Goal: Task Accomplishment & Management: Use online tool/utility

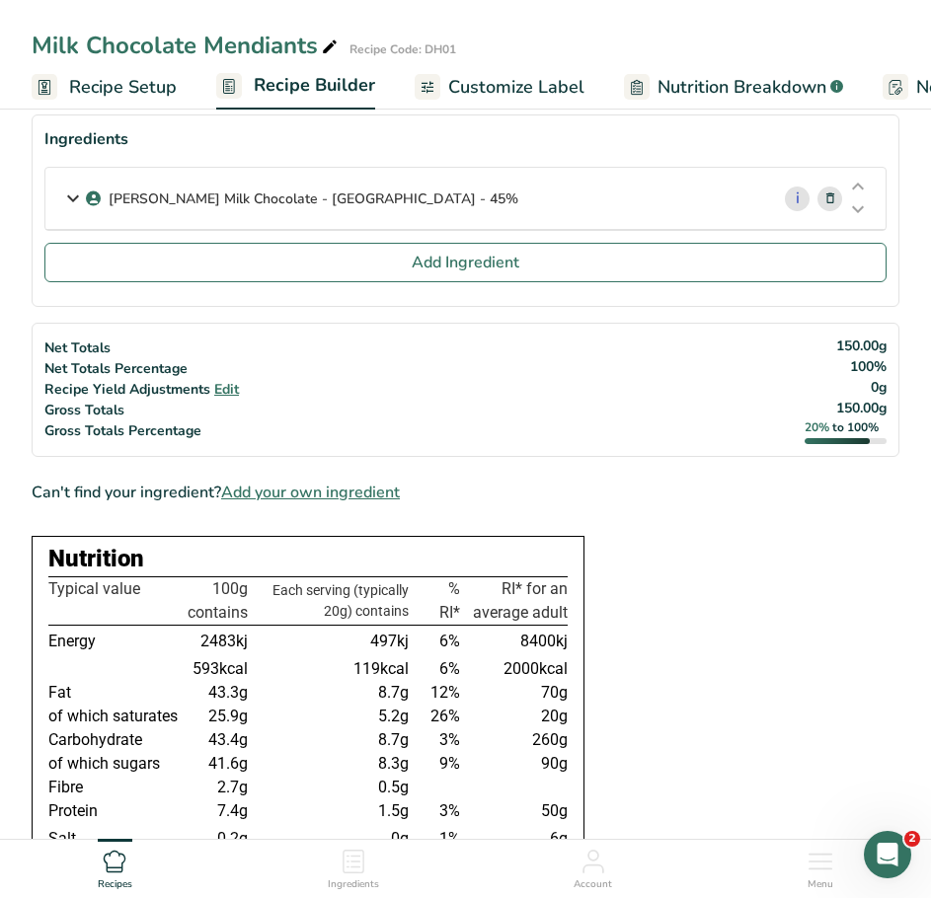
click at [365, 868] on icon at bounding box center [354, 862] width 24 height 24
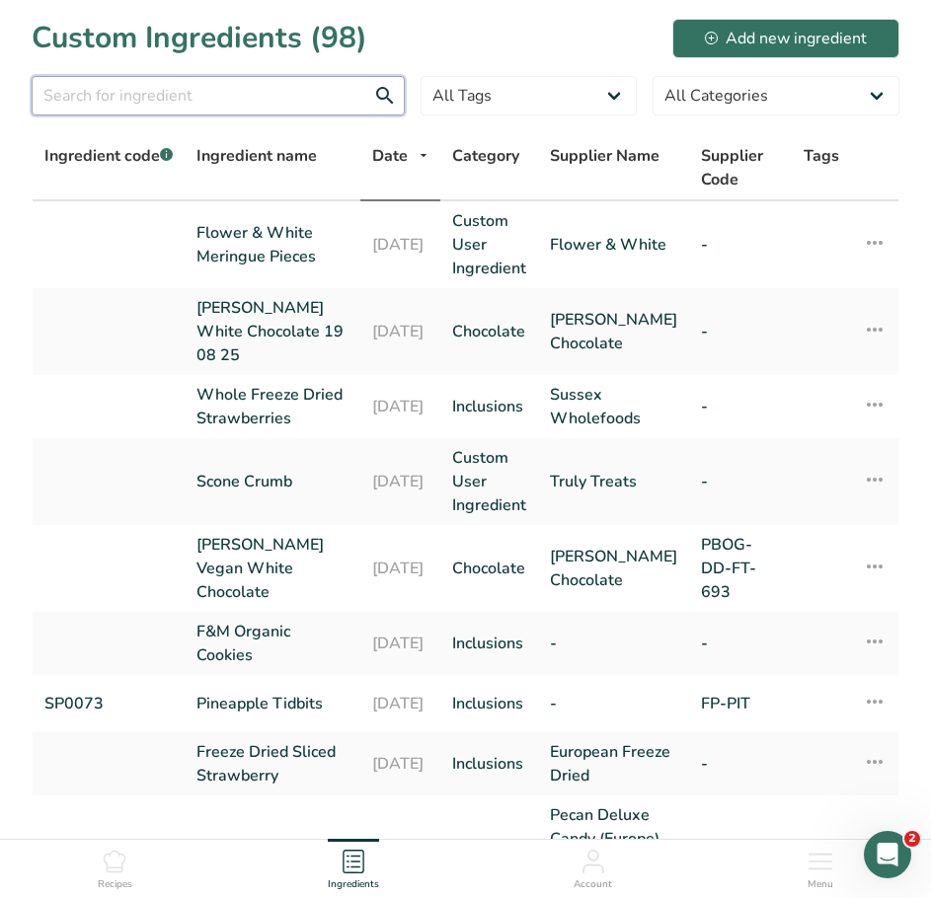
click at [207, 108] on input "text" at bounding box center [218, 95] width 373 height 39
type input "pecan"
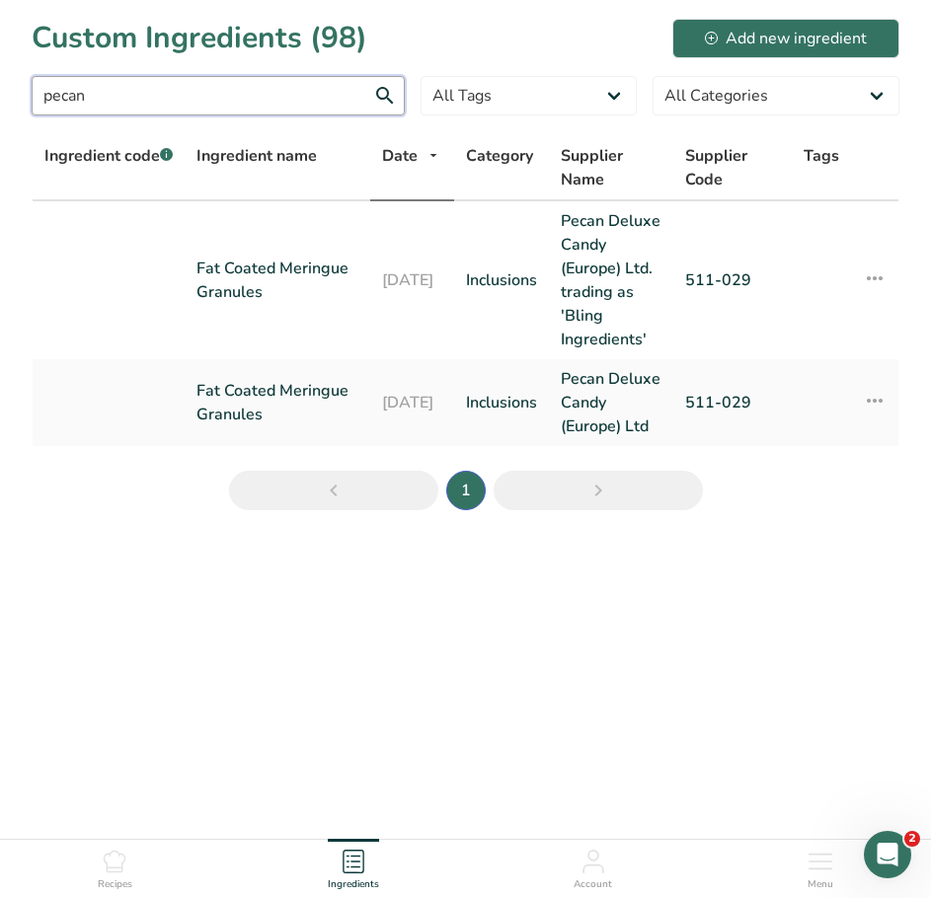
drag, startPoint x: 90, startPoint y: 103, endPoint x: 26, endPoint y: 109, distance: 64.4
click at [31, 111] on section "Custom Ingredients (98) Add new ingredient pecan All Tags Source of Antioxidant…" at bounding box center [465, 271] width 931 height 542
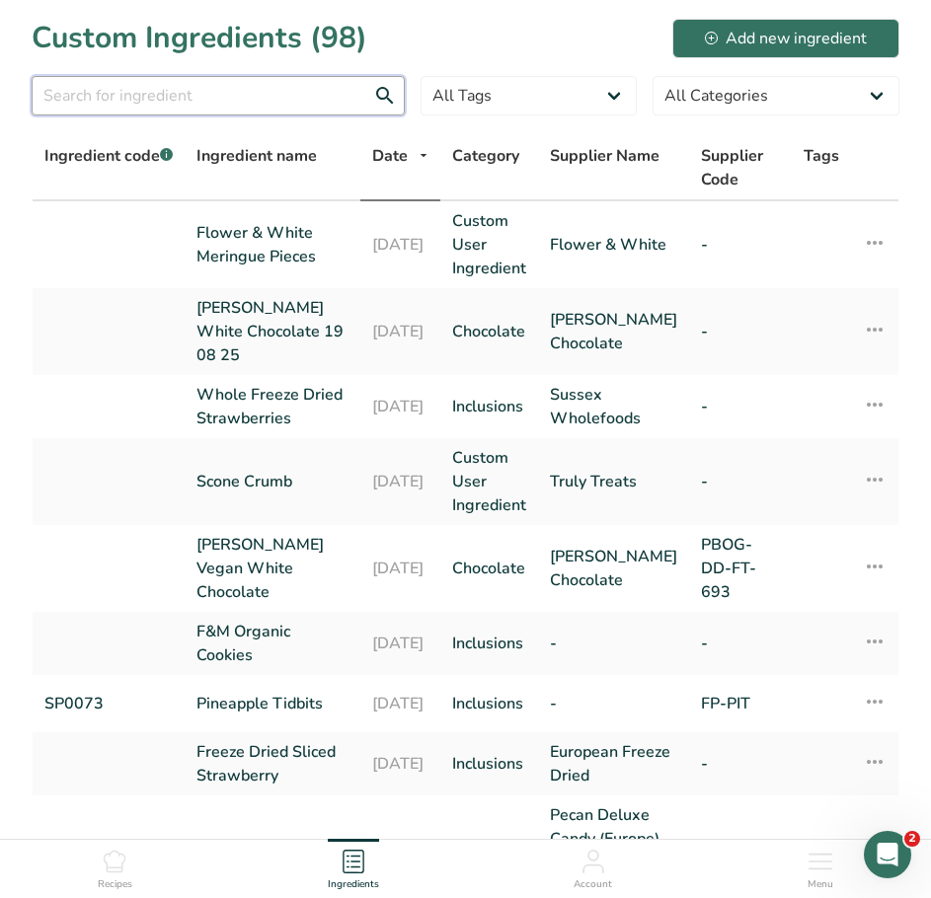
click at [129, 97] on input "text" at bounding box center [218, 95] width 373 height 39
type input "cara"
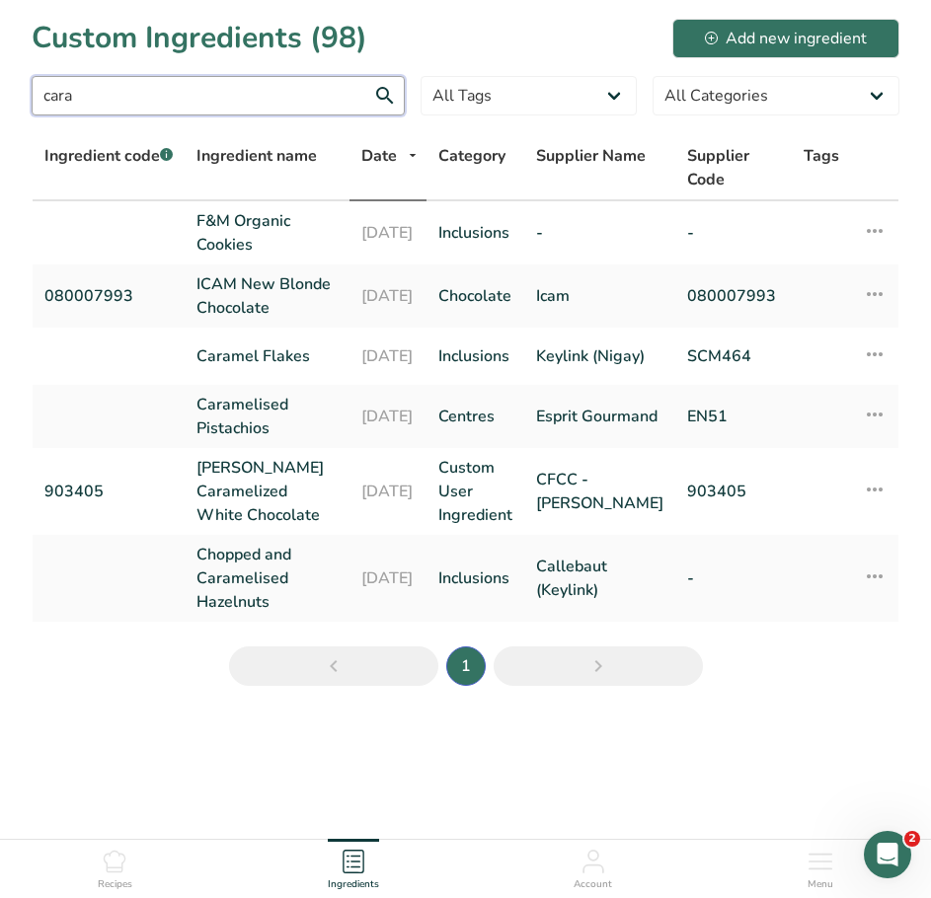
drag, startPoint x: 115, startPoint y: 96, endPoint x: 30, endPoint y: 95, distance: 84.9
click at [30, 95] on section "Custom Ingredients (98) Add new ingredient cara All Tags Source of Antioxidants…" at bounding box center [465, 359] width 931 height 718
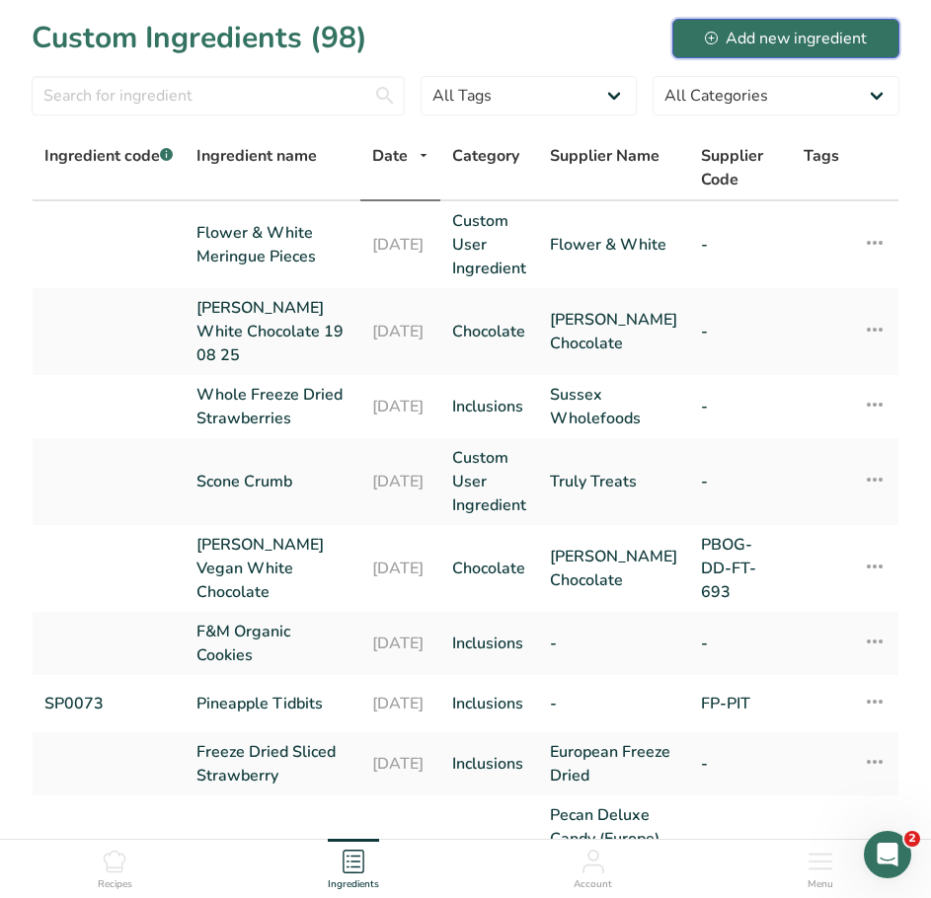
click at [801, 42] on div "Add new ingredient" at bounding box center [786, 39] width 162 height 24
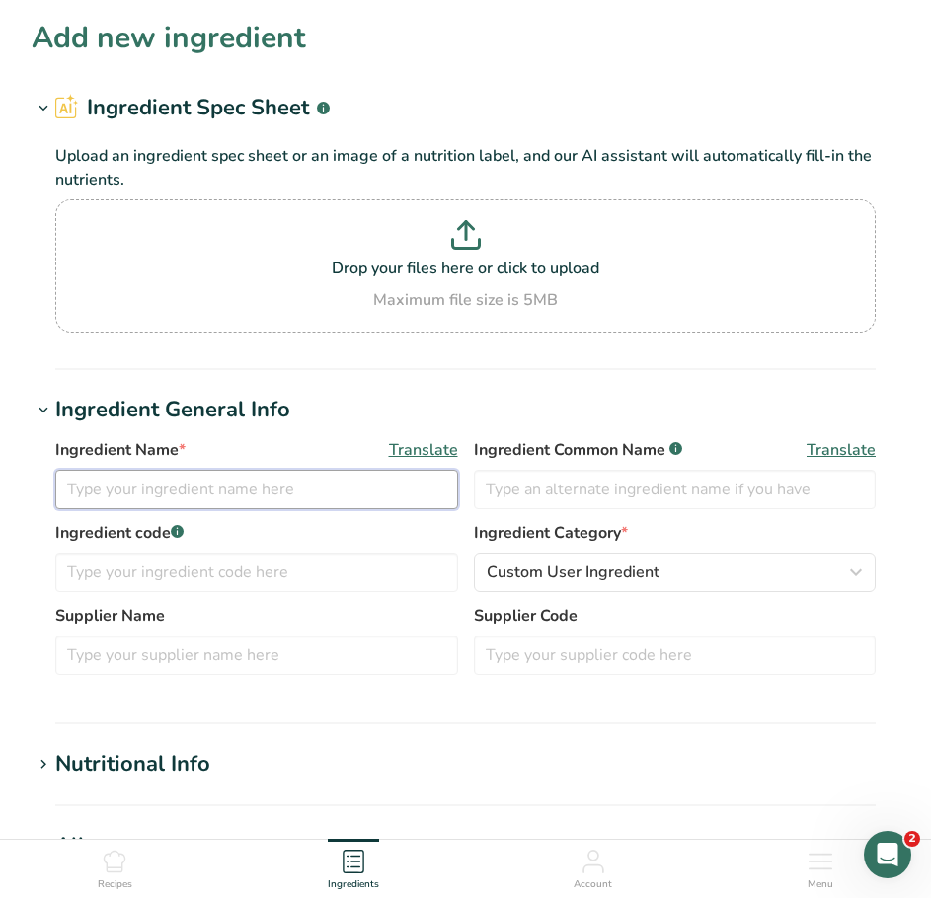
click at [188, 491] on input "text" at bounding box center [256, 489] width 403 height 39
type input "Caramelised Pecan"
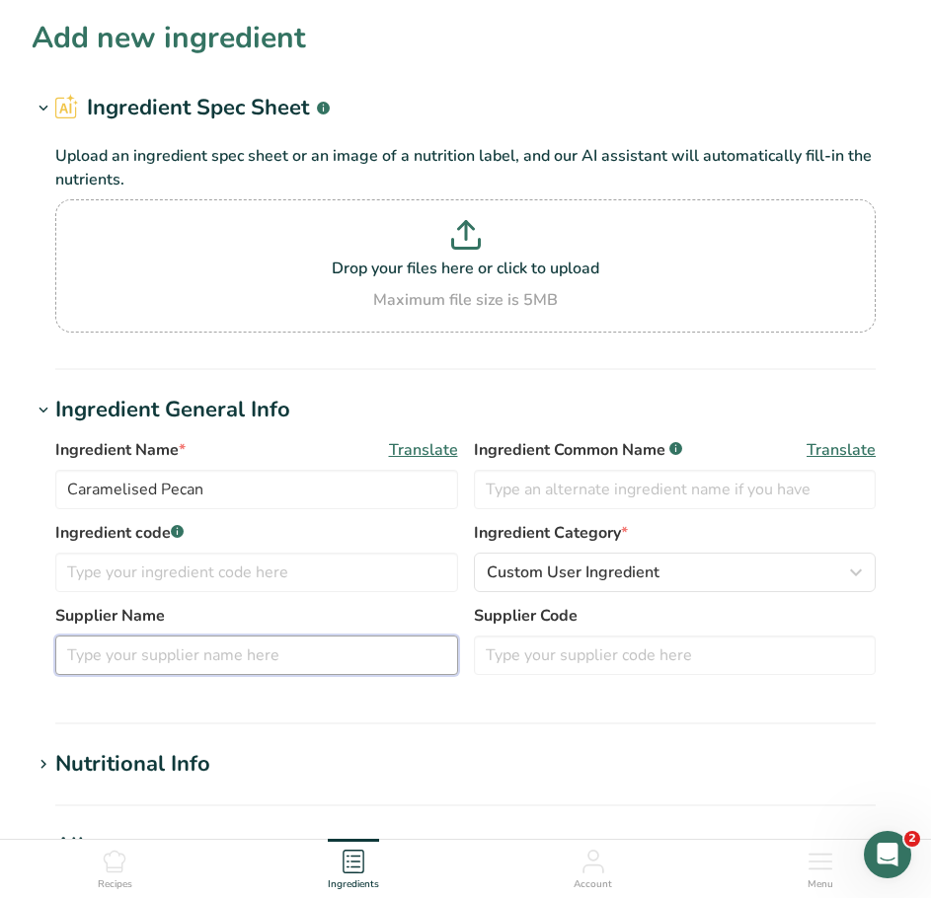
click at [358, 662] on input "text" at bounding box center [256, 655] width 403 height 39
type input "M"
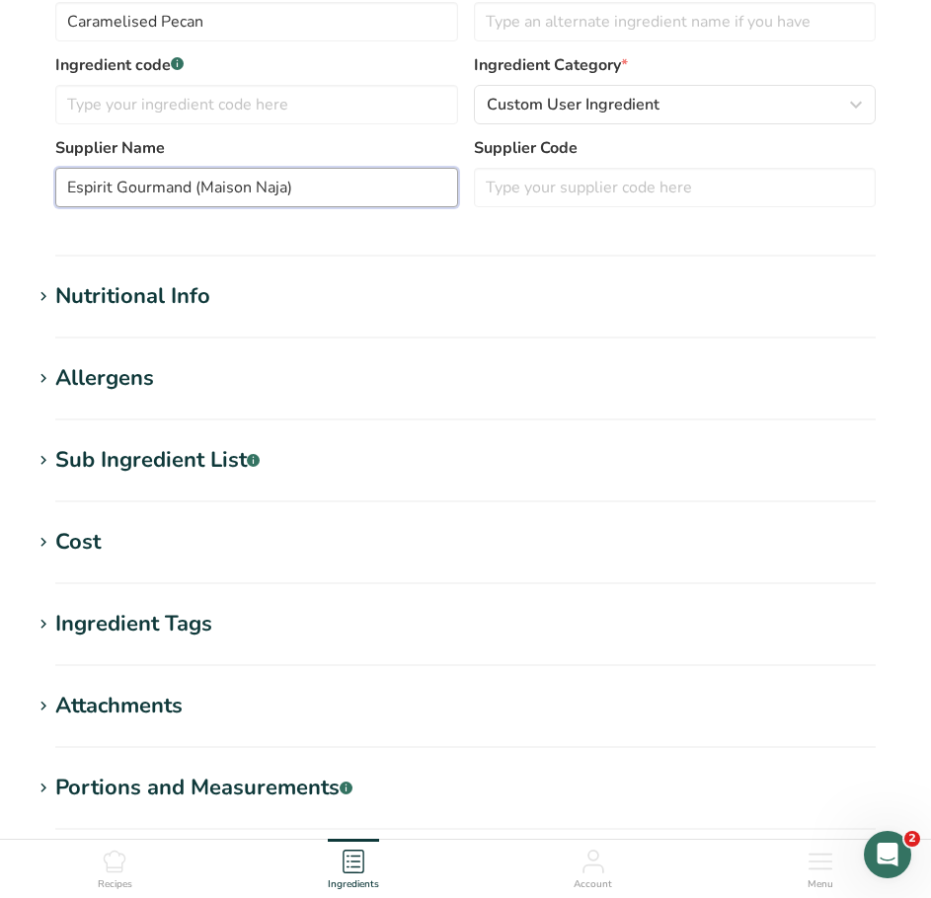
scroll to position [494, 0]
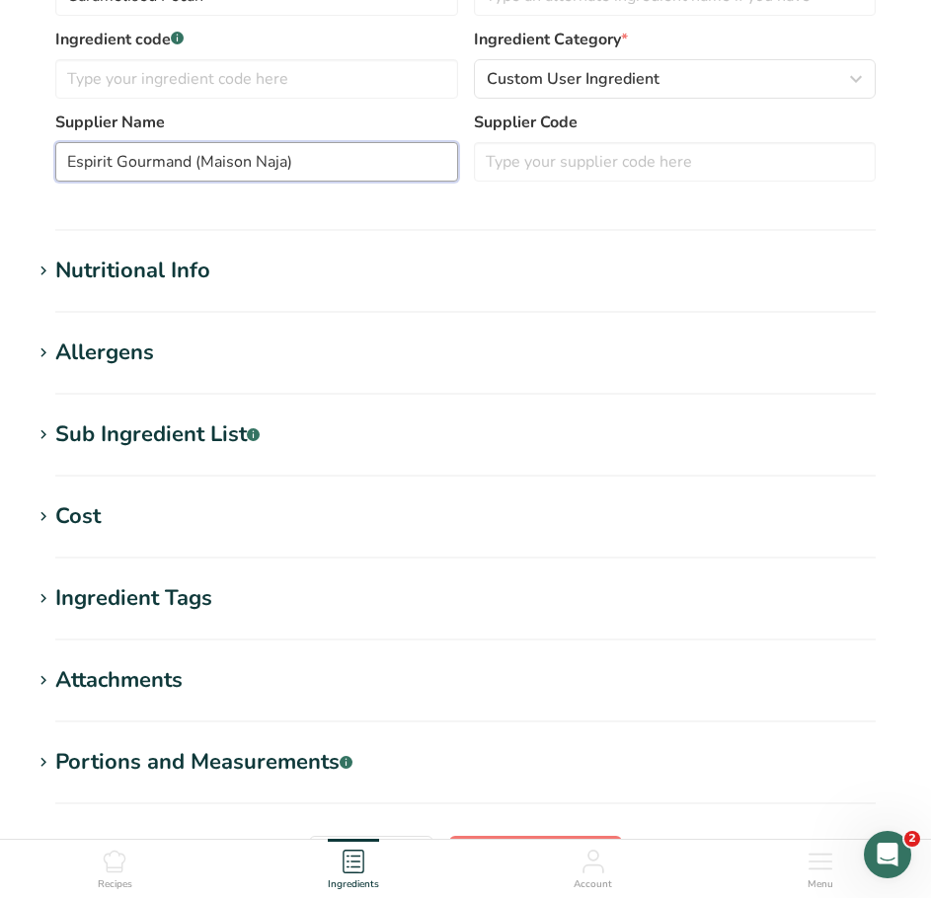
type input "Espirit Gourmand (Maison Naja)"
click at [37, 268] on icon at bounding box center [44, 272] width 18 height 28
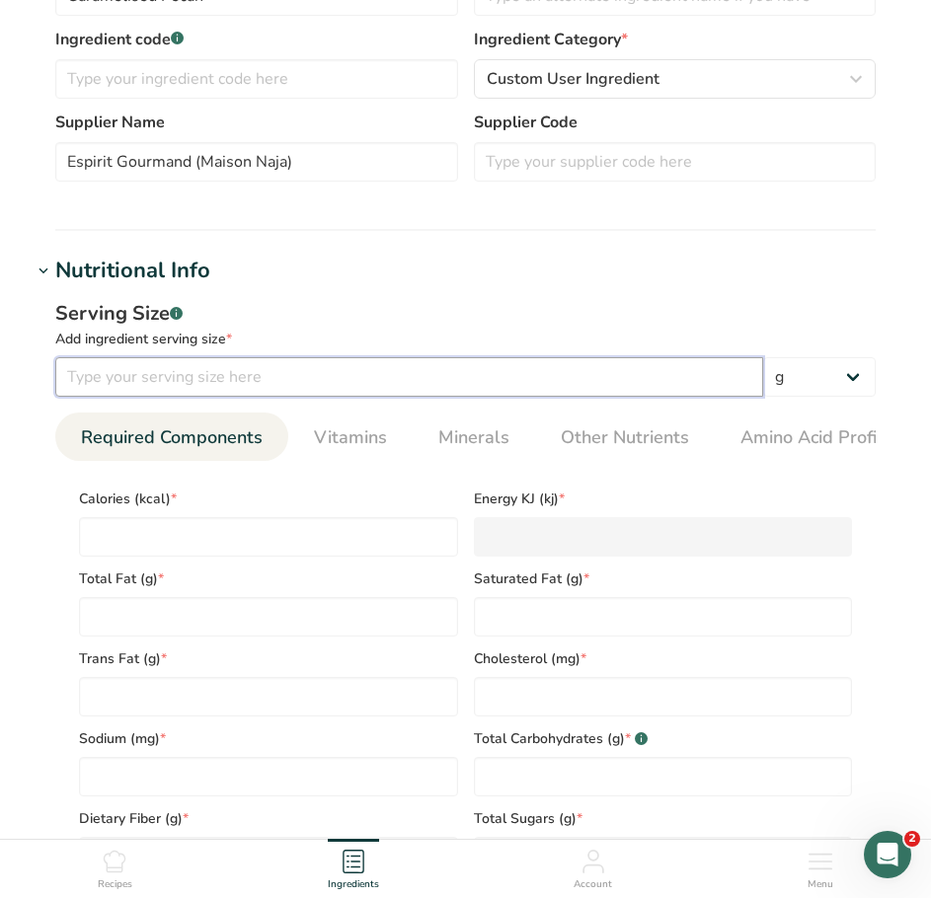
click at [190, 368] on input "number" at bounding box center [409, 376] width 708 height 39
type input "100"
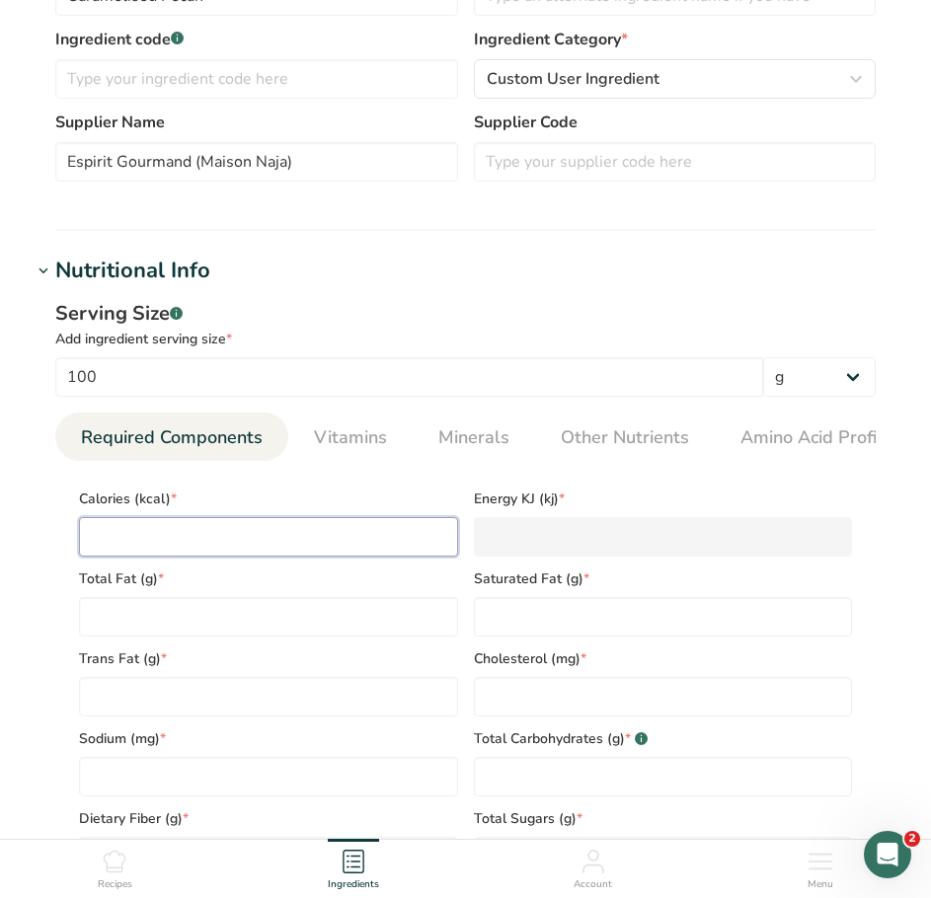
click at [397, 549] on input "number" at bounding box center [268, 536] width 379 height 39
type input "6"
type KJ "25.1"
type input "60"
type KJ "251"
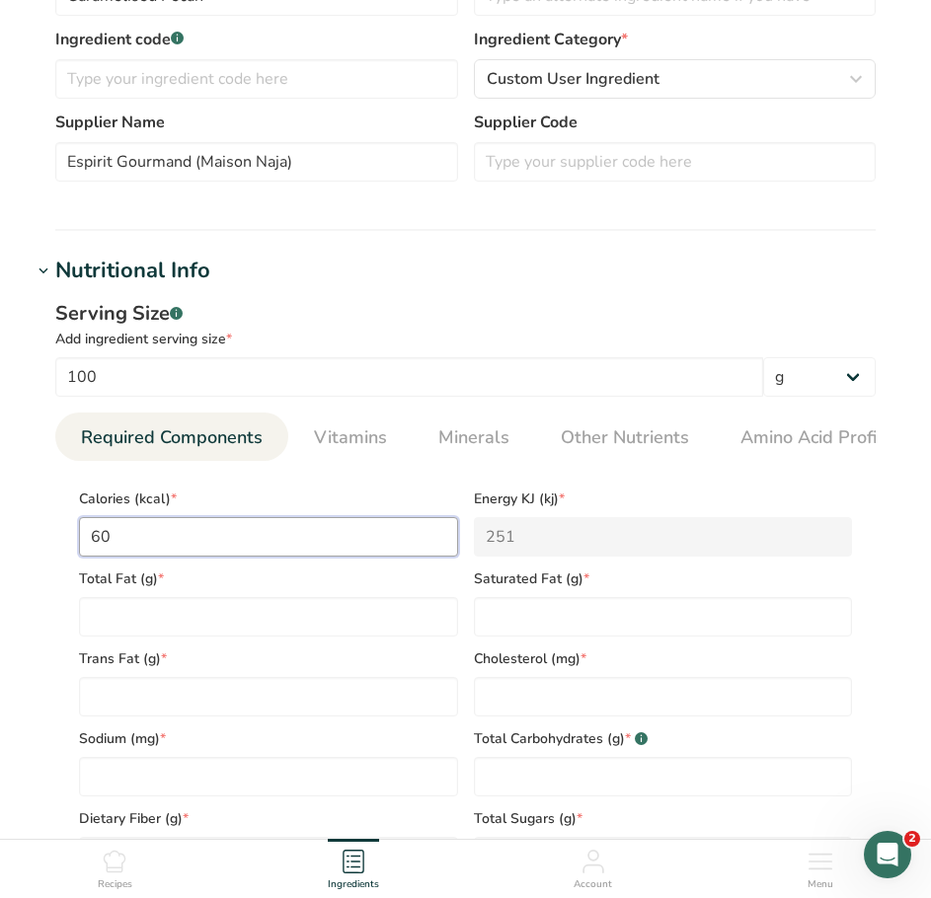
type input "609"
type KJ "2548.1"
type input "609"
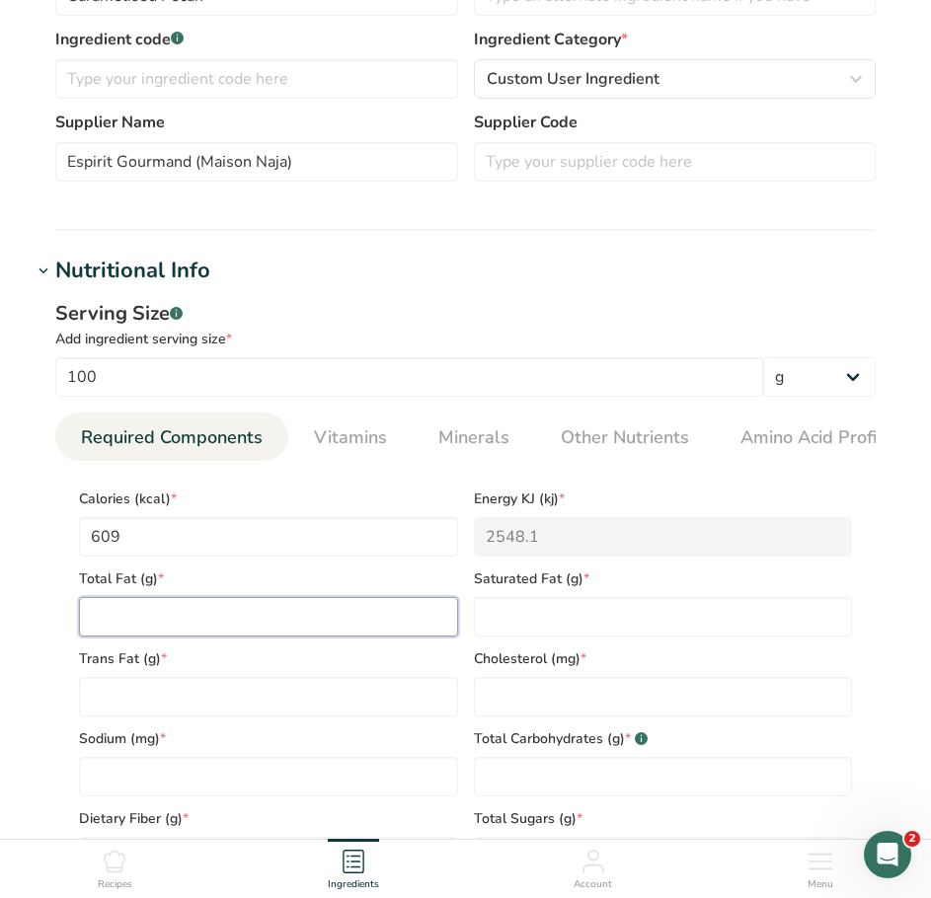
click at [275, 623] on Fat "number" at bounding box center [268, 616] width 379 height 39
type Fat "46"
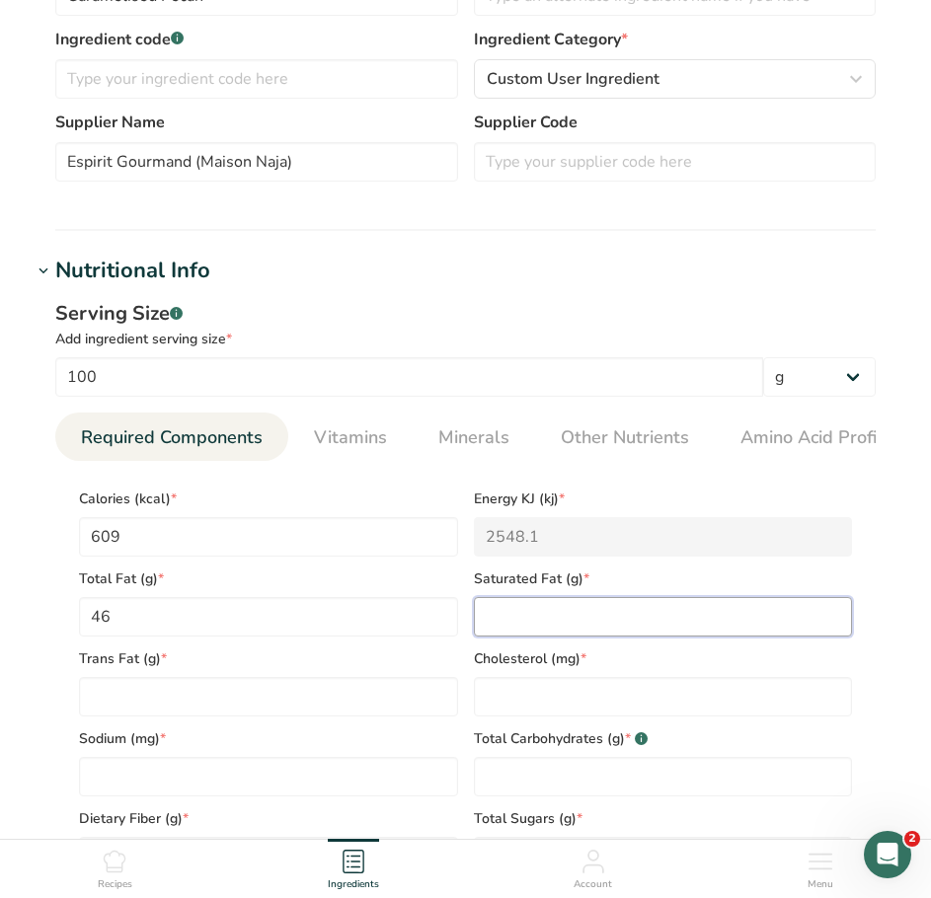
click at [701, 625] on Fat "number" at bounding box center [663, 616] width 379 height 39
type Fat "4.2"
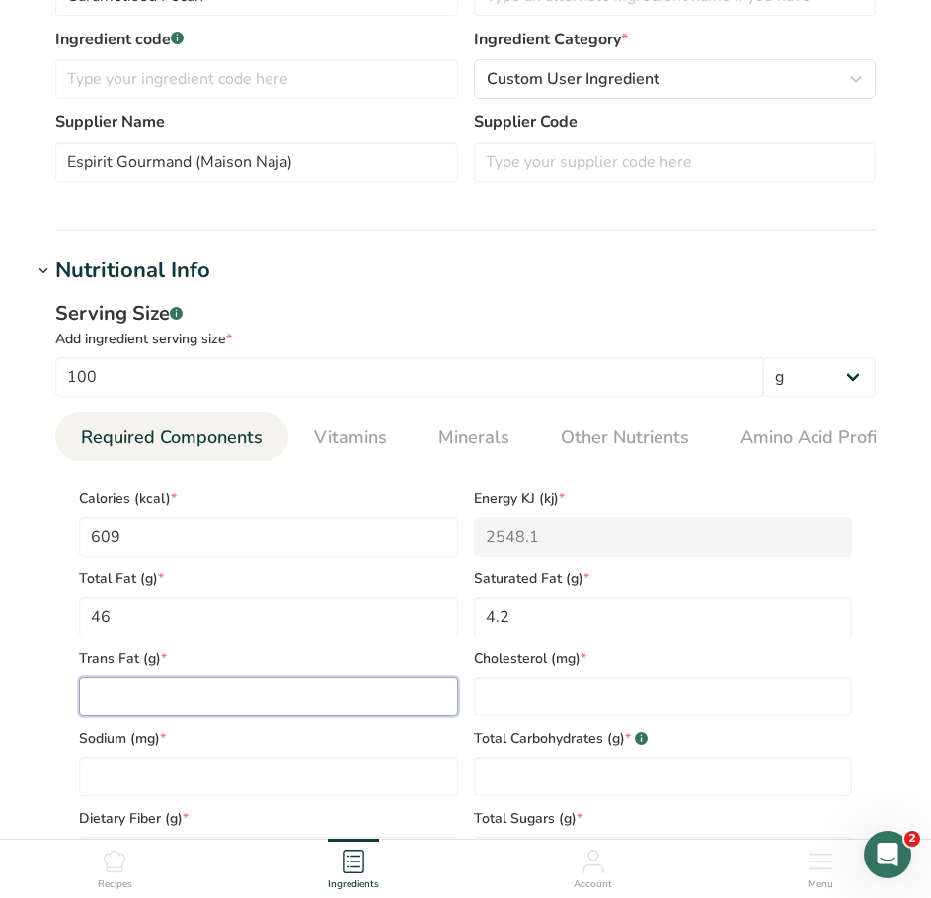
click at [182, 709] on Fat "number" at bounding box center [268, 696] width 379 height 39
click at [307, 693] on Fat "number" at bounding box center [268, 696] width 379 height 39
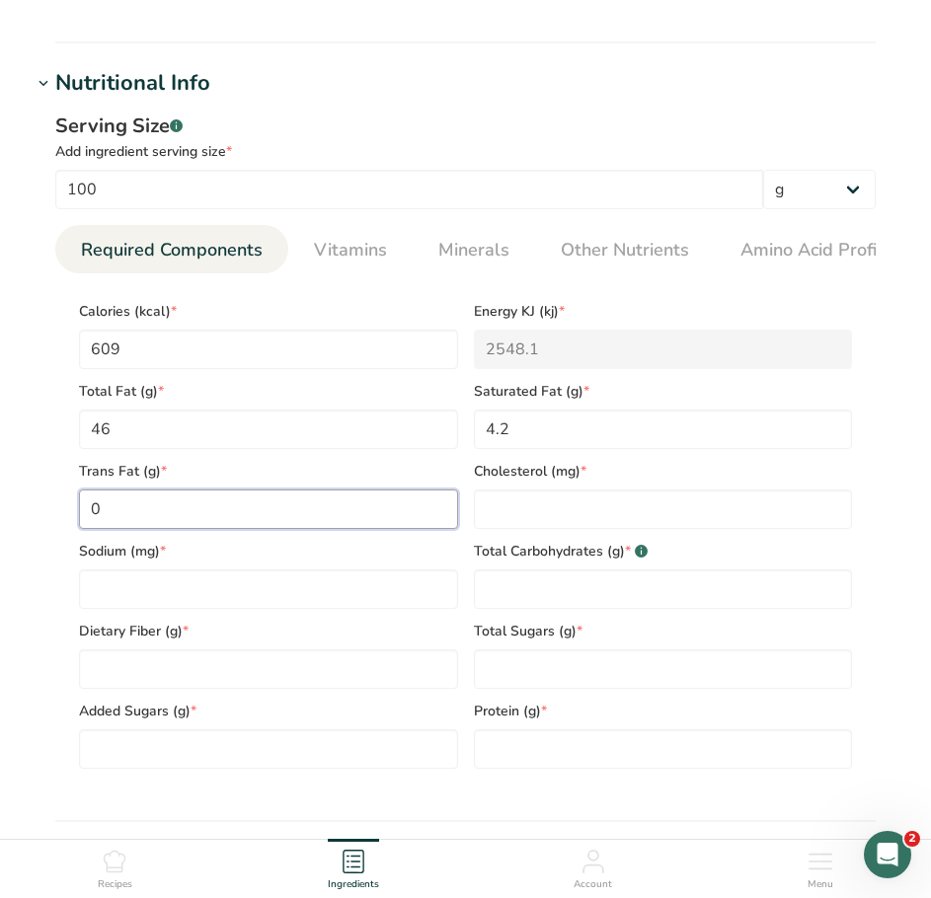
scroll to position [691, 0]
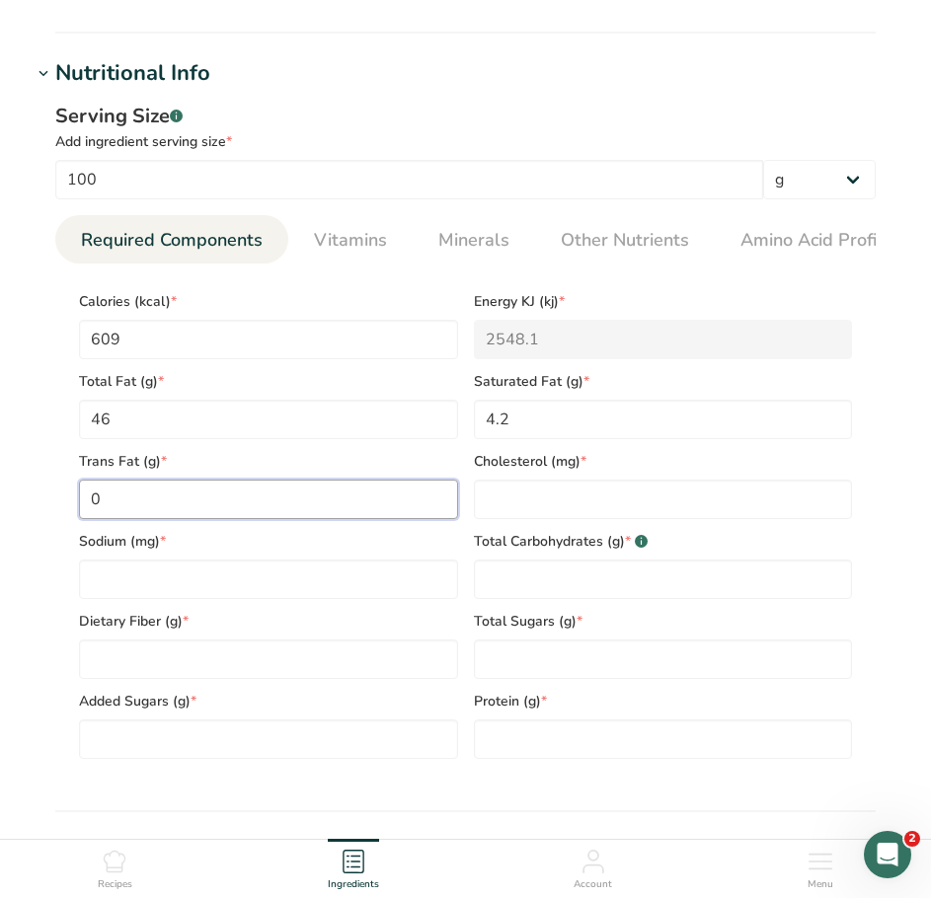
type Fat "0"
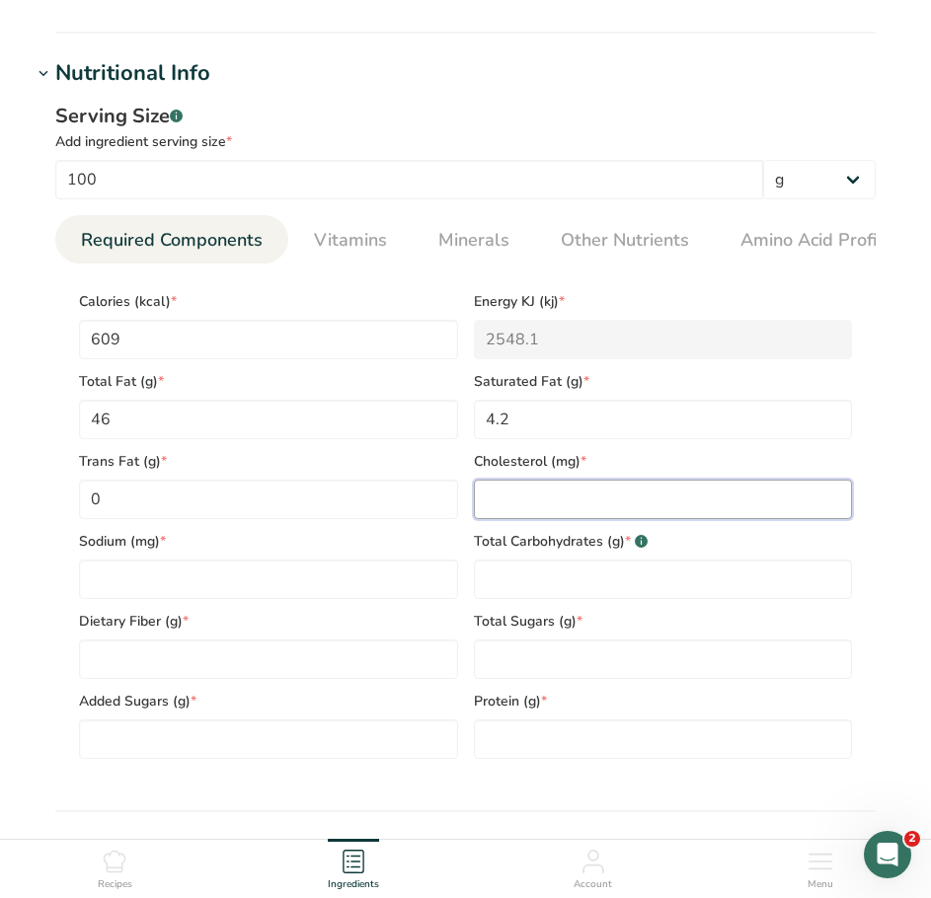
click at [523, 497] on input "number" at bounding box center [663, 499] width 379 height 39
type input "0"
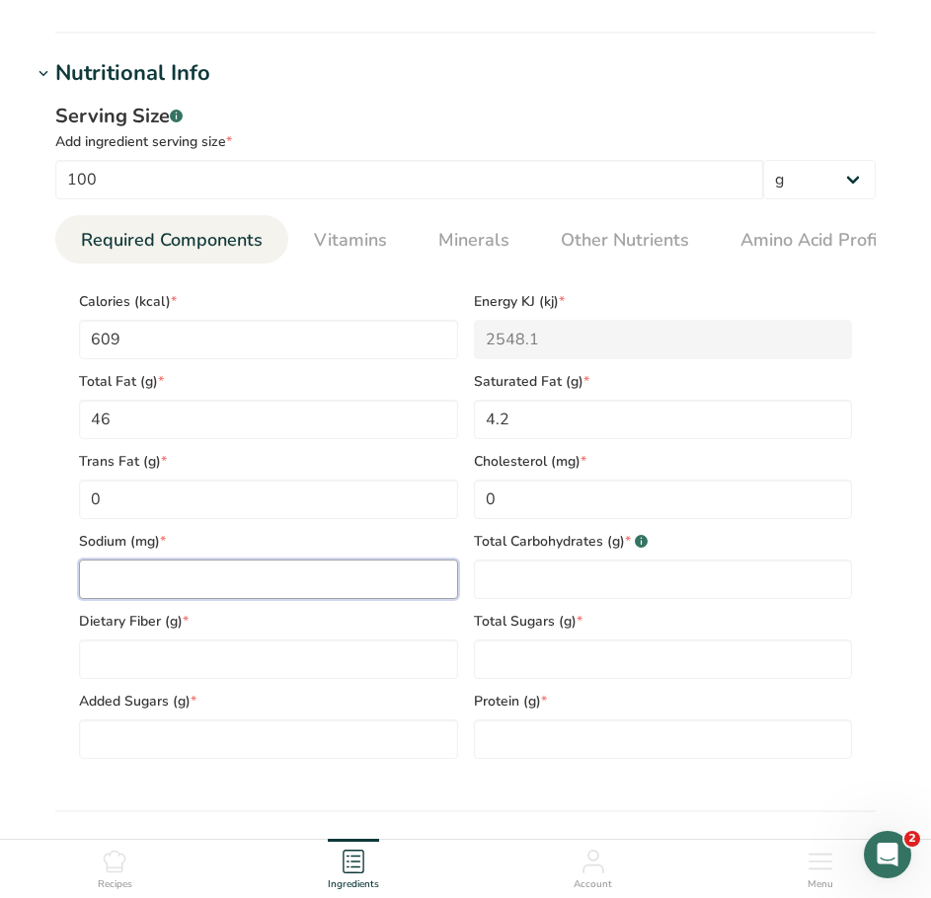
click at [335, 583] on input "number" at bounding box center [268, 579] width 379 height 39
type input "0"
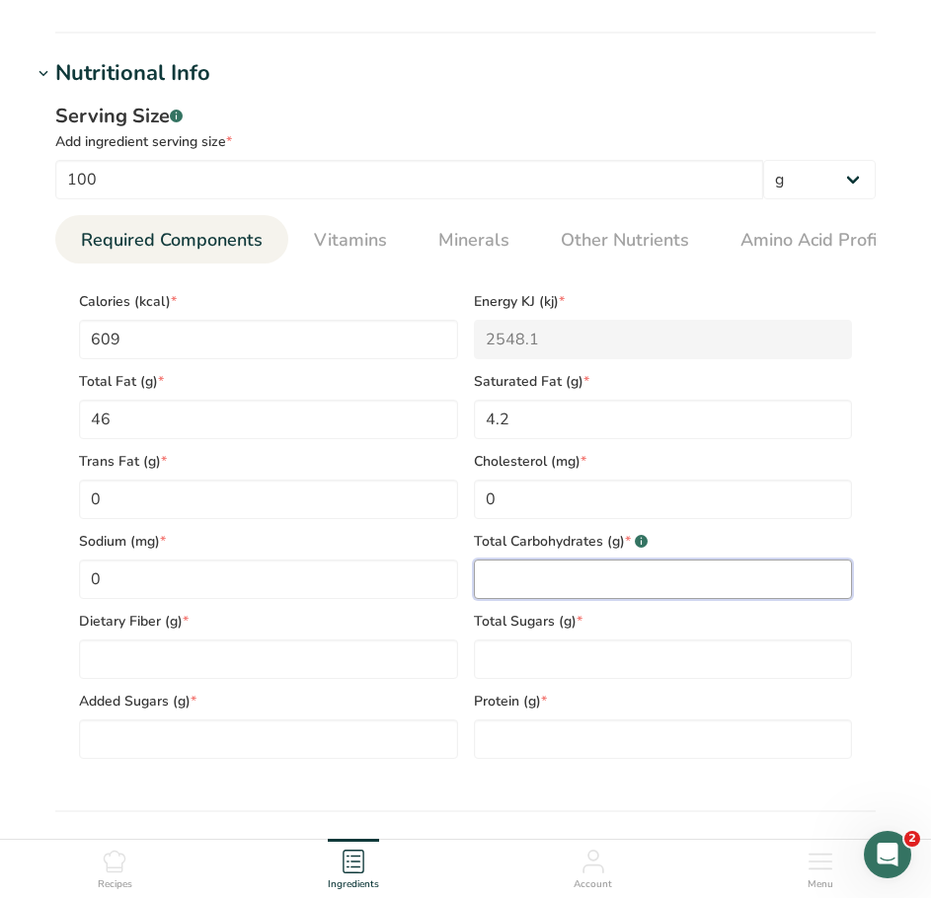
click at [537, 586] on Carbohydrates "number" at bounding box center [663, 579] width 379 height 39
type Carbohydrates "43"
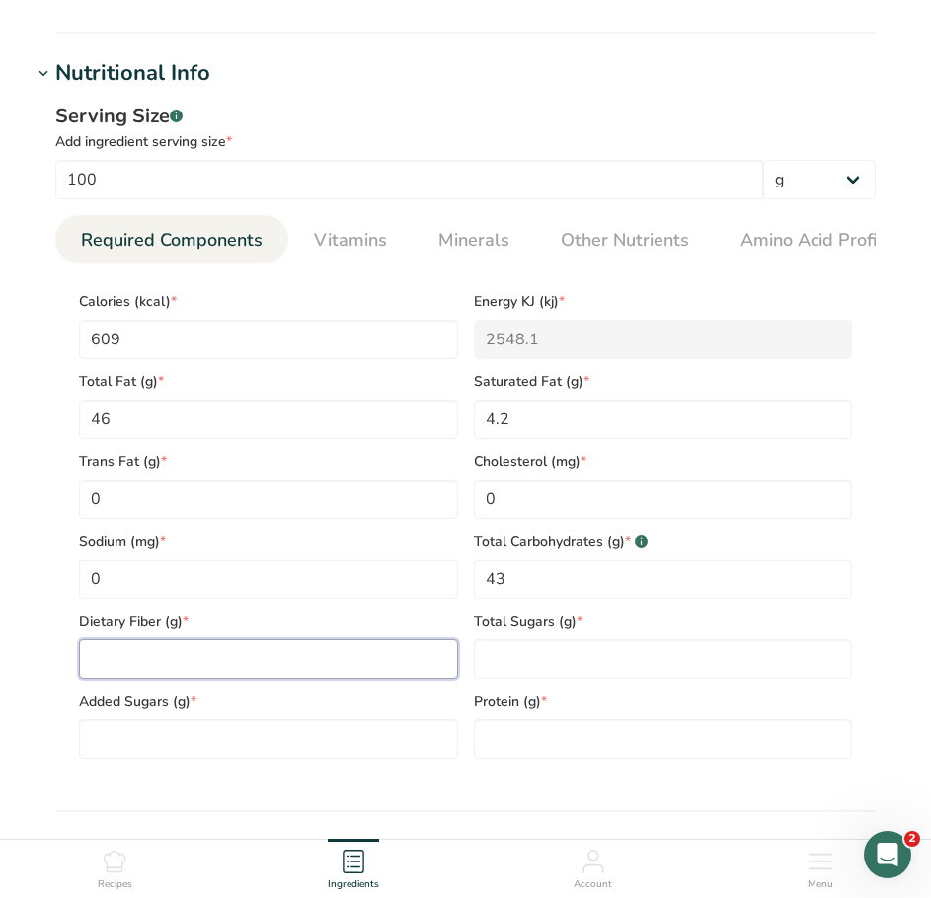
click at [357, 666] on Fiber "number" at bounding box center [268, 659] width 379 height 39
type Fiber "6"
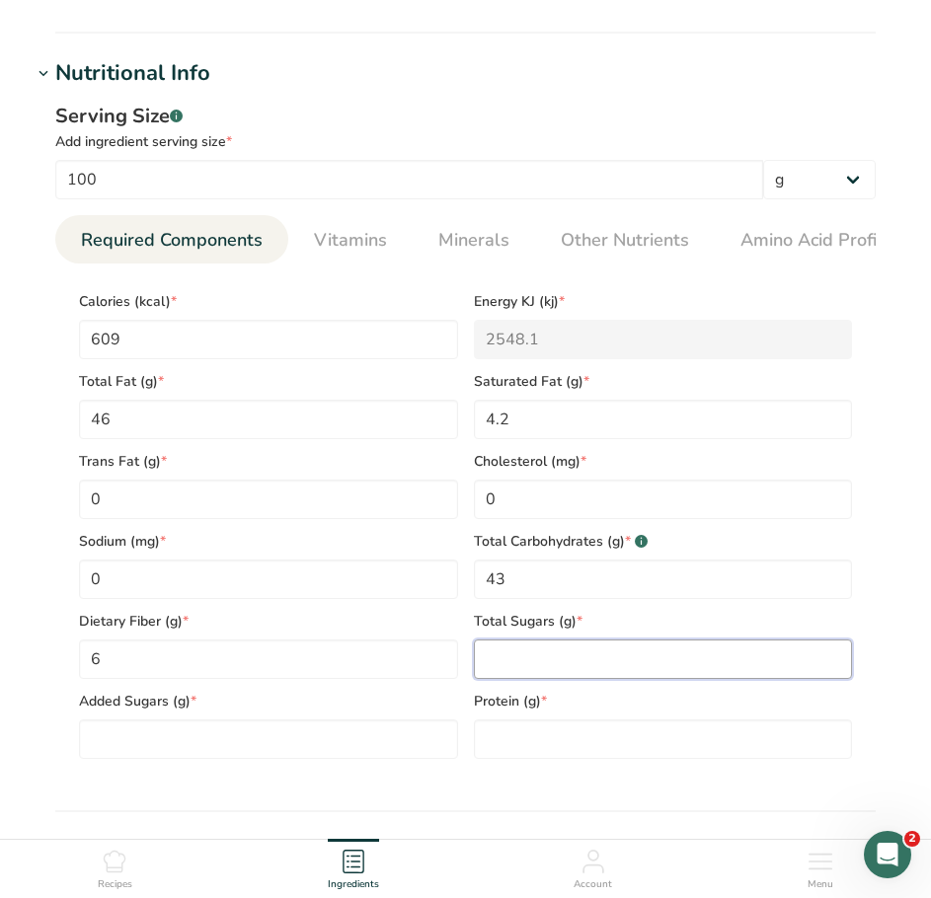
click at [510, 675] on Sugars "number" at bounding box center [663, 659] width 379 height 39
type Sugars "43"
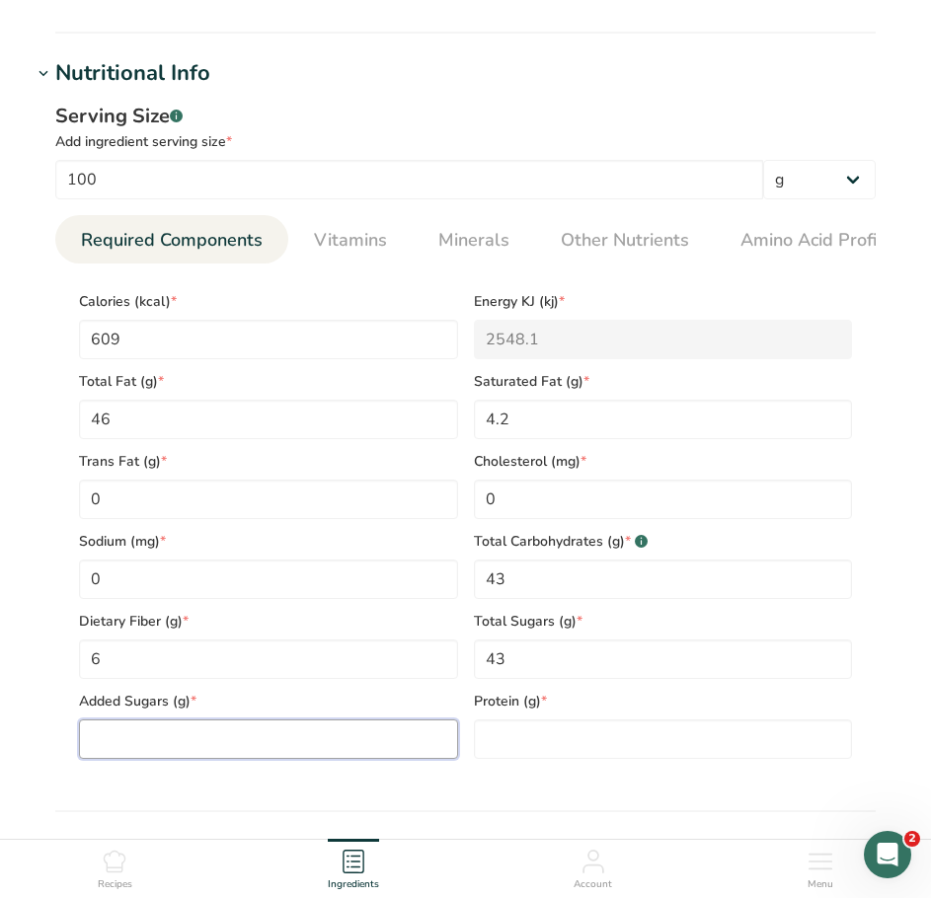
click at [338, 742] on Sugars "number" at bounding box center [268, 739] width 379 height 39
type Sugars "0"
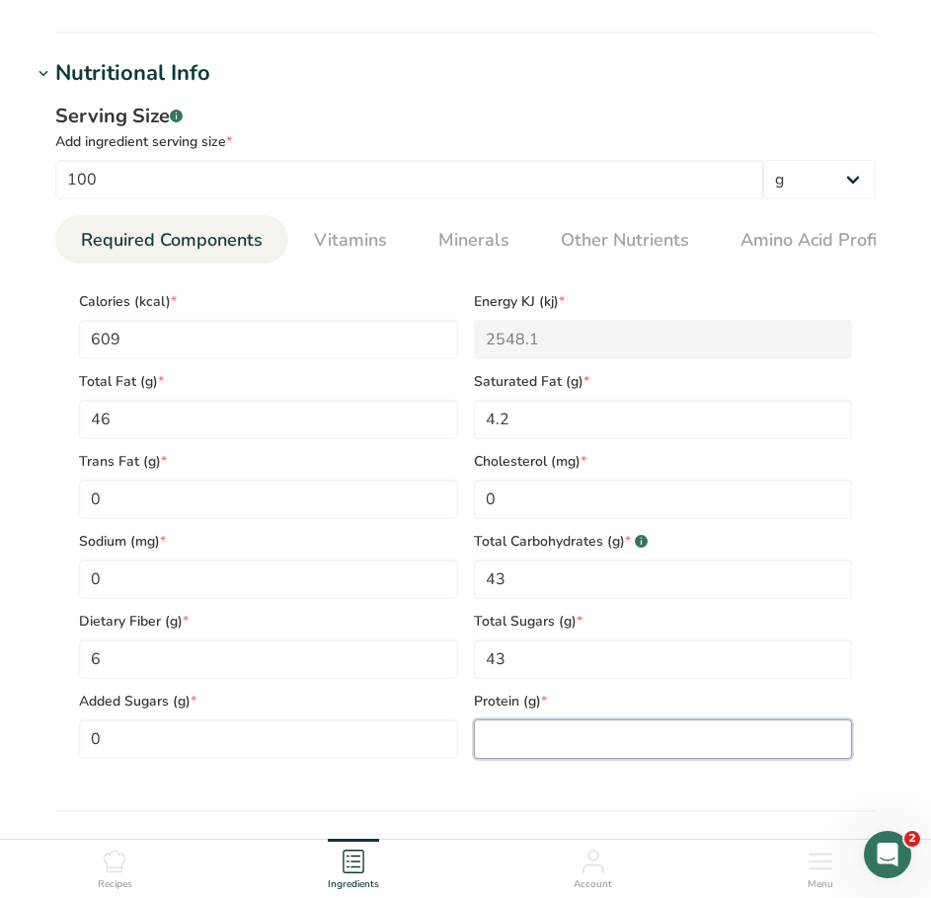
click at [527, 751] on input "number" at bounding box center [663, 739] width 379 height 39
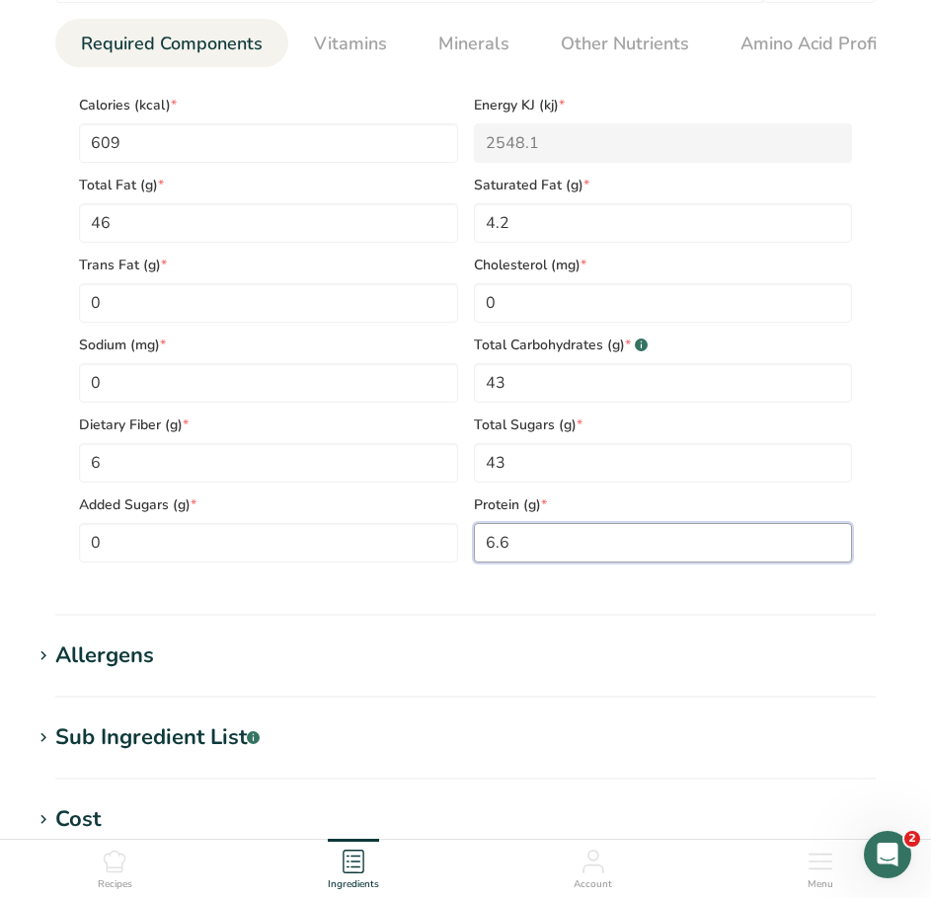
scroll to position [888, 0]
type input "6.6"
drag, startPoint x: 40, startPoint y: 661, endPoint x: 63, endPoint y: 663, distance: 22.8
click at [43, 663] on icon at bounding box center [44, 656] width 18 height 28
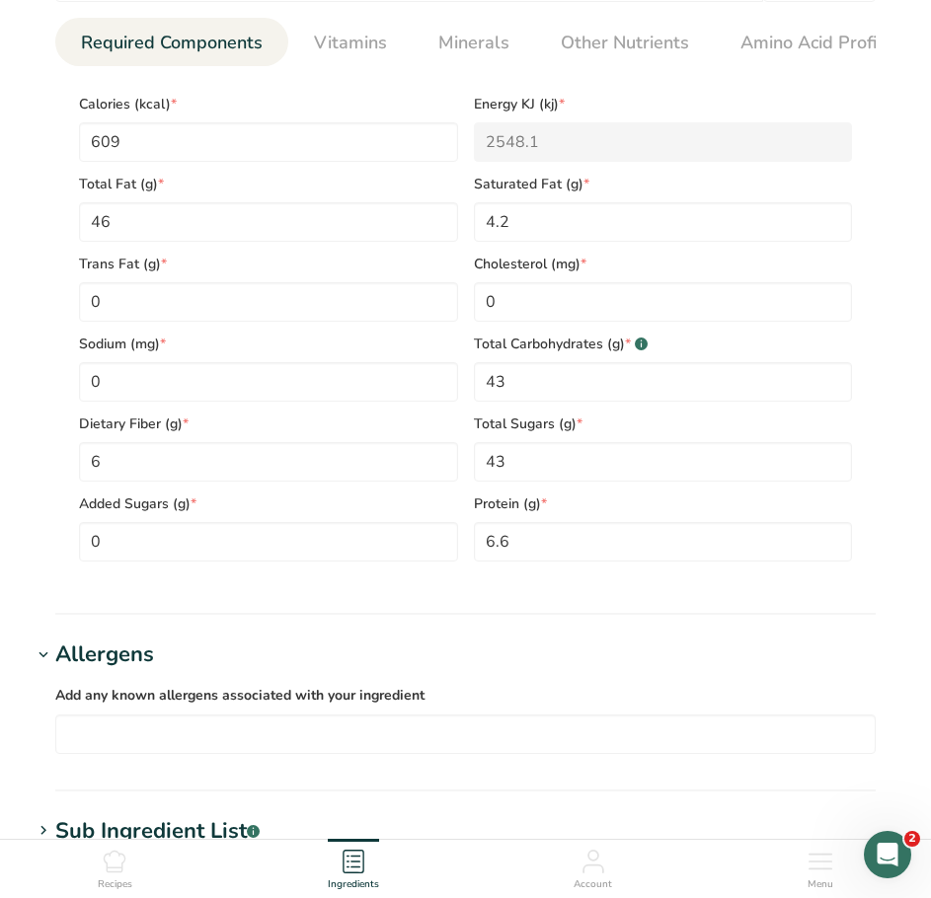
scroll to position [987, 0]
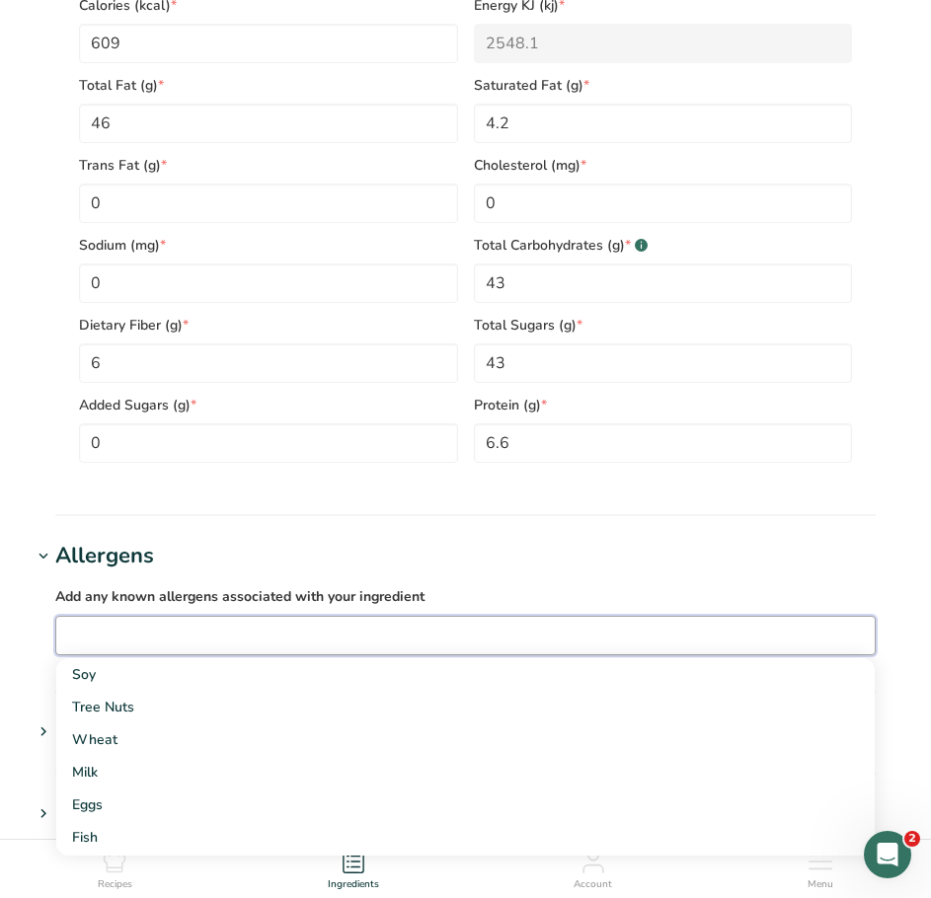
click at [659, 633] on input "text" at bounding box center [465, 635] width 818 height 31
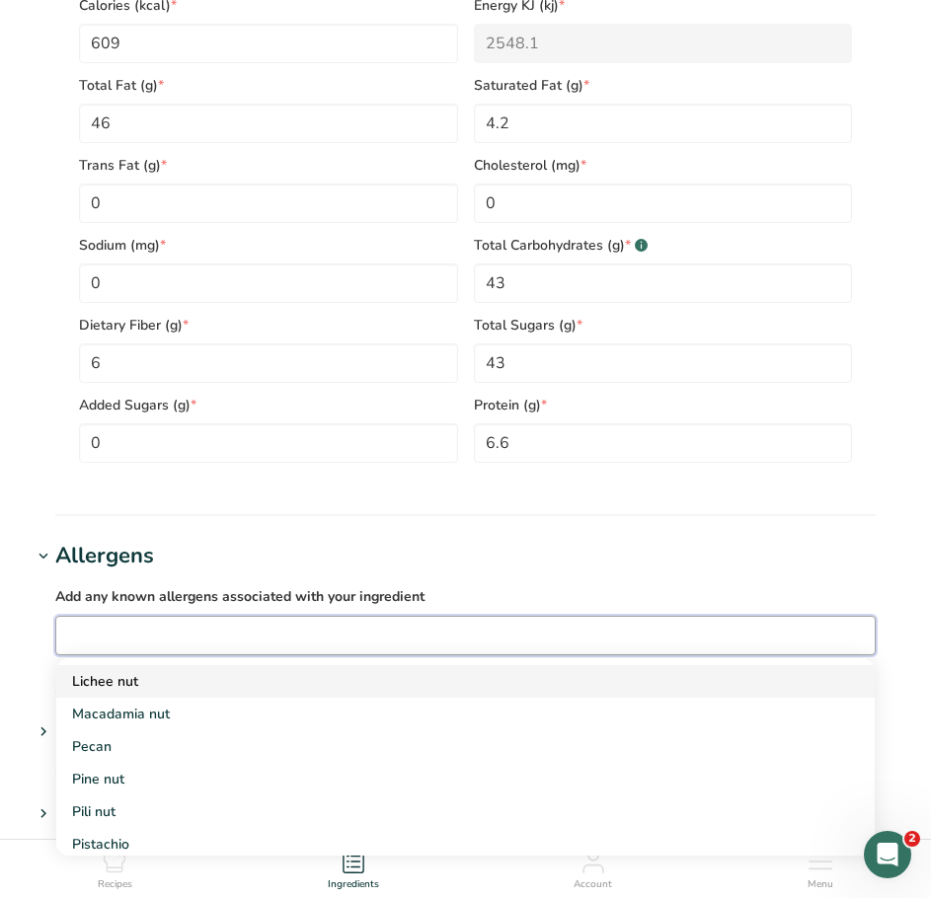
scroll to position [888, 0]
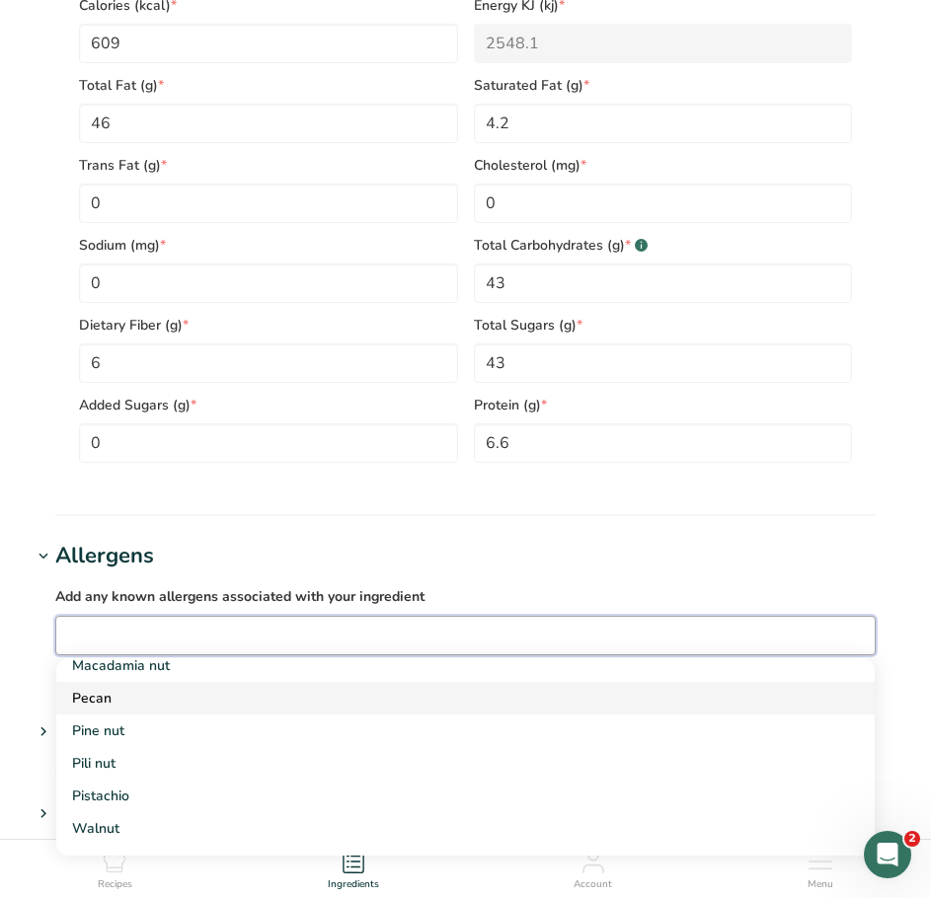
click at [265, 709] on div "Pecan" at bounding box center [449, 698] width 755 height 21
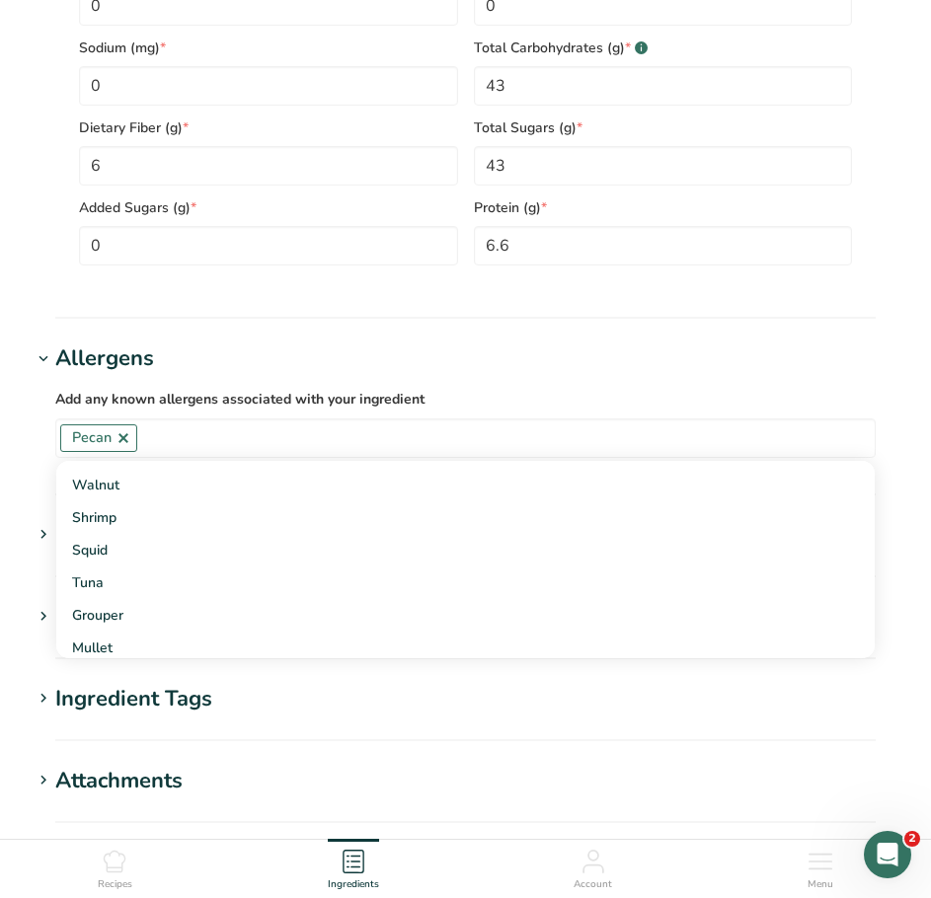
scroll to position [1283, 0]
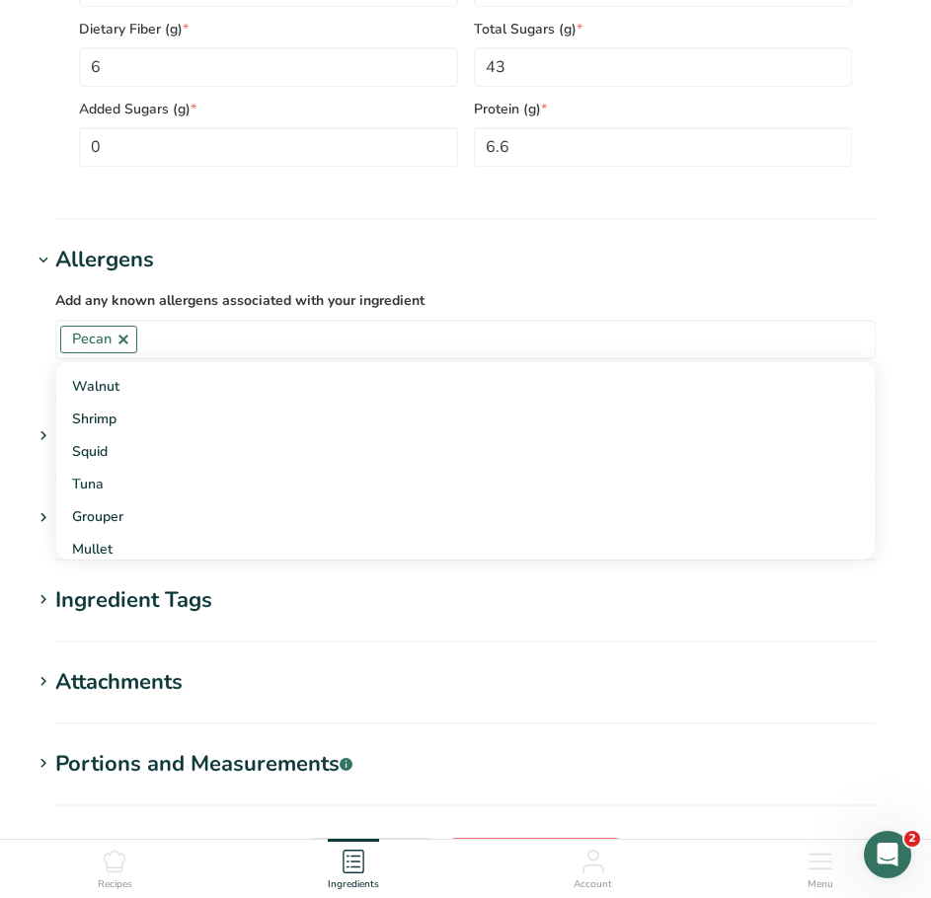
click at [54, 603] on span at bounding box center [44, 600] width 24 height 24
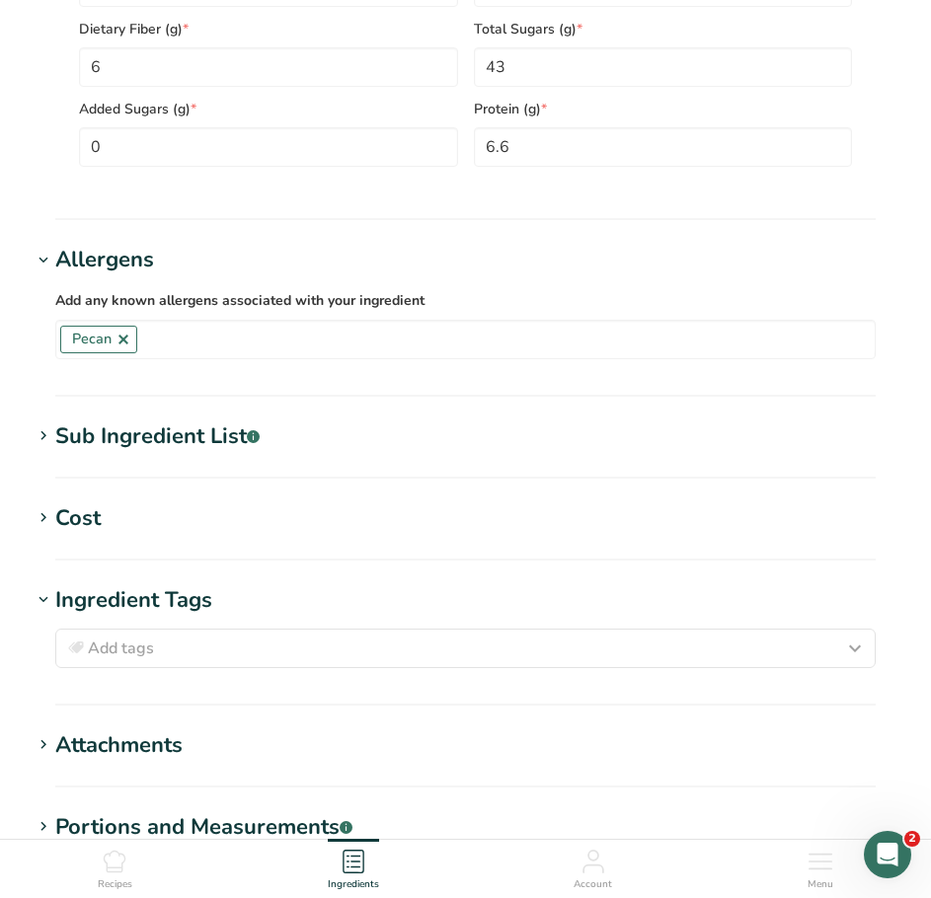
click at [45, 600] on icon at bounding box center [44, 600] width 18 height 28
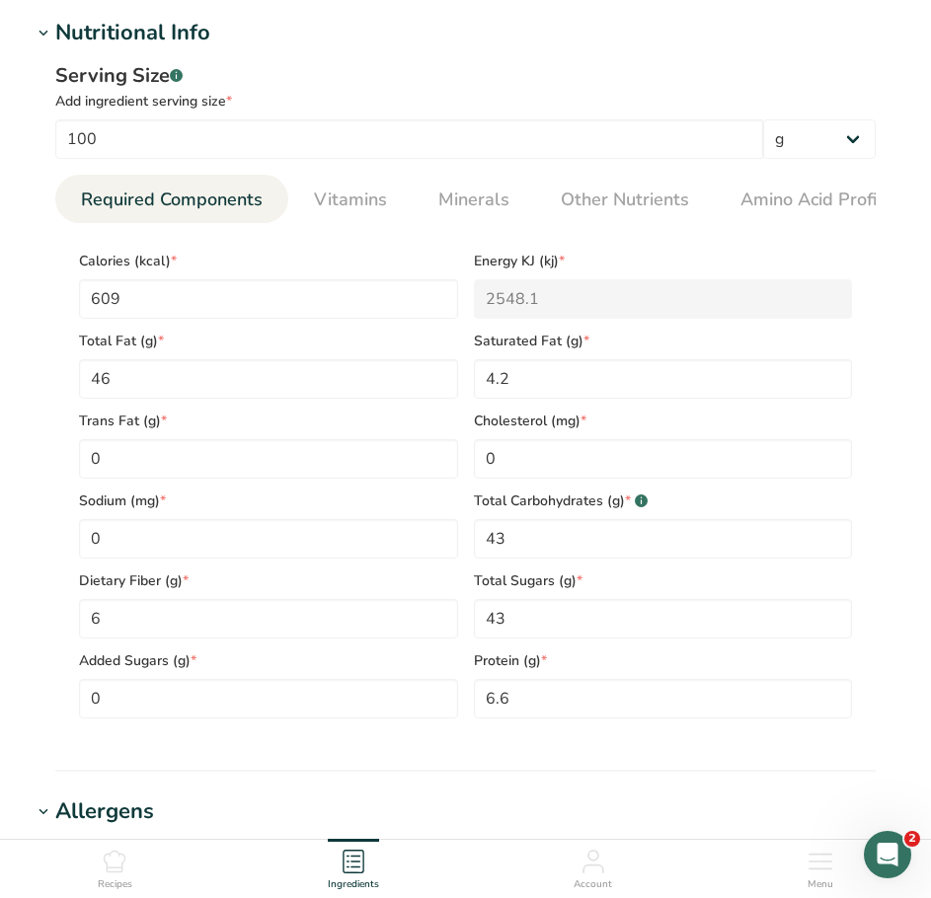
scroll to position [705, 0]
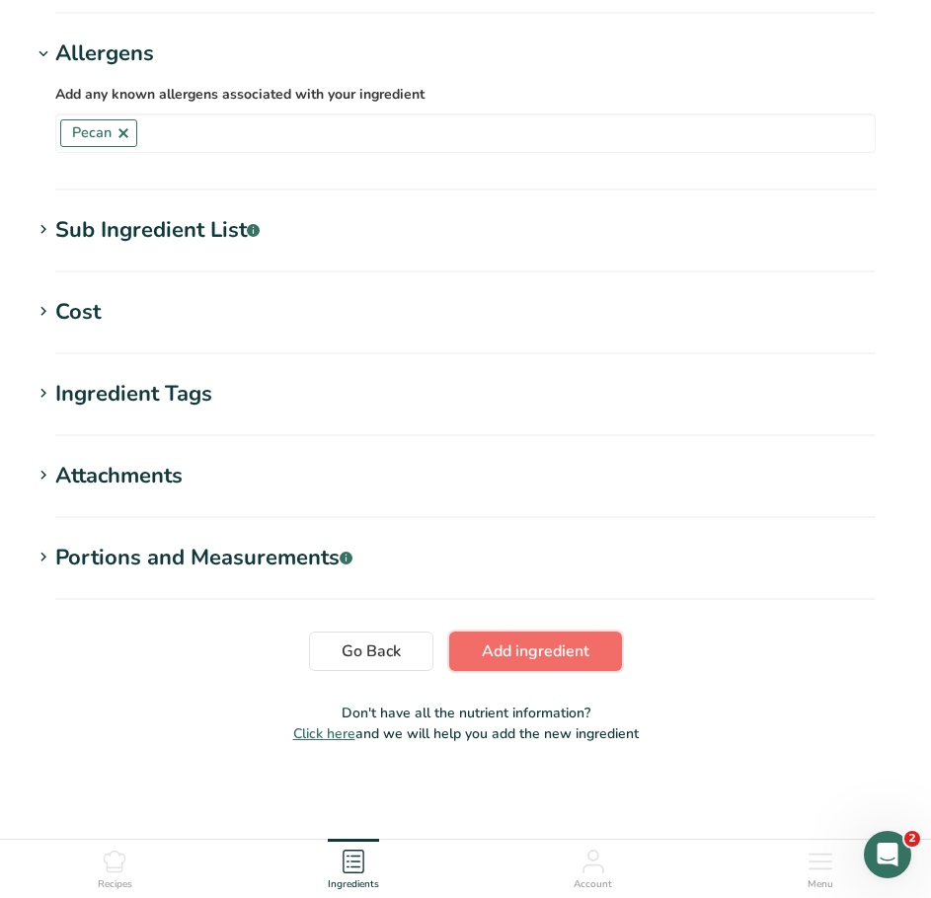
click at [553, 650] on span "Add ingredient" at bounding box center [536, 652] width 108 height 24
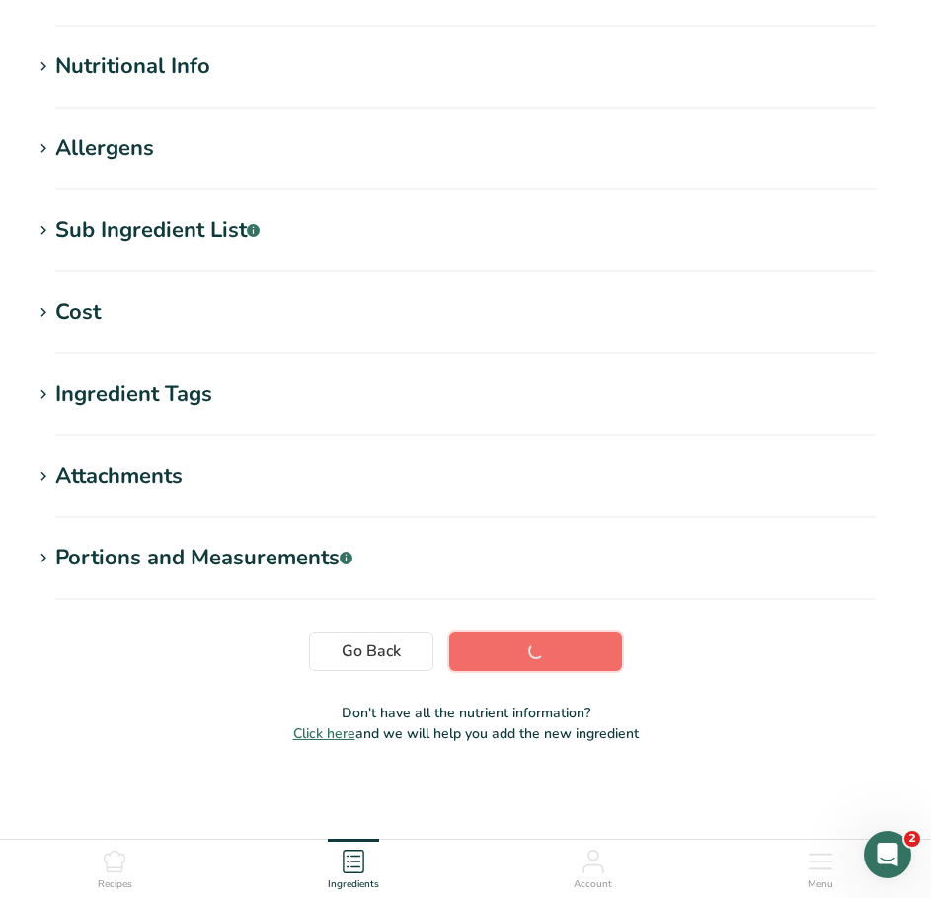
scroll to position [205, 0]
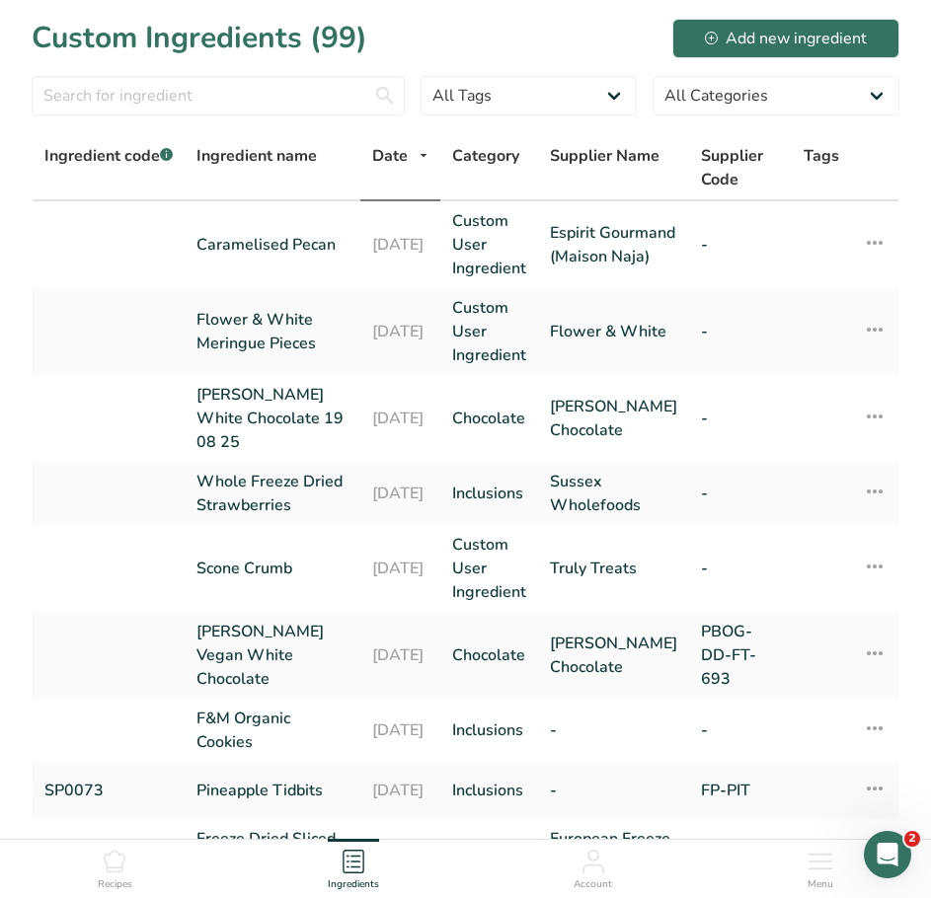
click at [111, 863] on icon at bounding box center [115, 862] width 24 height 24
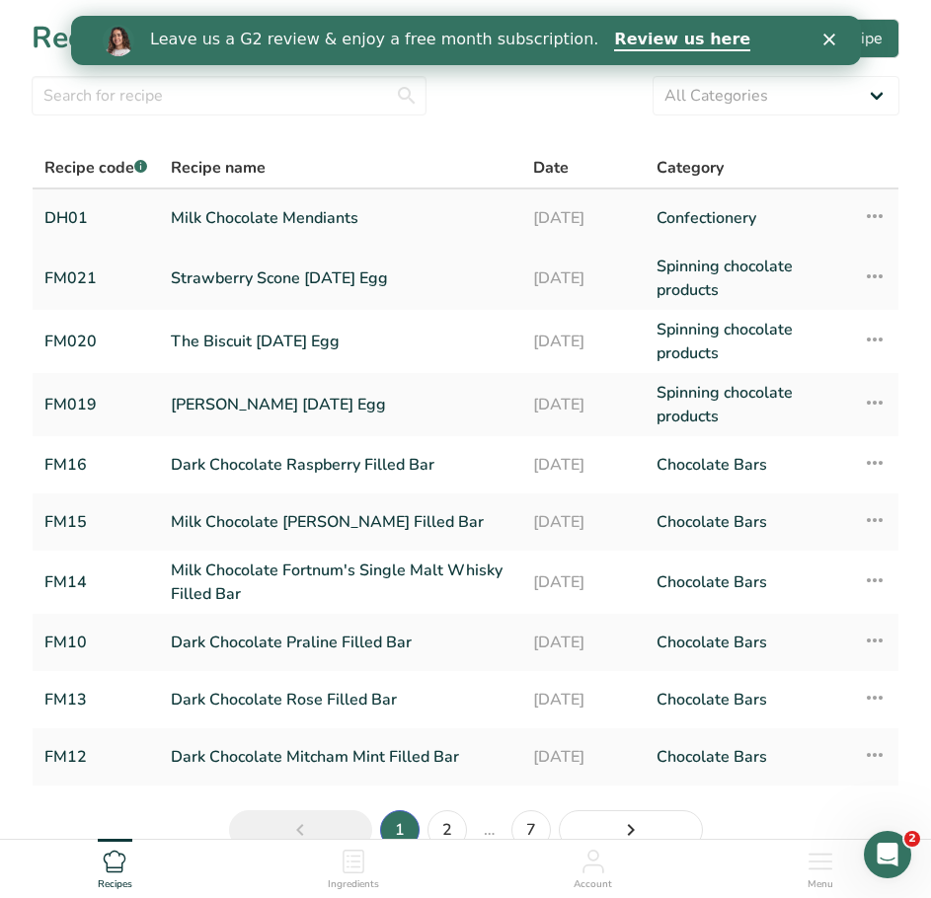
click at [295, 226] on link "Milk Chocolate Mendiants" at bounding box center [340, 217] width 339 height 41
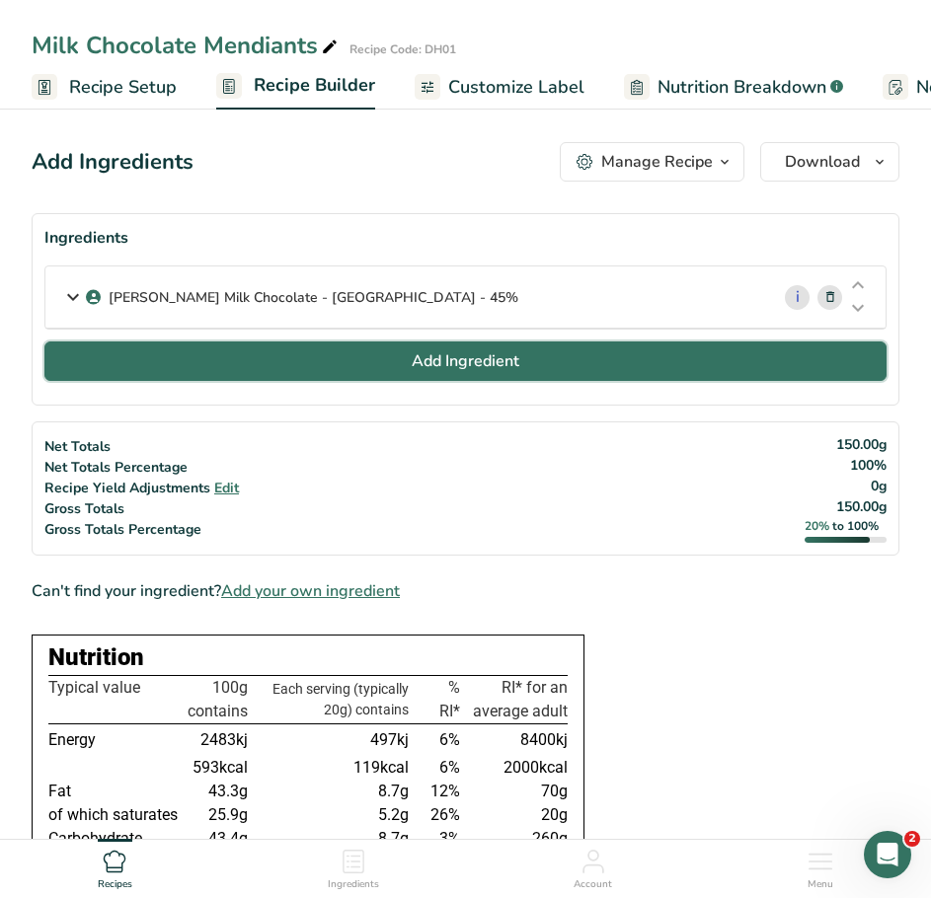
click at [351, 356] on button "Add Ingredient" at bounding box center [465, 361] width 842 height 39
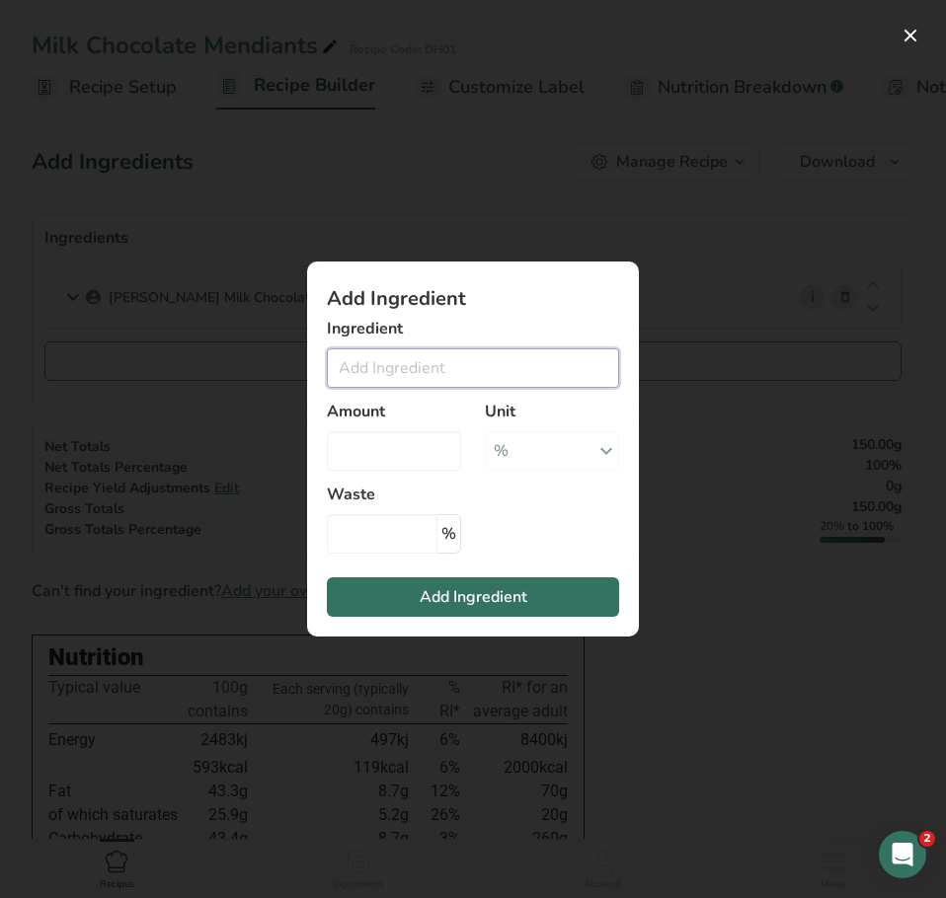
click at [377, 368] on input "Add ingredient modal" at bounding box center [473, 367] width 292 height 39
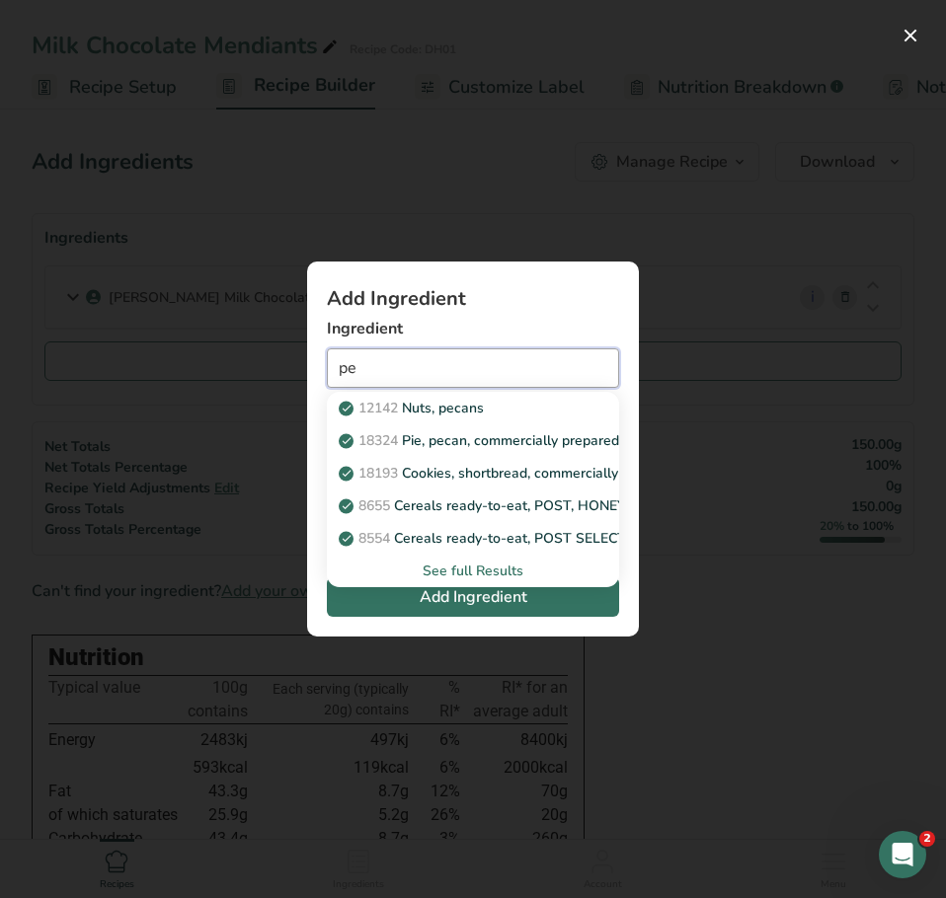
type input "p"
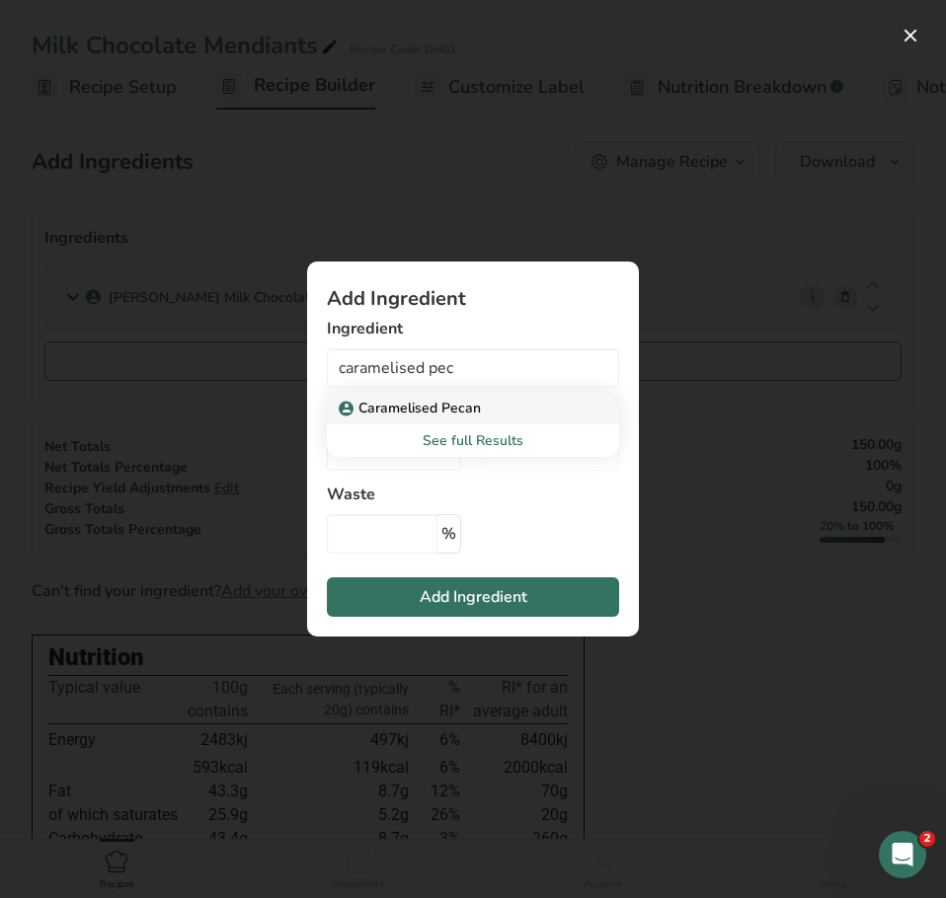
click at [451, 413] on p "Caramelised Pecan" at bounding box center [412, 408] width 138 height 21
type input "Caramelised Pecan"
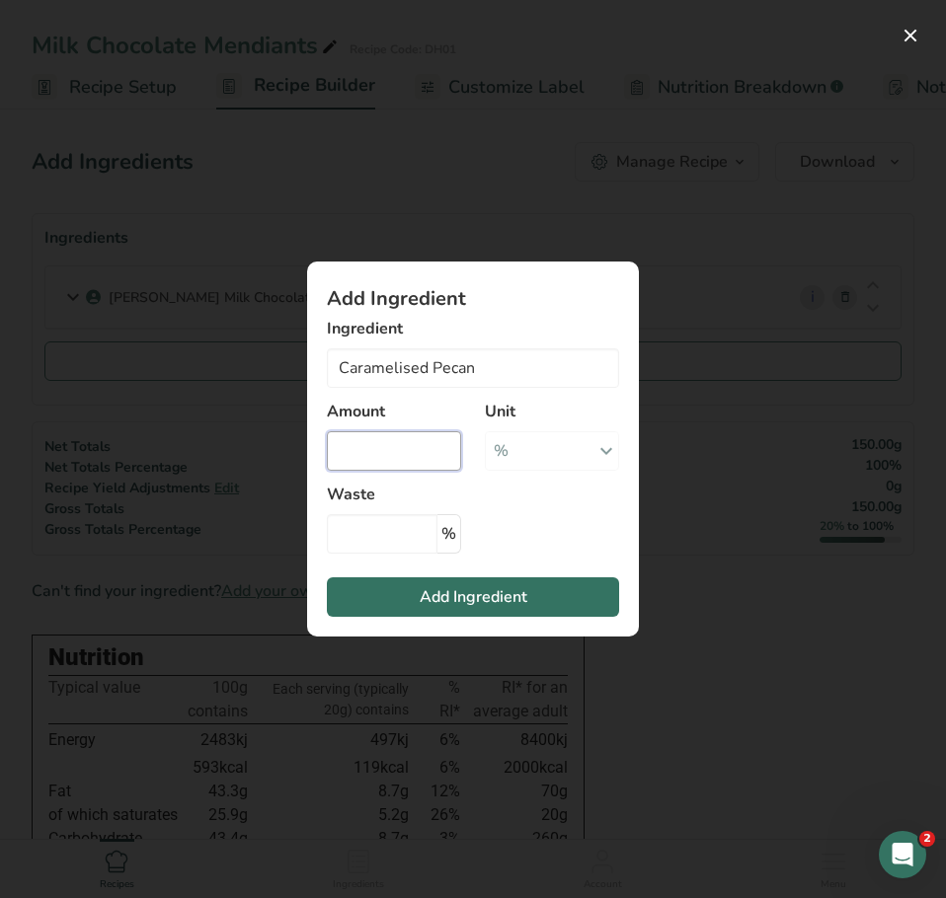
click at [432, 455] on input "Add ingredient modal" at bounding box center [394, 450] width 134 height 39
type input "10"
click at [465, 597] on span "Add Ingredient" at bounding box center [474, 597] width 108 height 24
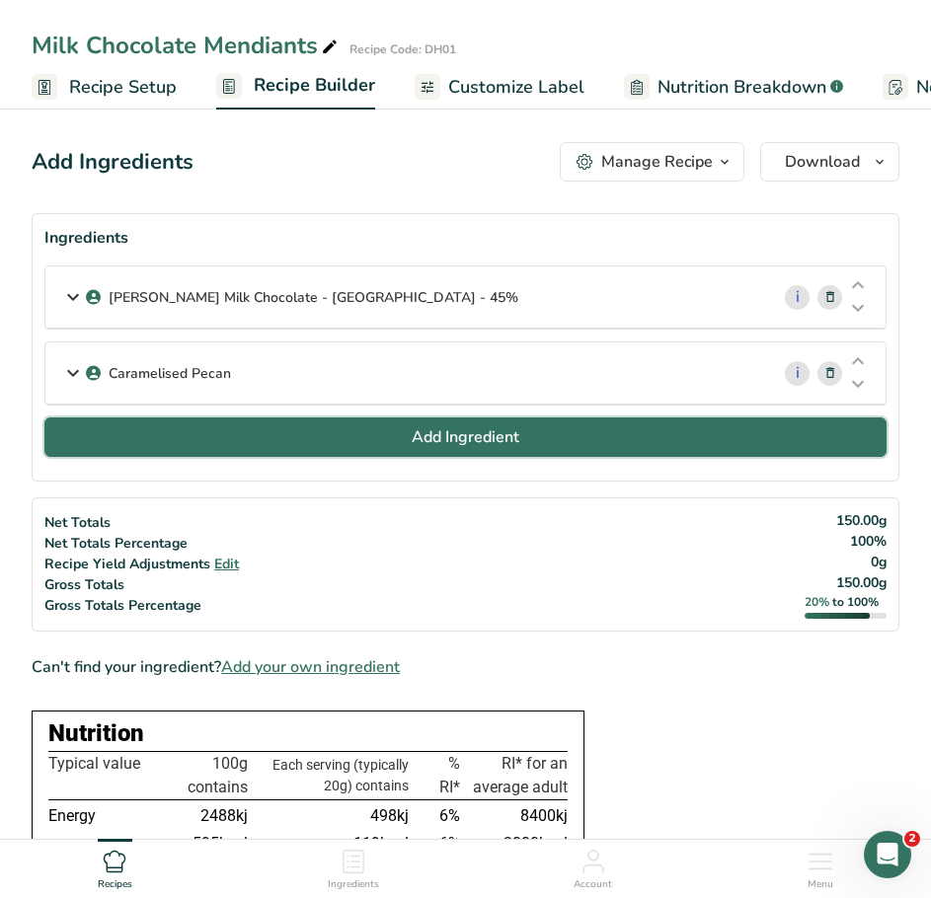
click at [183, 444] on button "Add Ingredient" at bounding box center [465, 437] width 842 height 39
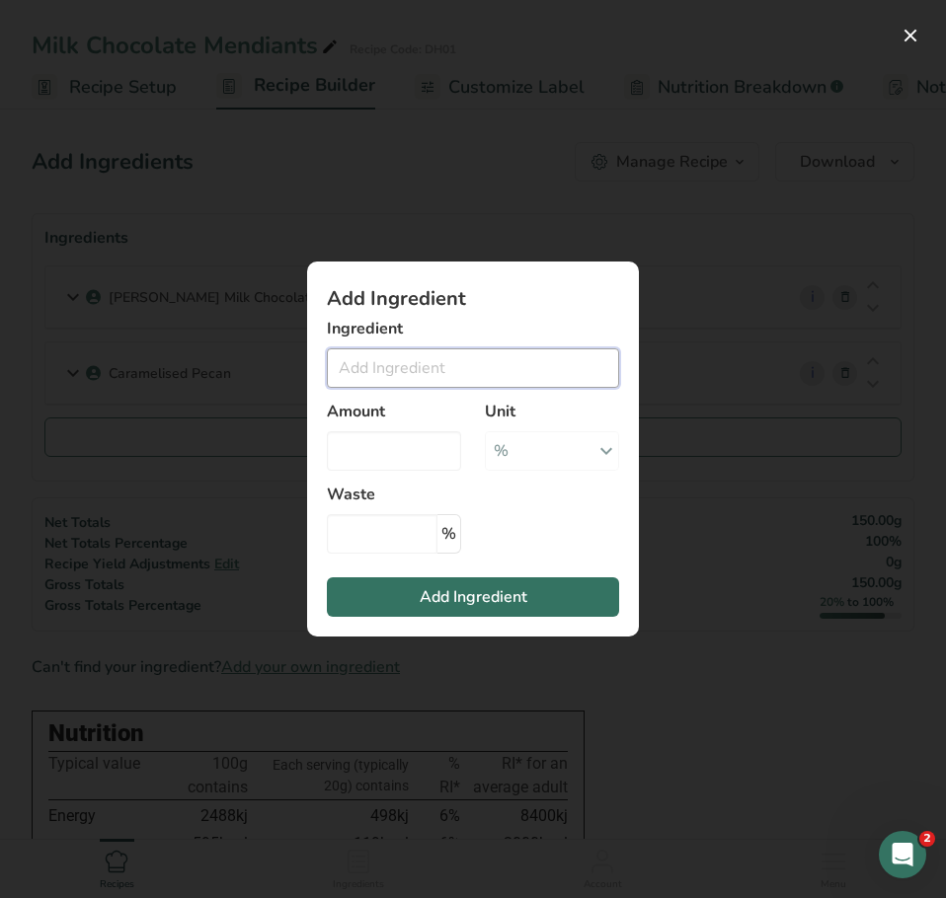
click at [364, 380] on input "Add ingredient modal" at bounding box center [473, 367] width 292 height 39
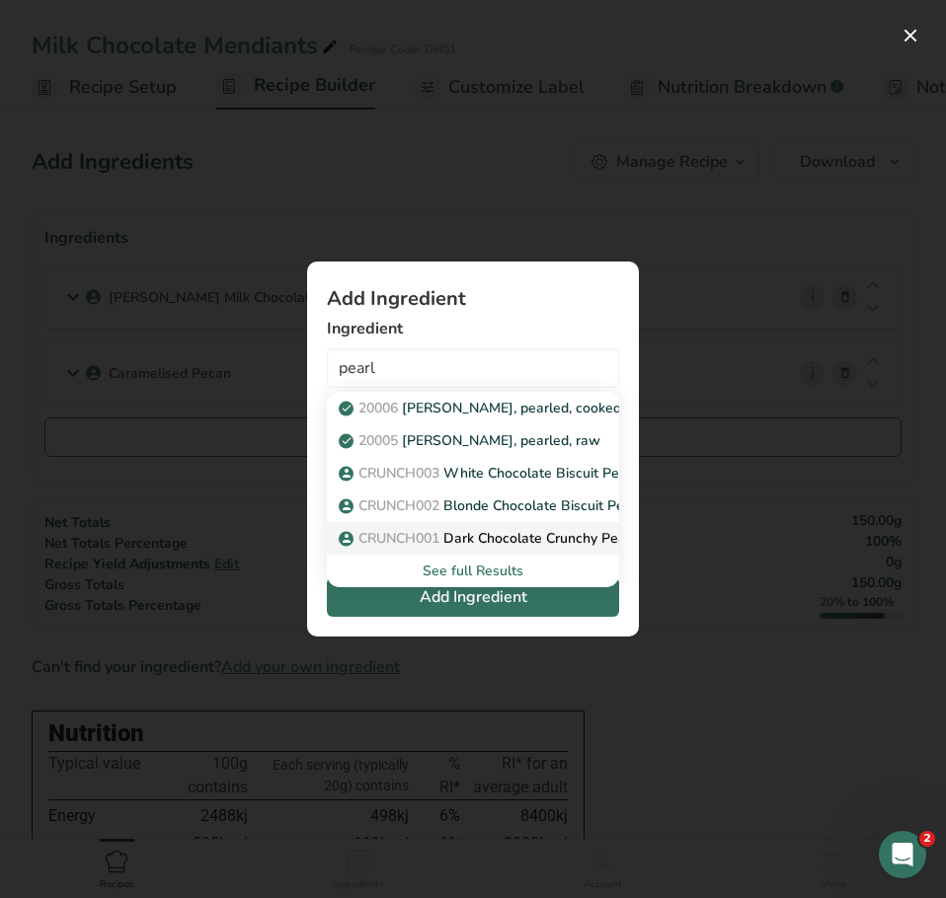
click at [432, 535] on span "CRUNCH001" at bounding box center [398, 538] width 81 height 19
type input "Dark Chocolate Crunchy Pearls"
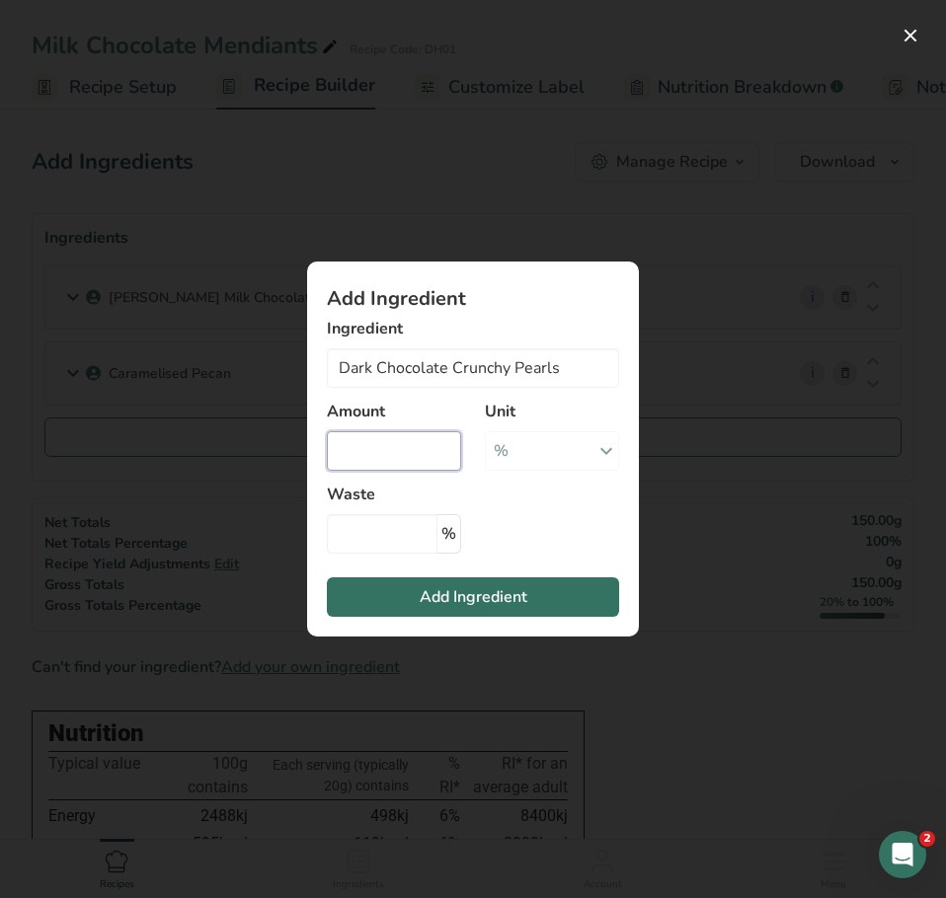
click at [418, 458] on input "Add ingredient modal" at bounding box center [394, 450] width 134 height 39
type input "10"
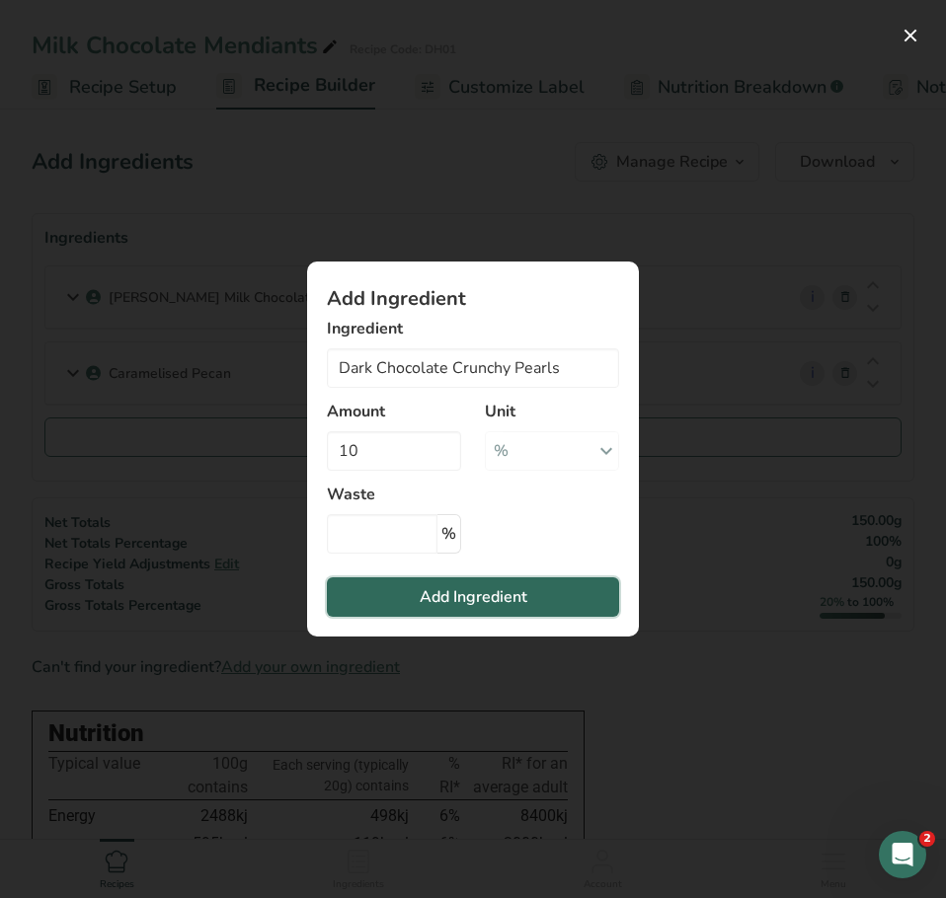
click at [475, 586] on span "Add Ingredient" at bounding box center [474, 597] width 108 height 24
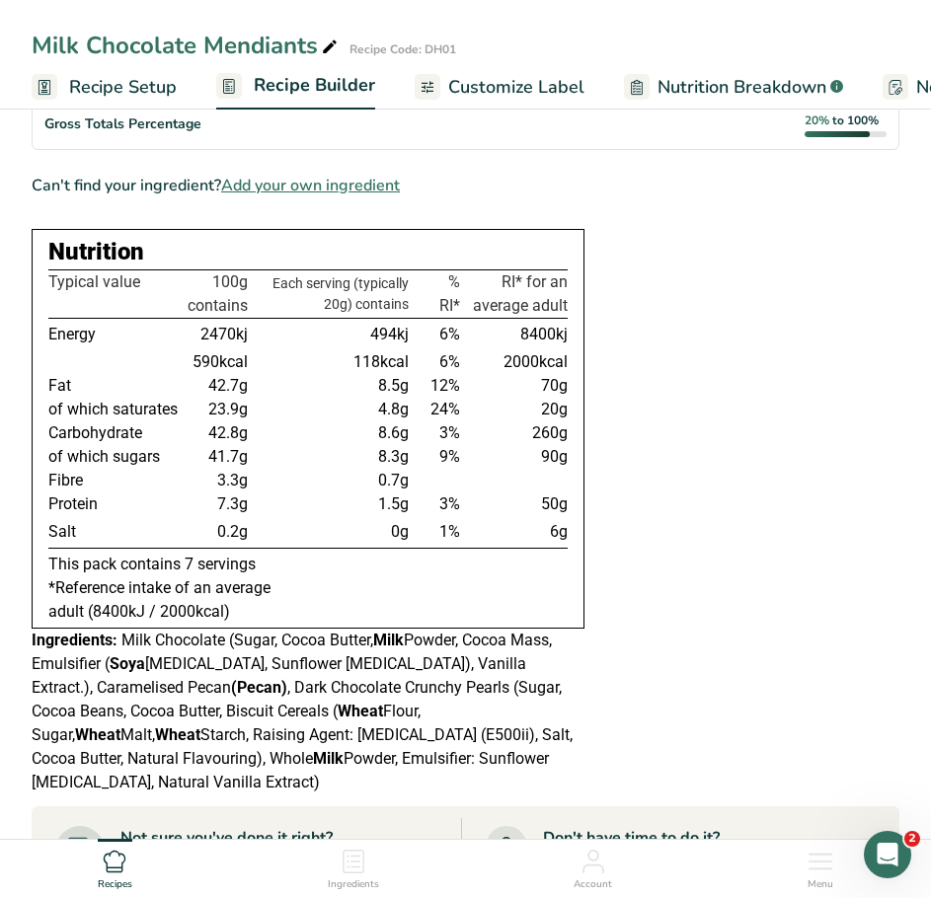
scroll to position [592, 0]
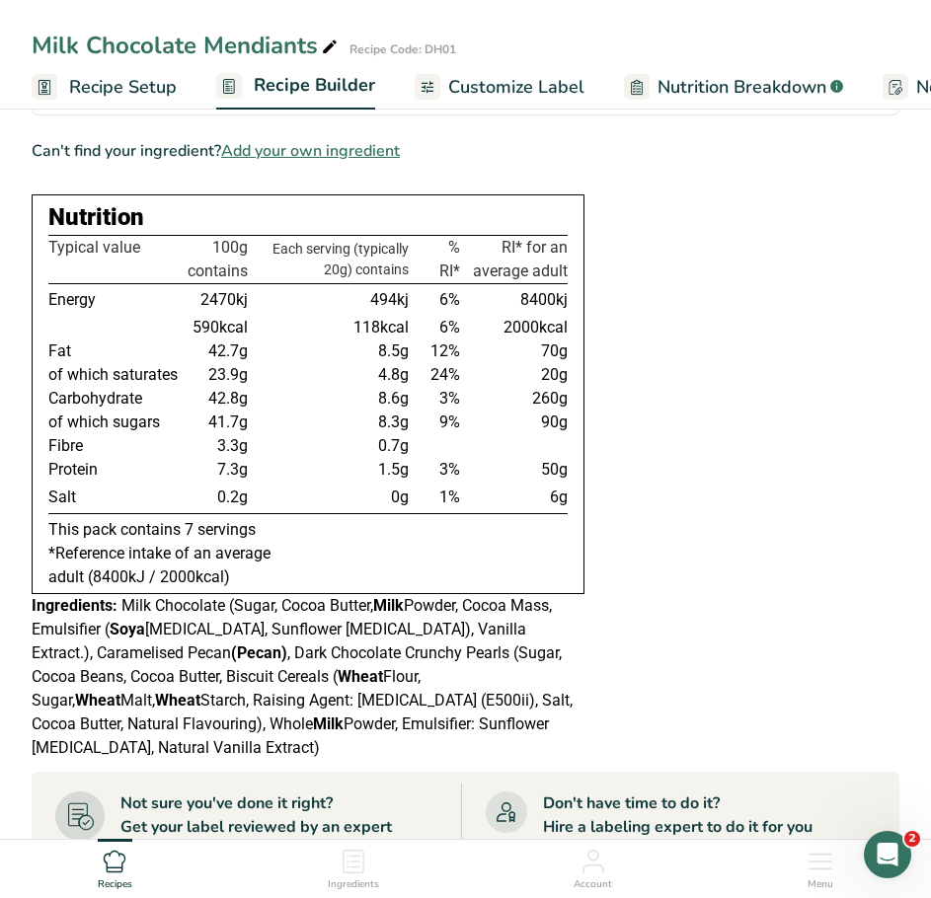
click at [135, 83] on span "Recipe Setup" at bounding box center [123, 87] width 108 height 27
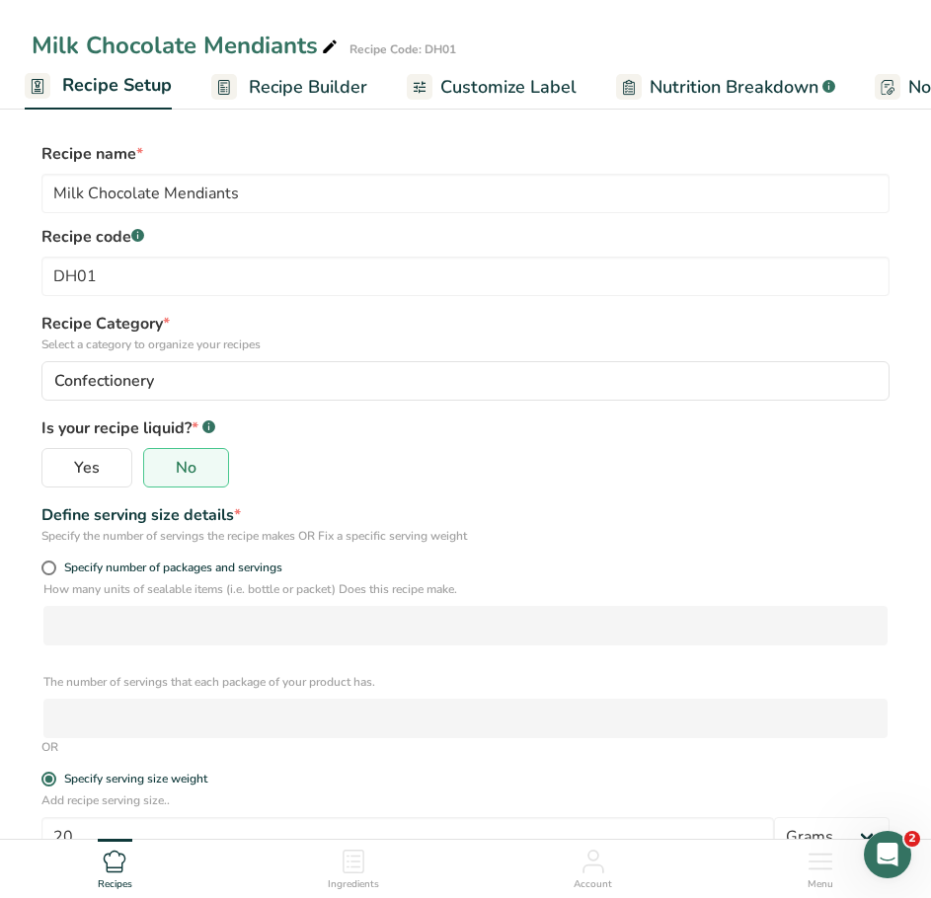
click at [323, 88] on span "Recipe Builder" at bounding box center [308, 87] width 118 height 27
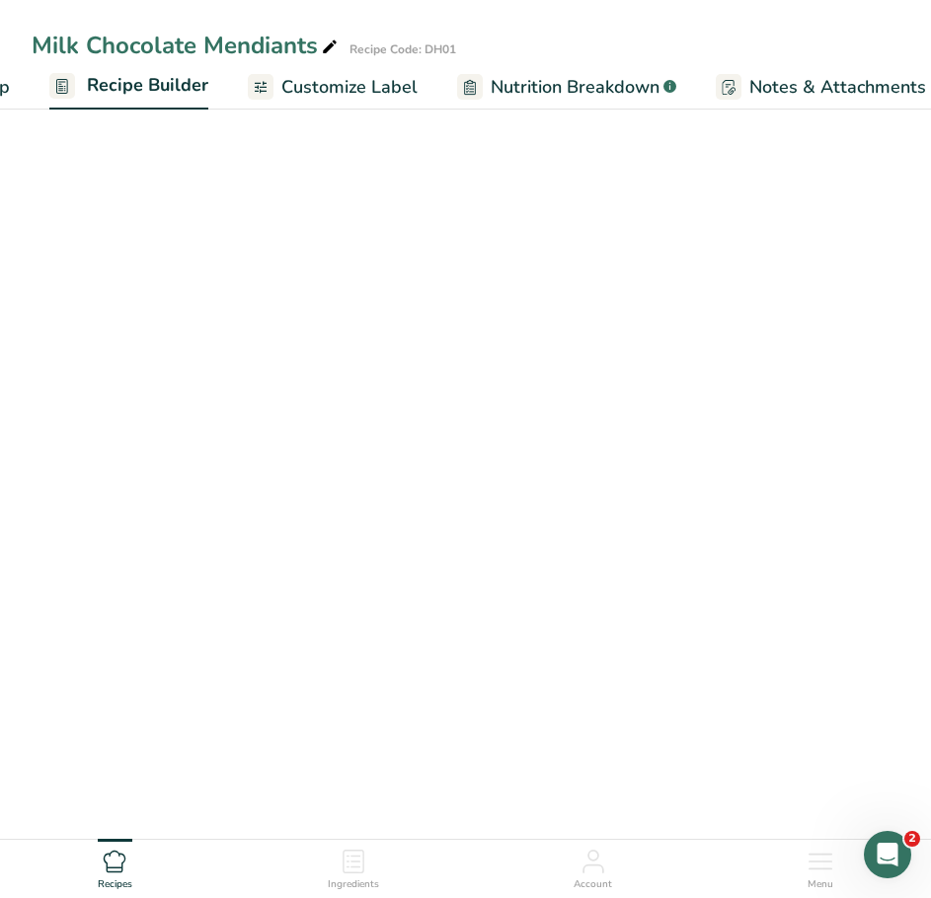
scroll to position [0, 191]
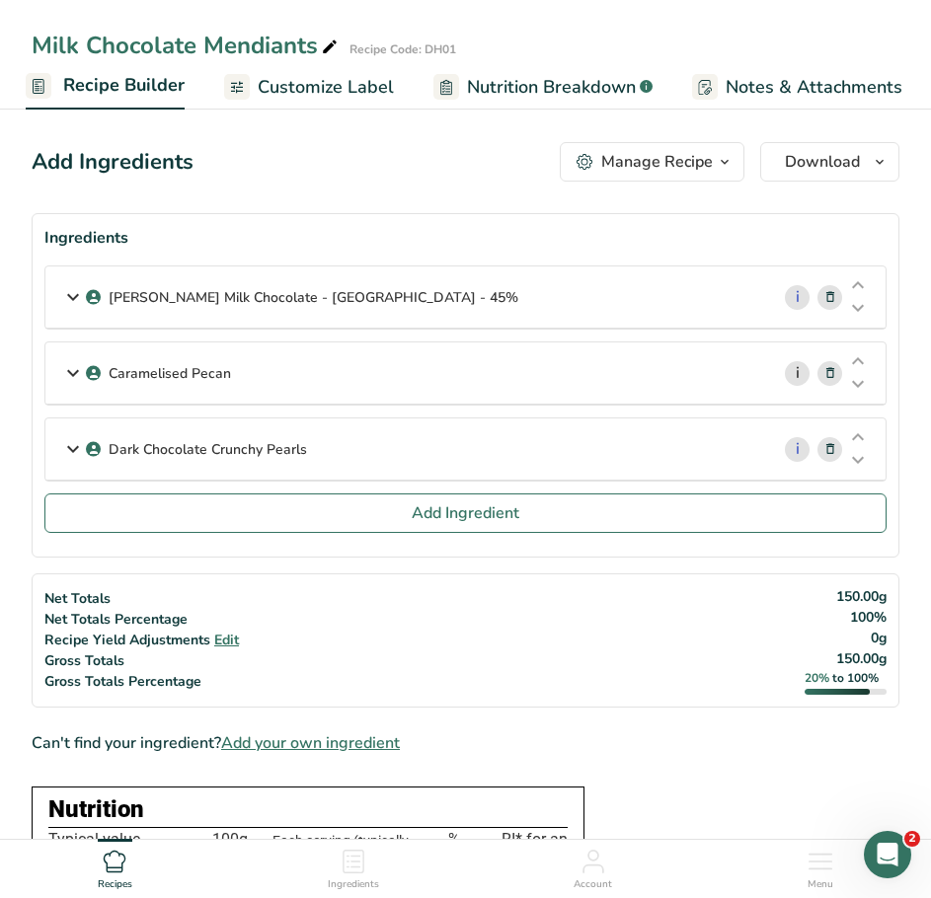
click at [799, 370] on link "i" at bounding box center [797, 373] width 25 height 25
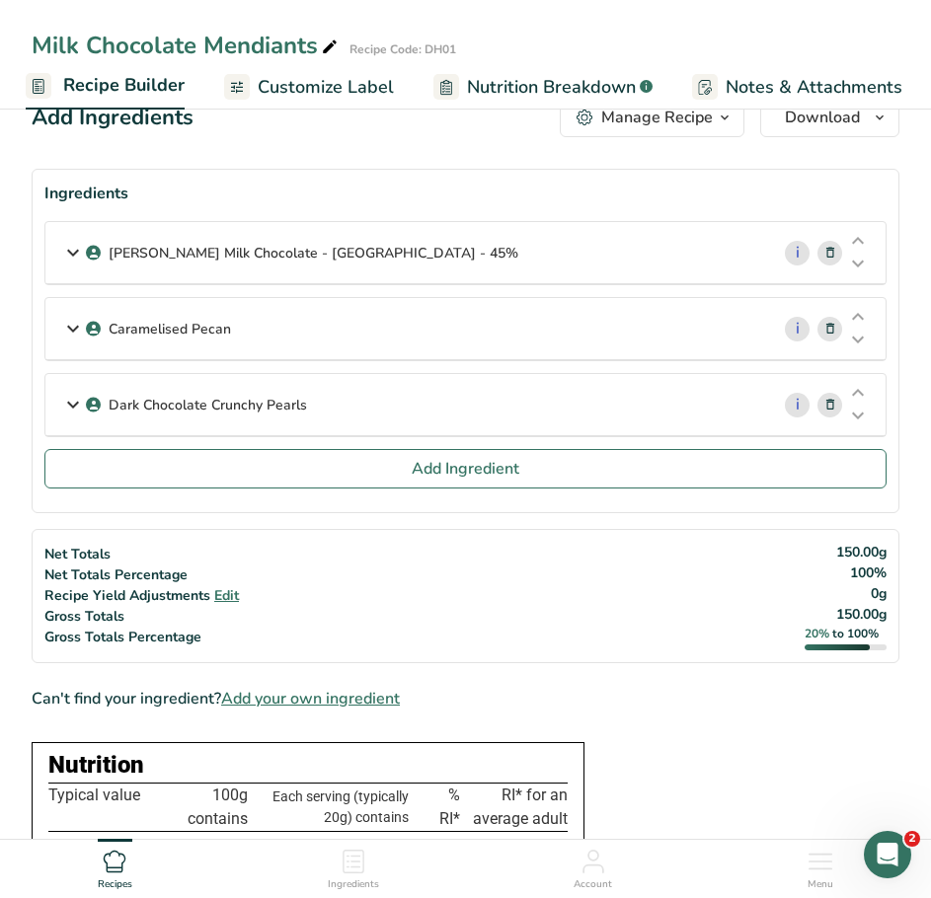
scroll to position [0, 0]
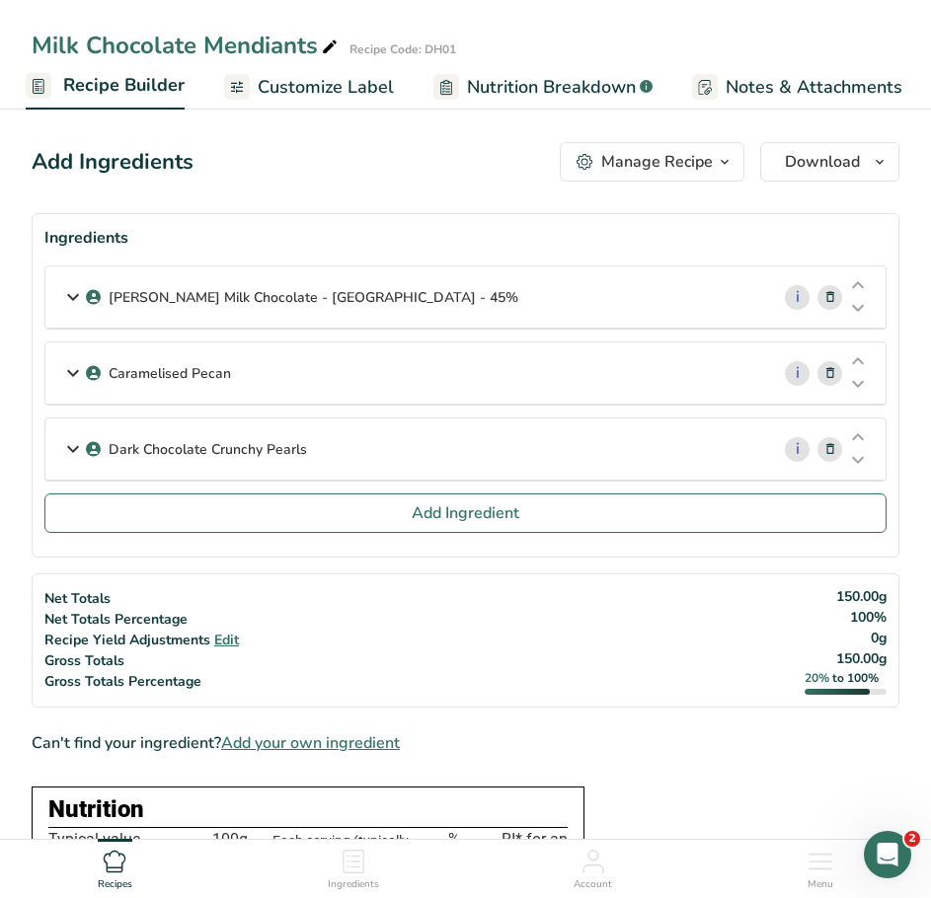
click at [72, 375] on icon at bounding box center [73, 373] width 24 height 36
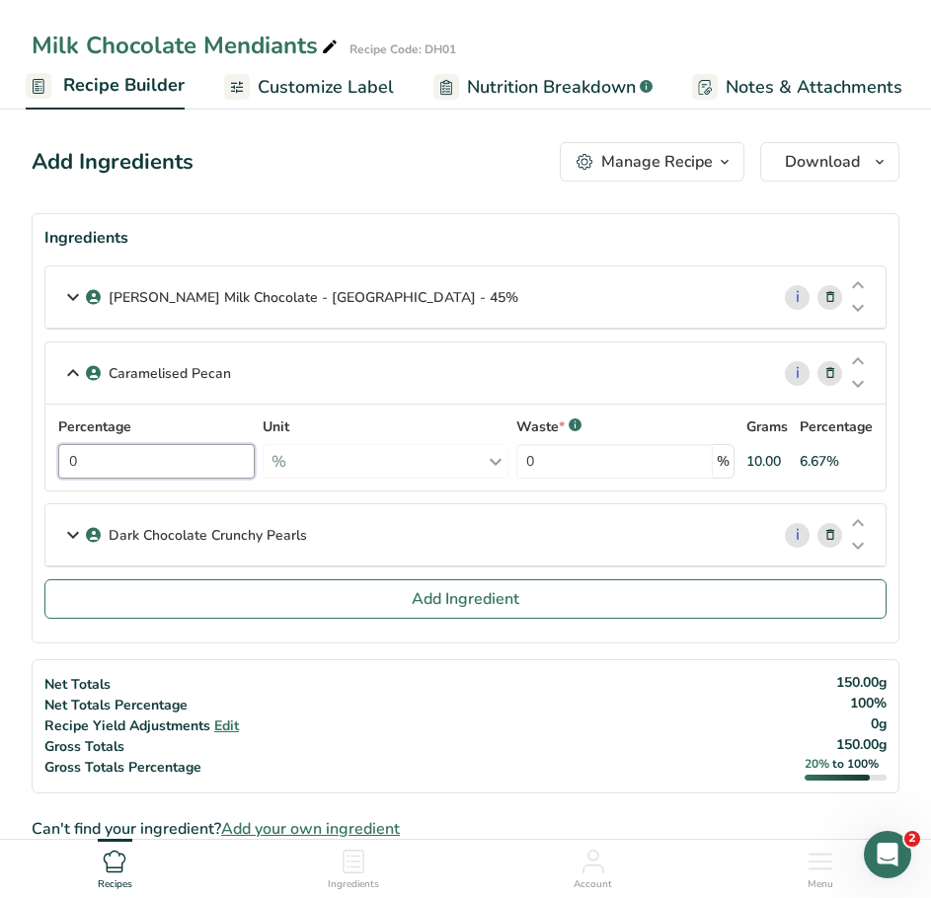
click at [155, 464] on input "0" at bounding box center [156, 461] width 196 height 35
drag, startPoint x: 123, startPoint y: 464, endPoint x: 82, endPoint y: 468, distance: 41.6
click at [82, 468] on input "0" at bounding box center [156, 461] width 196 height 35
type input "10"
click at [259, 504] on div "Dark Chocolate Crunchy Pearls" at bounding box center [407, 534] width 724 height 61
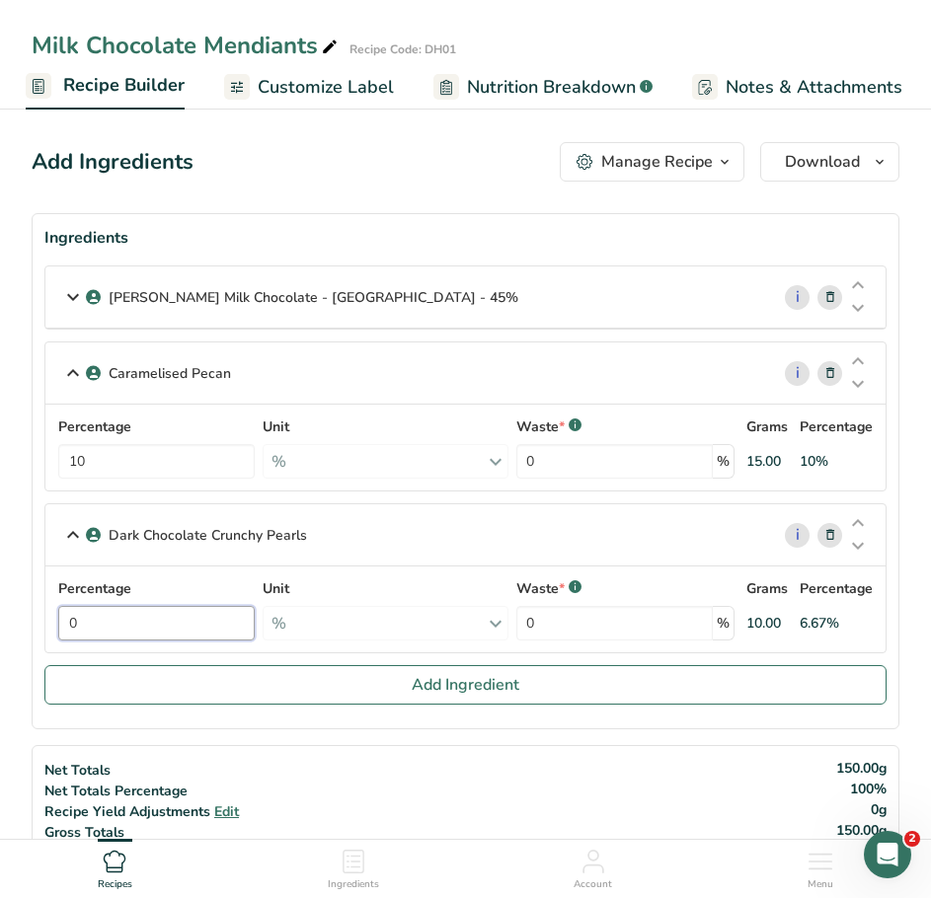
click at [171, 621] on input "0" at bounding box center [156, 623] width 196 height 35
drag, startPoint x: 145, startPoint y: 626, endPoint x: 66, endPoint y: 631, distance: 79.1
click at [66, 631] on div "Percentage 0 Unit % Weight Units g kg mg See more Volume Units l Volume units r…" at bounding box center [465, 609] width 816 height 62
type input "10"
click at [345, 593] on div "Percentage 10 Unit % Weight Units g kg mg See more Volume Units l Volume units …" at bounding box center [465, 609] width 816 height 62
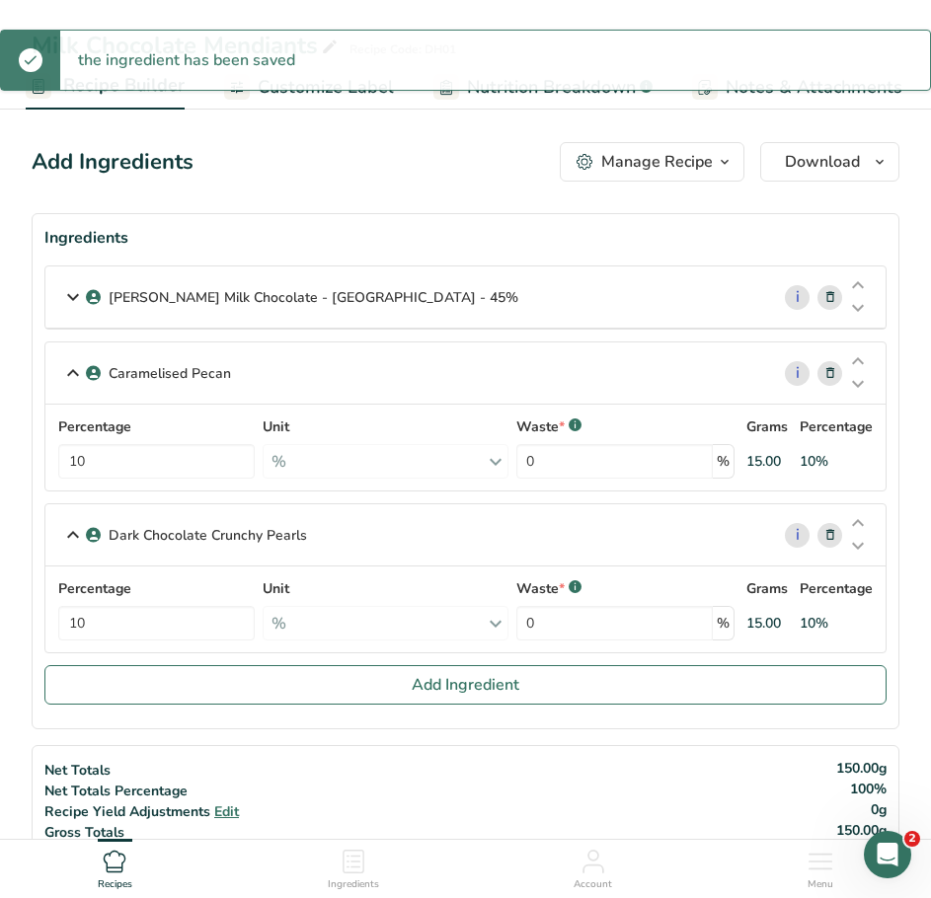
click at [66, 298] on icon at bounding box center [73, 297] width 24 height 36
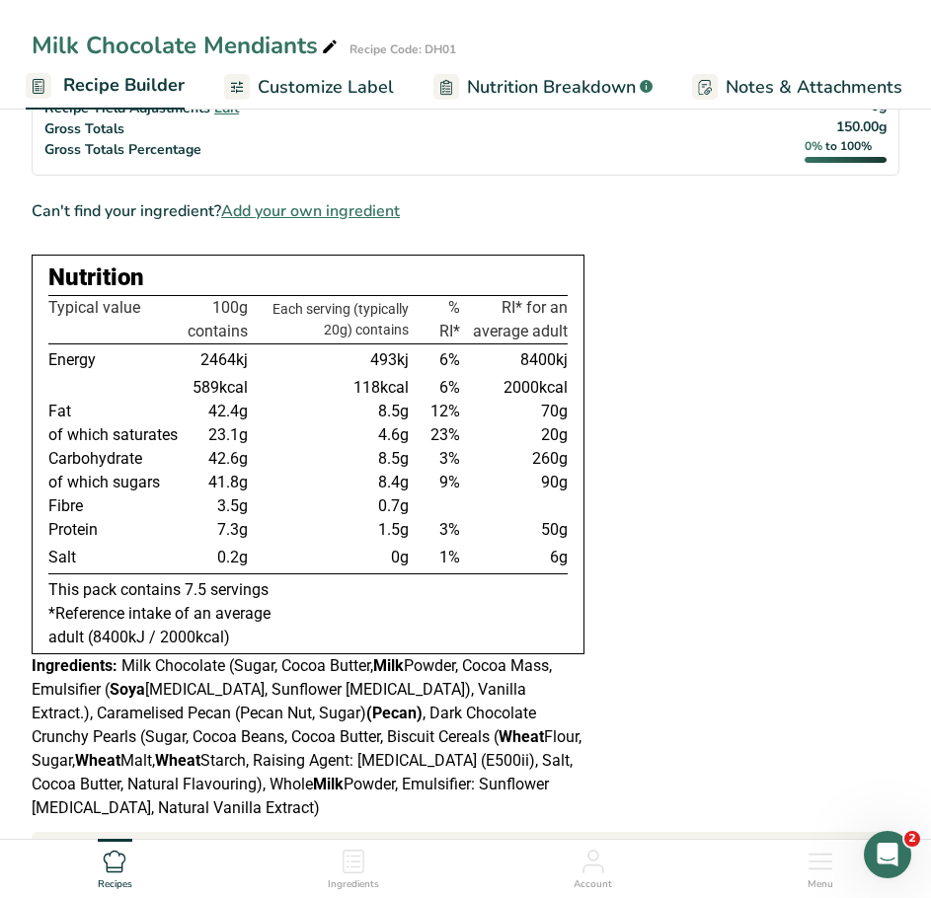
scroll to position [888, 0]
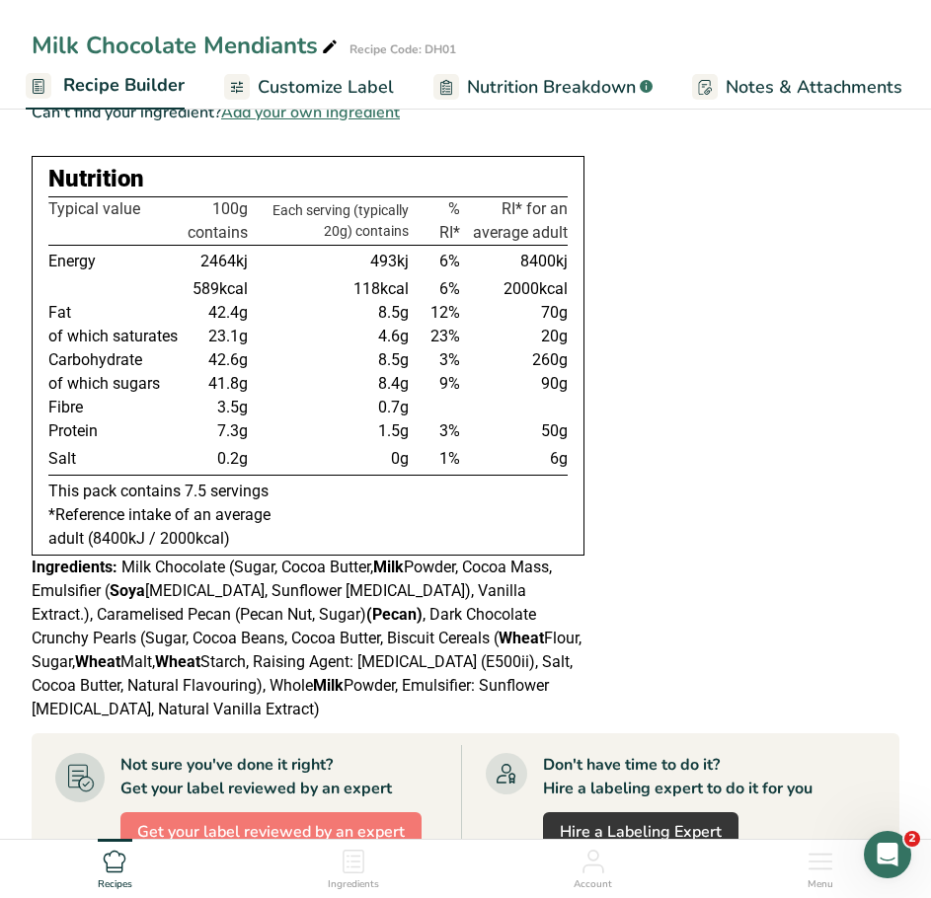
click at [326, 89] on span "Customize Label" at bounding box center [326, 87] width 136 height 27
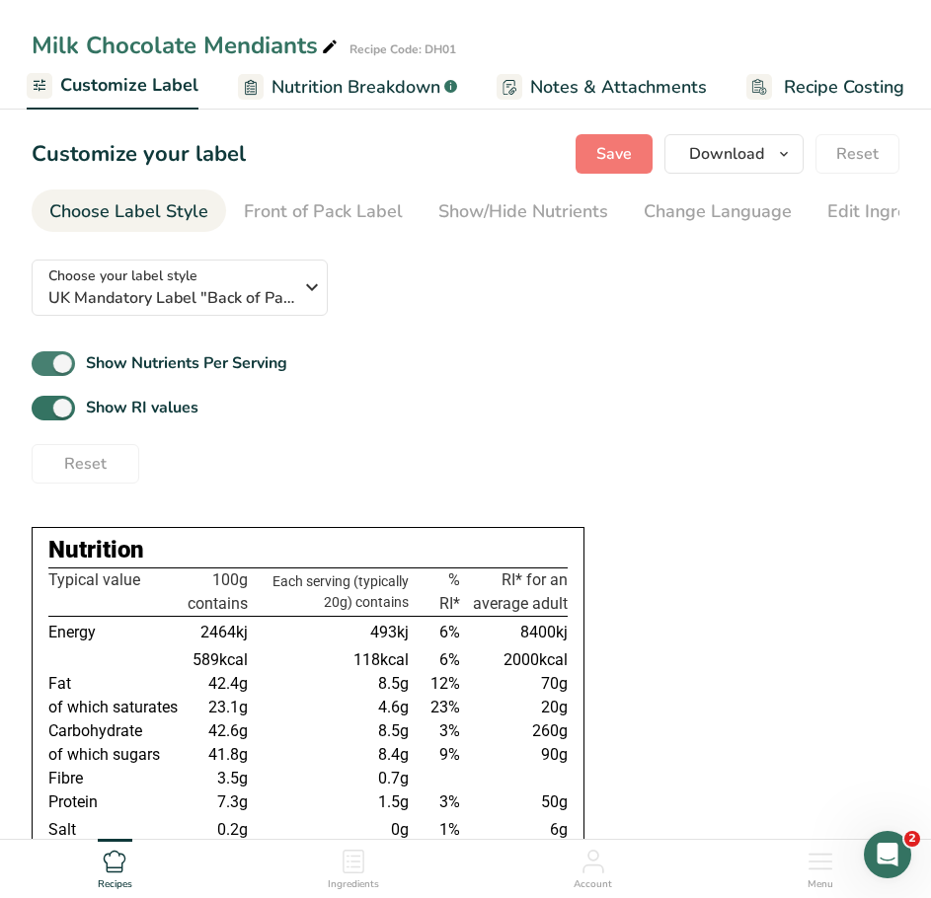
click at [47, 371] on span at bounding box center [53, 363] width 43 height 25
click at [44, 370] on input "Show Nutrients Per Serving" at bounding box center [38, 363] width 13 height 13
checkbox input "false"
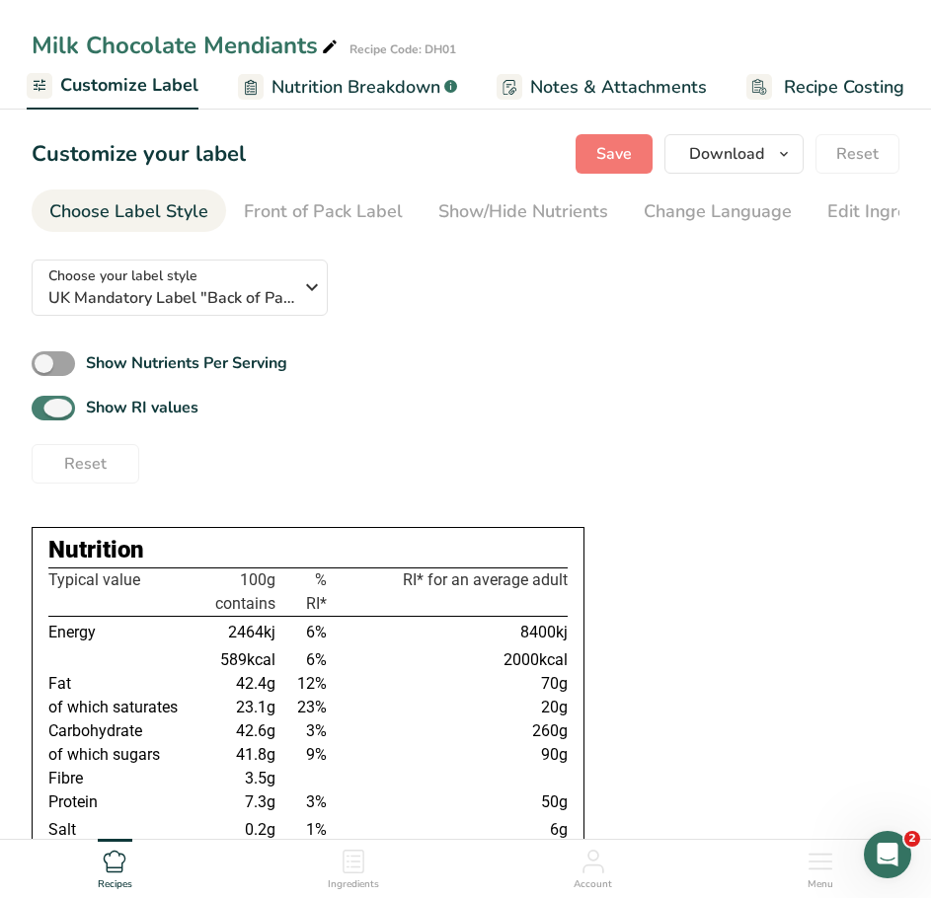
click at [57, 419] on span at bounding box center [53, 408] width 43 height 25
click at [44, 415] on input "Show RI values" at bounding box center [38, 408] width 13 height 13
checkbox input "false"
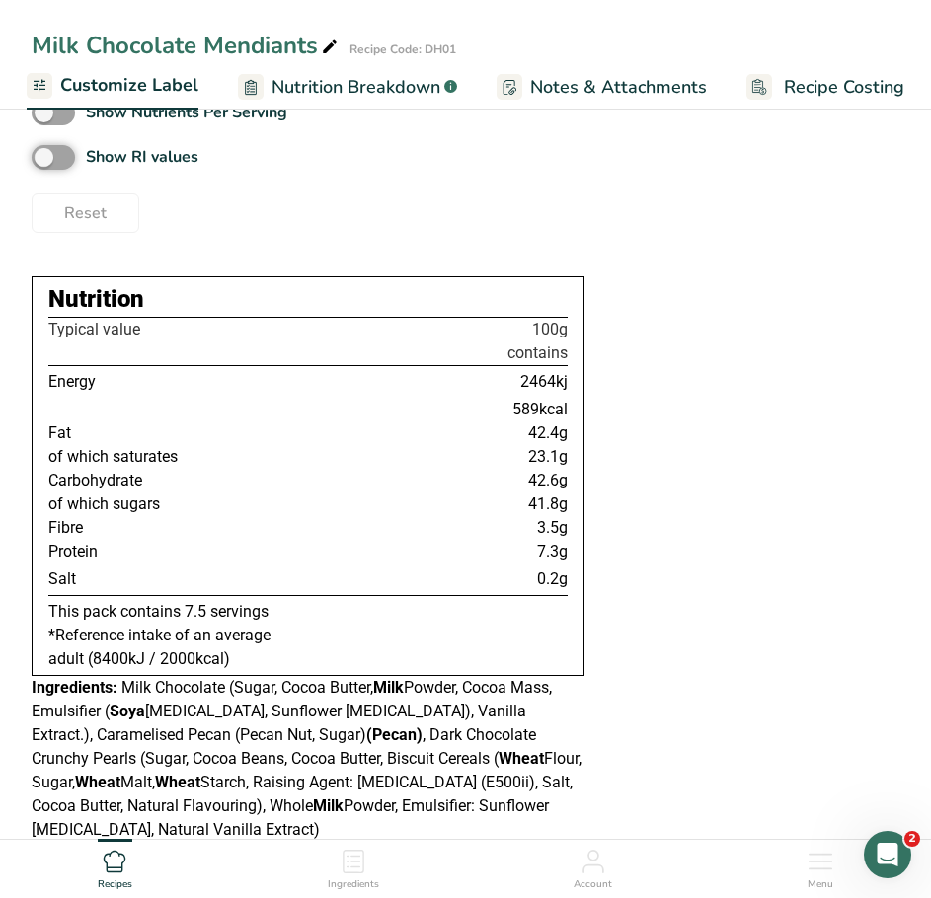
scroll to position [302, 0]
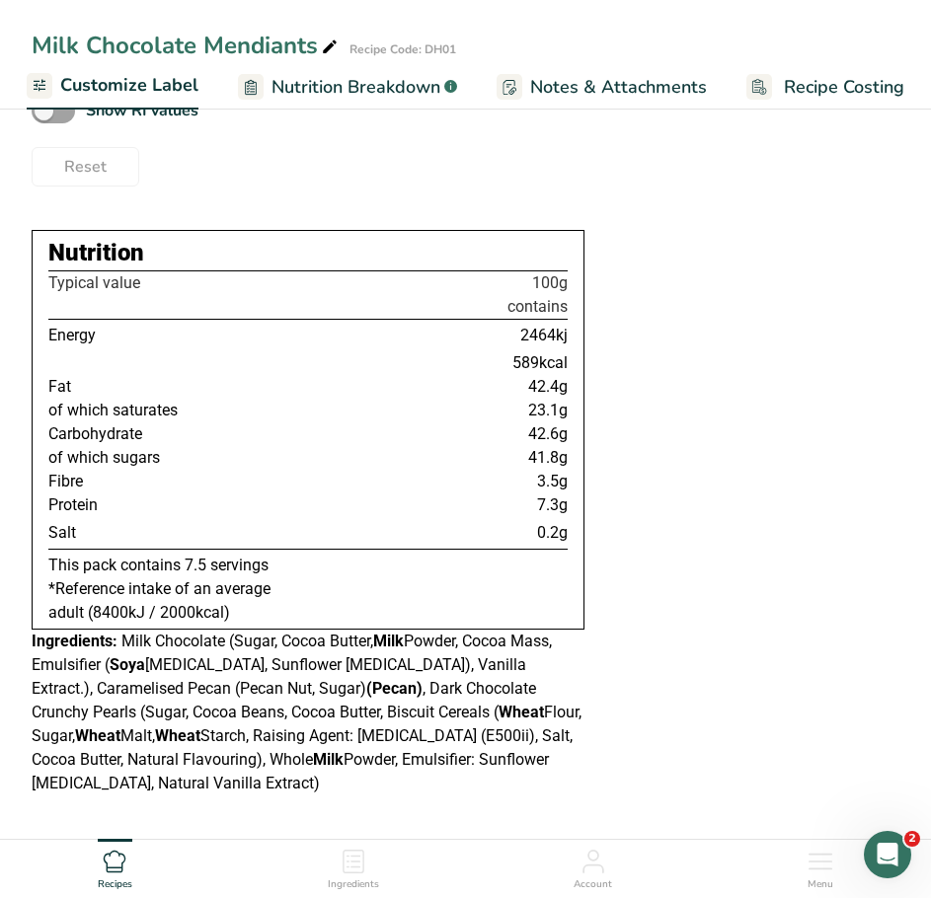
click at [227, 643] on span "Milk Chocolate (Sugar, Cocoa Butter, Milk Powder, Cocoa Mass, Emulsifier ( Soya…" at bounding box center [307, 712] width 550 height 161
click at [258, 669] on span "Milk Chocolate (Sugar, Cocoa Butter, Milk Powder, Cocoa Mass, Emulsifier ( Soya…" at bounding box center [307, 712] width 550 height 161
click at [256, 711] on span "Milk Chocolate (Sugar, Cocoa Butter, Milk Powder, Cocoa Mass, Emulsifier ( Soya…" at bounding box center [307, 712] width 550 height 161
click at [264, 713] on span "Milk Chocolate (Sugar, Cocoa Butter, Milk Powder, Cocoa Mass, Emulsifier ( Soya…" at bounding box center [307, 712] width 550 height 161
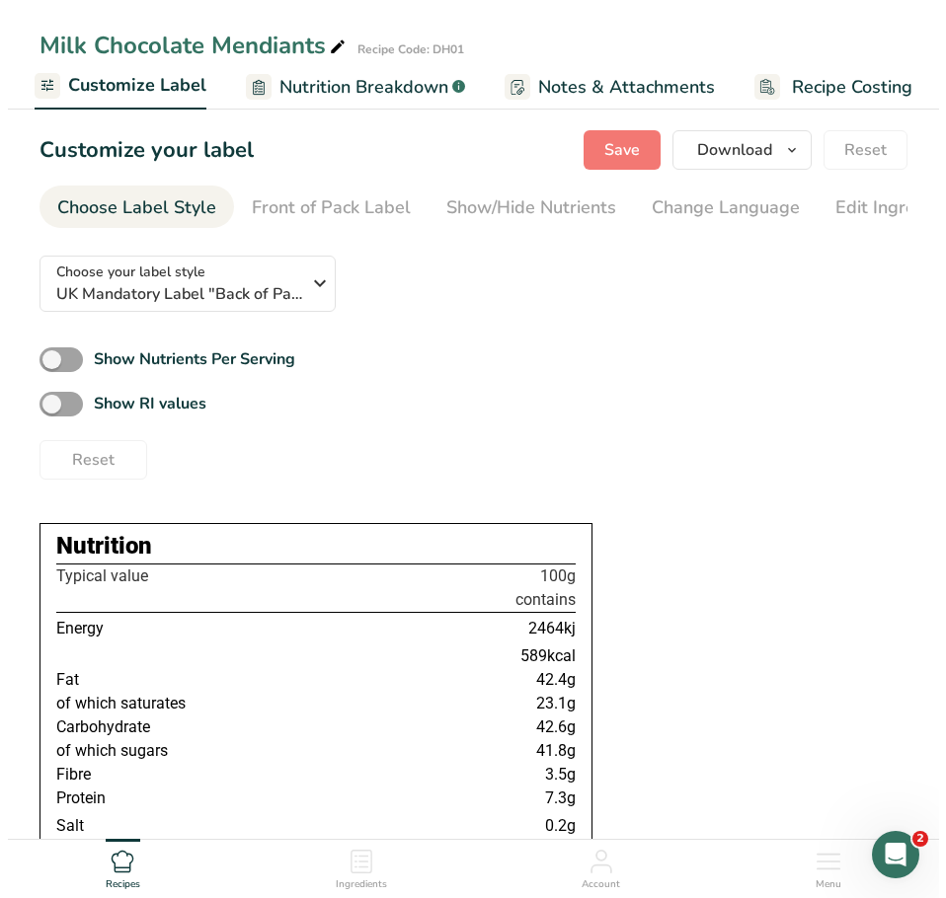
scroll to position [0, 0]
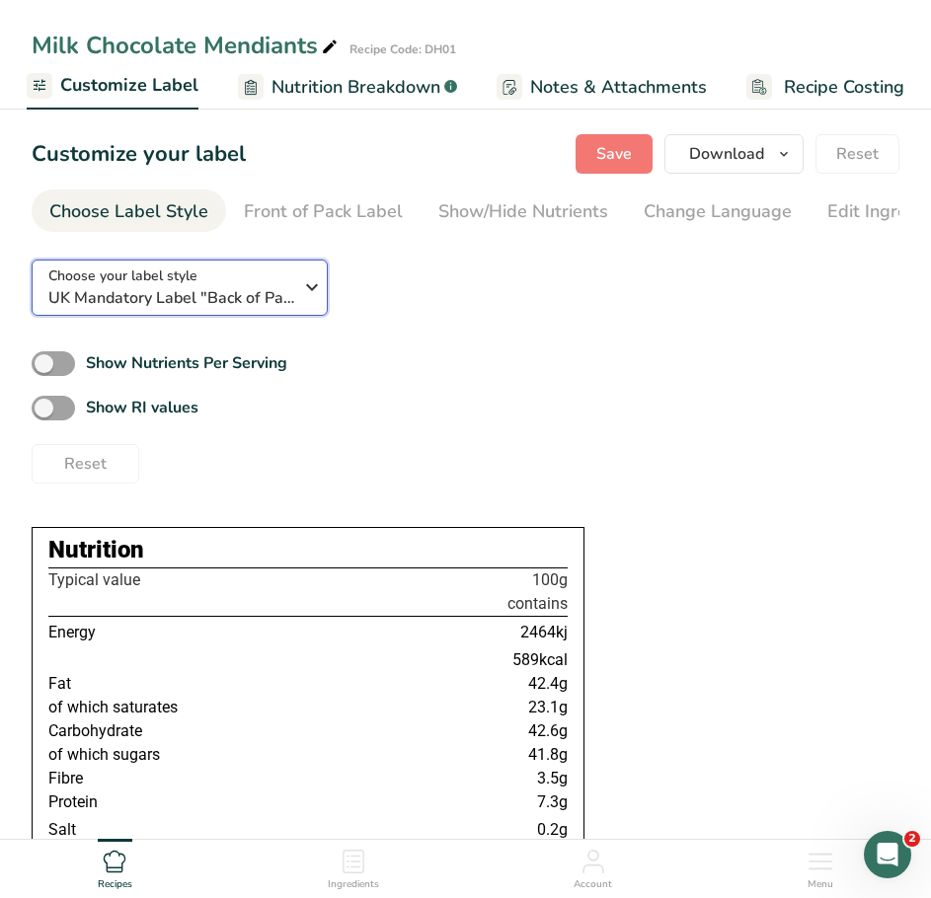
click at [187, 310] on span "UK Mandatory Label "Back of Pack"" at bounding box center [174, 298] width 252 height 24
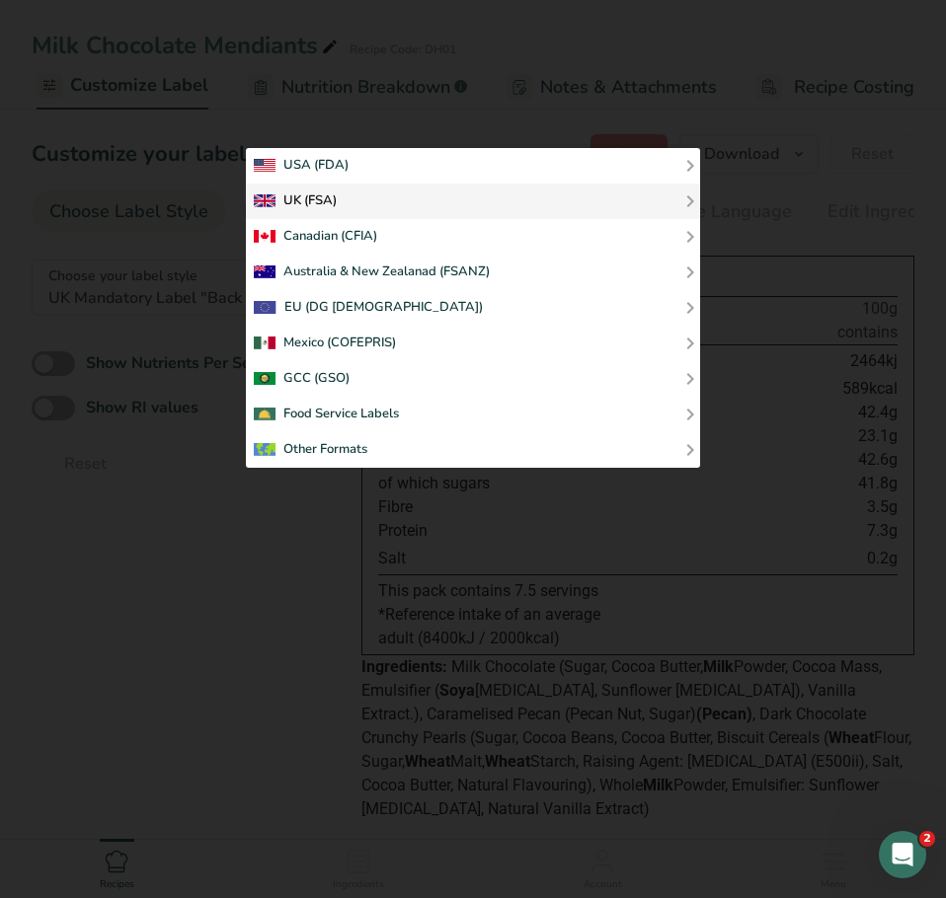
click at [298, 191] on div "UK (FSA)" at bounding box center [295, 202] width 83 height 24
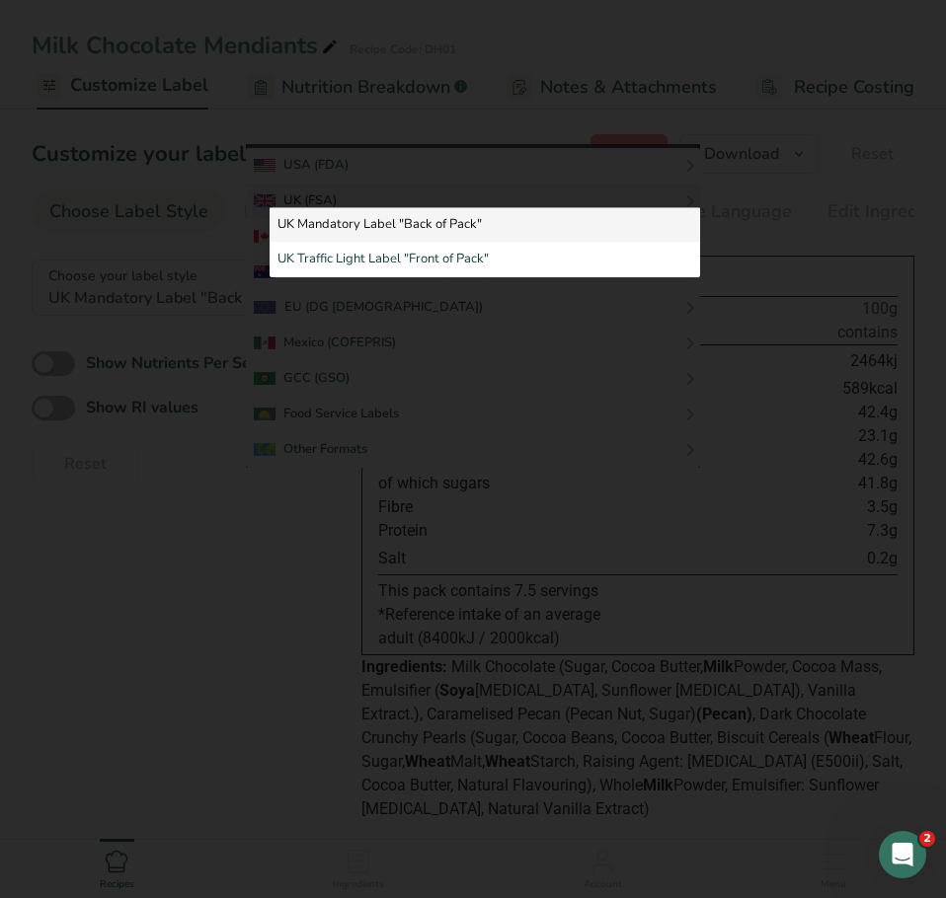
click at [346, 214] on link "UK Mandatory Label "Back of Pack"" at bounding box center [484, 225] width 430 height 36
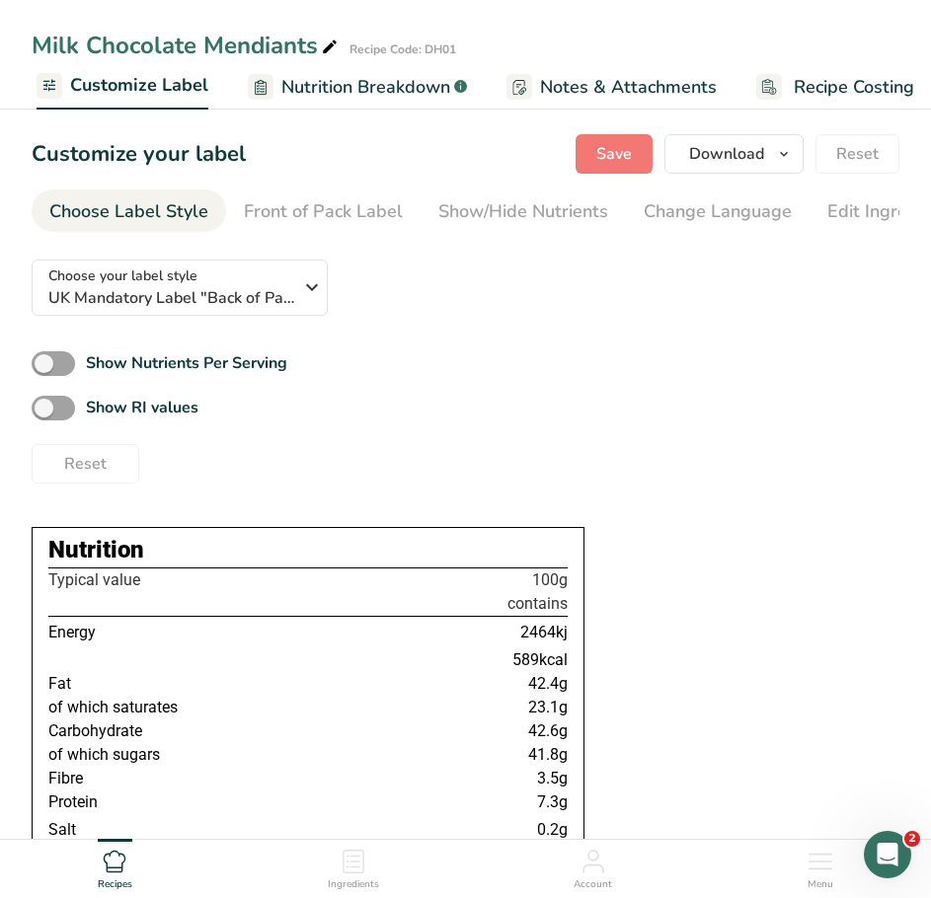
click at [433, 350] on div "Choose your label style UK Mandatory Label "Back of Pack" USA (FDA) Standard FD…" at bounding box center [466, 364] width 868 height 240
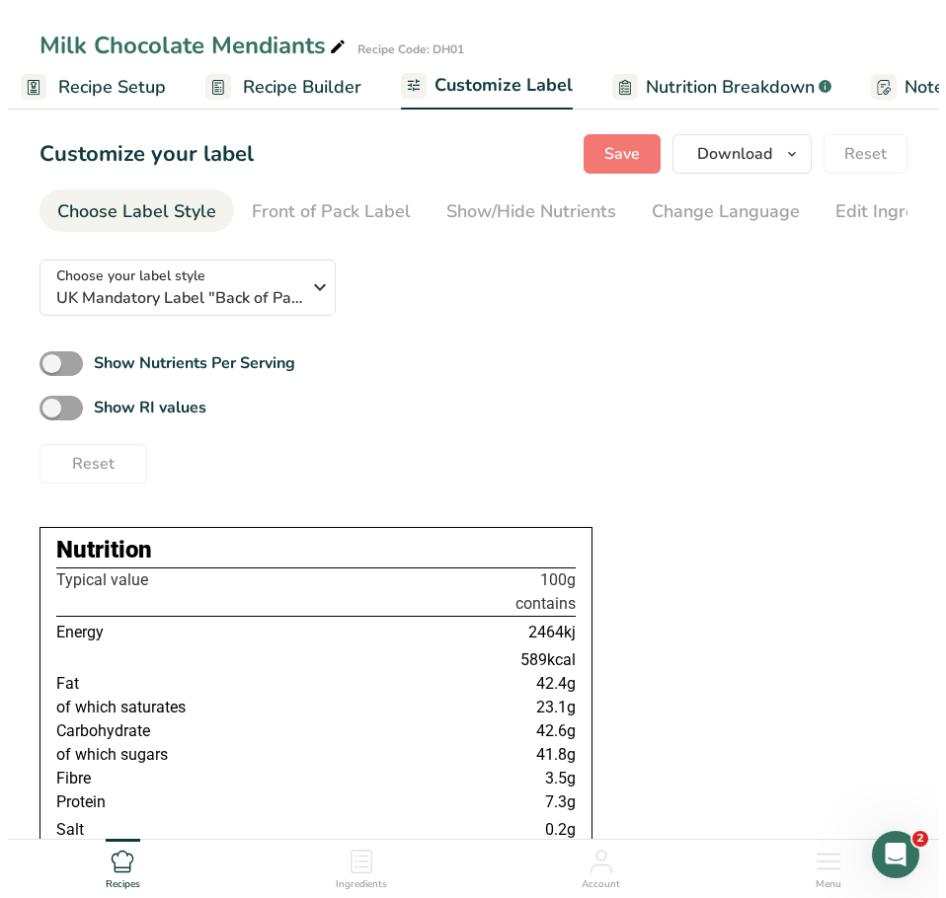
scroll to position [0, 16]
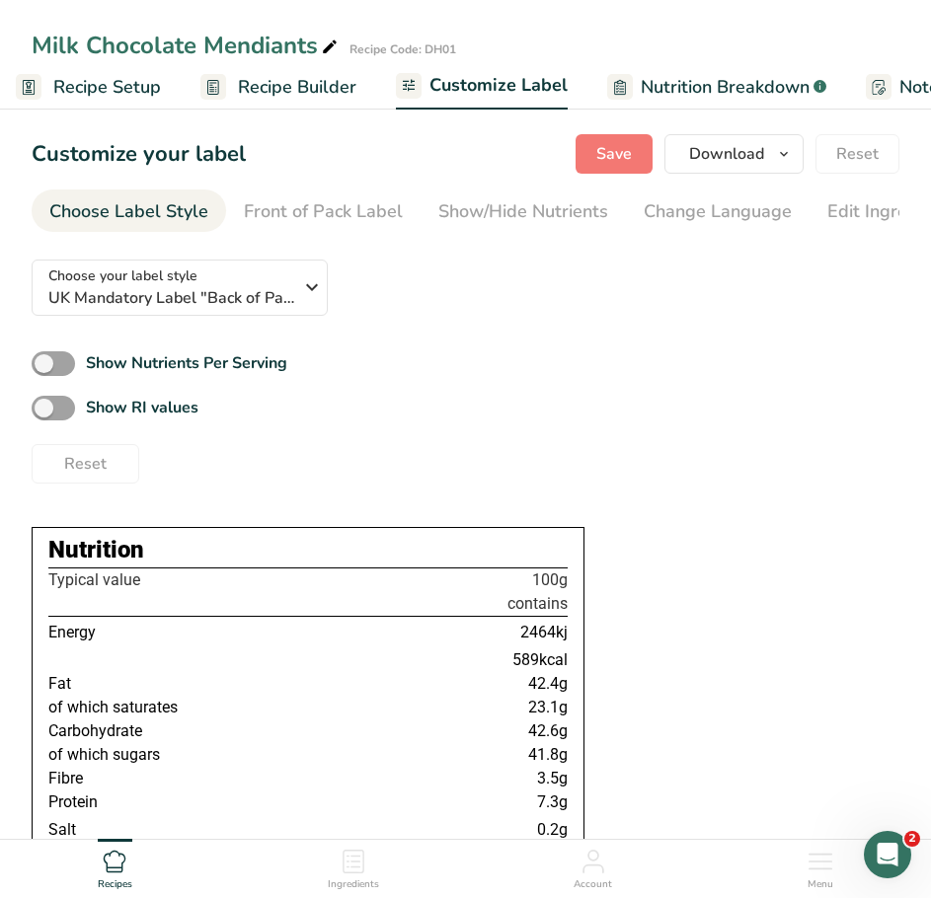
click at [260, 91] on span "Recipe Builder" at bounding box center [297, 87] width 118 height 27
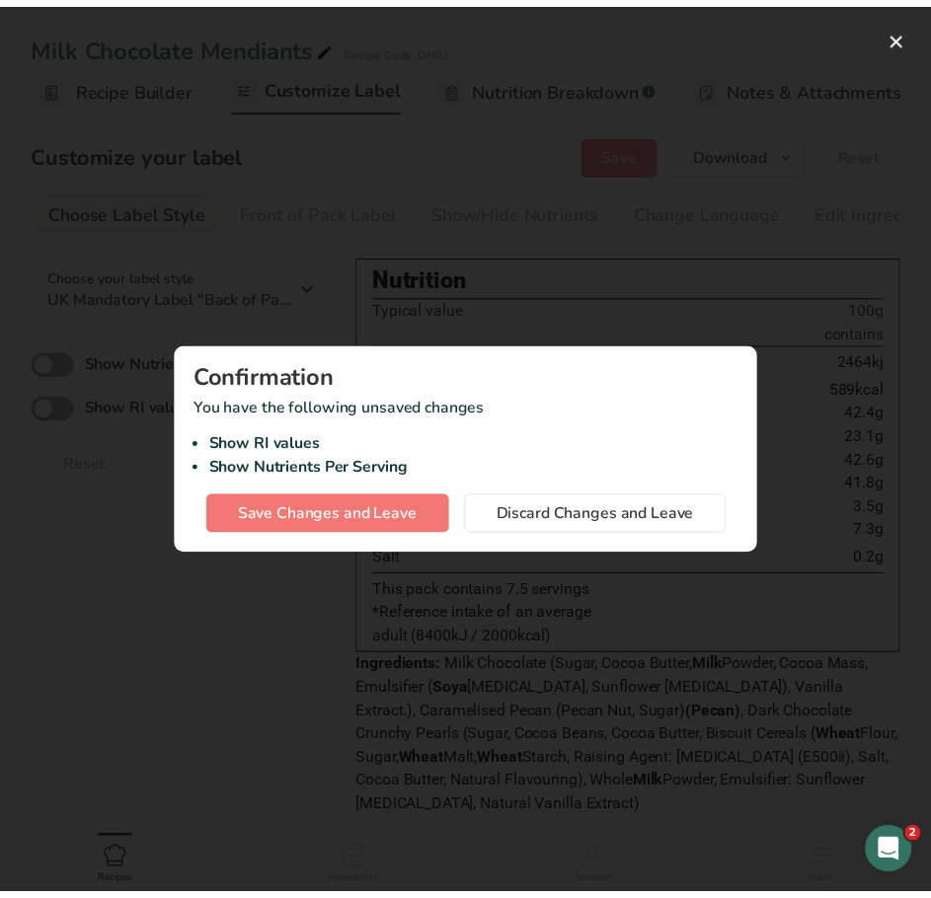
scroll to position [0, 191]
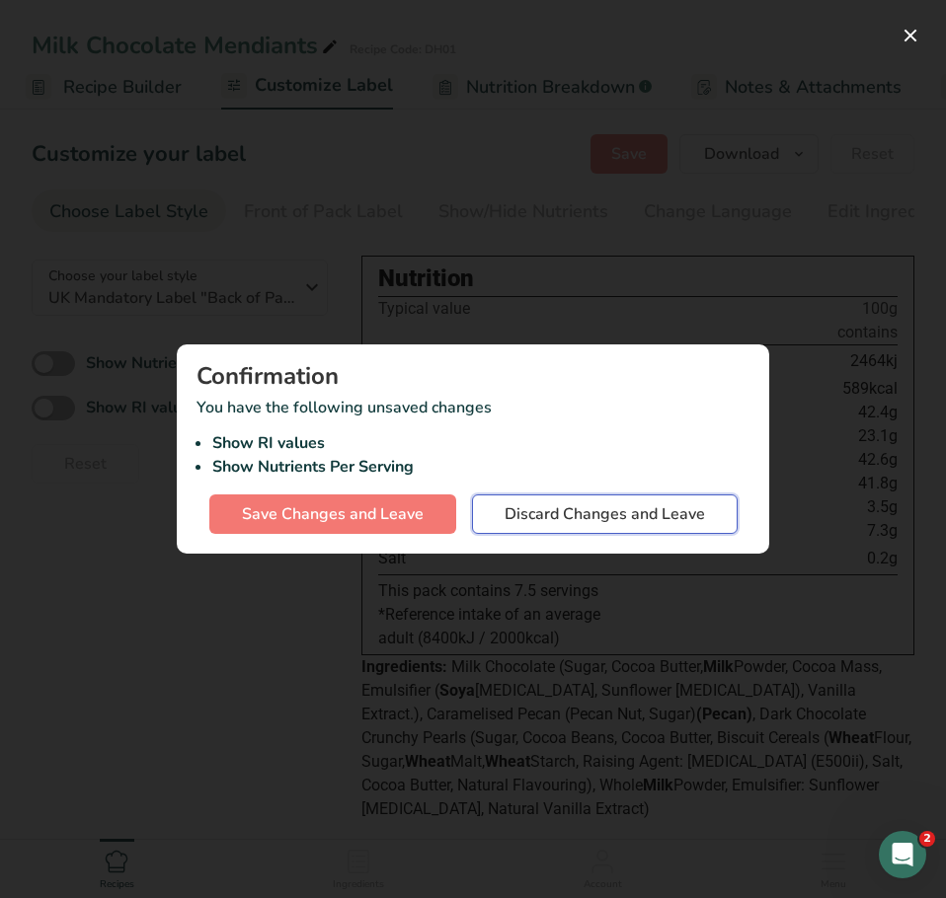
click at [539, 510] on span "Discard Changes and Leave" at bounding box center [604, 514] width 200 height 24
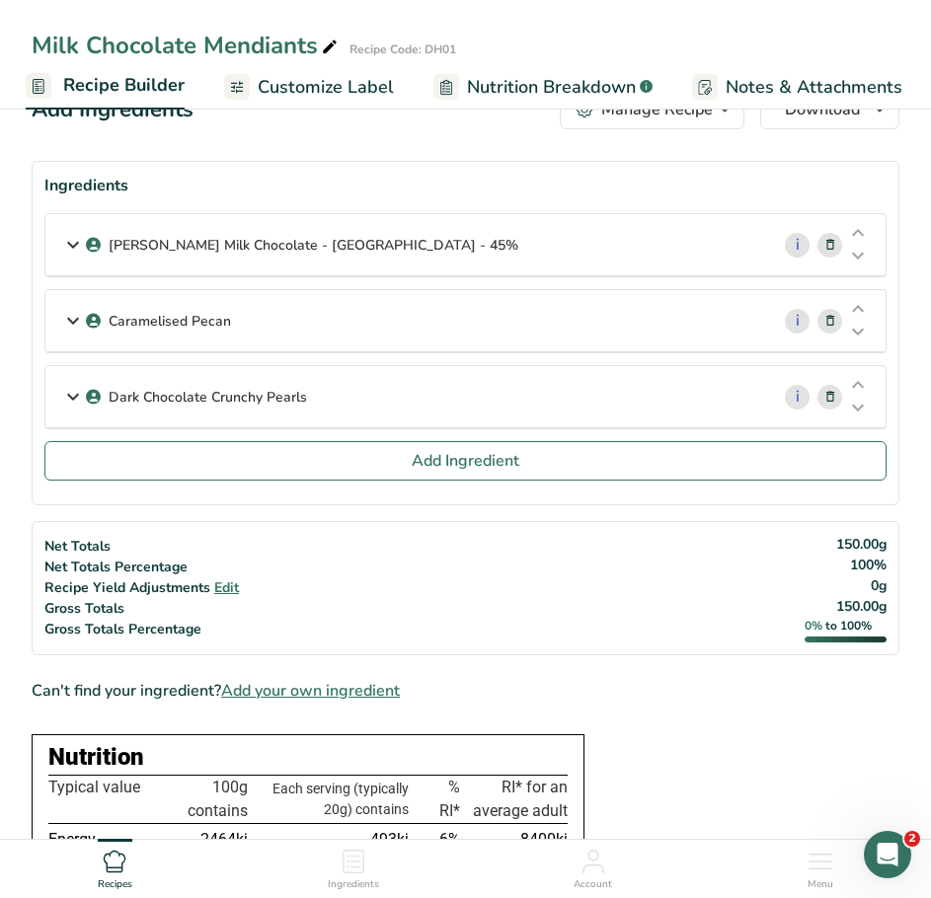
scroll to position [13, 0]
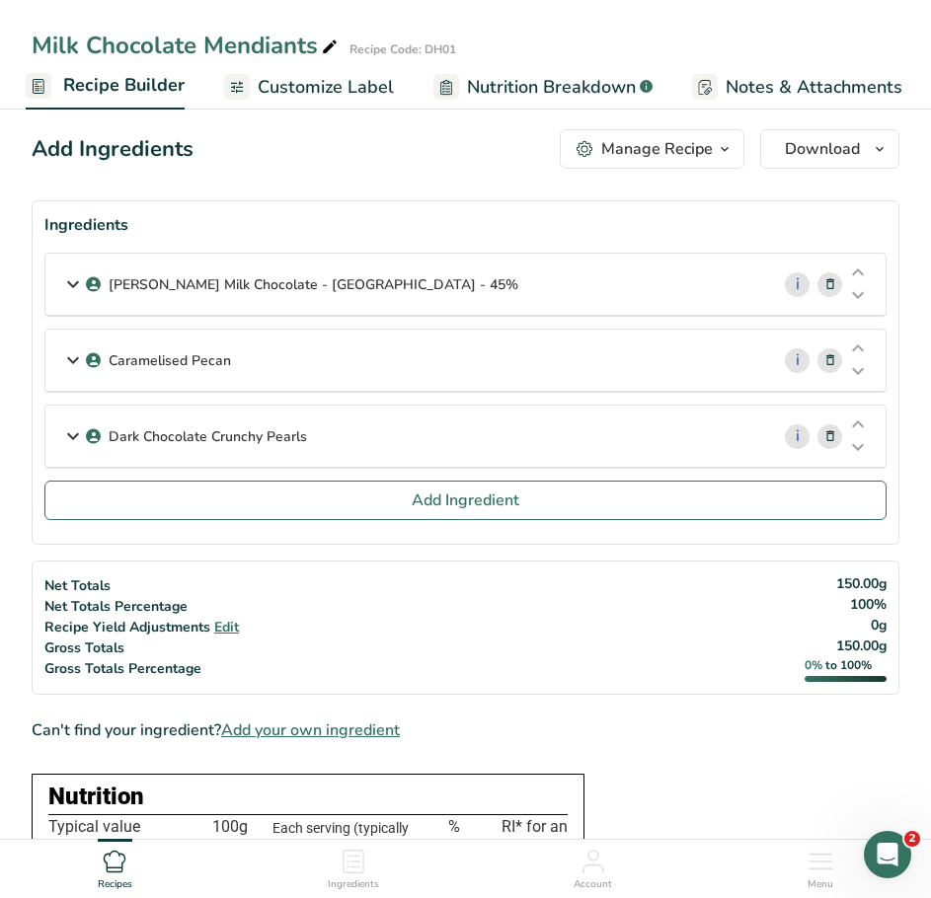
click at [722, 152] on icon "button" at bounding box center [725, 149] width 16 height 25
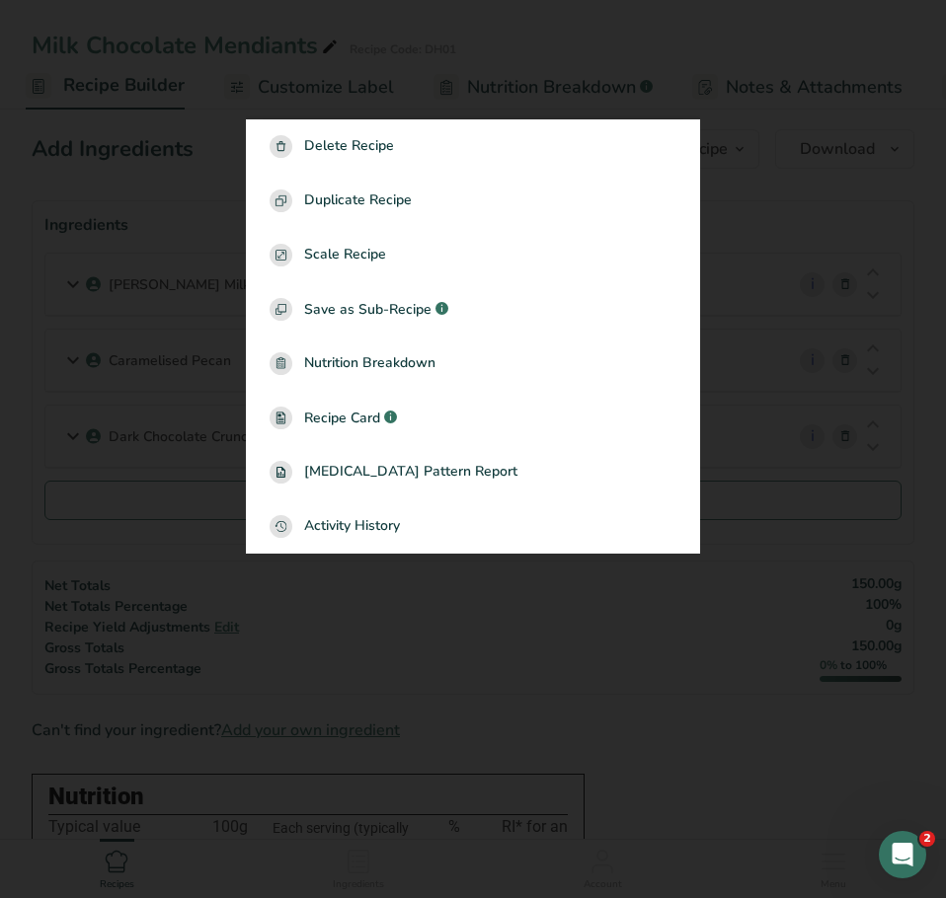
click at [92, 500] on div at bounding box center [473, 449] width 946 height 898
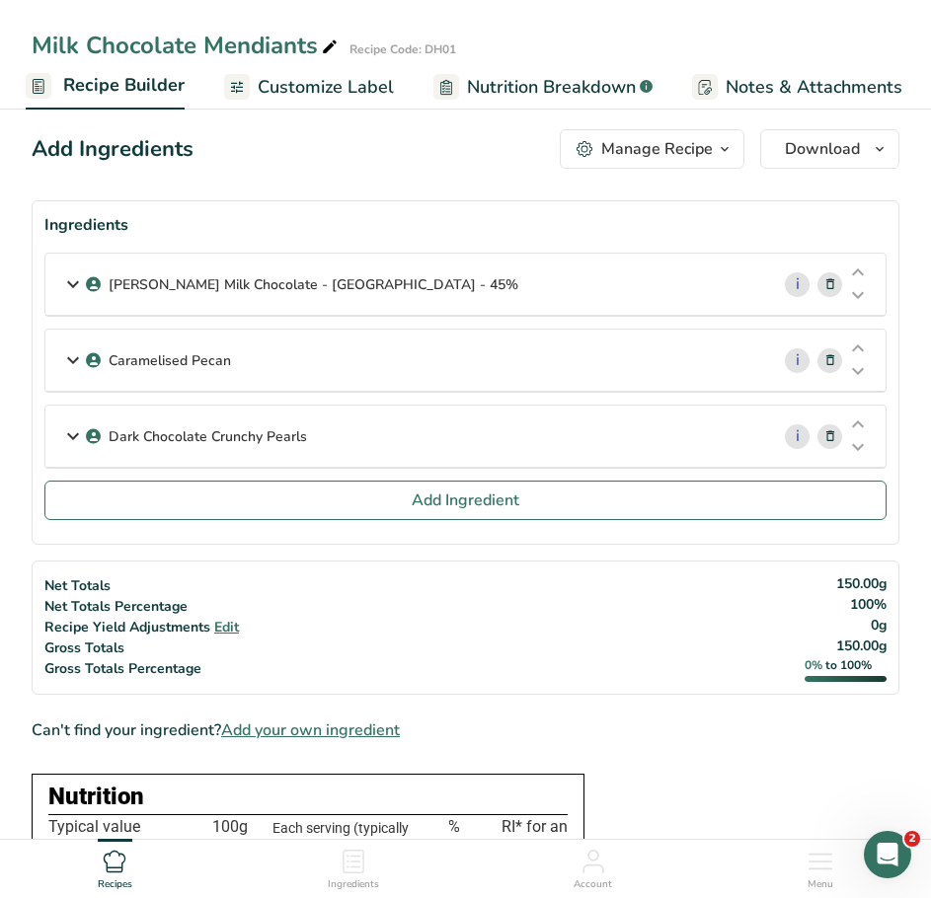
click at [731, 88] on span "Notes & Attachments" at bounding box center [814, 87] width 177 height 27
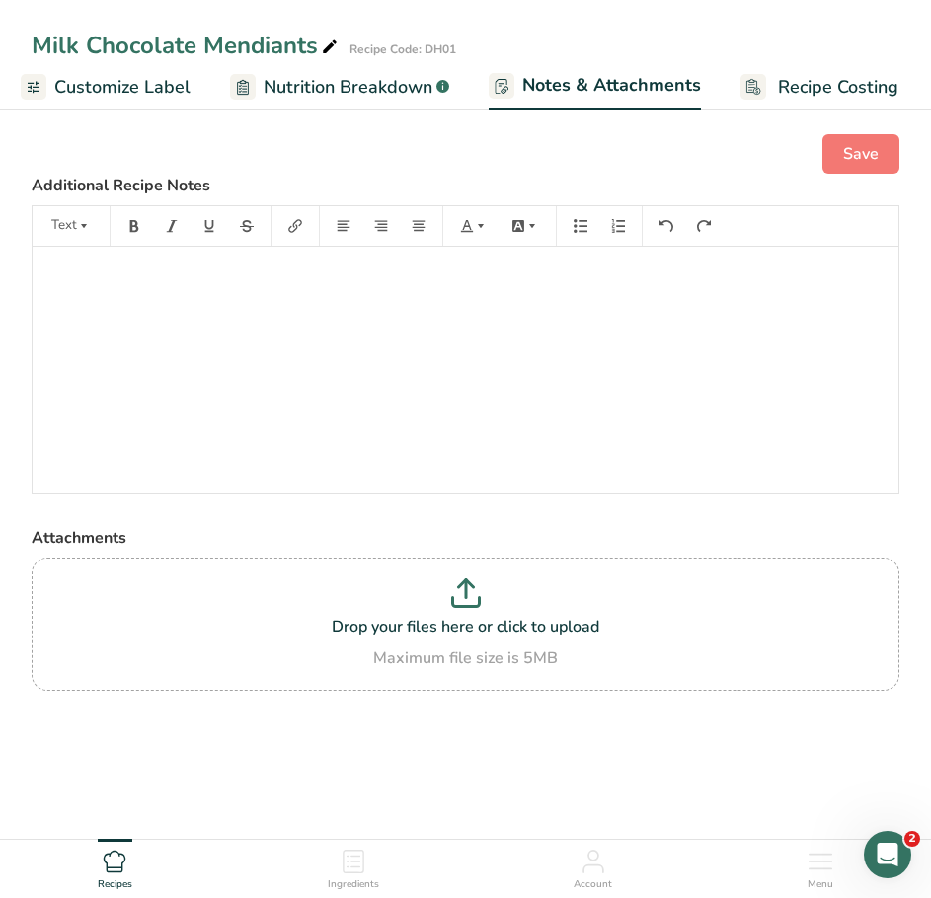
click at [147, 90] on span "Customize Label" at bounding box center [122, 87] width 136 height 27
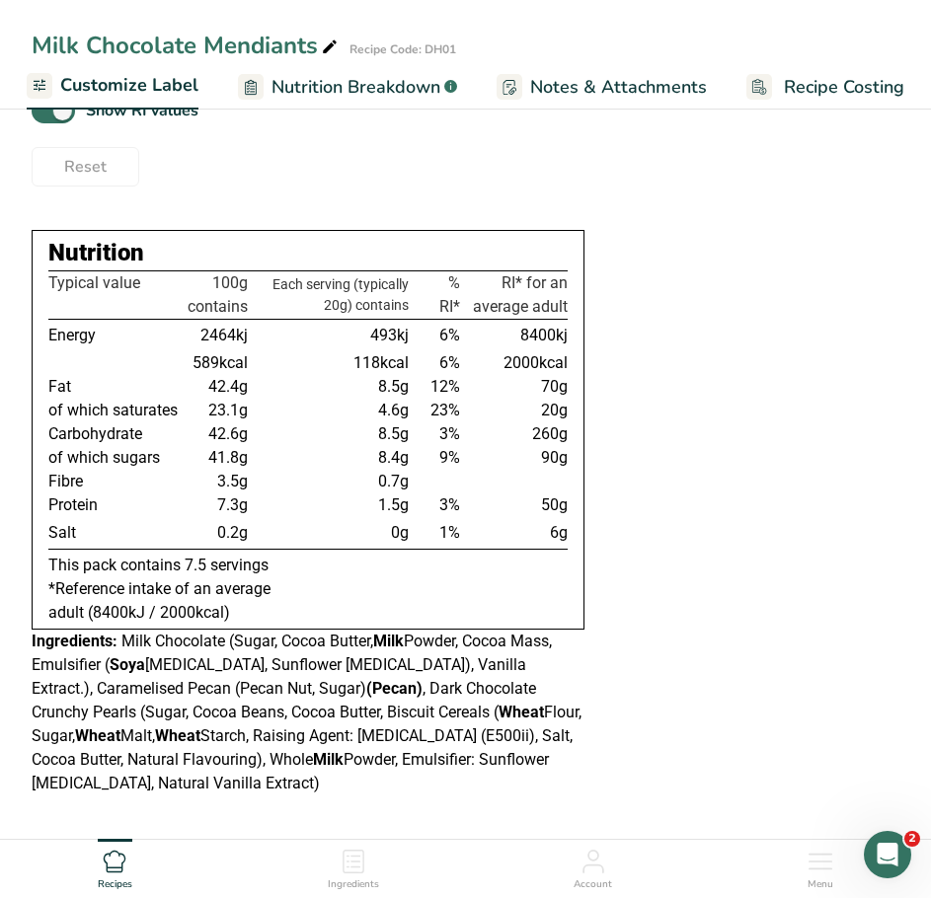
scroll to position [302, 0]
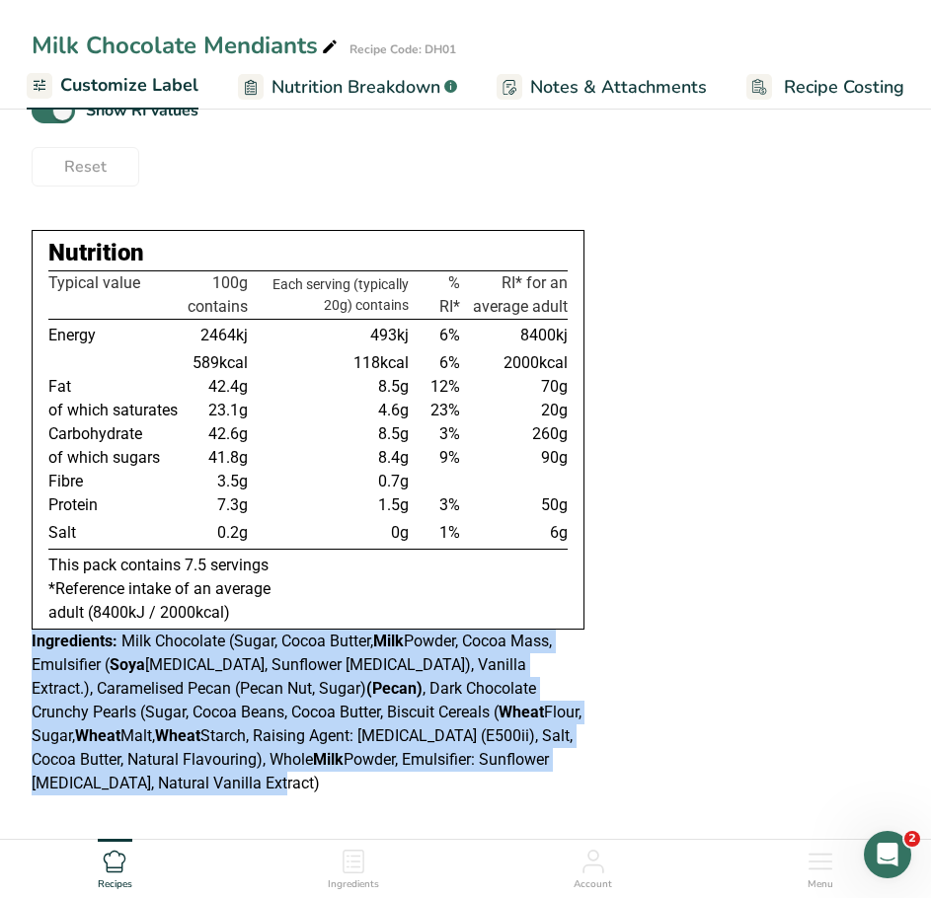
drag, startPoint x: 154, startPoint y: 789, endPoint x: 25, endPoint y: 636, distance: 200.3
click at [25, 636] on section "Customize your label Save Download Choose what to show on your downloaded label…" at bounding box center [465, 323] width 931 height 1034
copy div "Ingredients: Milk Chocolate (Sugar, Cocoa Butter, Milk Powder, Cocoa Mass, Emul…"
click at [577, 79] on span "Notes & Attachments" at bounding box center [618, 87] width 177 height 27
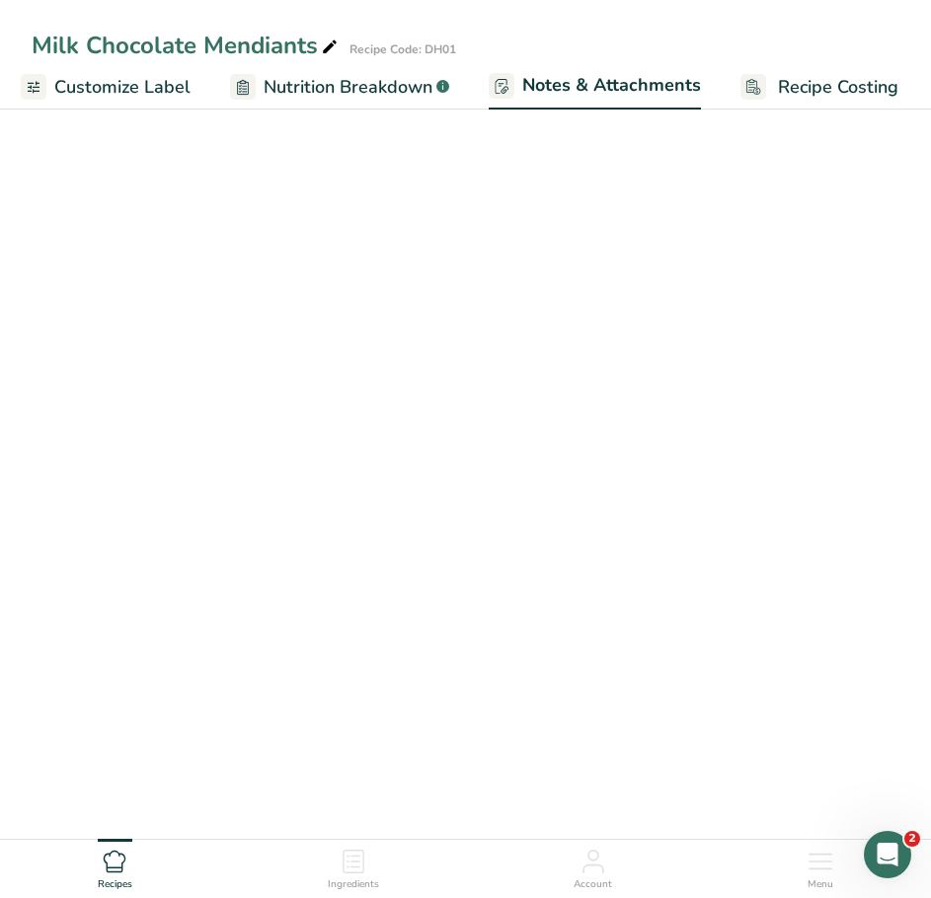
scroll to position [59, 0]
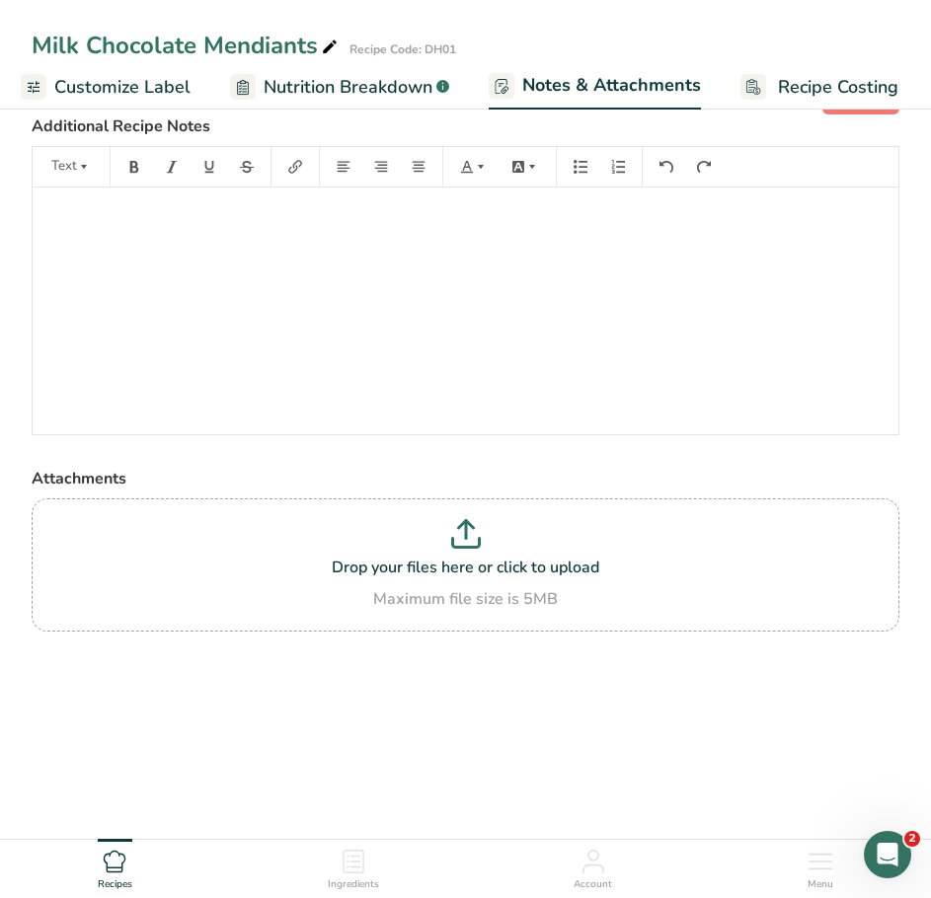
click at [213, 218] on p "﻿" at bounding box center [465, 215] width 846 height 24
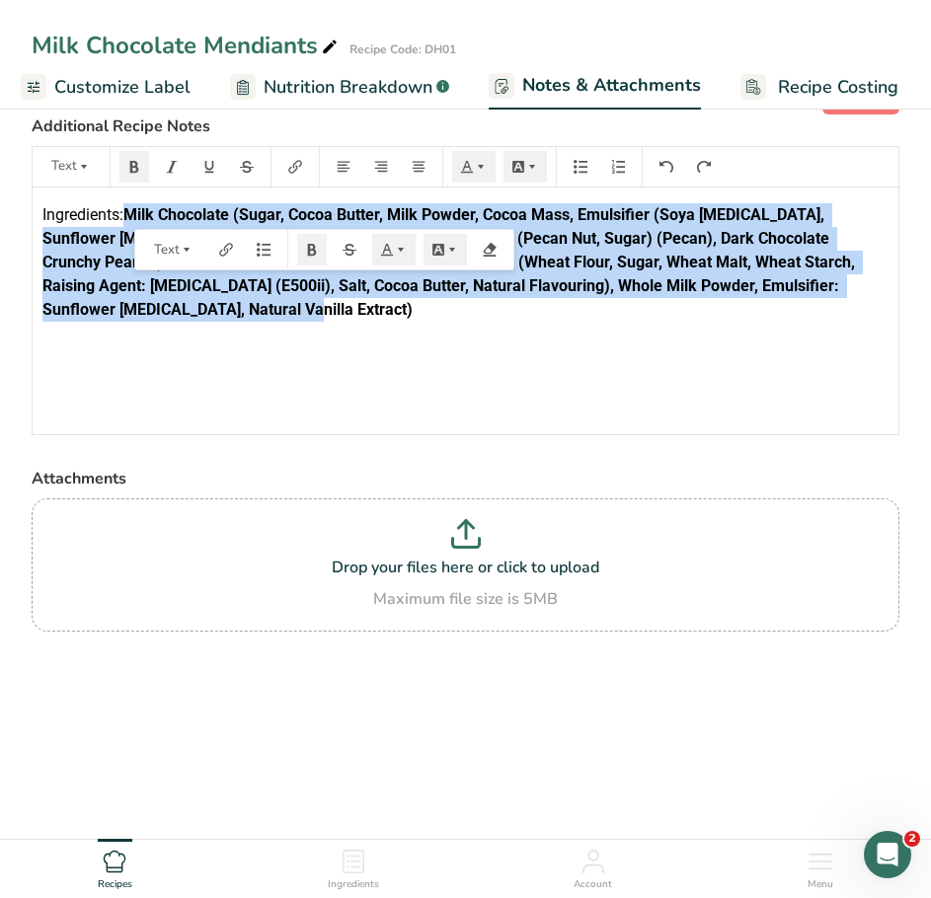
drag, startPoint x: 227, startPoint y: 315, endPoint x: 133, endPoint y: 213, distance: 138.3
click at [133, 213] on p "Ingredients: Milk Chocolate (Sugar, Cocoa Butter, Milk Powder, Cocoa Mass, Emul…" at bounding box center [465, 262] width 846 height 118
click at [140, 164] on icon "button" at bounding box center [134, 167] width 14 height 14
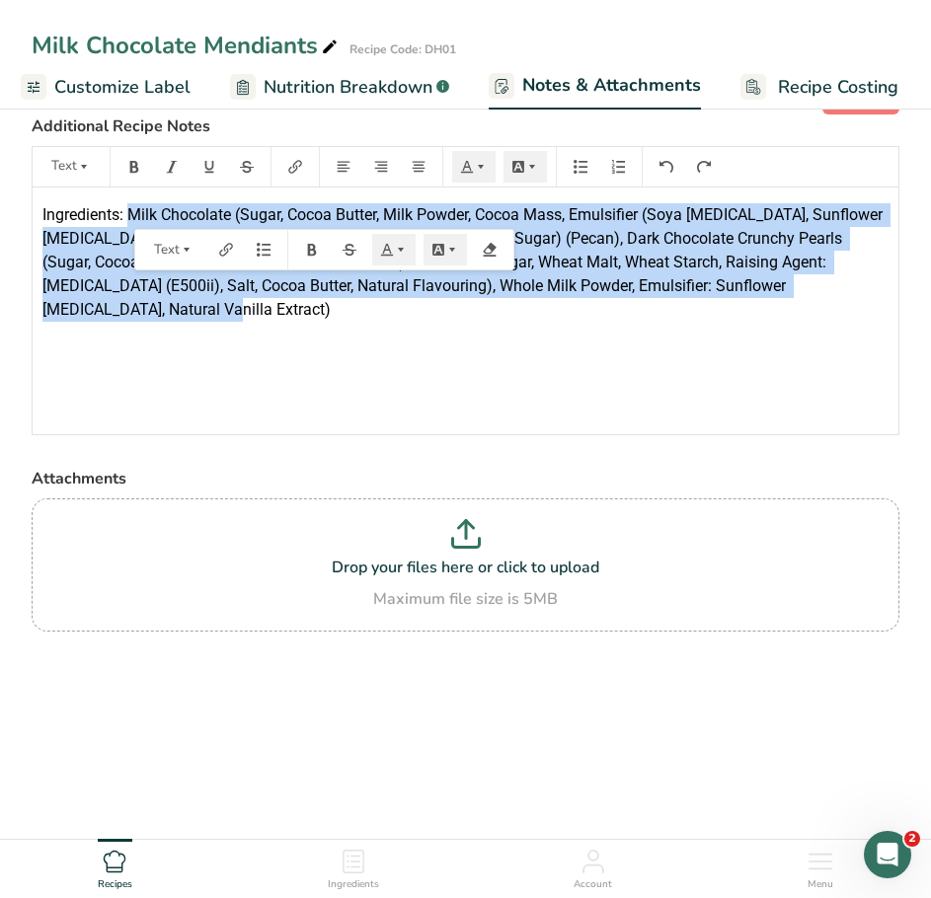
click at [205, 345] on div "Ingredients: Milk Chocolate (Sugar, Cocoa Butter, Milk Powder, Cocoa Mass, Emul…" at bounding box center [466, 311] width 866 height 247
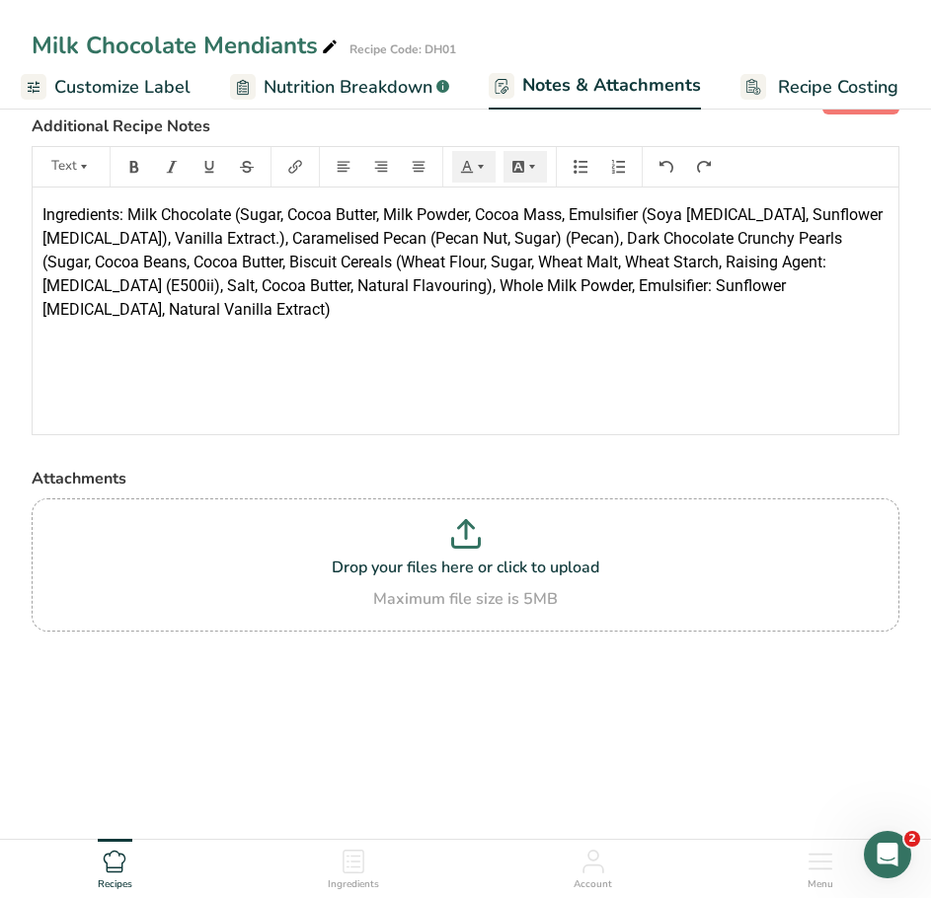
click at [125, 91] on span "Customize Label" at bounding box center [122, 87] width 136 height 27
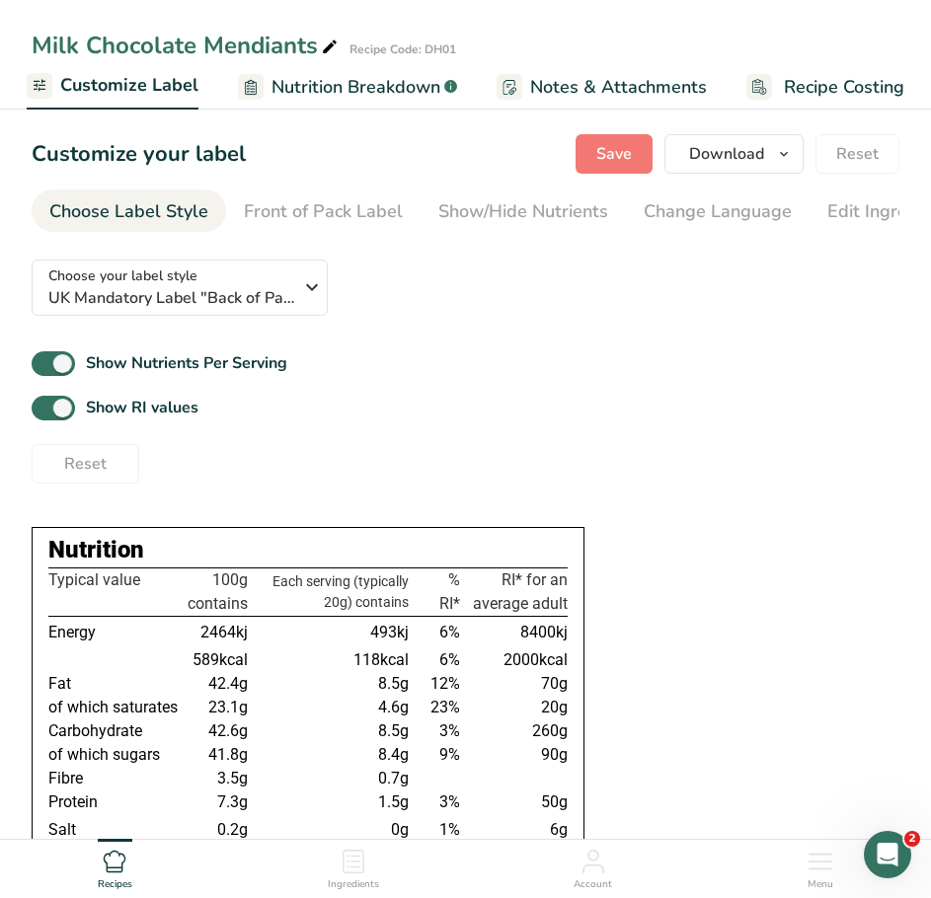
scroll to position [302, 0]
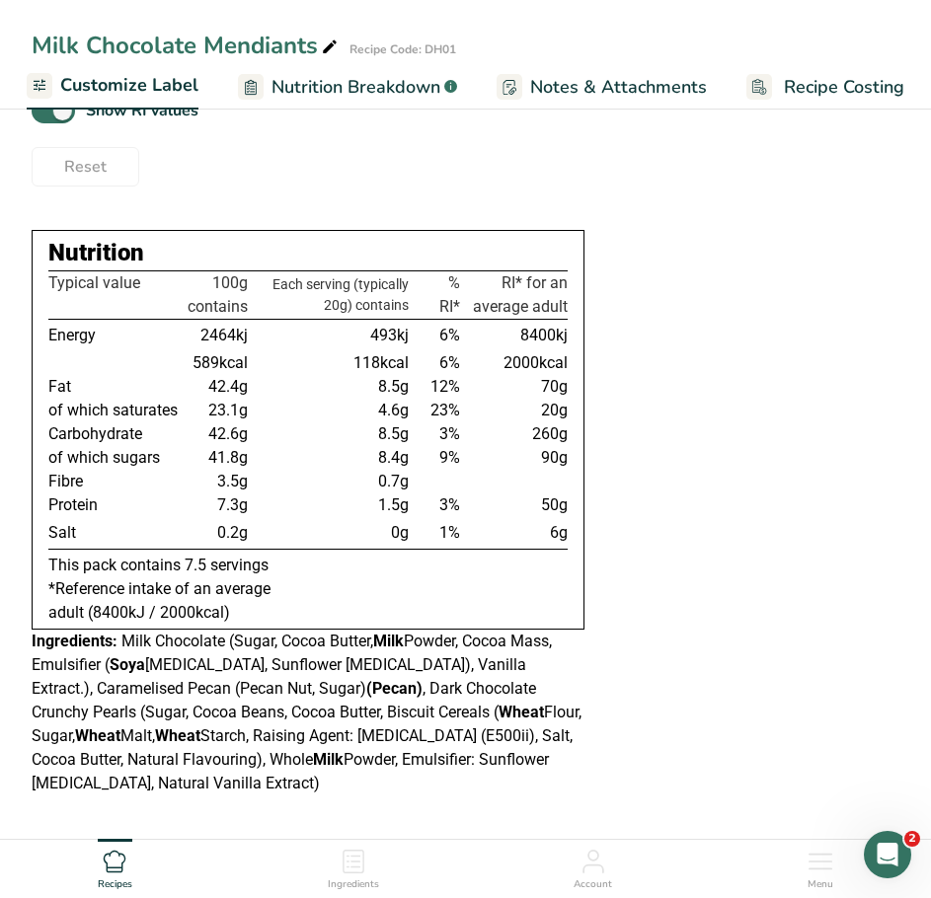
click at [594, 87] on span "Notes & Attachments" at bounding box center [618, 87] width 177 height 27
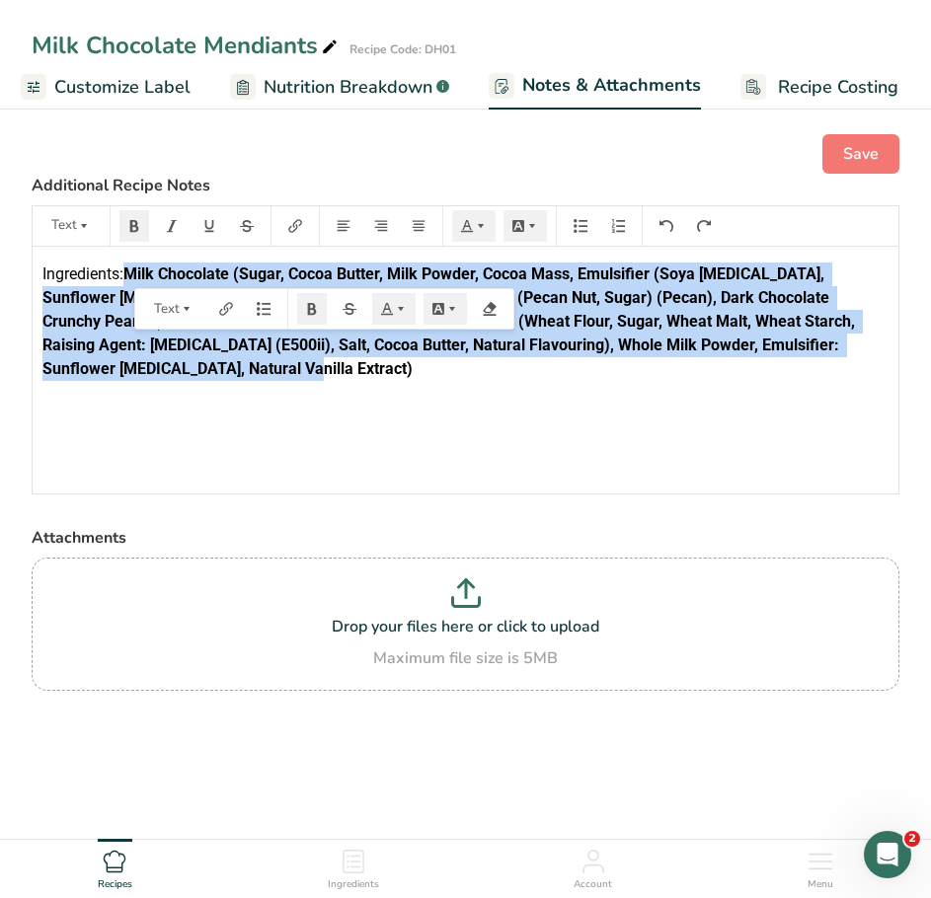
drag, startPoint x: 216, startPoint y: 377, endPoint x: 132, endPoint y: 271, distance: 134.9
click at [132, 271] on p "Ingredients: Milk Chocolate (Sugar, Cocoa Butter, Milk Powder, Cocoa Mass, Emul…" at bounding box center [465, 322] width 846 height 118
click at [131, 234] on button "button" at bounding box center [134, 226] width 30 height 32
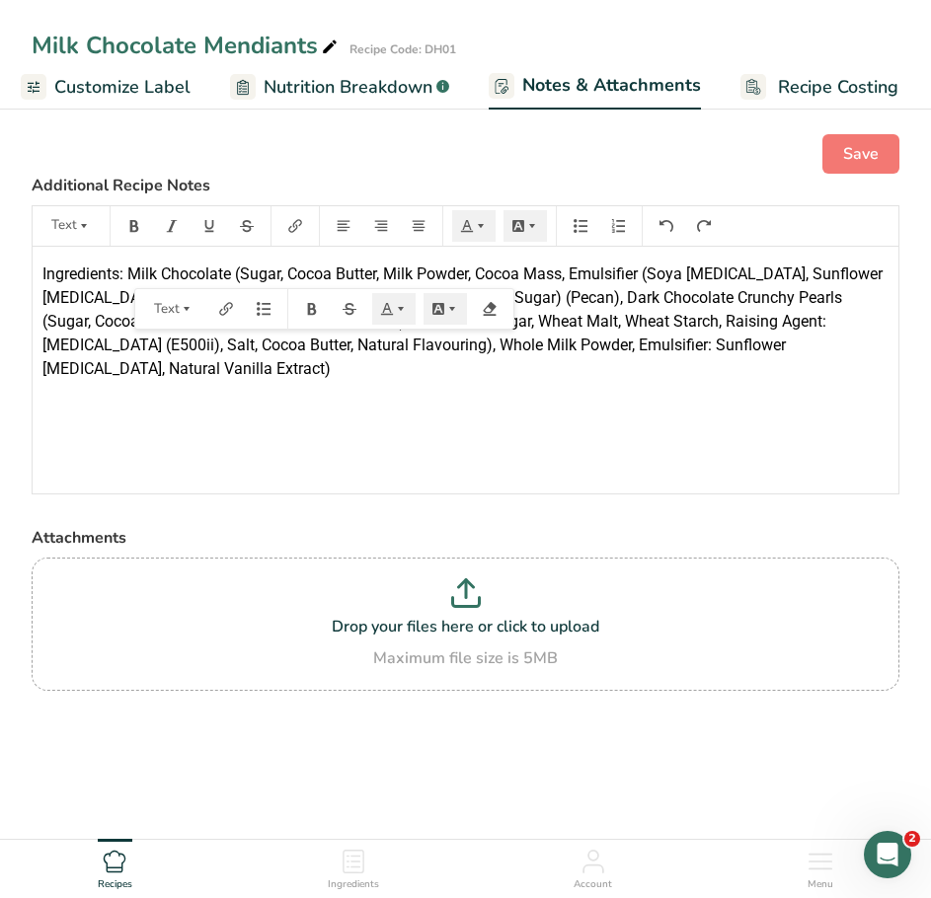
click at [404, 403] on div "Ingredients: Milk Chocolate (Sugar, Cocoa Butter, Milk Powder, Cocoa Mass, Emul…" at bounding box center [466, 370] width 866 height 247
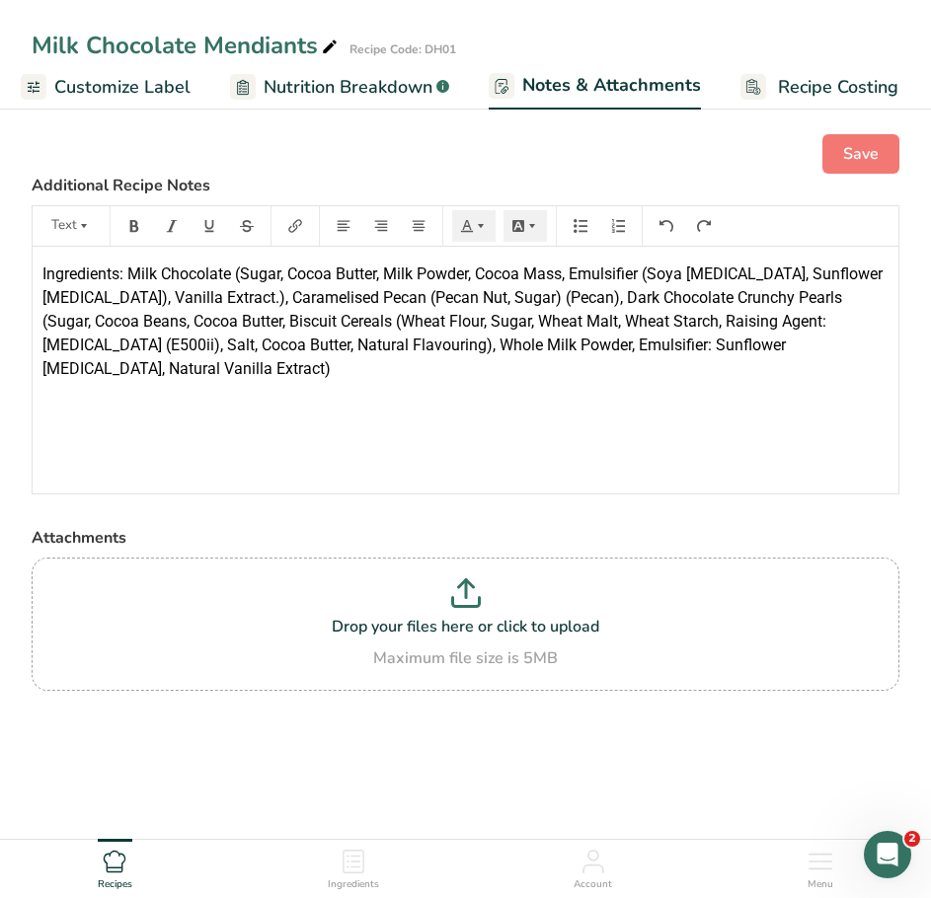
click at [403, 277] on span "Ingredients: Milk Chocolate (Sugar, Cocoa Butter, Milk Powder, Cocoa Mass, Emul…" at bounding box center [464, 322] width 844 height 114
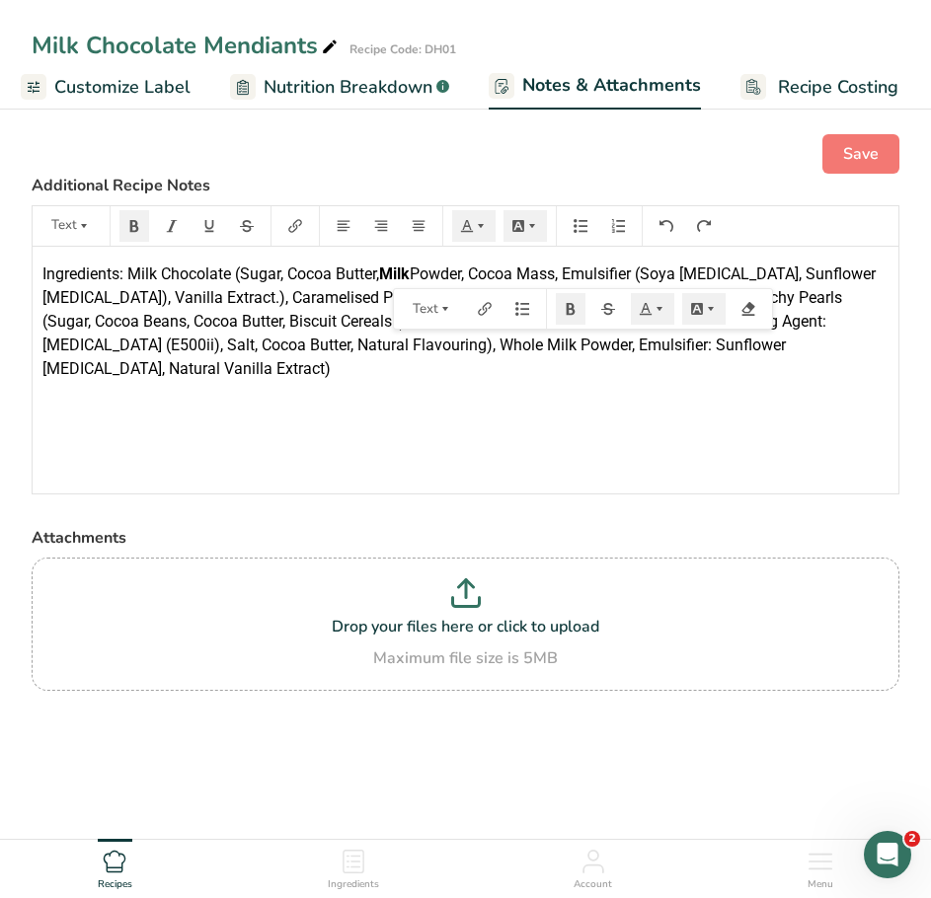
click at [678, 273] on span "Powder, Cocoa Mass, Emulsifier (Soya Lecithin, Sunflower Lecithin), Vanilla Ext…" at bounding box center [460, 322] width 837 height 114
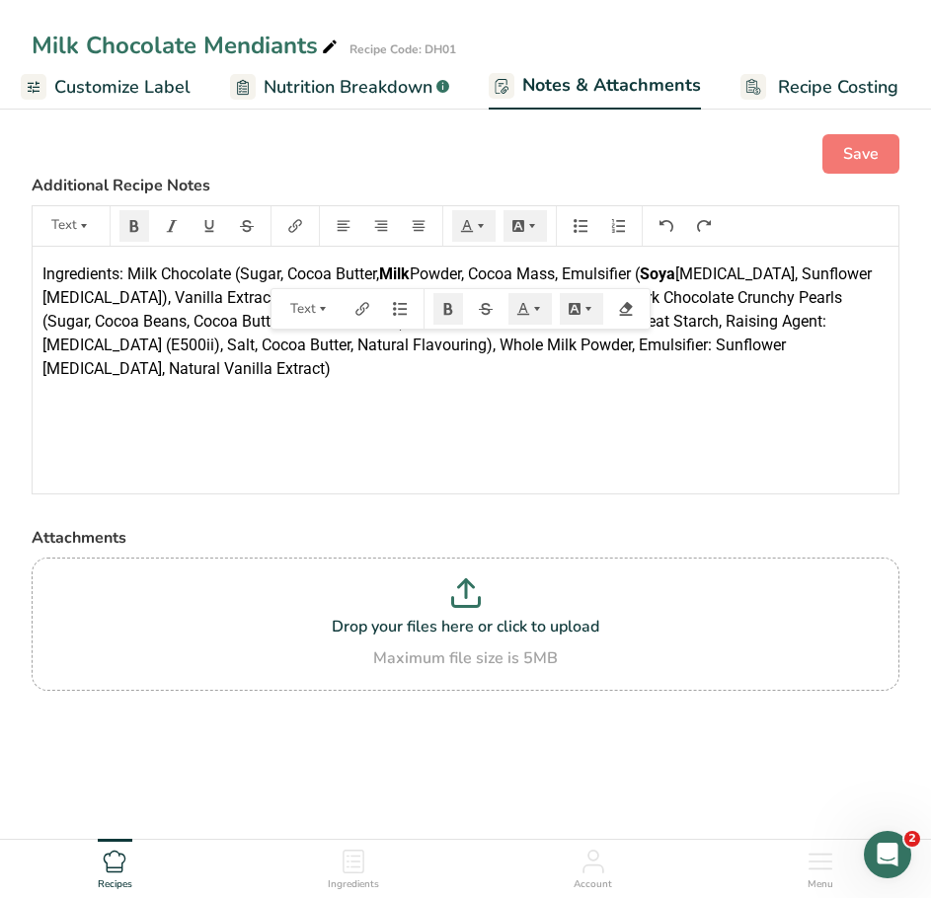
click at [379, 393] on div "Ingredients: Milk Chocolate (Sugar, Cocoa Butter, Milk Powder, Cocoa Mass, Emul…" at bounding box center [466, 370] width 866 height 247
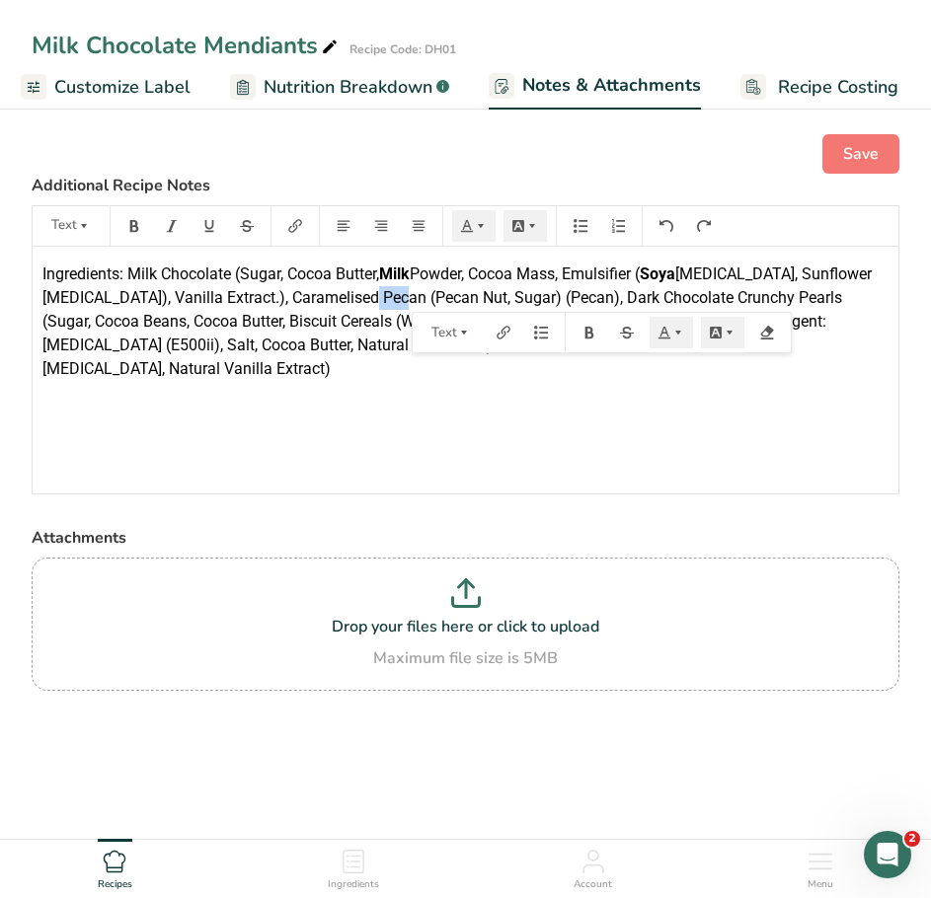
drag, startPoint x: 442, startPoint y: 294, endPoint x: 404, endPoint y: 293, distance: 38.5
click at [404, 293] on span "Lecithin, Sunflower Lecithin), Vanilla Extract.), Caramelised Pecan (Pecan Nut,…" at bounding box center [458, 322] width 833 height 114
click at [442, 297] on span "Lecithin, Sunflower Lecithin), Vanilla Extract.), Caramelised Pecan (Pecan Nut,…" at bounding box center [458, 322] width 833 height 114
drag, startPoint x: 446, startPoint y: 297, endPoint x: 376, endPoint y: 297, distance: 70.1
click at [376, 297] on span "Lecithin, Sunflower Lecithin), Vanilla Extract.), Caramelised Pecan (Pecan Nut,…" at bounding box center [458, 322] width 833 height 114
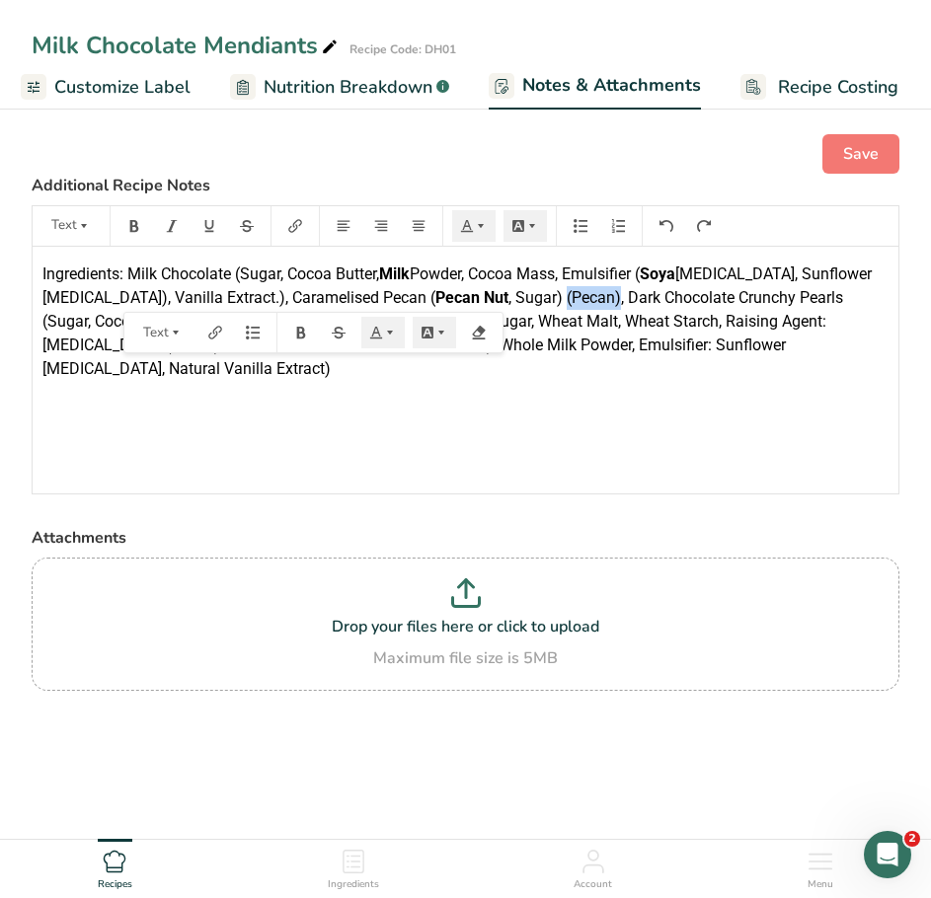
drag, startPoint x: 556, startPoint y: 295, endPoint x: 504, endPoint y: 300, distance: 51.6
click at [504, 300] on span ", Sugar) (Pecan), Dark Chocolate Crunchy Pearls (Sugar, Cocoa Beans, Cocoa Butt…" at bounding box center [444, 333] width 805 height 90
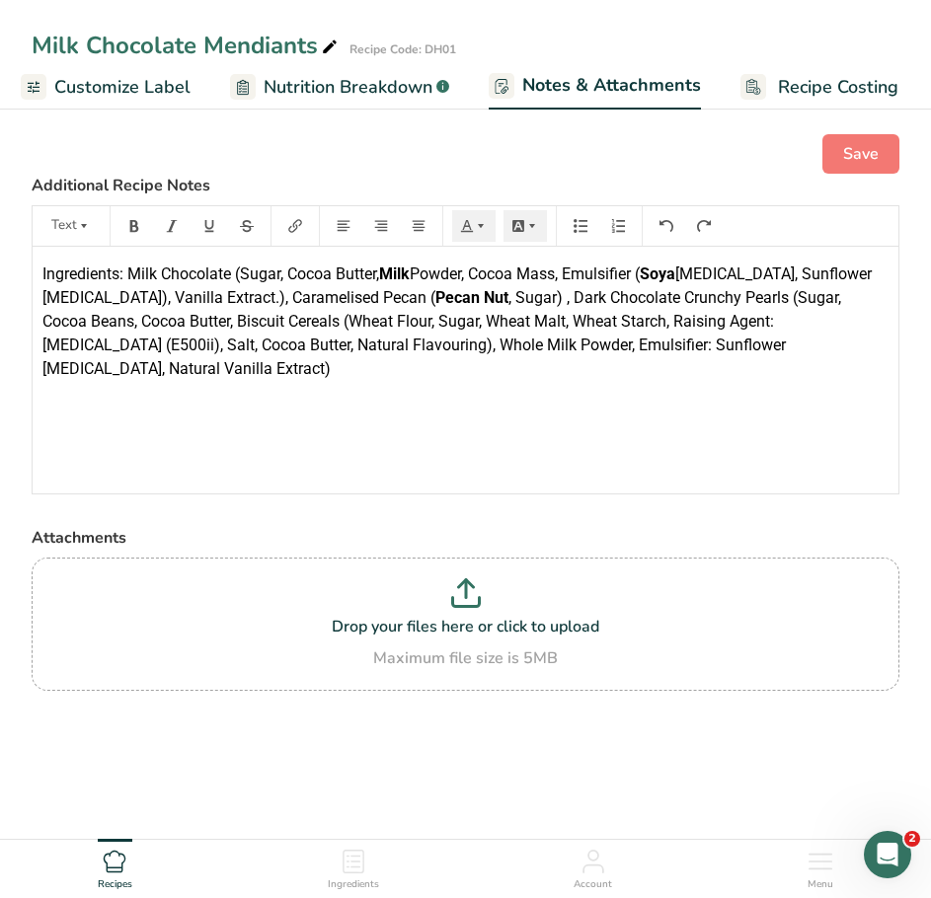
click at [288, 321] on span ", Sugar) , Dark Chocolate Crunchy Pearls (Sugar, Cocoa Beans, Cocoa Butter, Bis…" at bounding box center [443, 333] width 803 height 90
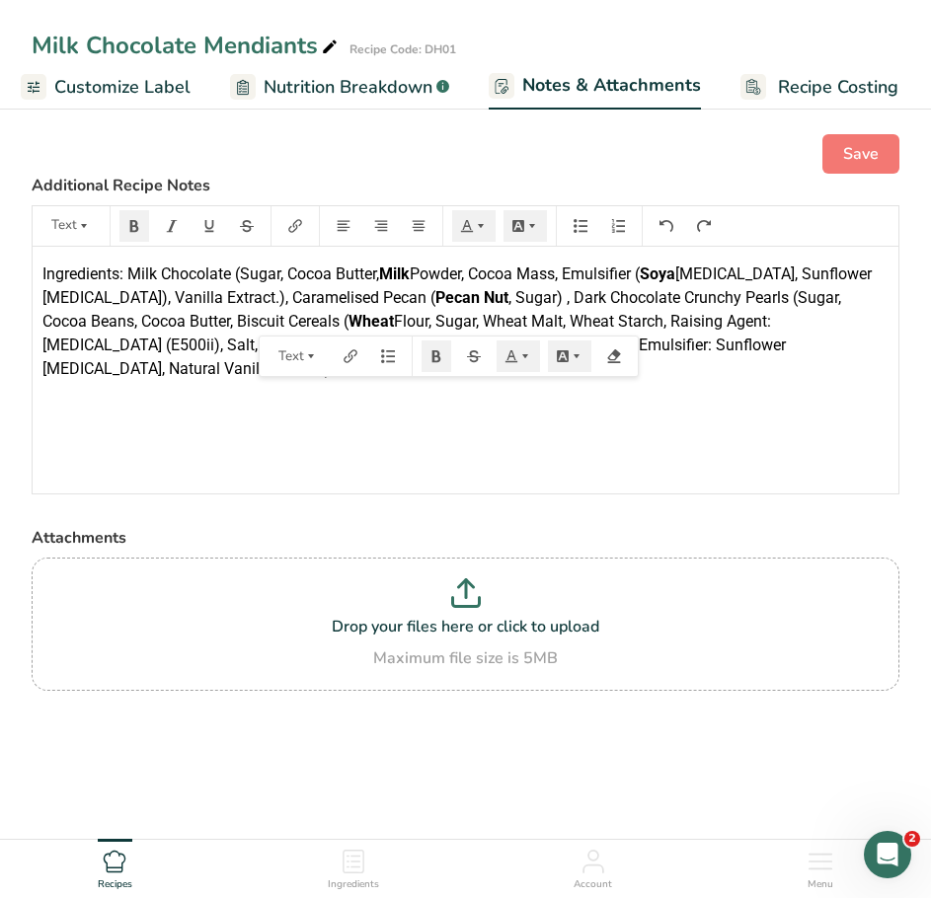
click at [414, 318] on span "Flour, Sugar, Wheat Malt, Wheat Starch, Raising Agent: Sodium Bicarbonate (E500…" at bounding box center [415, 345] width 747 height 66
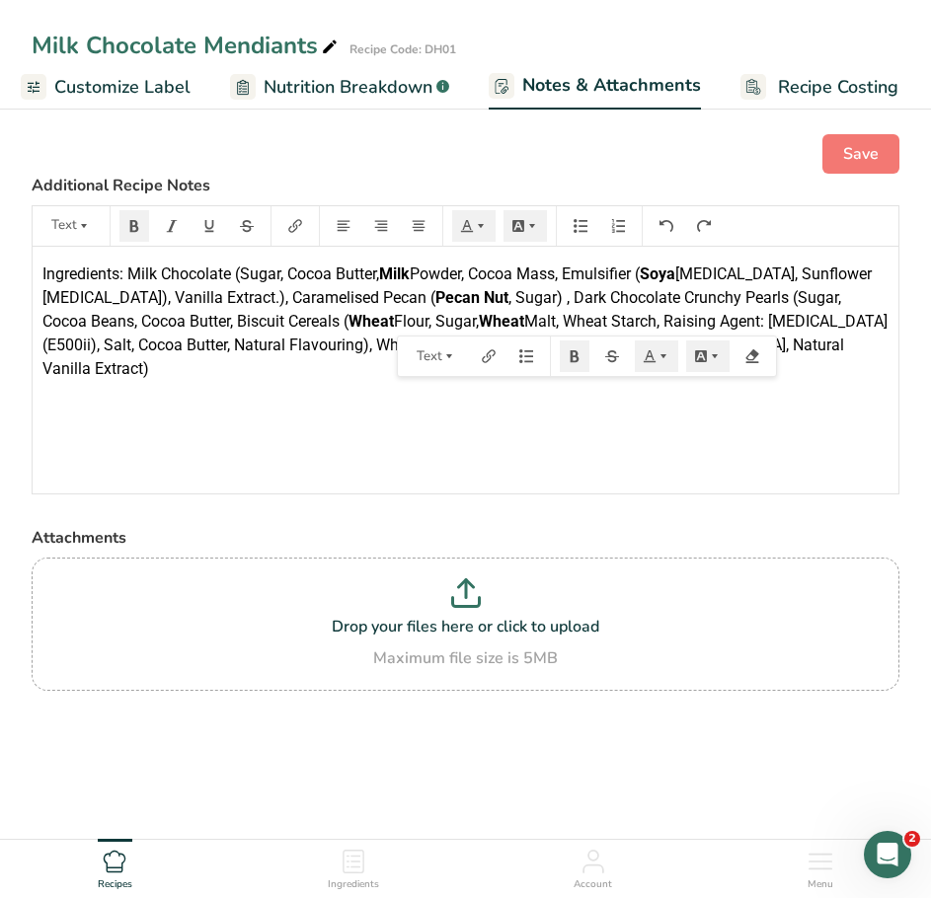
click at [494, 320] on span "Malt, Wheat Starch, Raising Agent: Sodium Bicarbonate (E500ii), Salt, Cocoa But…" at bounding box center [466, 345] width 849 height 66
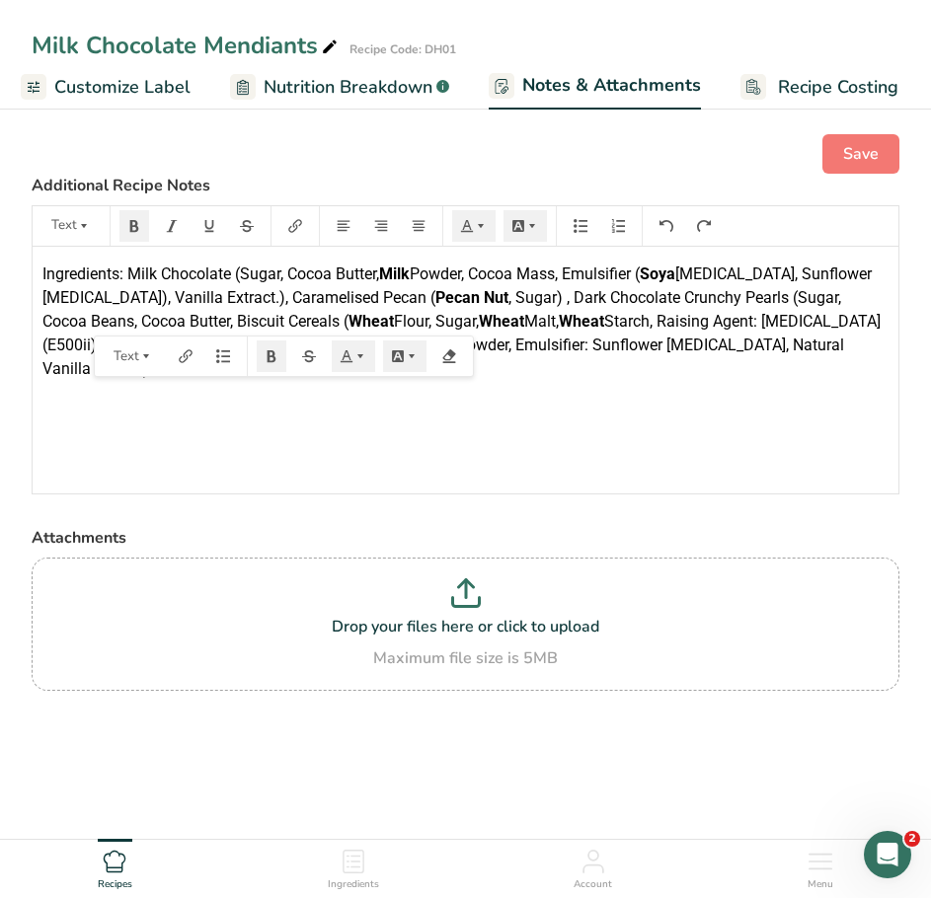
click at [527, 388] on div "Ingredients: Milk Chocolate (Sugar, Cocoa Butter, Milk Powder, Cocoa Mass, Emul…" at bounding box center [466, 370] width 866 height 247
click at [439, 343] on span "Starch, Raising Agent: Sodium Bicarbonate (E500ii), Salt, Cocoa Butter, Natural…" at bounding box center [463, 345] width 842 height 66
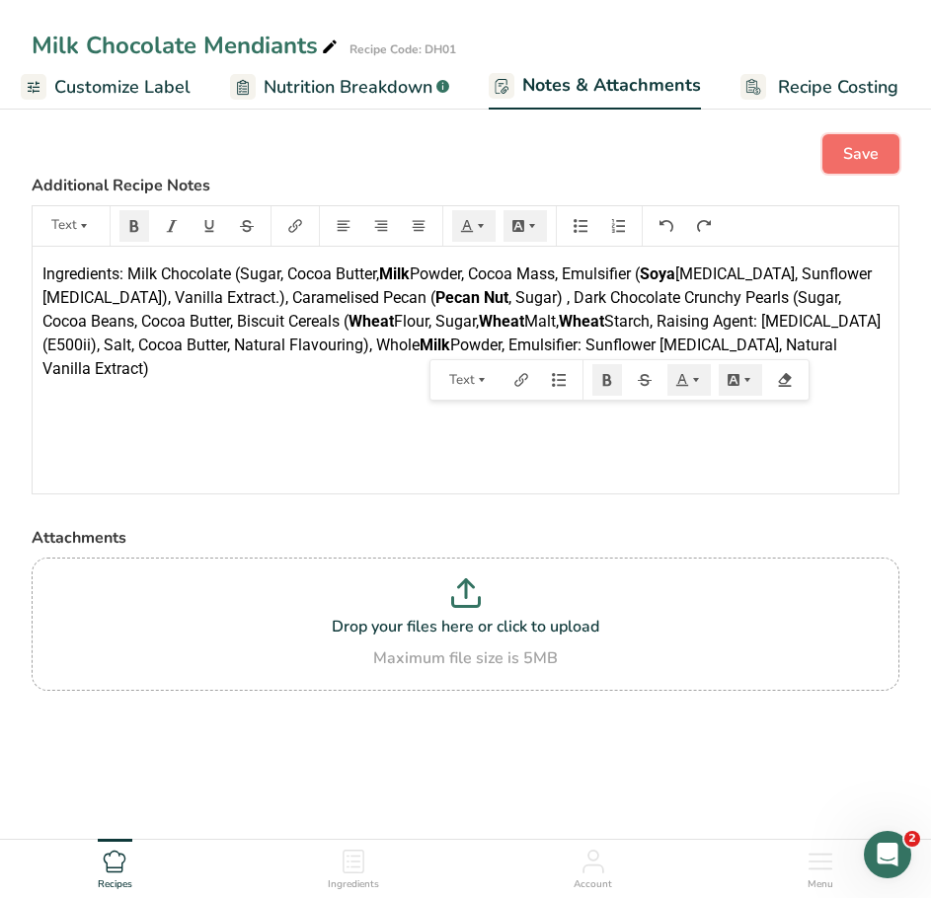
click at [839, 159] on button "Save" at bounding box center [860, 153] width 77 height 39
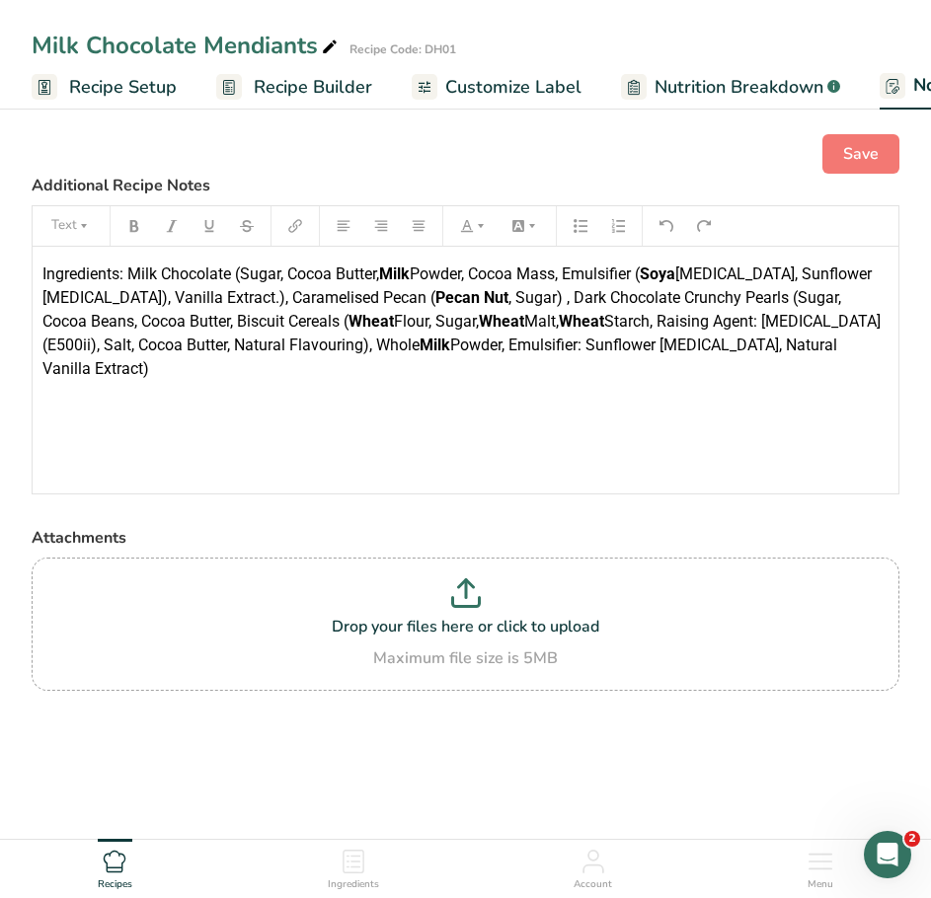
click at [277, 88] on span "Recipe Builder" at bounding box center [313, 87] width 118 height 27
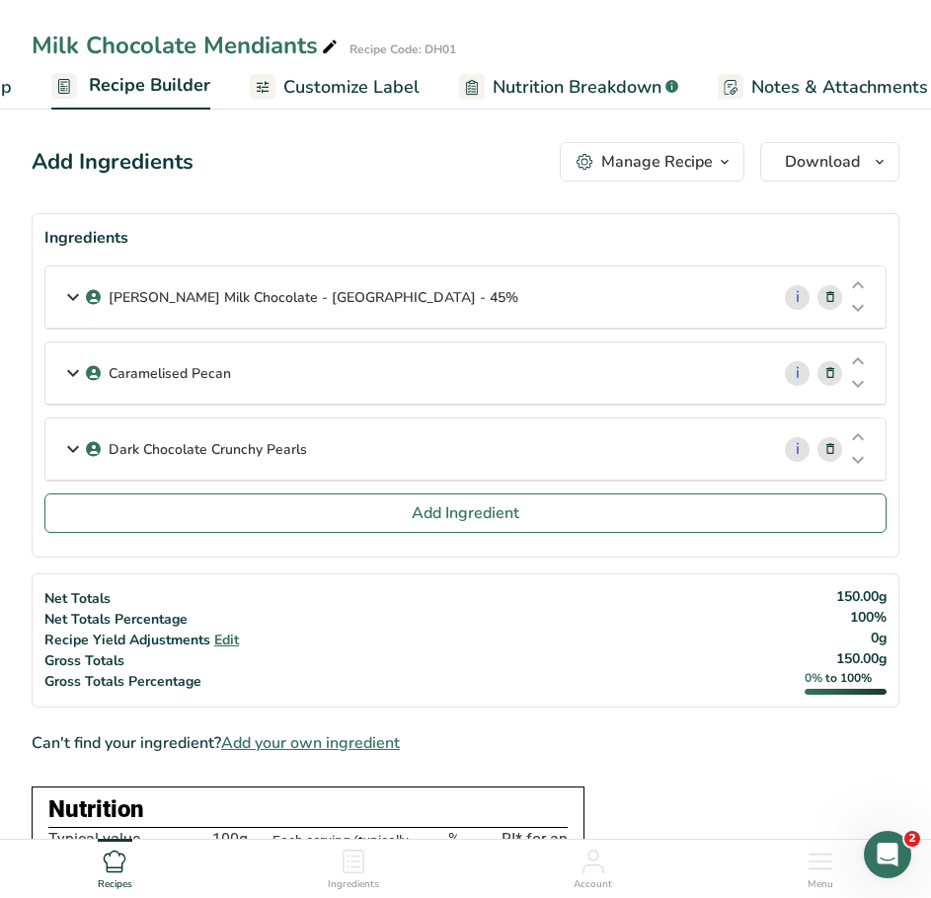
scroll to position [0, 191]
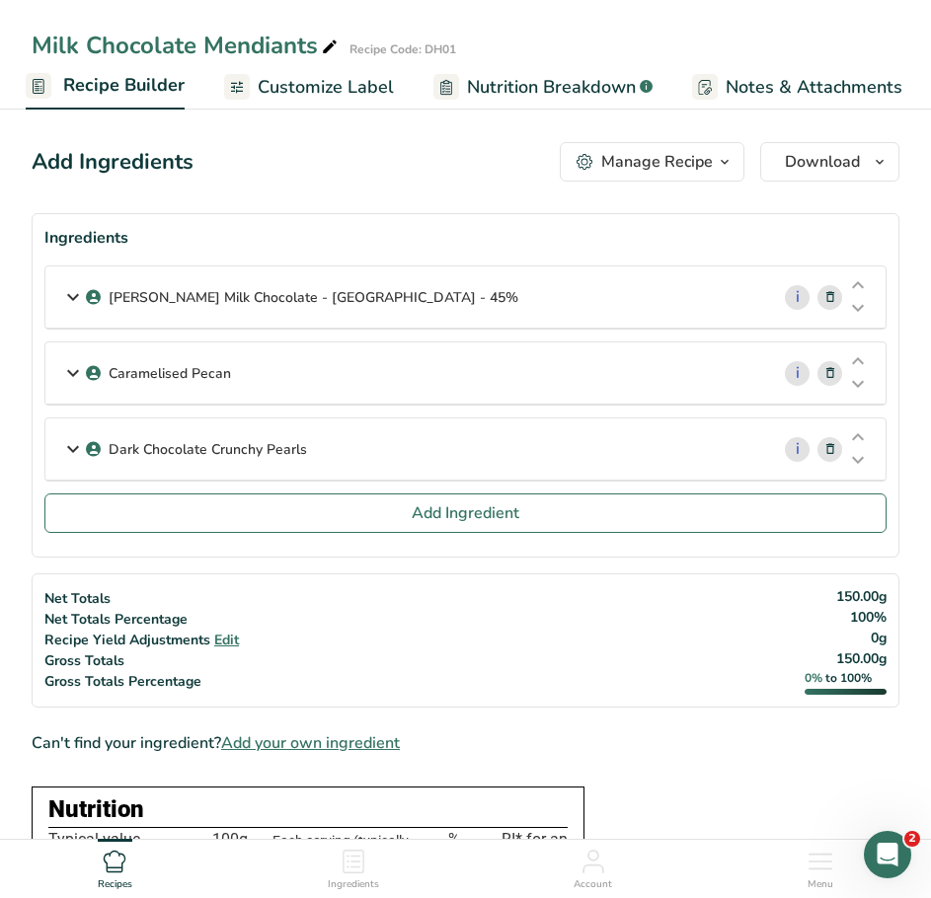
click at [74, 299] on icon at bounding box center [73, 297] width 24 height 36
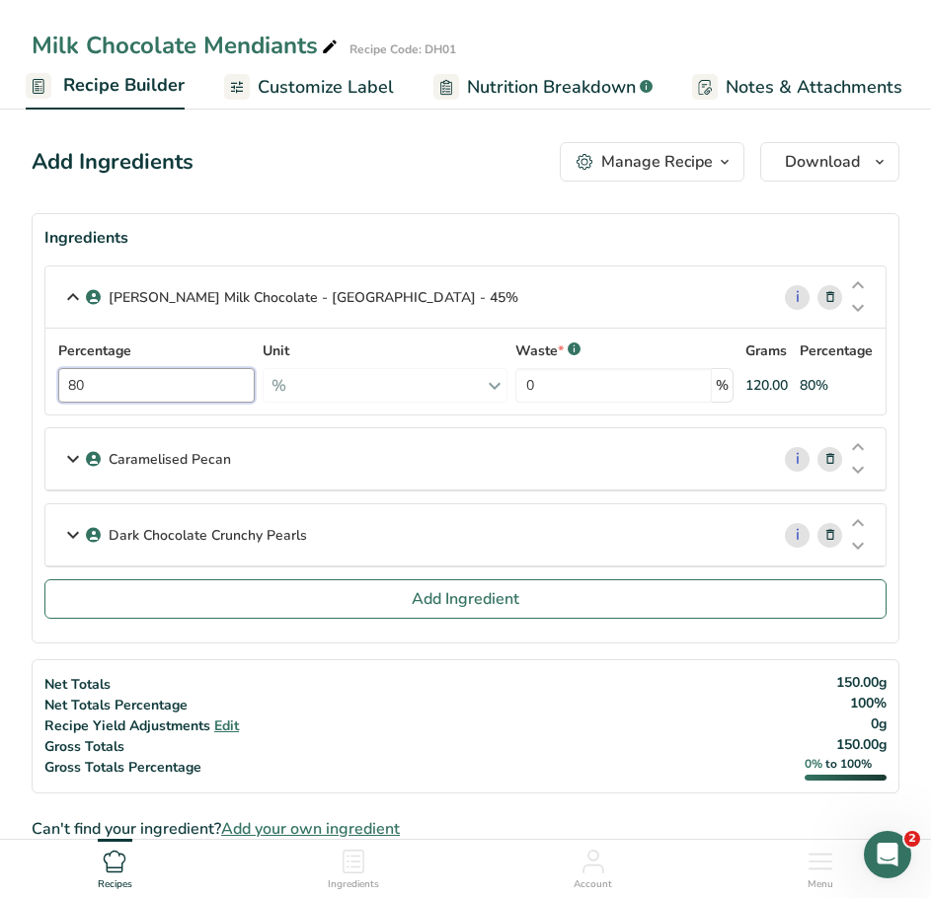
drag, startPoint x: 124, startPoint y: 391, endPoint x: 88, endPoint y: 391, distance: 36.5
click at [81, 387] on input "80" at bounding box center [156, 385] width 196 height 35
type input "70"
click at [73, 457] on icon at bounding box center [73, 459] width 24 height 36
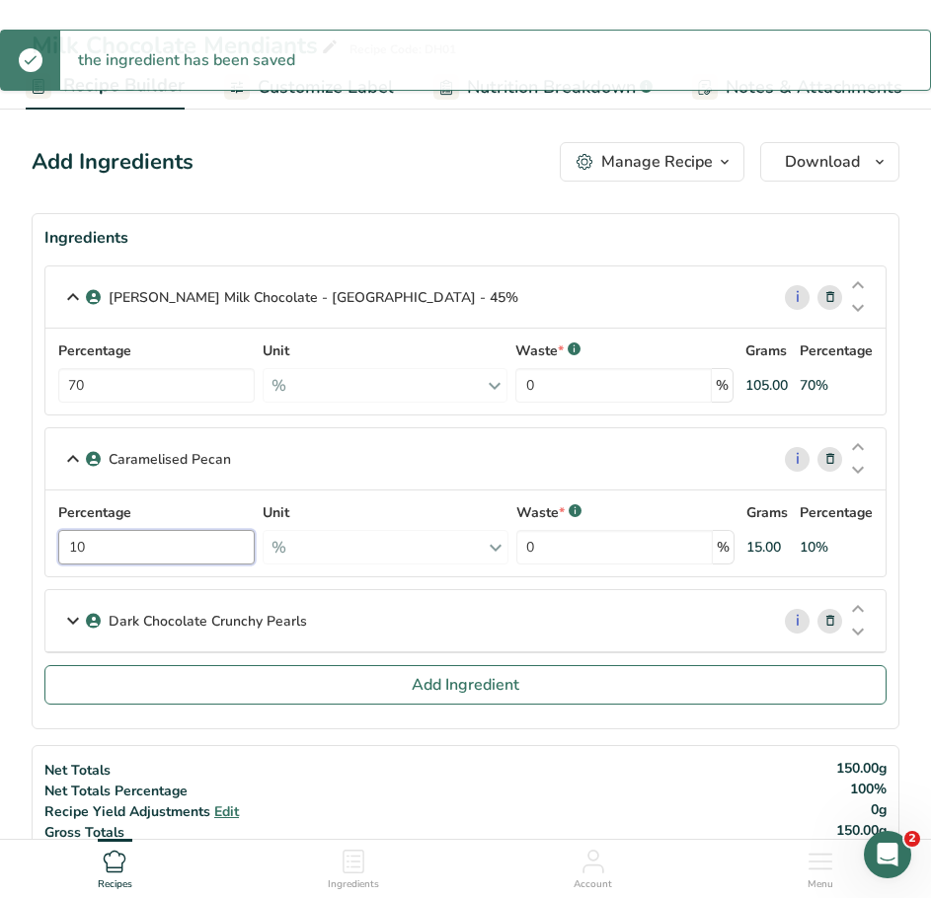
drag, startPoint x: 107, startPoint y: 543, endPoint x: 84, endPoint y: 550, distance: 23.7
click at [84, 550] on input "10" at bounding box center [156, 547] width 196 height 35
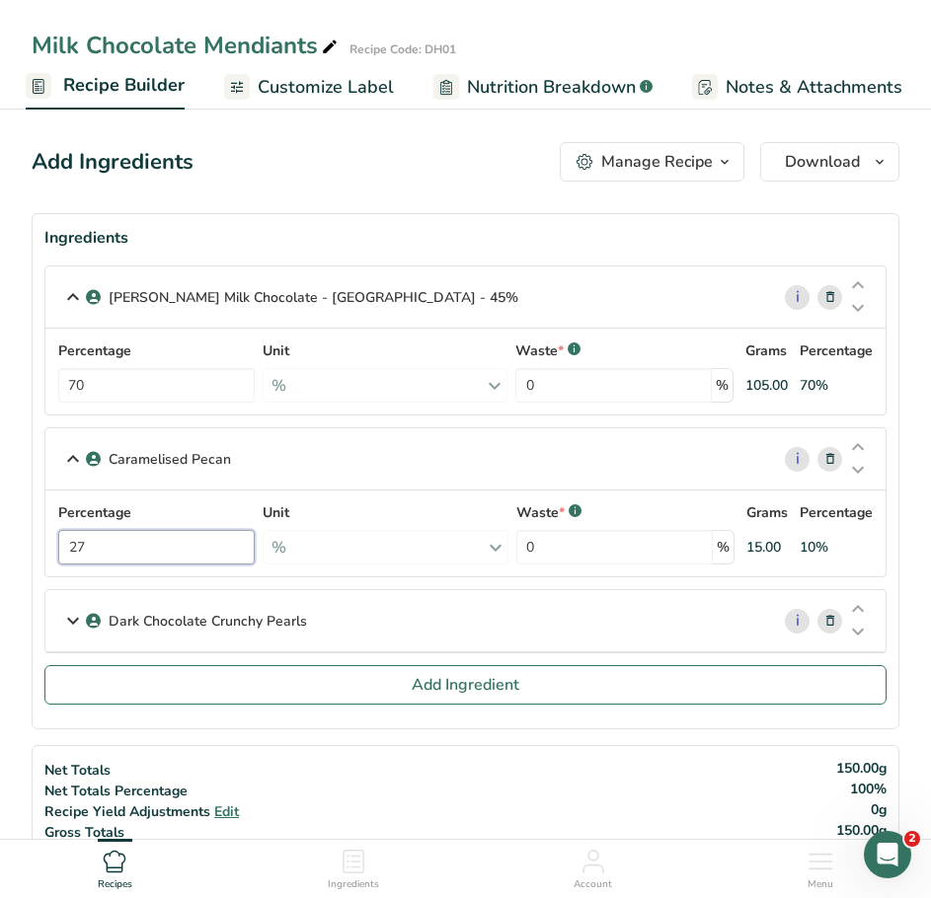
type input "27"
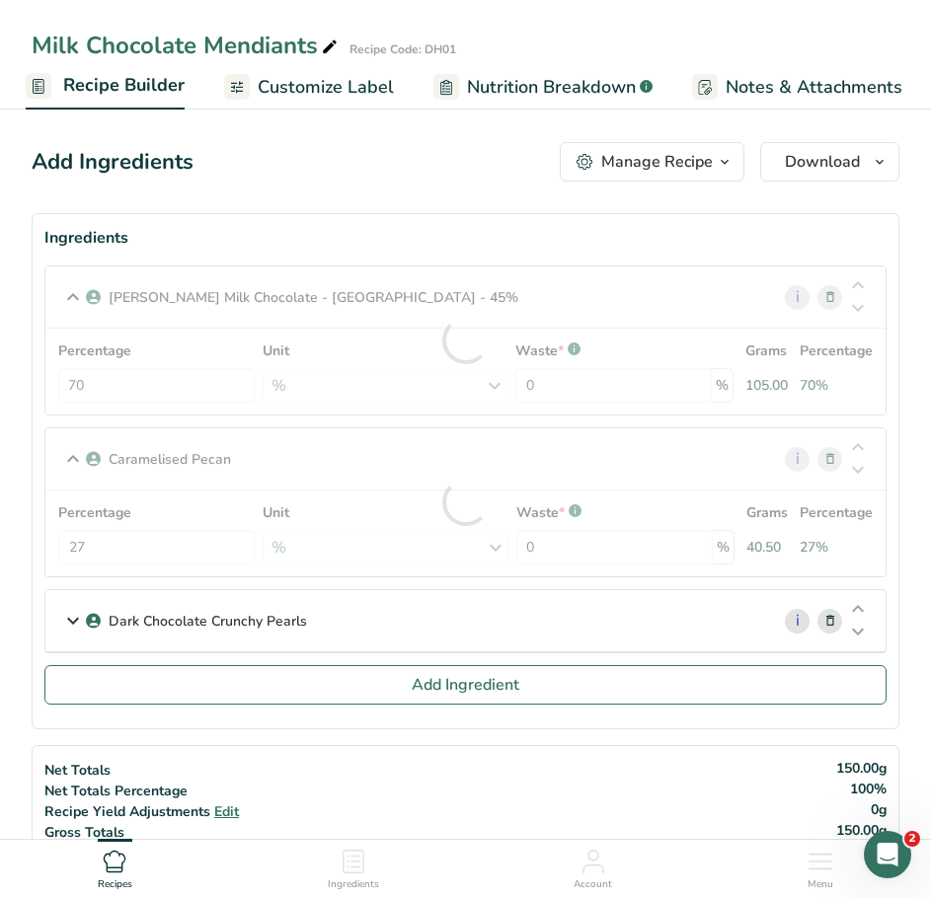
click at [71, 621] on icon at bounding box center [73, 621] width 24 height 36
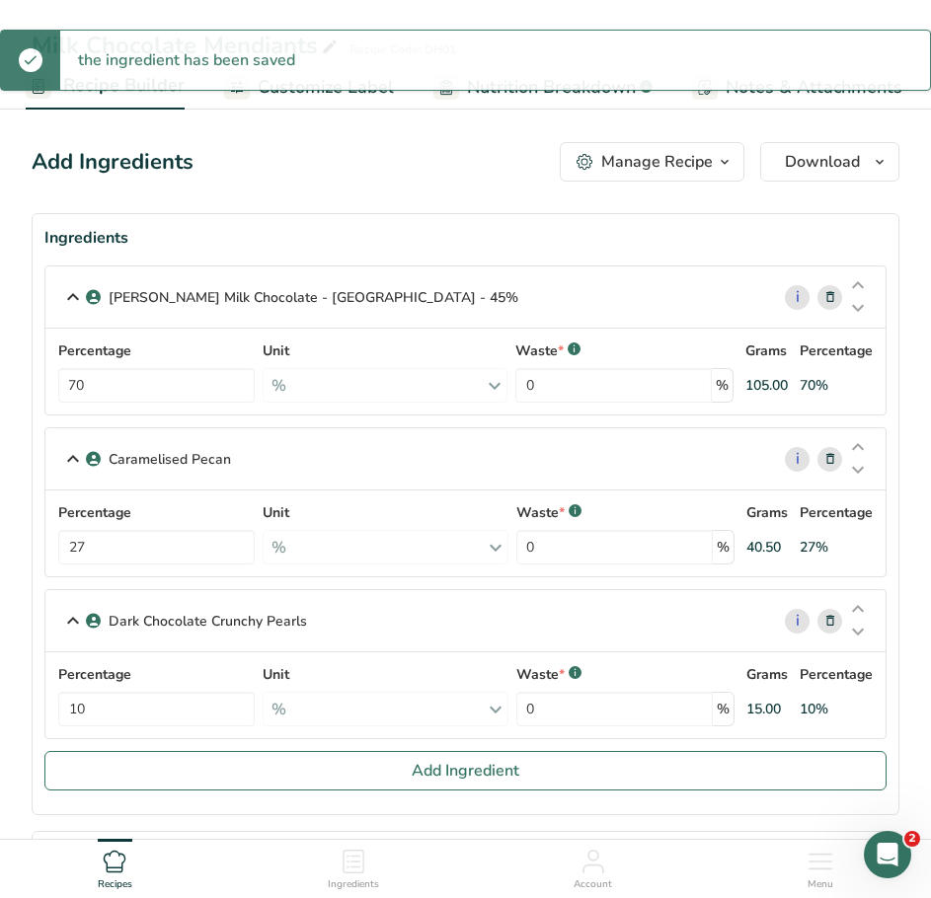
scroll to position [99, 0]
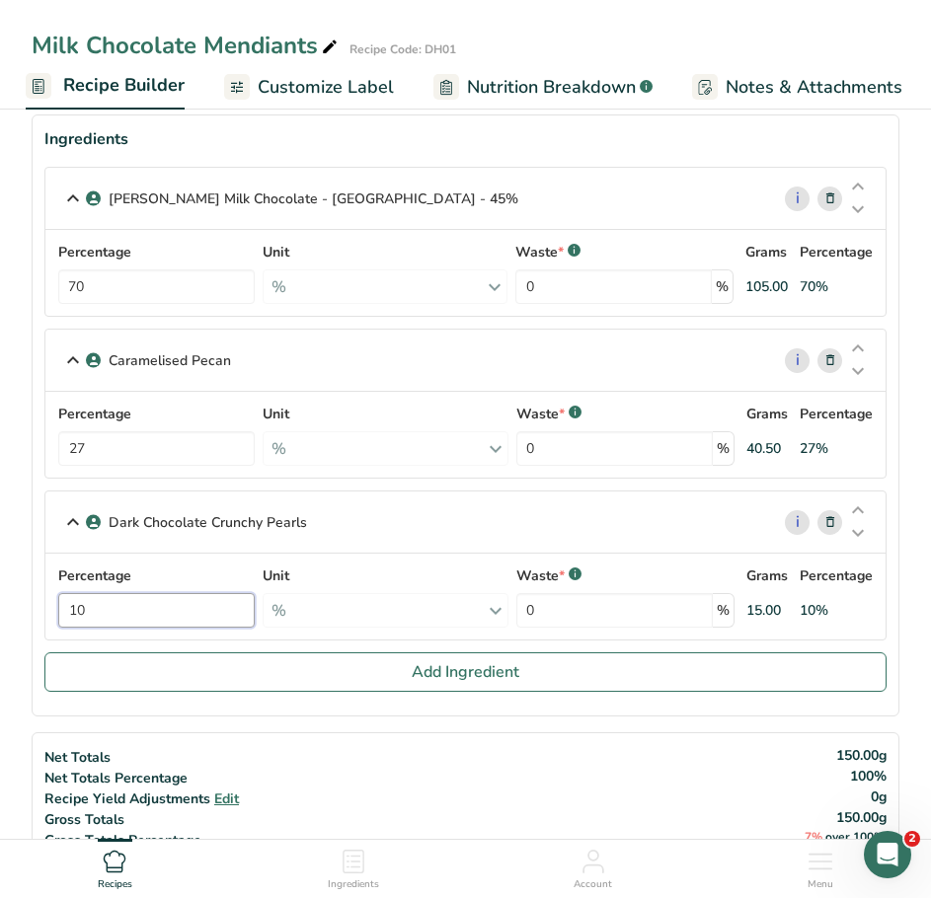
drag, startPoint x: 103, startPoint y: 613, endPoint x: 82, endPoint y: 621, distance: 22.2
click at [82, 621] on input "10" at bounding box center [156, 610] width 196 height 35
type input "3"
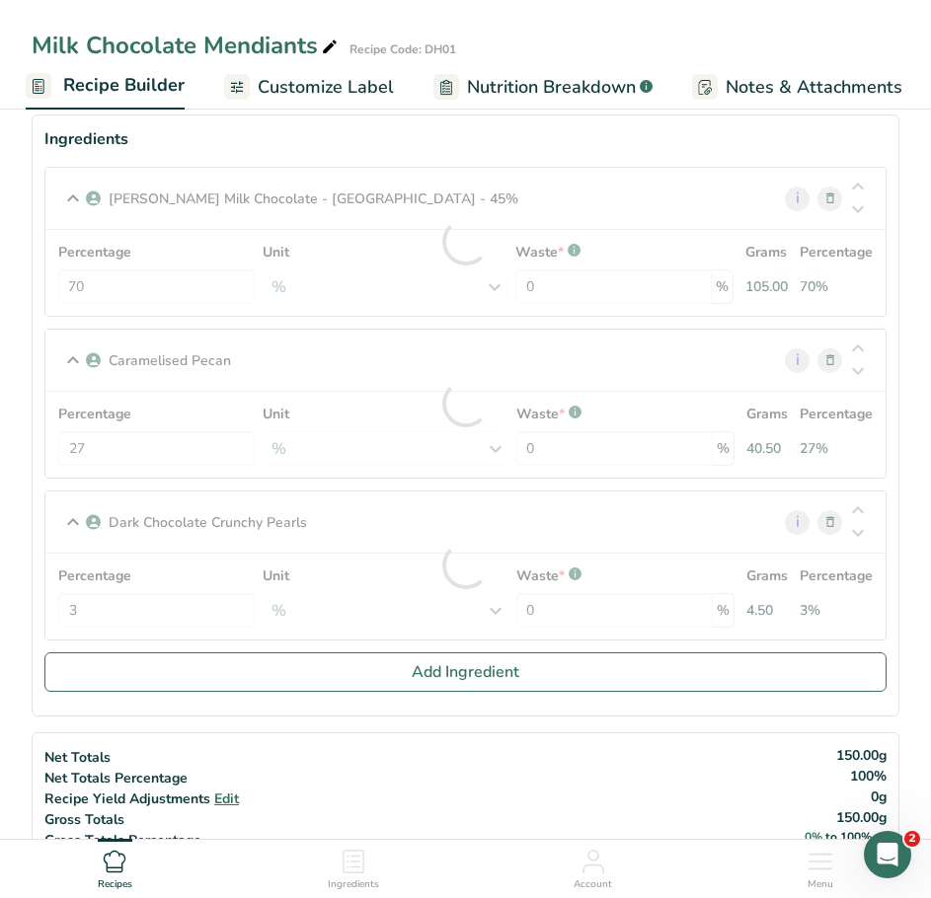
click at [163, 569] on div "Percentage 3 Unit % Weight Units g kg mg See more Volume Units l Volume units r…" at bounding box center [465, 597] width 816 height 62
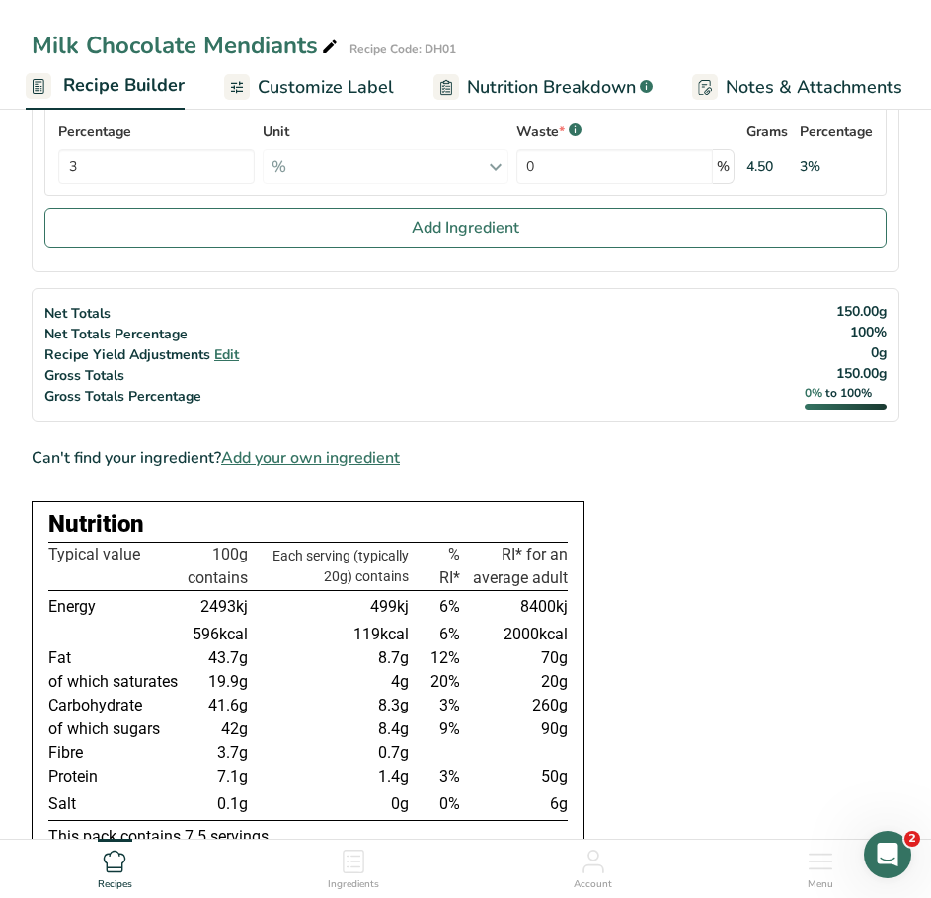
scroll to position [395, 0]
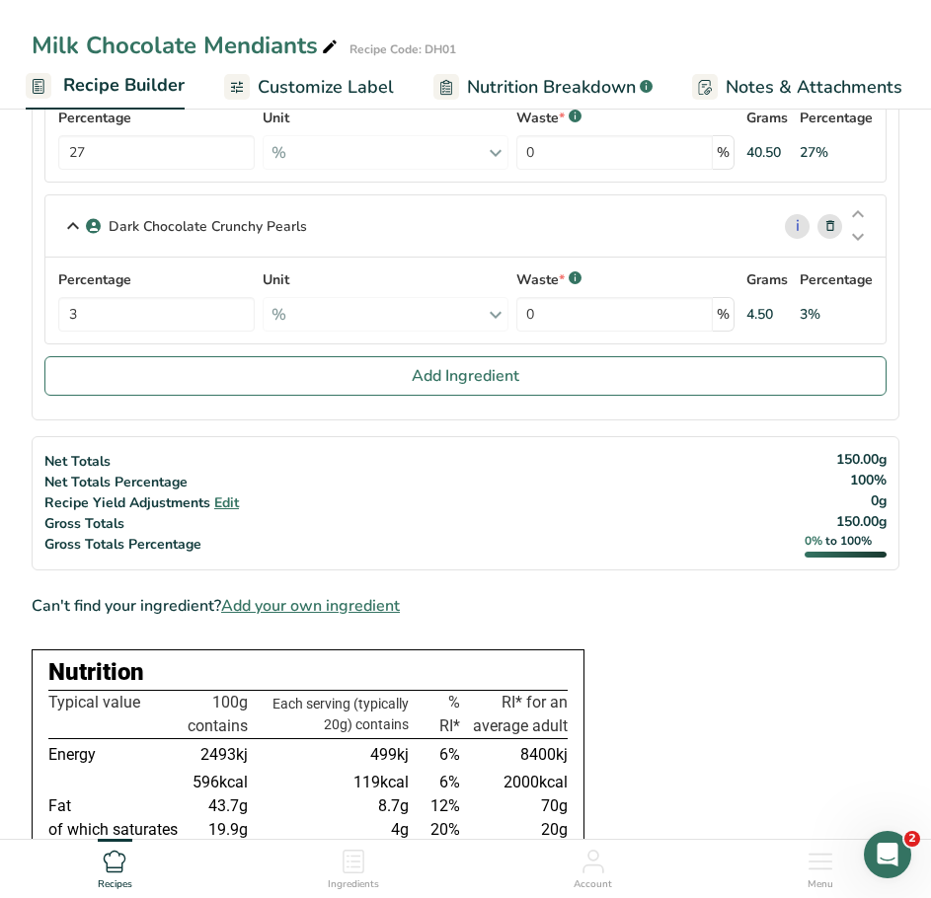
click at [105, 91] on span "Recipe Builder" at bounding box center [123, 85] width 121 height 27
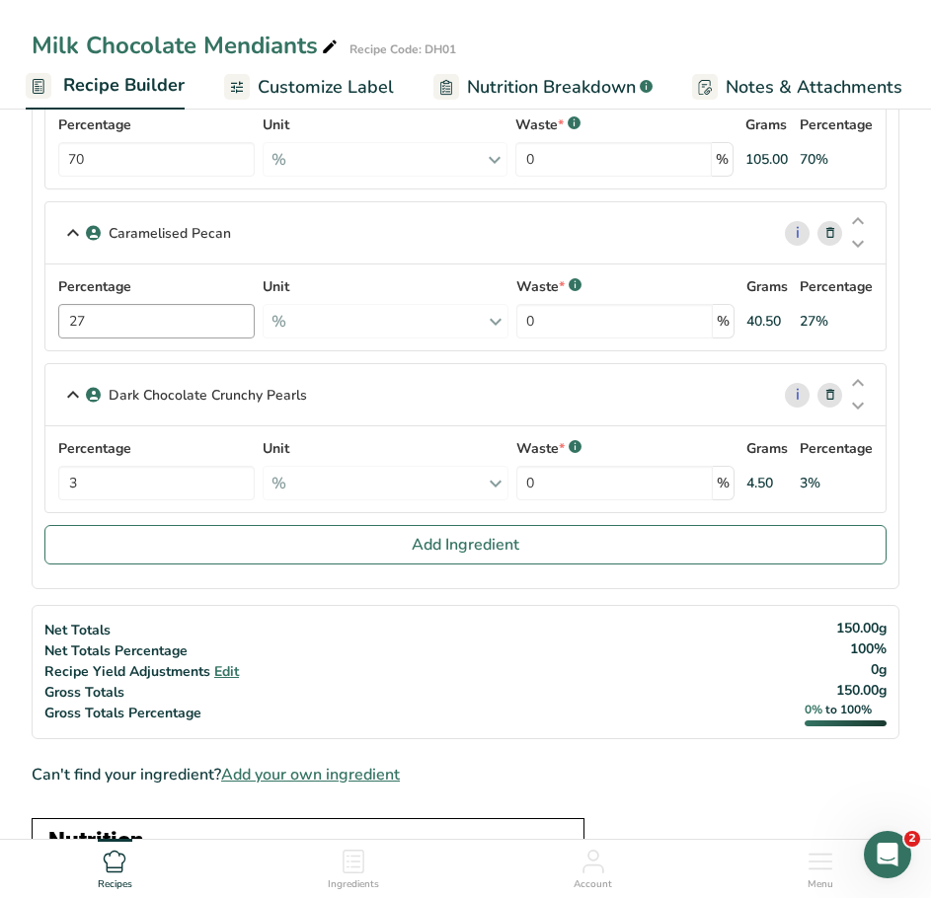
scroll to position [197, 0]
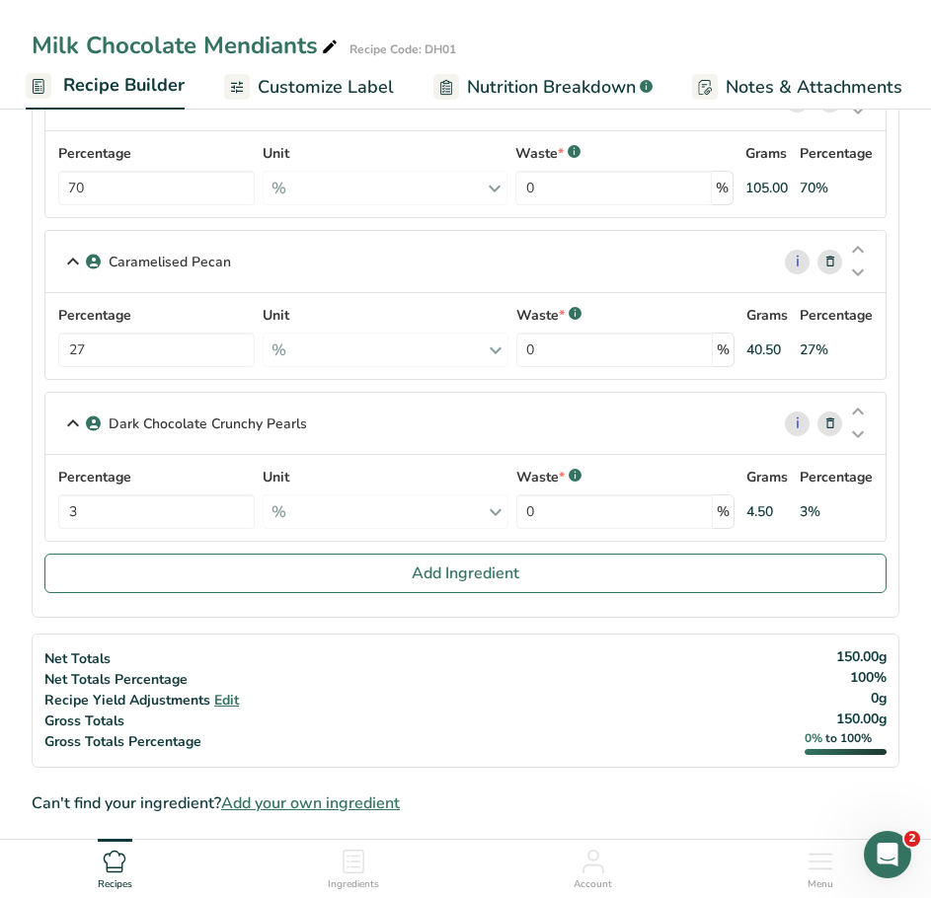
click at [109, 89] on span "Recipe Builder" at bounding box center [123, 85] width 121 height 27
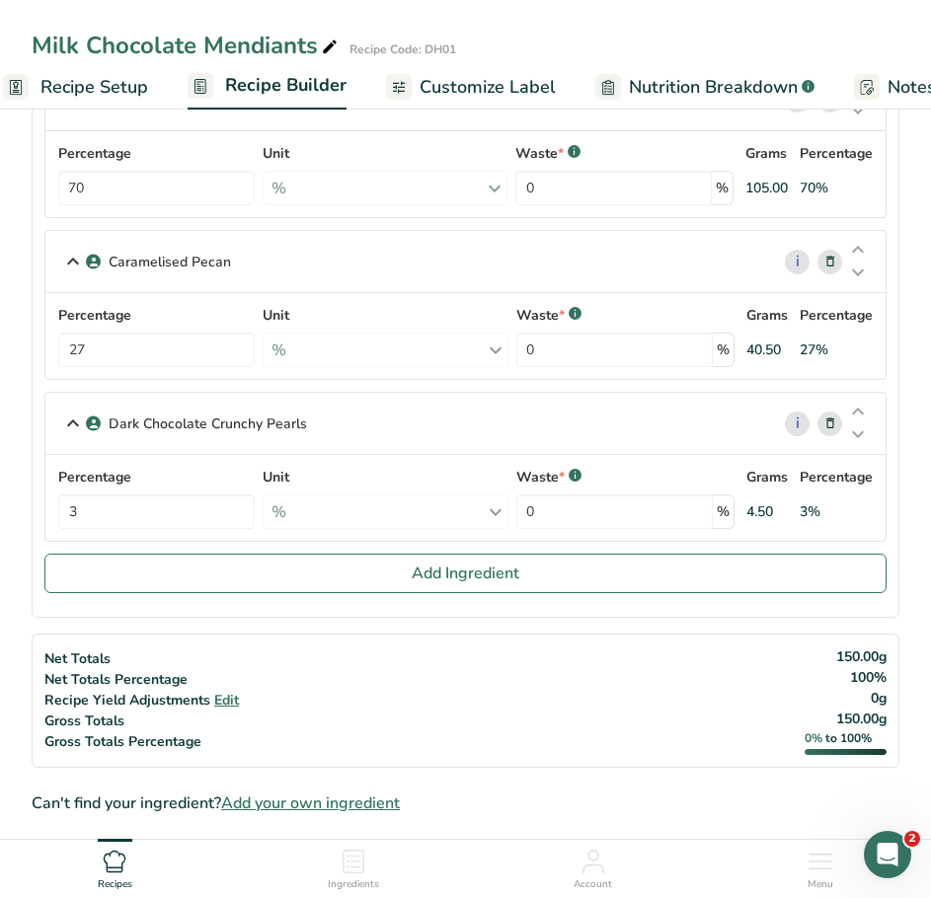
scroll to position [0, 15]
click at [118, 91] on span "Recipe Setup" at bounding box center [108, 87] width 108 height 27
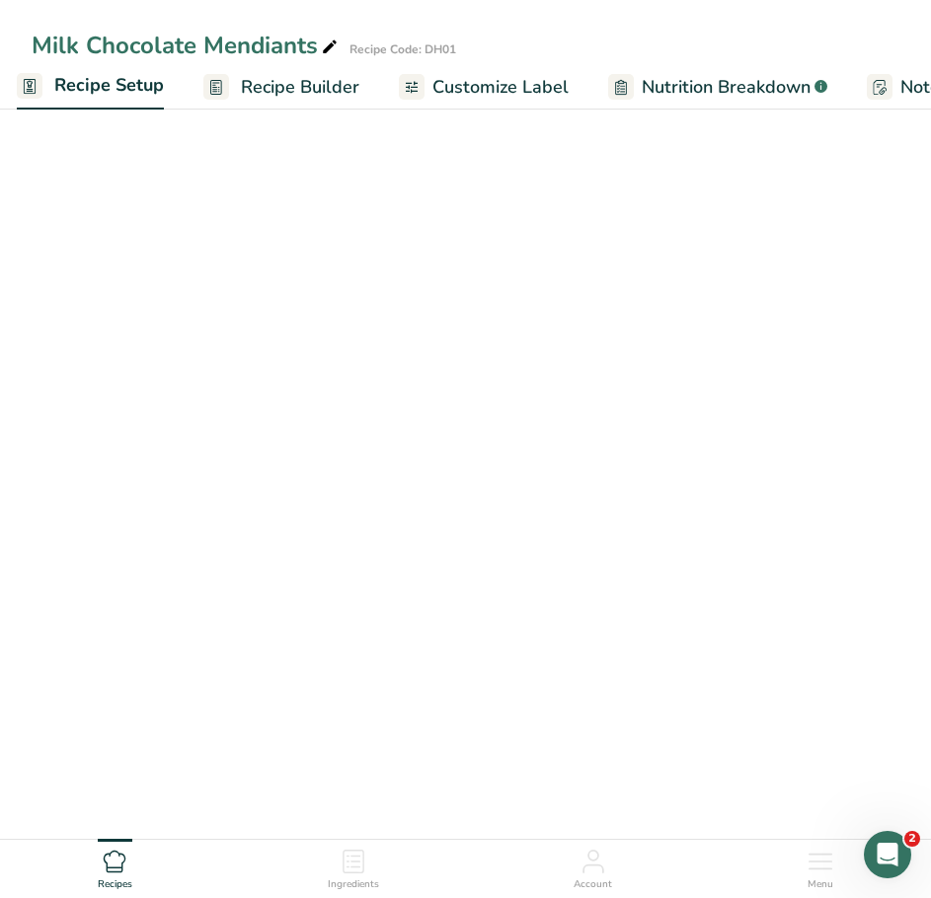
scroll to position [0, 7]
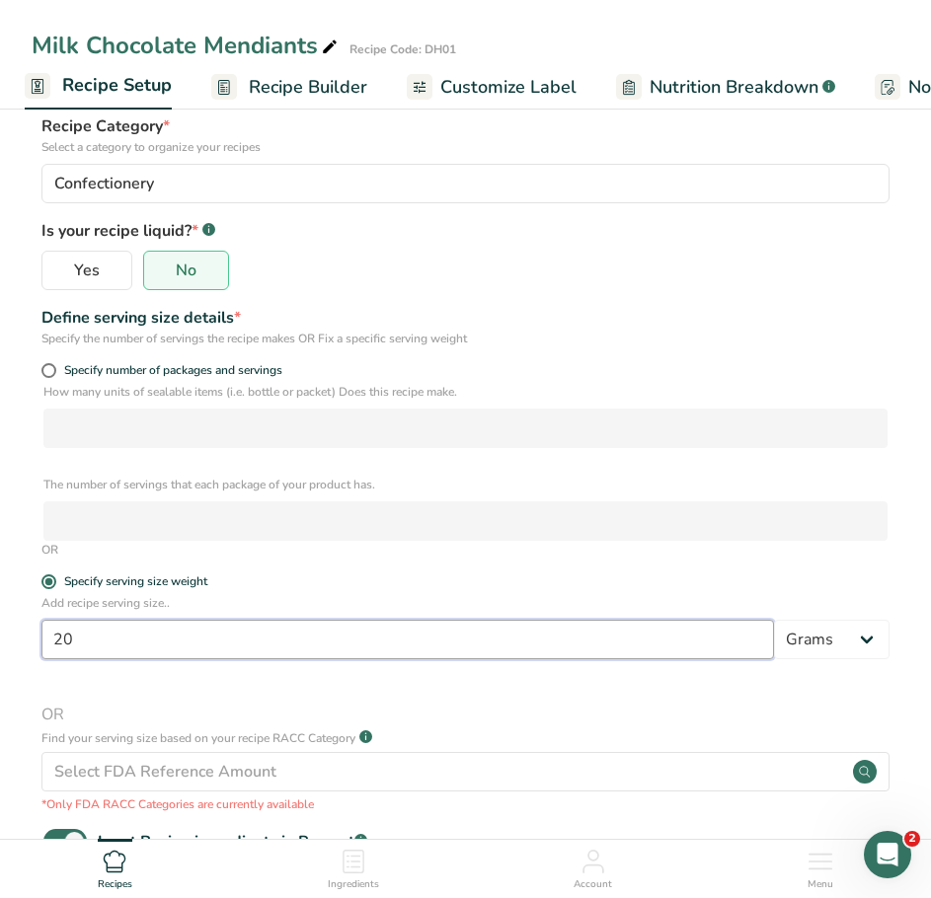
drag, startPoint x: 70, startPoint y: 644, endPoint x: 27, endPoint y: 644, distance: 43.4
click at [27, 644] on section "Recipe name * Milk Chocolate Mendiants Recipe code .a-a{fill:#347362;}.b-a{fill…" at bounding box center [465, 486] width 931 height 1162
type input "15014"
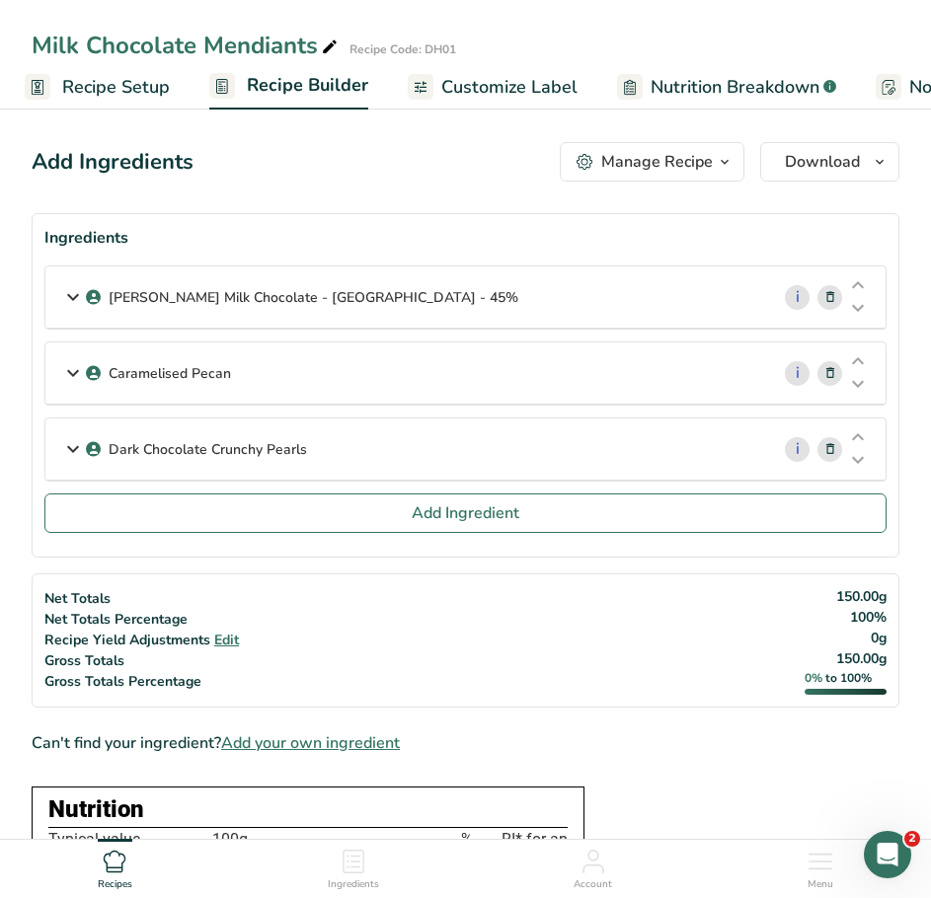
click at [97, 92] on span "Recipe Setup" at bounding box center [116, 87] width 108 height 27
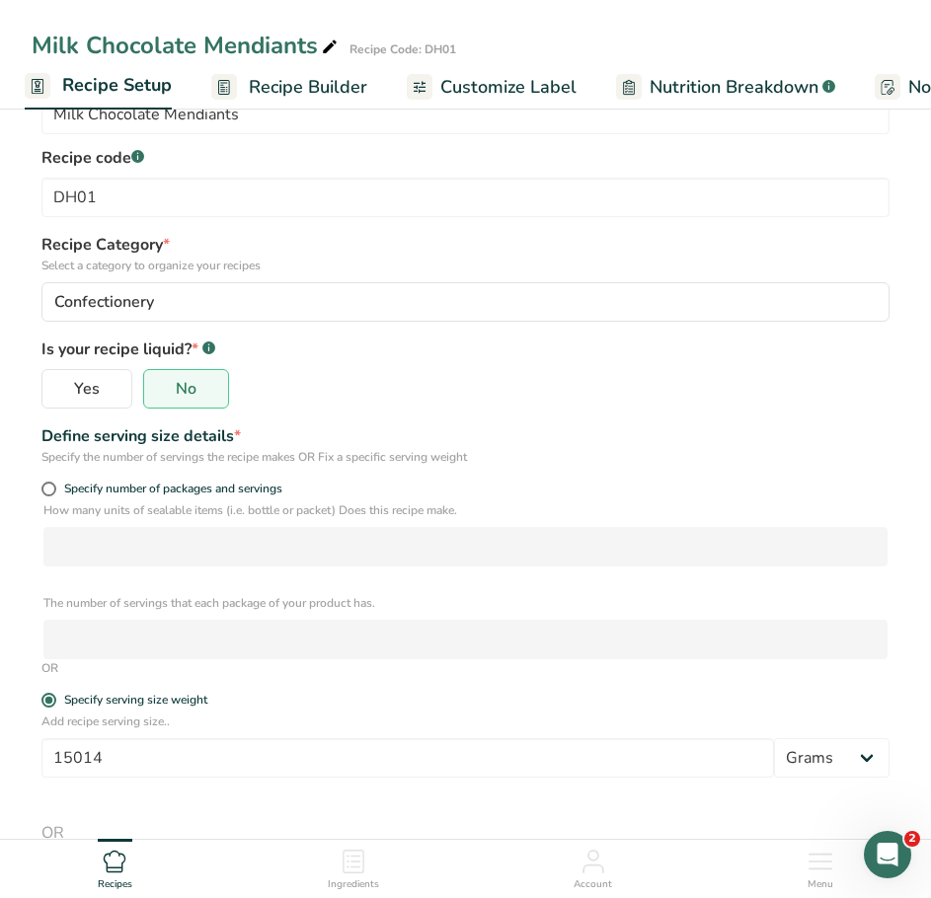
scroll to position [296, 0]
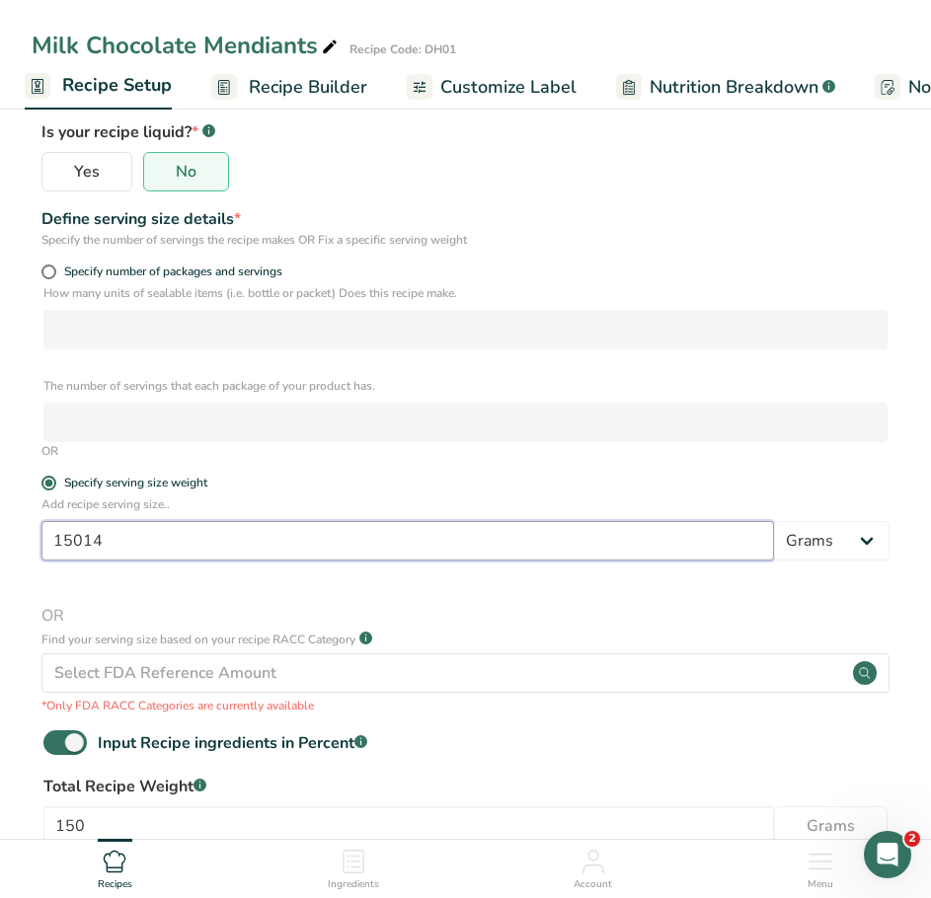
drag, startPoint x: 125, startPoint y: 543, endPoint x: -1, endPoint y: 543, distance: 126.4
click at [0, 543] on html "Milk Chocolate Mendiants Recipe Code: DH01 Recipe Setup Recipe Builder Customiz…" at bounding box center [465, 366] width 931 height 1324
type input "10.7"
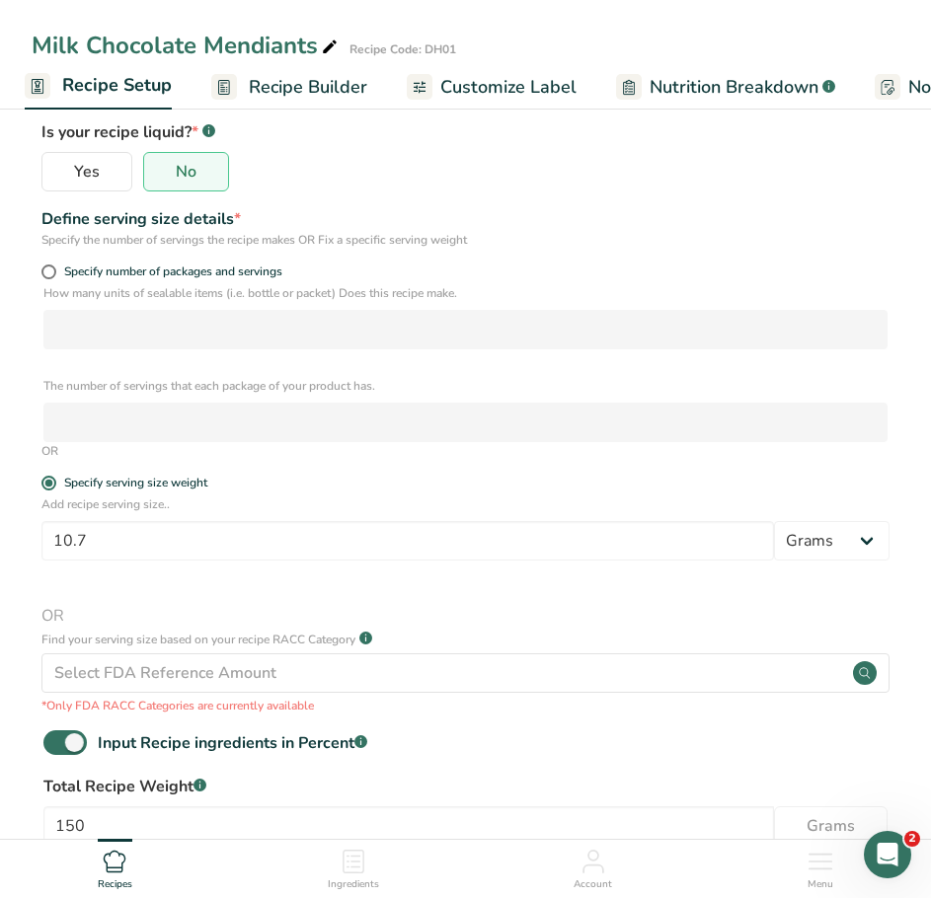
click at [227, 581] on div "Add recipe serving size.. 10.7 Grams kg mg mcg lb oz l mL fl oz tbsp tsp cup qt…" at bounding box center [466, 605] width 868 height 219
click at [291, 90] on span "Recipe Builder" at bounding box center [308, 87] width 118 height 27
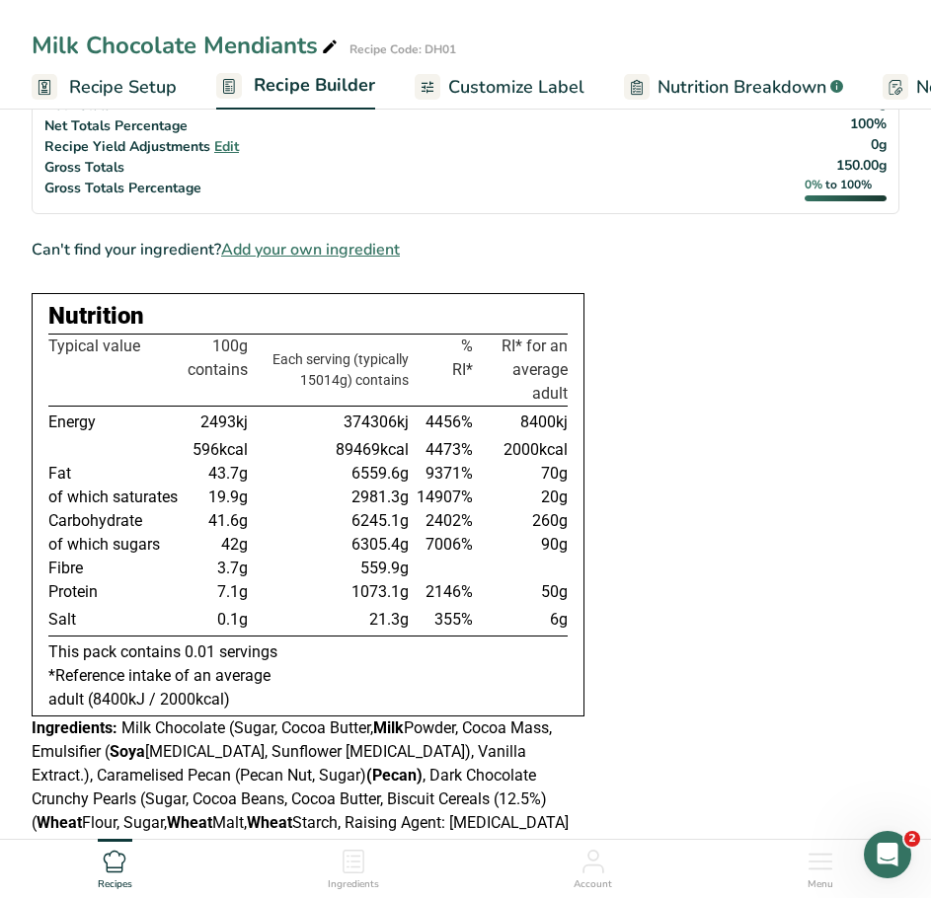
click at [101, 88] on span "Recipe Setup" at bounding box center [123, 87] width 108 height 27
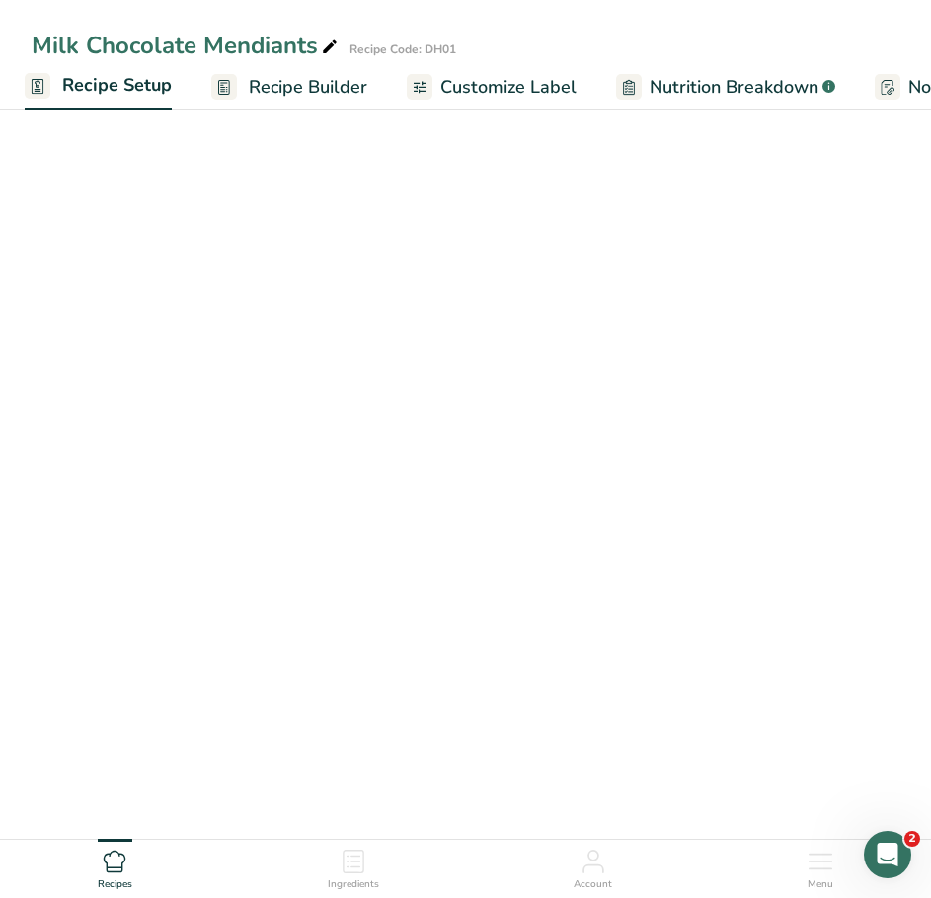
scroll to position [425, 0]
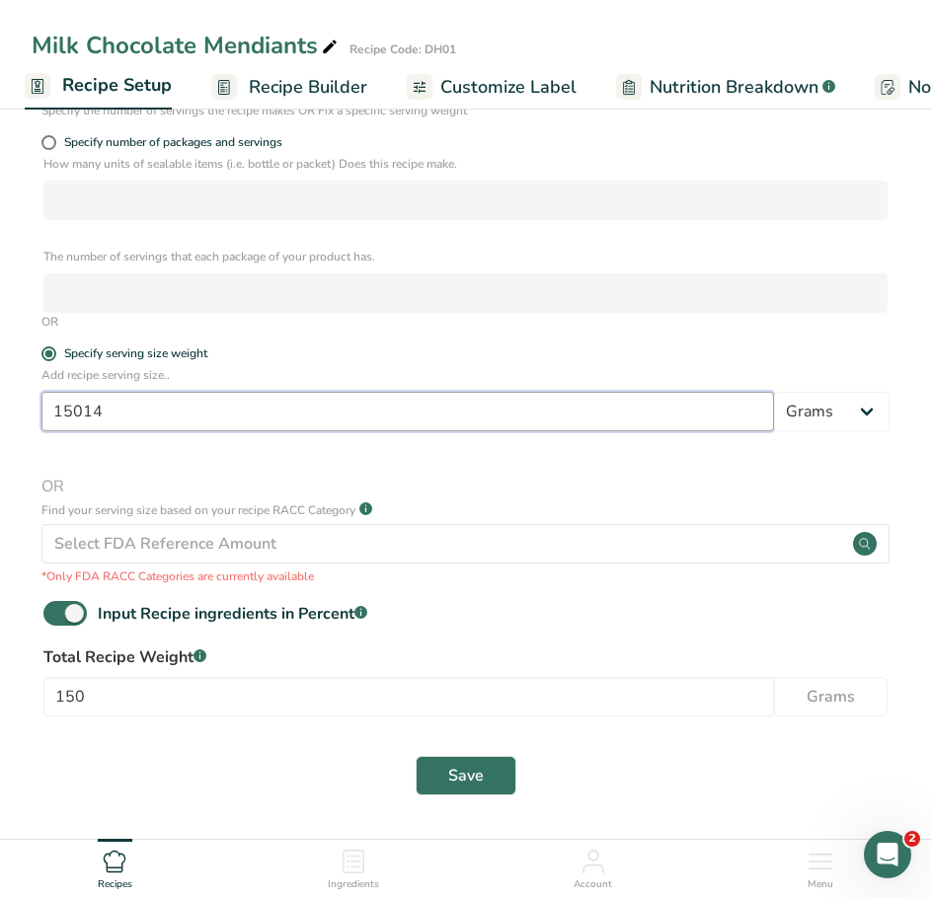
drag, startPoint x: 139, startPoint y: 406, endPoint x: 48, endPoint y: 410, distance: 90.9
click at [48, 410] on input "15014" at bounding box center [407, 411] width 732 height 39
type input "10.7"
click at [416, 756] on button "Save" at bounding box center [466, 775] width 101 height 39
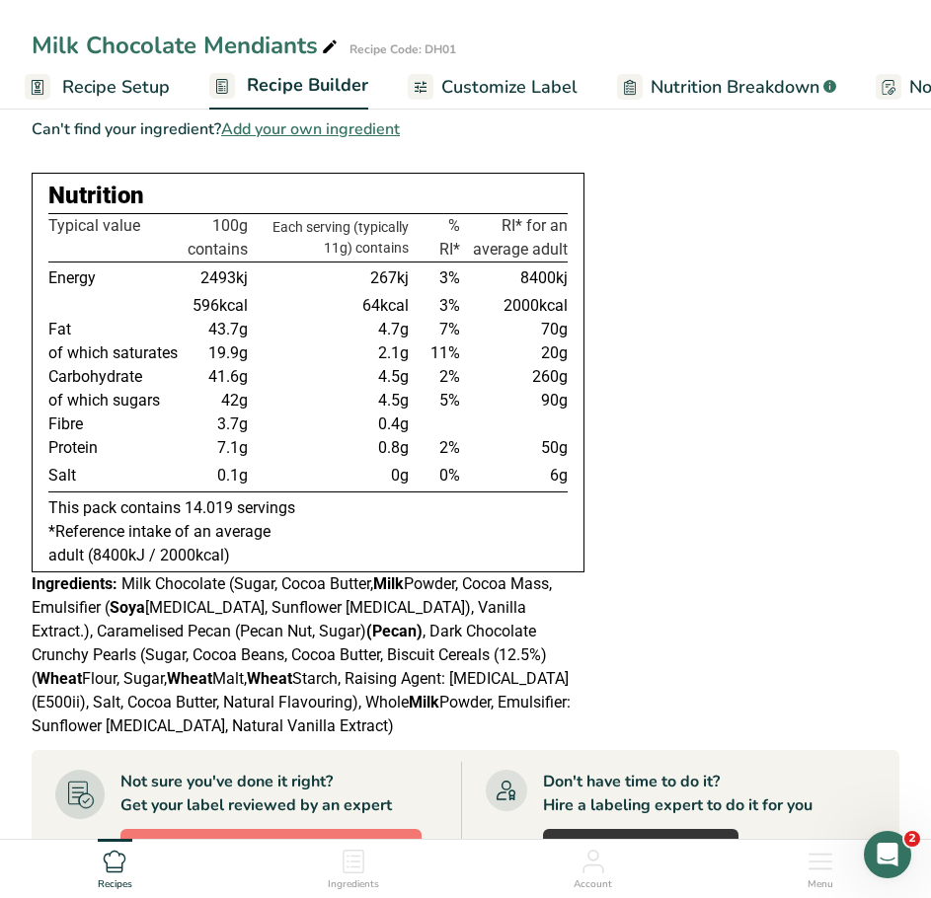
scroll to position [623, 0]
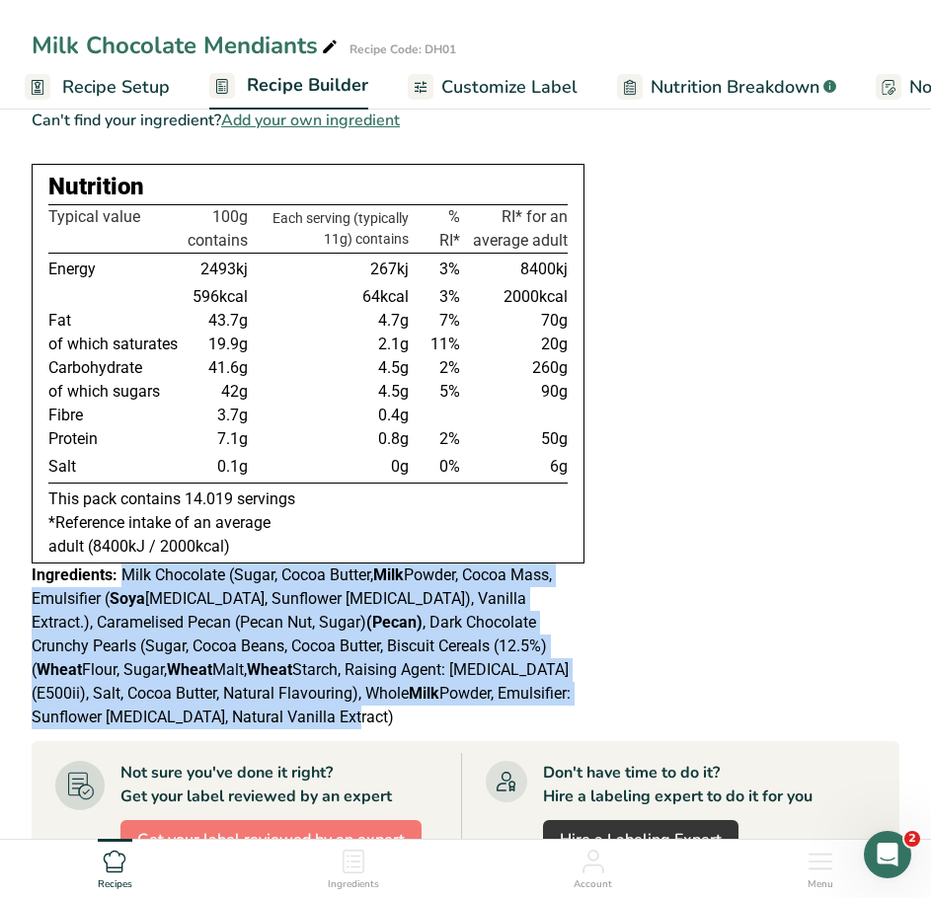
drag, startPoint x: 205, startPoint y: 717, endPoint x: 121, endPoint y: 573, distance: 166.8
click at [121, 573] on div "Ingredients: Milk Chocolate (Sugar, Cocoa Butter, Milk Powder, Cocoa Mass, Emul…" at bounding box center [308, 647] width 553 height 166
copy span "Milk Chocolate (Sugar, Cocoa Butter, Milk Powder, Cocoa Mass, Emulsifier ( Soya…"
click at [517, 94] on span "Customize Label" at bounding box center [509, 87] width 136 height 27
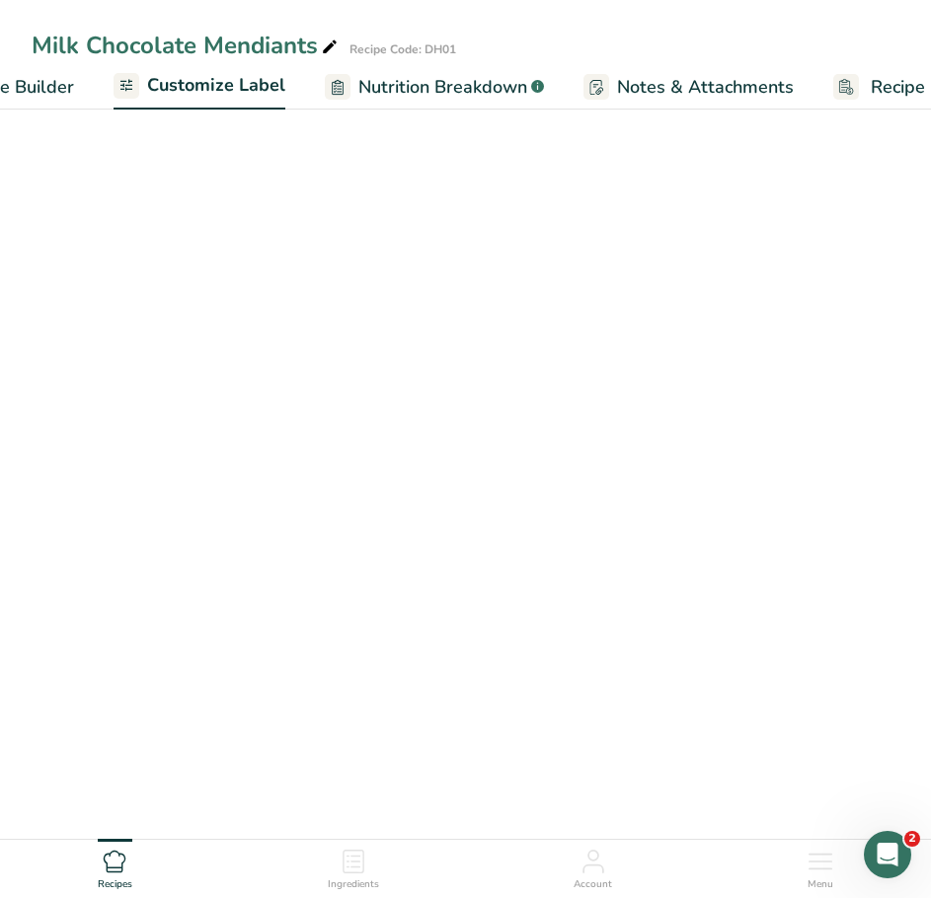
scroll to position [302, 0]
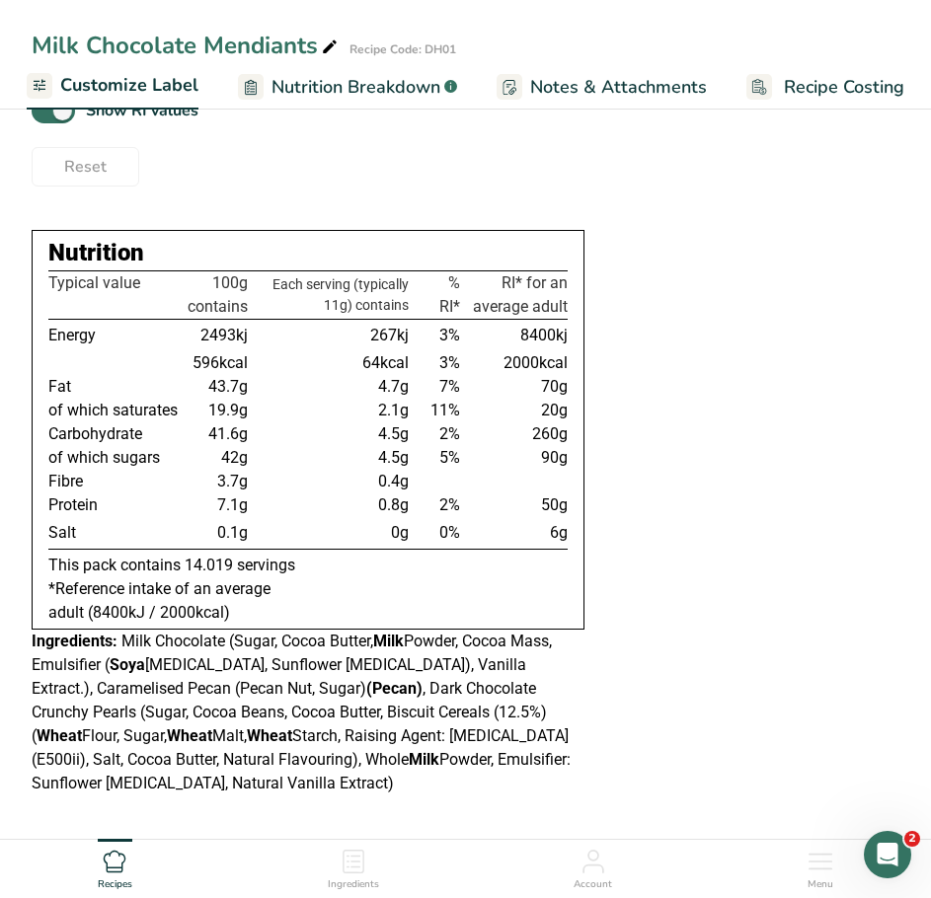
click at [571, 86] on span "Notes & Attachments" at bounding box center [618, 87] width 177 height 27
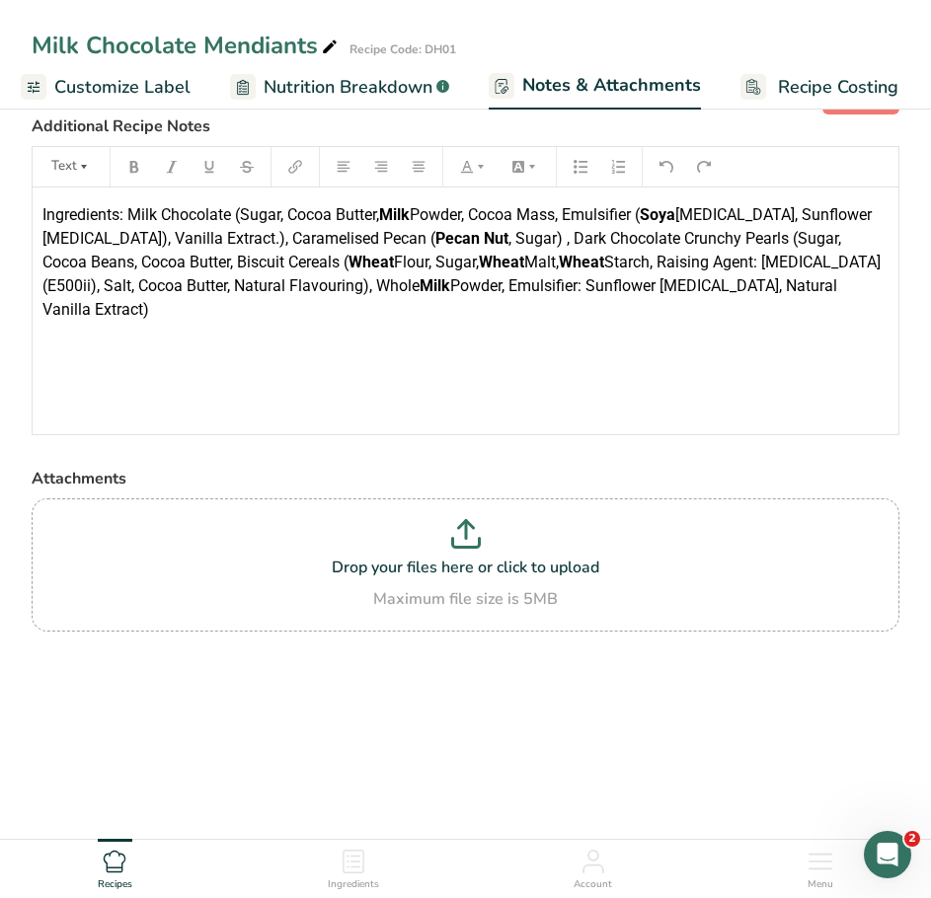
scroll to position [59, 0]
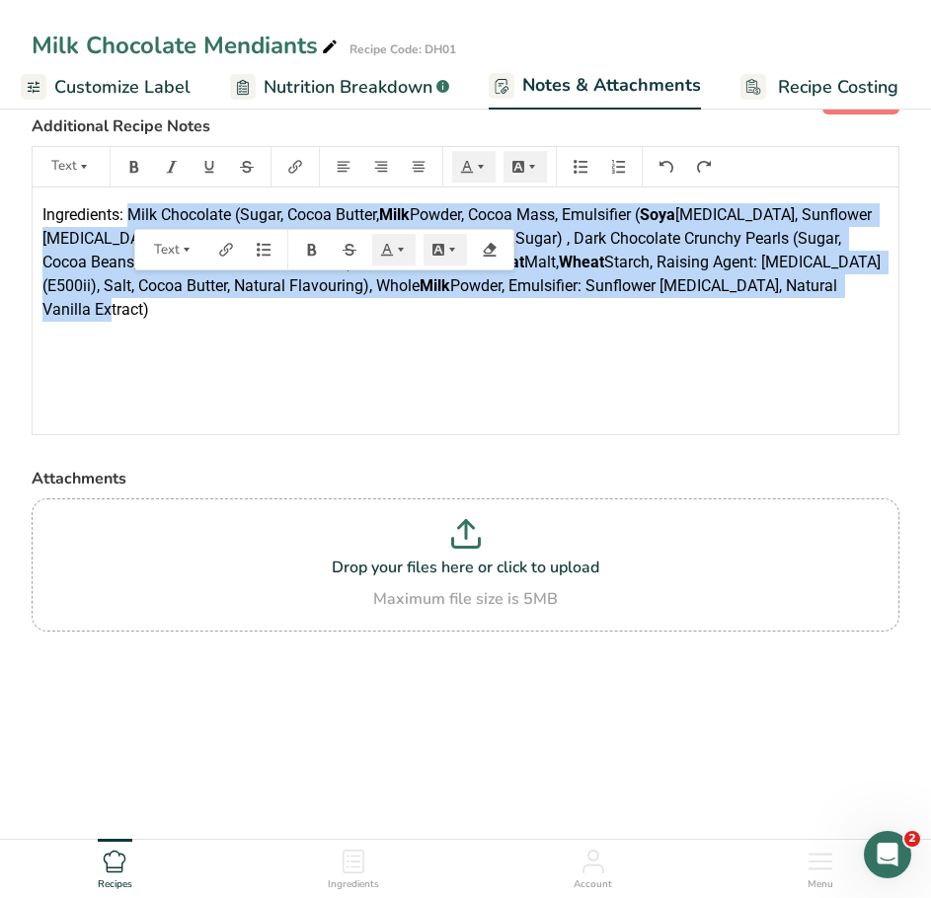
drag, startPoint x: 117, startPoint y: 312, endPoint x: 131, endPoint y: 219, distance: 93.8
click at [131, 219] on p "Ingredients: Milk Chocolate (Sugar, Cocoa Butter, Milk Powder, Cocoa Mass, Emul…" at bounding box center [465, 262] width 846 height 118
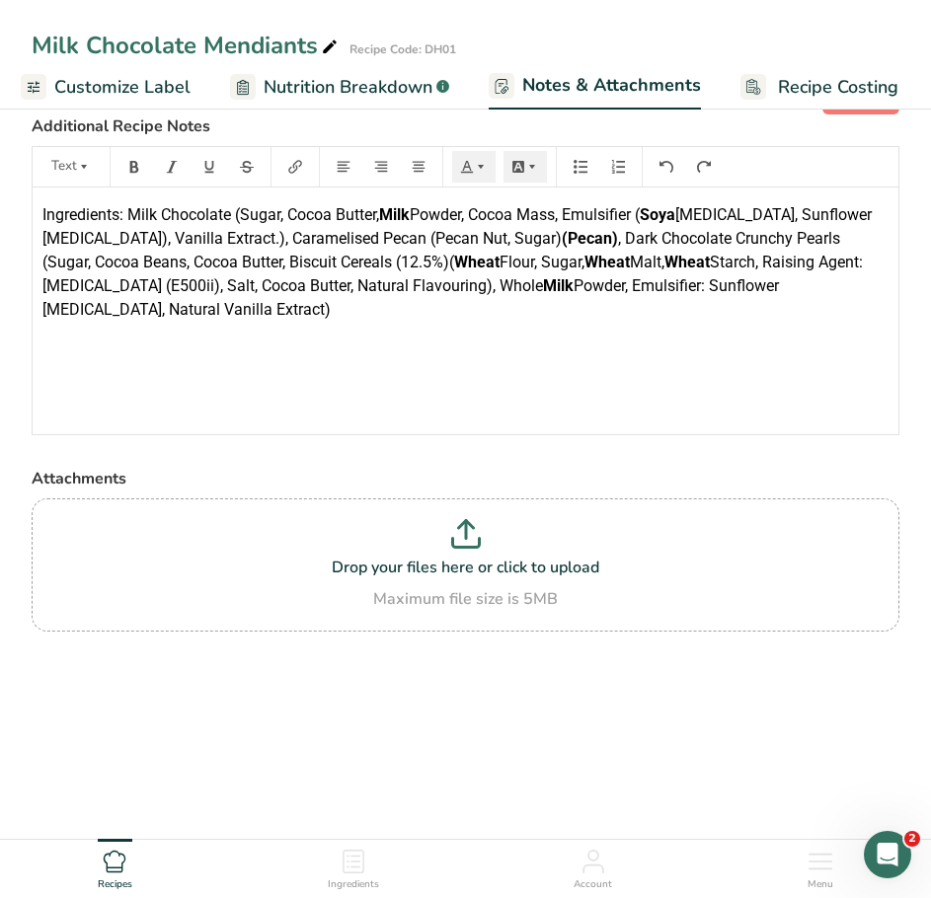
click at [235, 213] on span "Ingredients: Milk Chocolate (Sugar, Cocoa Butter," at bounding box center [210, 214] width 337 height 19
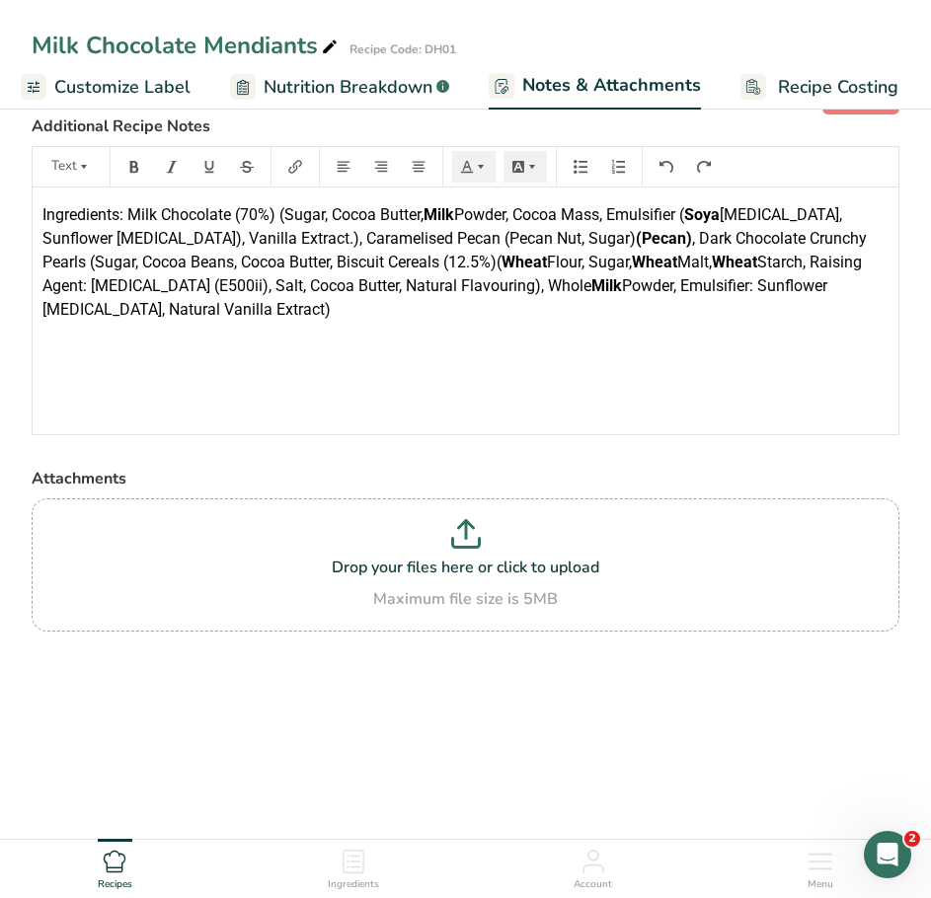
click at [367, 239] on span "Lecithin, Sunflower Lecithin), Vanilla Extract.), Caramelised Pecan (Pecan Nut,…" at bounding box center [444, 226] width 804 height 42
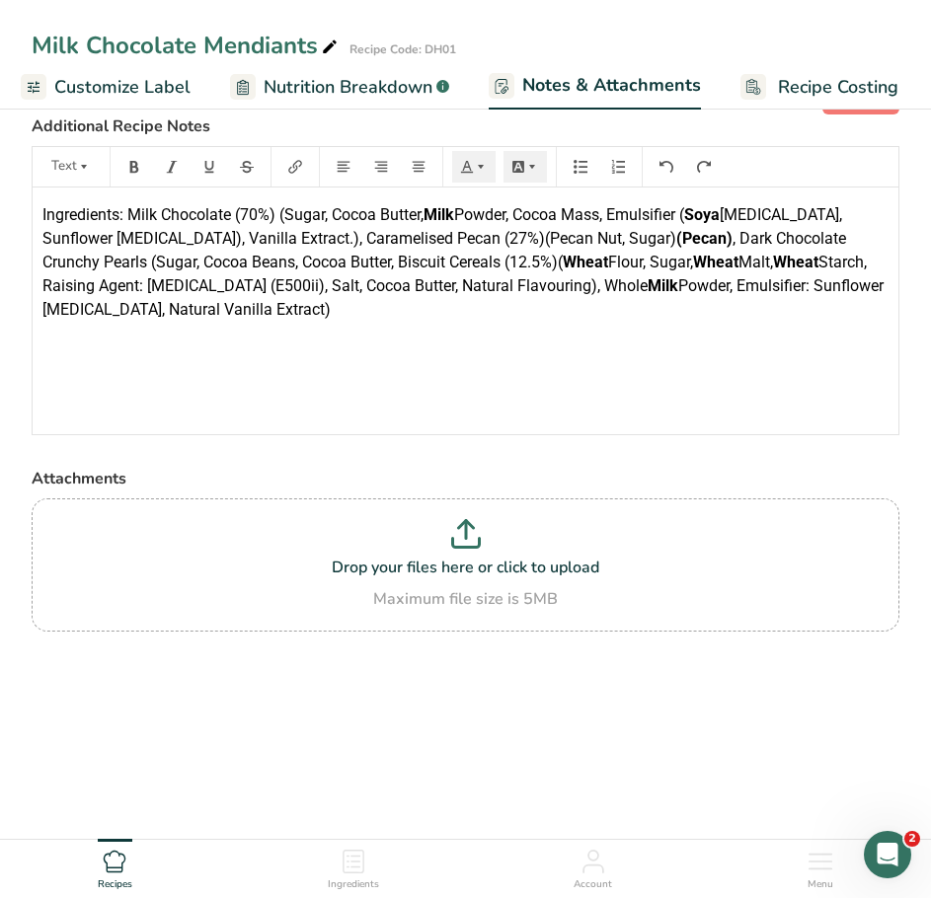
click at [823, 233] on span ", Dark Chocolate Crunchy Pearls (Sugar, Cocoa Beans, Cocoa Butter, Biscuit Cere…" at bounding box center [445, 250] width 807 height 42
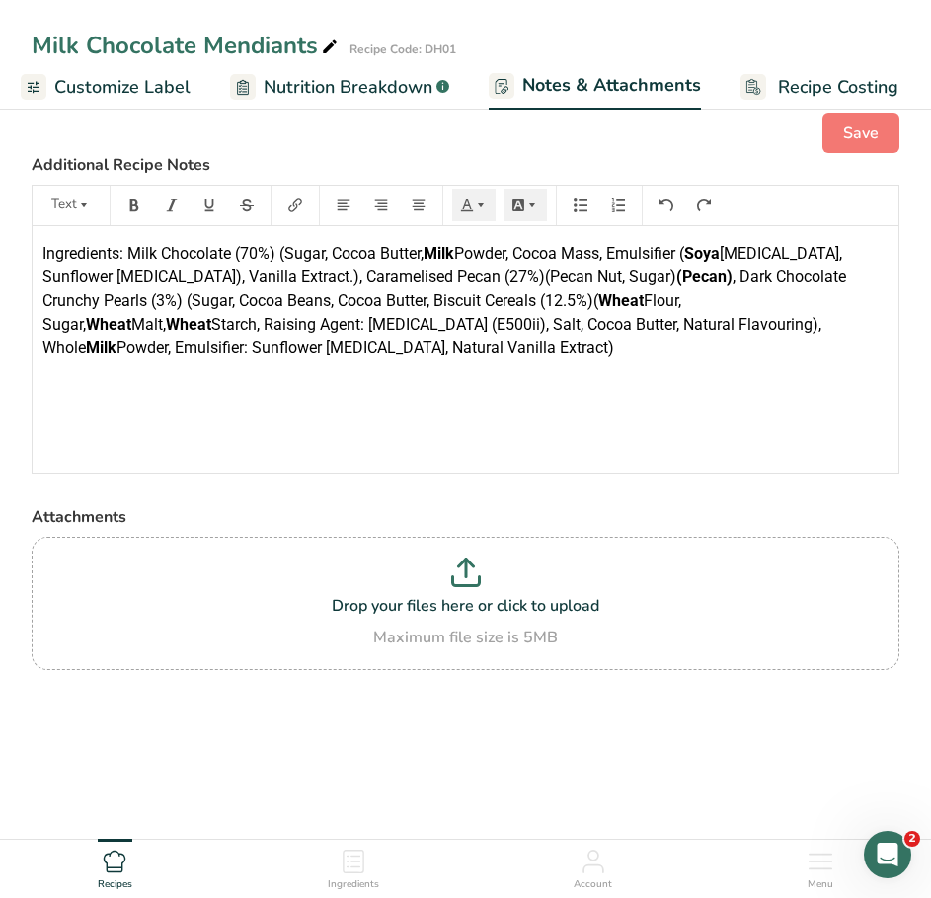
scroll to position [0, 0]
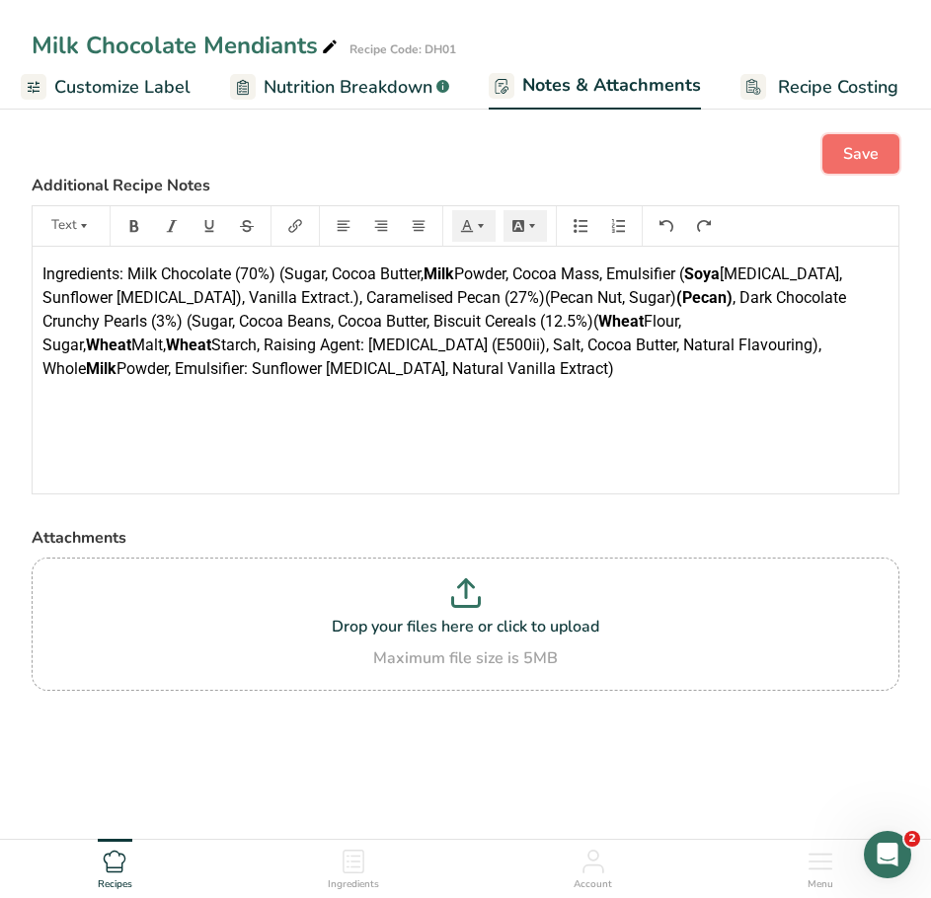
click at [872, 157] on span "Save" at bounding box center [861, 154] width 36 height 24
click at [354, 416] on div "Ingredients: Milk Chocolate (70%) (Sugar, Cocoa Butter, Milk Powder, Cocoa Mass…" at bounding box center [466, 370] width 866 height 247
click at [225, 369] on p "Ingredients: Milk Chocolate (70%) (Sugar, Cocoa Butter, Milk Powder, Cocoa Mass…" at bounding box center [465, 322] width 846 height 118
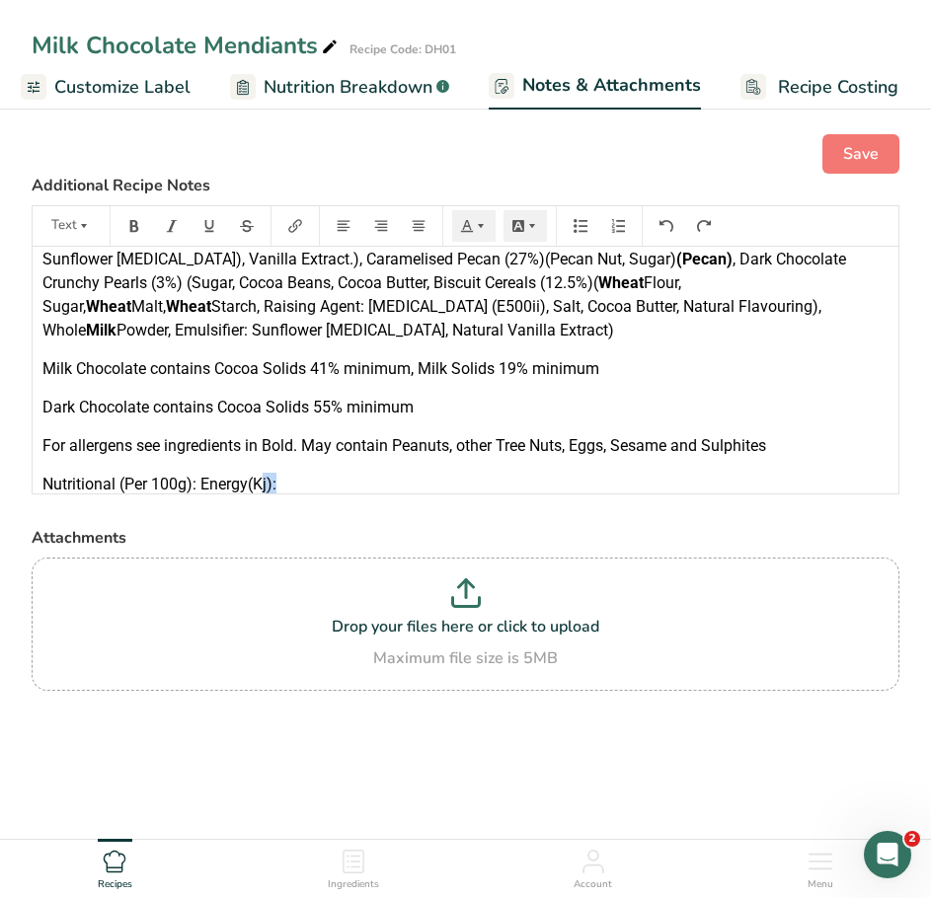
scroll to position [56, 0]
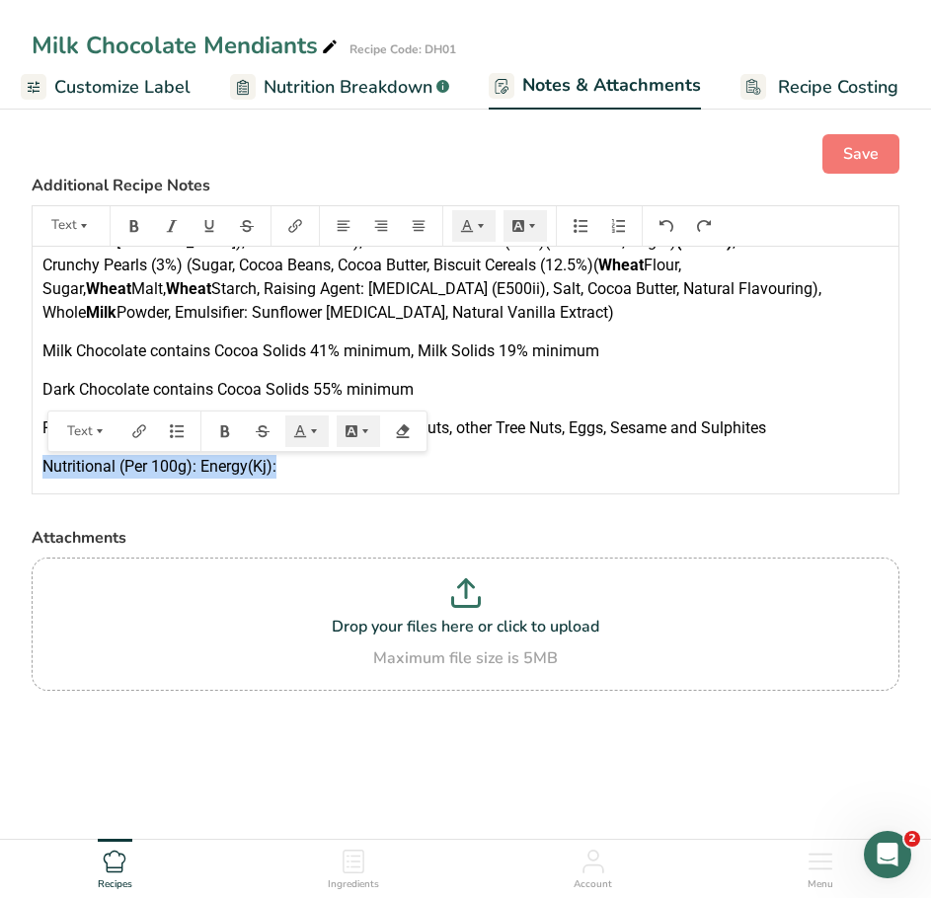
drag, startPoint x: 279, startPoint y: 481, endPoint x: 27, endPoint y: 449, distance: 254.7
click at [27, 449] on div "Save Additional Recipe Notes Text Ingredients: Milk Chocolate (70%) (Sugar, Coc…" at bounding box center [465, 438] width 931 height 671
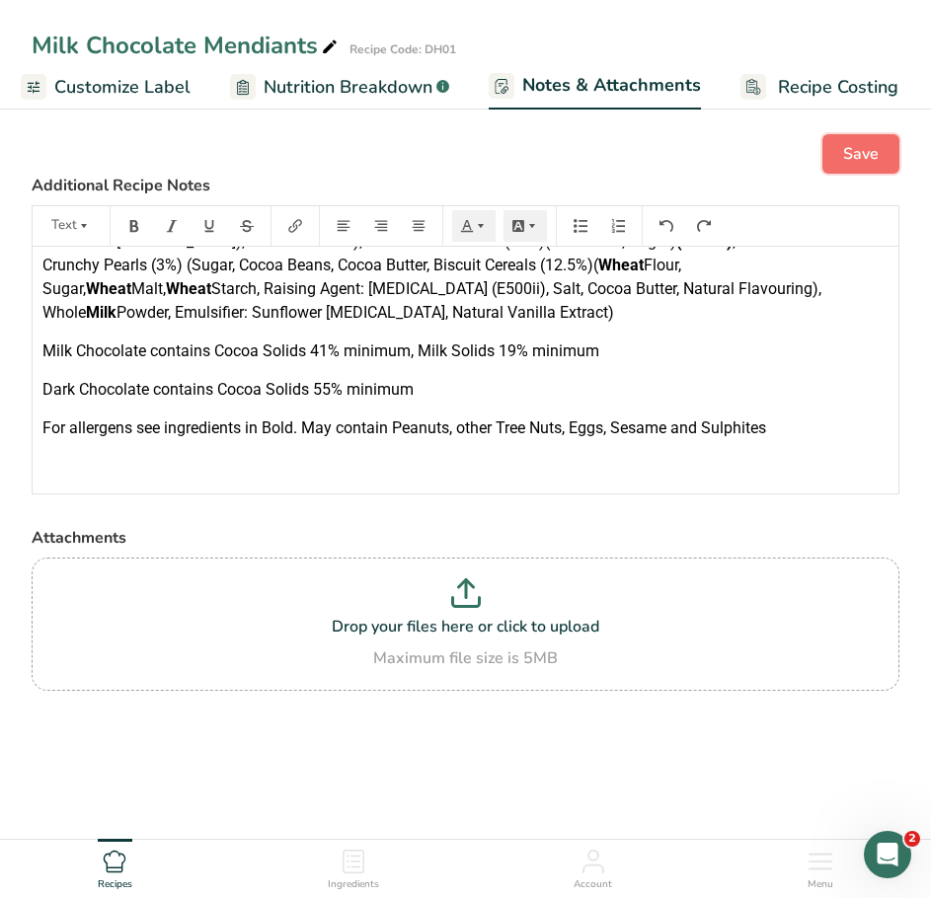
click at [852, 150] on span "Save" at bounding box center [861, 154] width 36 height 24
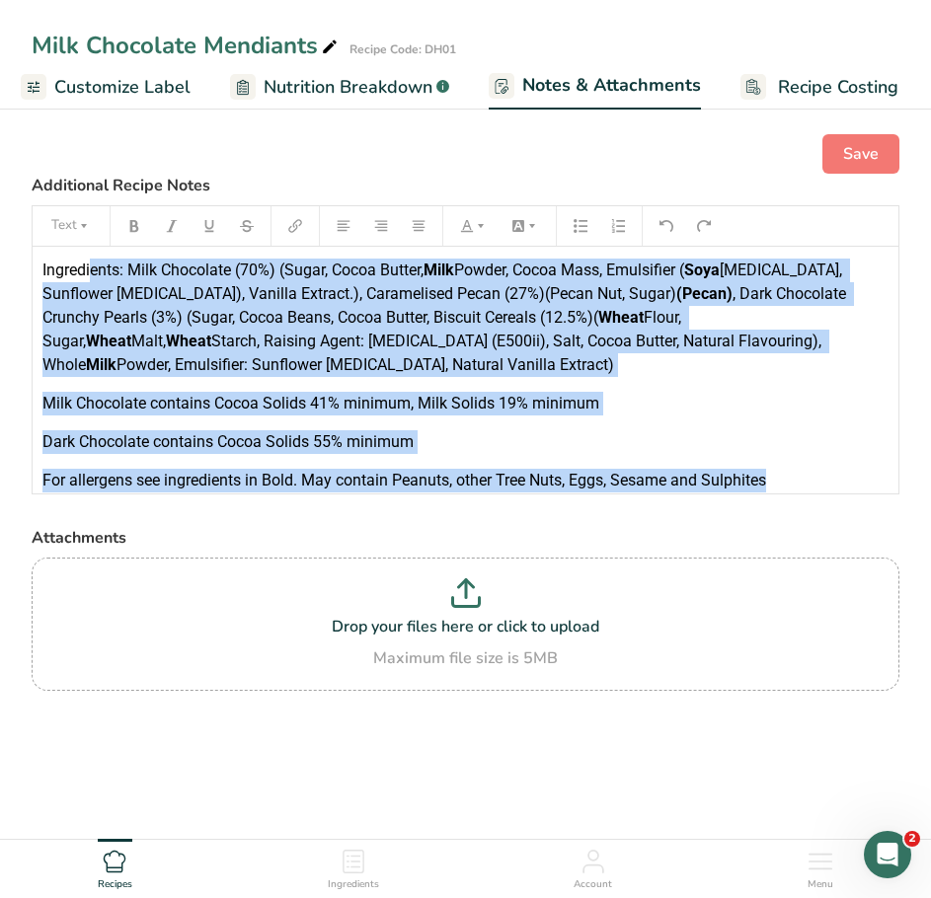
scroll to position [0, 0]
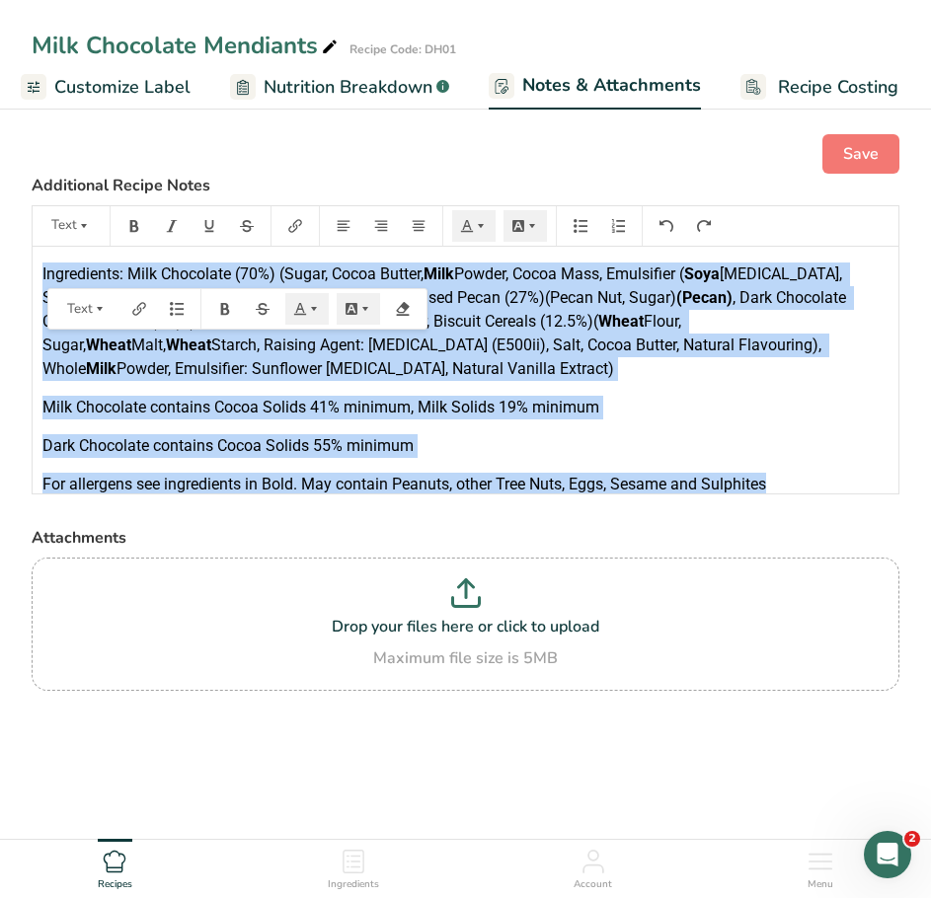
drag, startPoint x: 779, startPoint y: 427, endPoint x: 40, endPoint y: 269, distance: 755.1
click at [40, 269] on div "Ingredients: Milk Chocolate (70%) (Sugar, Cocoa Butter, Milk Powder, Cocoa Mass…" at bounding box center [466, 391] width 866 height 288
click at [315, 89] on span "Nutrition Breakdown" at bounding box center [348, 87] width 169 height 27
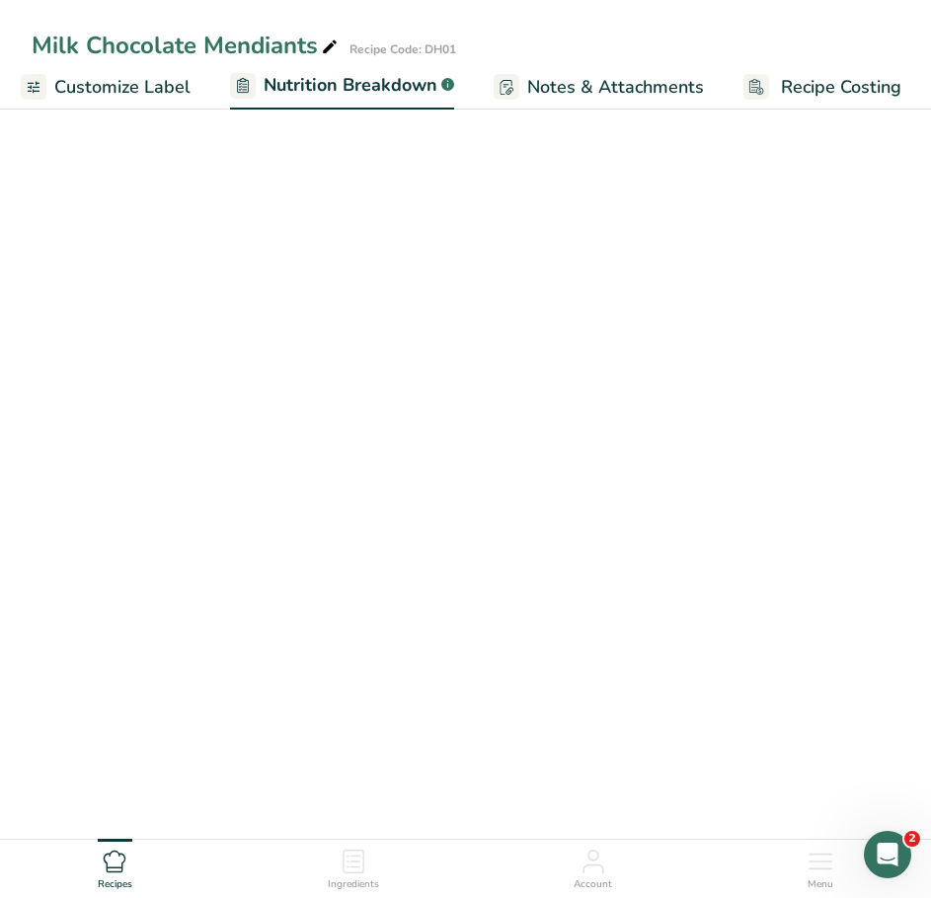
scroll to position [0, 392]
select select "Calories"
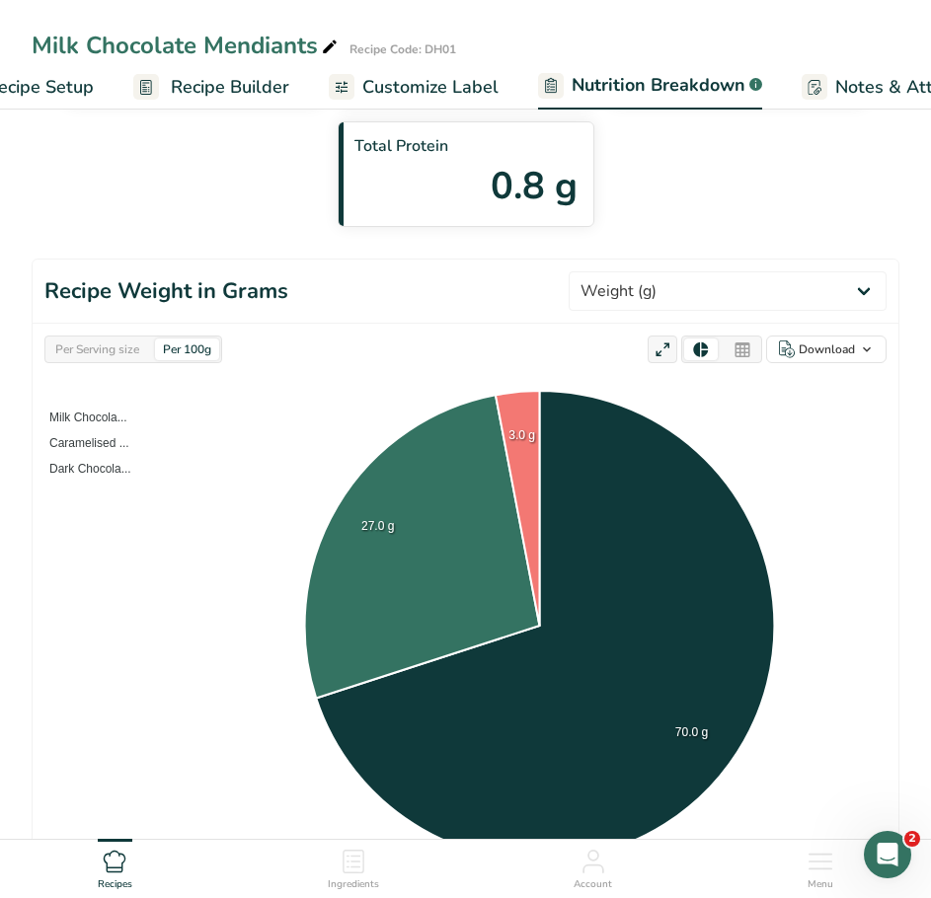
scroll to position [0, 48]
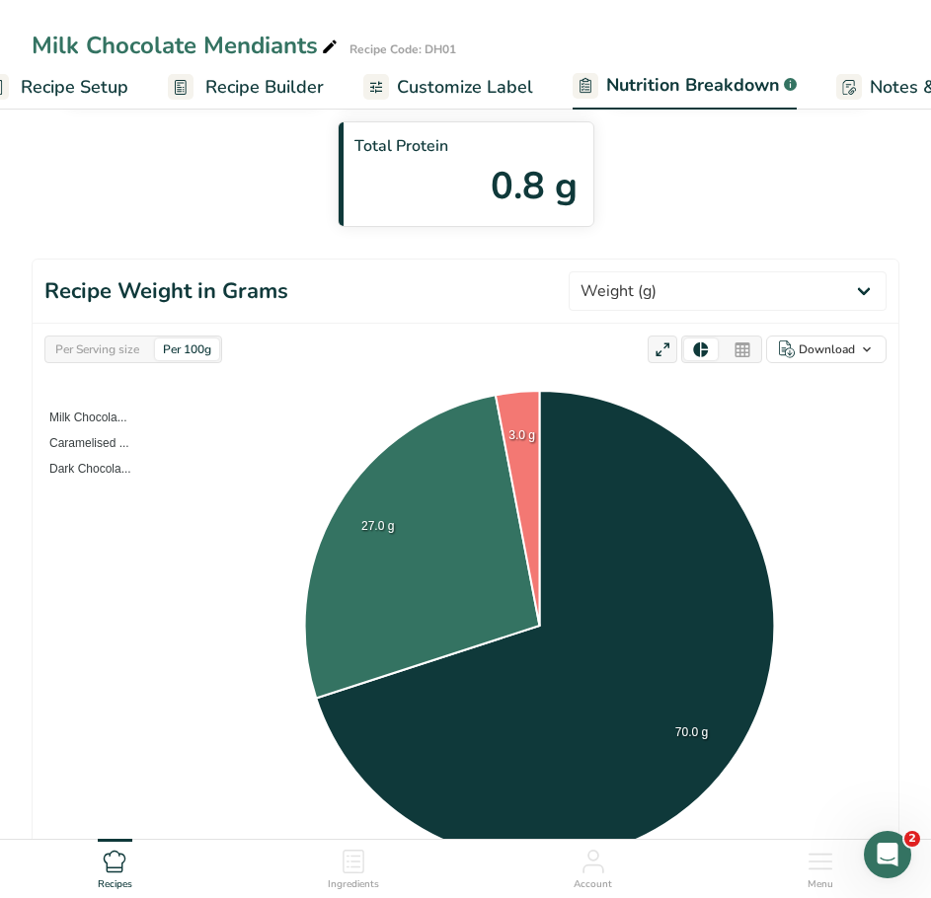
click at [253, 84] on span "Recipe Builder" at bounding box center [264, 87] width 118 height 27
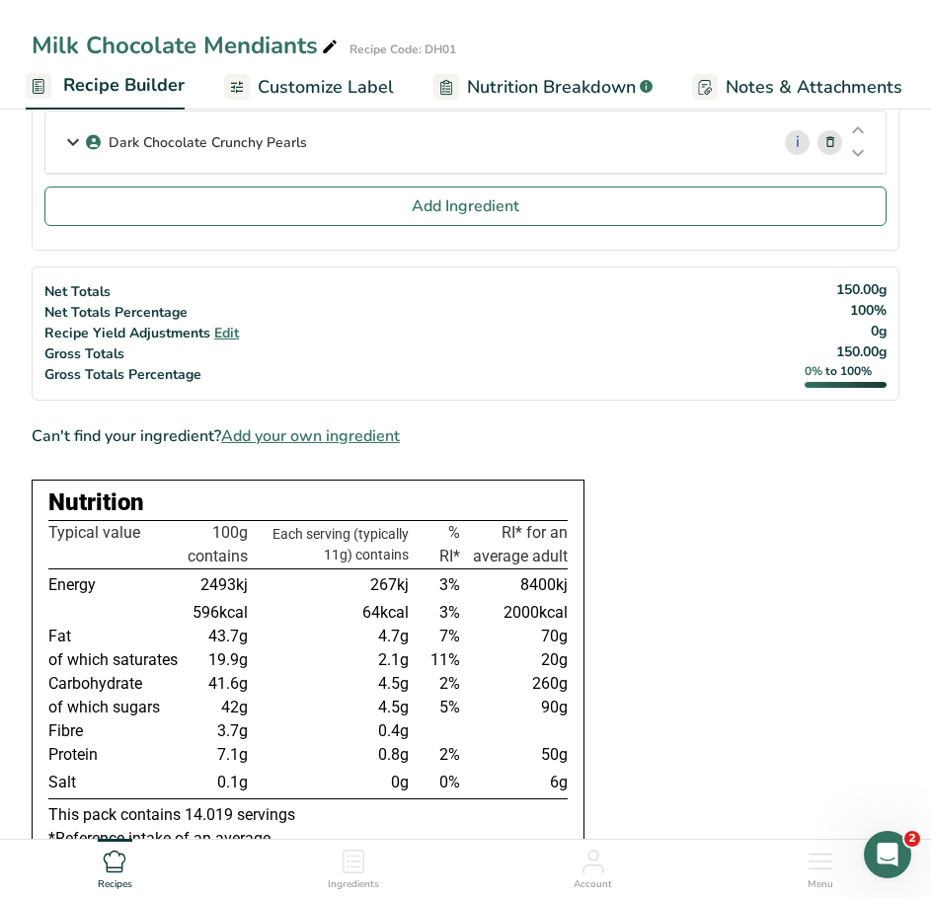
scroll to position [296, 0]
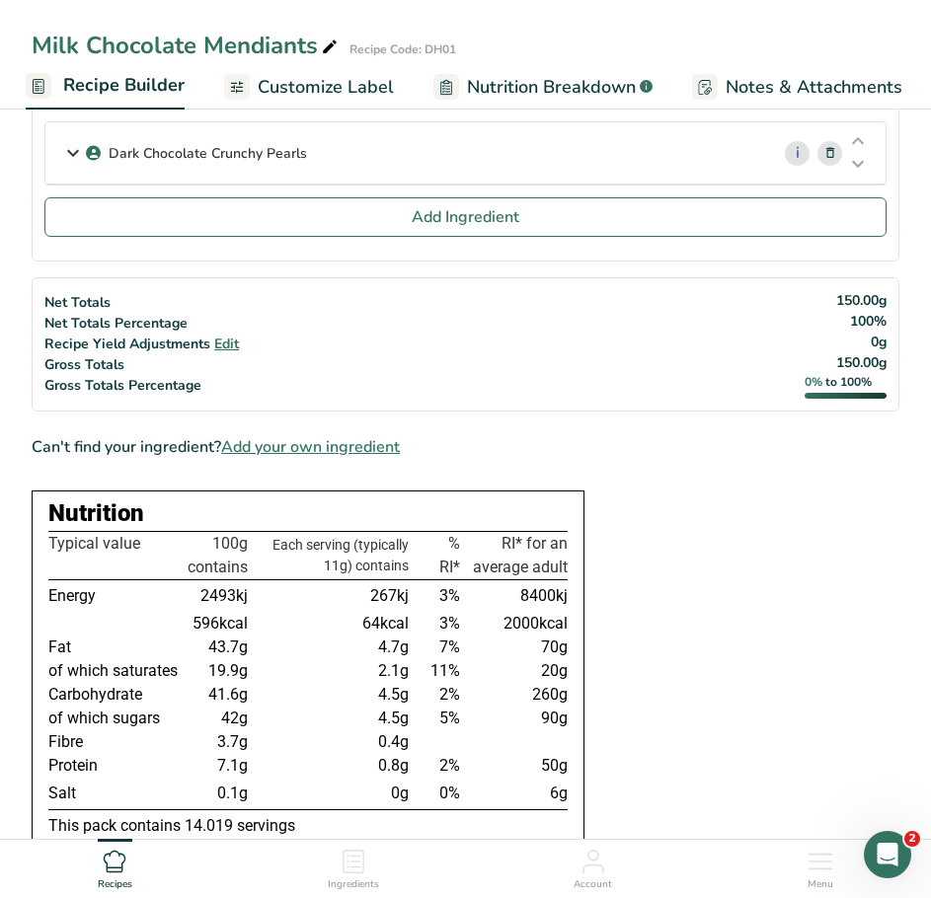
click at [309, 88] on span "Customize Label" at bounding box center [326, 87] width 136 height 27
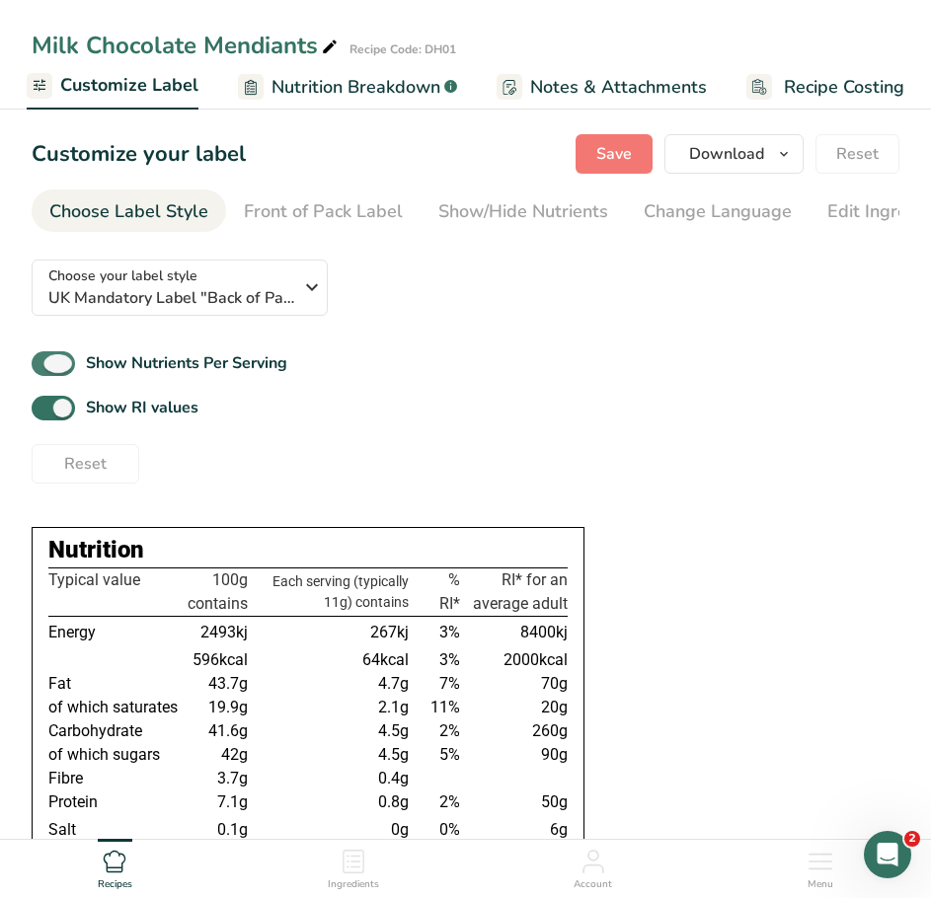
click at [56, 365] on span at bounding box center [53, 363] width 43 height 25
click at [44, 365] on input "Show Nutrients Per Serving" at bounding box center [38, 363] width 13 height 13
checkbox input "false"
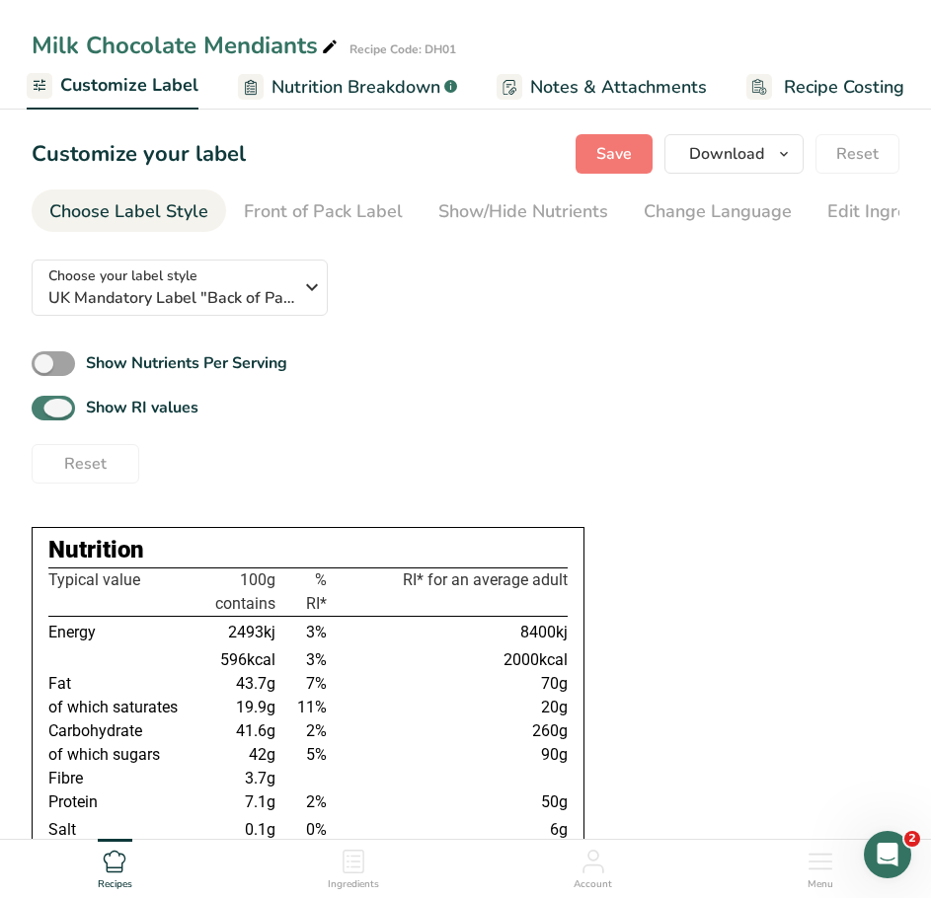
click at [55, 418] on span at bounding box center [53, 408] width 43 height 25
click at [44, 415] on input "Show RI values" at bounding box center [38, 408] width 13 height 13
checkbox input "false"
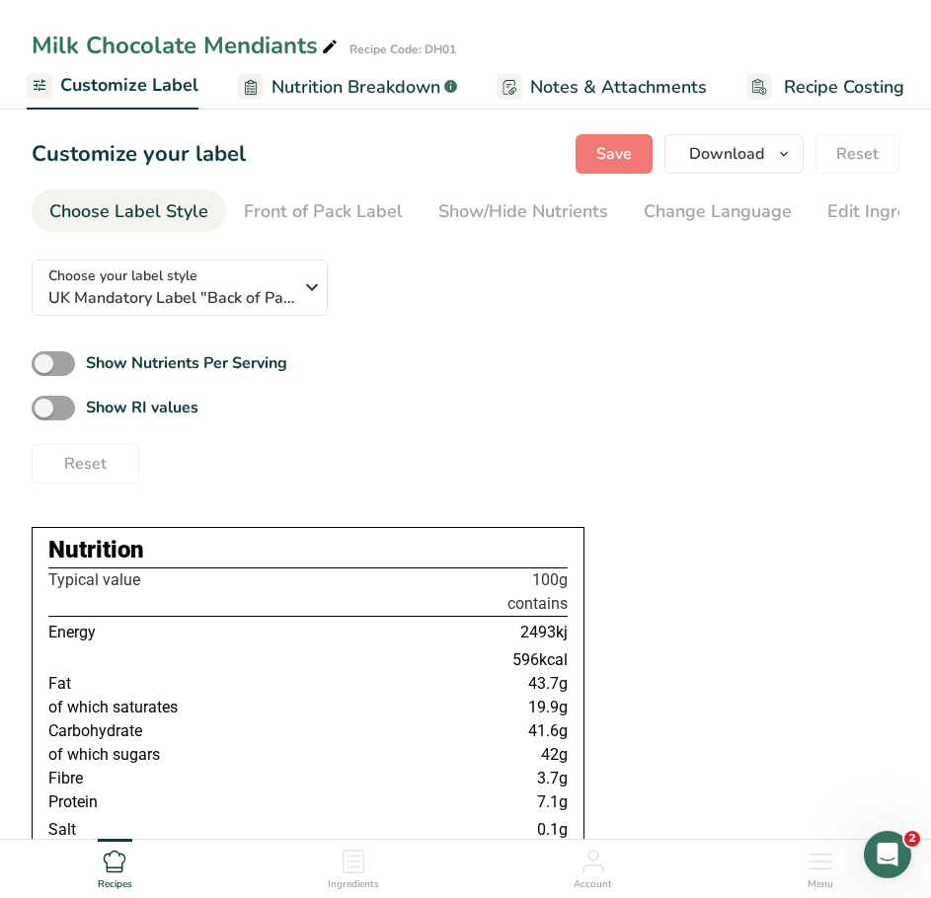
click at [315, 91] on span "Nutrition Breakdown" at bounding box center [355, 87] width 169 height 27
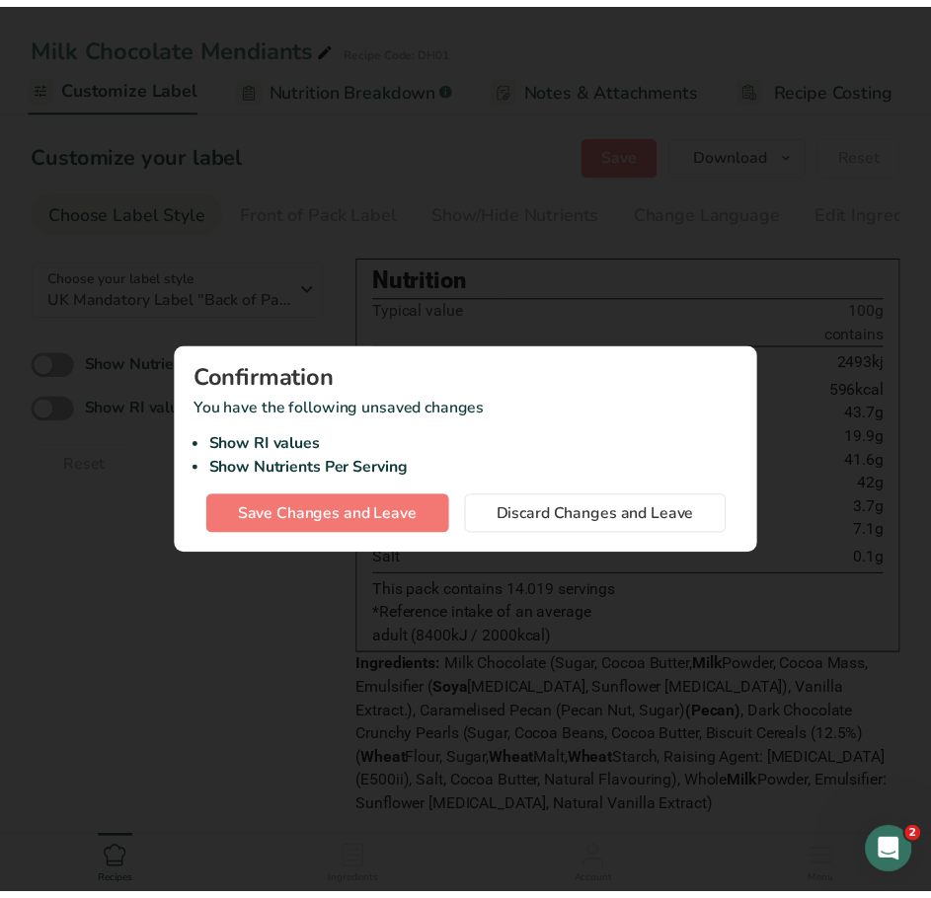
scroll to position [0, 375]
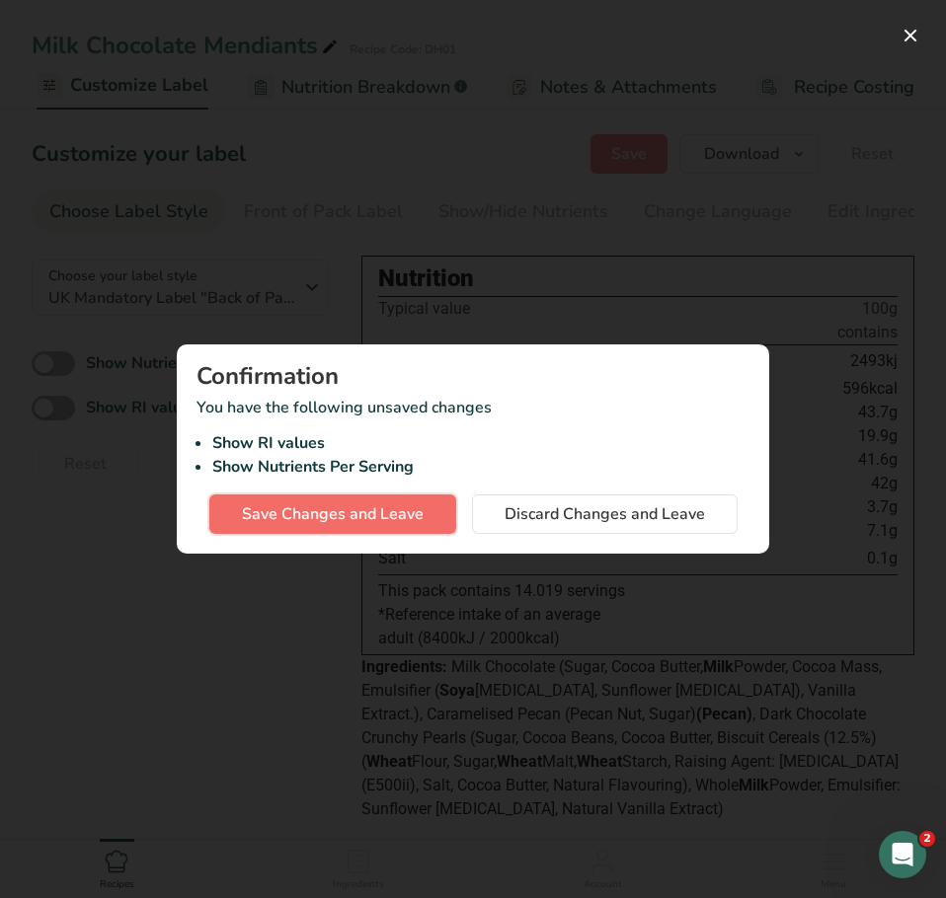
click at [345, 508] on span "Save Changes and Leave" at bounding box center [333, 514] width 182 height 24
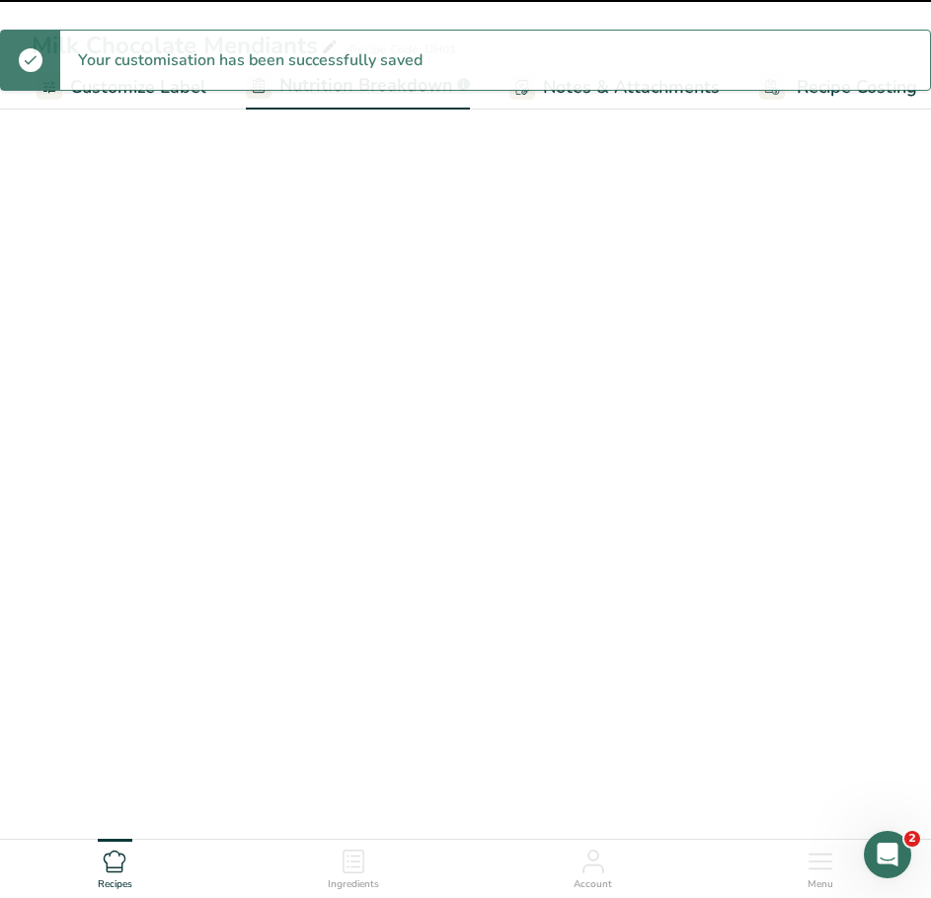
select select "Calories"
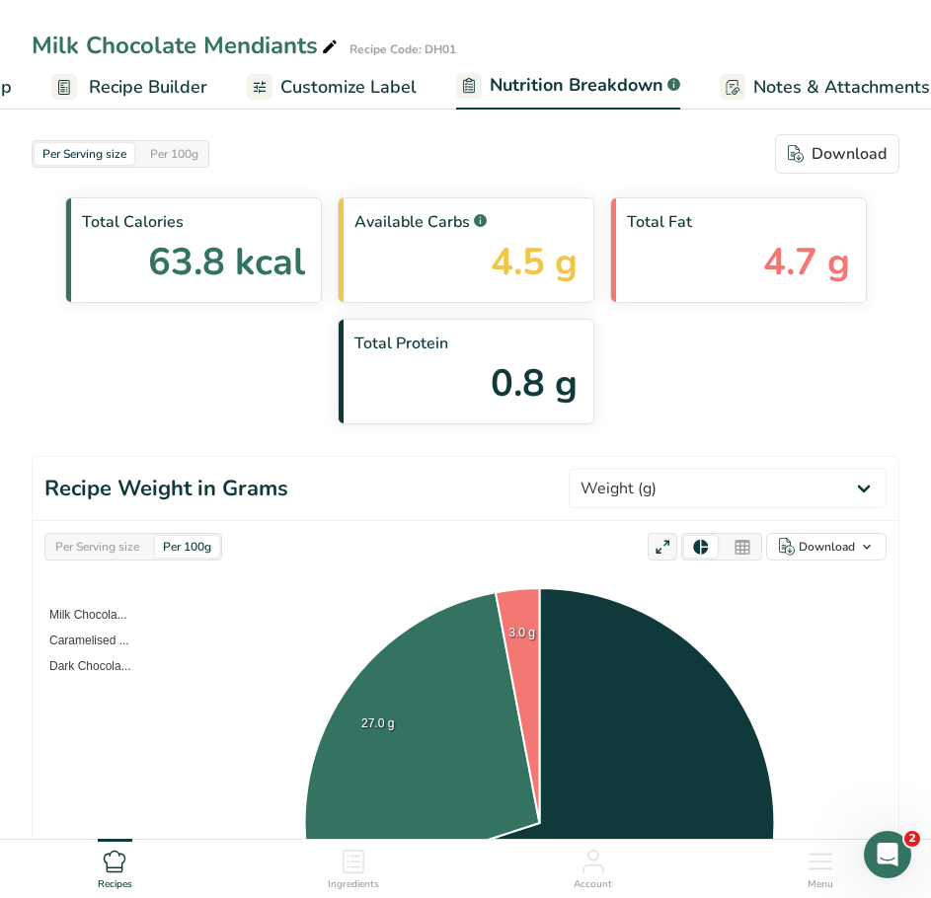
scroll to position [0, 157]
click at [189, 82] on span "Recipe Builder" at bounding box center [156, 87] width 118 height 27
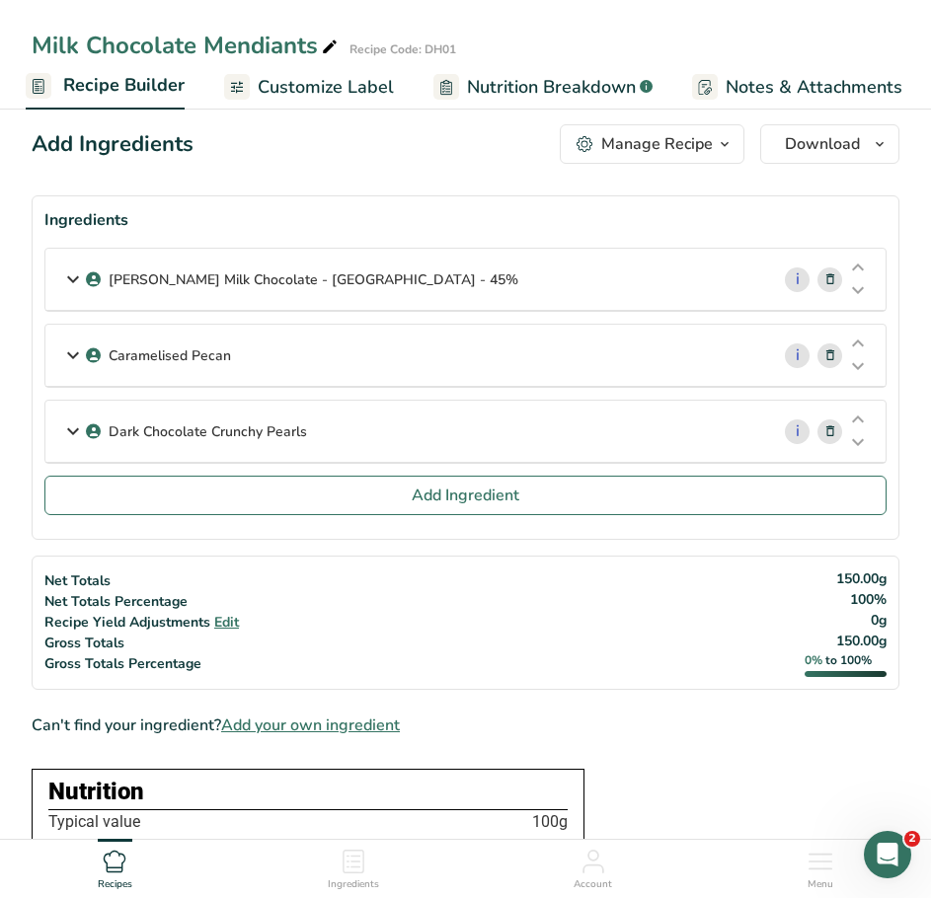
scroll to position [13, 0]
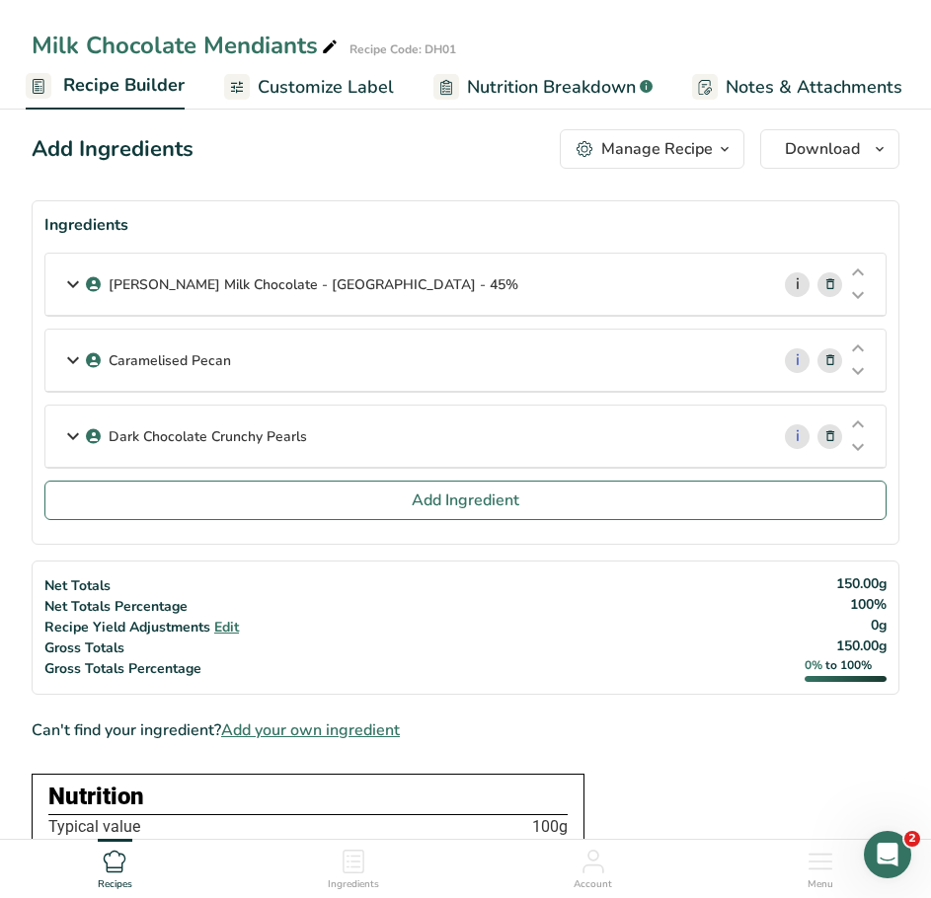
click at [797, 288] on link "i" at bounding box center [797, 284] width 25 height 25
click at [830, 281] on icon at bounding box center [830, 284] width 14 height 21
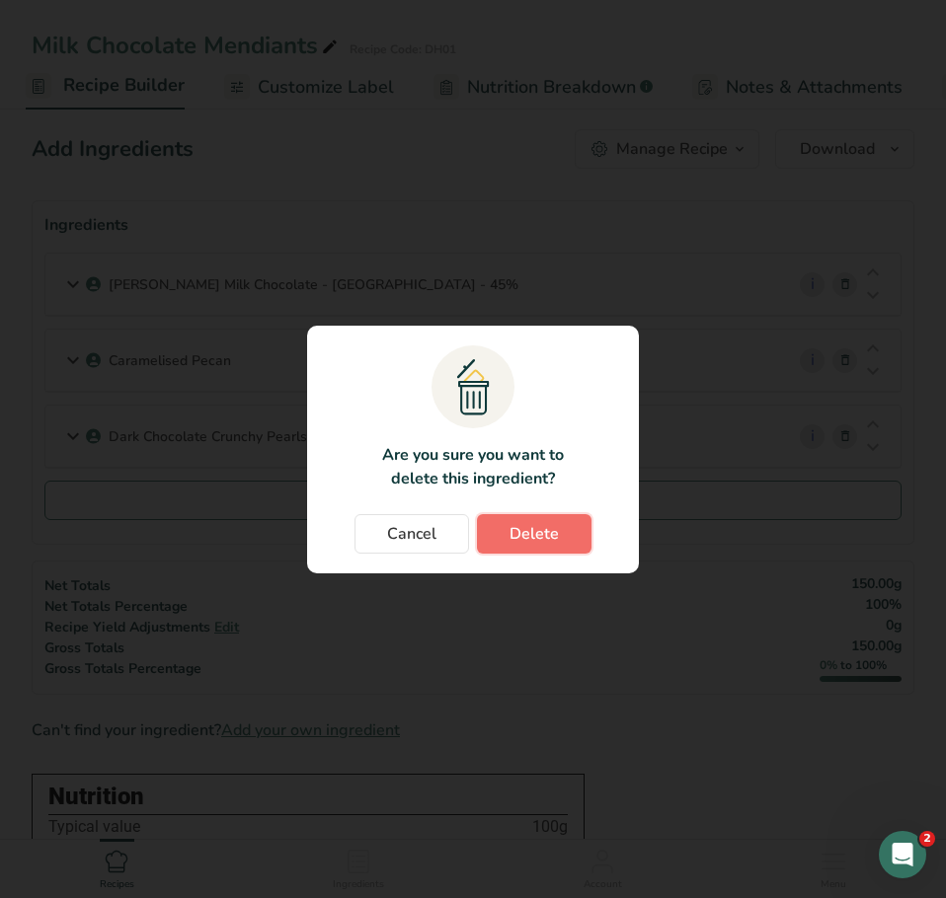
click at [535, 532] on span "Delete" at bounding box center [533, 534] width 49 height 24
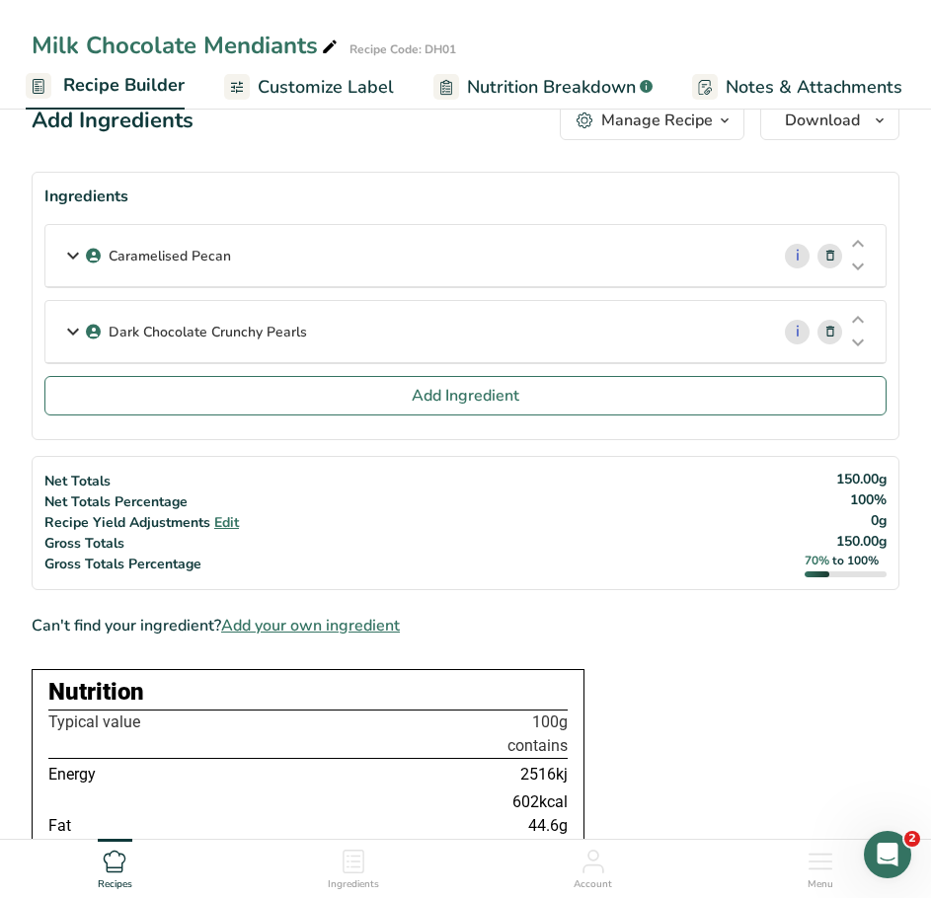
scroll to position [0, 0]
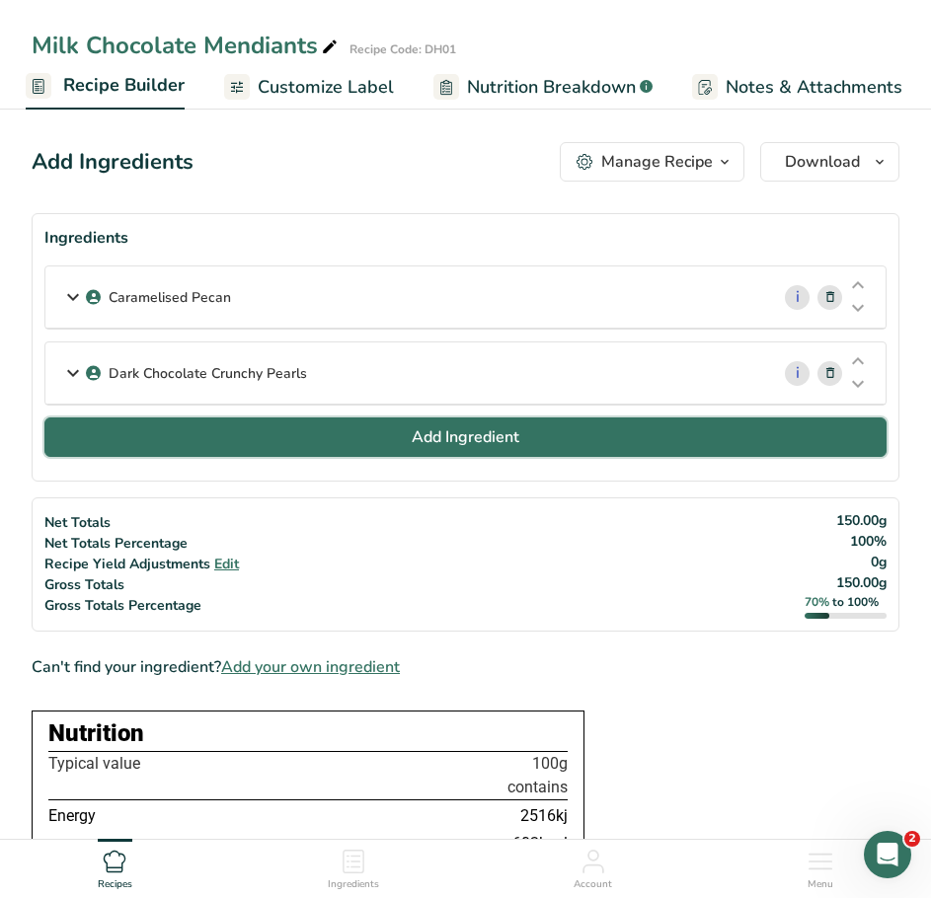
click at [413, 439] on span "Add Ingredient" at bounding box center [466, 437] width 108 height 24
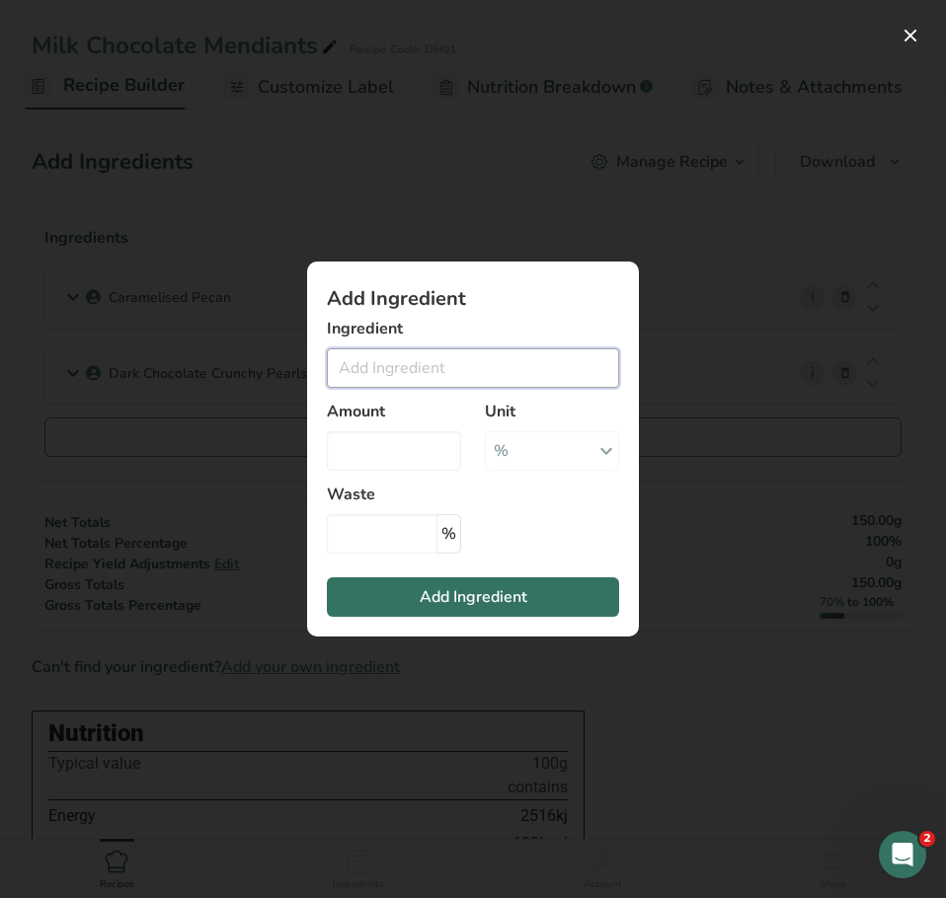
click at [424, 375] on input "Add ingredient modal" at bounding box center [473, 367] width 292 height 39
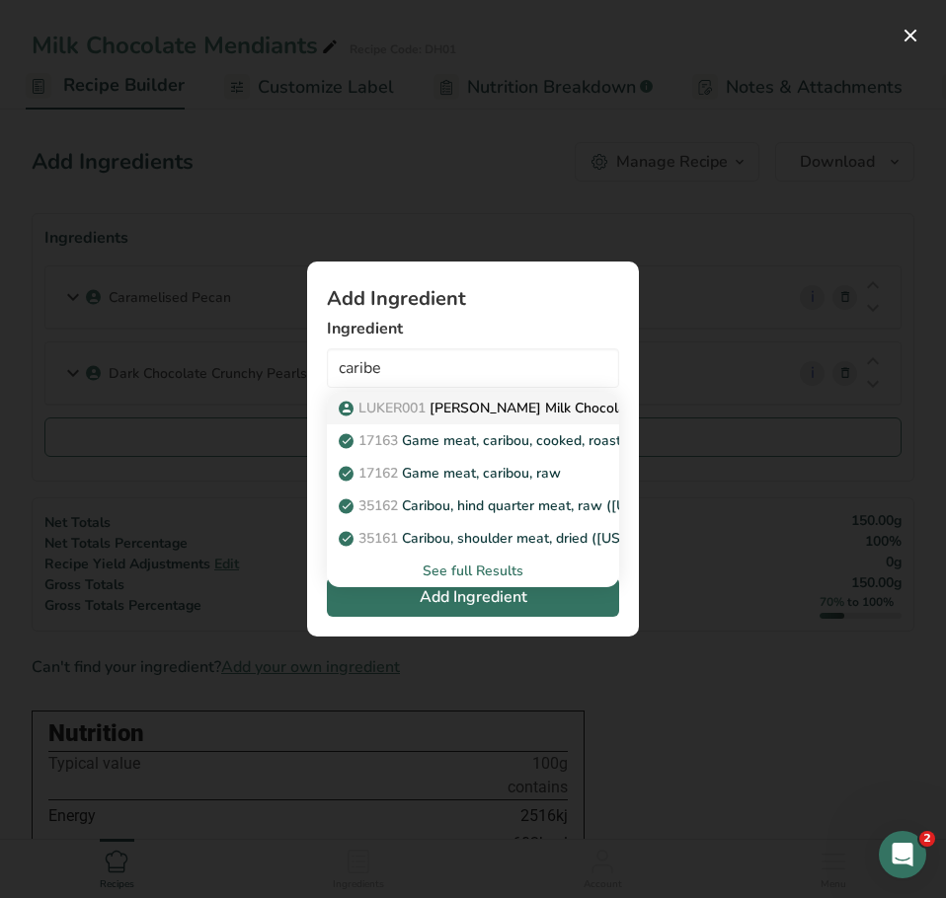
click at [454, 413] on p "LUKER001 Luker Milk Chocolate - Caribe - 45%" at bounding box center [591, 408] width 497 height 21
type input "Luker Milk Chocolate - Caribe - 45%"
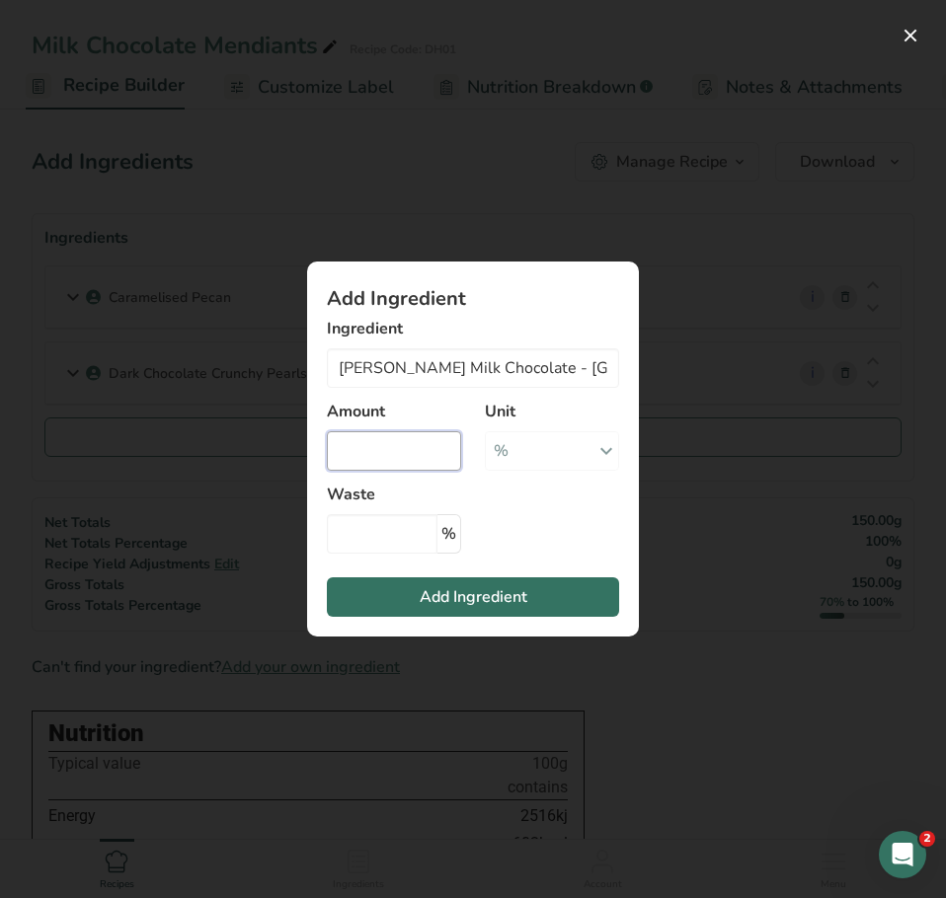
click at [370, 444] on input "Add ingredient modal" at bounding box center [394, 450] width 134 height 39
type input "70"
click at [427, 607] on span "Add Ingredient" at bounding box center [474, 597] width 108 height 24
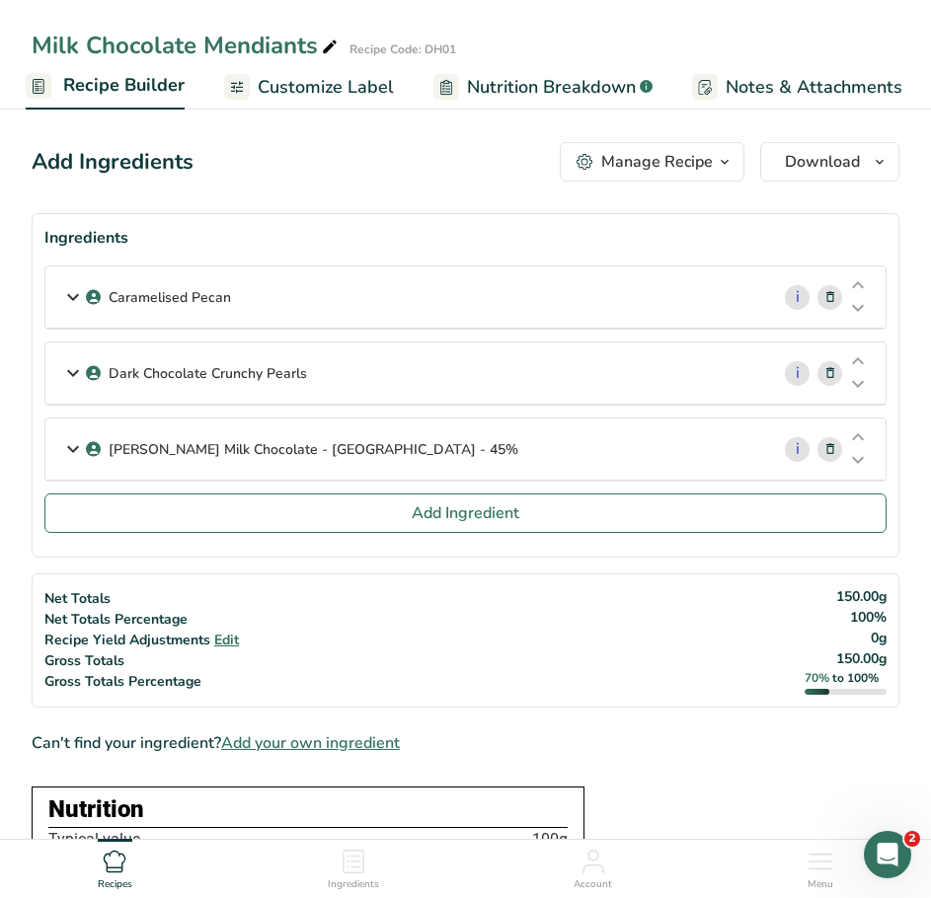
click at [75, 371] on icon at bounding box center [73, 373] width 24 height 36
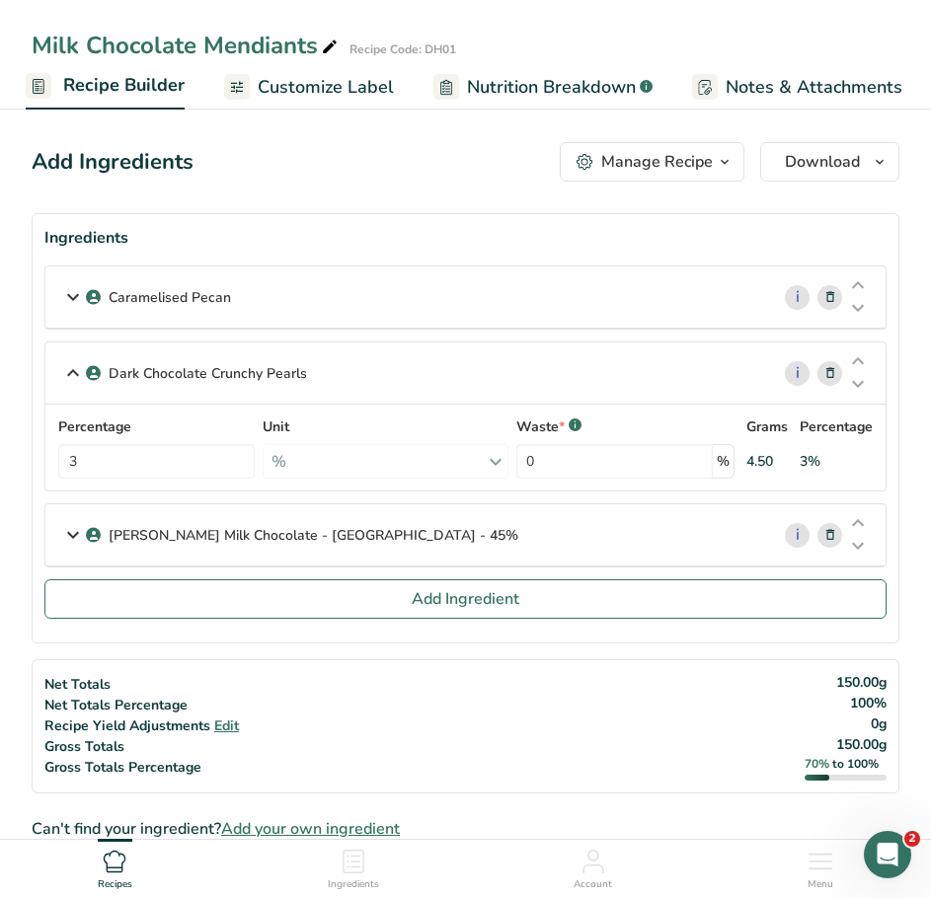
click at [75, 371] on icon at bounding box center [73, 373] width 24 height 36
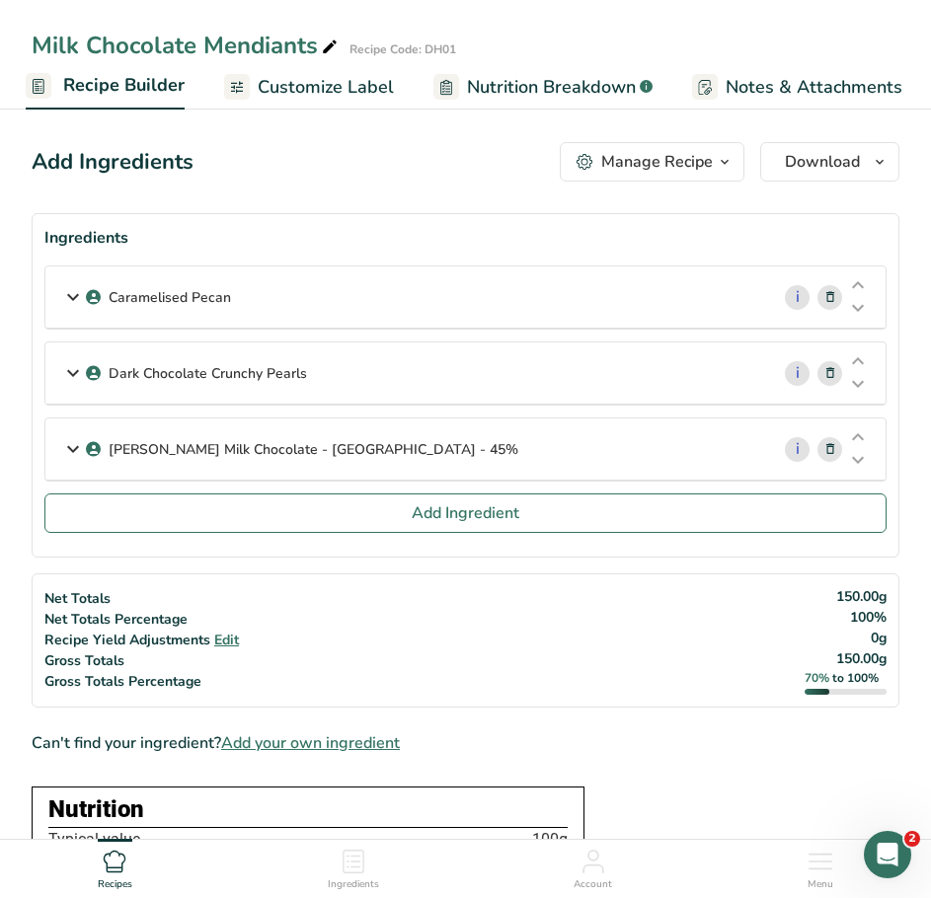
click at [68, 292] on icon at bounding box center [73, 297] width 24 height 36
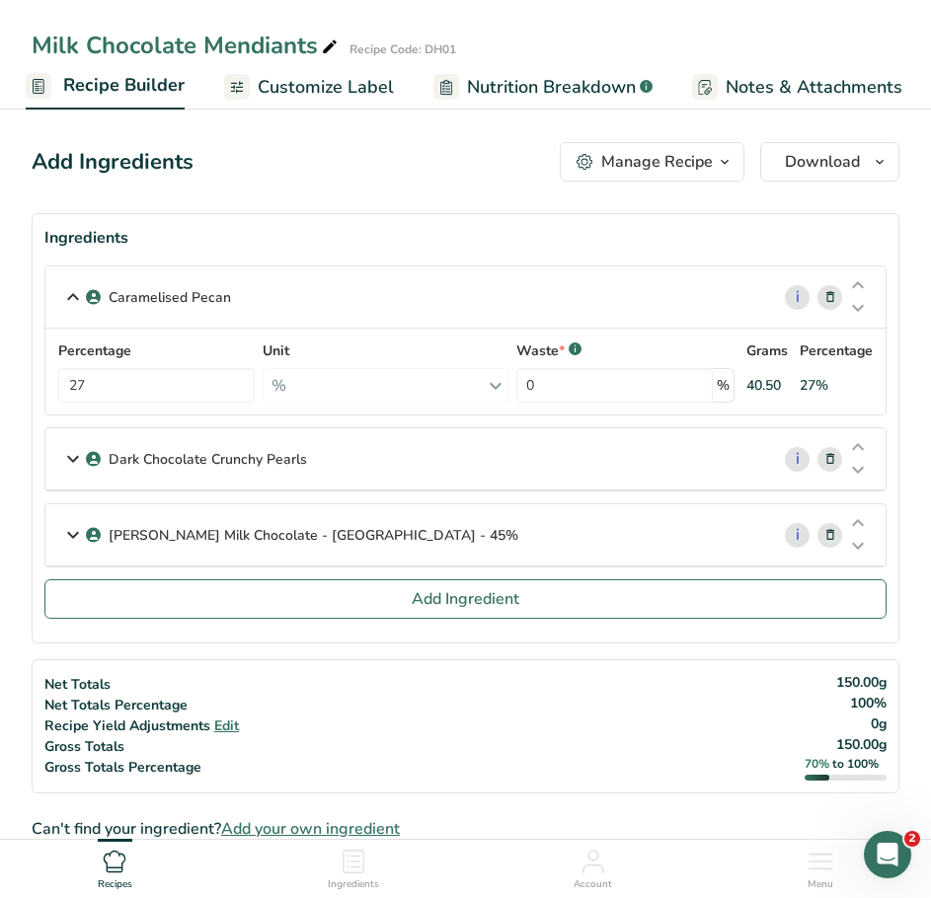
click at [68, 296] on icon at bounding box center [73, 297] width 24 height 36
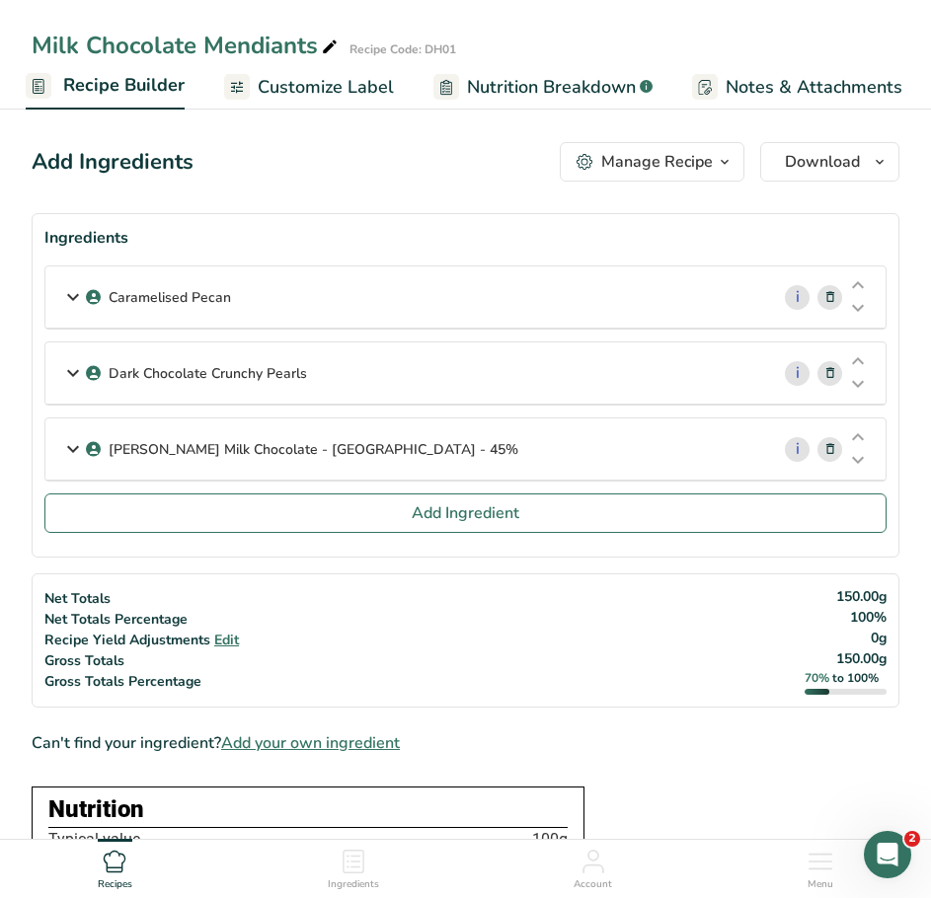
click at [77, 444] on icon at bounding box center [73, 449] width 24 height 36
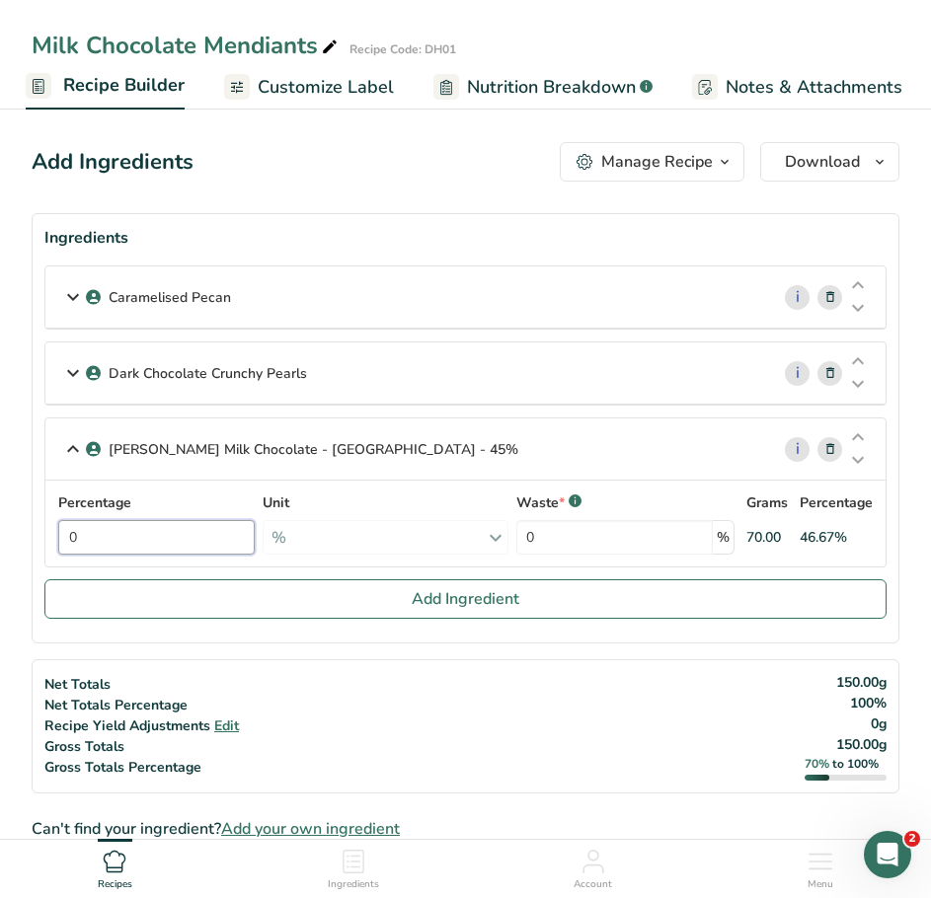
drag, startPoint x: 110, startPoint y: 537, endPoint x: 77, endPoint y: 550, distance: 35.0
click at [77, 550] on input "0" at bounding box center [156, 537] width 196 height 35
type input "70"
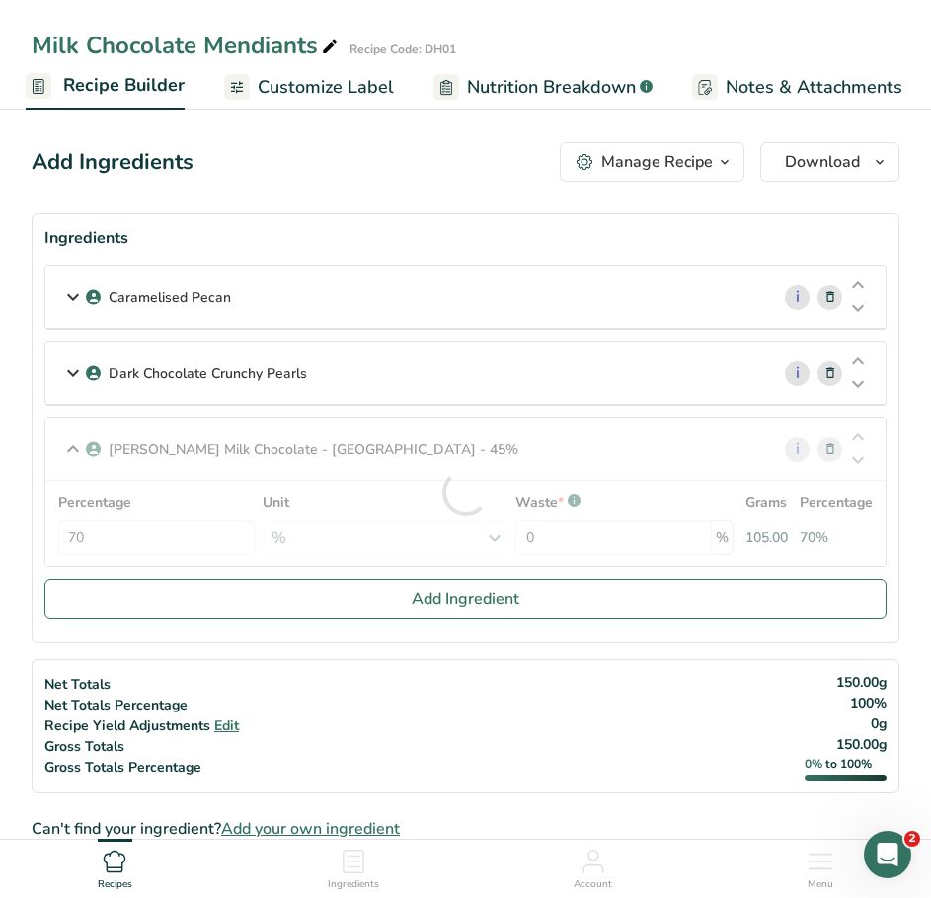
click at [74, 373] on icon at bounding box center [73, 373] width 24 height 36
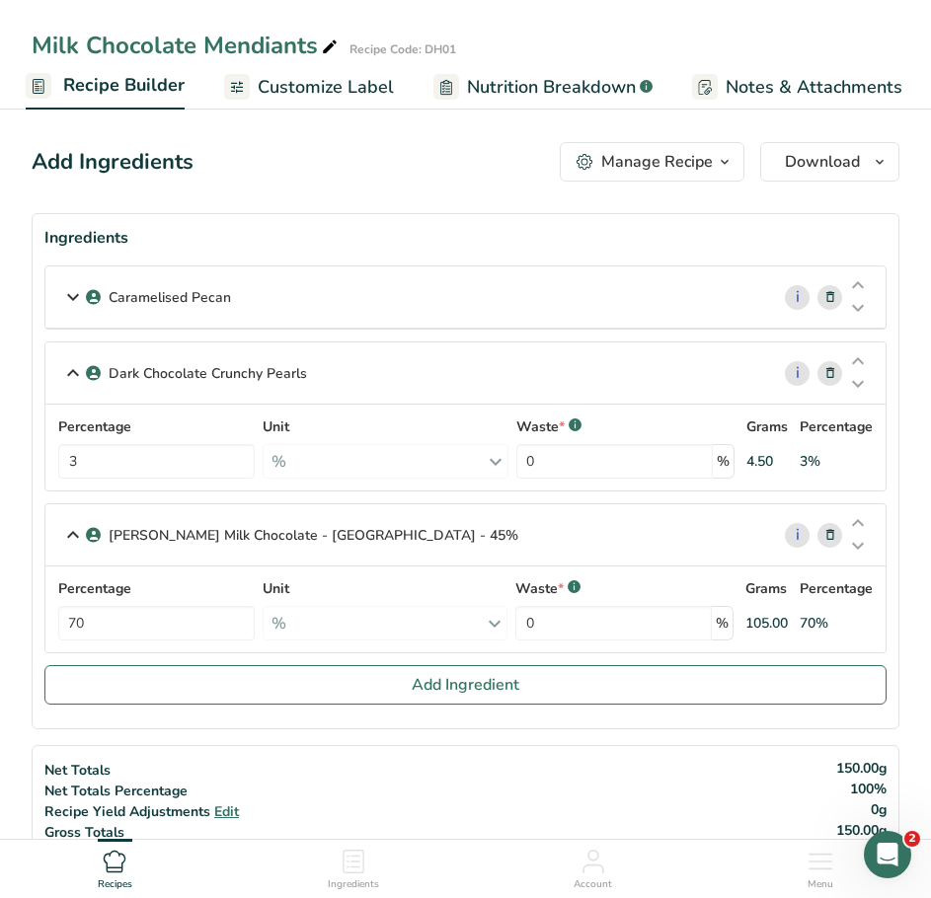
click at [827, 371] on icon at bounding box center [830, 373] width 14 height 21
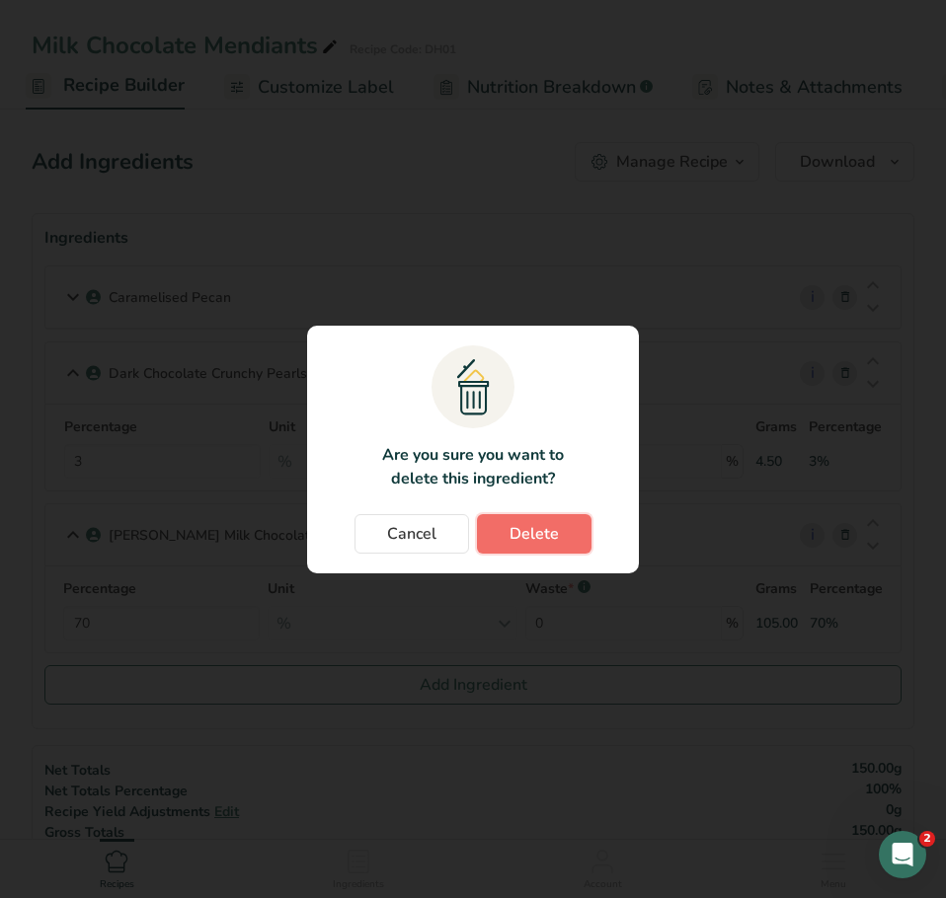
click at [543, 536] on span "Delete" at bounding box center [533, 534] width 49 height 24
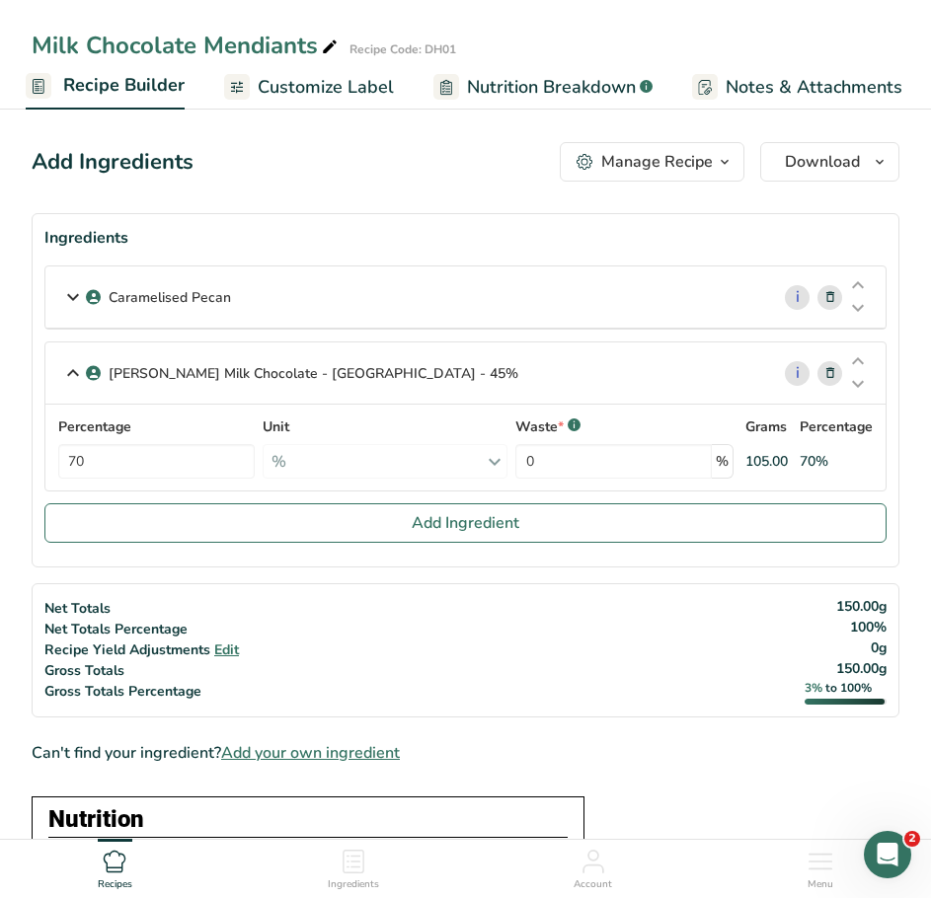
click at [829, 300] on icon at bounding box center [830, 297] width 14 height 21
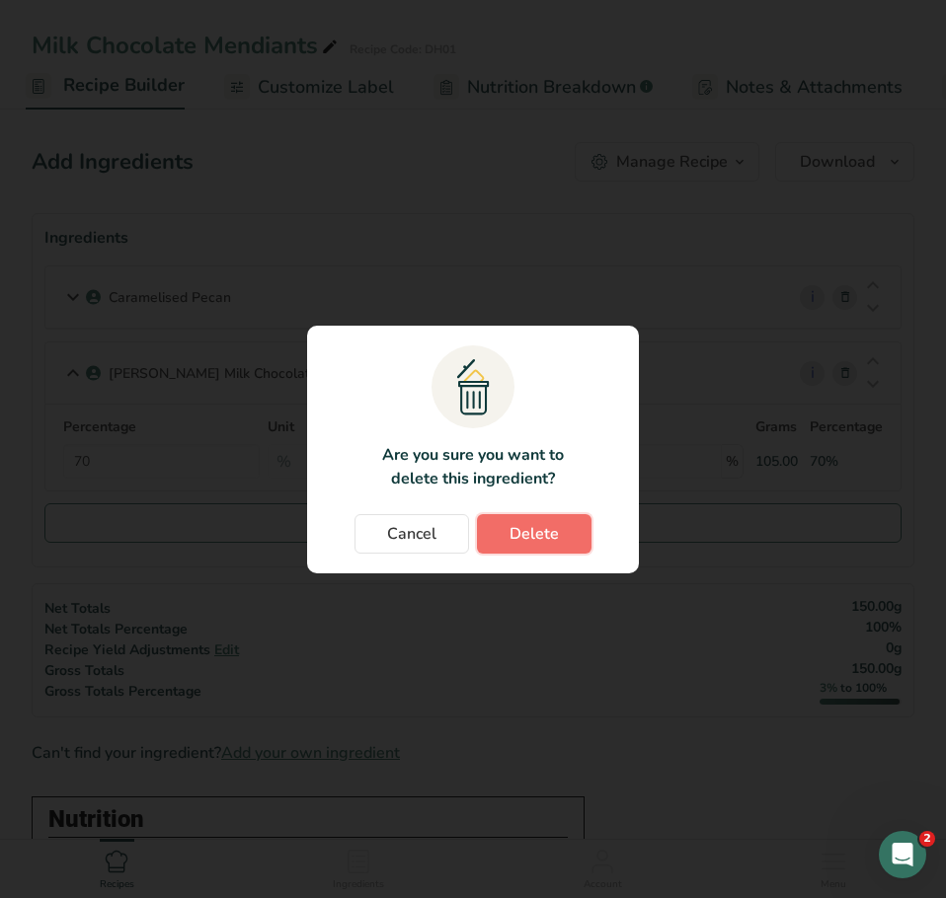
click at [541, 541] on span "Delete" at bounding box center [533, 534] width 49 height 24
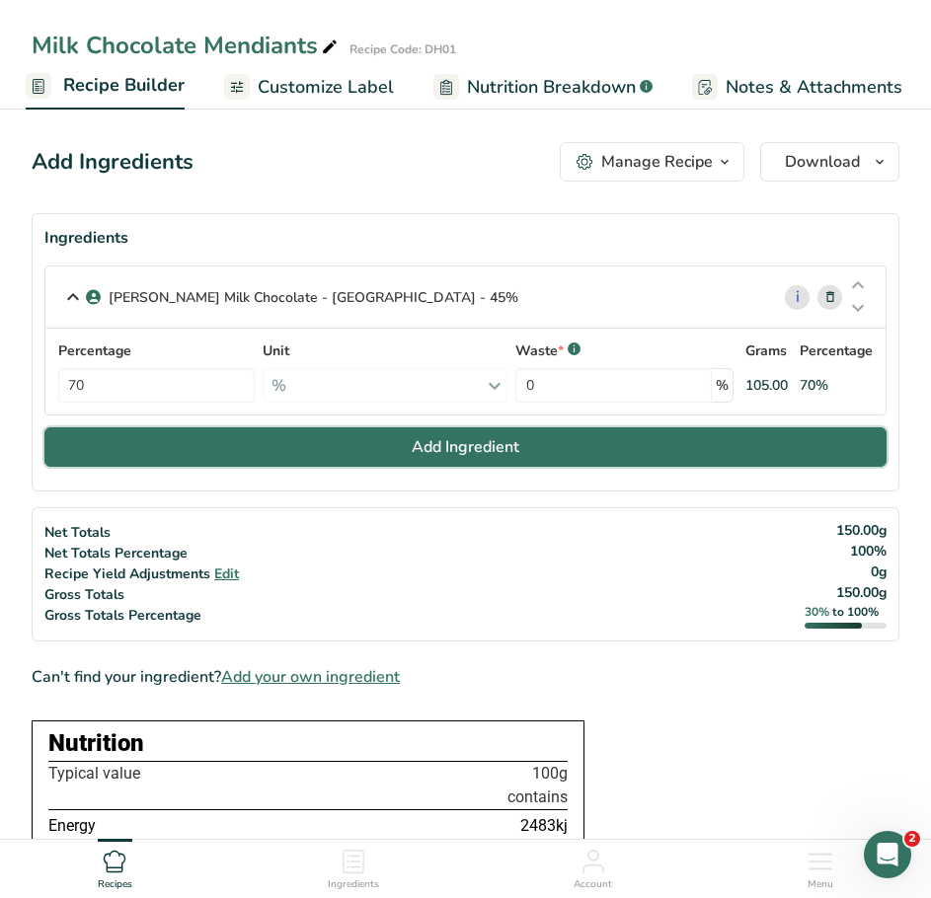
click at [402, 447] on button "Add Ingredient" at bounding box center [465, 446] width 842 height 39
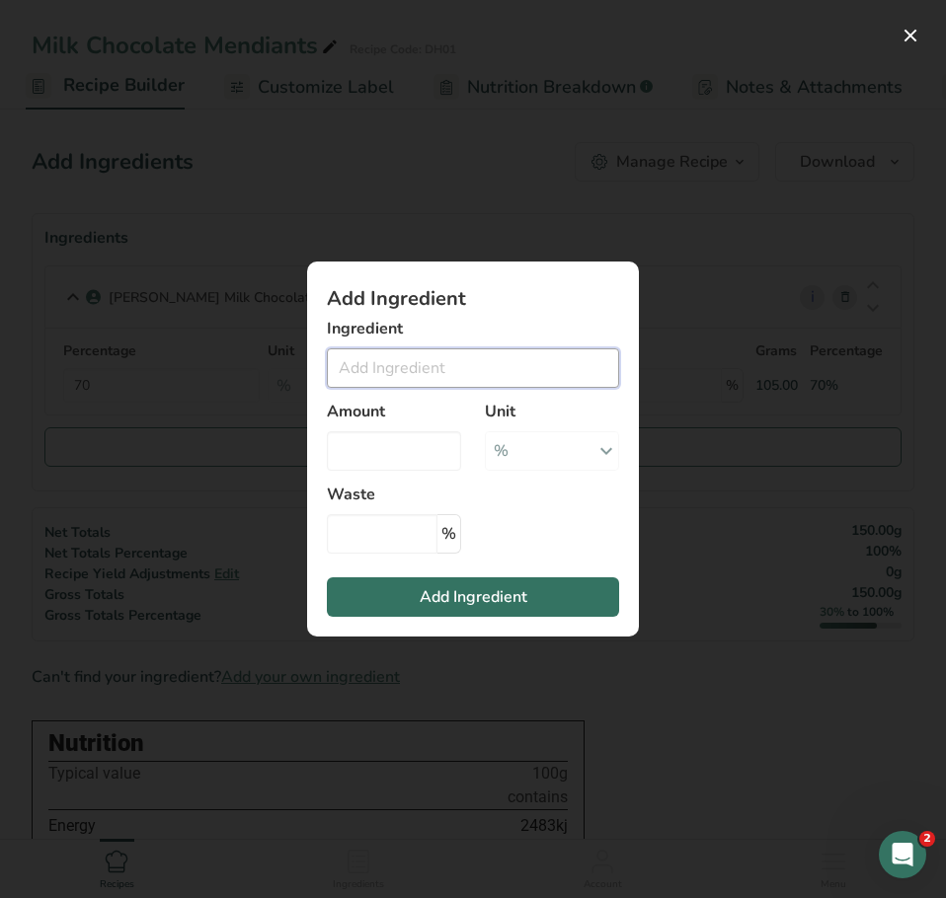
click at [401, 366] on input "Add ingredient modal" at bounding box center [473, 367] width 292 height 39
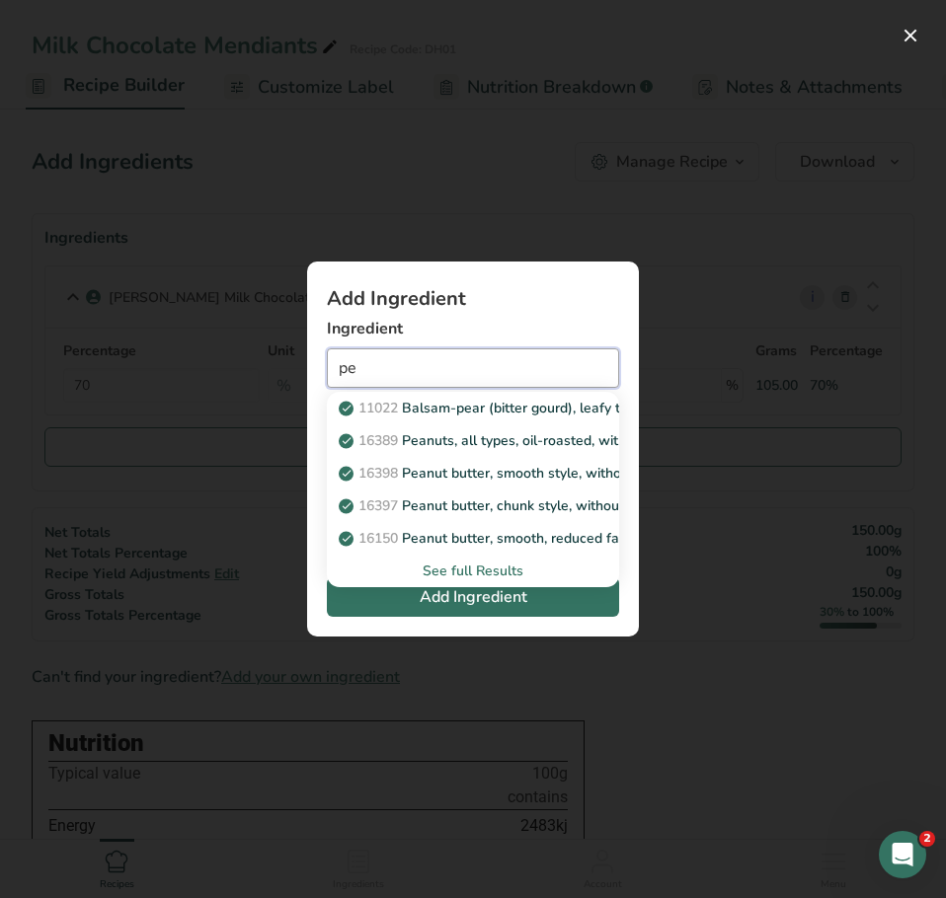
type input "p"
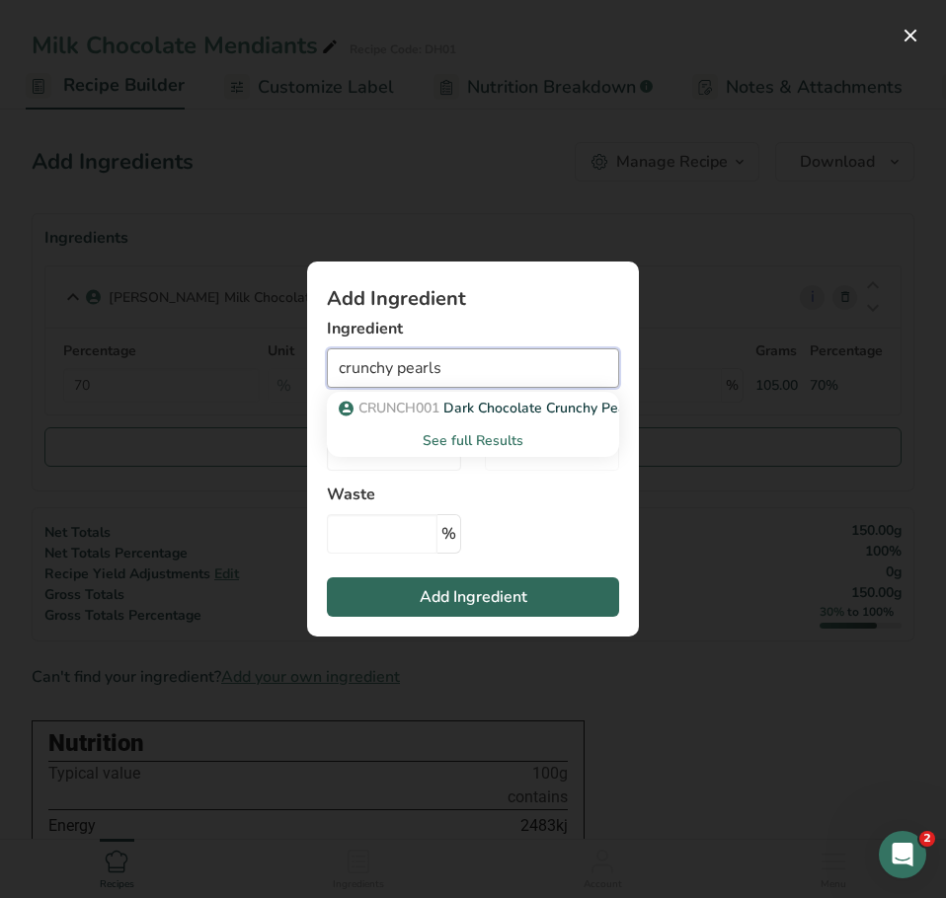
type input "crunchy pearls"
click at [454, 588] on span "Add Ingredient" at bounding box center [474, 597] width 108 height 24
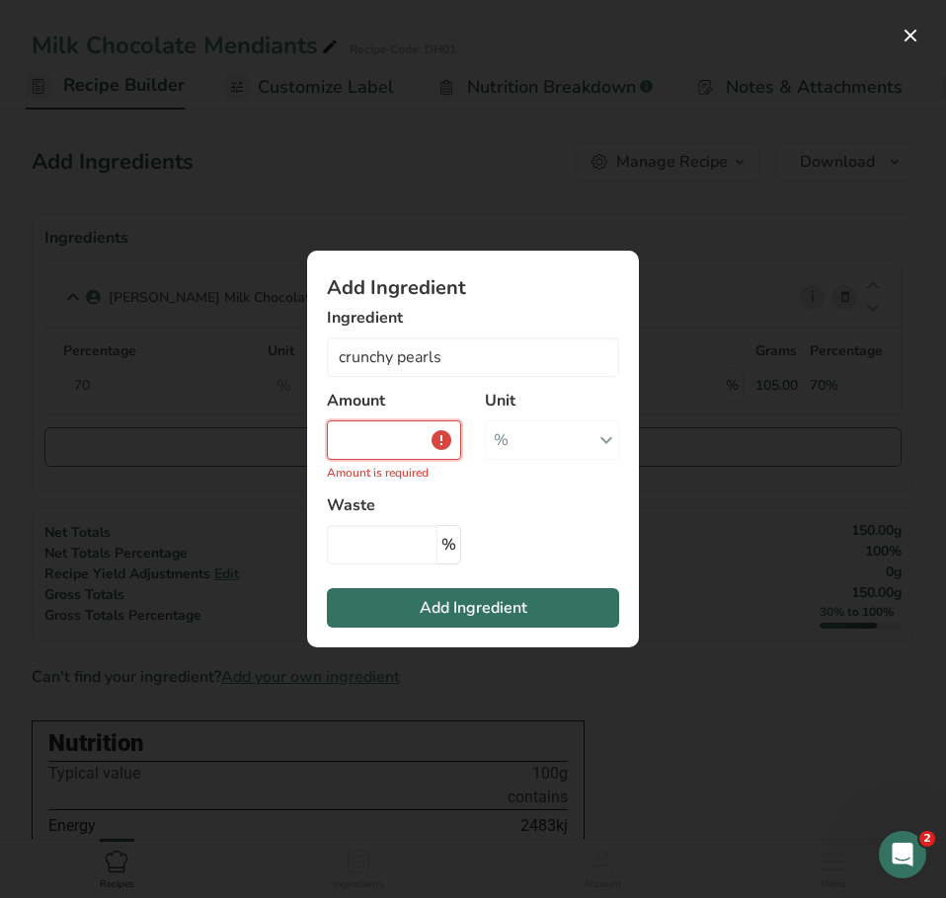
click at [388, 446] on input "Add ingredient modal" at bounding box center [394, 440] width 134 height 39
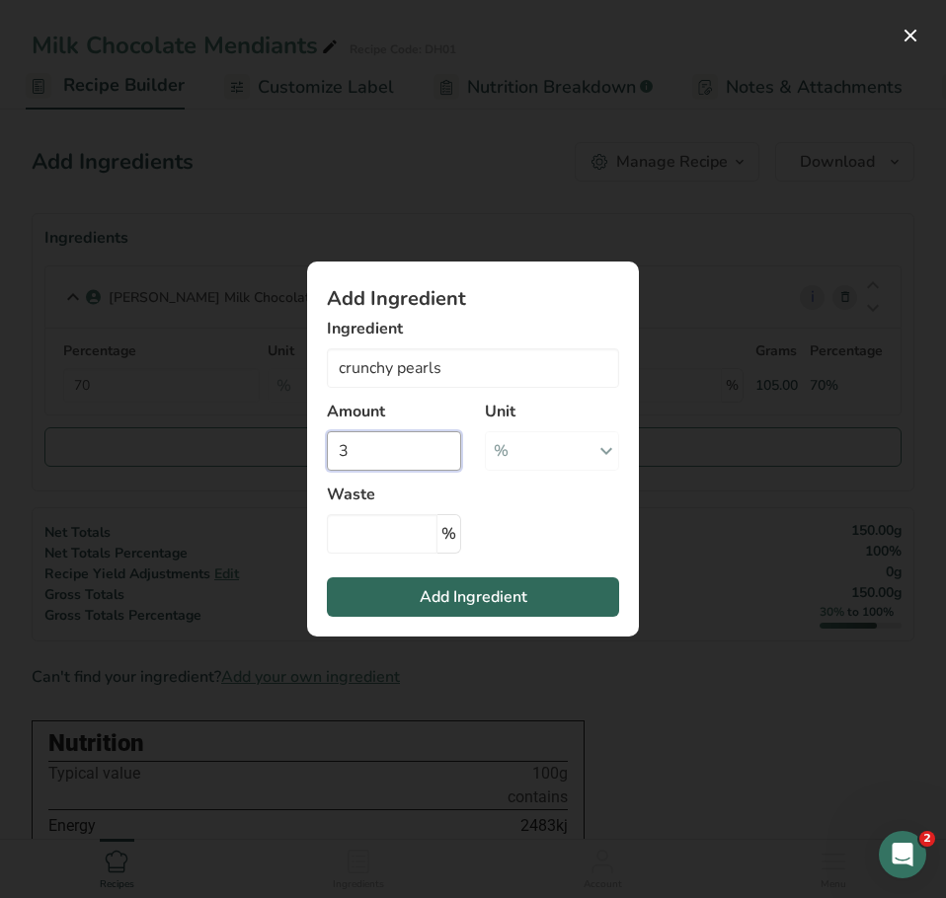
type input "3"
click at [411, 587] on button "Add Ingredient" at bounding box center [473, 596] width 292 height 39
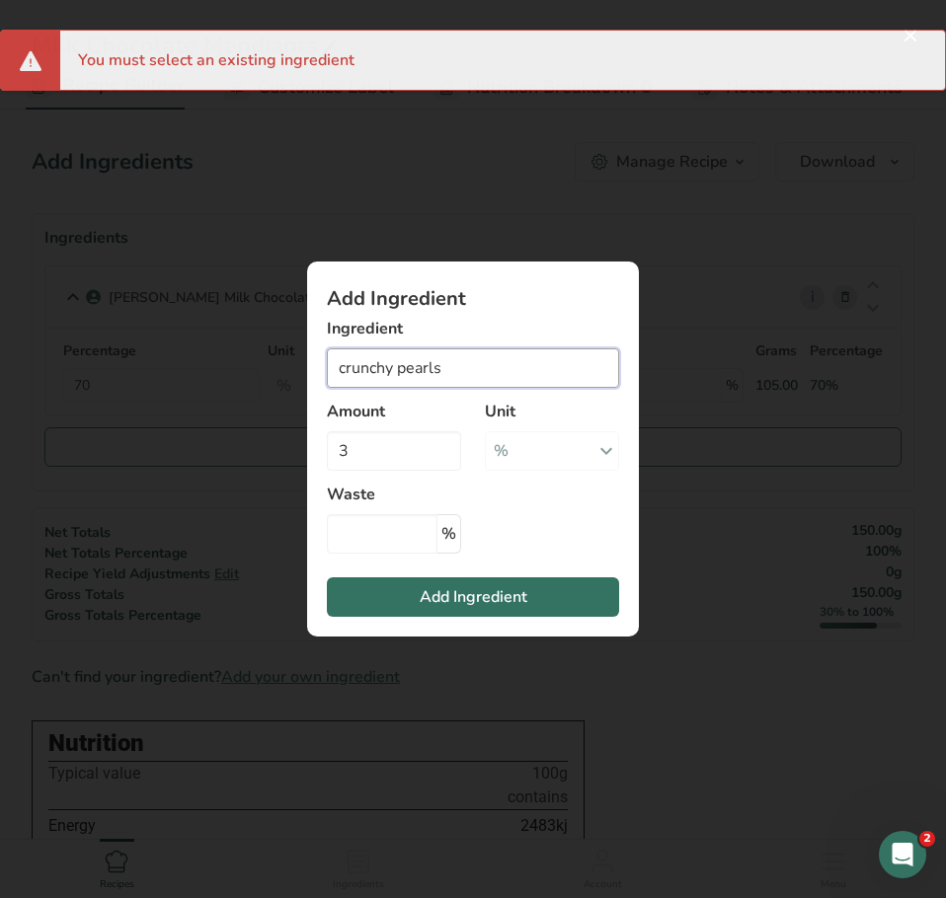
click at [445, 364] on input "crunchy pearls" at bounding box center [473, 367] width 292 height 39
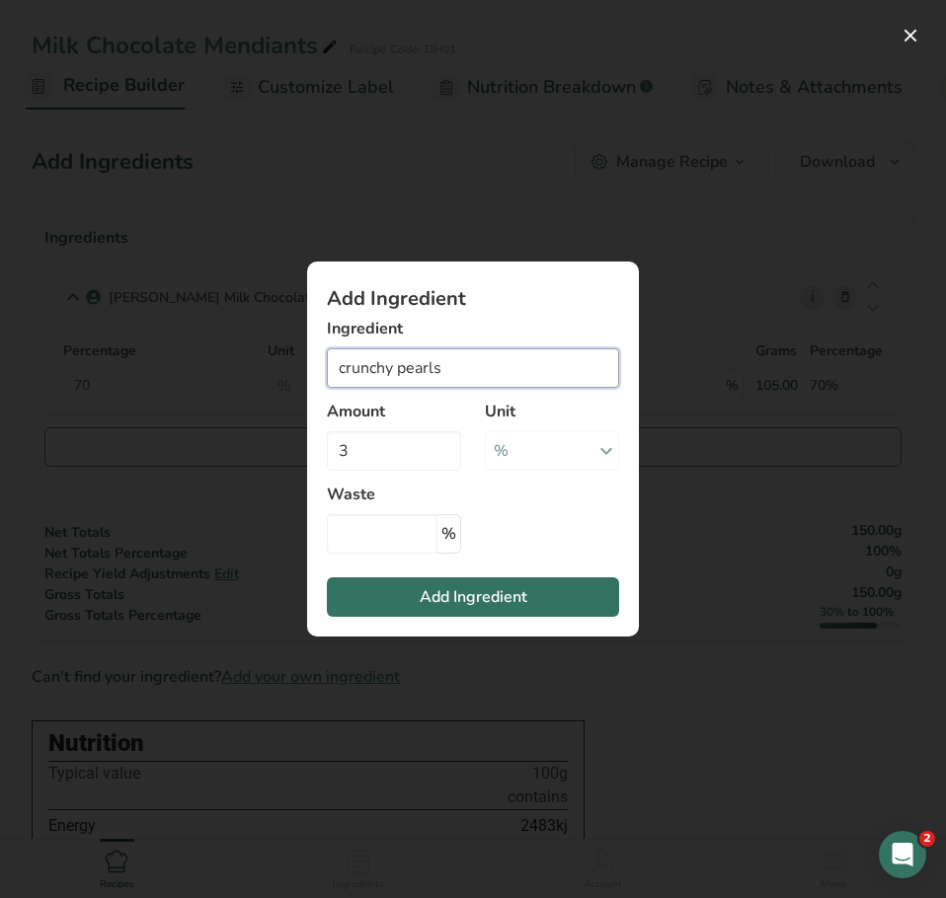
drag, startPoint x: 401, startPoint y: 366, endPoint x: 438, endPoint y: 407, distance: 55.2
click at [400, 368] on input "crunchy pearls" at bounding box center [473, 367] width 292 height 39
drag, startPoint x: 458, startPoint y: 362, endPoint x: 273, endPoint y: 367, distance: 184.7
click at [273, 367] on div "Add Ingredient Ingredient crunchy pearls CRUNCH001 Dark Chocolate Crunchy Pearl…" at bounding box center [473, 449] width 946 height 898
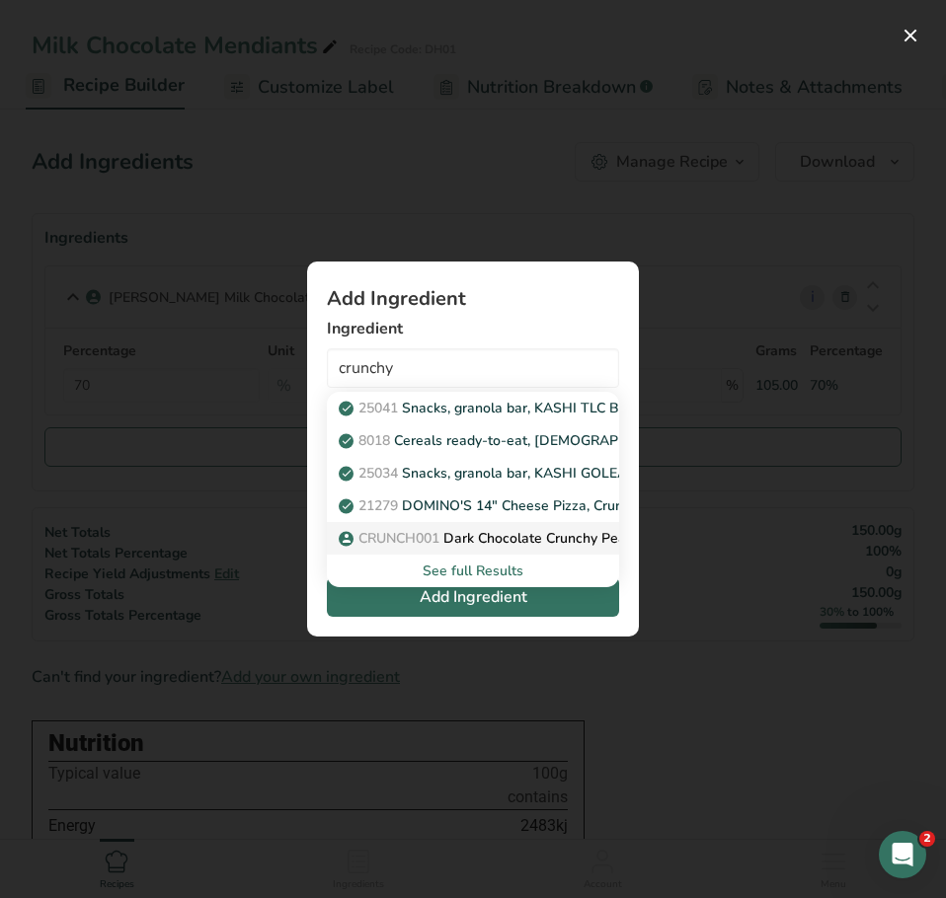
click at [396, 524] on link "CRUNCH001 Dark Chocolate Crunchy Pearls" at bounding box center [473, 538] width 292 height 33
type input "Dark Chocolate Crunchy Pearls"
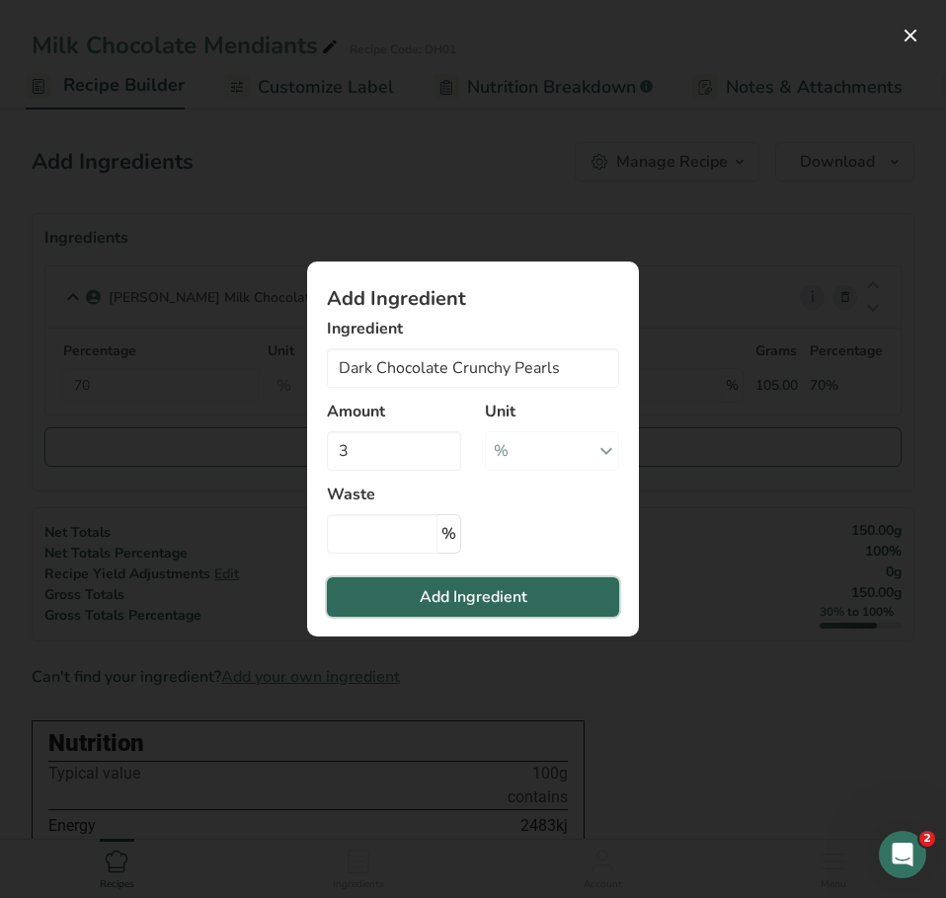
click at [411, 581] on button "Add Ingredient" at bounding box center [473, 596] width 292 height 39
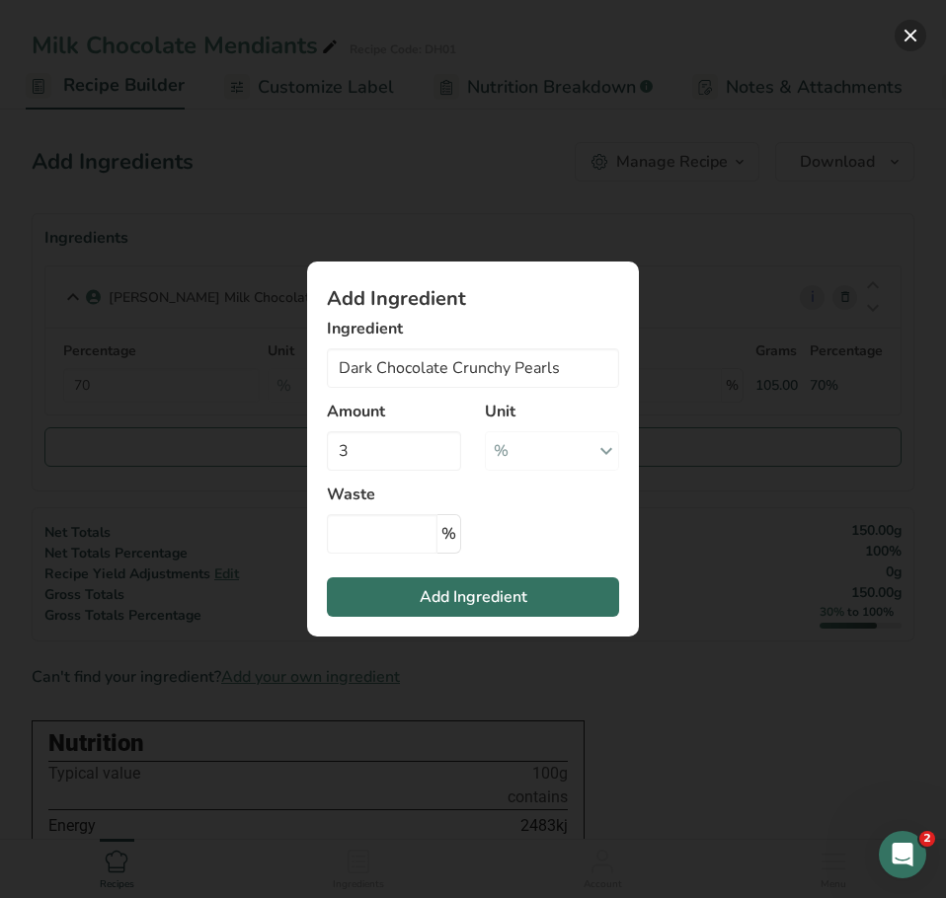
click at [903, 39] on button "Add ingredient modal" at bounding box center [910, 36] width 32 height 32
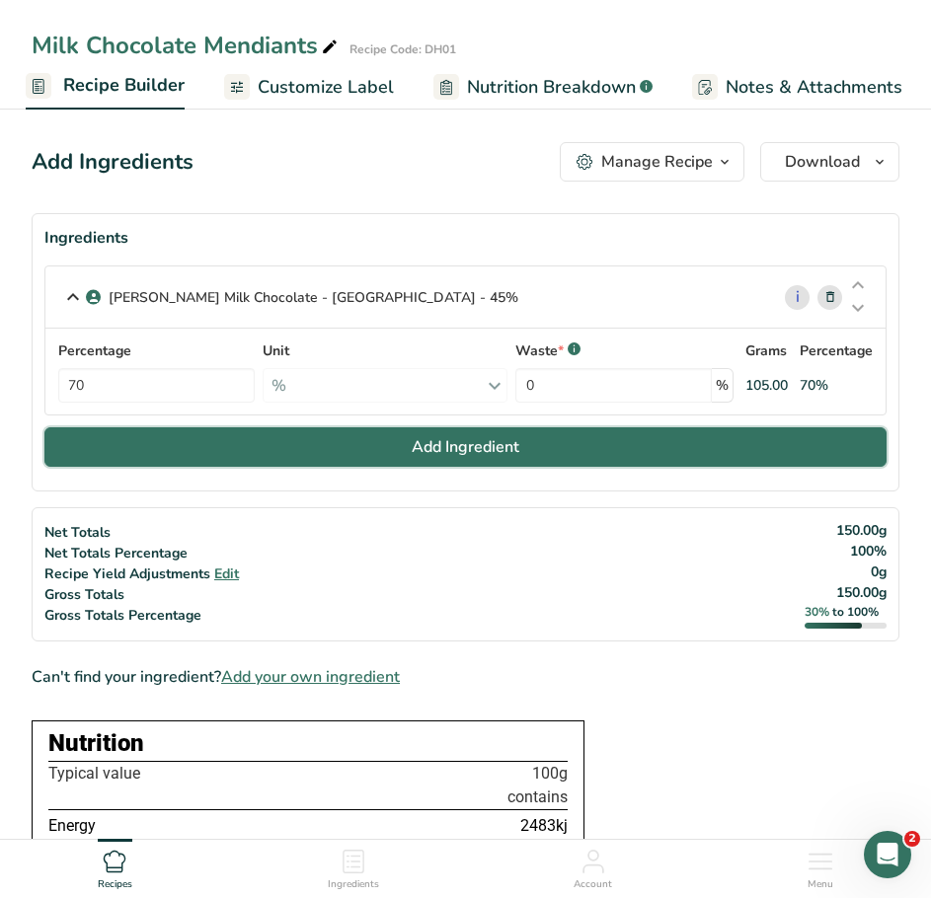
click at [460, 445] on span "Add Ingredient" at bounding box center [466, 447] width 108 height 24
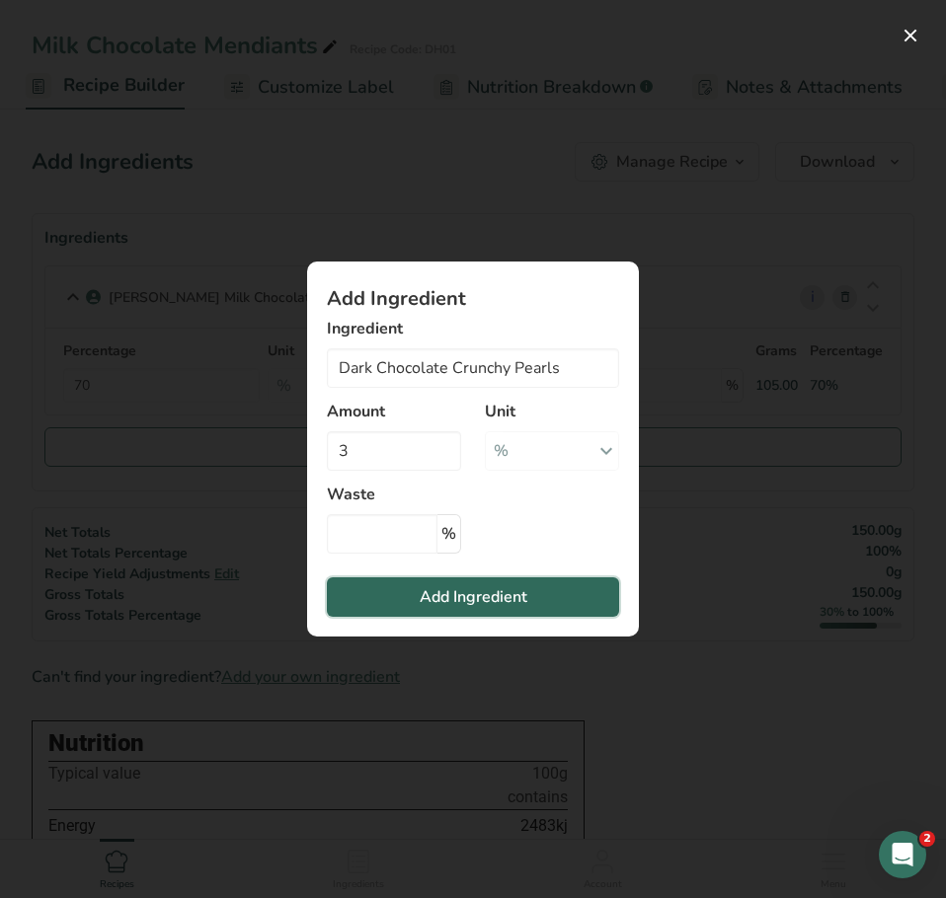
click at [467, 601] on span "Add Ingredient" at bounding box center [474, 597] width 108 height 24
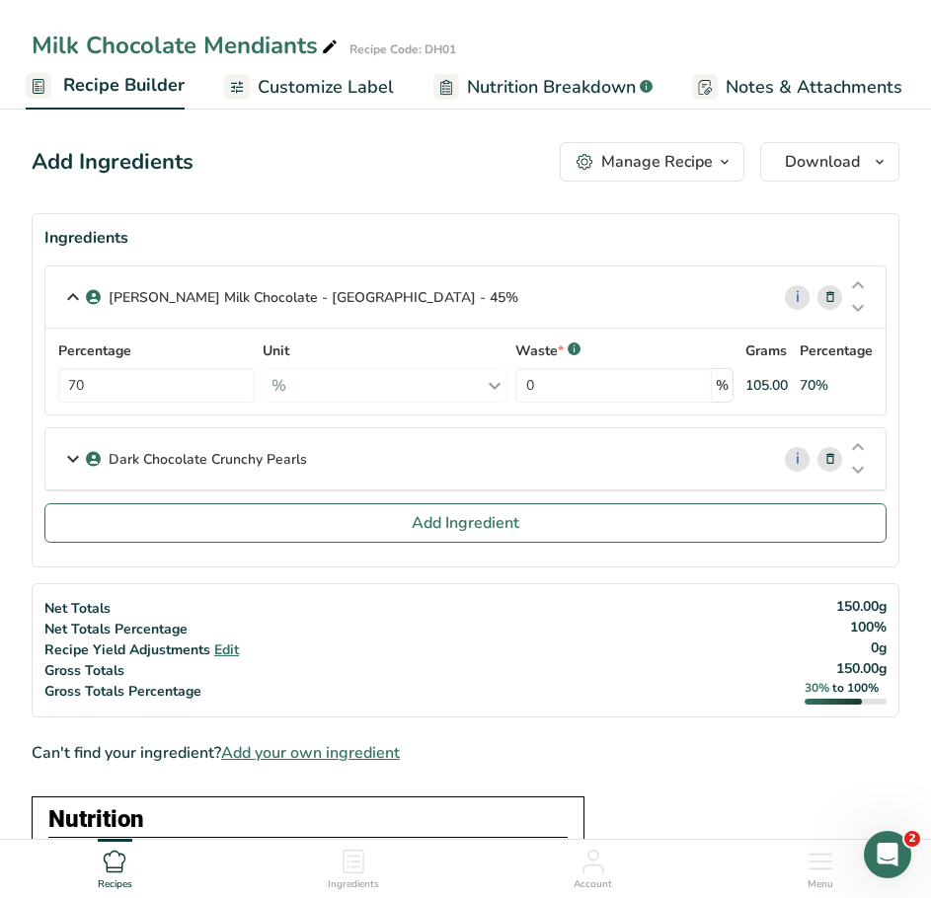
click at [73, 463] on icon at bounding box center [73, 459] width 24 height 36
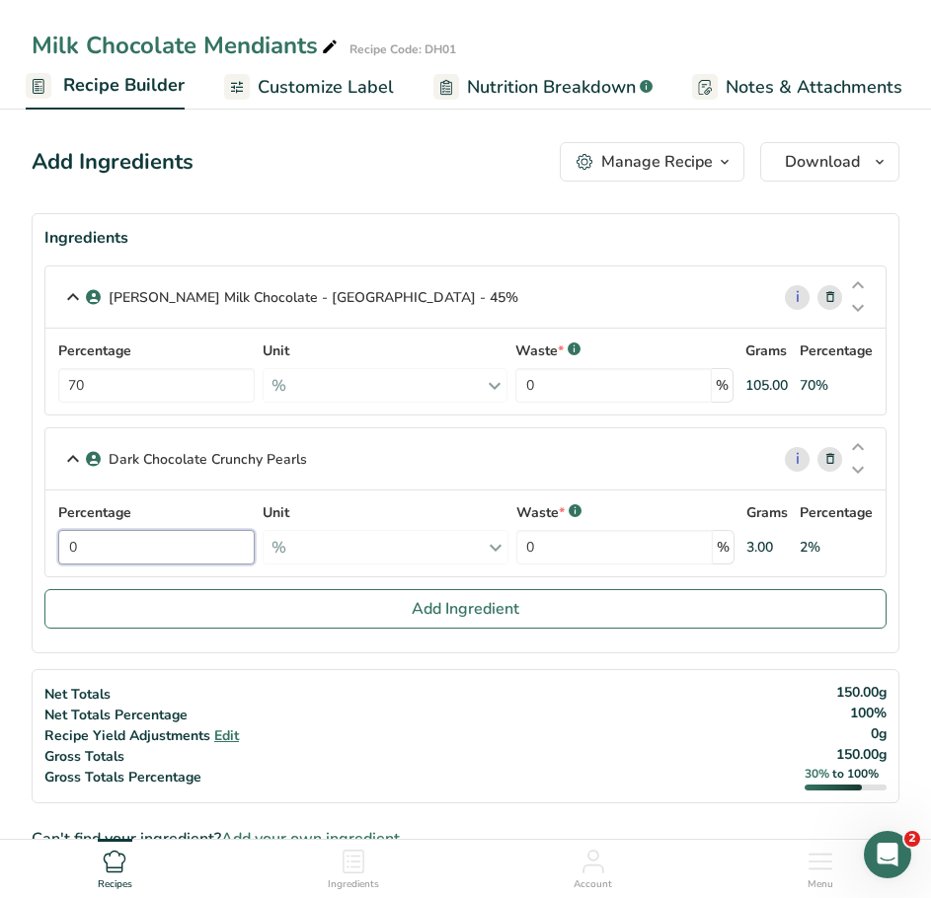
drag, startPoint x: 105, startPoint y: 541, endPoint x: 72, endPoint y: 543, distance: 32.6
click at [72, 543] on div "Percentage 0 Unit % Weight Units g kg mg See more Volume Units l Volume units r…" at bounding box center [465, 533] width 816 height 62
type input "3"
click at [377, 518] on div "Percentage 3 Unit % Weight Units g kg mg See more Volume Units l Volume units r…" at bounding box center [465, 533] width 816 height 62
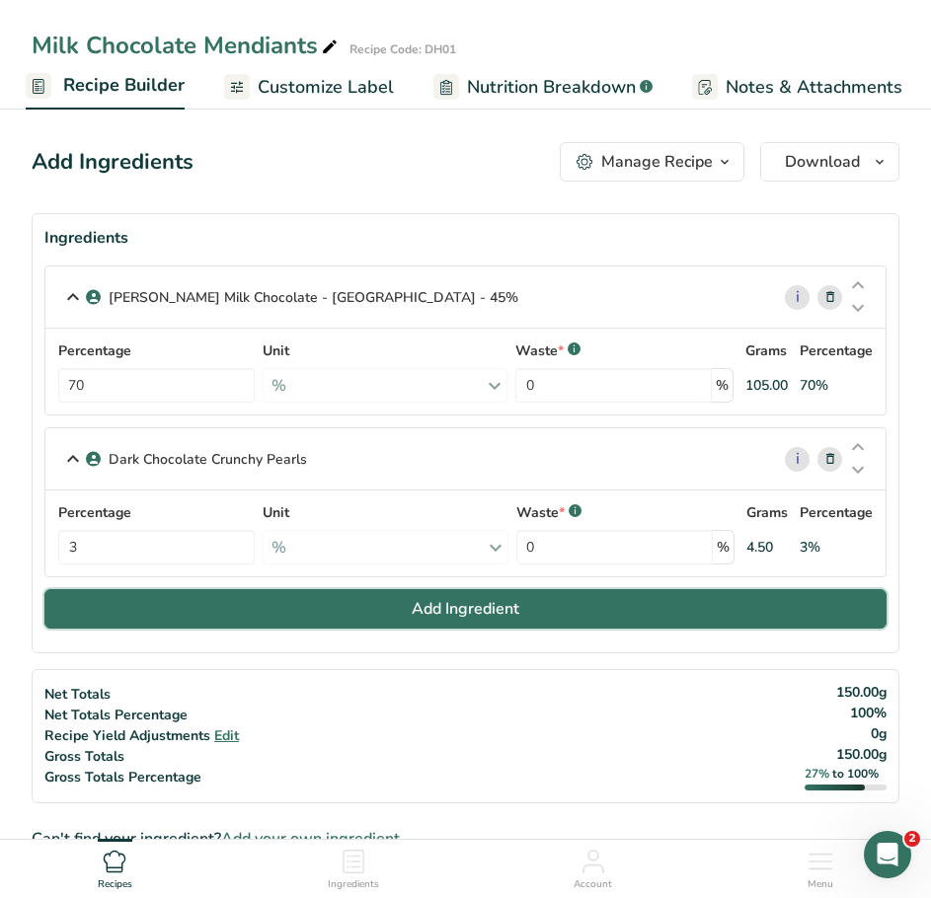
click at [399, 606] on button "Add Ingredient" at bounding box center [465, 608] width 842 height 39
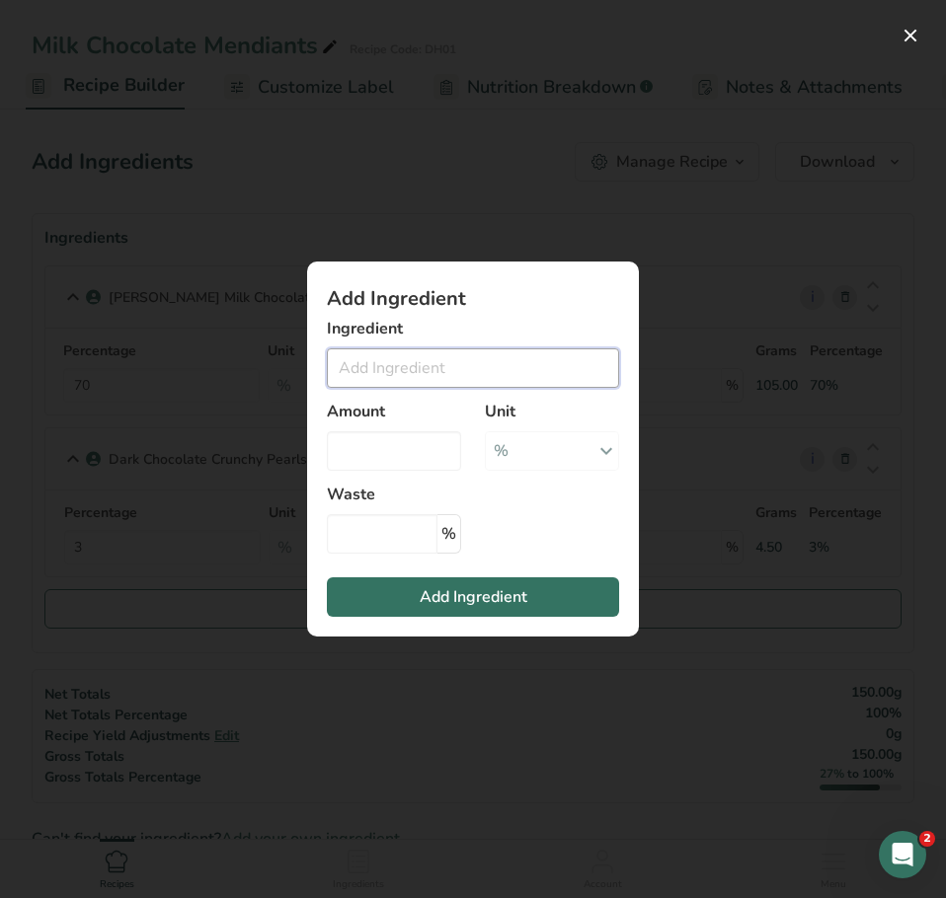
click at [388, 367] on input "Add ingredient modal" at bounding box center [473, 367] width 292 height 39
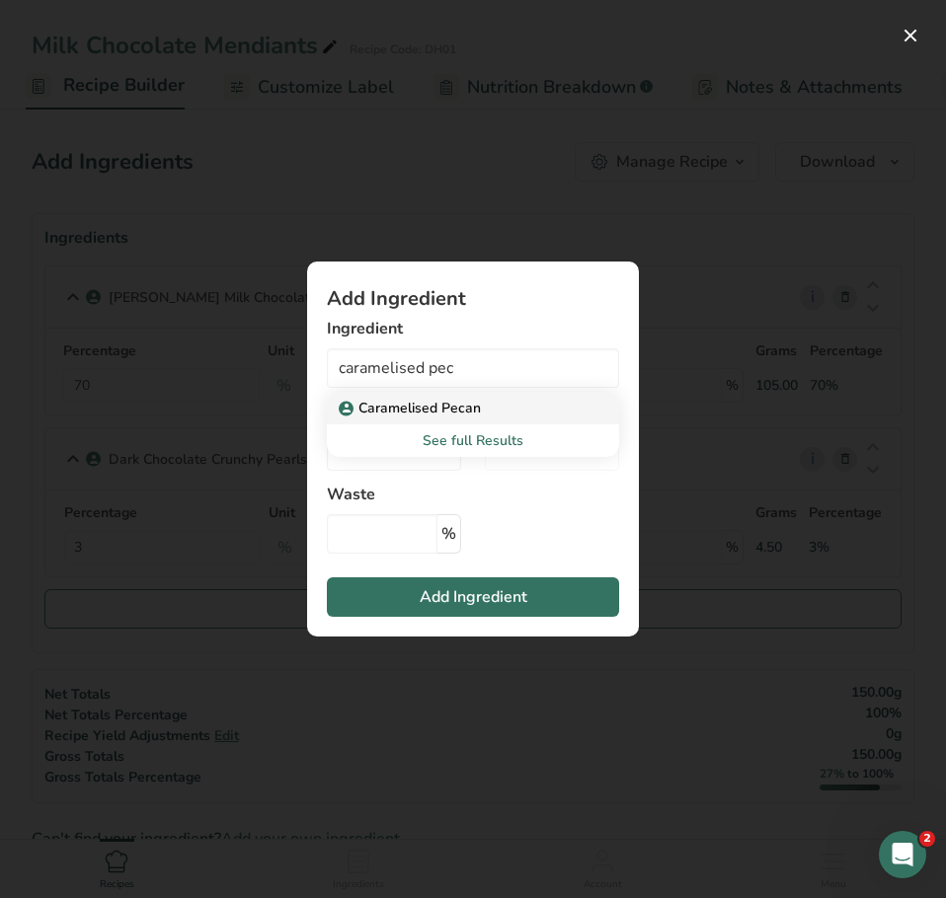
click at [423, 405] on p "Caramelised Pecan" at bounding box center [412, 408] width 138 height 21
type input "Caramelised Pecan"
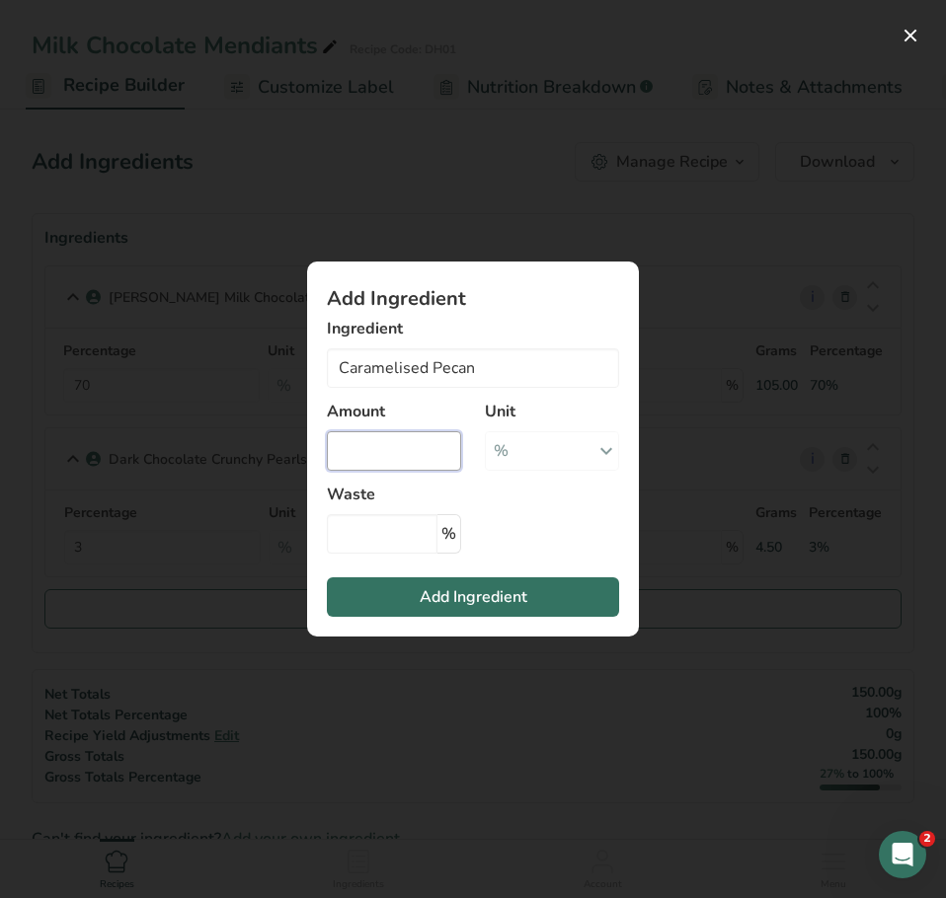
click at [387, 446] on input "Add ingredient modal" at bounding box center [394, 450] width 134 height 39
type input "27"
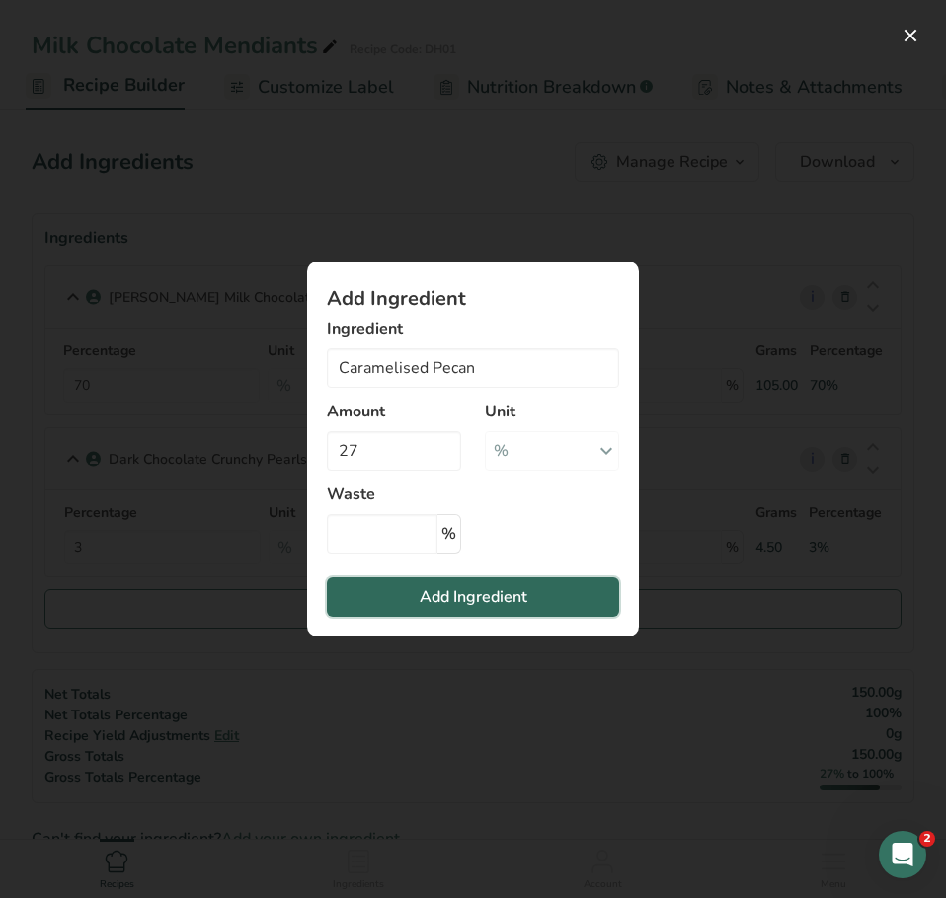
click at [452, 593] on span "Add Ingredient" at bounding box center [474, 597] width 108 height 24
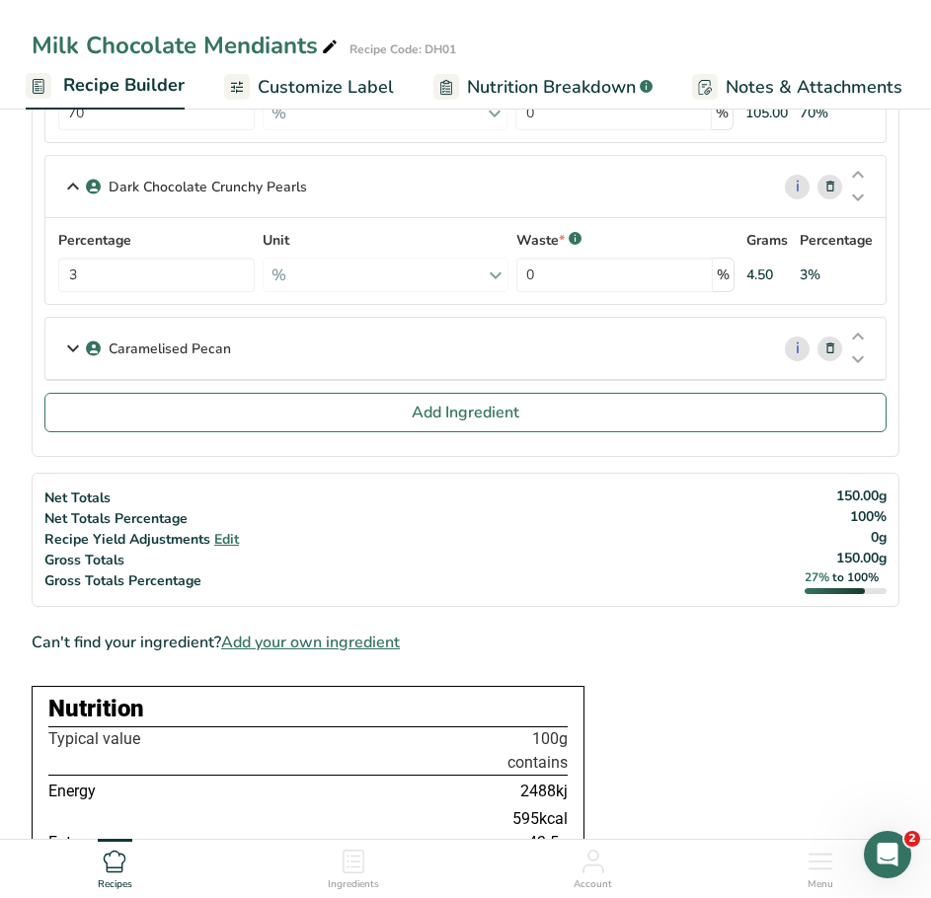
scroll to position [86, 0]
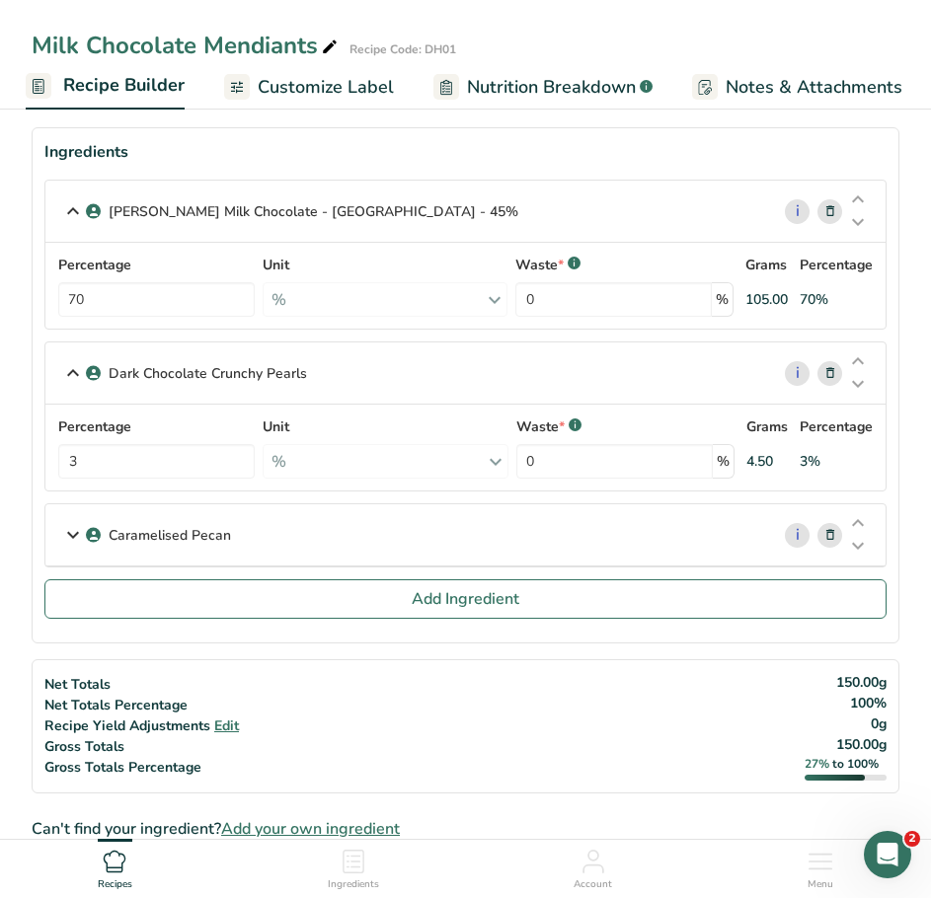
click at [69, 531] on icon at bounding box center [73, 535] width 24 height 36
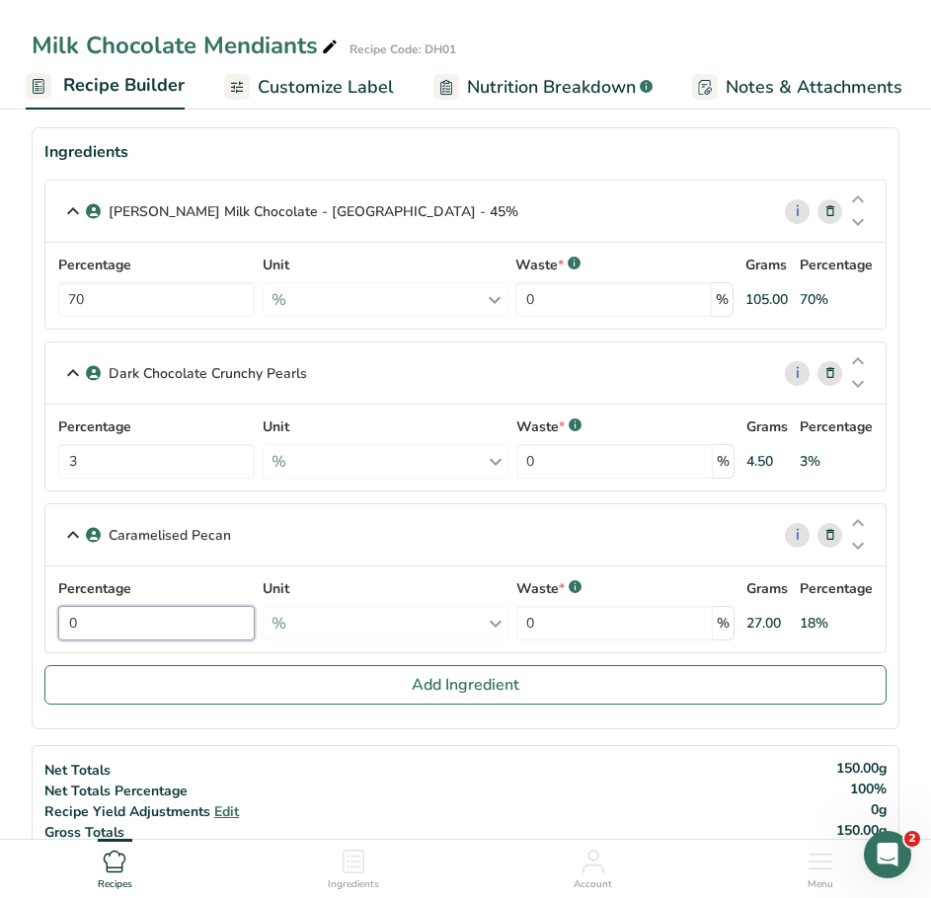
drag, startPoint x: 97, startPoint y: 617, endPoint x: 115, endPoint y: 654, distance: 41.5
click at [76, 628] on input "0" at bounding box center [156, 623] width 196 height 35
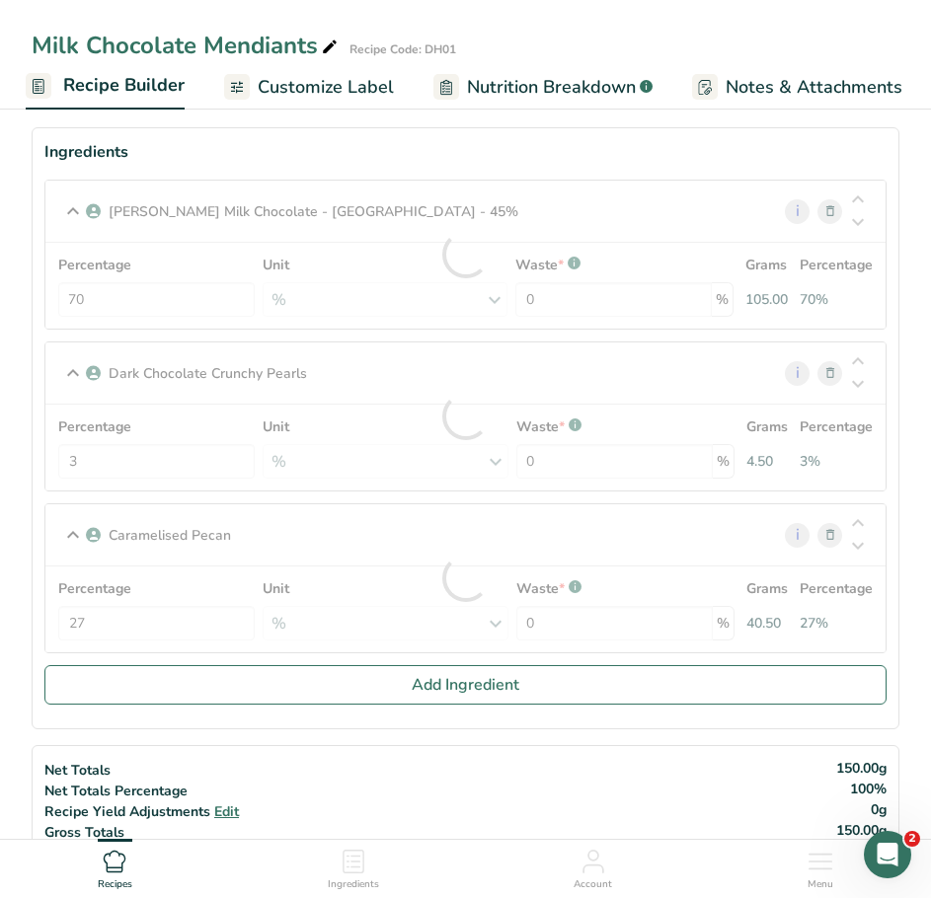
click at [303, 556] on div "Caramelised Pecan i Percentage 27 Unit % Weight Units g kg mg See more Volume U…" at bounding box center [465, 578] width 842 height 150
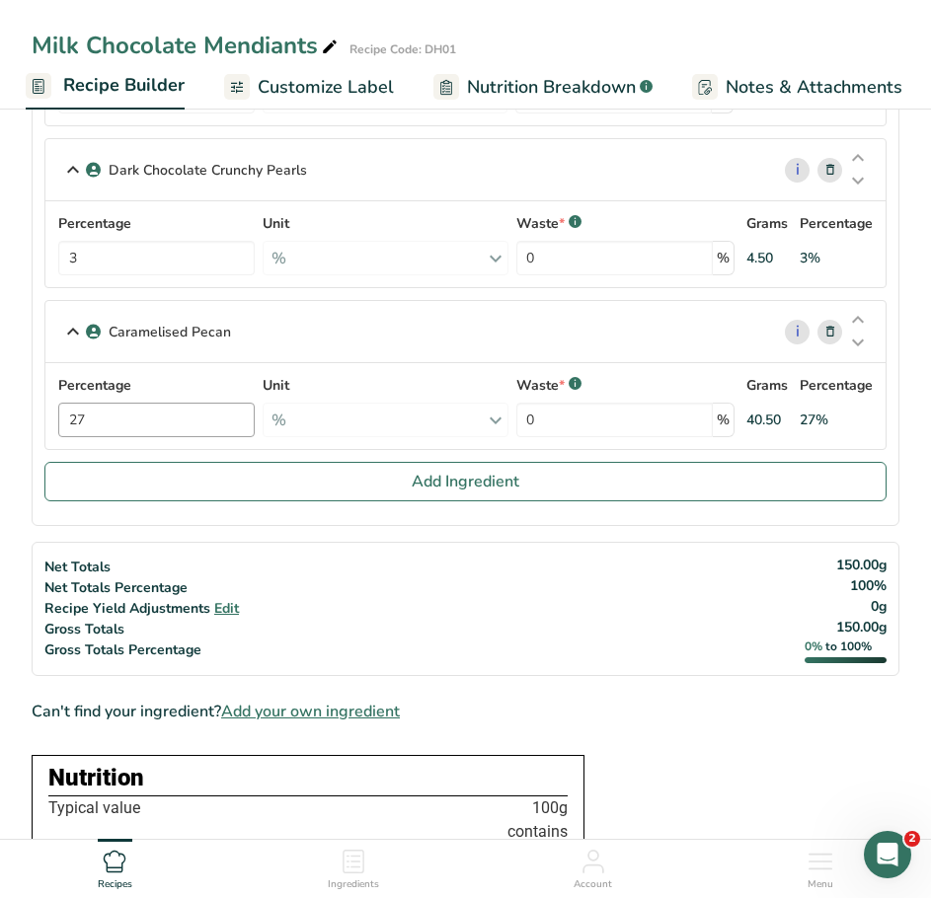
scroll to position [283, 0]
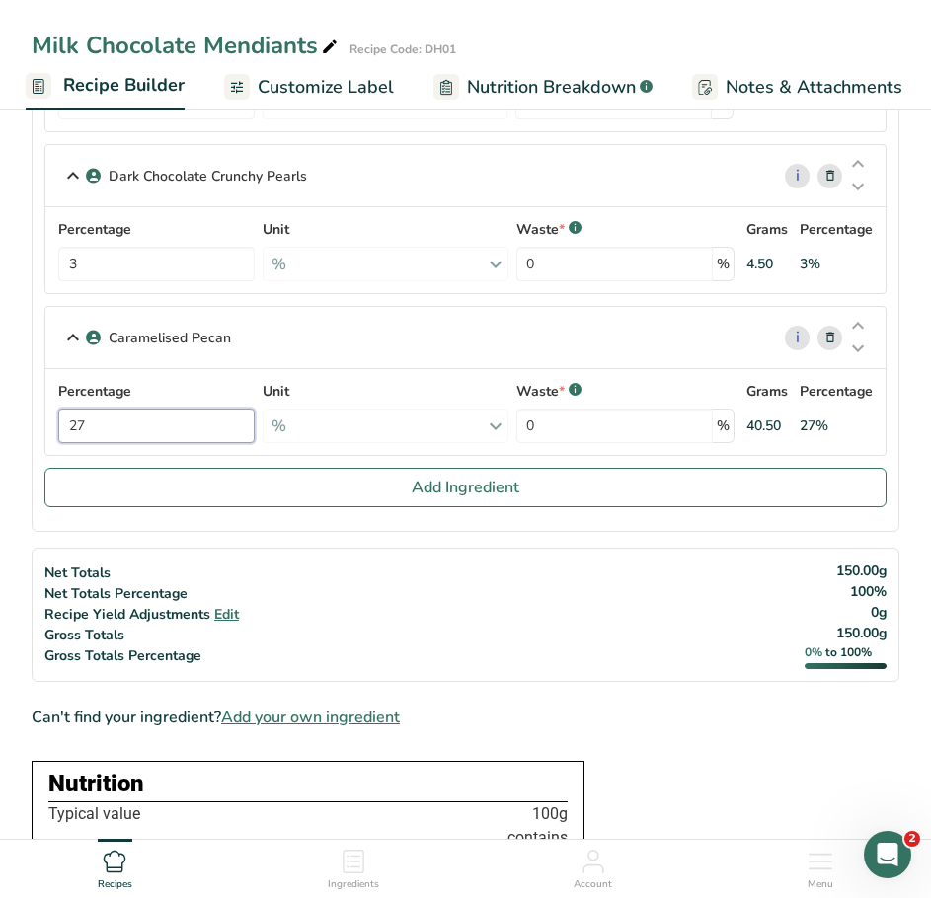
drag, startPoint x: 113, startPoint y: 430, endPoint x: 83, endPoint y: 429, distance: 29.6
click at [83, 429] on input "27" at bounding box center [156, 426] width 196 height 35
click at [314, 339] on div "Caramelised Pecan i Percentage 0 Unit % Weight Units g kg mg See more Volume Un…" at bounding box center [465, 381] width 842 height 150
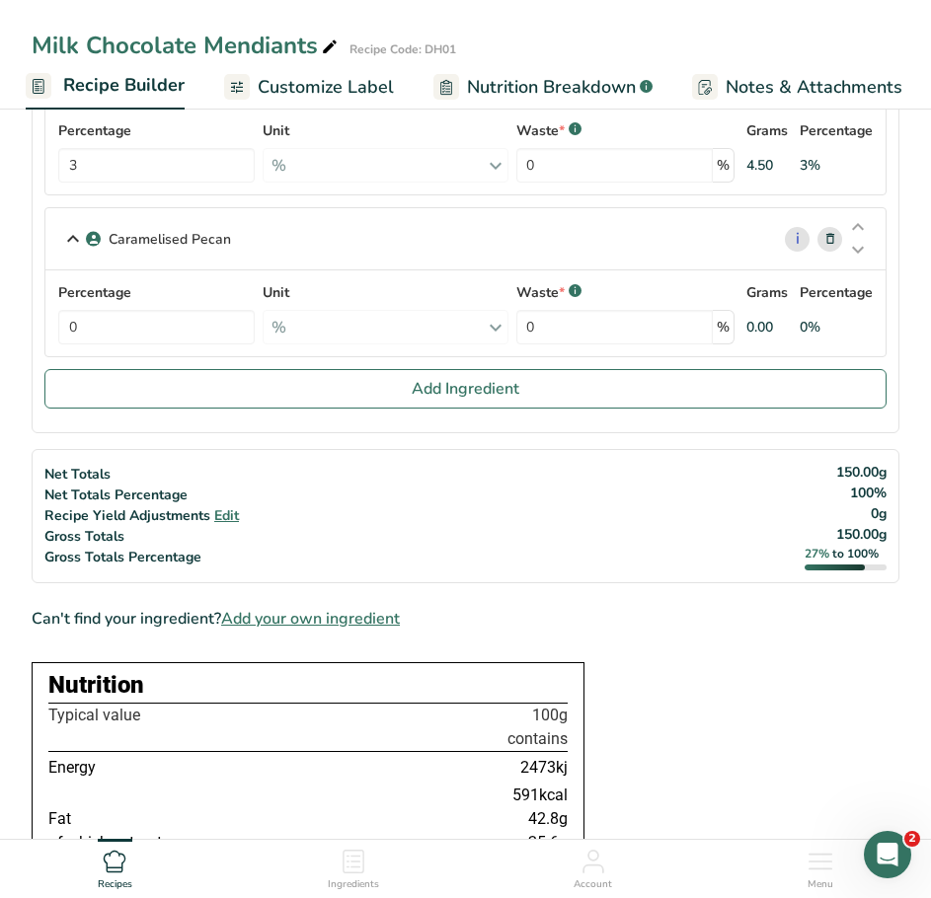
scroll to position [481, 0]
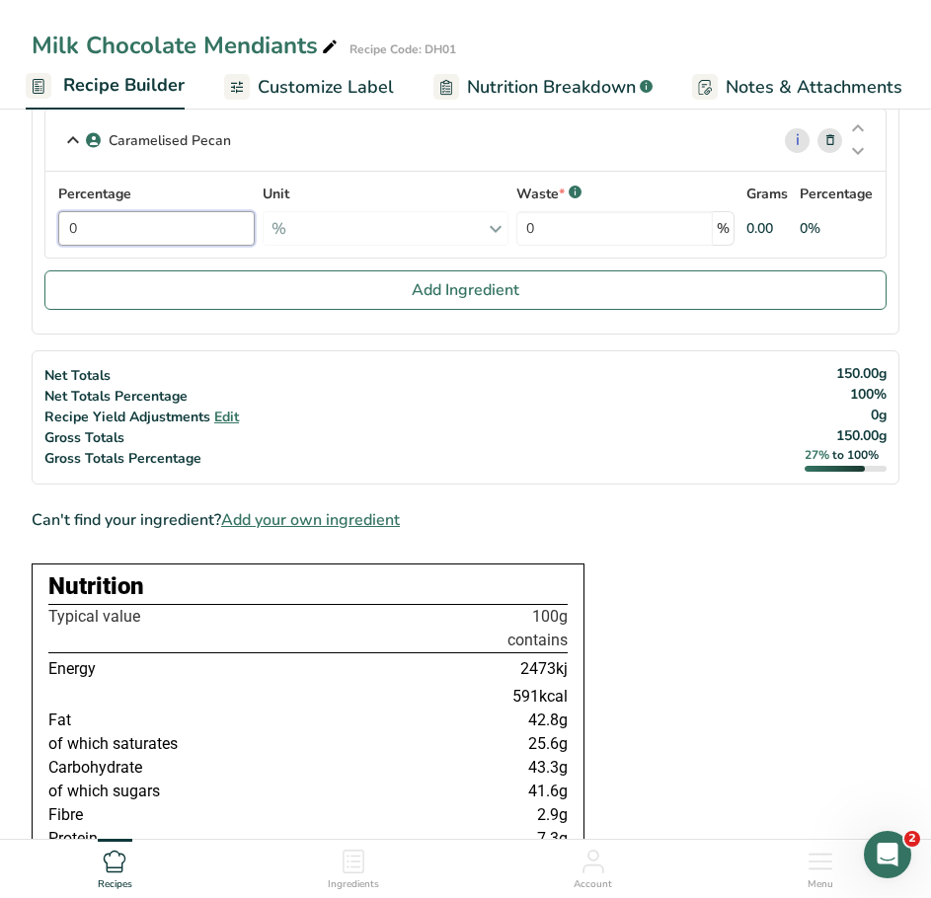
drag, startPoint x: 96, startPoint y: 232, endPoint x: 69, endPoint y: 236, distance: 26.9
click at [69, 236] on div "Percentage 0 Unit % Weight Units g kg mg See more Volume Units l Volume units r…" at bounding box center [465, 215] width 816 height 62
type input "27"
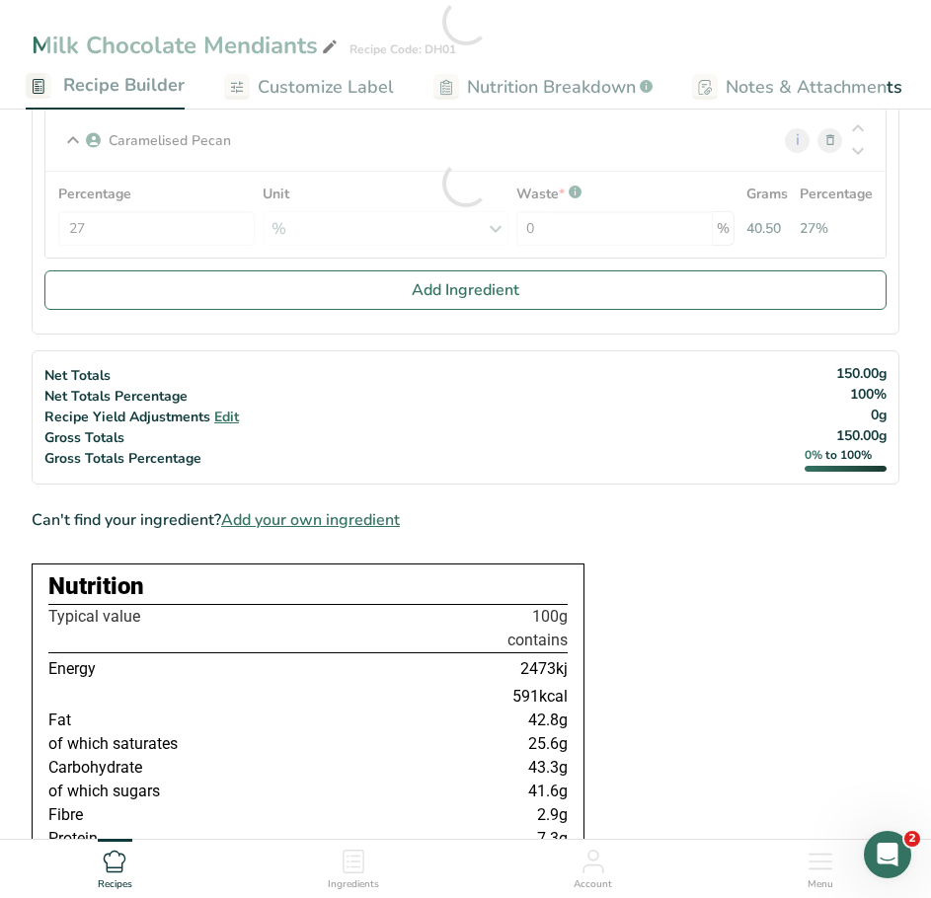
click at [385, 192] on div "Percentage 27 Unit % Weight Units g kg mg See more Volume Units l Volume units …" at bounding box center [465, 215] width 816 height 62
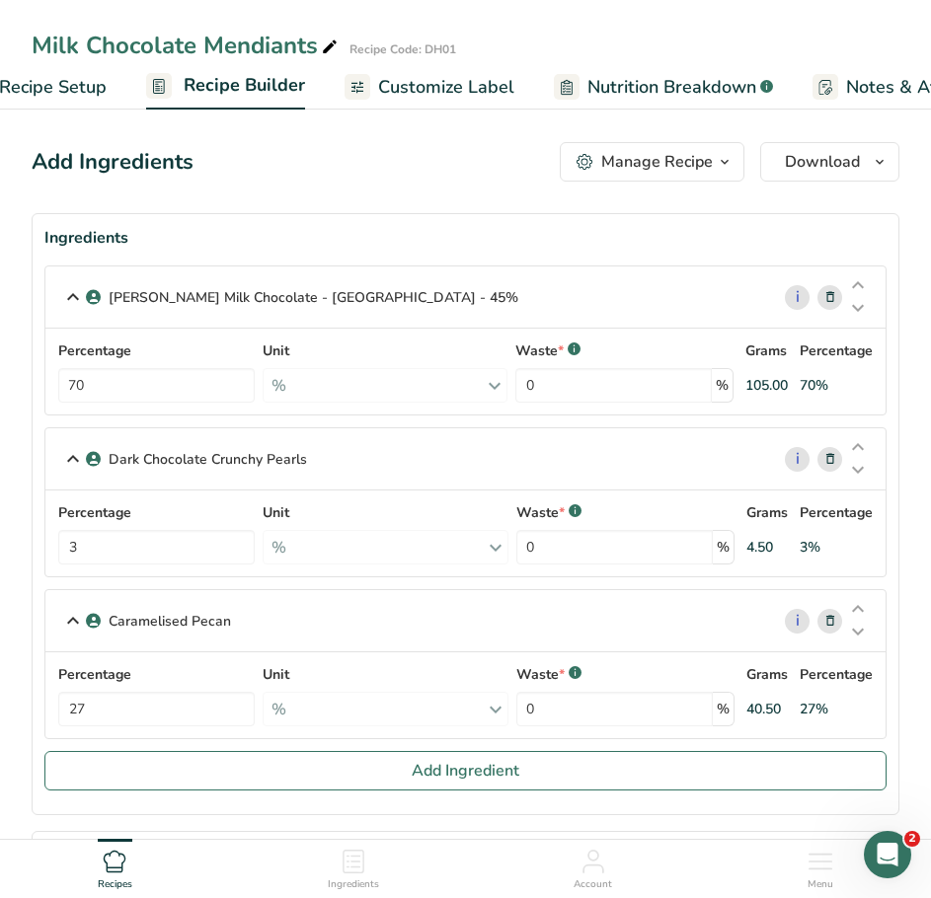
scroll to position [0, 0]
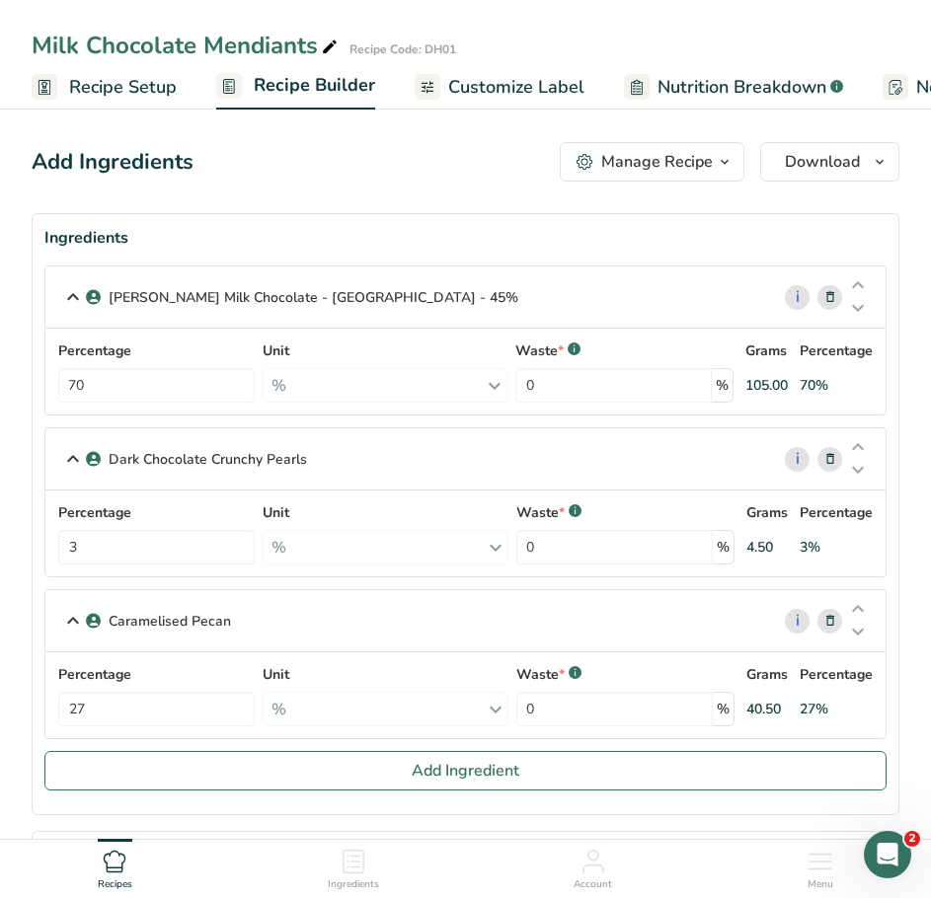
click at [141, 83] on span "Recipe Setup" at bounding box center [123, 87] width 108 height 27
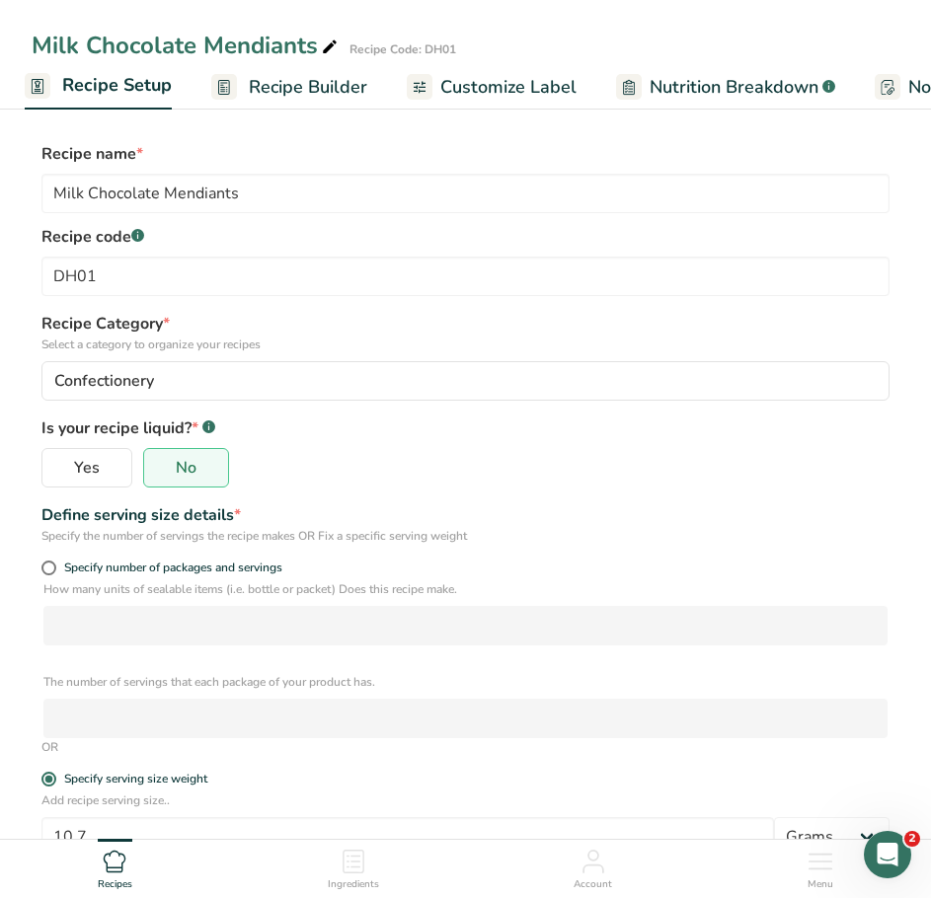
scroll to position [425, 0]
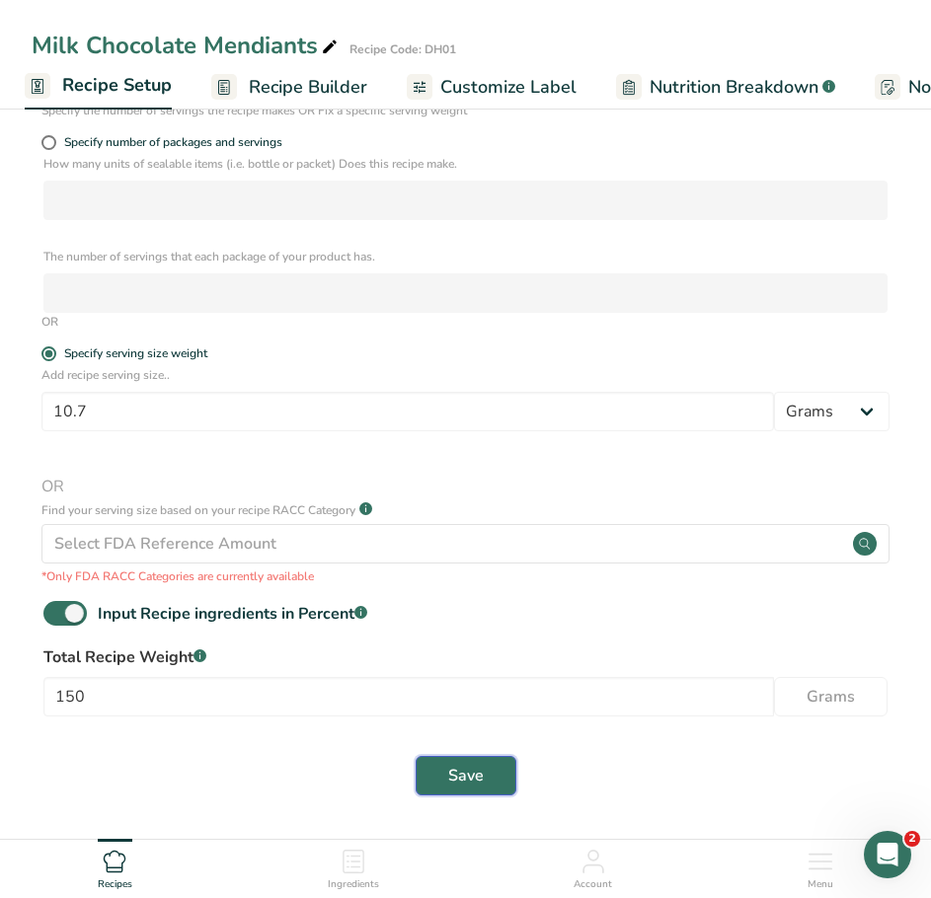
click at [447, 773] on button "Save" at bounding box center [466, 775] width 101 height 39
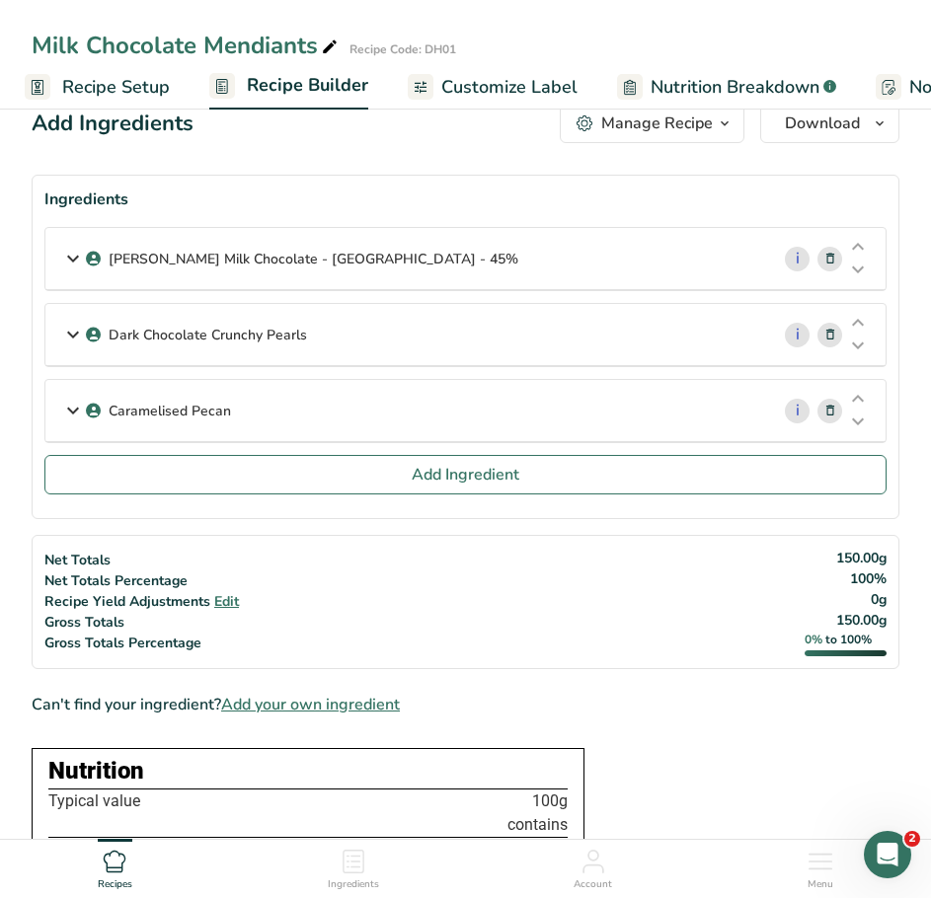
scroll to position [494, 0]
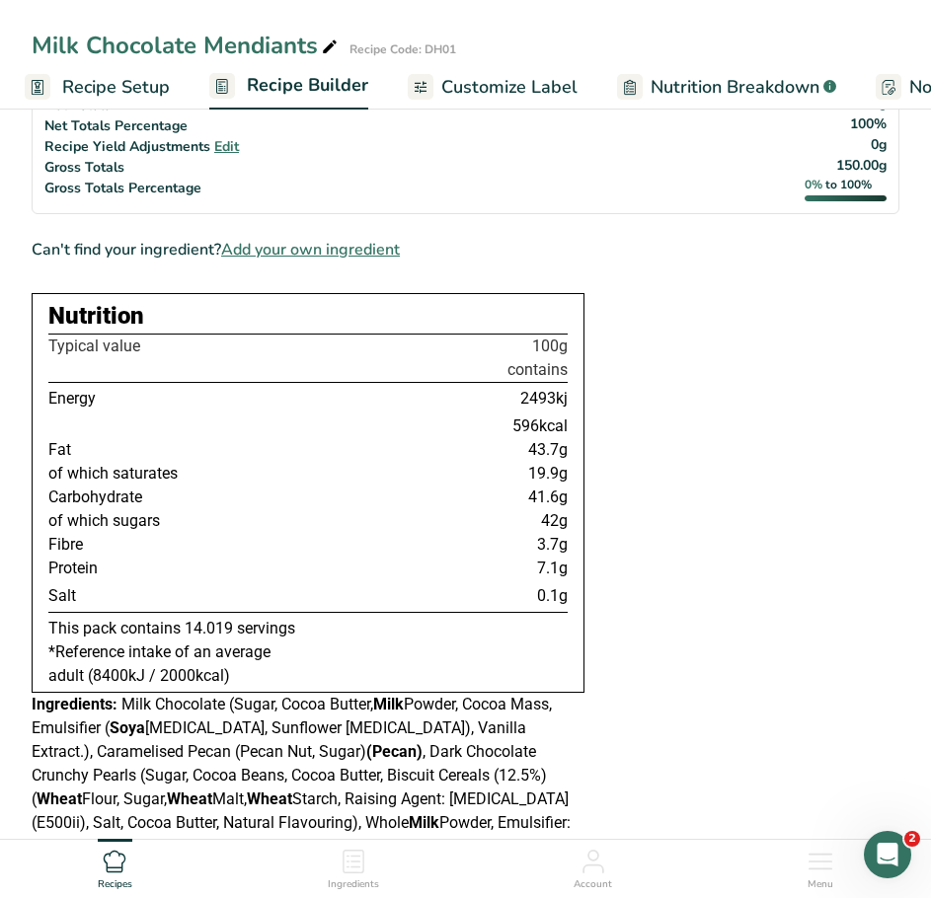
click at [126, 865] on icon at bounding box center [115, 862] width 24 height 24
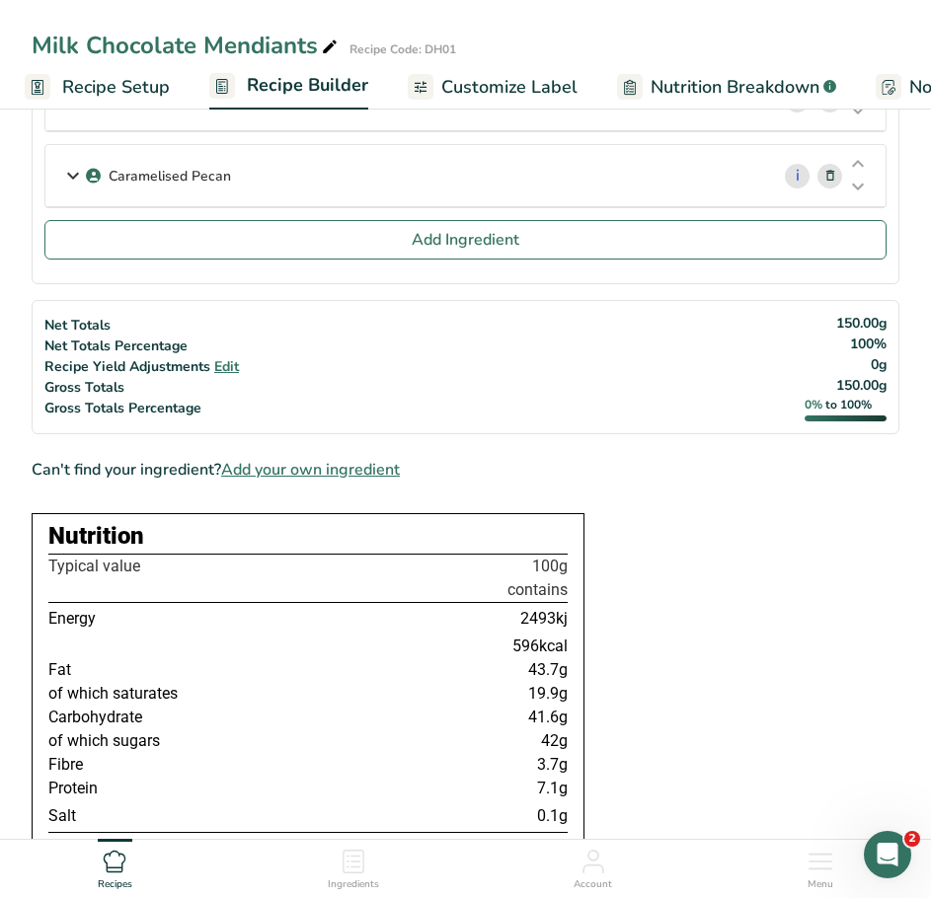
scroll to position [0, 0]
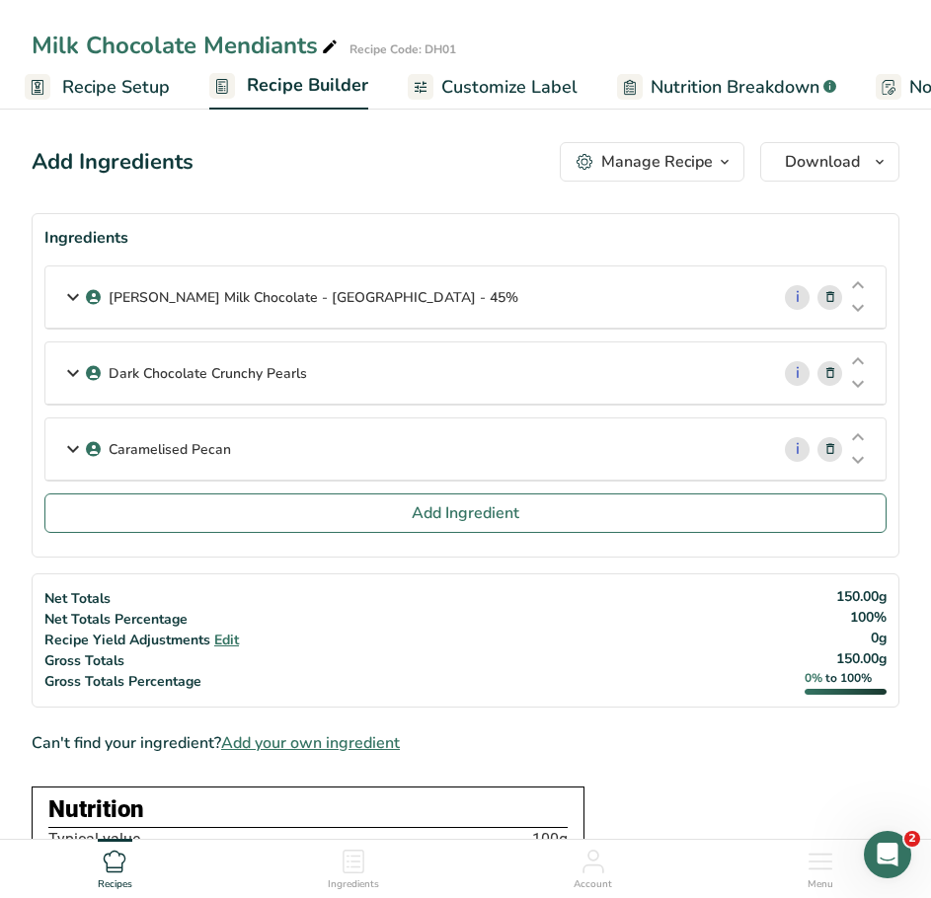
click at [82, 83] on span "Recipe Setup" at bounding box center [116, 87] width 108 height 27
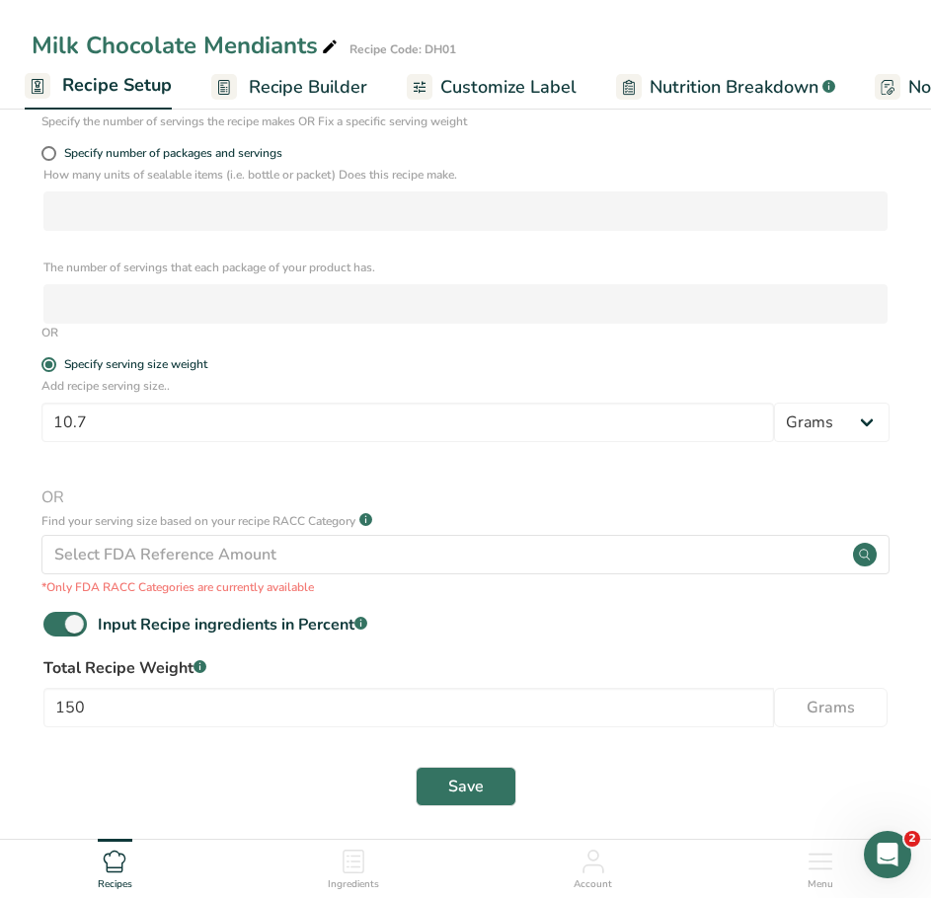
scroll to position [425, 0]
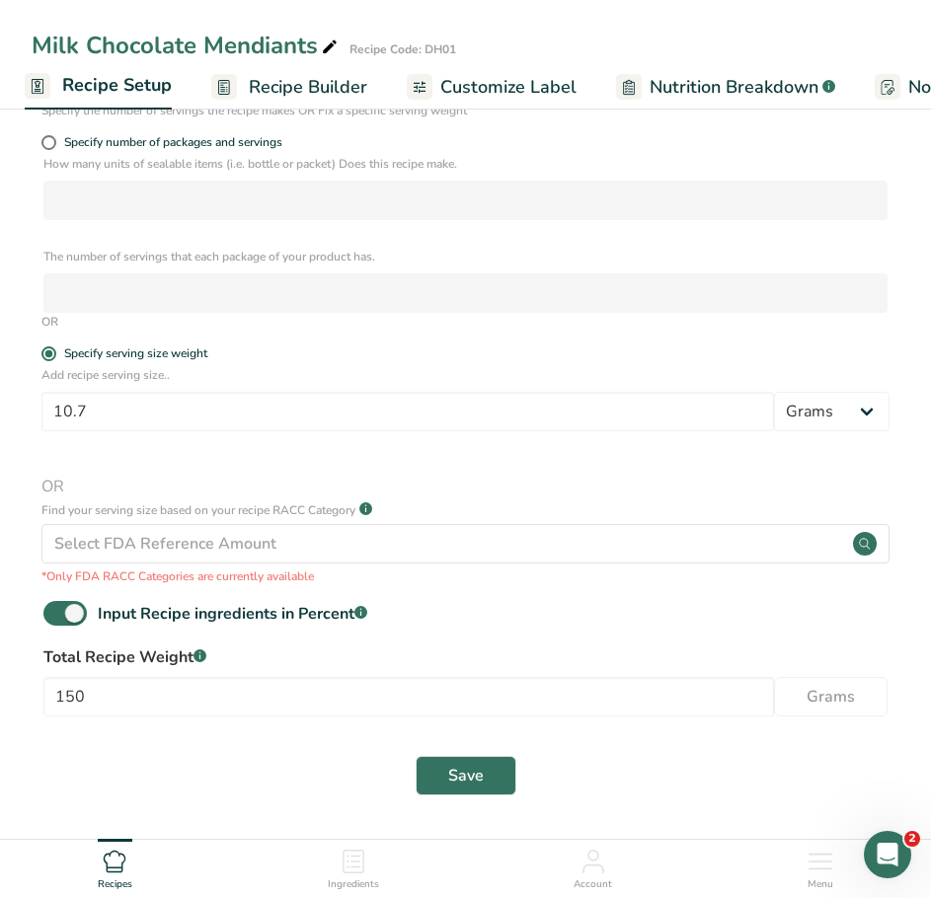
click at [821, 867] on icon at bounding box center [820, 862] width 24 height 24
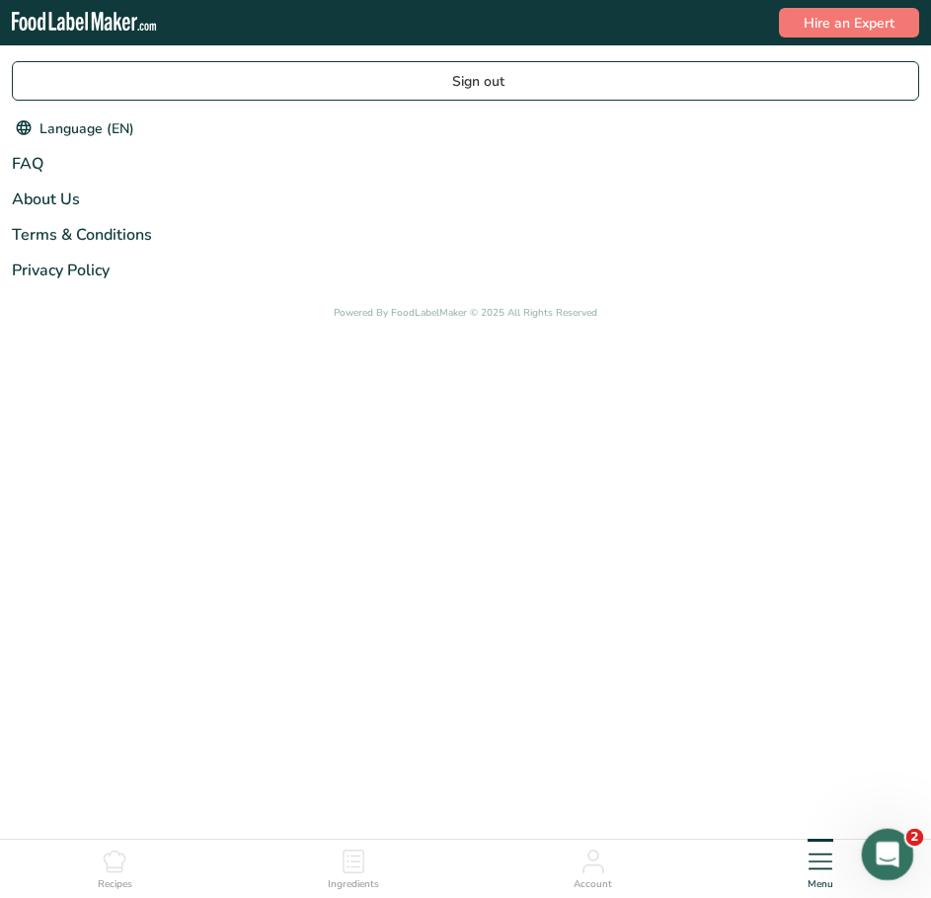
click at [879, 849] on icon "Open Intercom Messenger" at bounding box center [885, 852] width 33 height 33
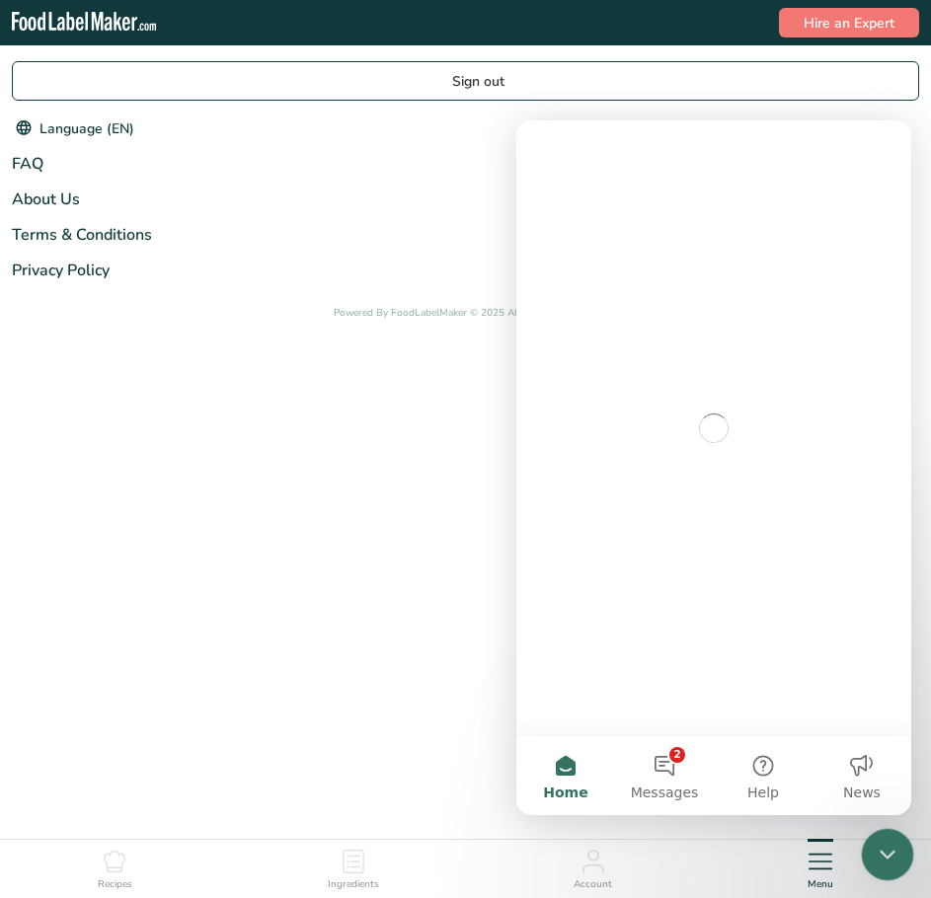
scroll to position [0, 0]
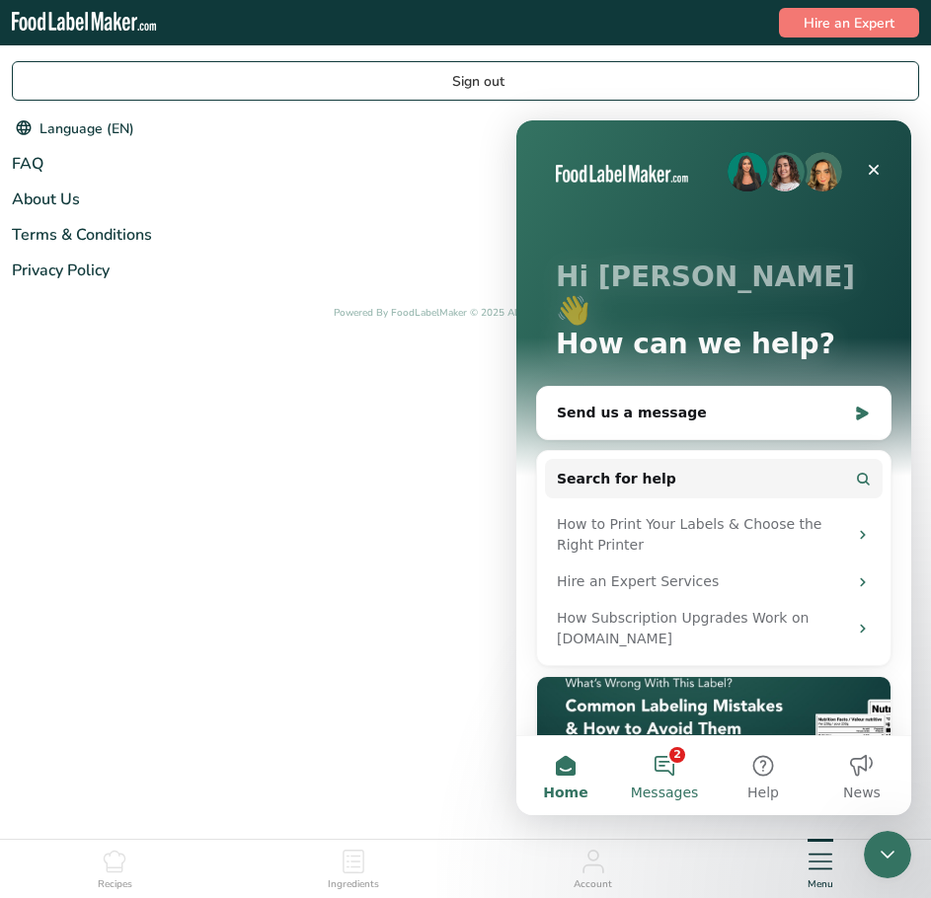
click at [641, 764] on button "2 Messages" at bounding box center [664, 775] width 99 height 79
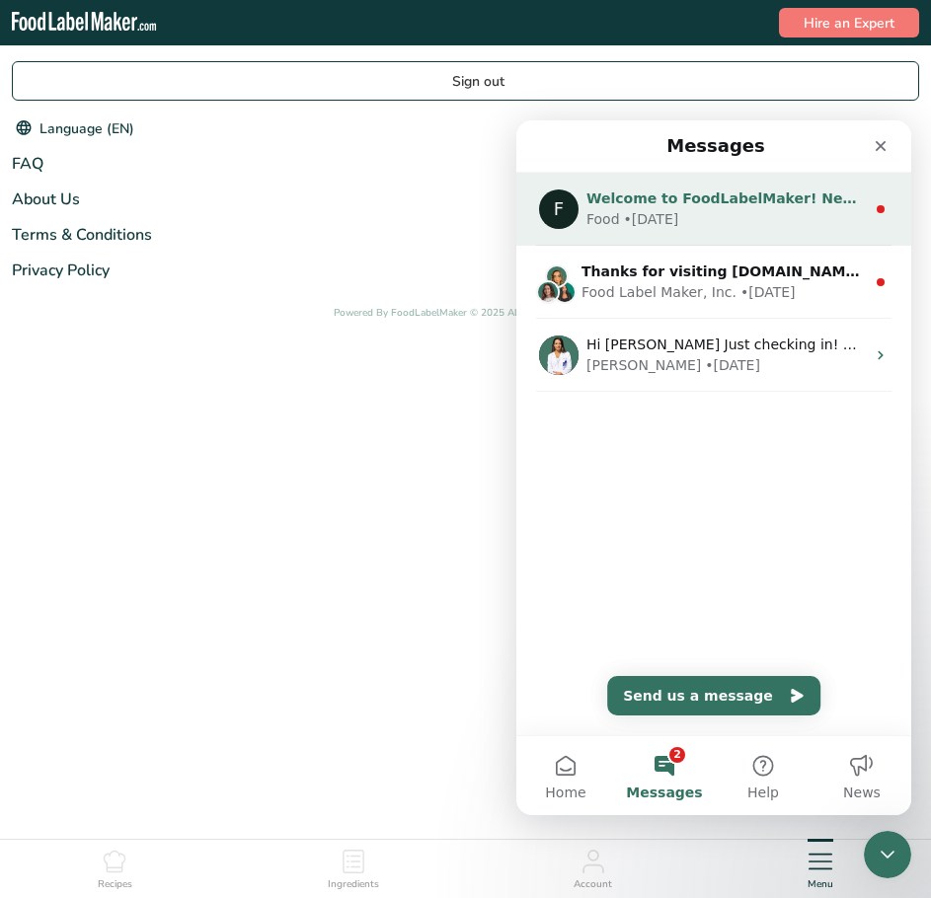
click at [720, 200] on span "Welcome to FoodLabelMaker! Need help? We’re here for you!" at bounding box center [825, 199] width 479 height 16
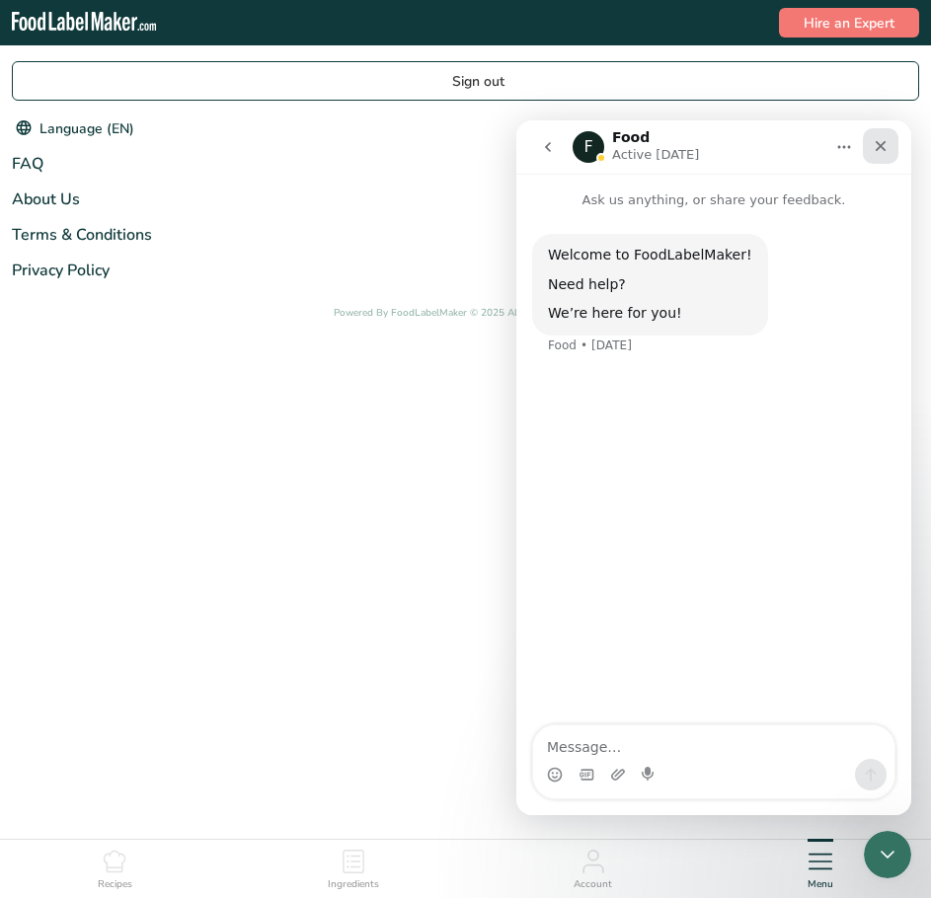
click at [886, 144] on icon "Close" at bounding box center [881, 146] width 16 height 16
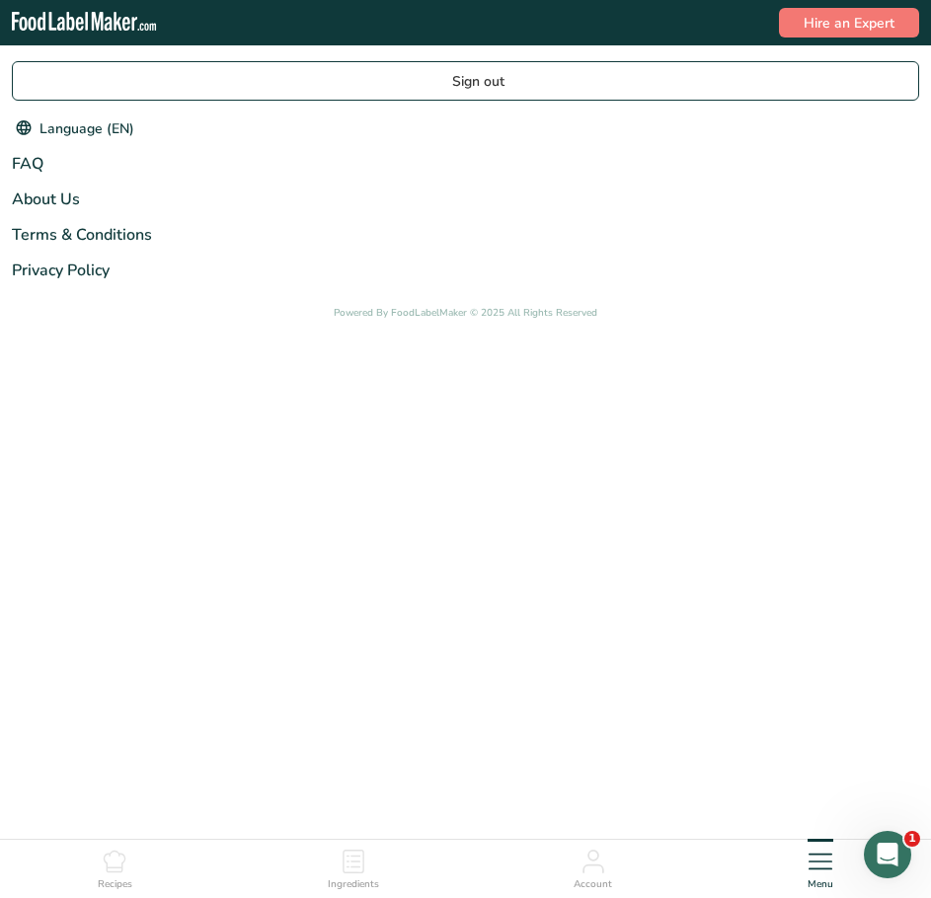
click at [115, 866] on icon at bounding box center [115, 862] width 24 height 24
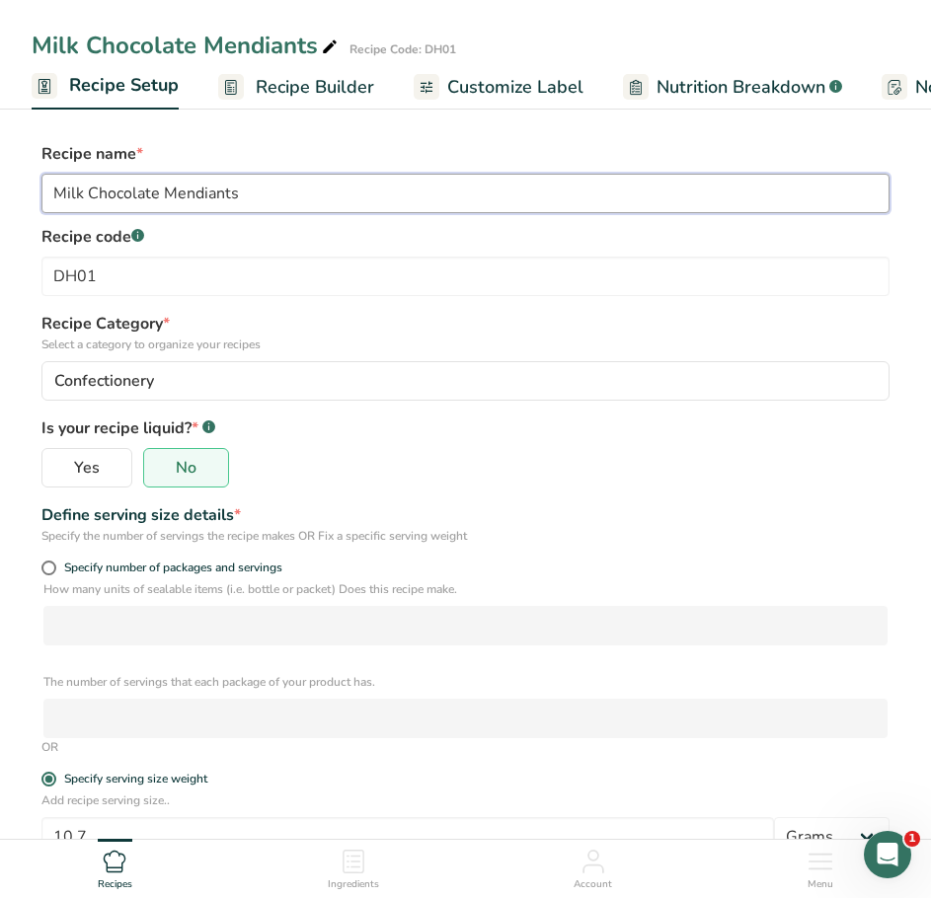
drag, startPoint x: 272, startPoint y: 186, endPoint x: 2, endPoint y: 189, distance: 270.5
click at [2, 189] on section "Recipe name * Milk Chocolate Mendiants Recipe code .a-a{fill:#347362;}.b-a{fill…" at bounding box center [465, 684] width 931 height 1162
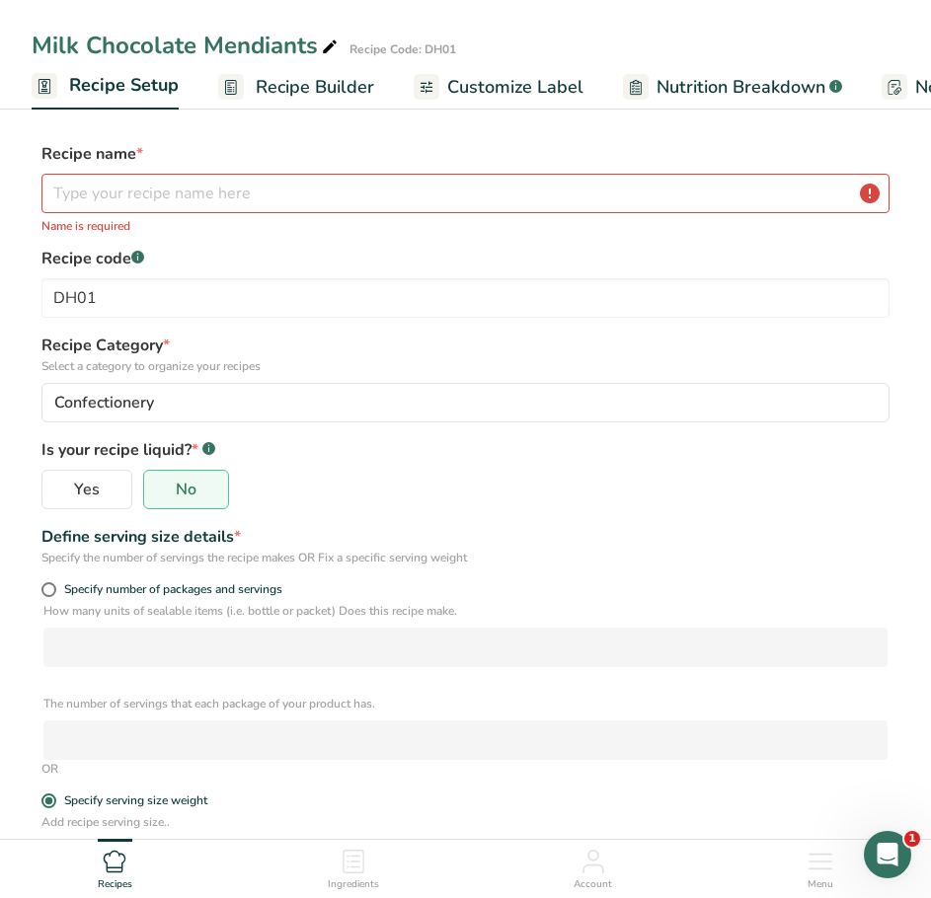
click at [42, 87] on rect at bounding box center [45, 86] width 26 height 26
click at [91, 81] on span "Recipe Setup" at bounding box center [117, 85] width 110 height 27
click at [262, 81] on span "Recipe Builder" at bounding box center [308, 87] width 118 height 27
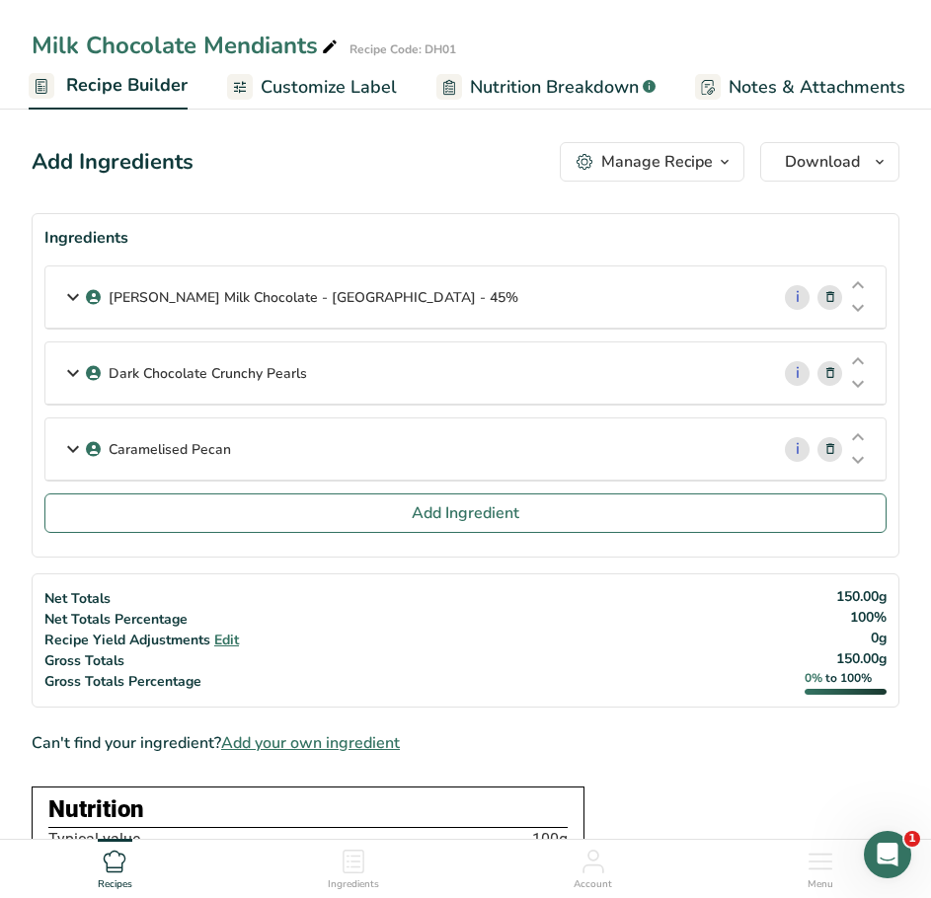
scroll to position [0, 191]
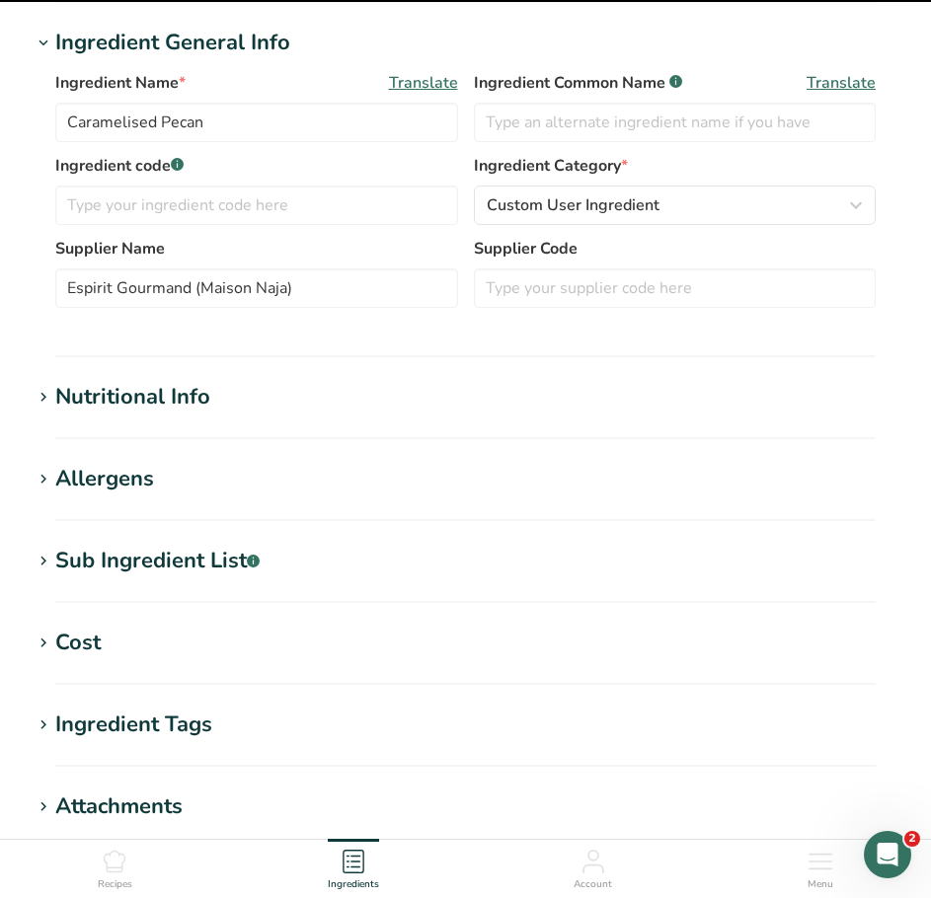
scroll to position [395, 0]
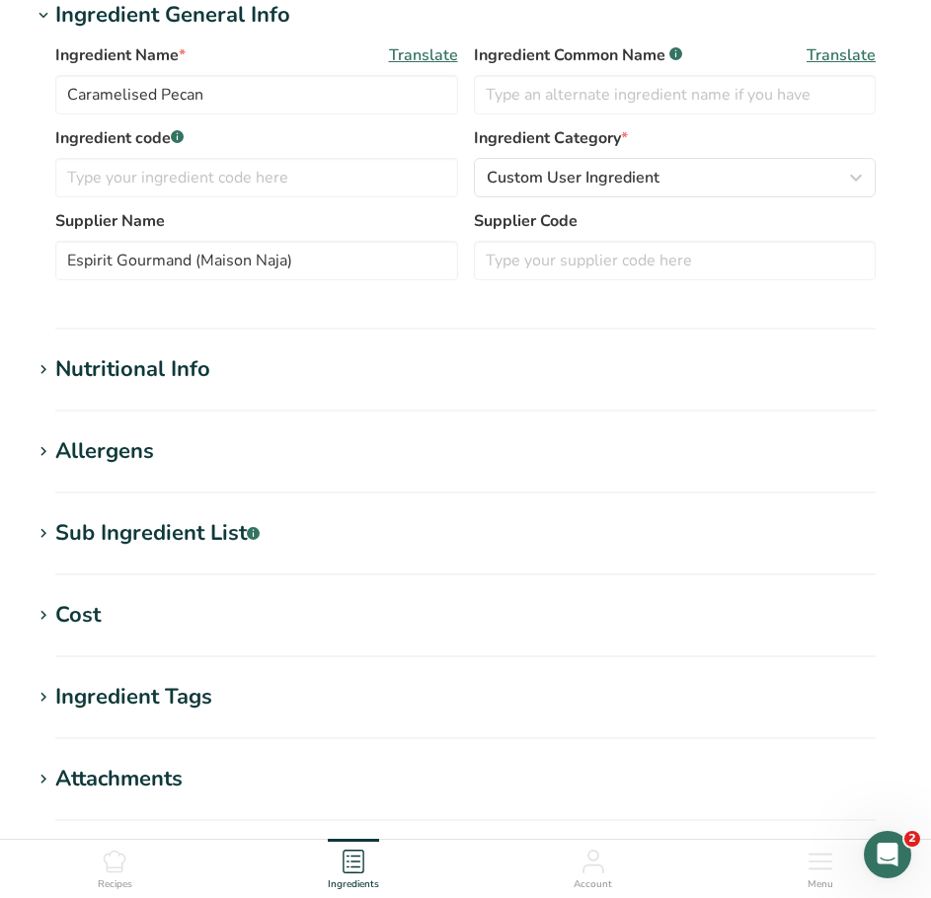
click at [44, 534] on icon at bounding box center [44, 534] width 18 height 28
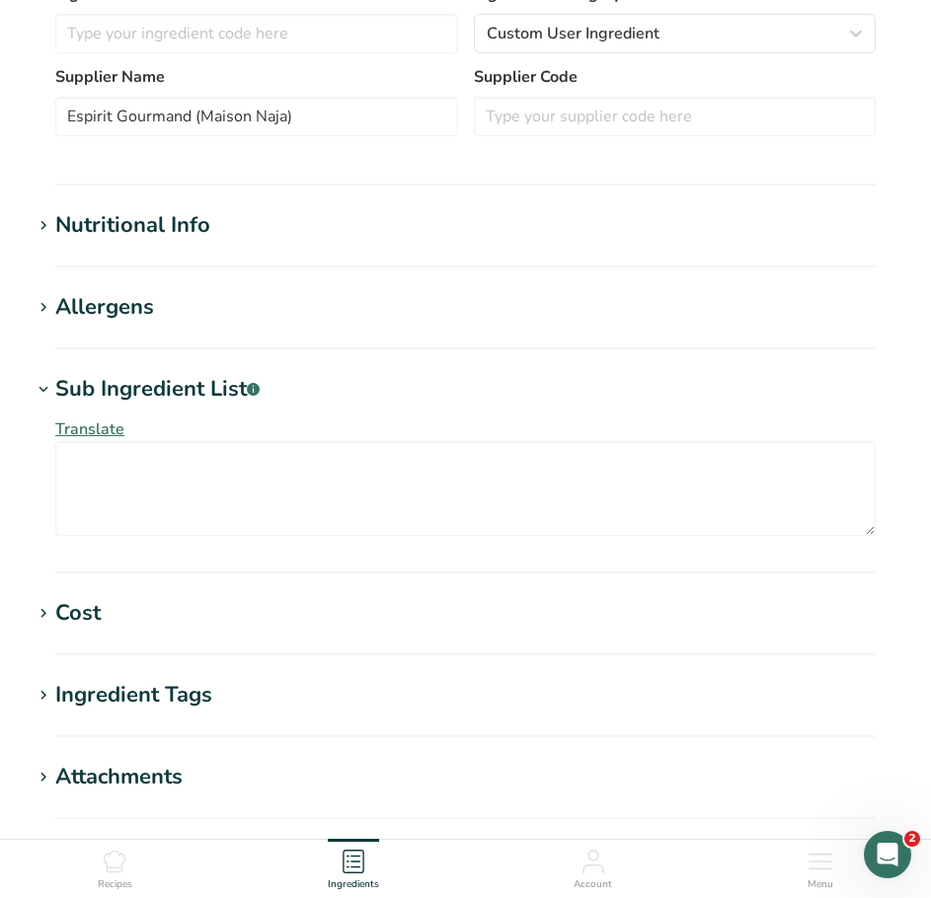
scroll to position [494, 0]
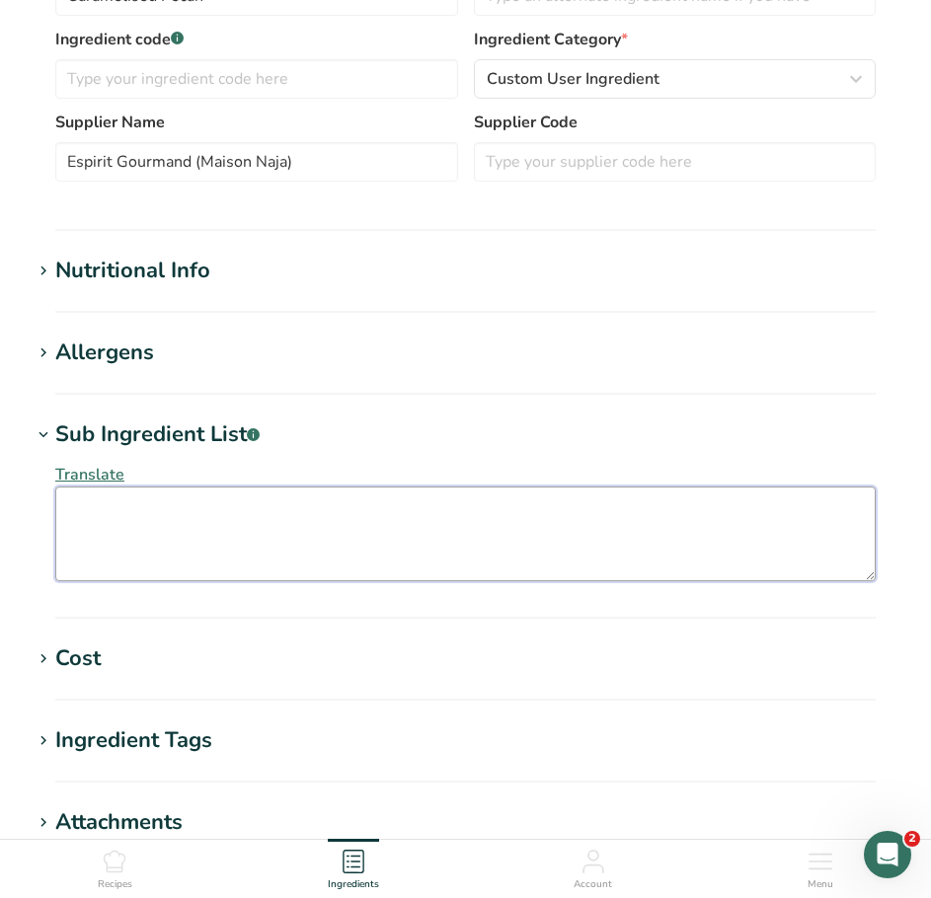
click at [119, 505] on textarea at bounding box center [465, 534] width 820 height 95
click at [241, 512] on textarea at bounding box center [465, 534] width 820 height 95
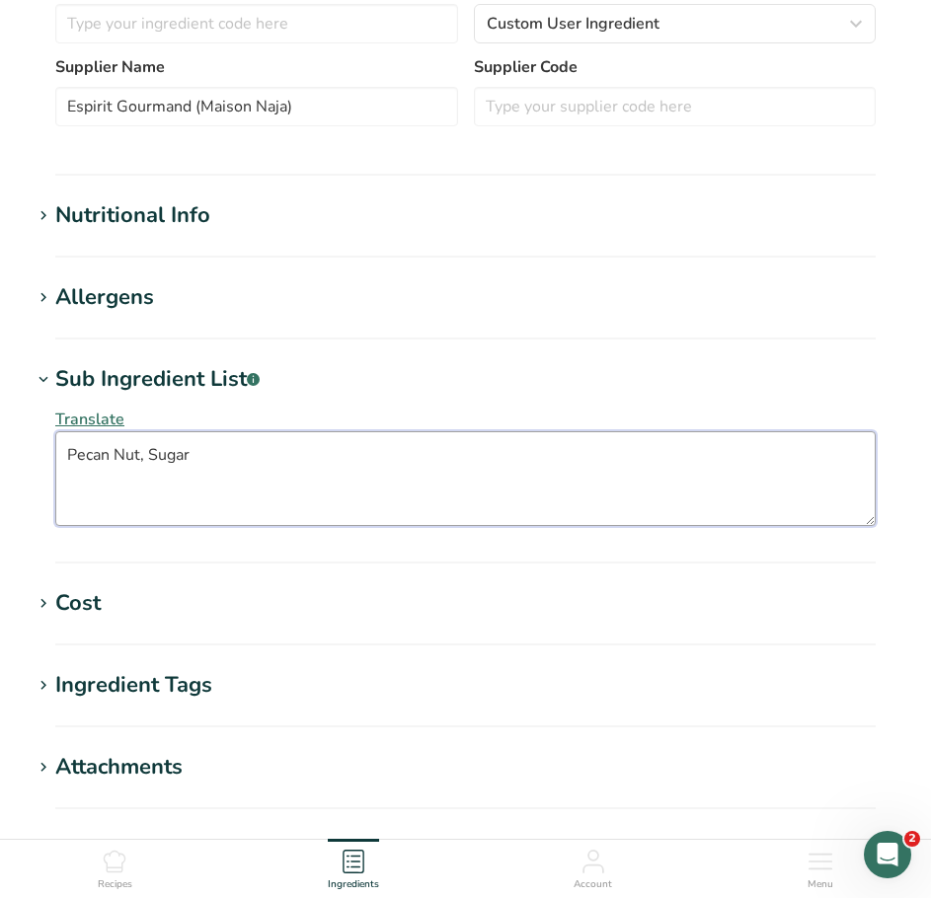
scroll to position [840, 0]
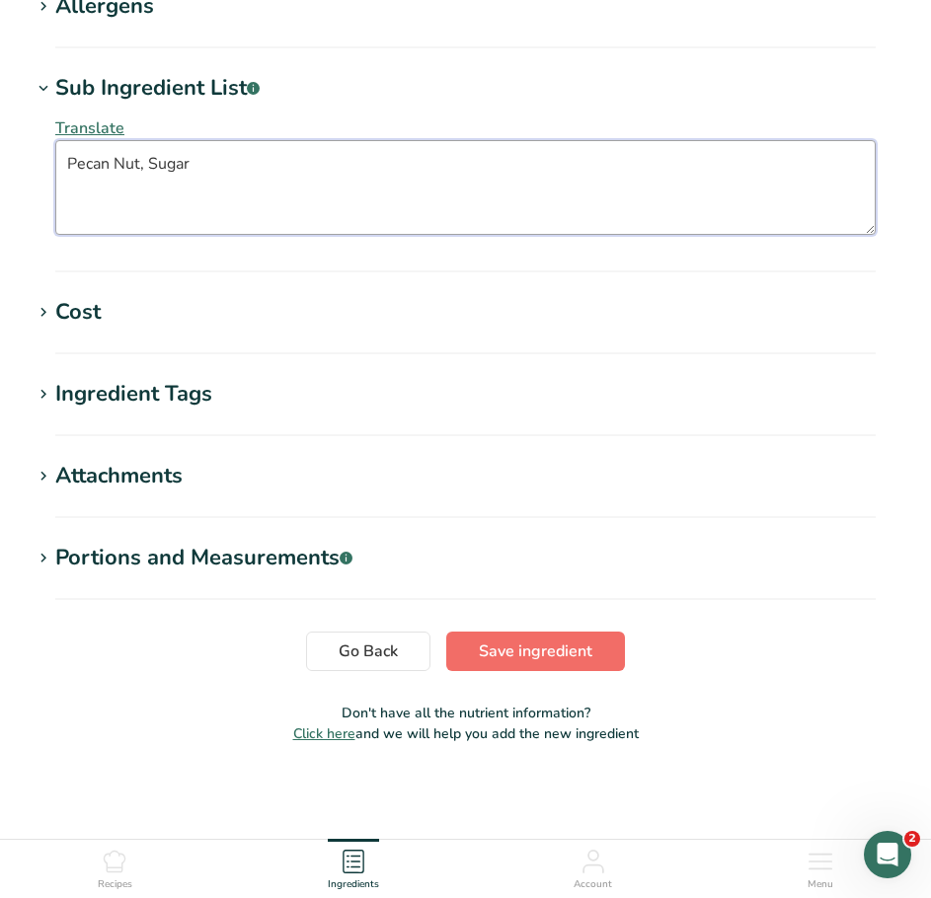
type textarea "Pecan Nut, Sugar"
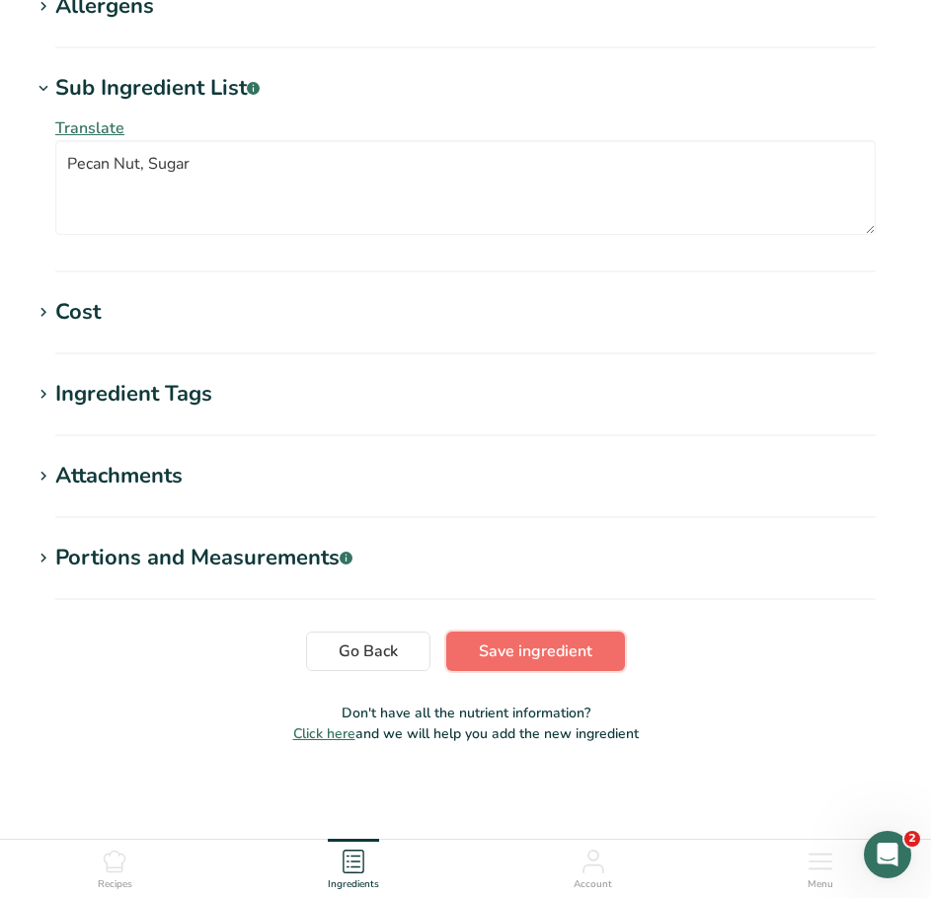
click at [483, 647] on span "Save ingredient" at bounding box center [536, 652] width 114 height 24
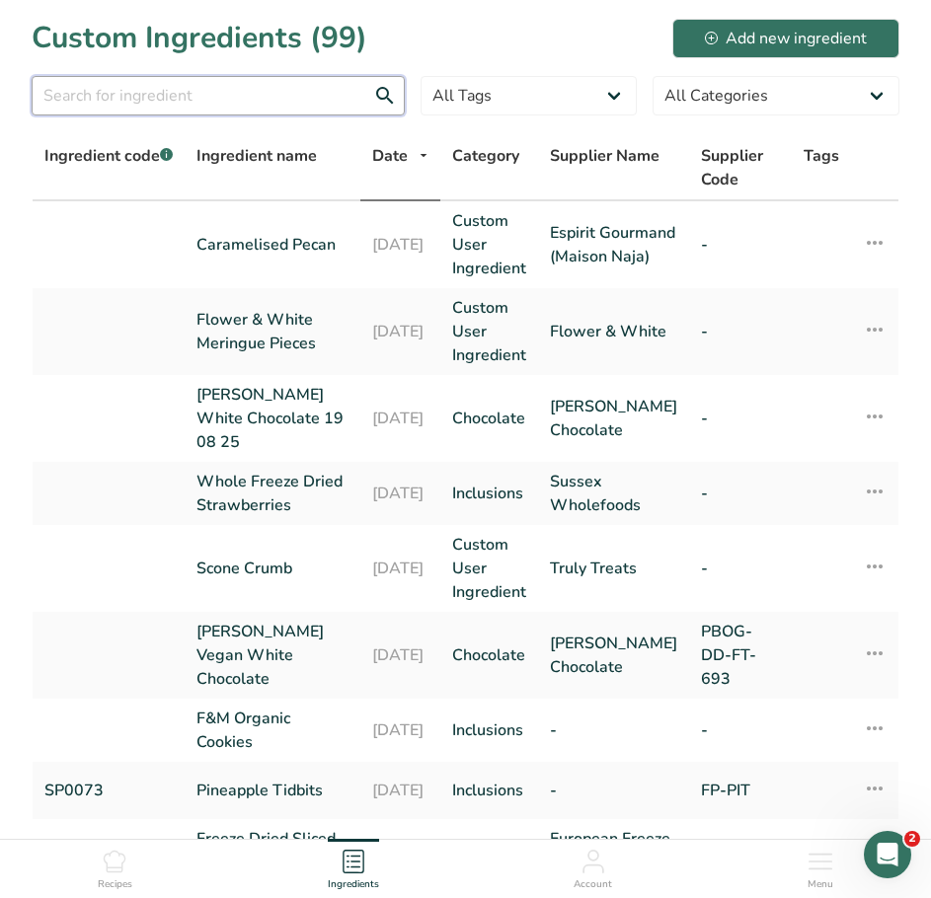
click at [255, 103] on input "text" at bounding box center [218, 95] width 373 height 39
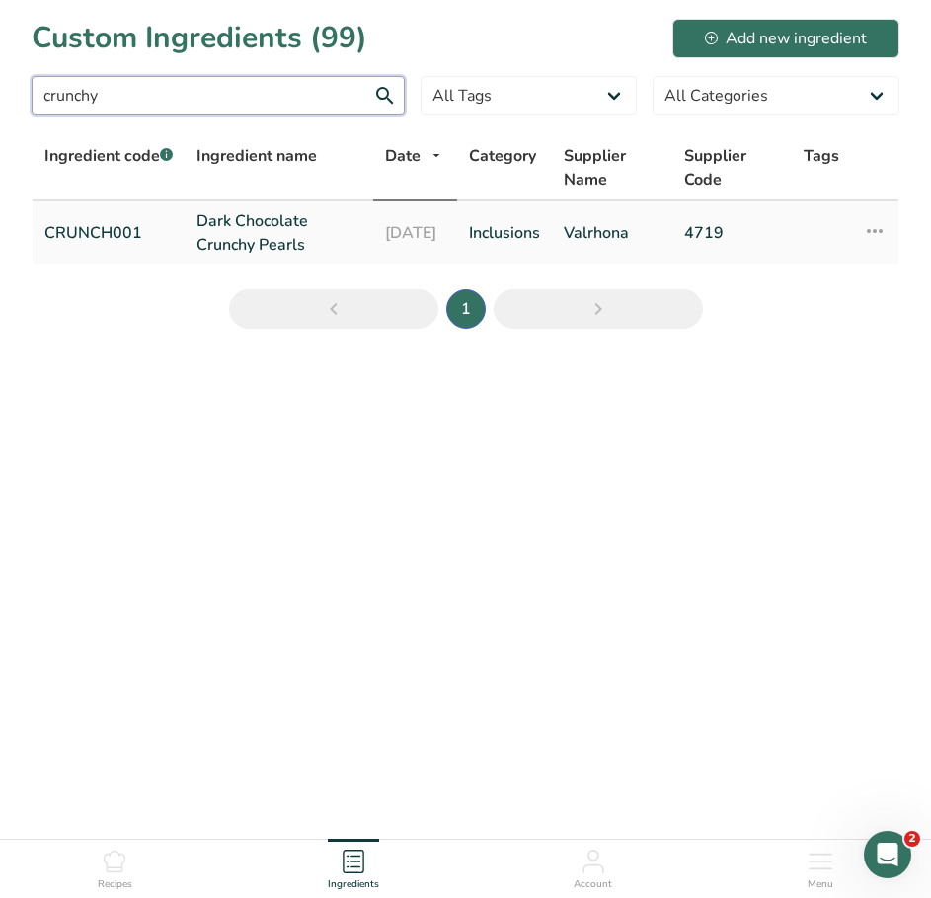
type input "crunchy"
click at [221, 218] on link "Dark Chocolate Crunchy Pearls" at bounding box center [278, 232] width 165 height 47
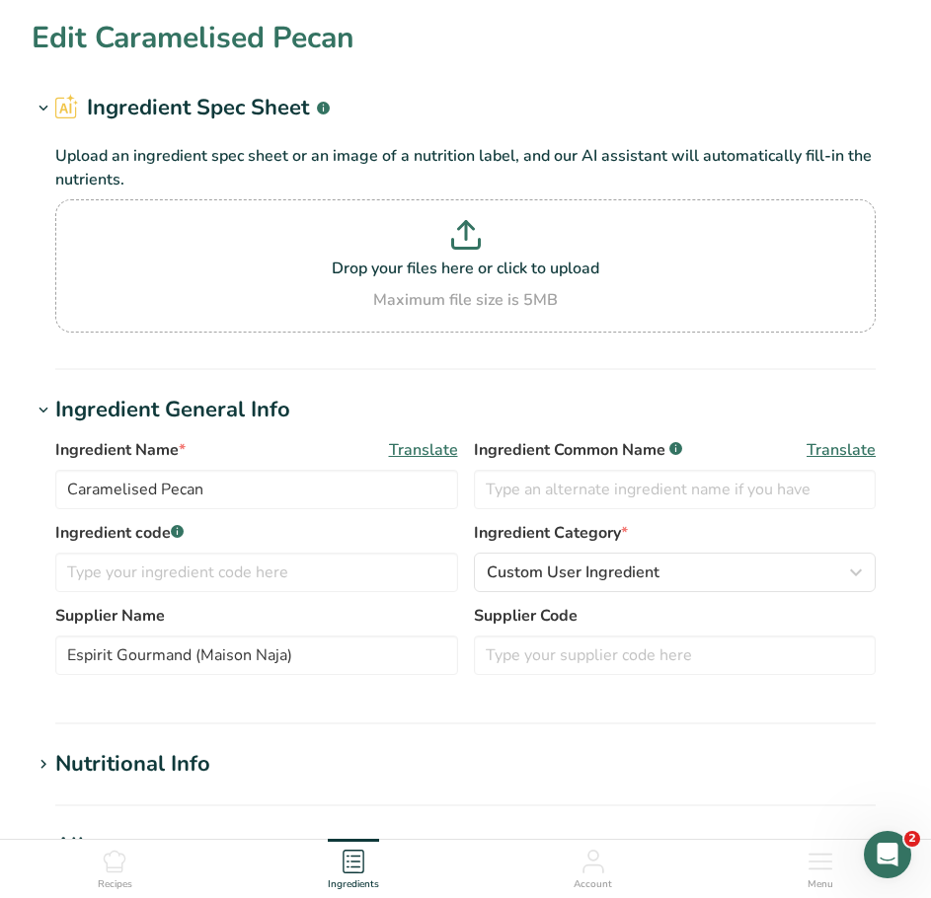
type input "Dark Chocolate Crunchy Pearls"
type input "CRUNCH001"
type input "Valrhona"
type input "4719"
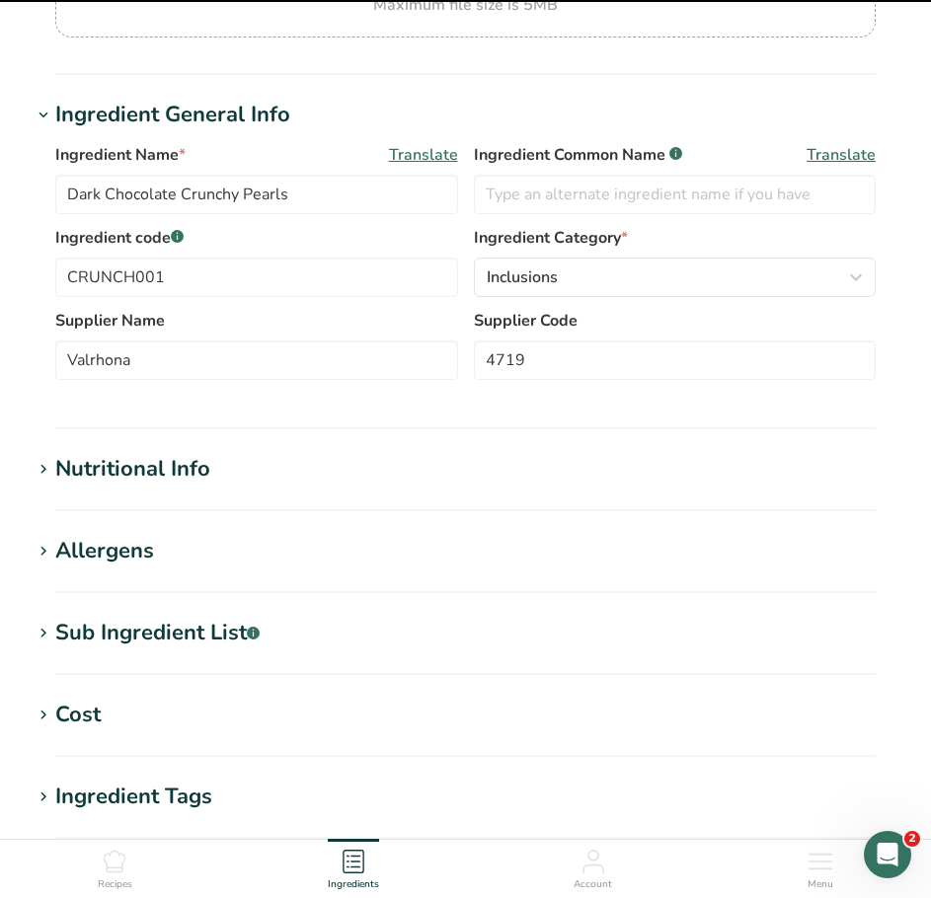
scroll to position [296, 0]
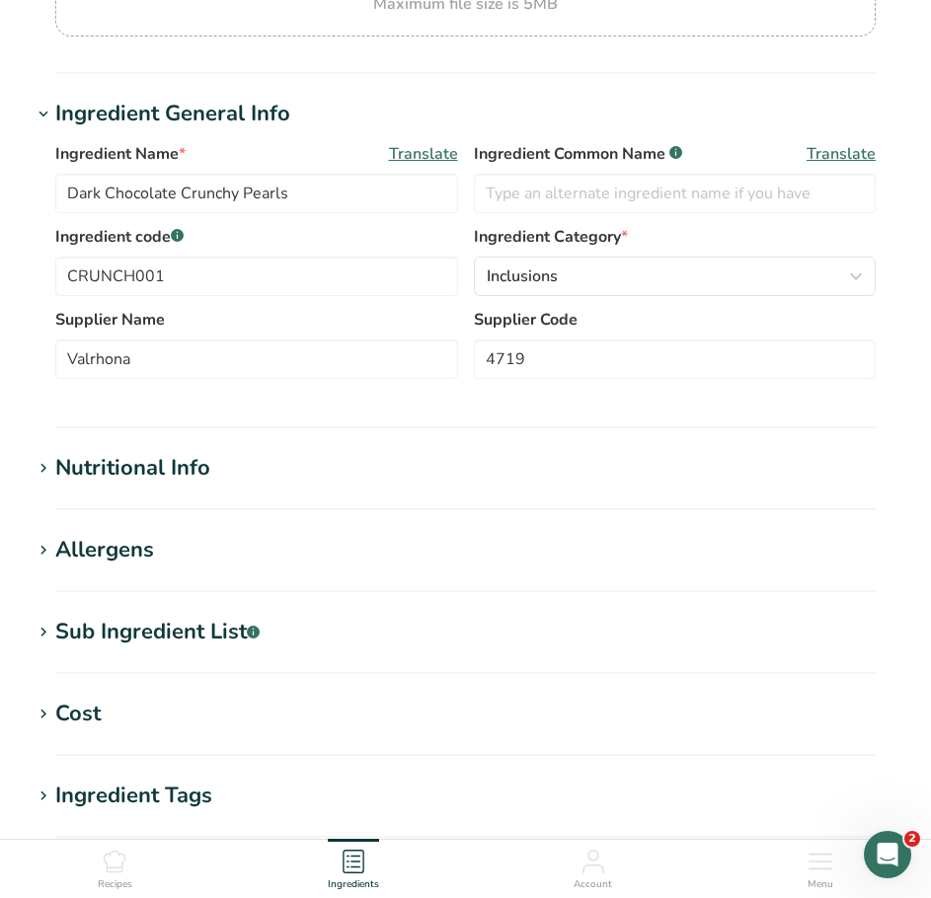
click at [47, 631] on icon at bounding box center [44, 633] width 18 height 28
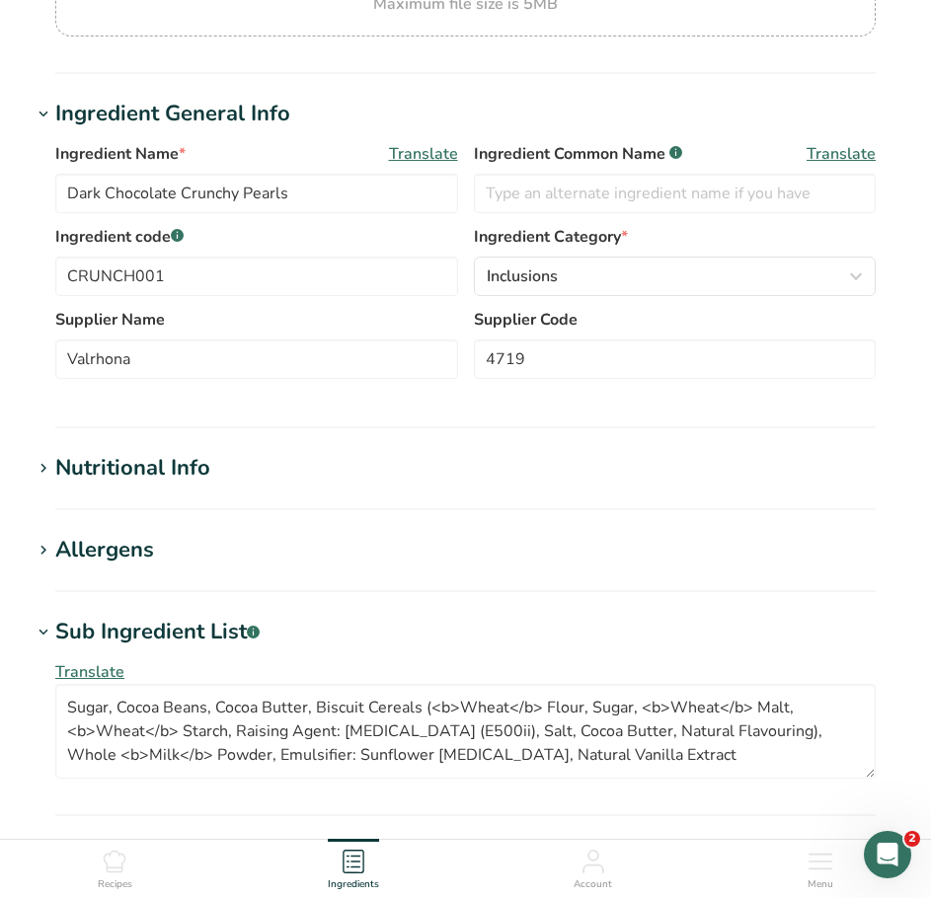
scroll to position [395, 0]
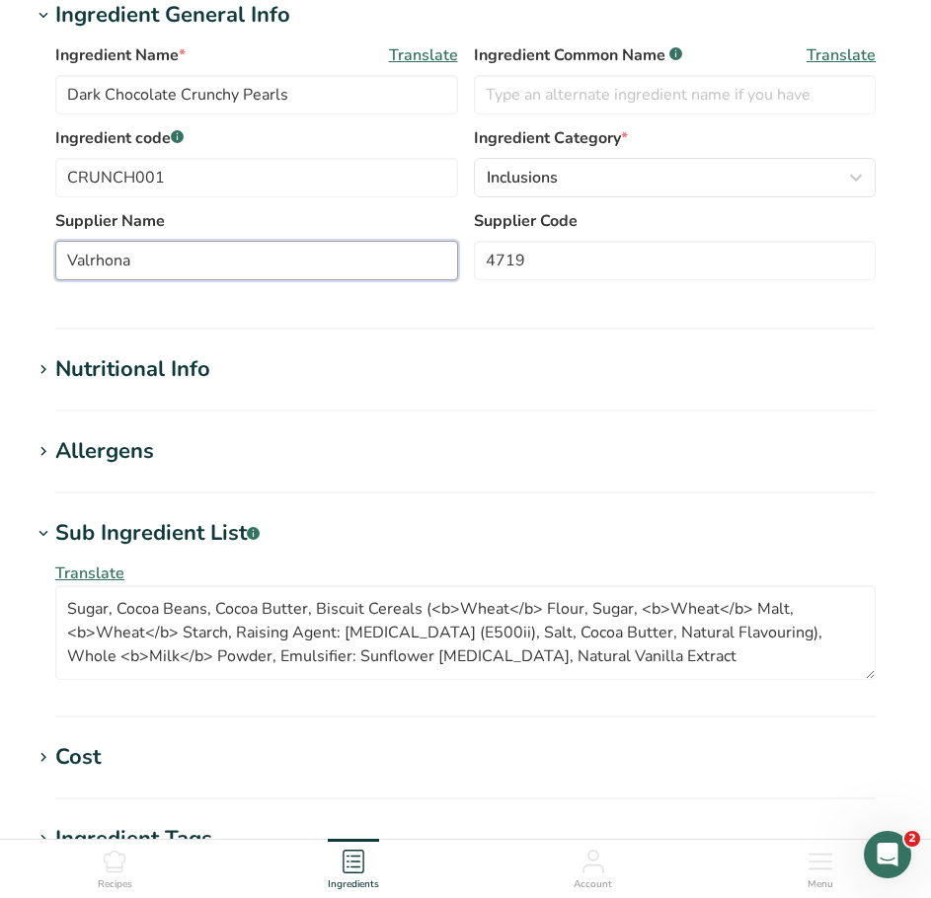
click at [67, 262] on input "Valrhona" at bounding box center [256, 260] width 403 height 39
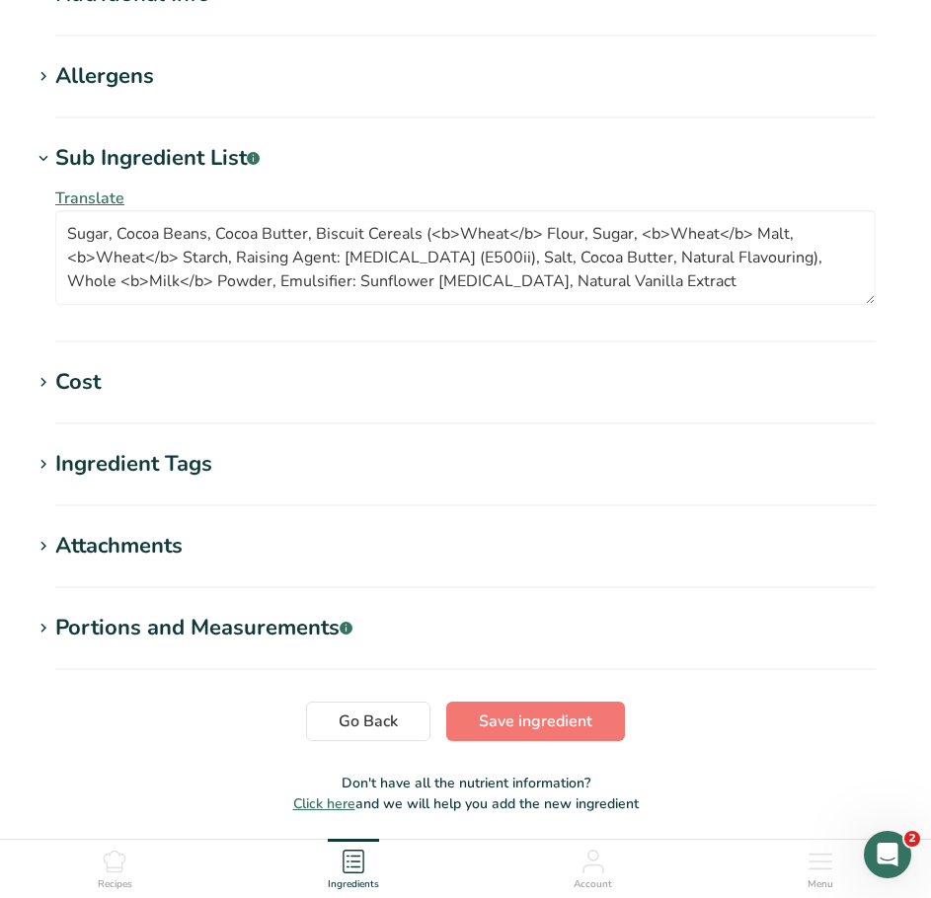
scroll to position [790, 0]
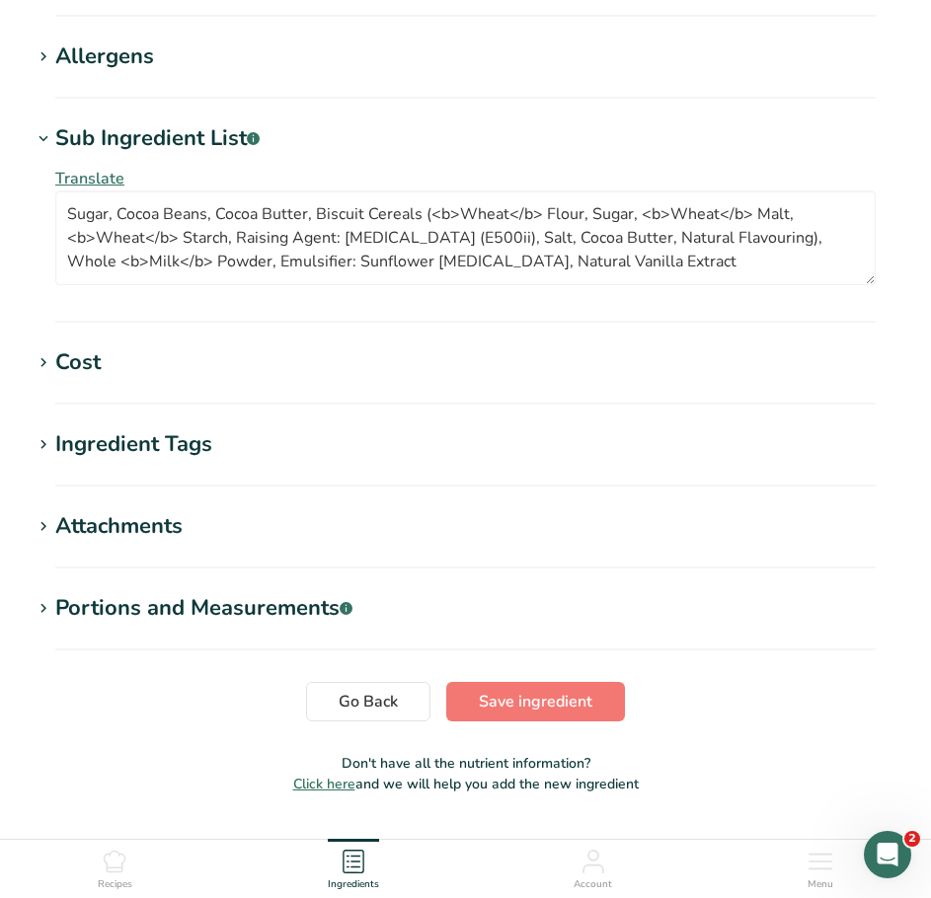
type input "Classic Fine Foods (Valrhona)"
click at [107, 766] on p "Don't have all the nutrient information?" at bounding box center [466, 763] width 868 height 21
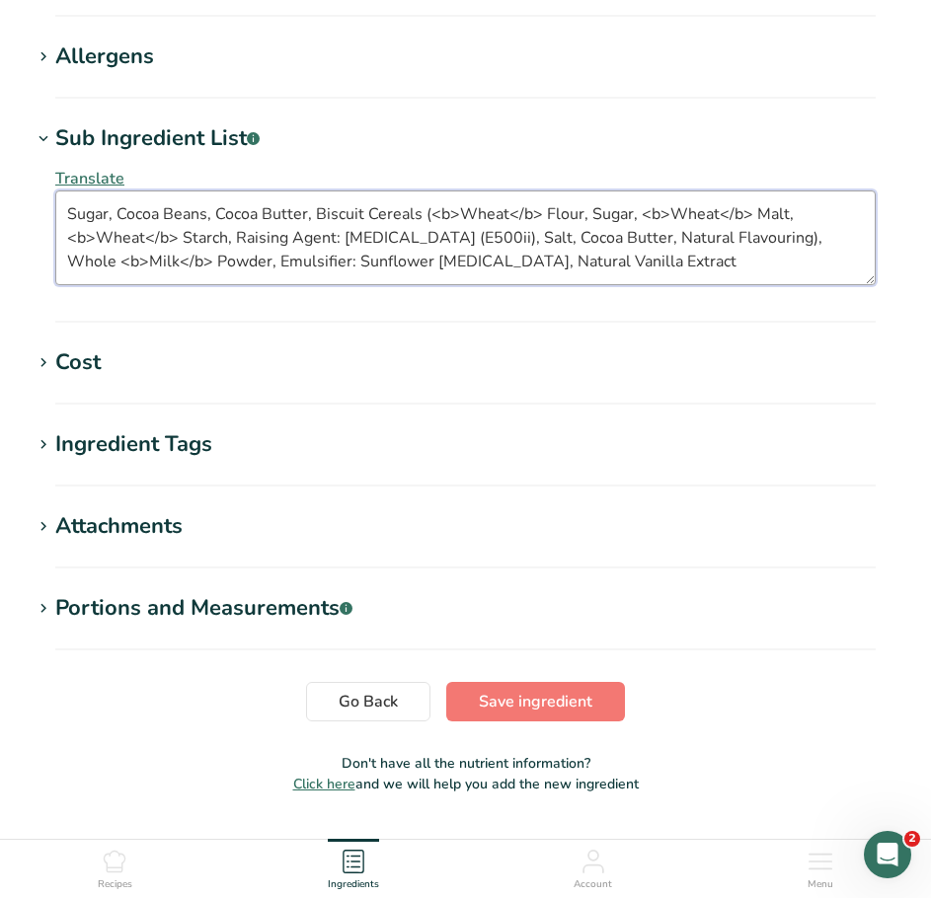
click at [423, 211] on textarea "Sugar, Cocoa Beans, Cocoa Butter, Biscuit Cereals (<b>Wheat</b> Flour, Sugar, <…" at bounding box center [465, 238] width 820 height 95
type textarea "Sugar, Cocoa Beans, Cocoa Butter, Biscuit Cereals (12.5%)(<b>Wheat</b> Flour, S…"
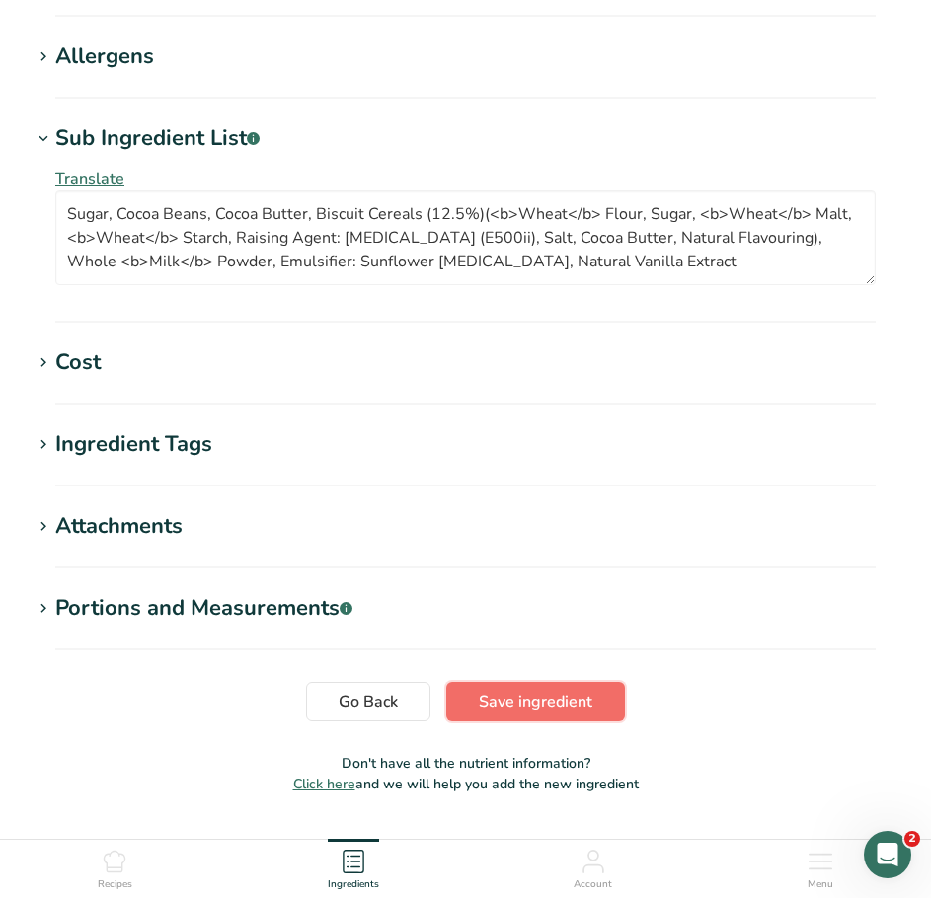
click at [483, 701] on span "Save ingredient" at bounding box center [536, 702] width 114 height 24
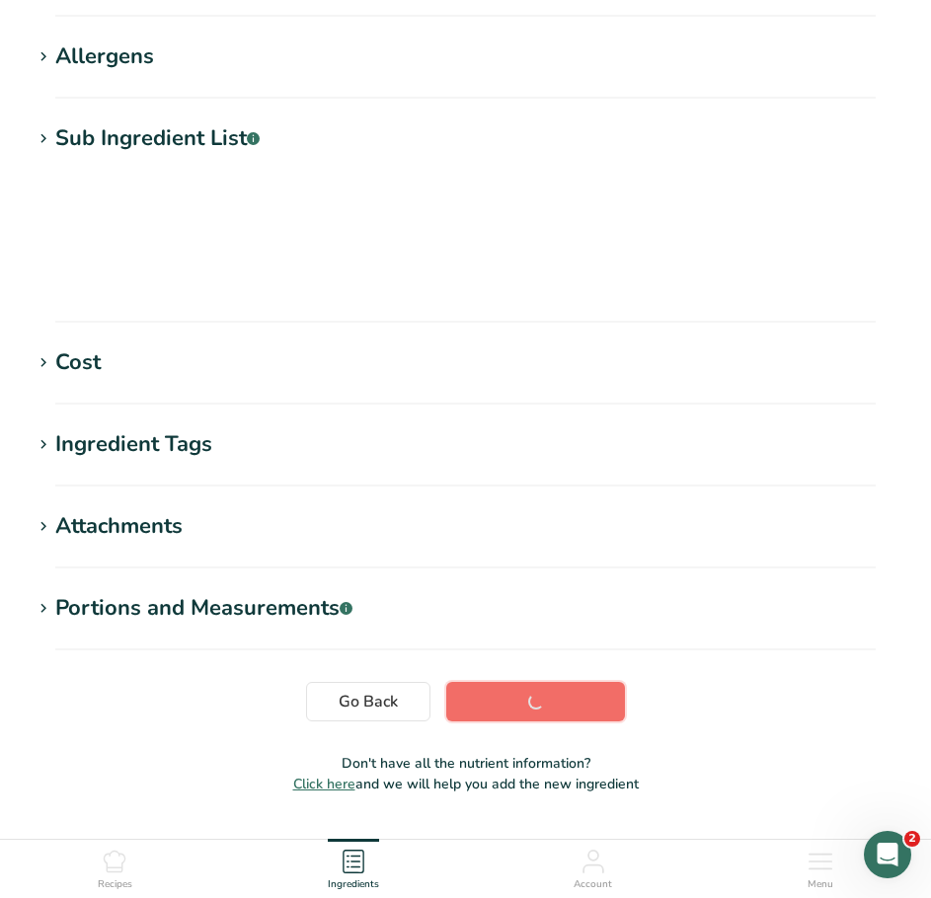
scroll to position [205, 0]
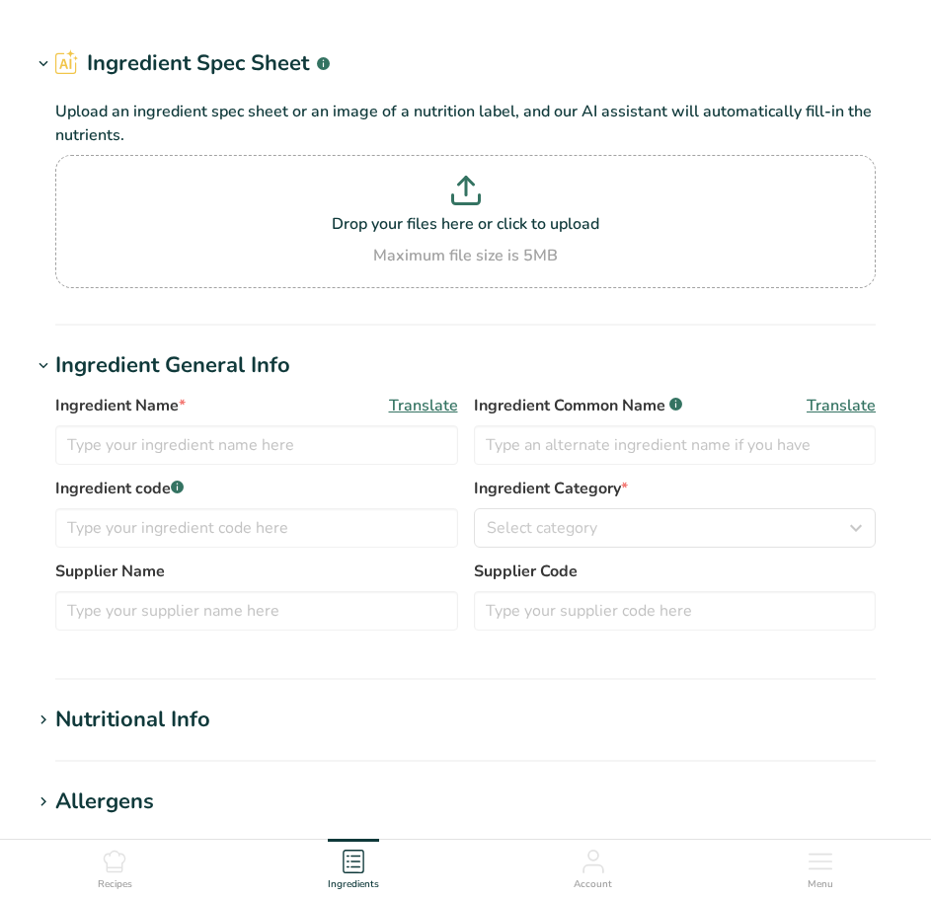
type input "Luker Milk Chocolate - Caribe - 45%"
type input "Milk Chocolate"
type input "LUKER001"
type input "[PERSON_NAME] Chocolate"
type input "PBOG-DD-FT-1062"
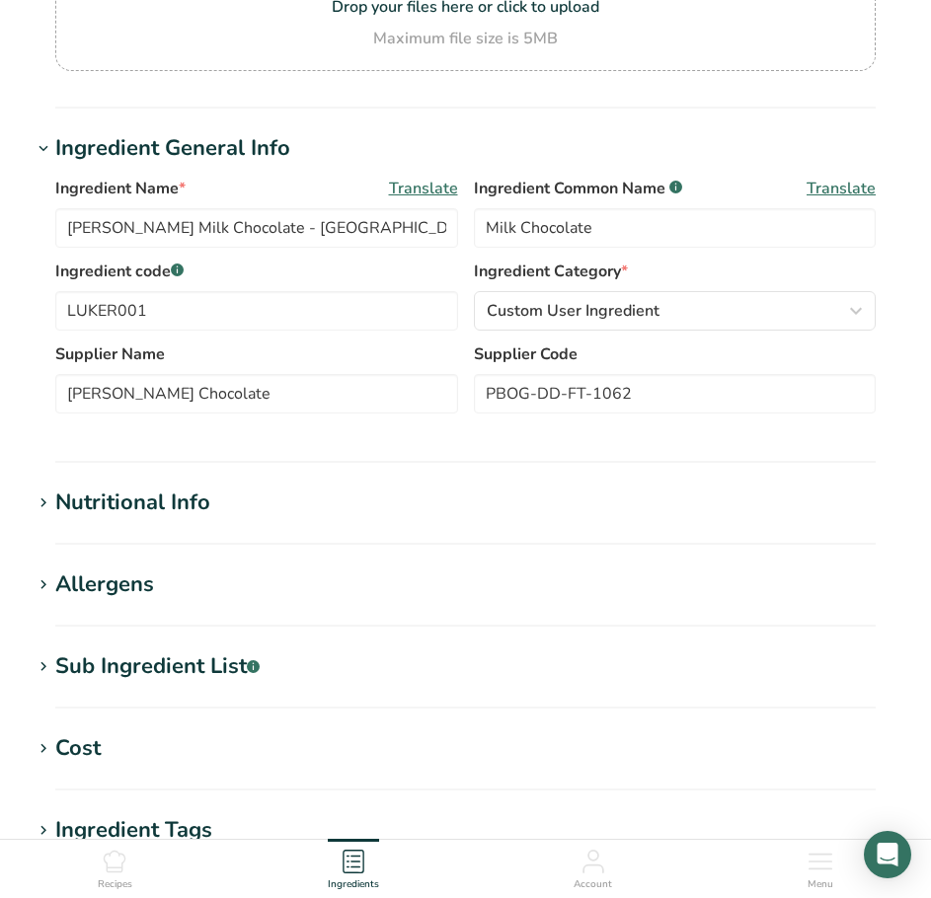
scroll to position [296, 0]
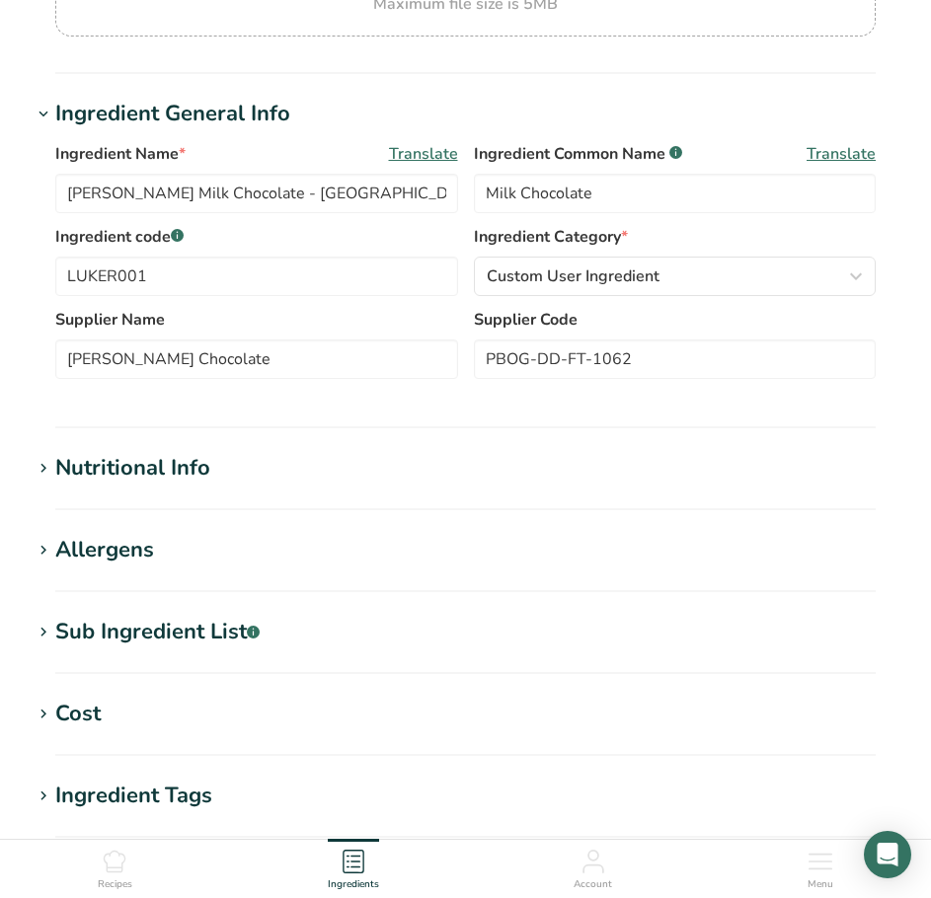
click at [50, 467] on icon at bounding box center [44, 469] width 18 height 28
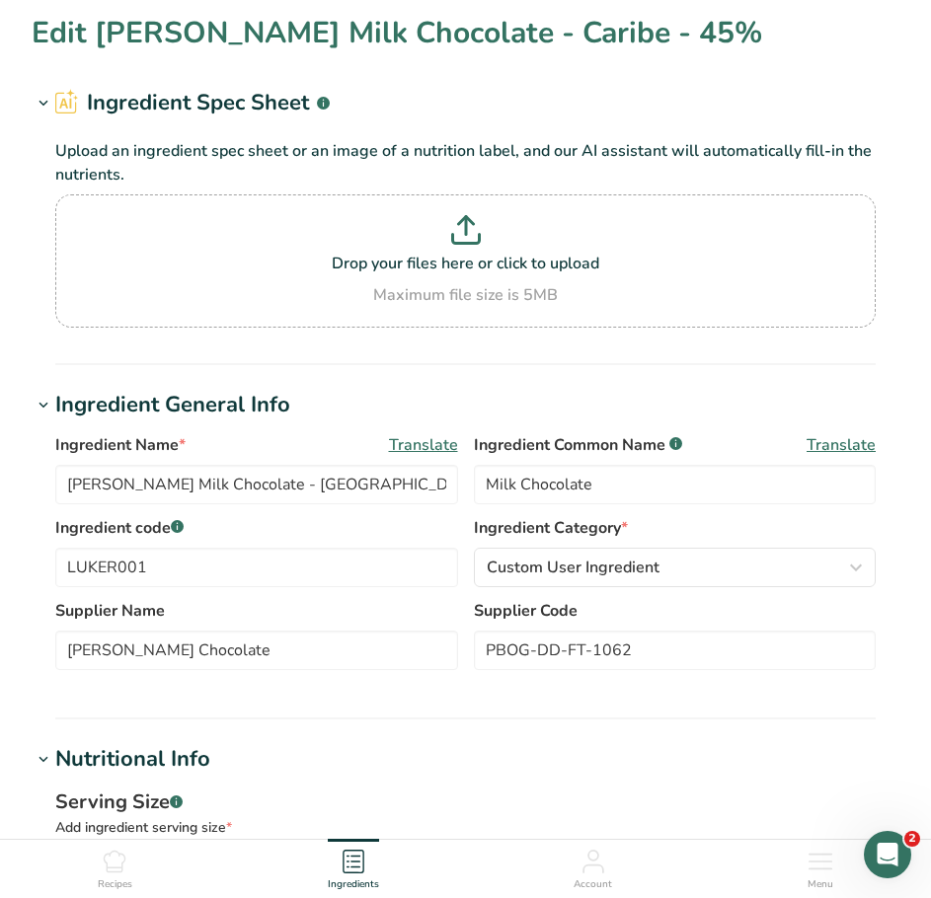
scroll to position [0, 0]
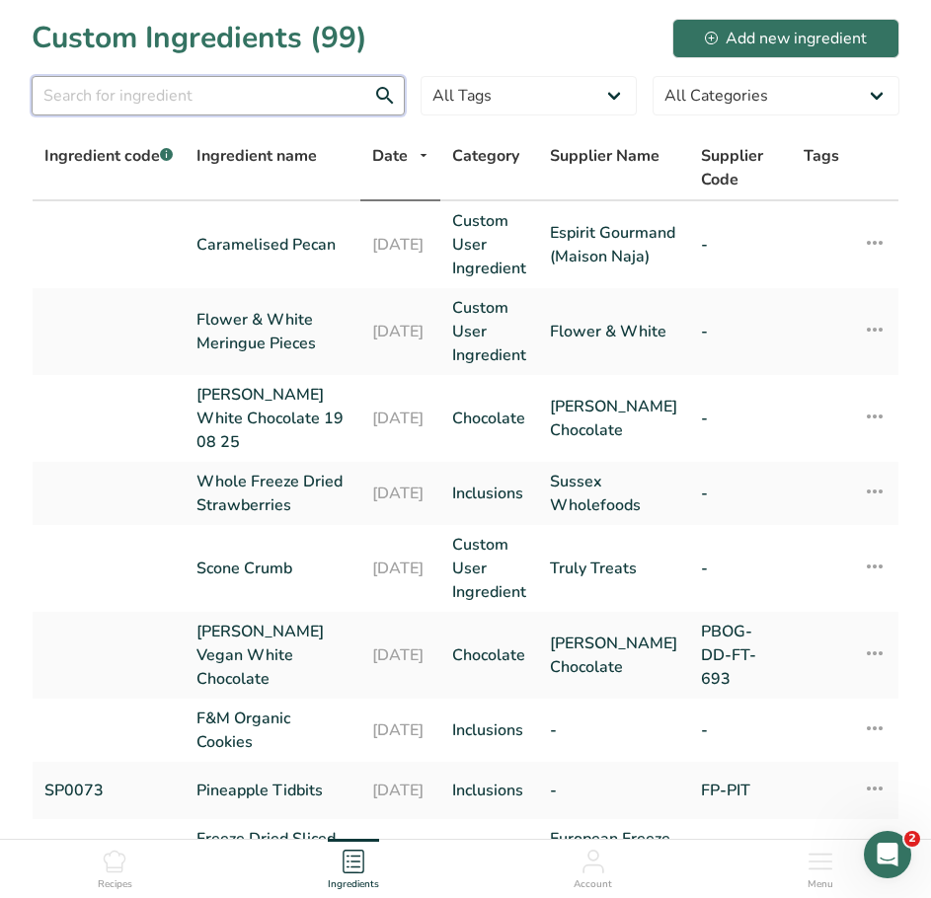
click at [259, 93] on input "text" at bounding box center [218, 95] width 373 height 39
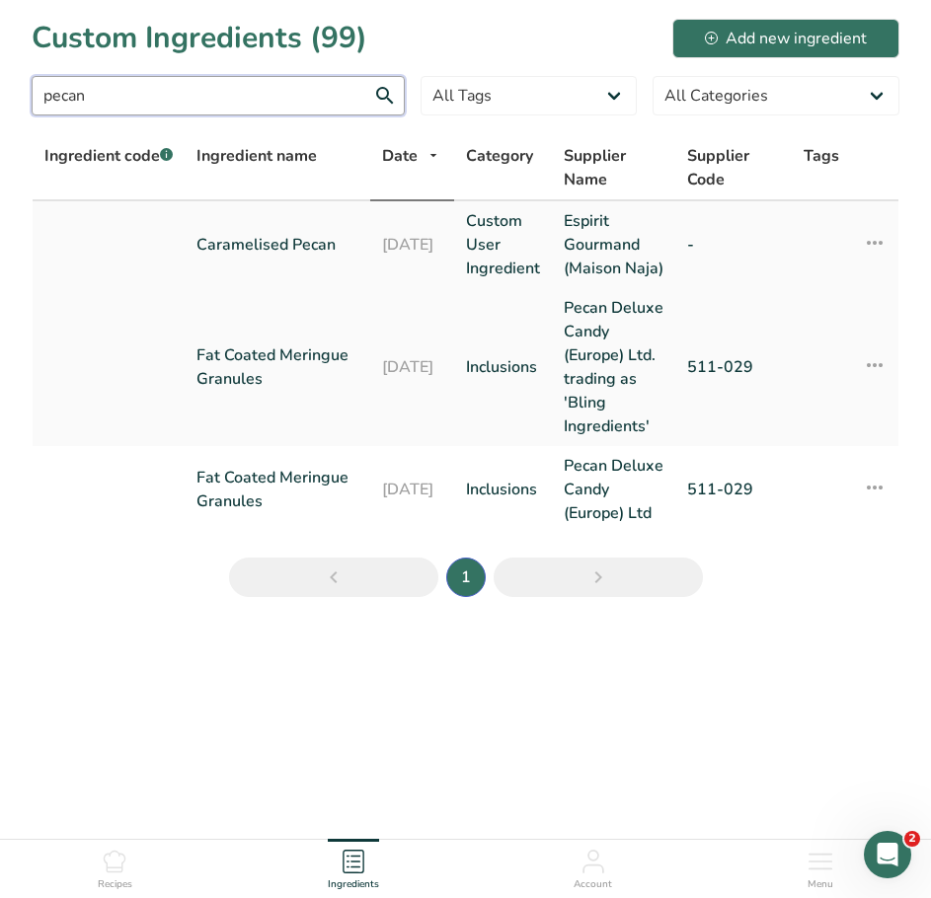
type input "pecan"
click at [301, 256] on link "Caramelised Pecan" at bounding box center [277, 245] width 162 height 24
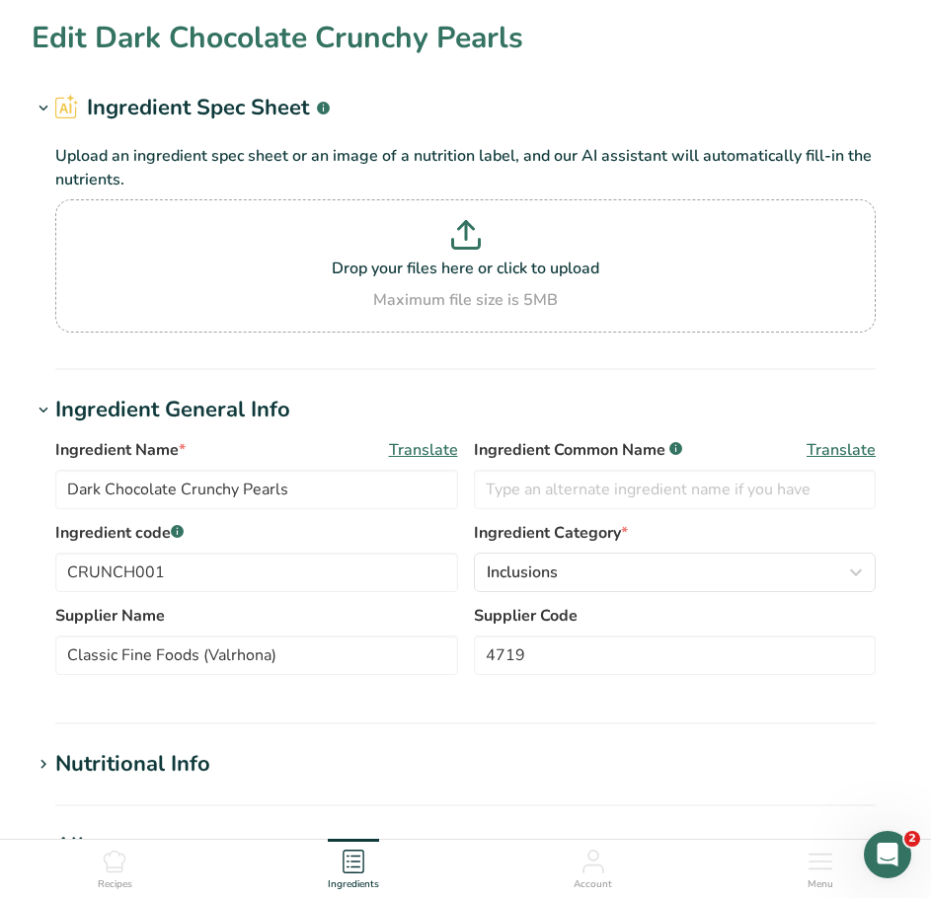
type input "Caramelised Pecan"
type input "Espirit Gourmand (Maison Naja)"
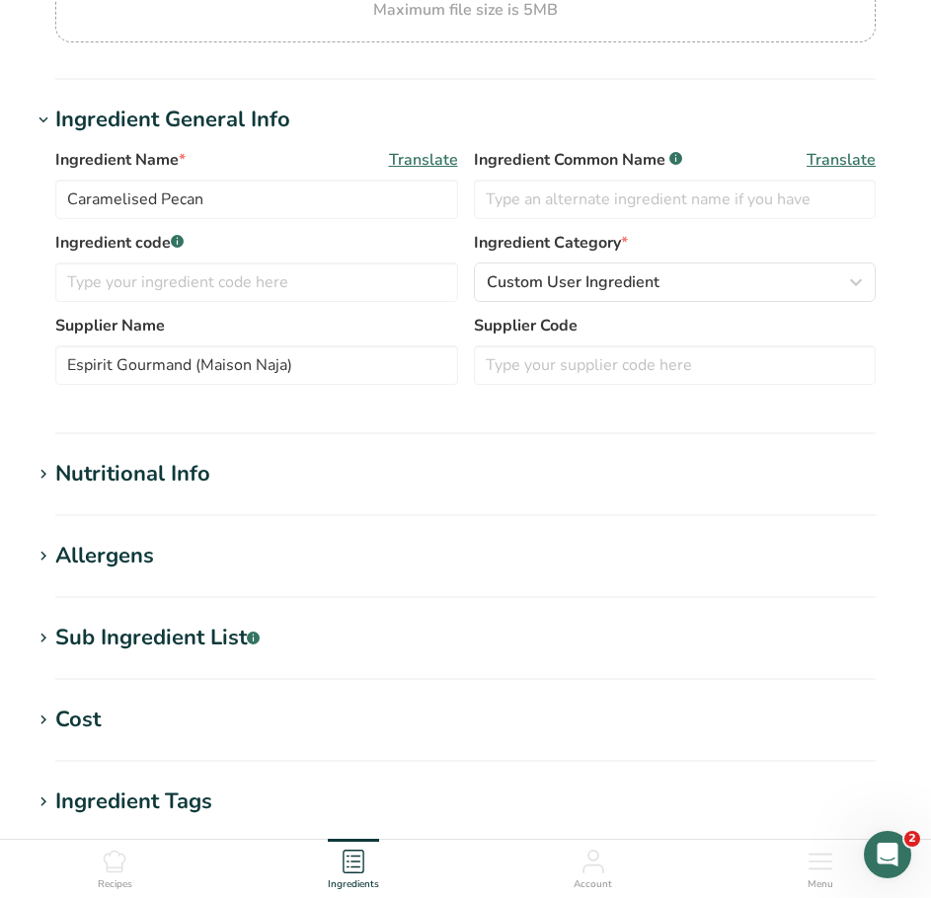
scroll to position [296, 0]
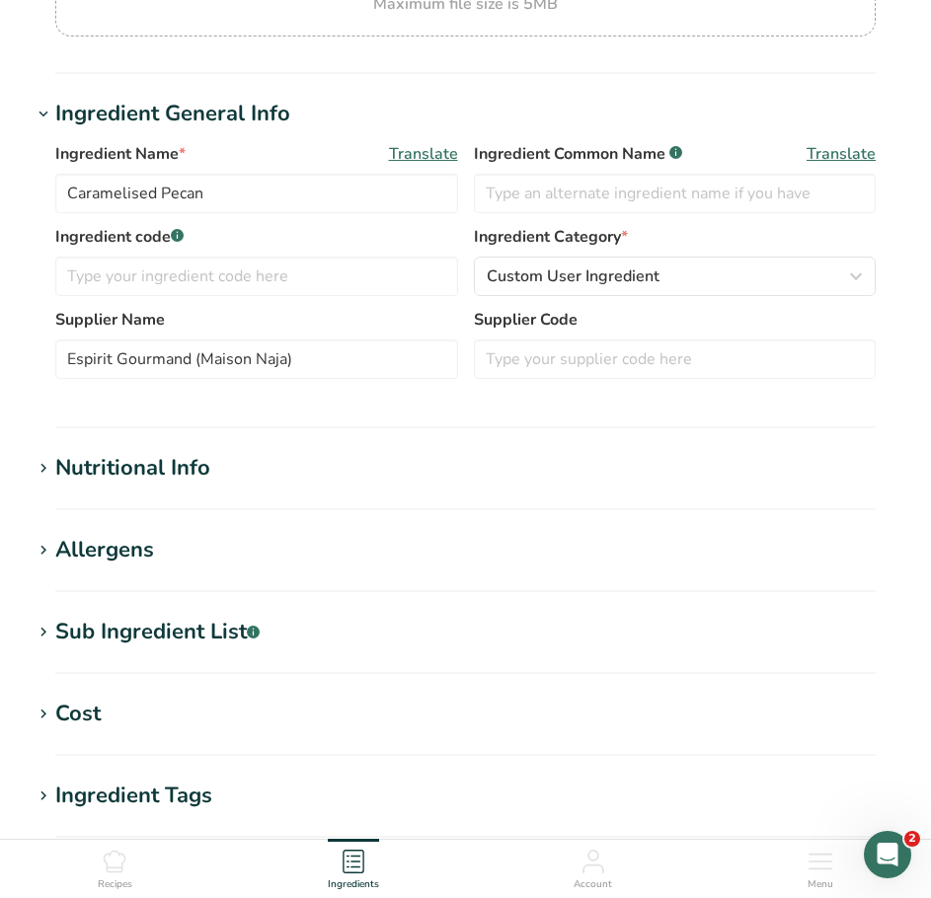
click at [44, 465] on icon at bounding box center [44, 469] width 18 height 28
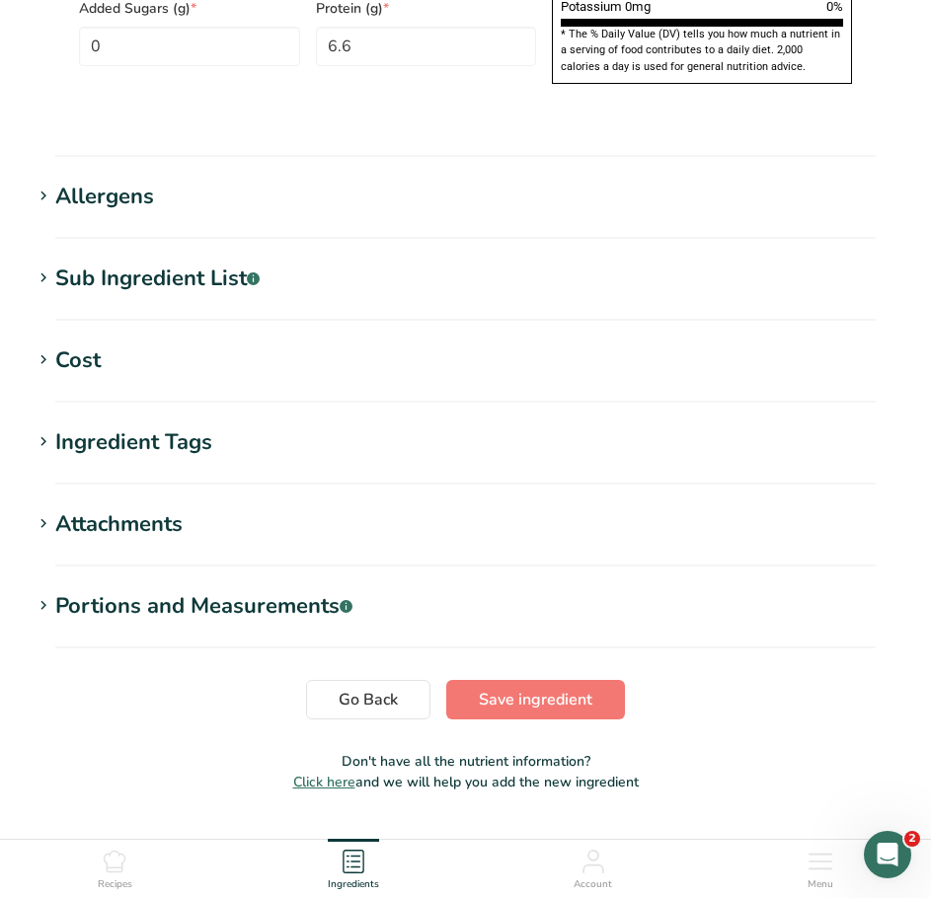
scroll to position [1578, 0]
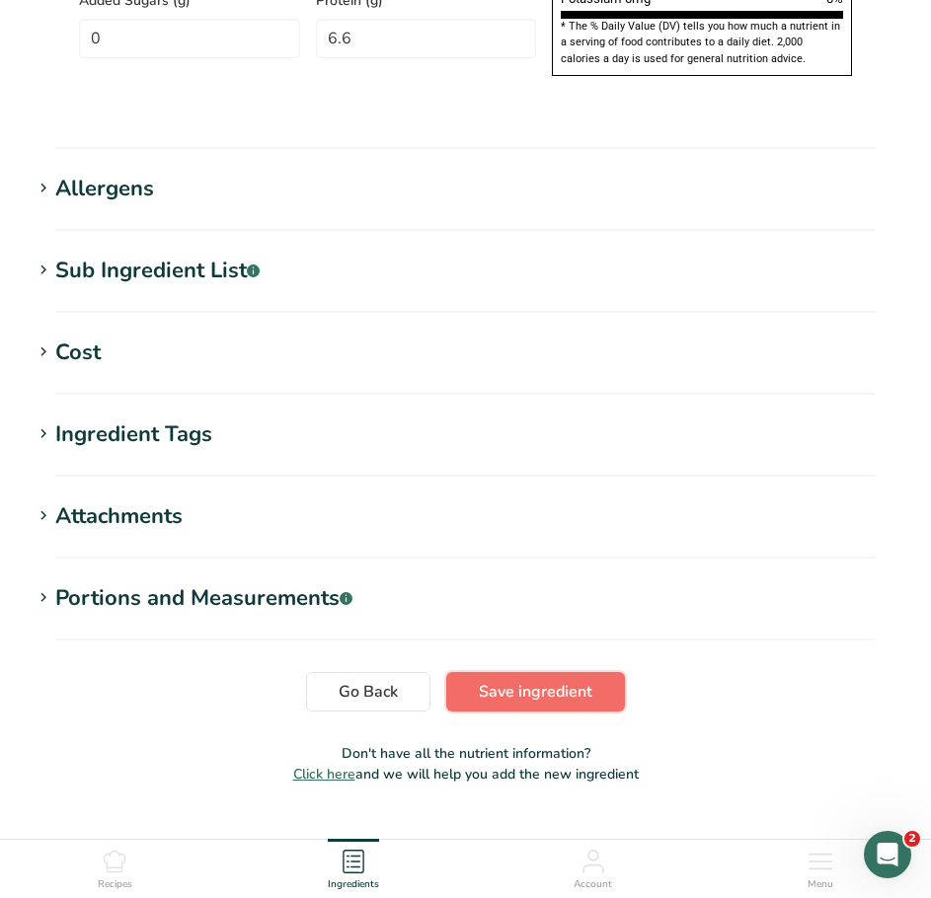
click at [509, 680] on span "Save ingredient" at bounding box center [536, 692] width 114 height 24
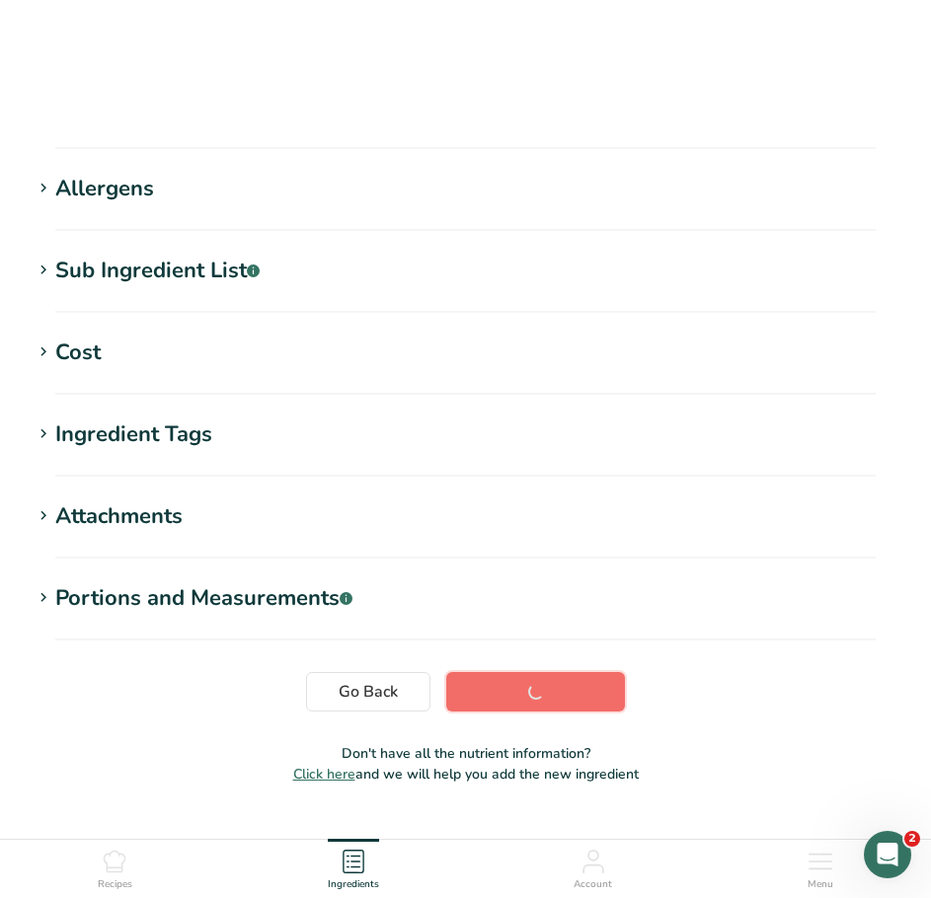
scroll to position [205, 0]
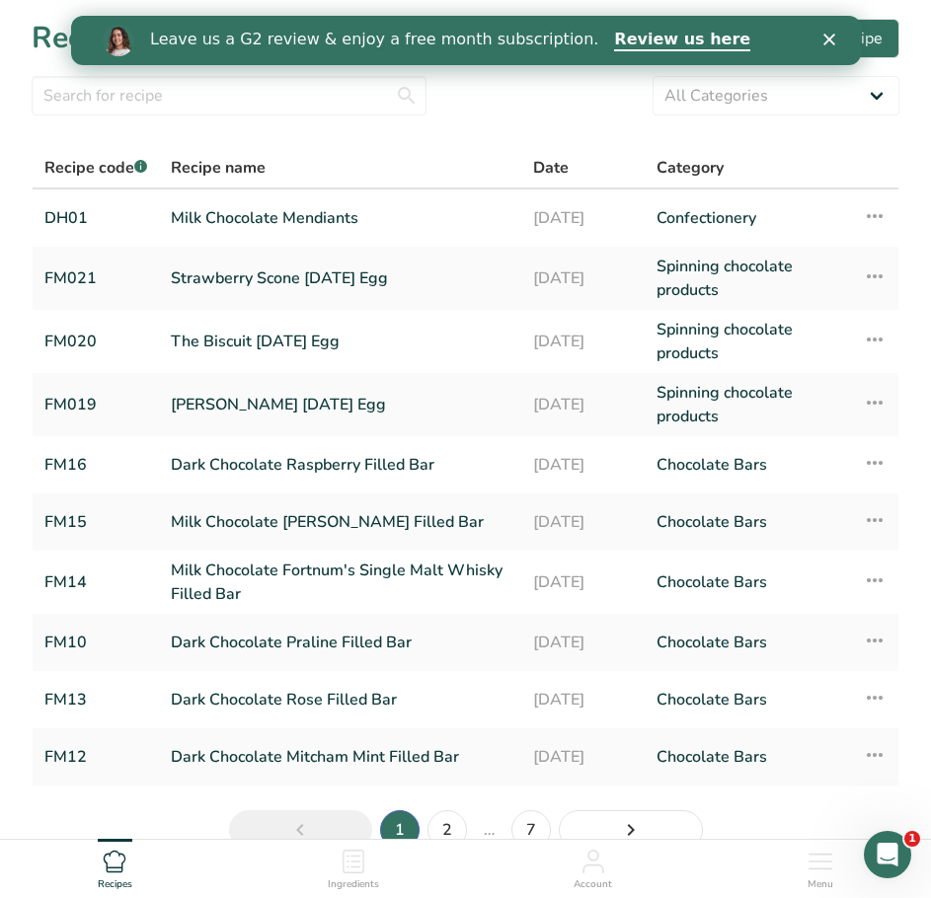
click at [823, 41] on icon "Close" at bounding box center [828, 40] width 12 height 12
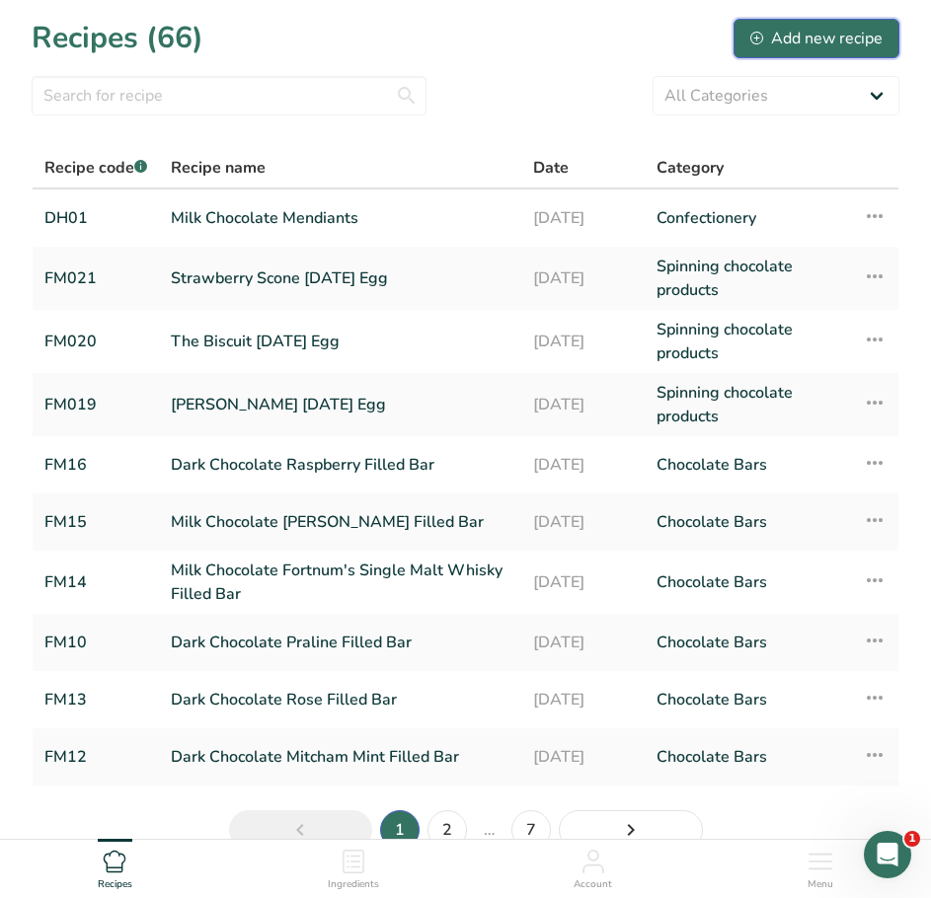
click at [823, 40] on div "Add new recipe" at bounding box center [816, 39] width 132 height 24
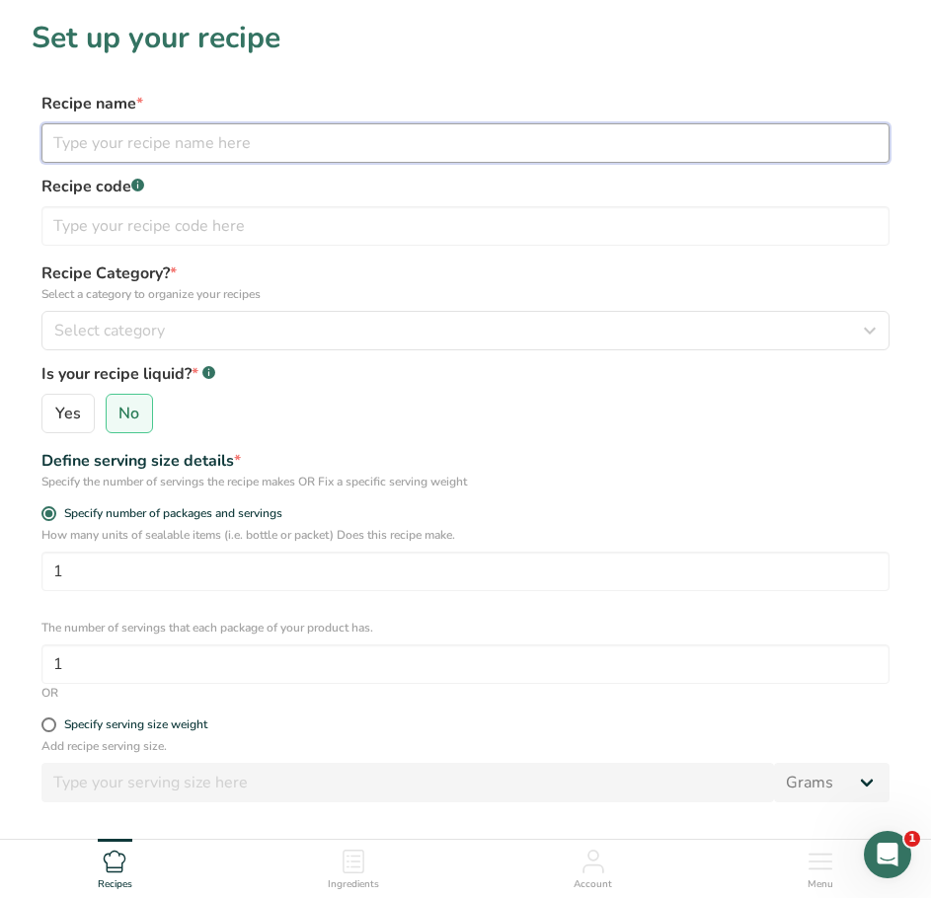
click at [187, 145] on input "text" at bounding box center [465, 142] width 848 height 39
type input "Dark Chocolate Mendiants"
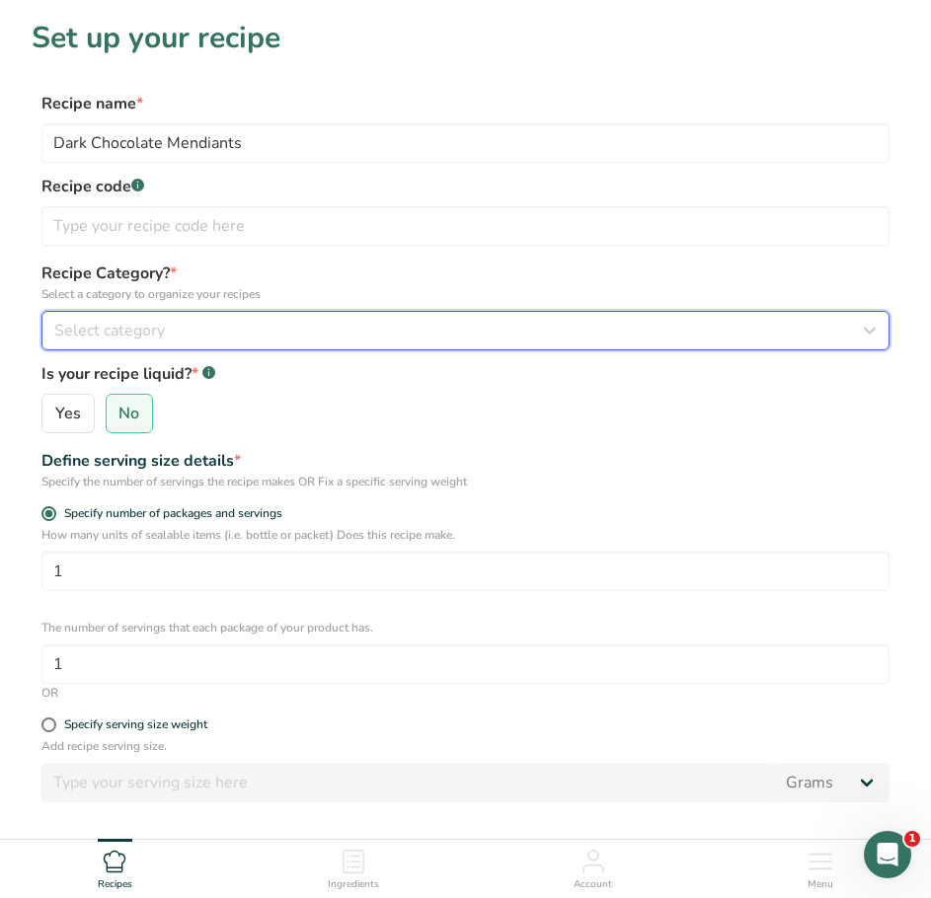
click at [119, 327] on span "Select category" at bounding box center [109, 331] width 111 height 24
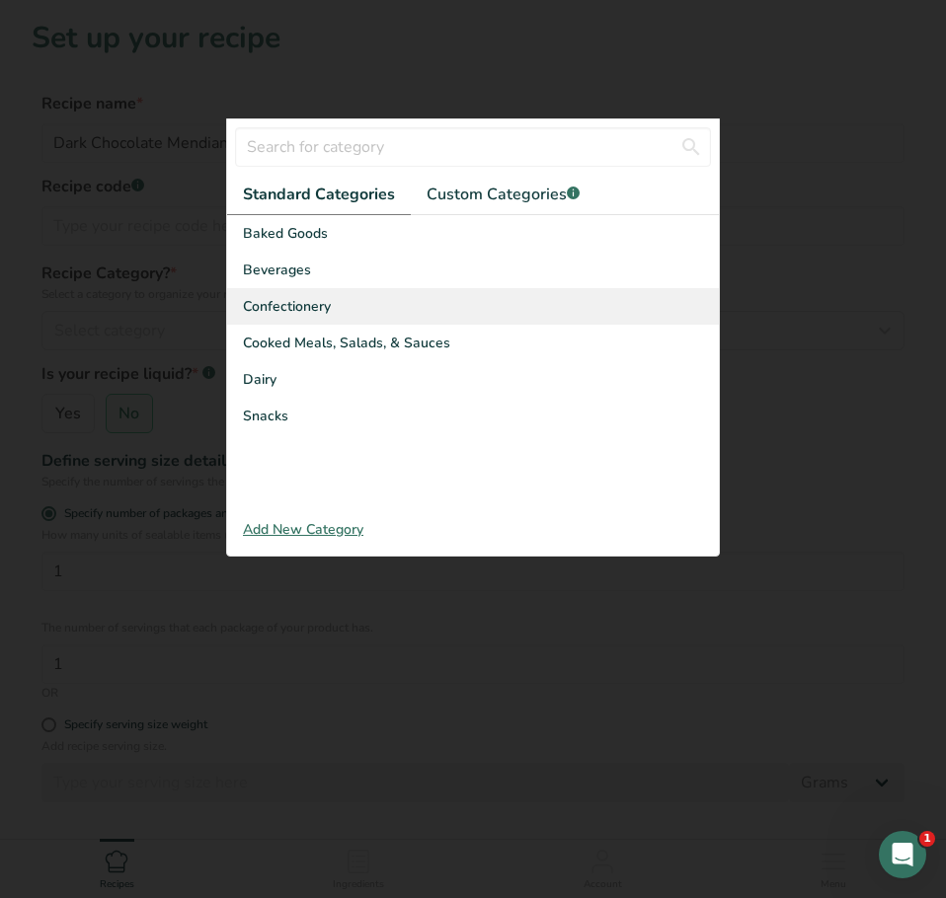
click at [291, 307] on span "Confectionery" at bounding box center [287, 306] width 88 height 21
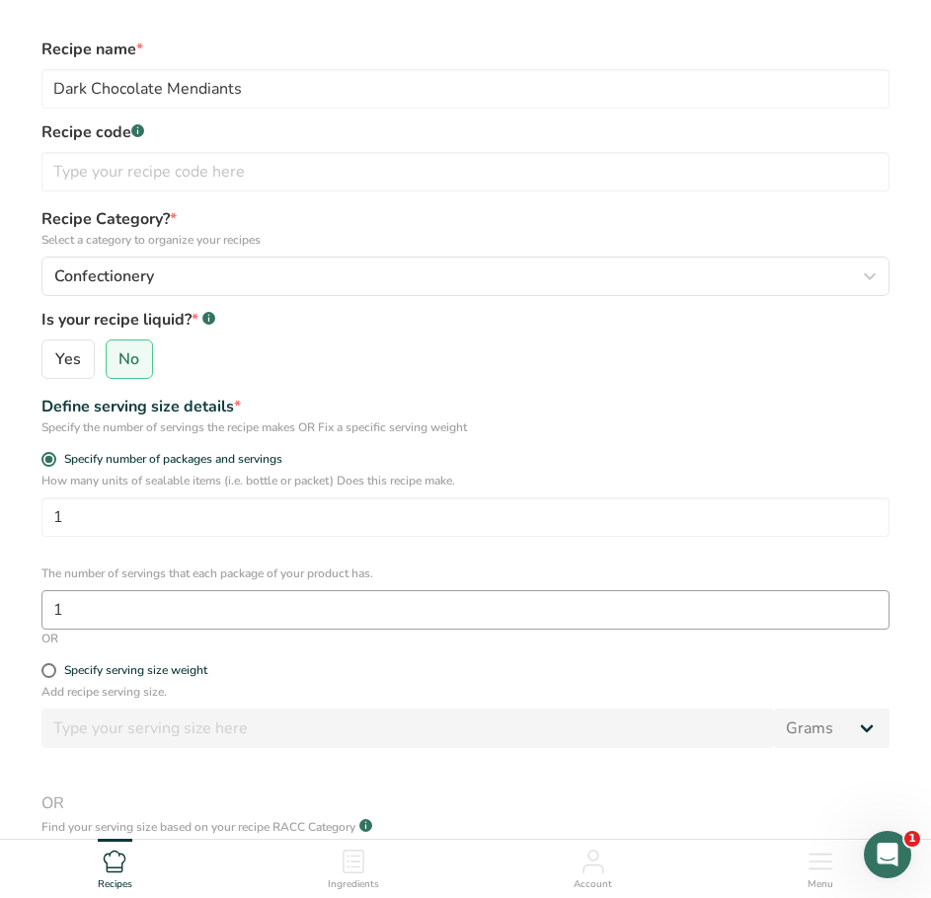
scroll to position [99, 0]
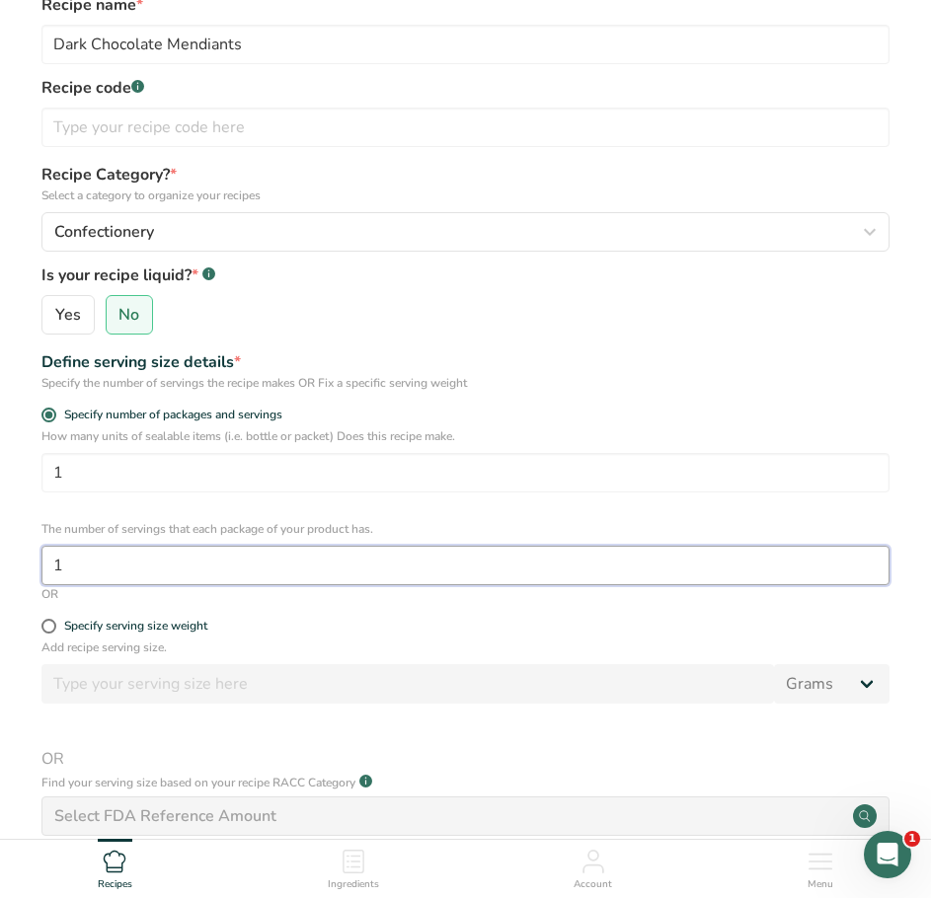
click at [97, 564] on input "1" at bounding box center [465, 565] width 848 height 39
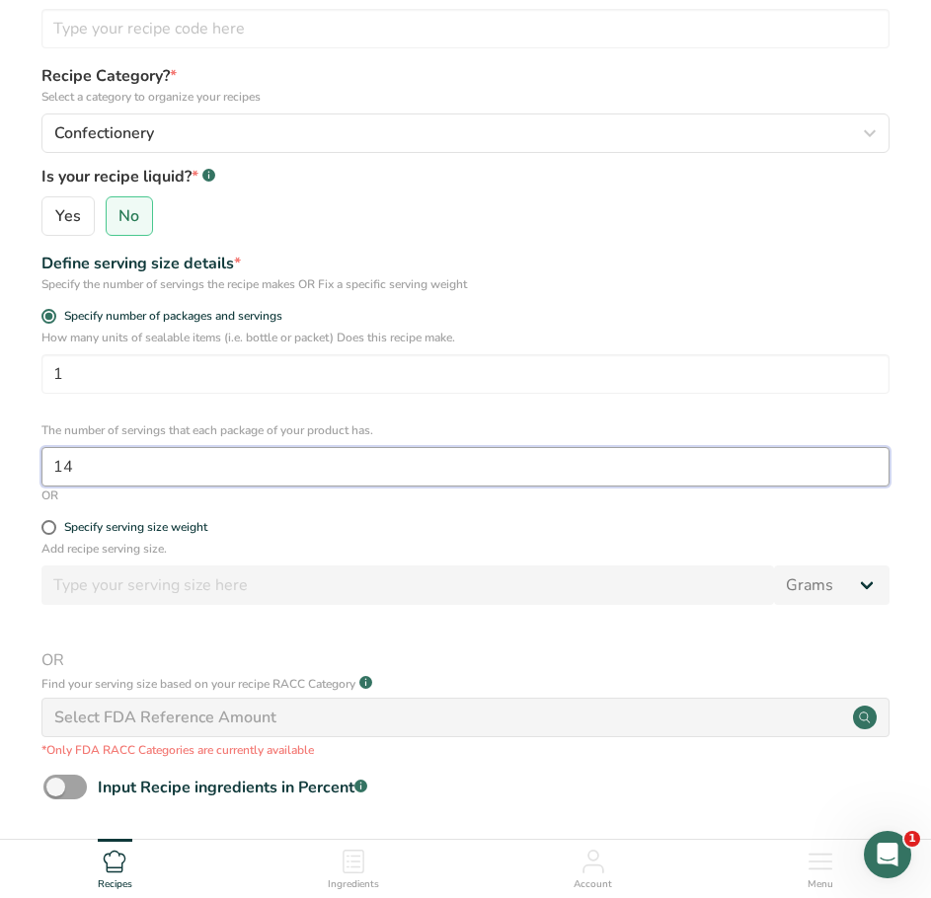
scroll to position [296, 0]
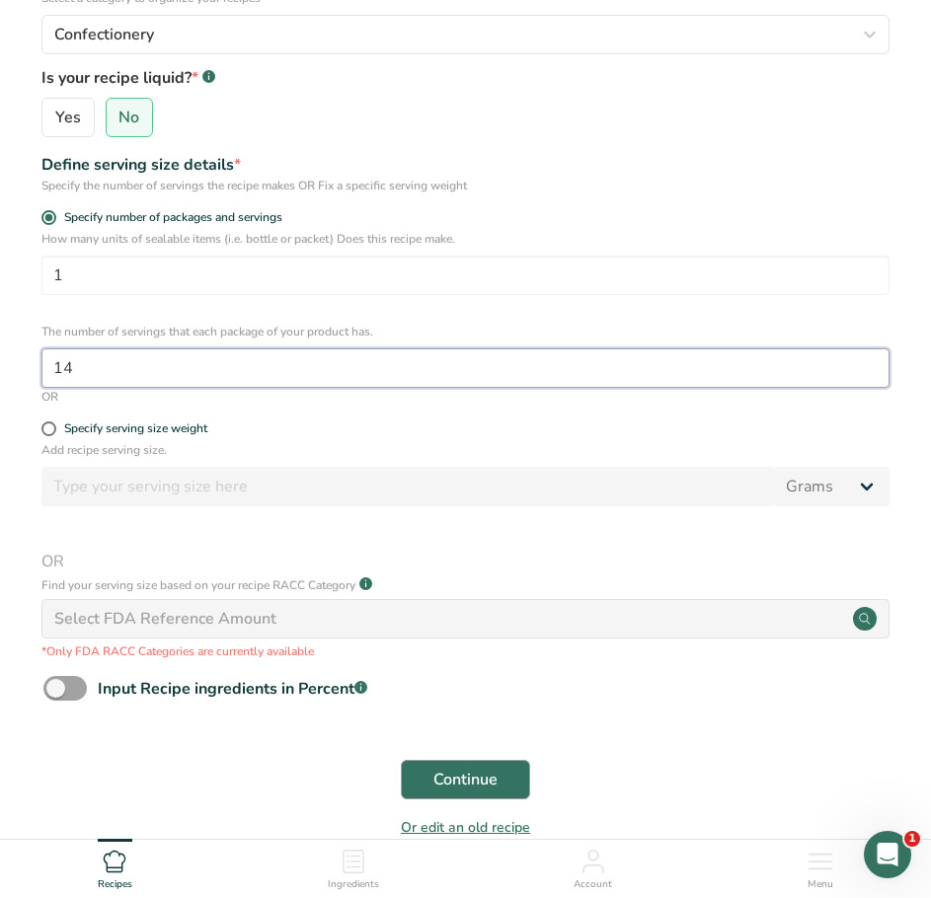
type input "14"
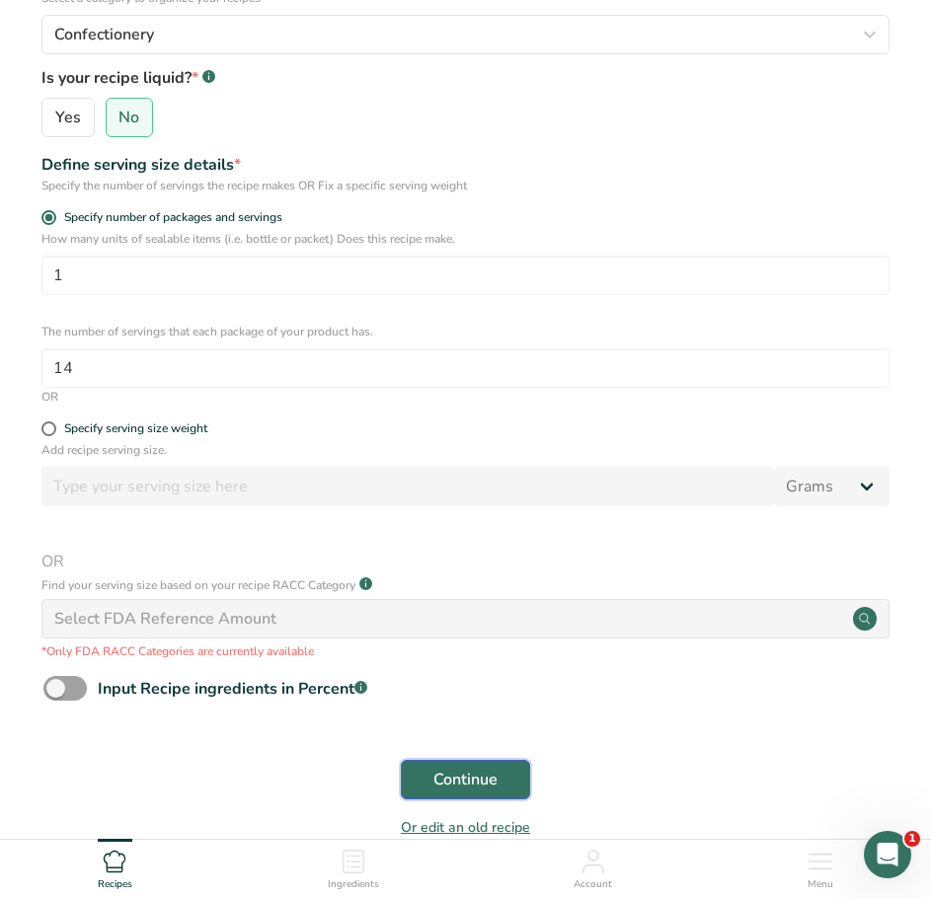
click at [439, 772] on span "Continue" at bounding box center [465, 780] width 64 height 24
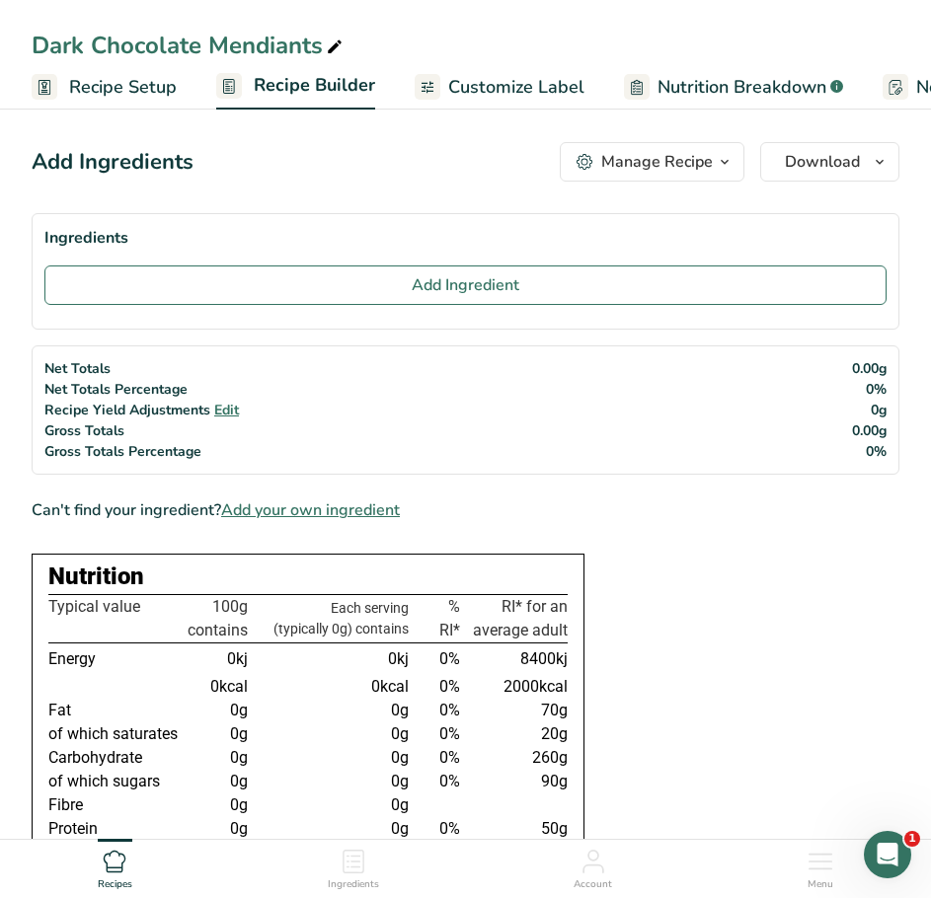
click at [104, 91] on span "Recipe Setup" at bounding box center [123, 87] width 108 height 27
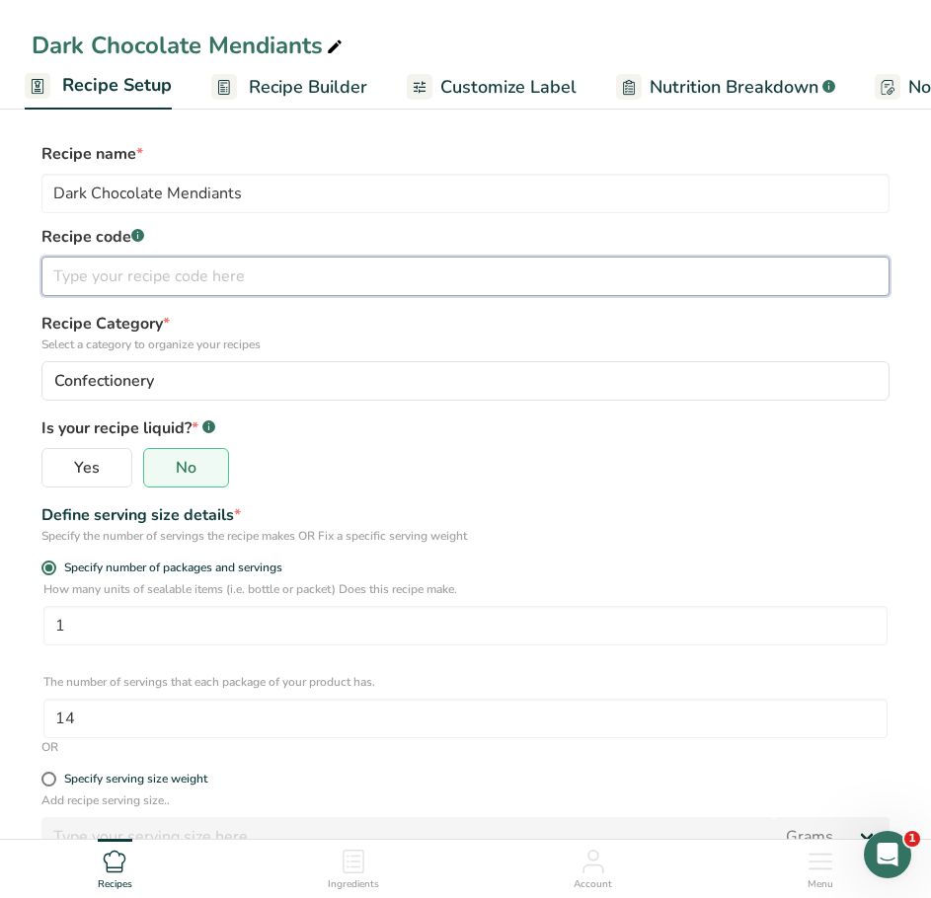
click at [330, 290] on input "text" at bounding box center [465, 276] width 848 height 39
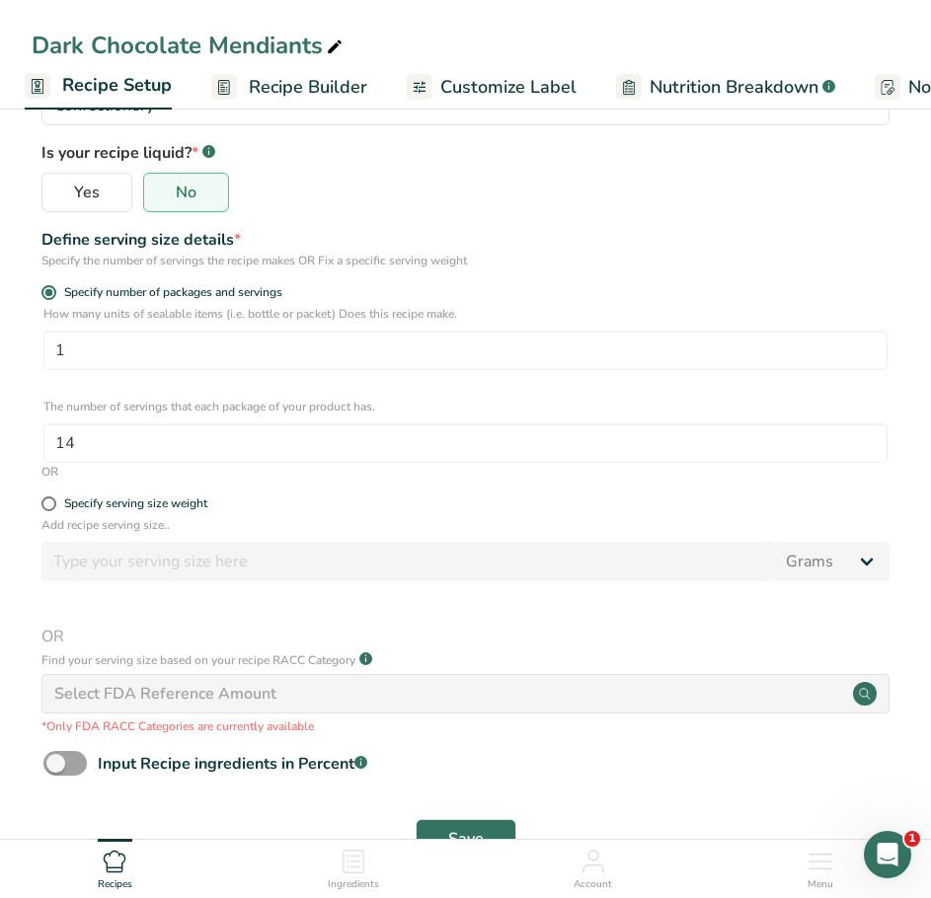
scroll to position [339, 0]
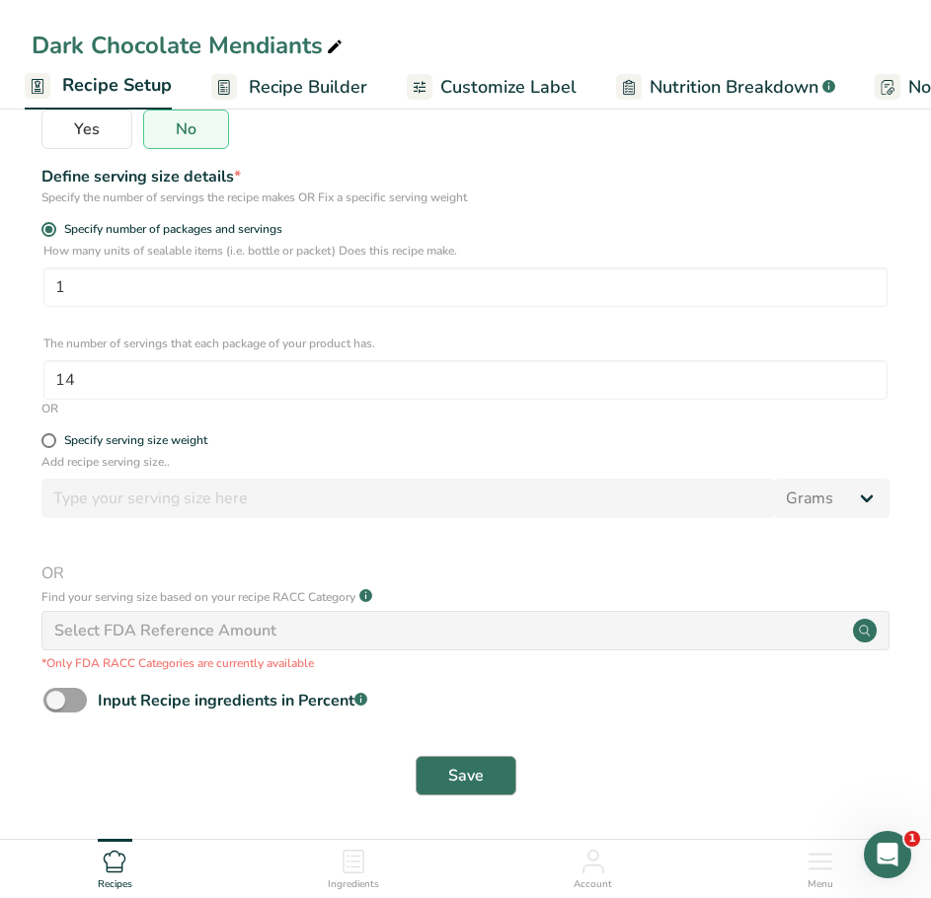
type input "DH02"
click at [486, 786] on button "Save" at bounding box center [466, 775] width 101 height 39
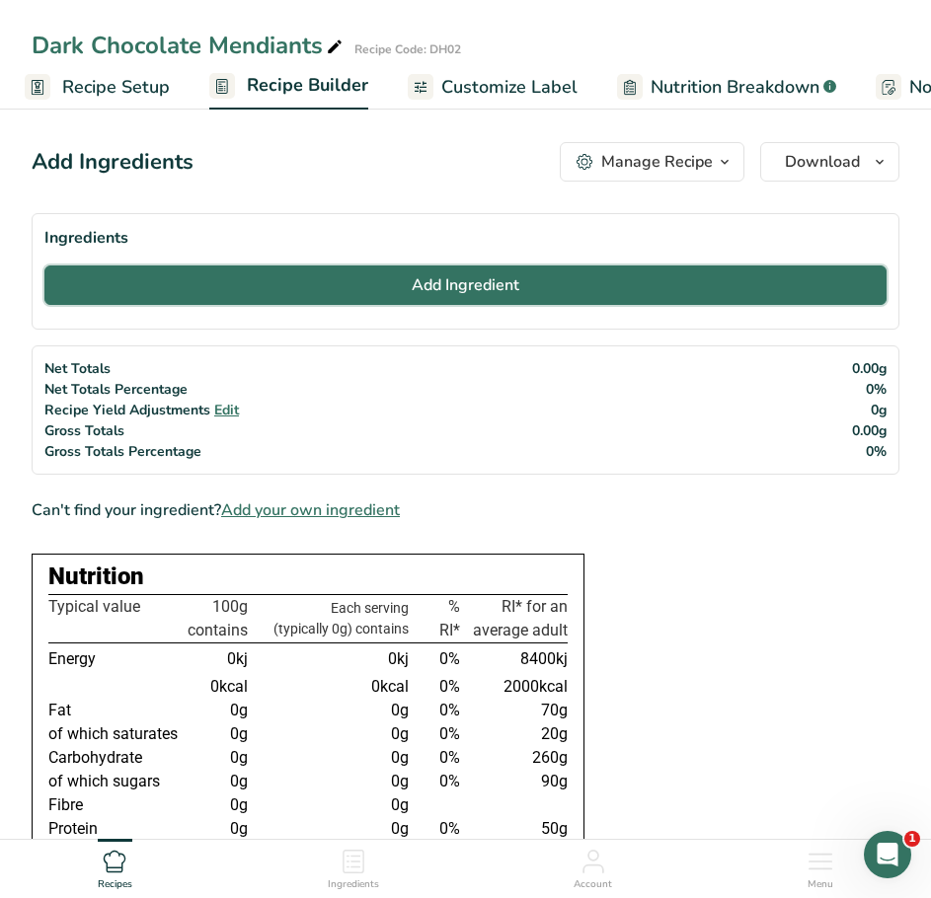
click at [401, 283] on button "Add Ingredient" at bounding box center [465, 285] width 842 height 39
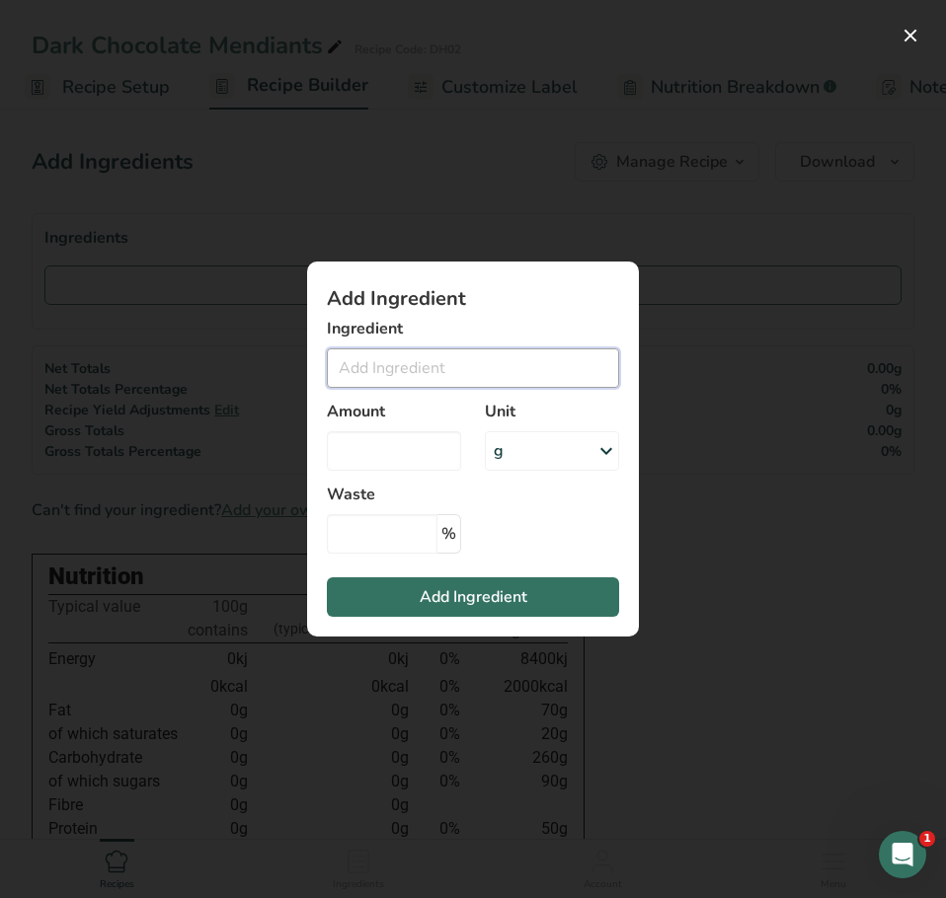
click at [409, 380] on input "Add ingredient modal" at bounding box center [473, 367] width 292 height 39
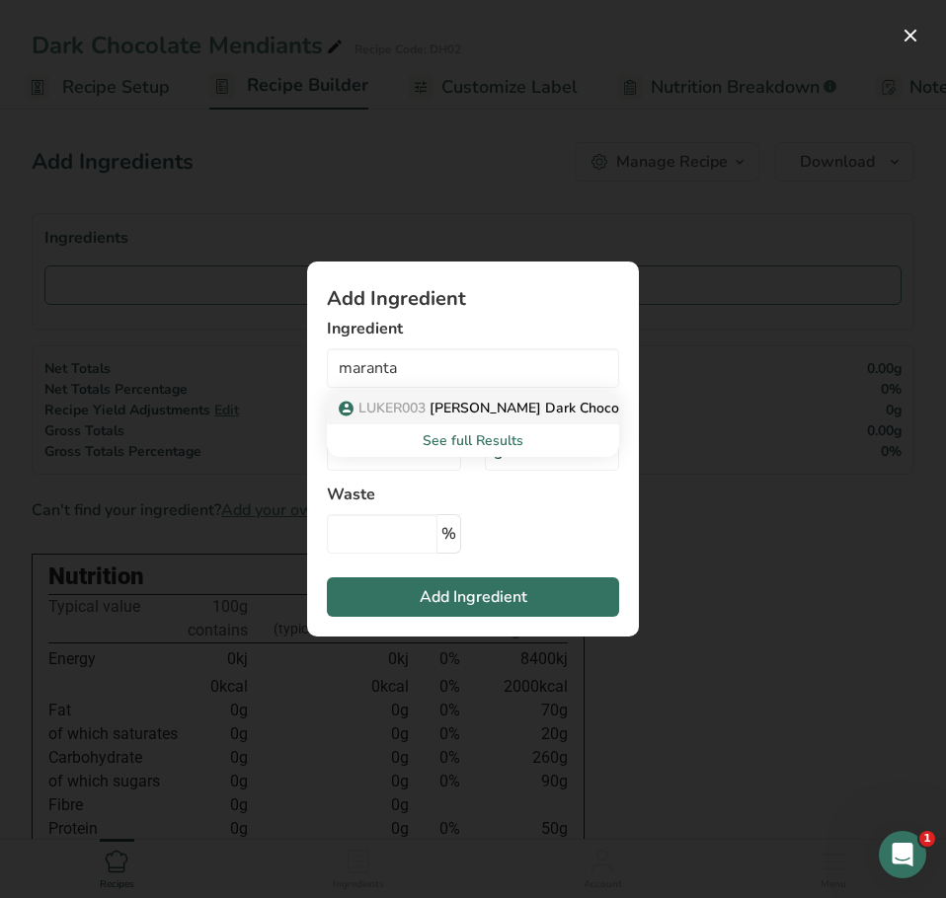
click at [377, 408] on span "LUKER003" at bounding box center [391, 408] width 67 height 19
type input "[PERSON_NAME] Dark Chocolate - Maranta - 61%"
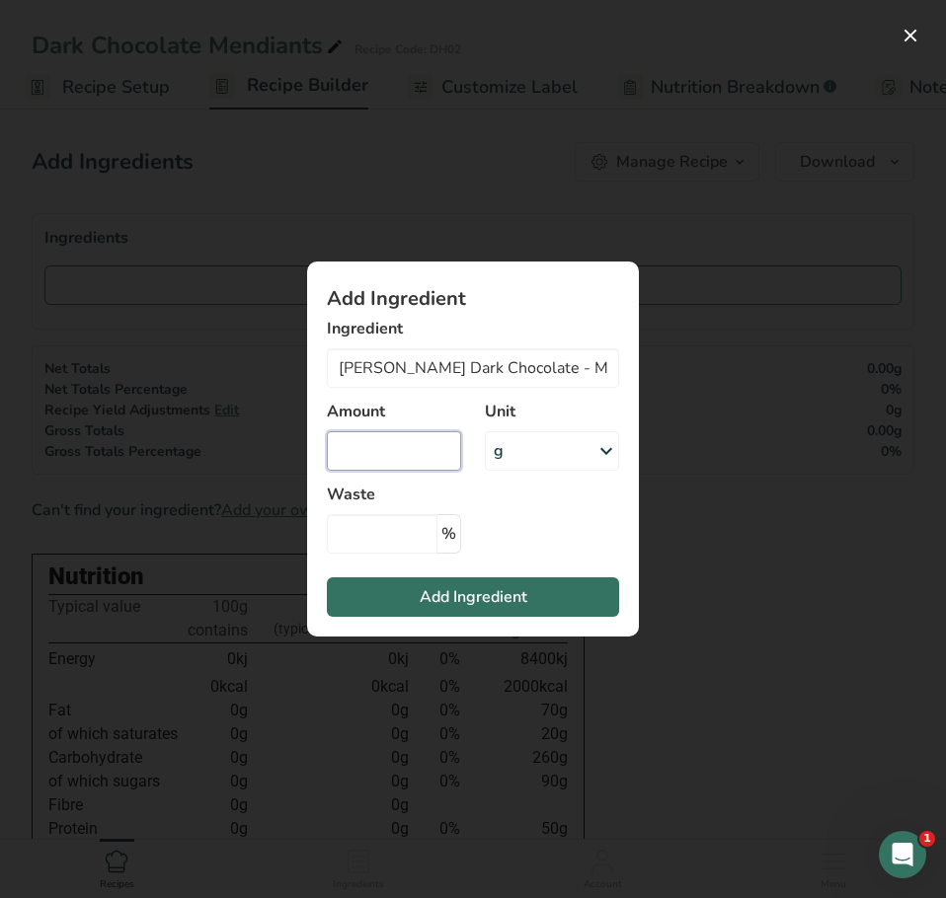
click at [373, 449] on input "Add ingredient modal" at bounding box center [394, 450] width 134 height 39
drag, startPoint x: 385, startPoint y: 448, endPoint x: 342, endPoint y: 449, distance: 43.4
click at [342, 449] on input "142.5" at bounding box center [394, 450] width 134 height 39
type input "95"
click at [611, 453] on icon "Add ingredient modal" at bounding box center [606, 451] width 24 height 36
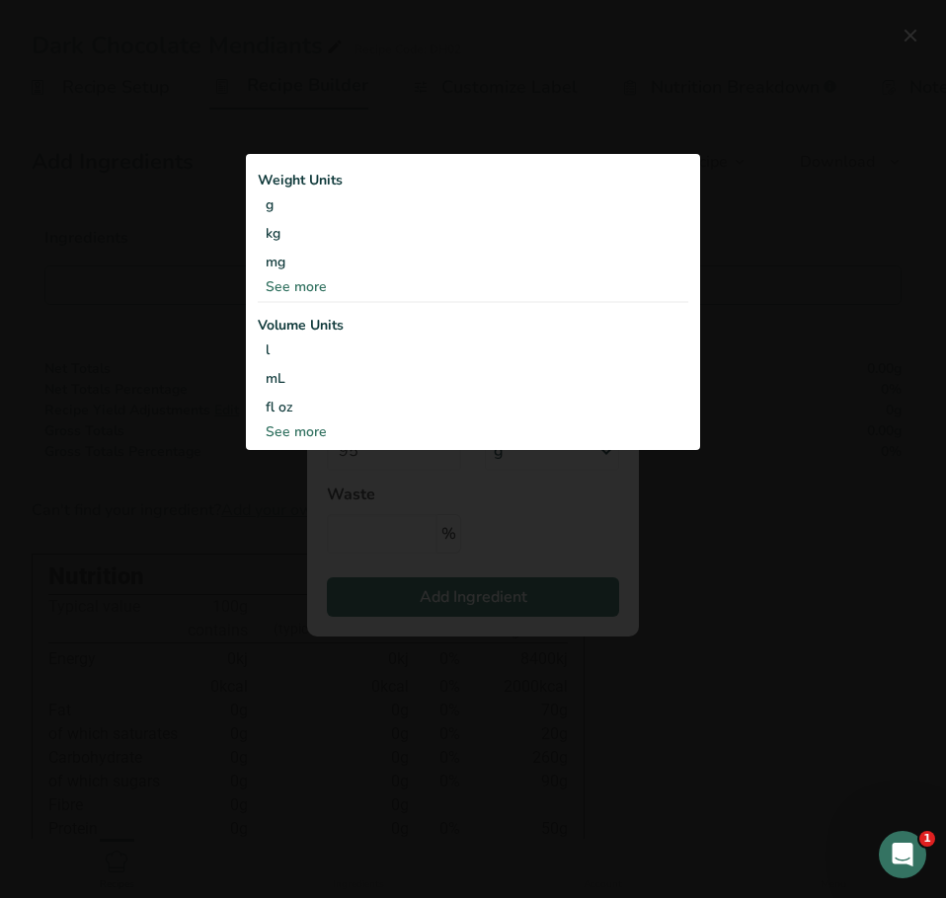
click at [316, 279] on div "See more" at bounding box center [473, 286] width 430 height 21
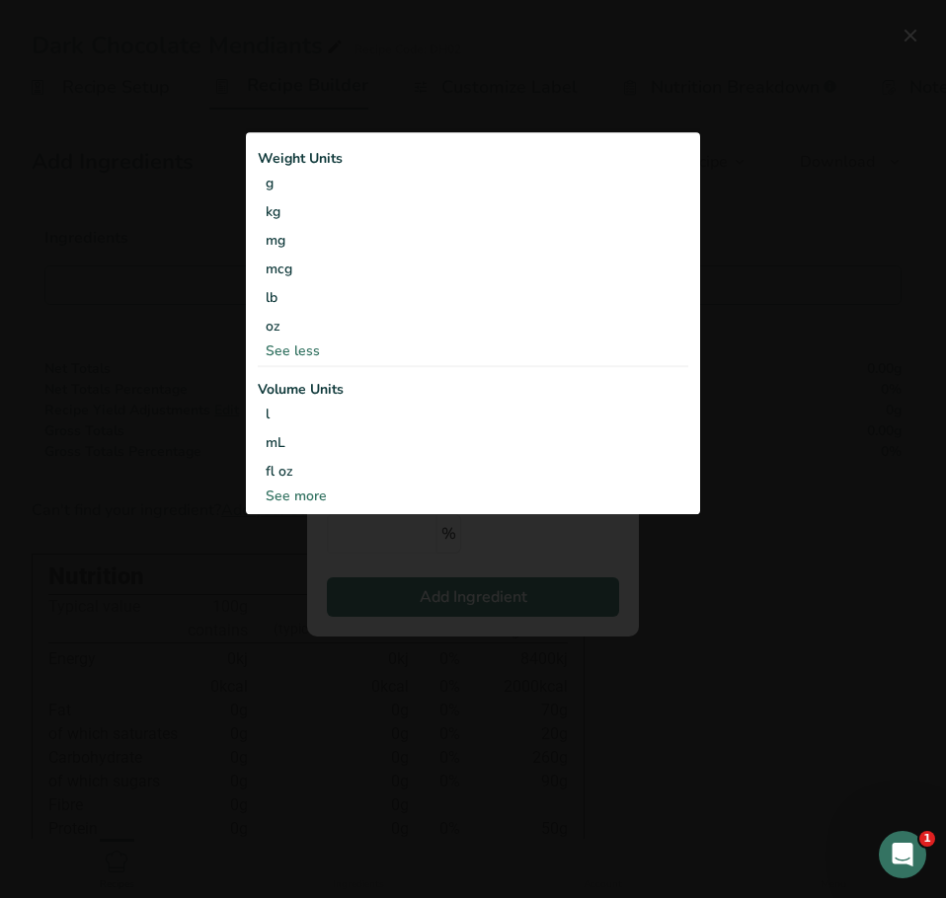
click at [303, 352] on div "See less" at bounding box center [473, 351] width 430 height 21
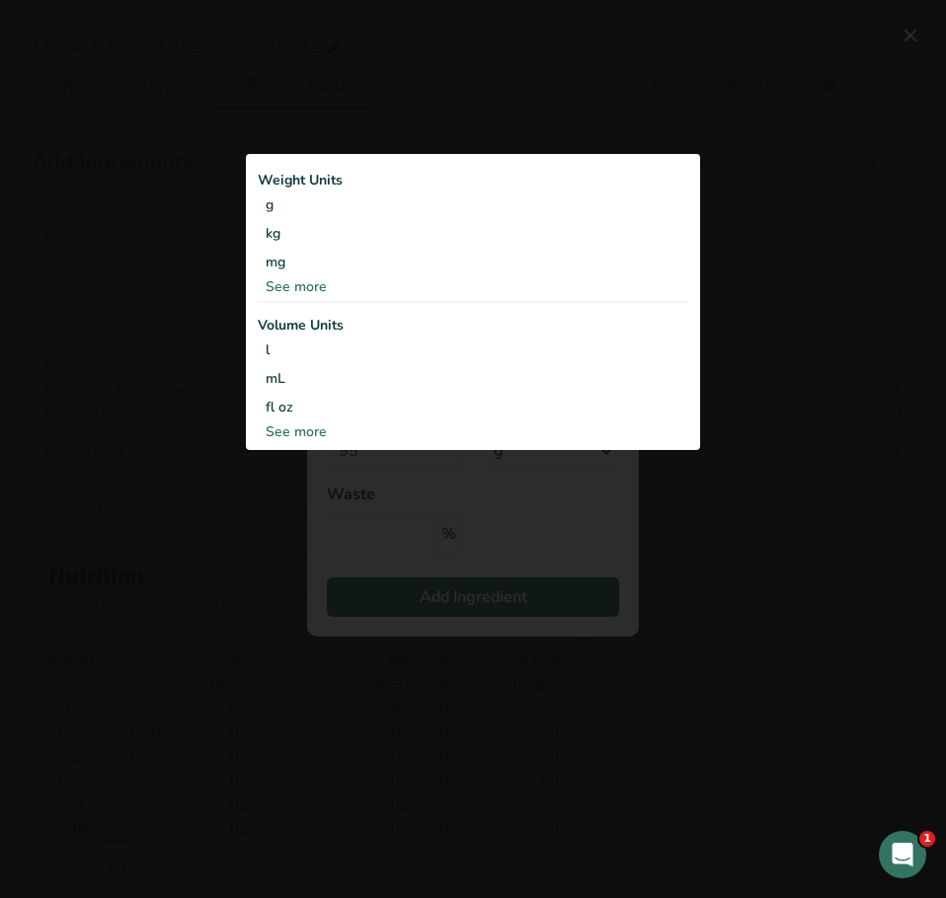
click at [154, 510] on div "Add ingredient modal" at bounding box center [473, 449] width 946 height 898
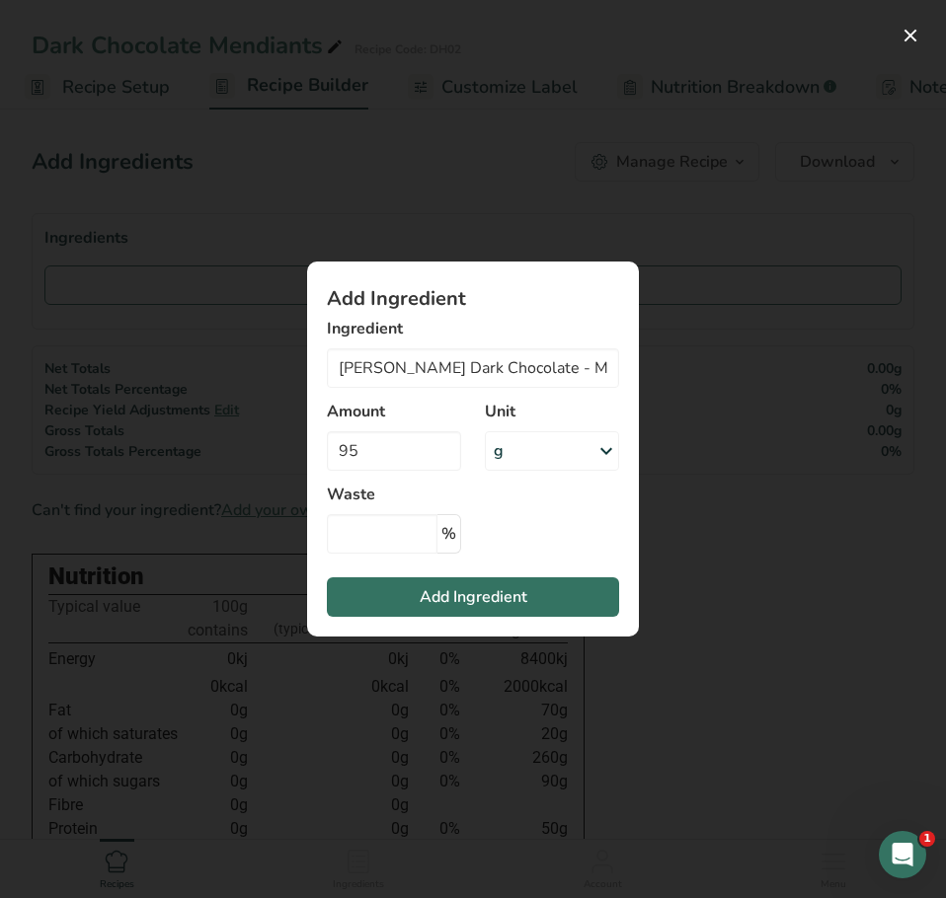
click at [600, 453] on icon "Add ingredient modal" at bounding box center [606, 451] width 24 height 36
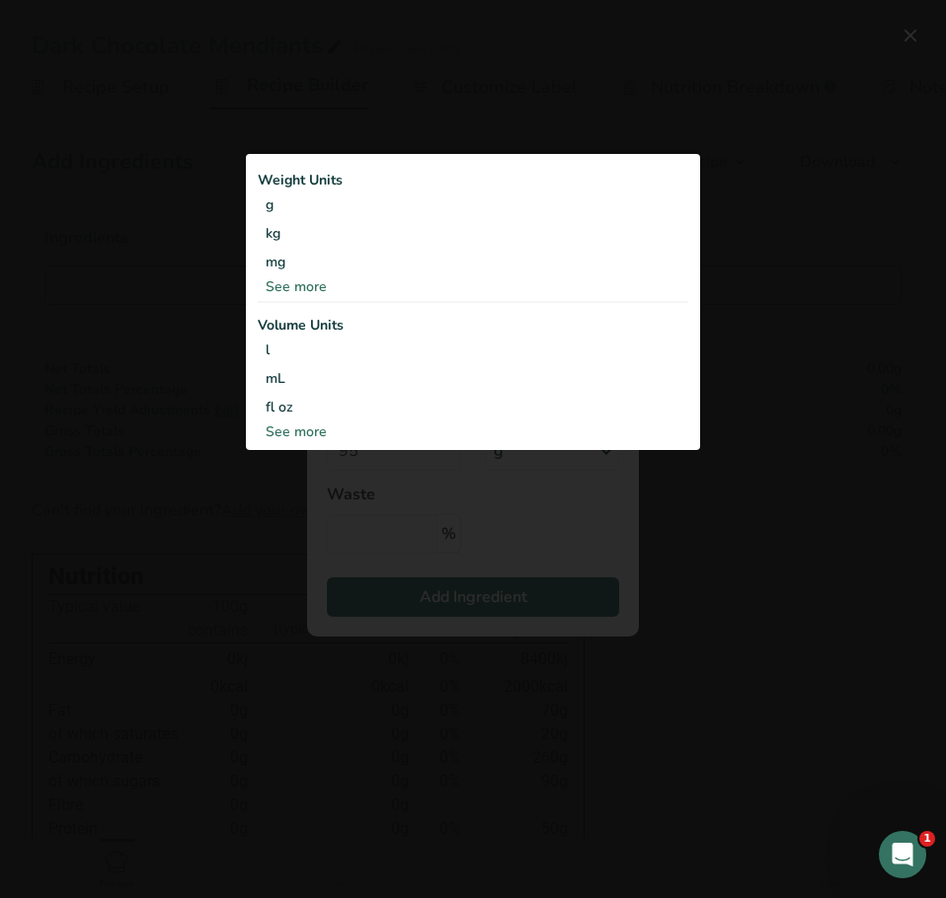
click at [323, 284] on div "See more" at bounding box center [473, 286] width 430 height 21
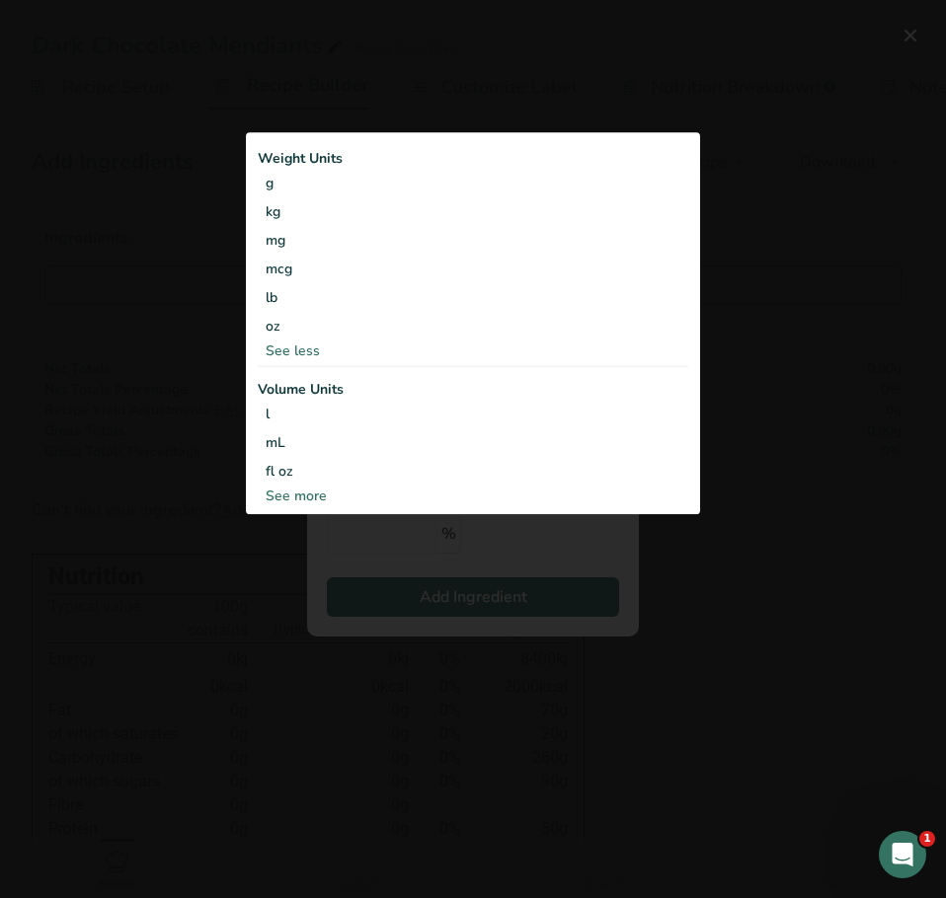
drag, startPoint x: 150, startPoint y: 442, endPoint x: 167, endPoint y: 452, distance: 19.5
click at [152, 448] on div "Add ingredient modal" at bounding box center [473, 449] width 946 height 898
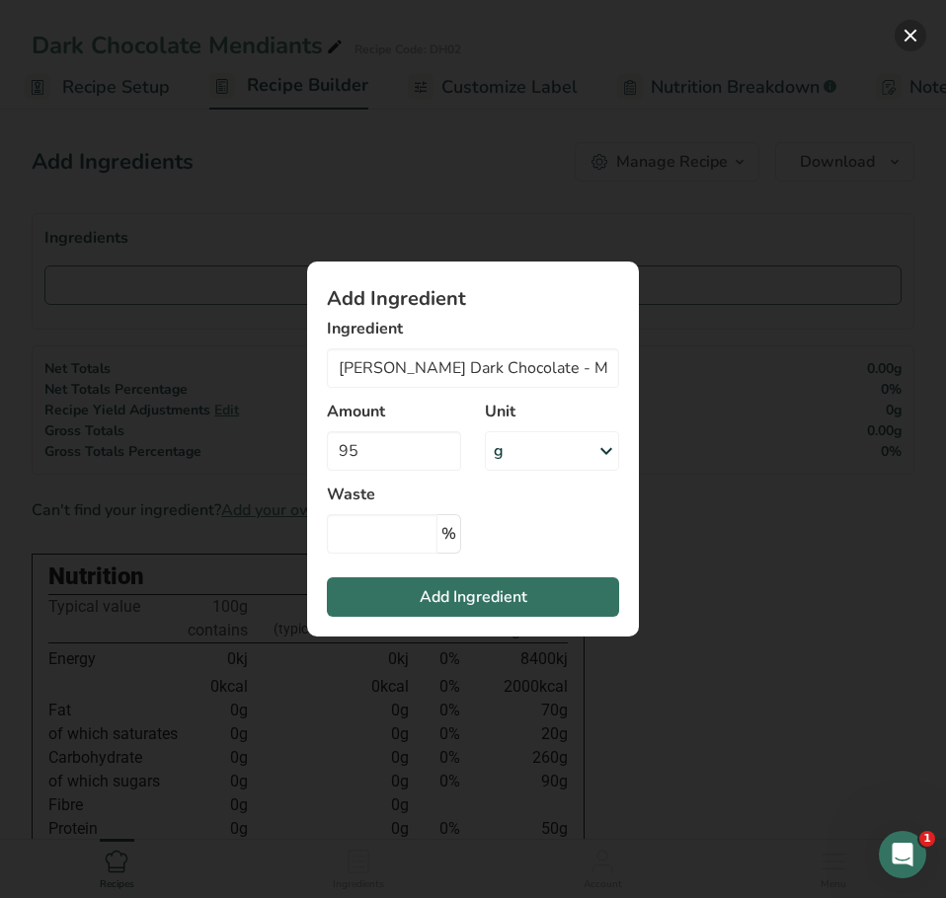
click at [911, 38] on button "Add ingredient modal" at bounding box center [910, 36] width 32 height 32
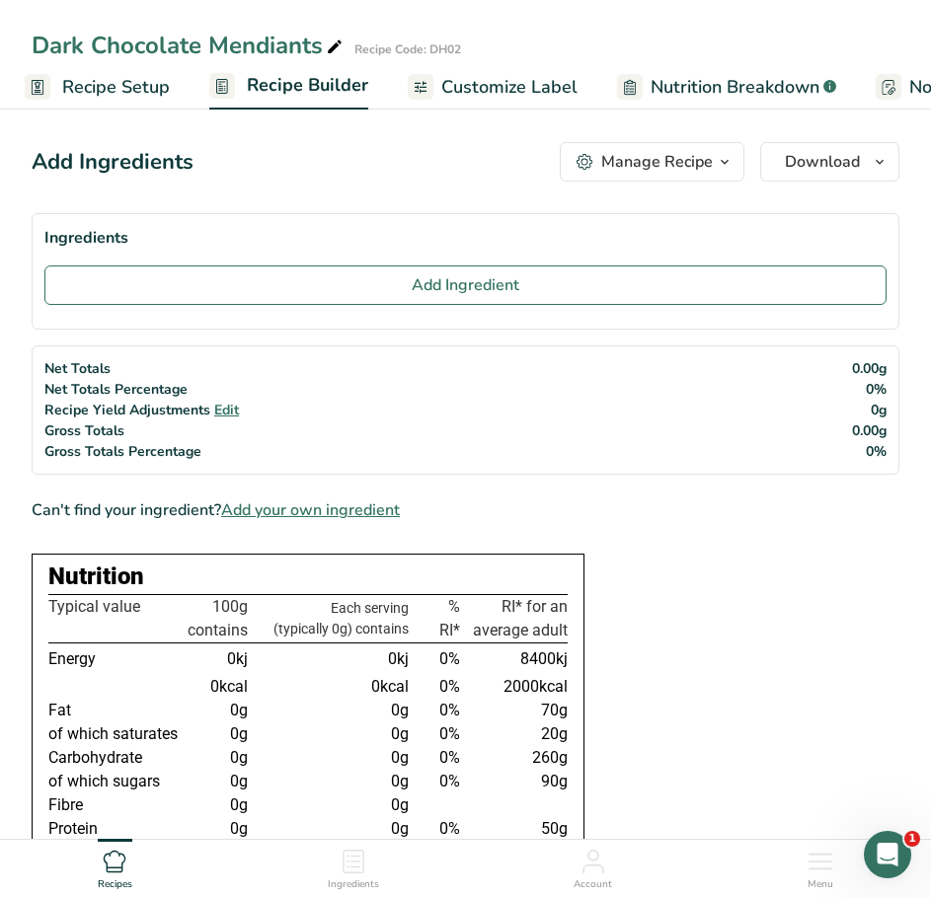
click at [93, 98] on span "Recipe Setup" at bounding box center [116, 87] width 108 height 27
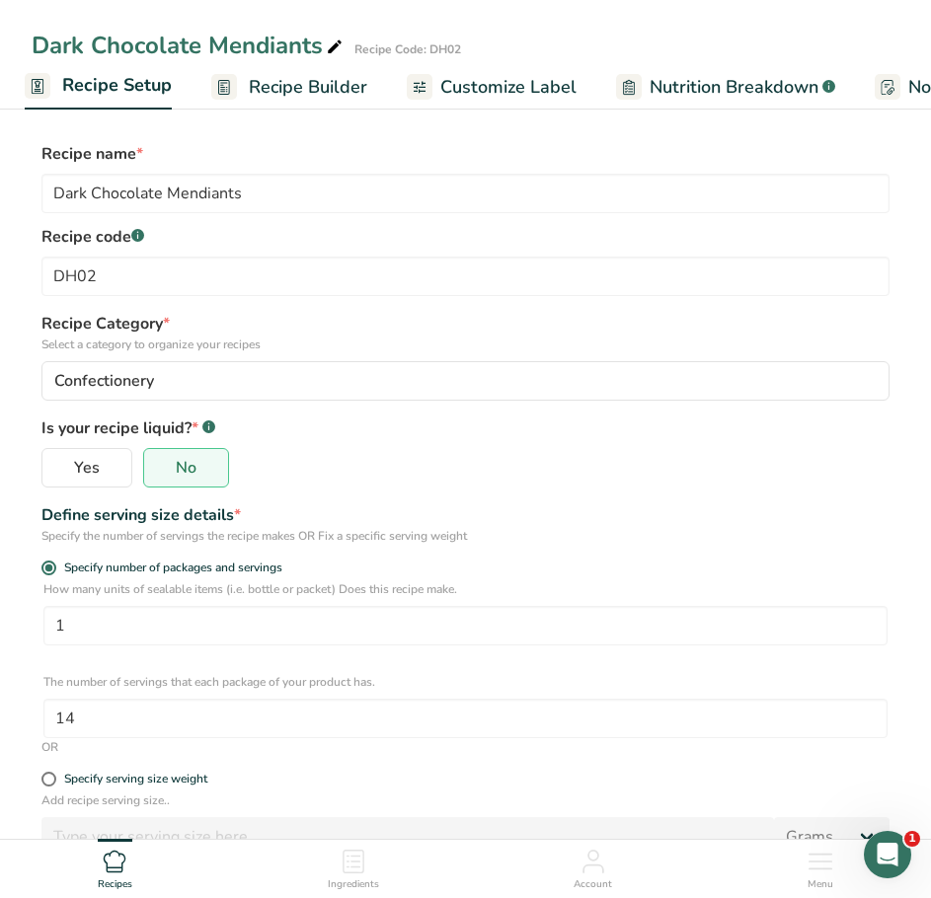
click at [269, 94] on span "Recipe Builder" at bounding box center [308, 87] width 118 height 27
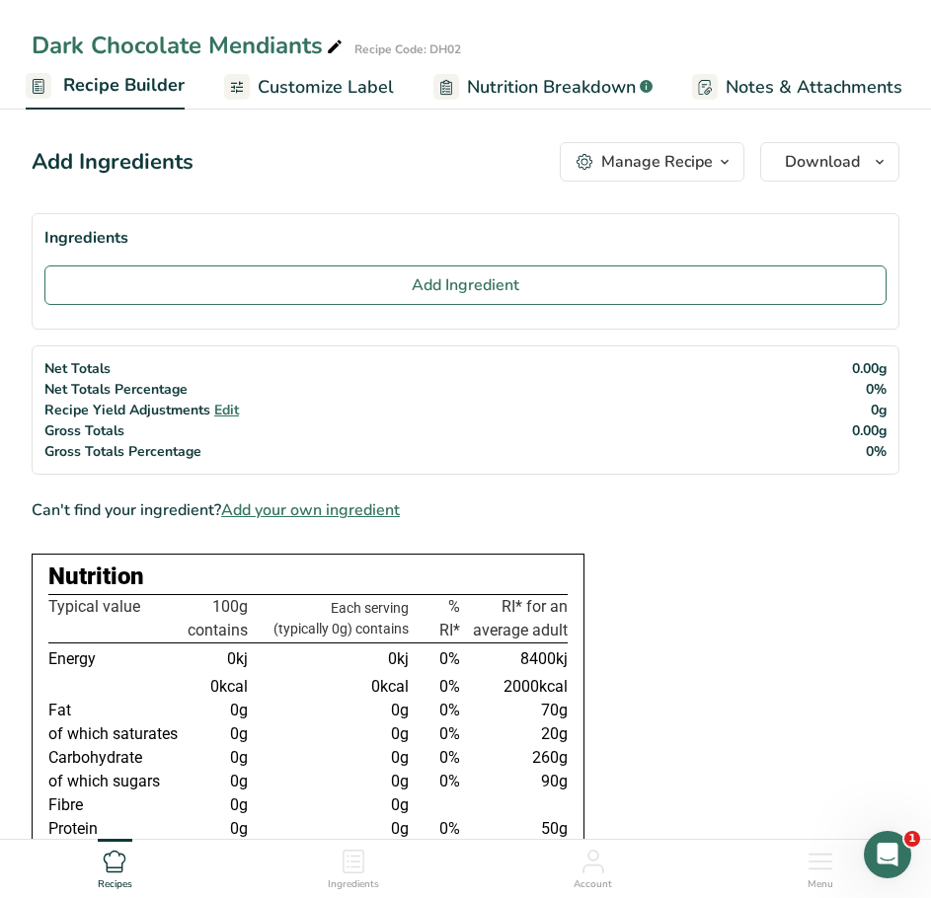
click at [712, 161] on div "Manage Recipe" at bounding box center [657, 162] width 112 height 24
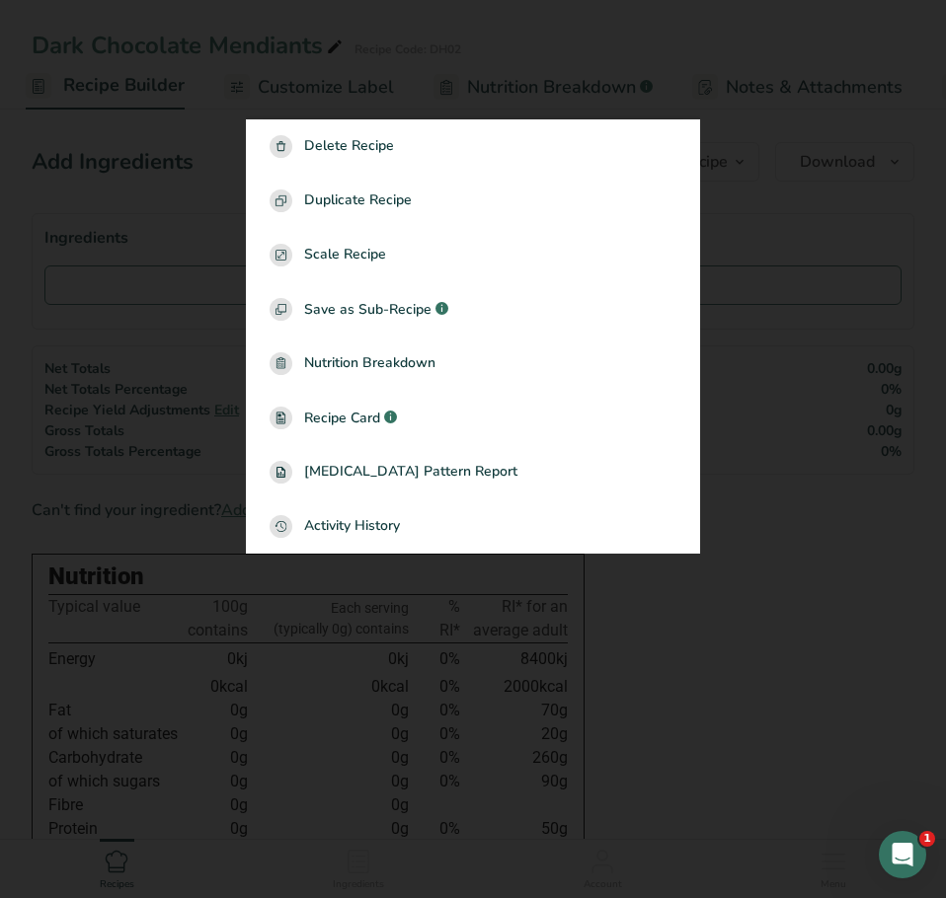
click at [742, 192] on div at bounding box center [473, 449] width 946 height 898
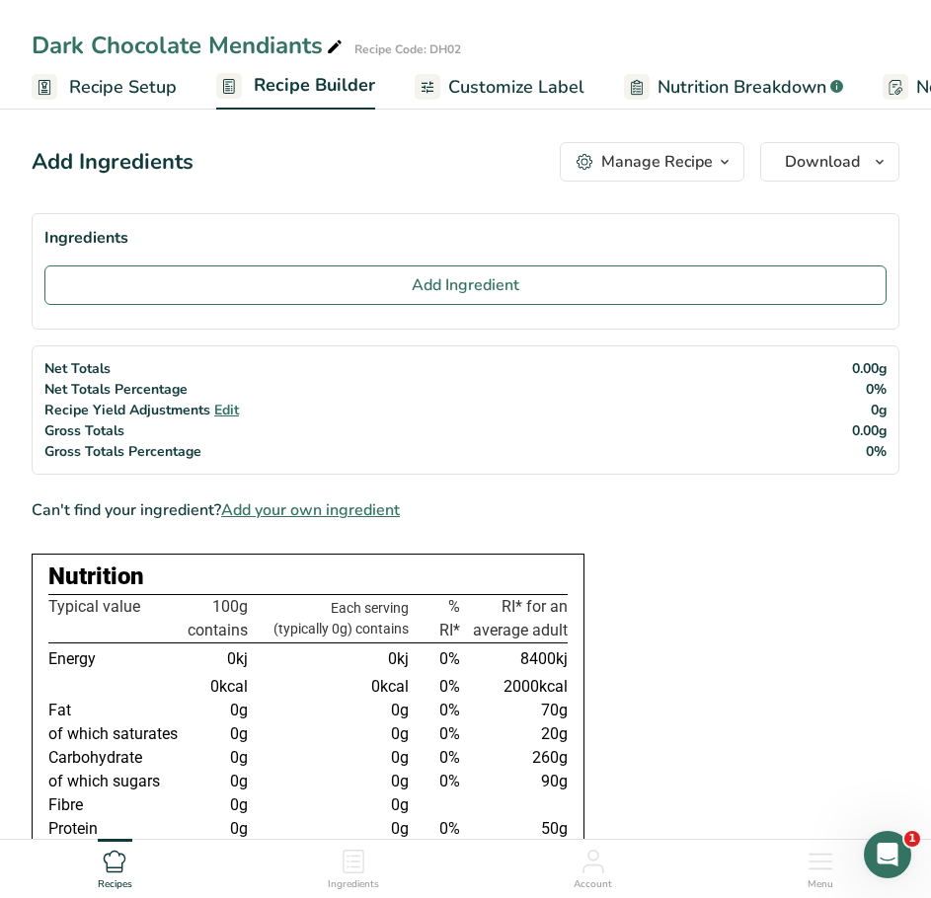
click at [112, 82] on span "Recipe Setup" at bounding box center [123, 87] width 108 height 27
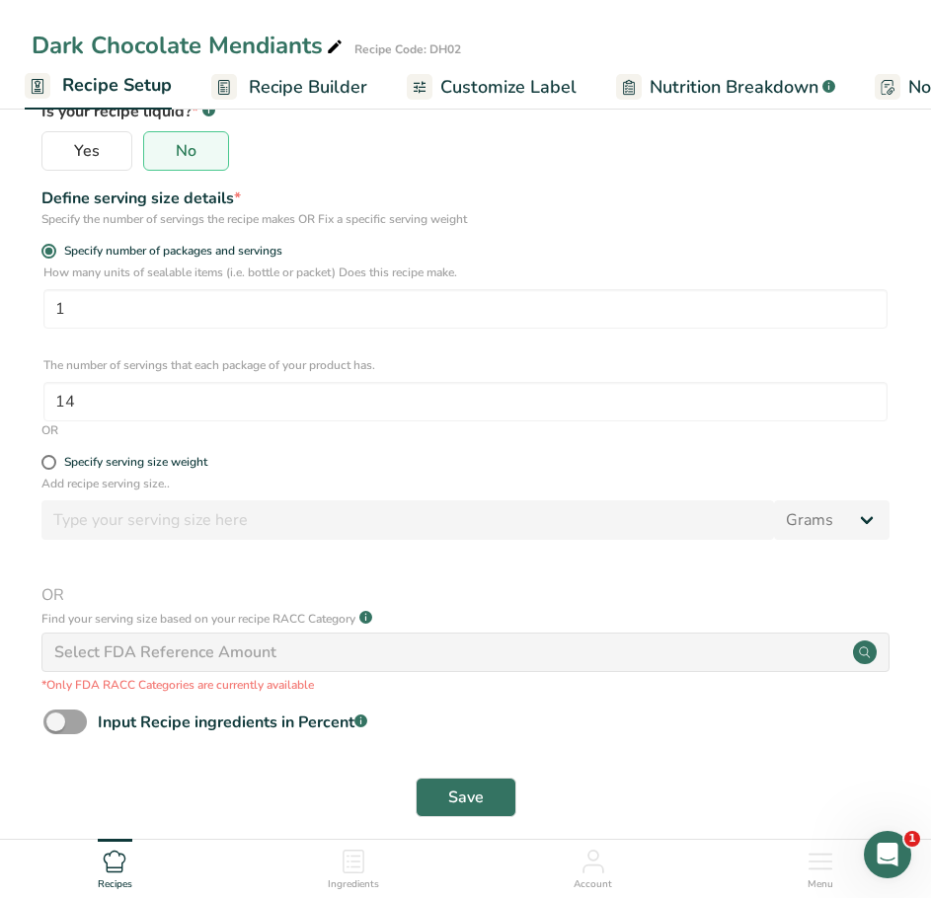
scroll to position [339, 0]
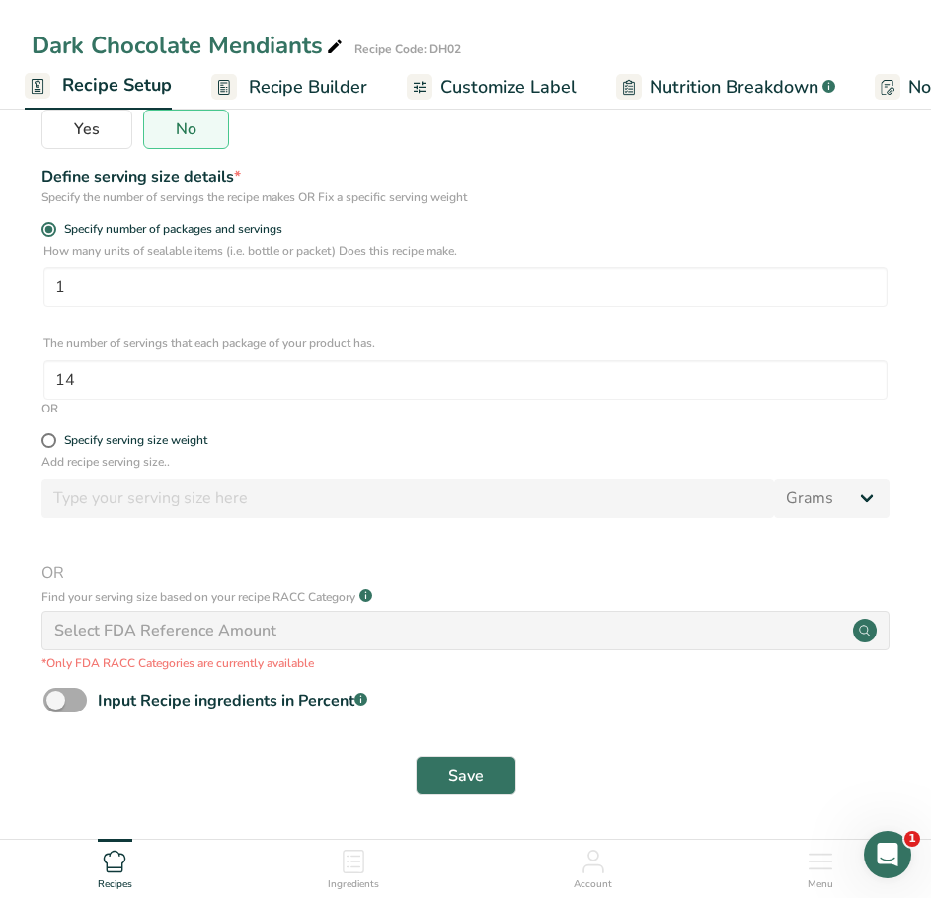
click at [77, 704] on span at bounding box center [64, 700] width 43 height 25
click at [56, 704] on input "Input Recipe ingredients in Percent .a-a{fill:#347362;}.b-a{fill:#fff;}" at bounding box center [49, 700] width 13 height 13
checkbox input "true"
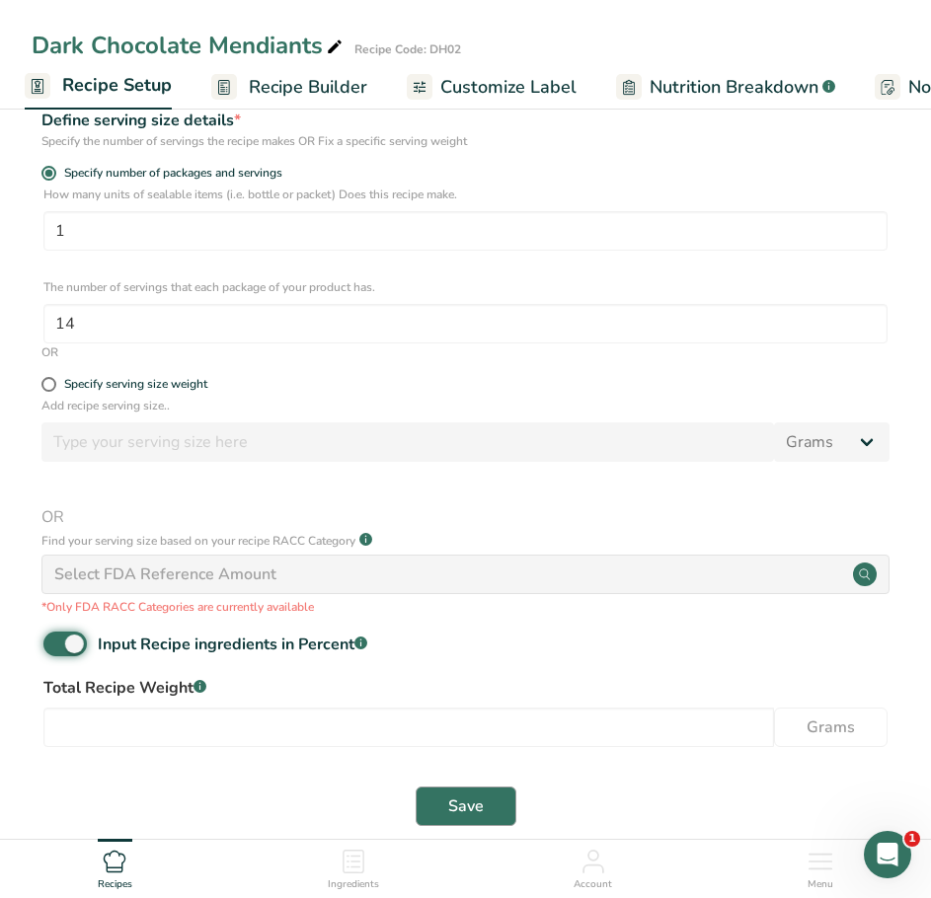
scroll to position [425, 0]
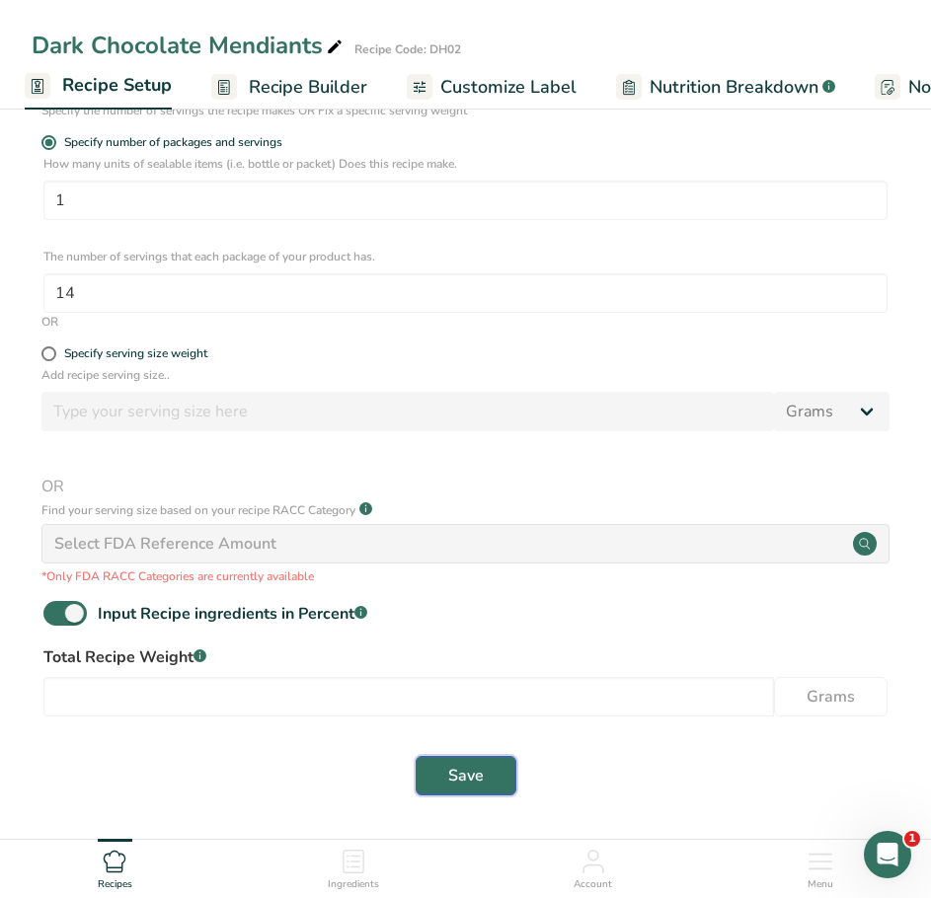
click at [436, 764] on button "Save" at bounding box center [466, 775] width 101 height 39
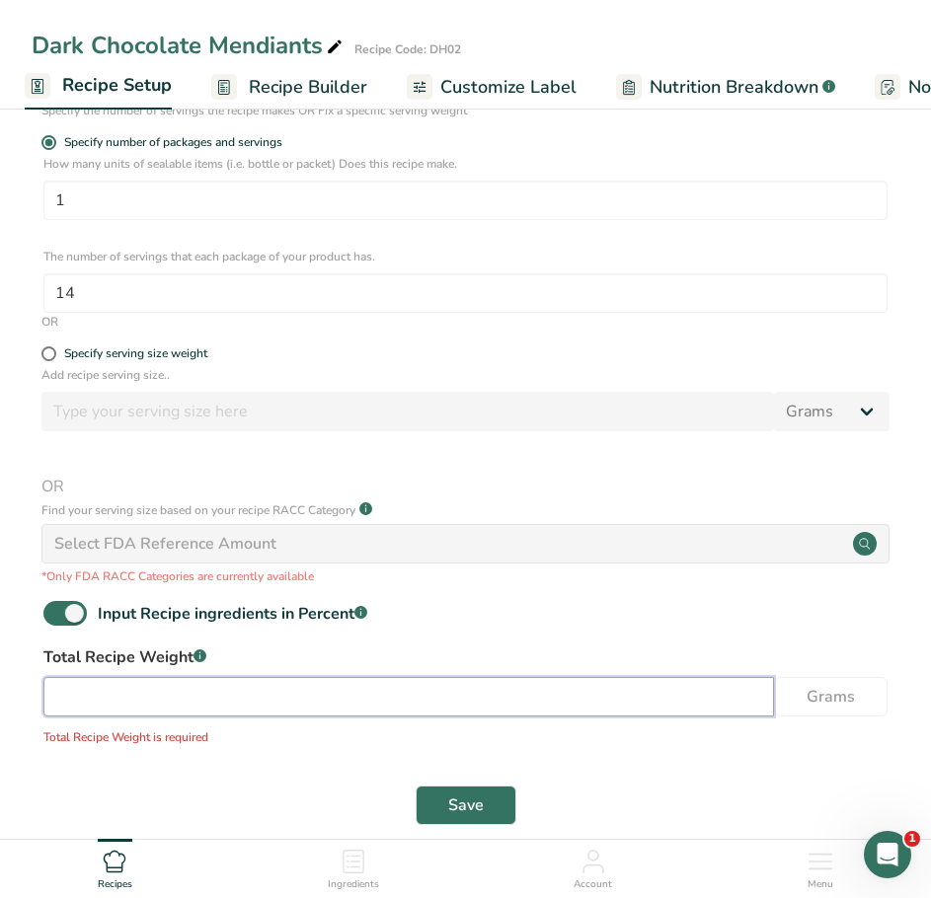
click at [209, 696] on input "number" at bounding box center [408, 696] width 730 height 39
type input "150"
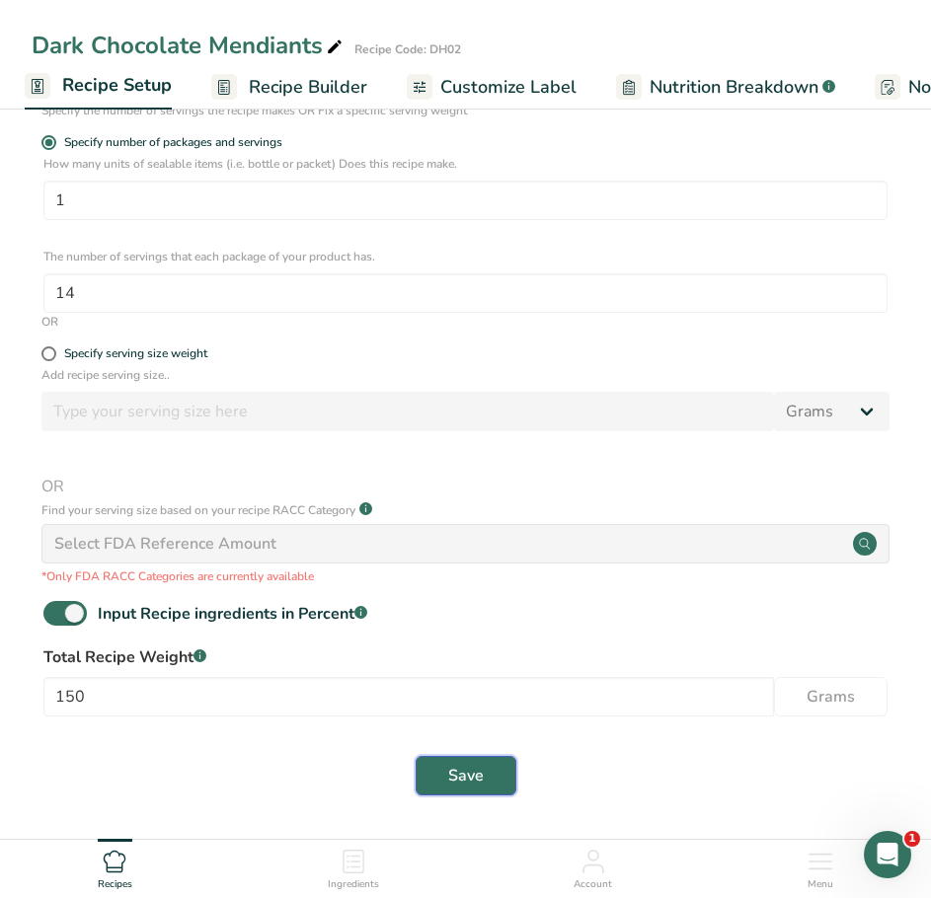
click at [446, 776] on button "Save" at bounding box center [466, 775] width 101 height 39
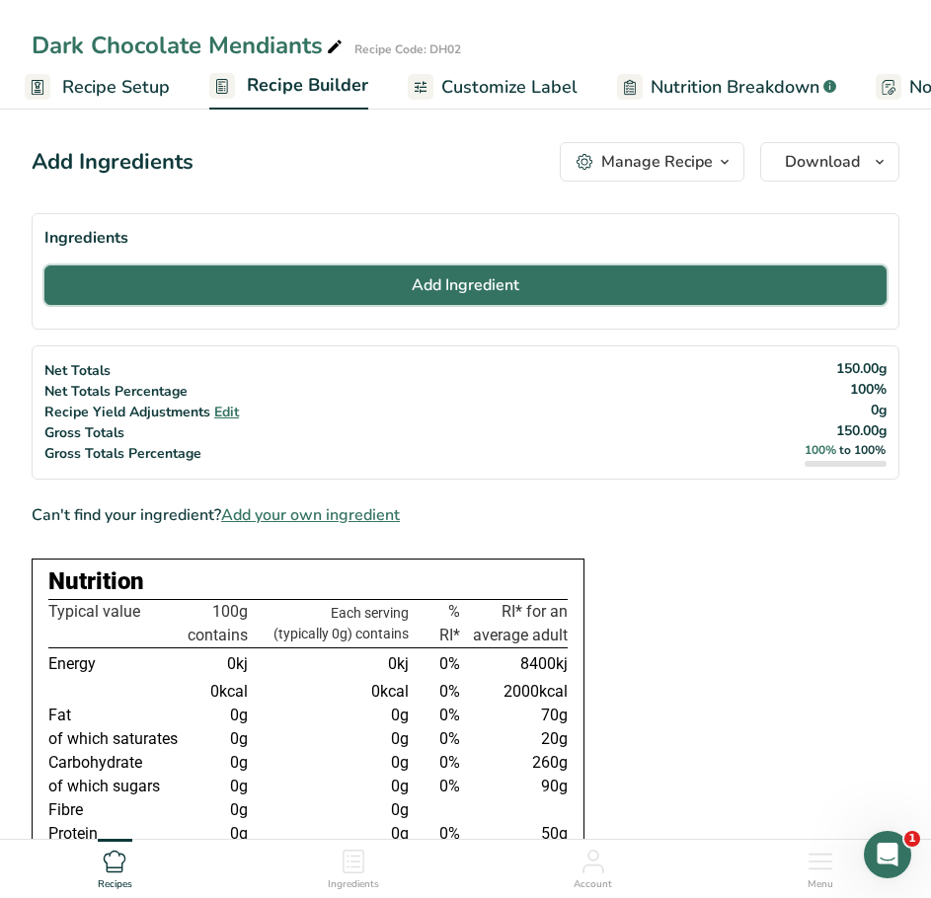
click at [362, 297] on button "Add Ingredient" at bounding box center [465, 285] width 842 height 39
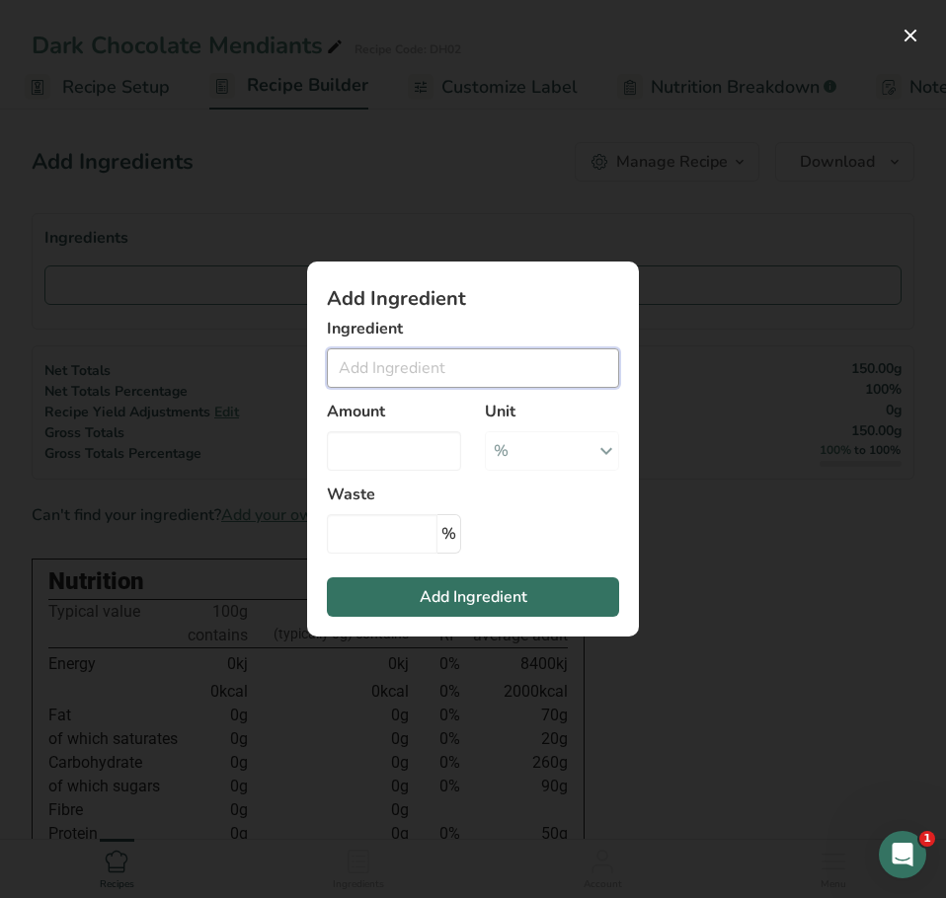
drag, startPoint x: 376, startPoint y: 372, endPoint x: 386, endPoint y: 359, distance: 16.2
click at [377, 371] on input "Add ingredient modal" at bounding box center [473, 367] width 292 height 39
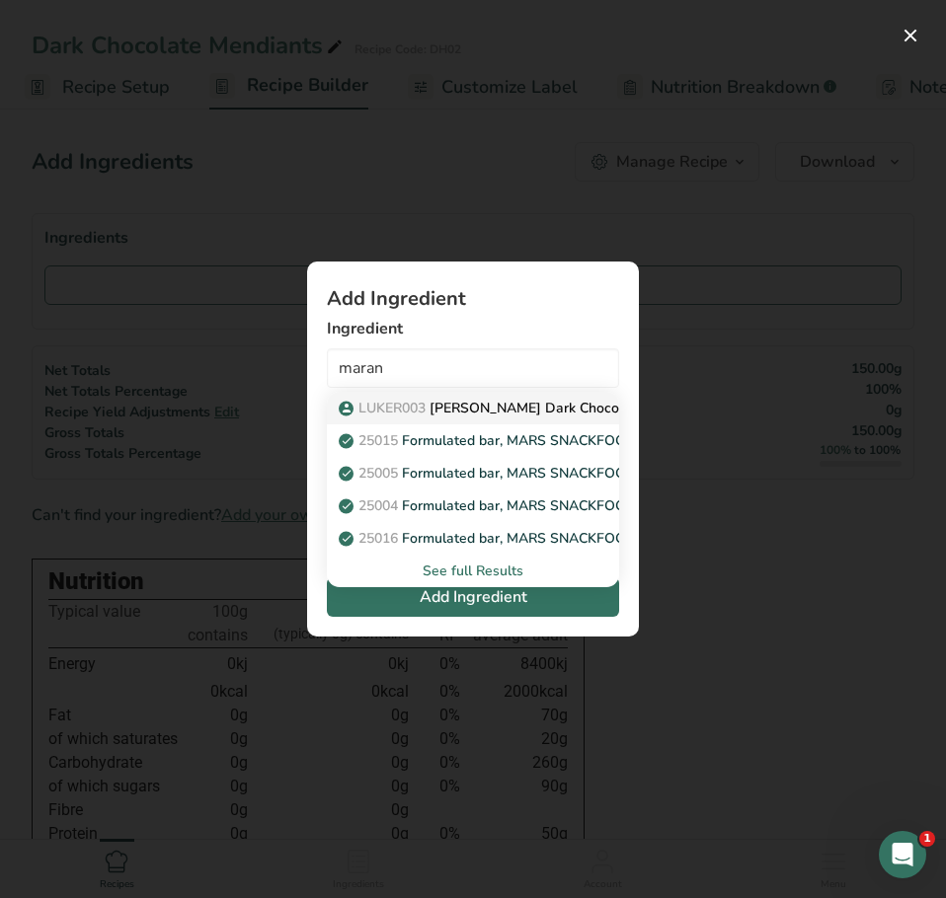
click at [415, 403] on span "LUKER003" at bounding box center [391, 408] width 67 height 19
type input "[PERSON_NAME] Dark Chocolate - Maranta - 61%"
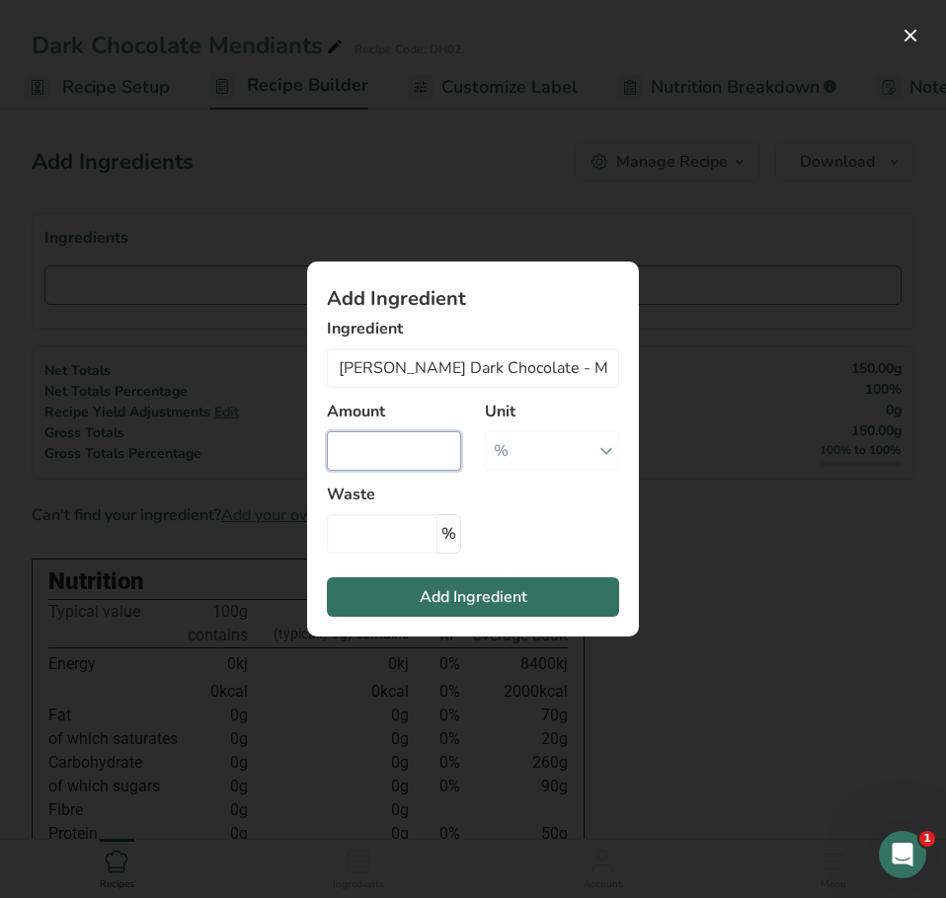
click at [386, 456] on input "Add ingredient modal" at bounding box center [394, 450] width 134 height 39
type input "95"
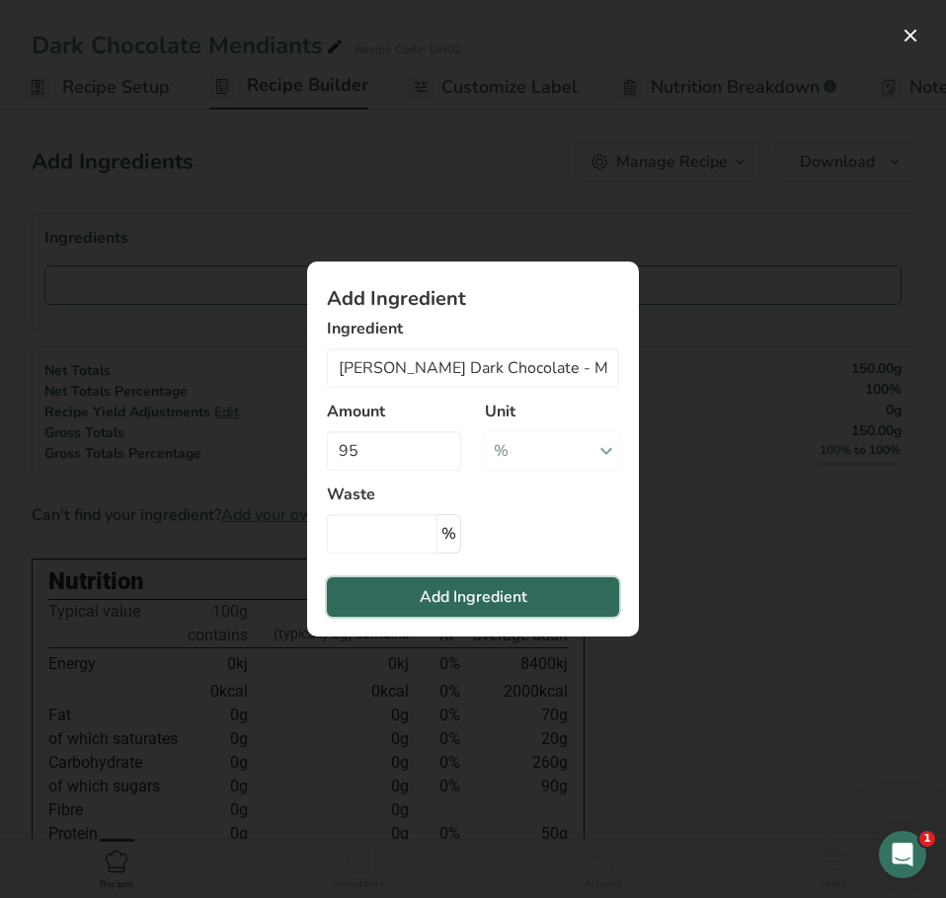
click at [456, 594] on span "Add Ingredient" at bounding box center [474, 597] width 108 height 24
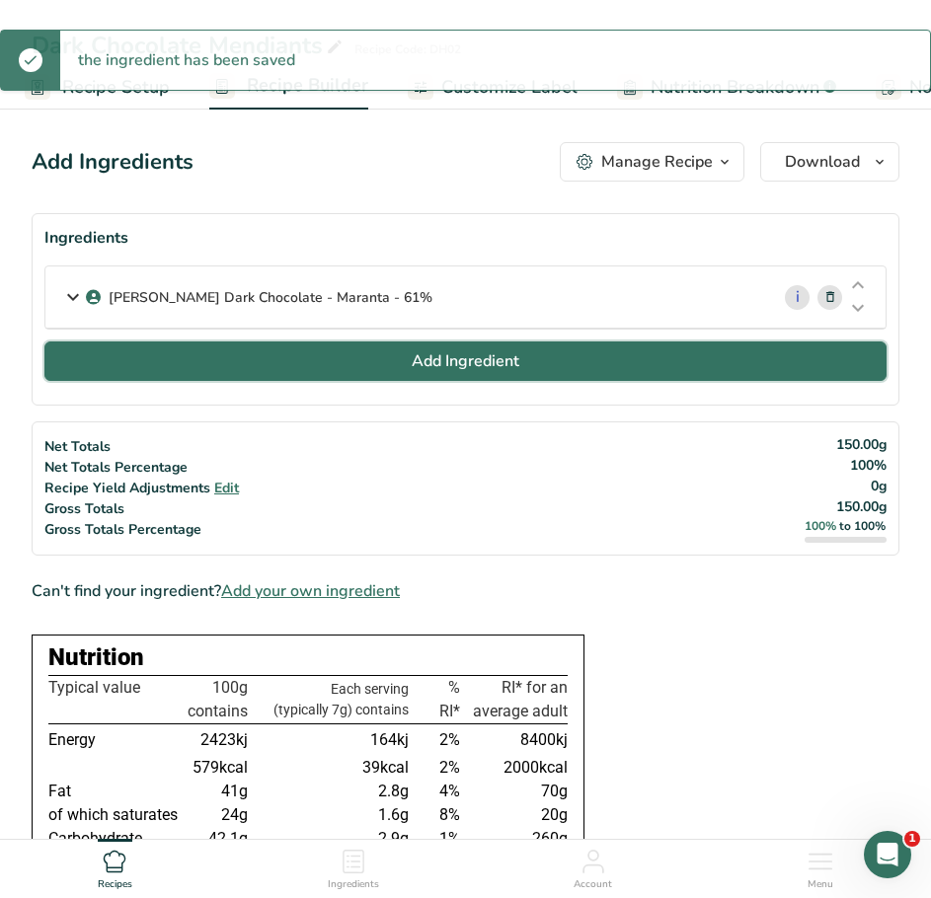
click at [503, 359] on span "Add Ingredient" at bounding box center [466, 361] width 108 height 24
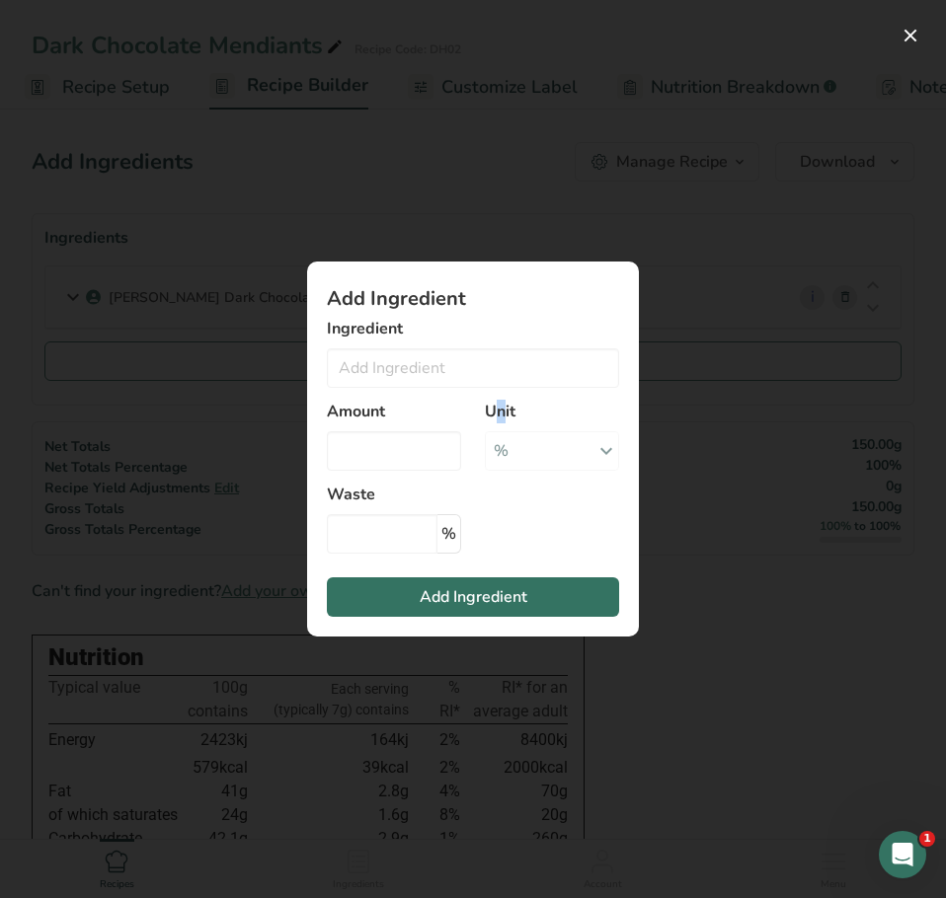
drag, startPoint x: 500, startPoint y: 412, endPoint x: 491, endPoint y: 421, distance: 13.3
click at [491, 420] on label "Unit" at bounding box center [552, 412] width 134 height 24
click at [477, 370] on input "Add ingredient modal" at bounding box center [473, 367] width 292 height 39
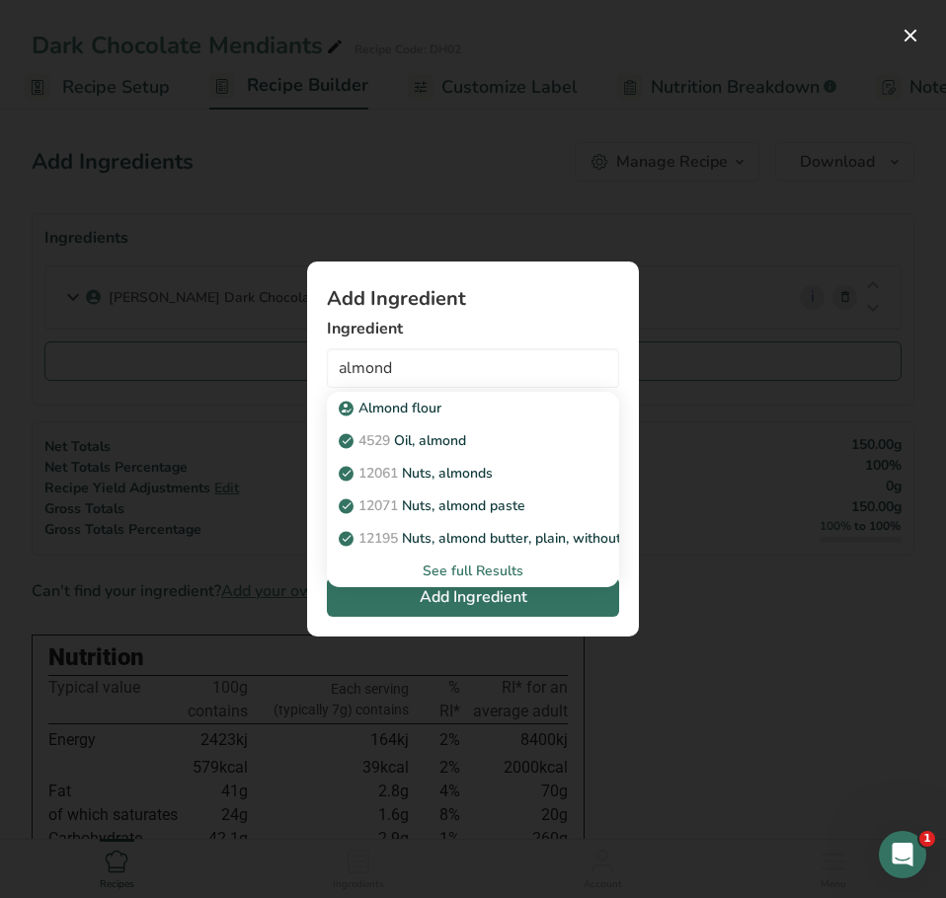
click at [452, 573] on div "See full Results" at bounding box center [473, 571] width 261 height 21
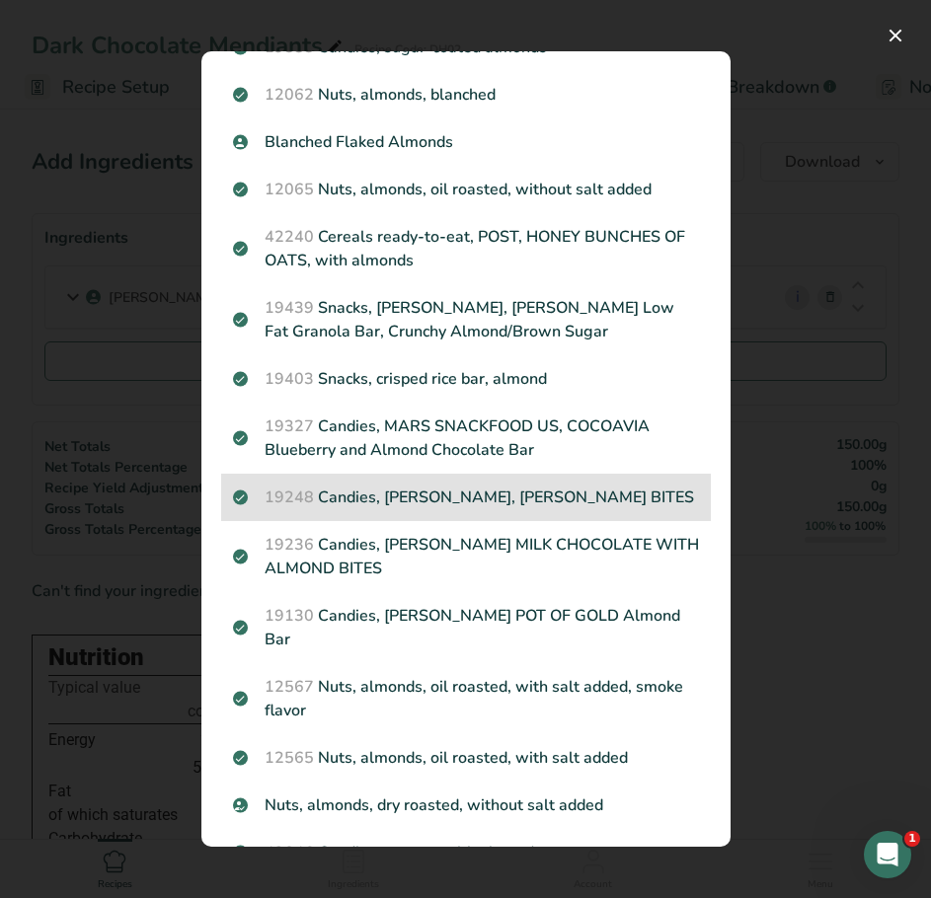
scroll to position [1678, 0]
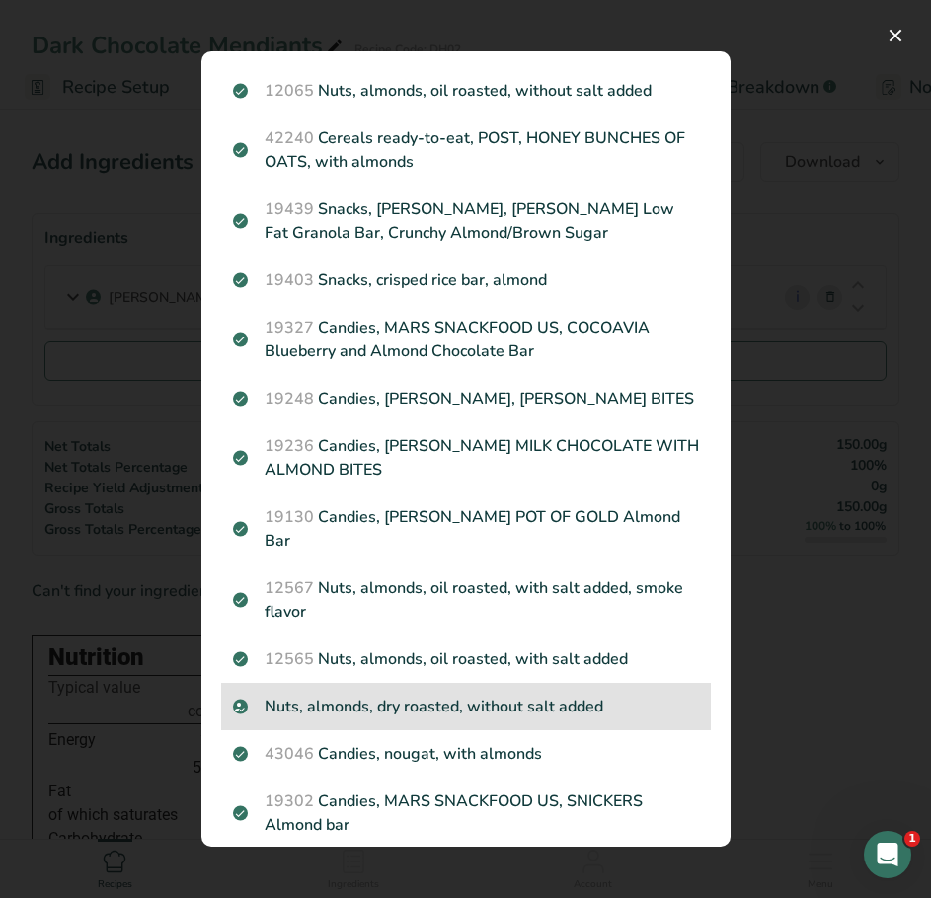
click at [363, 708] on p "Nuts, almonds, dry roasted, without salt added" at bounding box center [466, 707] width 466 height 24
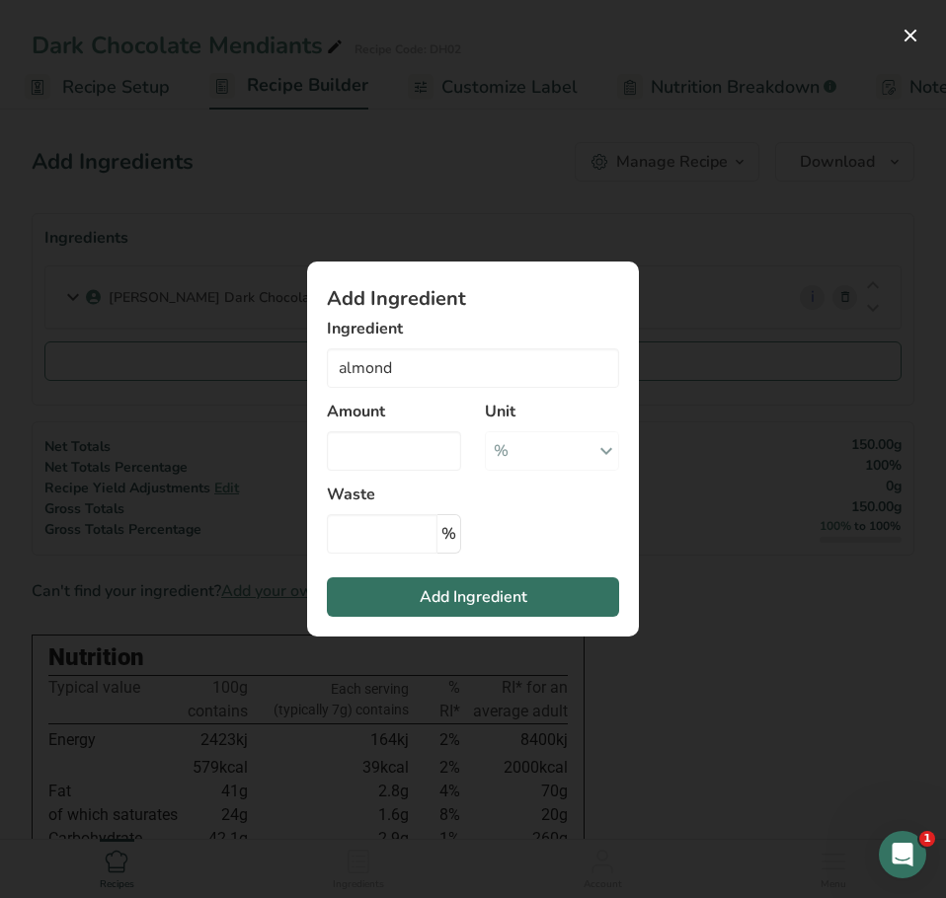
type input "Nuts, almonds, dry roasted, without salt added"
click at [357, 447] on input "Add ingredient modal" at bounding box center [394, 450] width 134 height 39
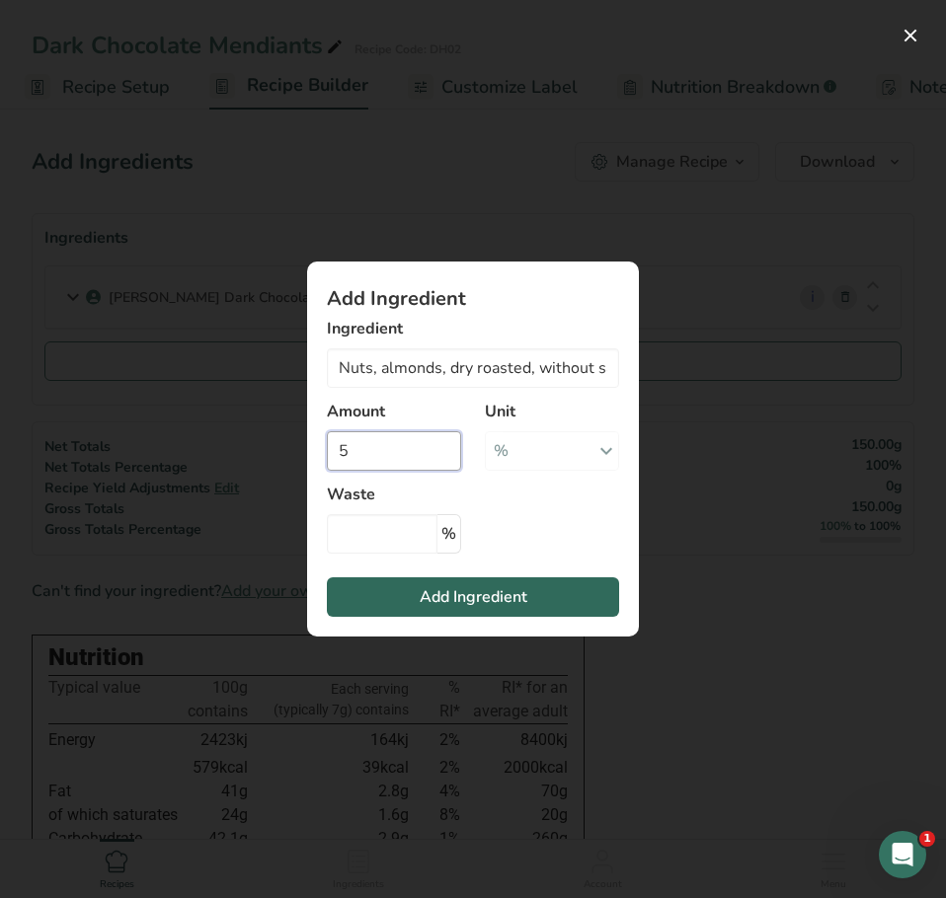
type input "5"
click at [457, 601] on span "Add Ingredient" at bounding box center [474, 597] width 108 height 24
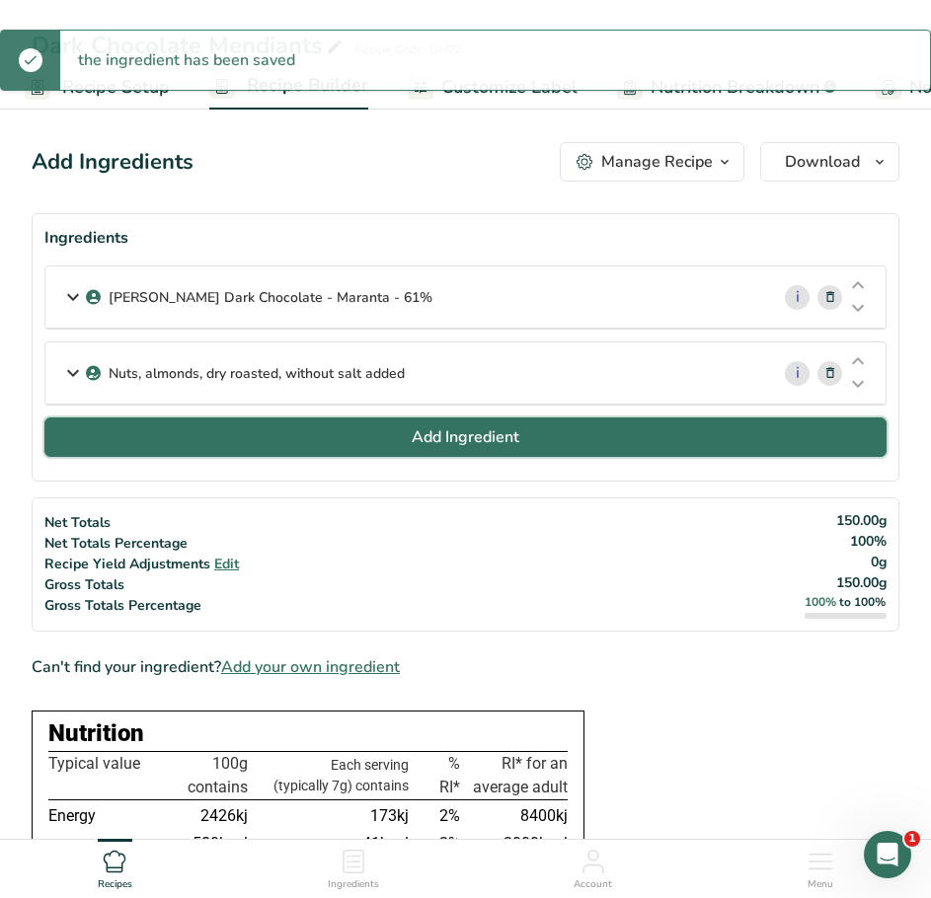
click at [319, 433] on button "Add Ingredient" at bounding box center [465, 437] width 842 height 39
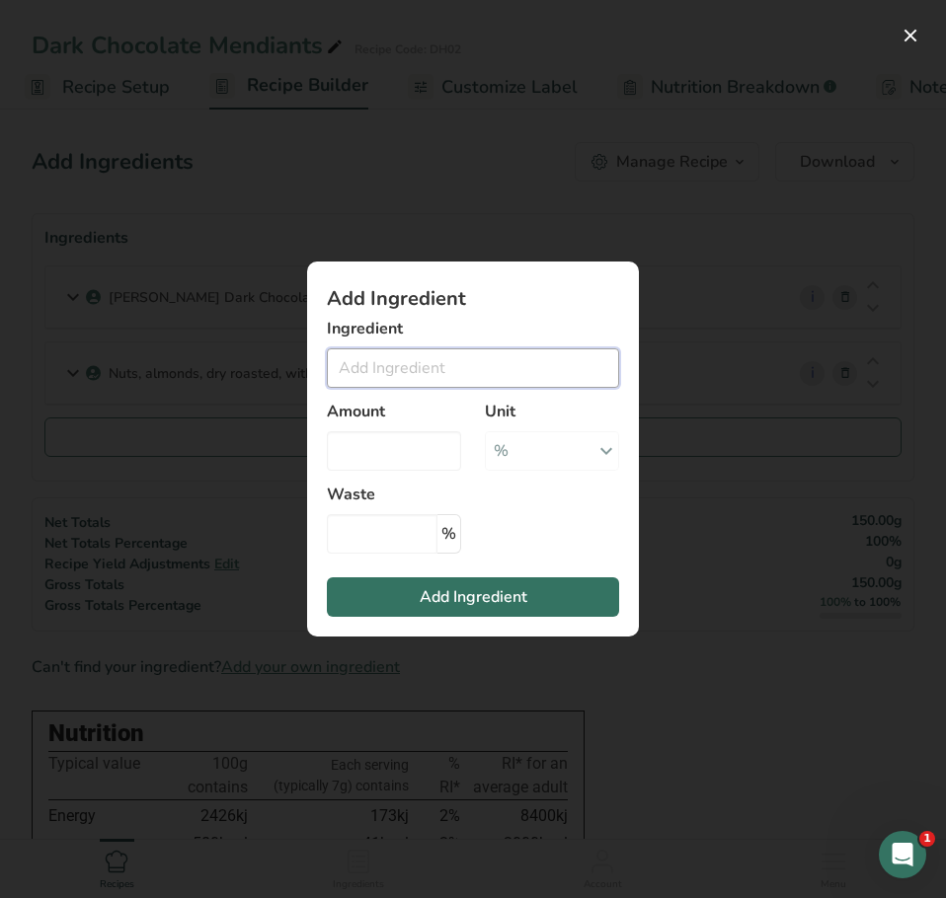
click at [371, 372] on input "Add ingredient modal" at bounding box center [473, 367] width 292 height 39
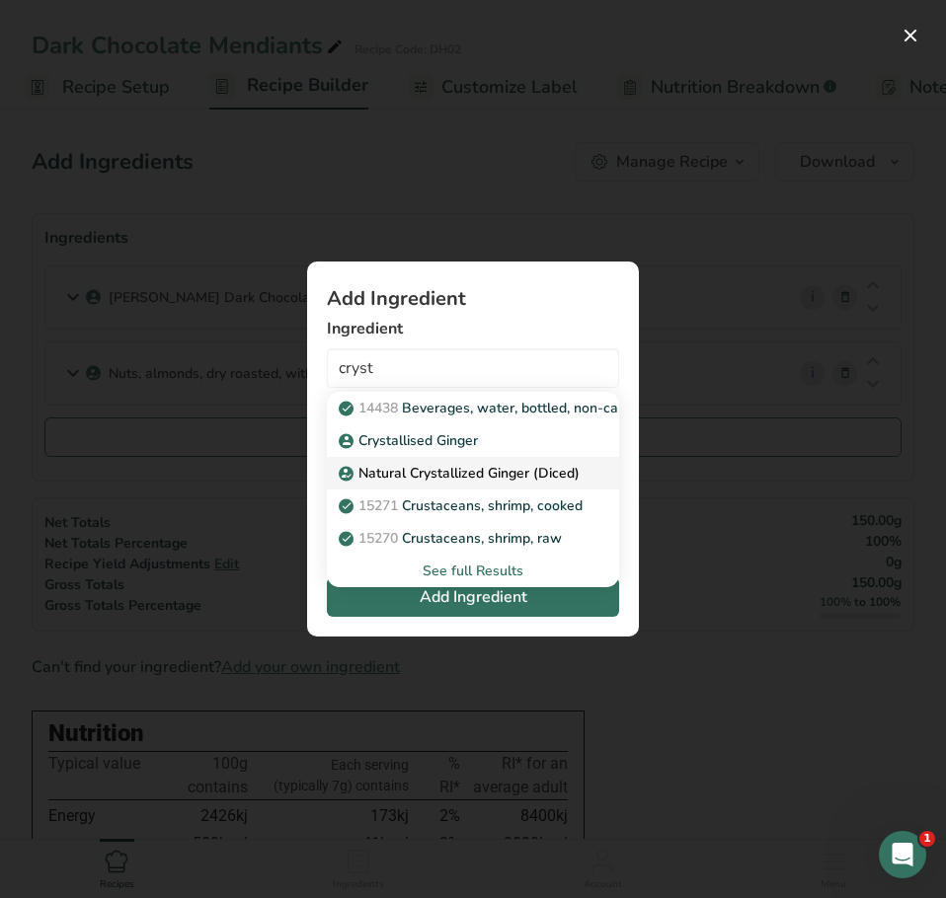
click at [415, 471] on p "Natural Crystallized Ginger (Diced)" at bounding box center [461, 473] width 237 height 21
type input "Natural Crystallized Ginger (Diced)"
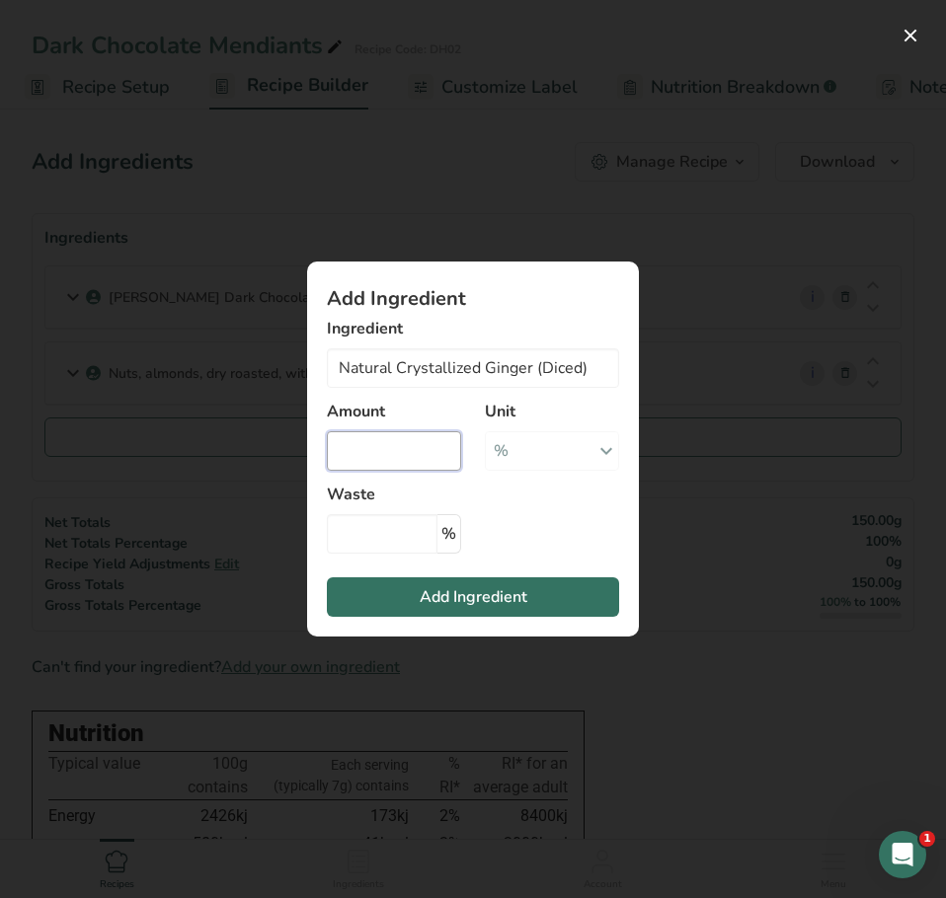
click at [413, 462] on input "Add ingredient modal" at bounding box center [394, 450] width 134 height 39
type input "5"
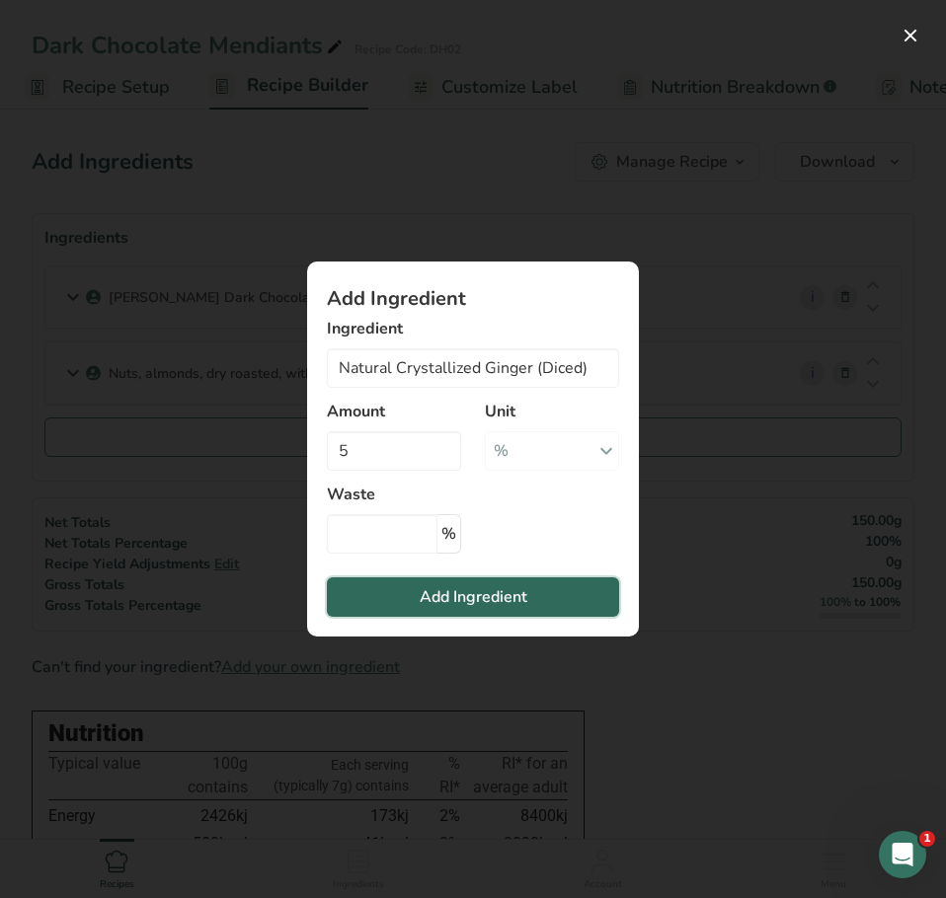
click at [432, 594] on span "Add Ingredient" at bounding box center [474, 597] width 108 height 24
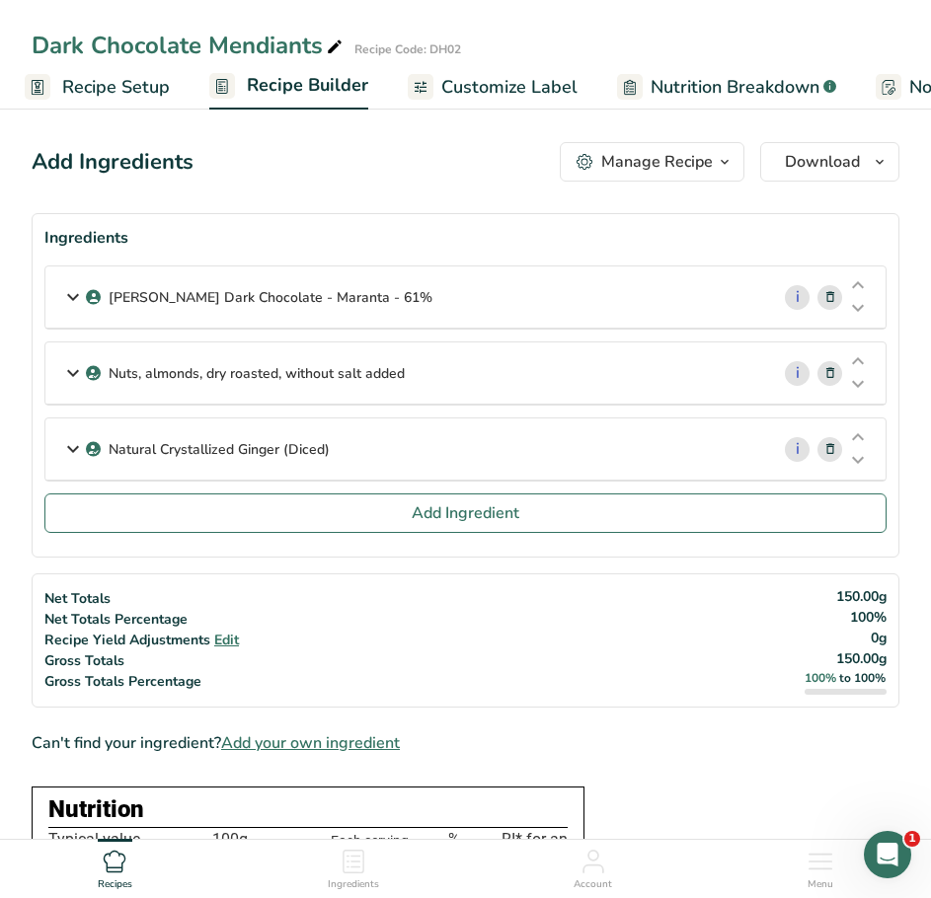
click at [71, 447] on icon at bounding box center [73, 449] width 24 height 36
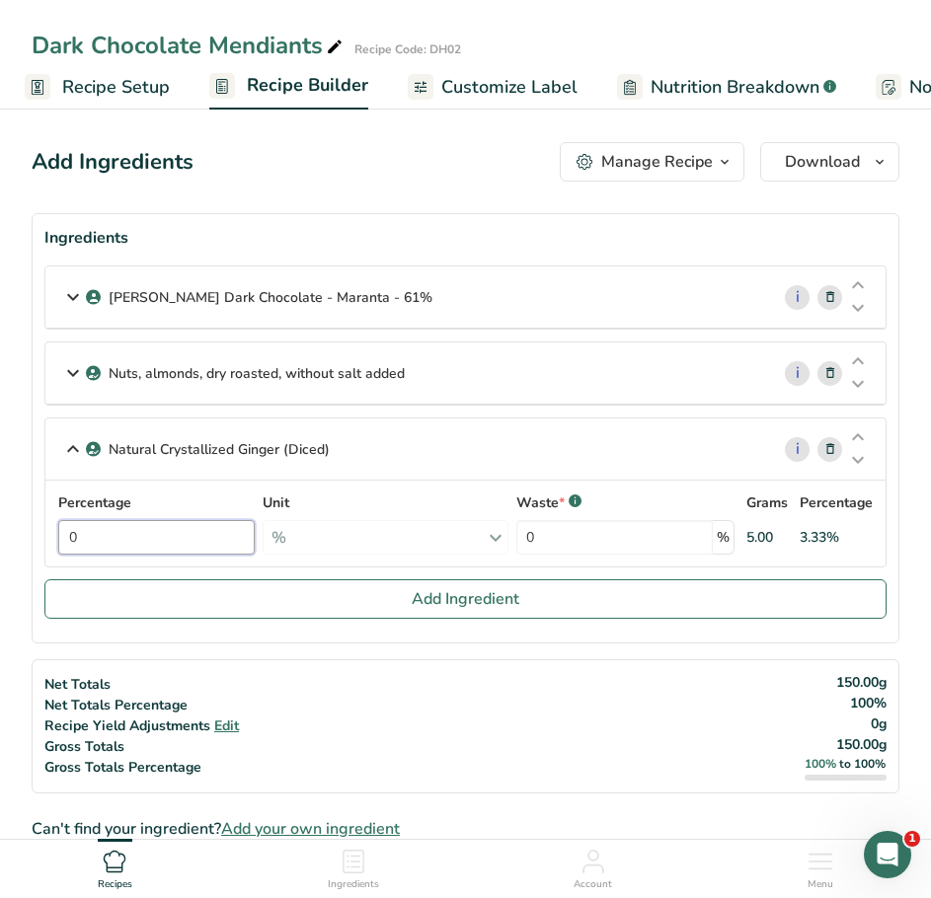
drag, startPoint x: 108, startPoint y: 529, endPoint x: 79, endPoint y: 537, distance: 29.7
click at [79, 537] on input "0" at bounding box center [156, 537] width 196 height 35
type input "5"
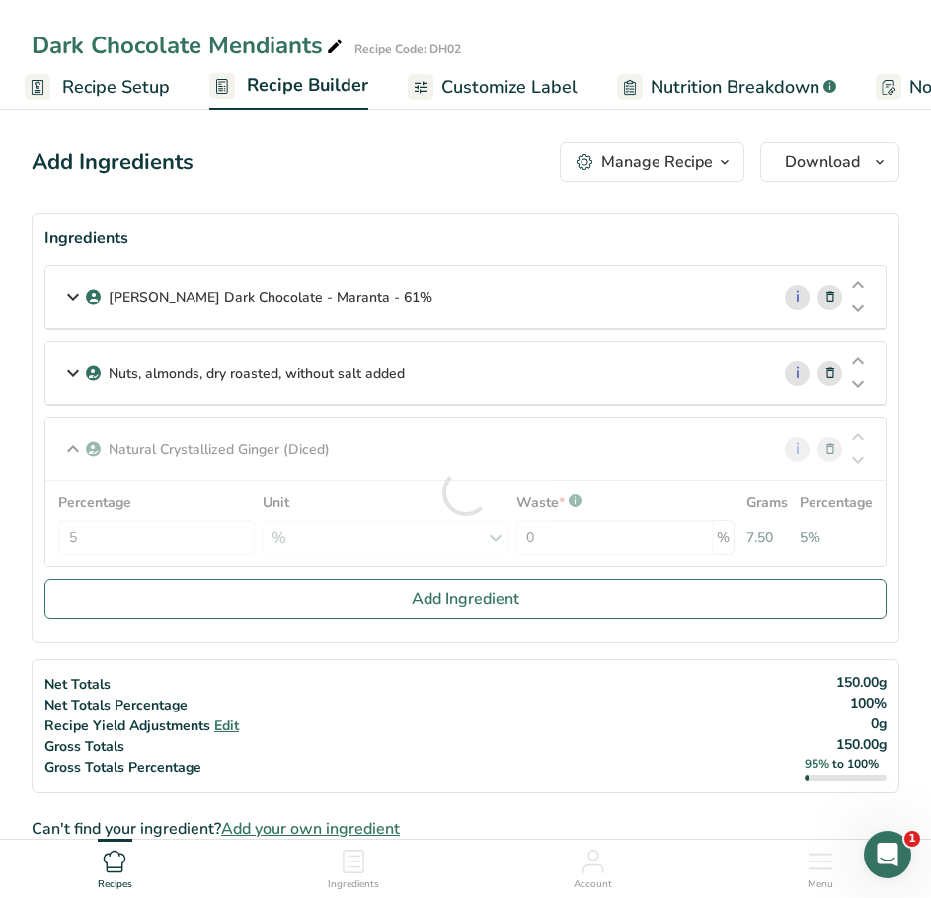
click at [78, 375] on icon at bounding box center [73, 373] width 24 height 36
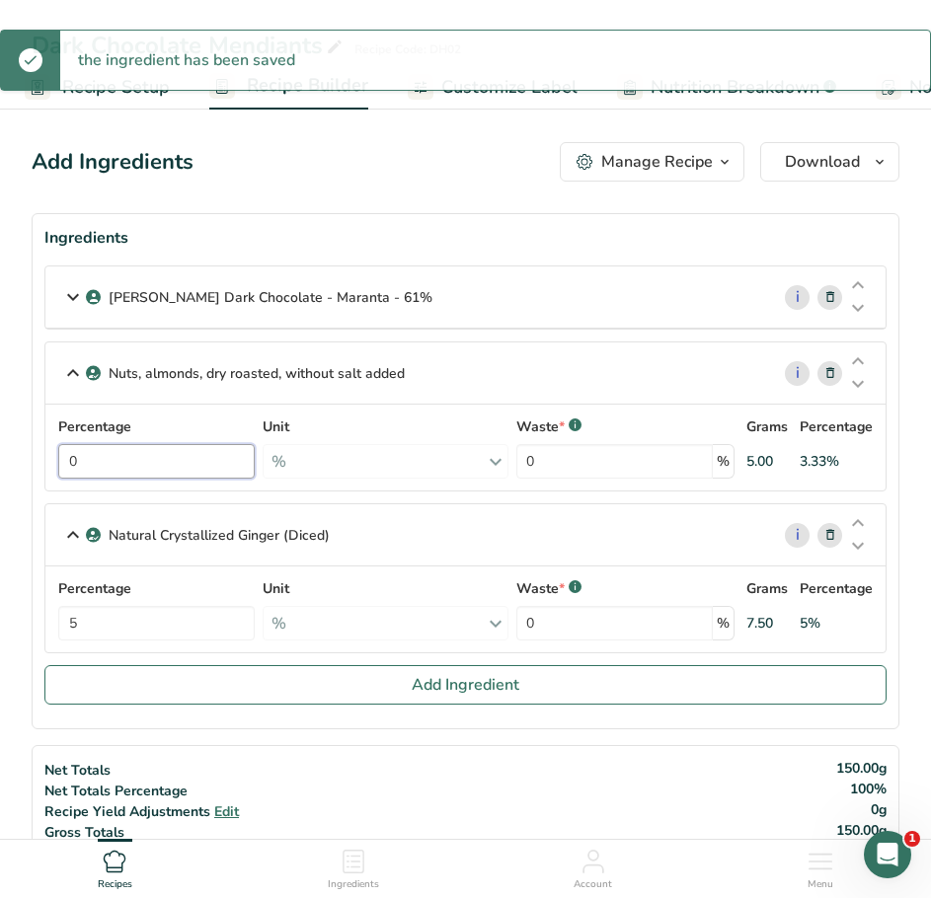
drag, startPoint x: 118, startPoint y: 466, endPoint x: 75, endPoint y: 459, distance: 44.0
click at [75, 459] on input "0" at bounding box center [156, 461] width 196 height 35
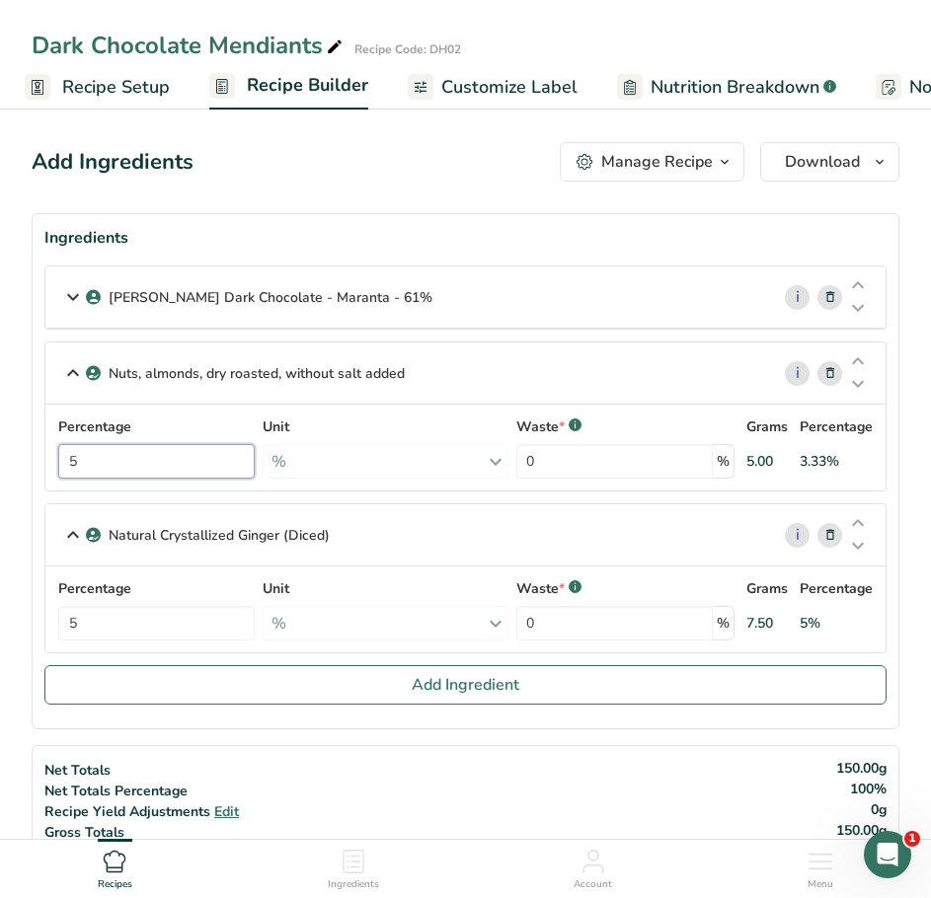
type input "5"
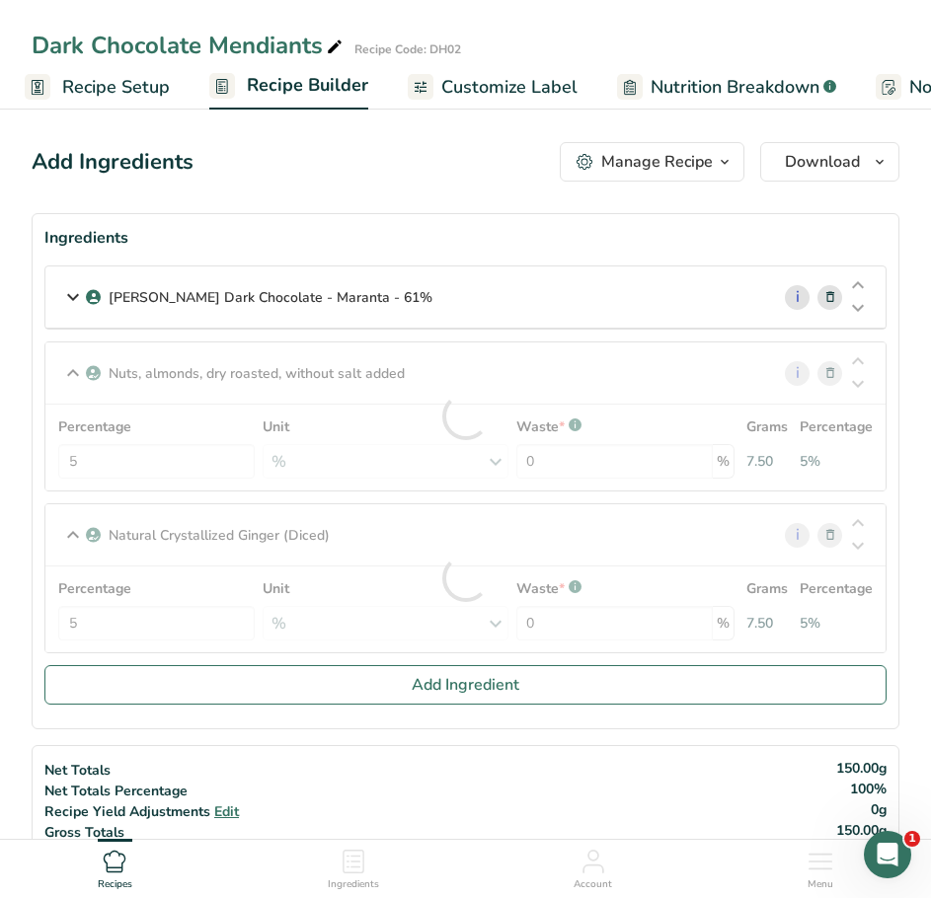
click at [76, 300] on icon at bounding box center [73, 297] width 24 height 36
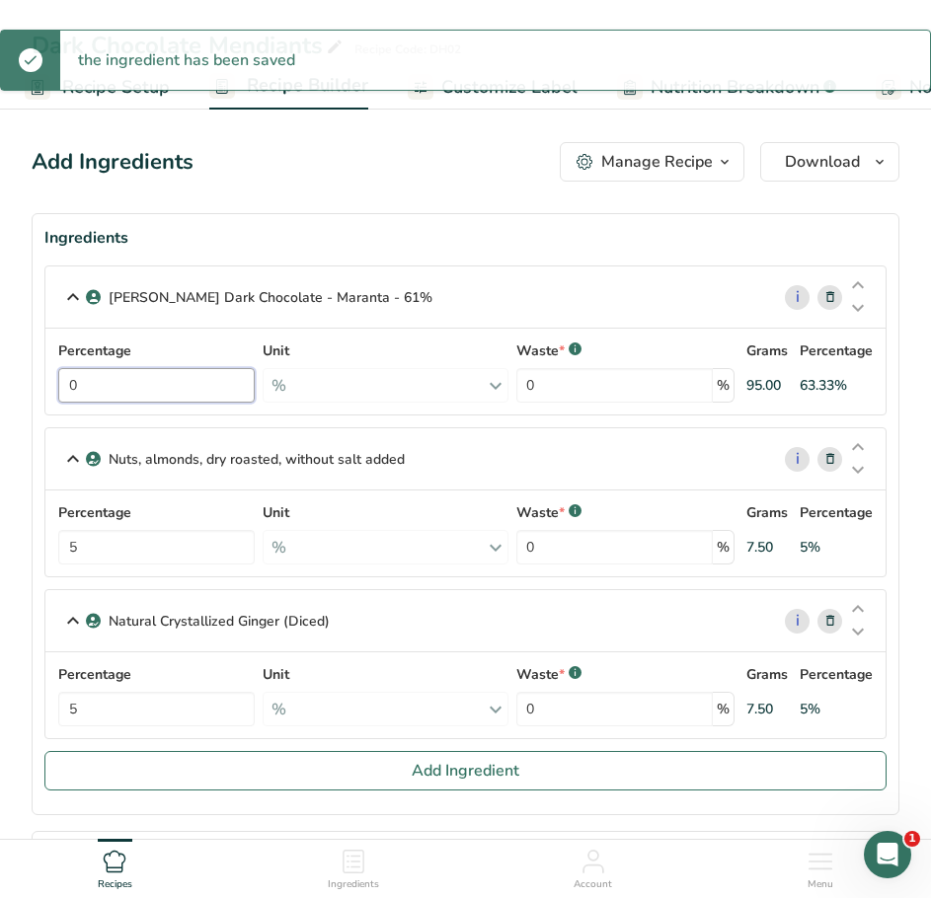
drag, startPoint x: 115, startPoint y: 382, endPoint x: 53, endPoint y: 379, distance: 62.3
click at [53, 379] on div "Percentage 0 Unit % Weight Units g kg mg See more Volume Units l Volume units r…" at bounding box center [465, 372] width 840 height 86
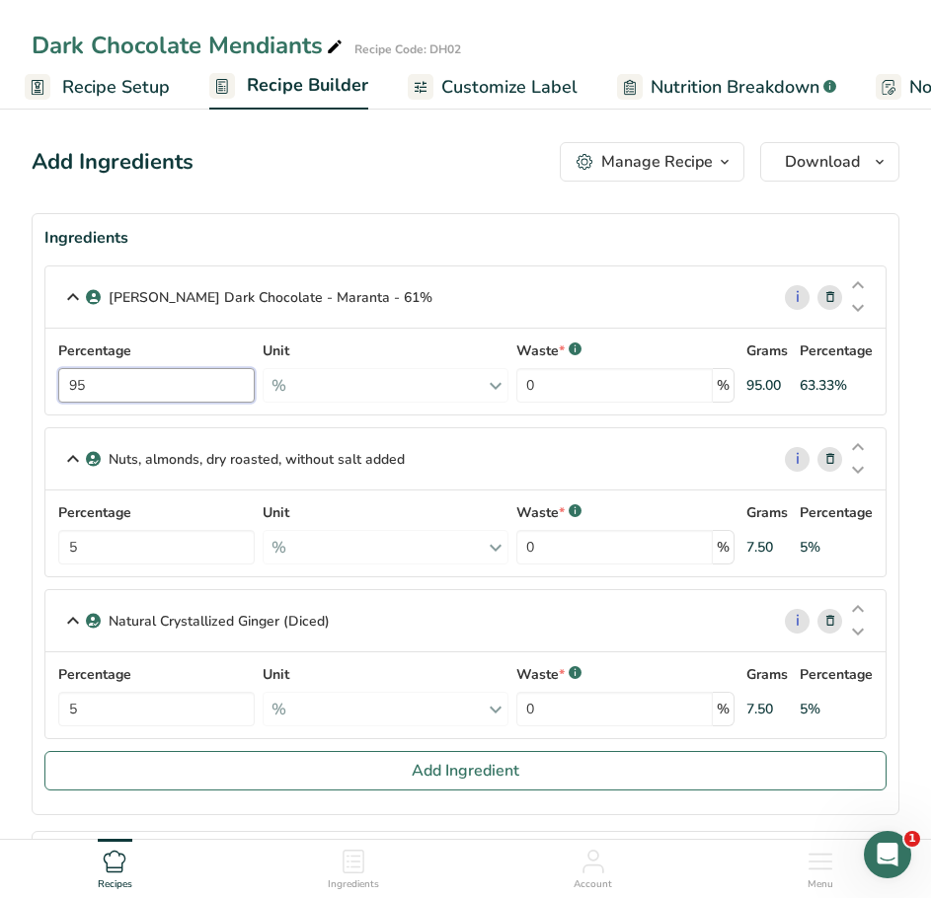
type input "95"
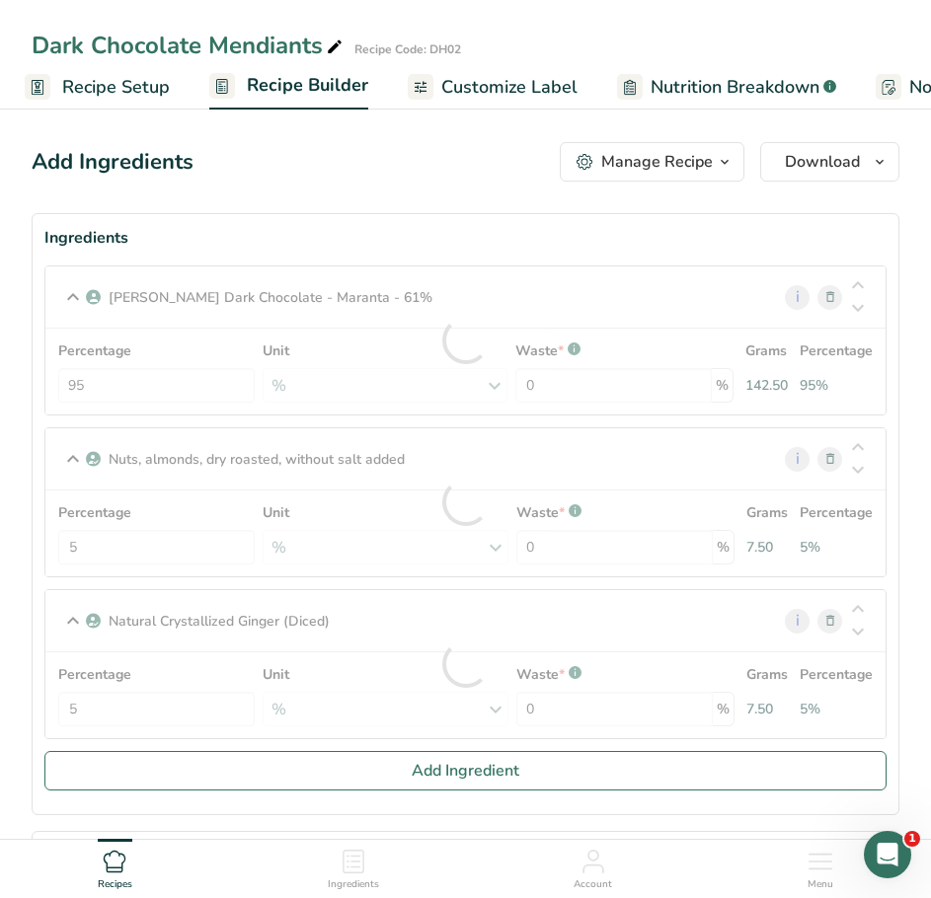
click at [185, 343] on div "Percentage 95 Unit % Weight Units g kg mg See more Volume Units l Volume units …" at bounding box center [465, 372] width 816 height 62
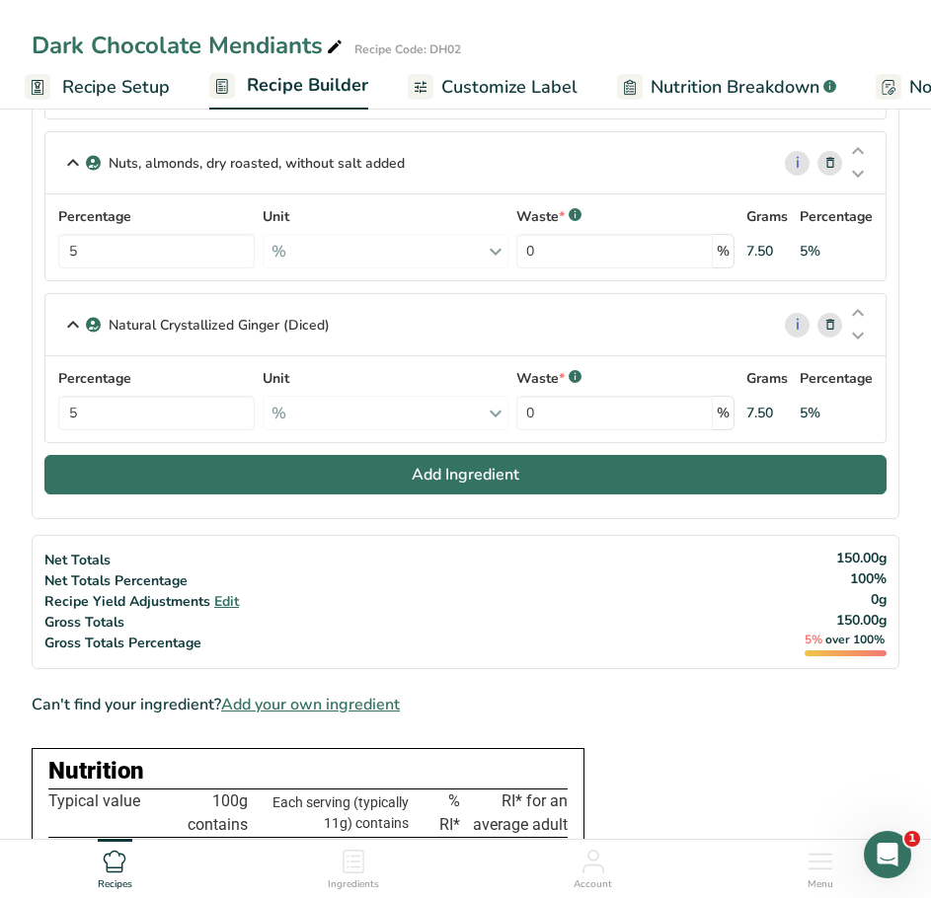
scroll to position [197, 0]
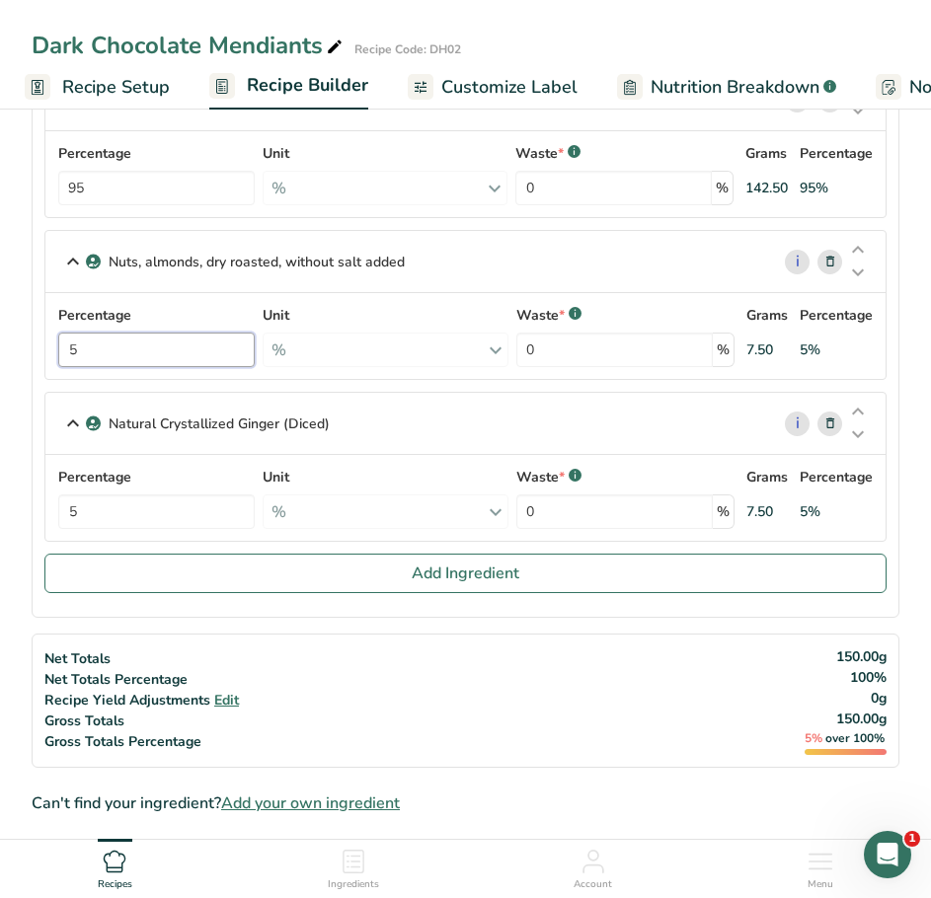
drag, startPoint x: 111, startPoint y: 350, endPoint x: 80, endPoint y: 348, distance: 30.7
click at [80, 348] on input "5" at bounding box center [156, 350] width 196 height 35
type input "0"
type input "2.5"
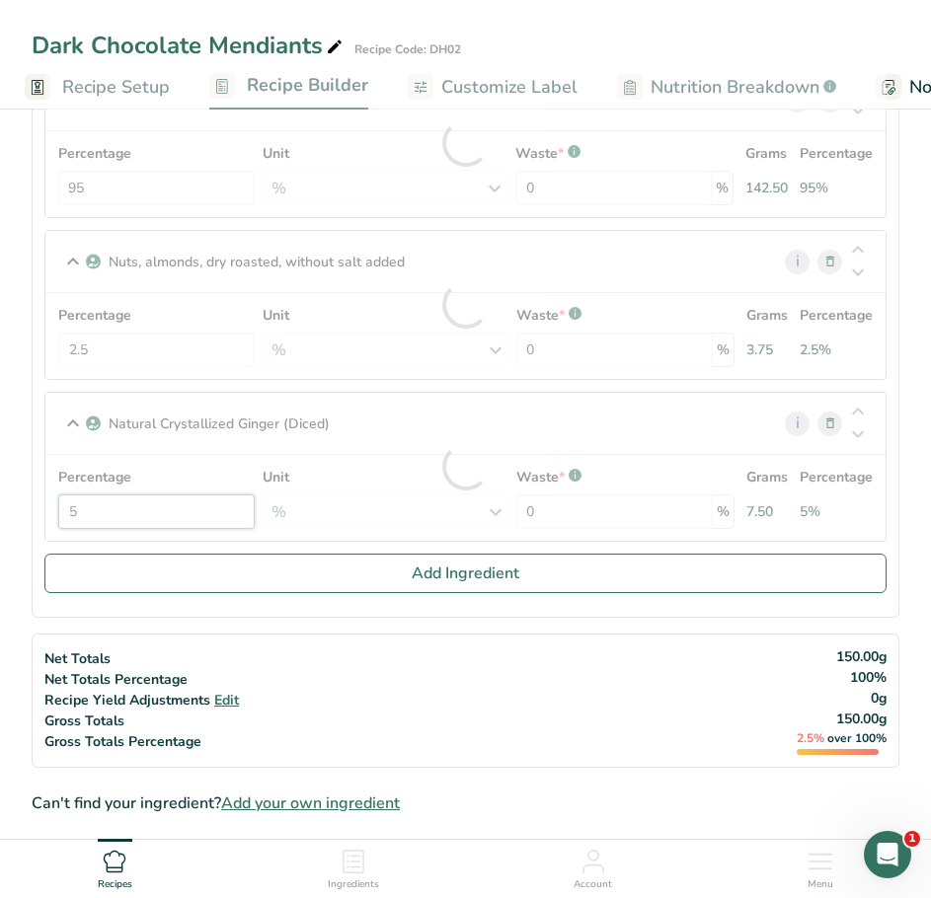
drag, startPoint x: 123, startPoint y: 510, endPoint x: 54, endPoint y: 509, distance: 69.1
click at [57, 509] on div "Percentage 5 Unit % Weight Units g kg mg See more Volume Units l Volume units r…" at bounding box center [465, 498] width 816 height 62
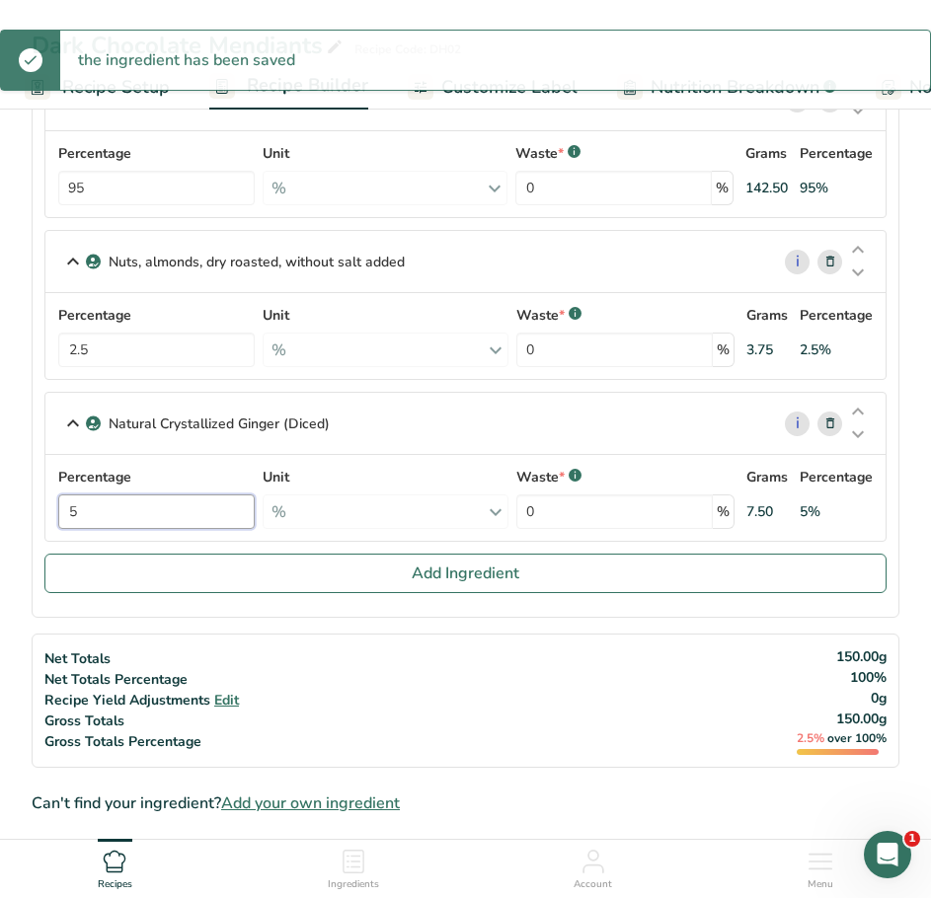
drag, startPoint x: 130, startPoint y: 515, endPoint x: 85, endPoint y: 509, distance: 45.8
click at [86, 509] on input "5" at bounding box center [156, 512] width 196 height 35
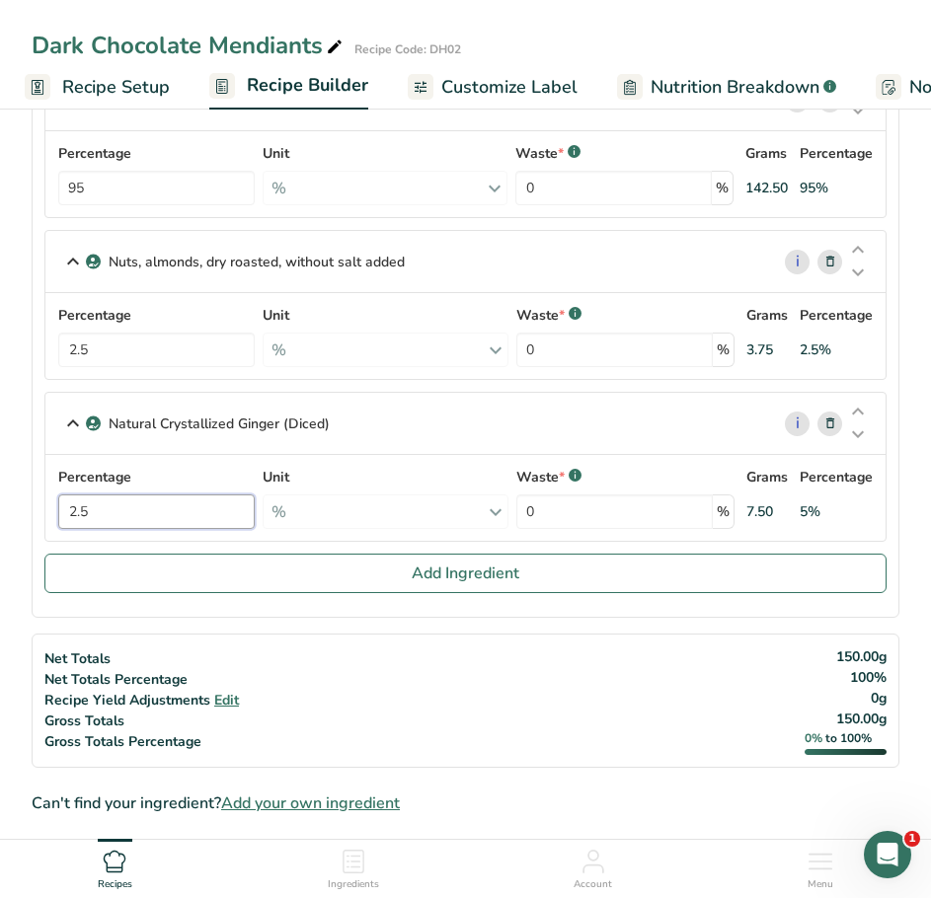
type input "2.5"
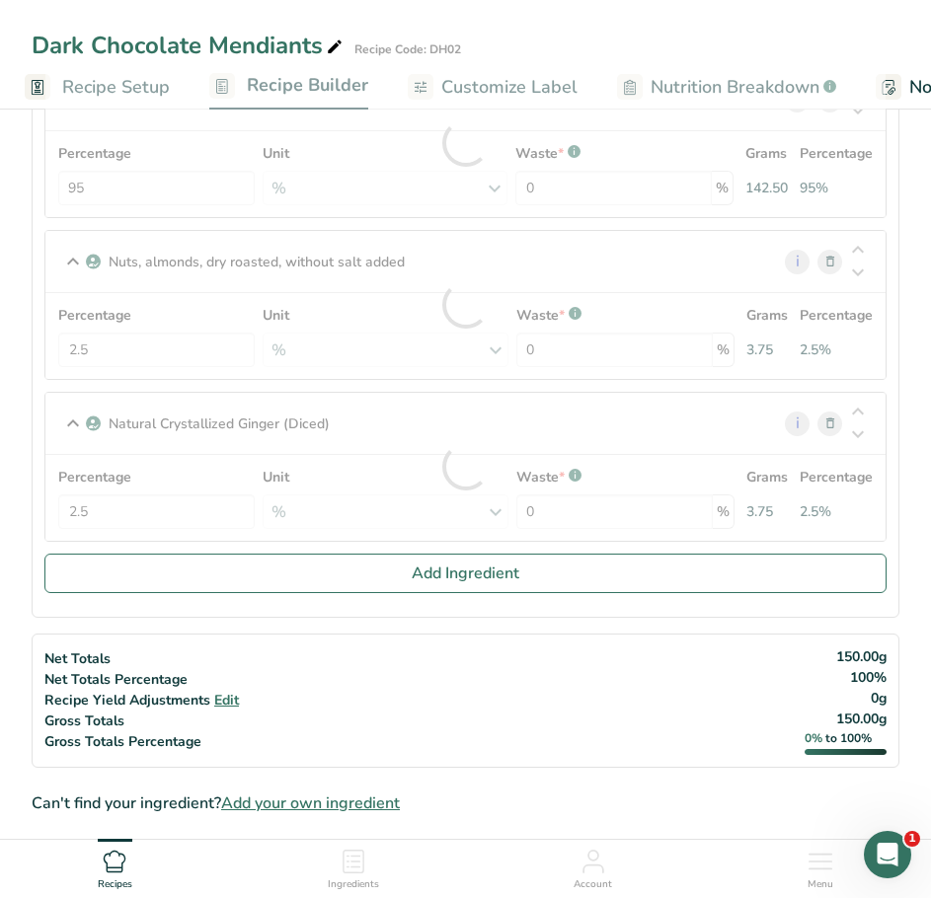
click at [176, 475] on div "Percentage 2.5 Unit % Weight Units g kg mg See more Volume Units l Volume units…" at bounding box center [465, 498] width 816 height 62
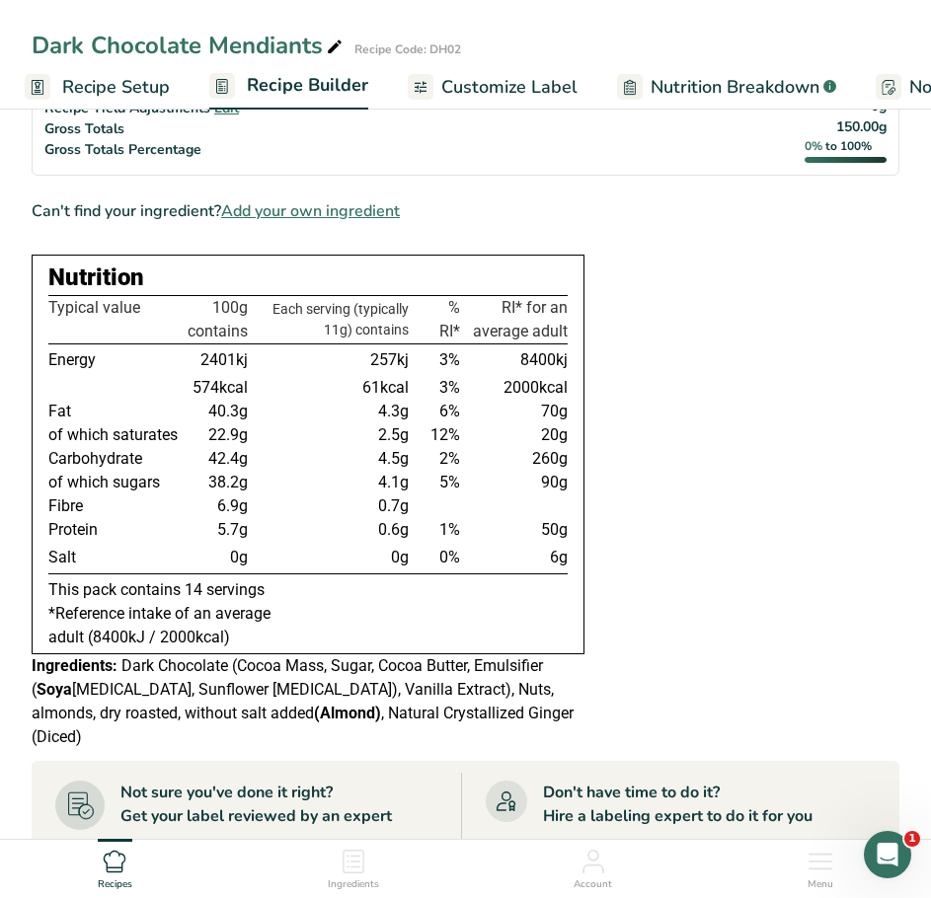
scroll to position [888, 0]
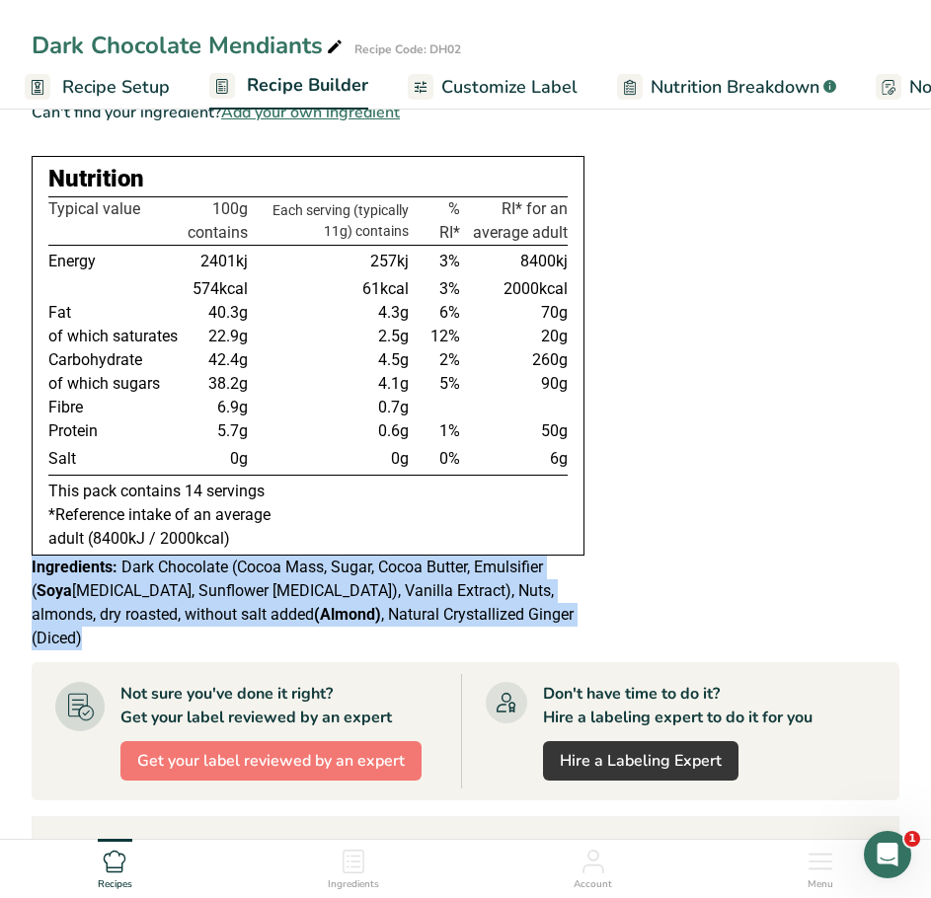
drag, startPoint x: 493, startPoint y: 619, endPoint x: 29, endPoint y: 577, distance: 465.9
click at [29, 577] on section "Add Ingredients Manage Recipe Delete Recipe Duplicate Recipe Scale Recipe Save …" at bounding box center [465, 274] width 931 height 2120
copy div "Ingredients: Dark Chocolate (Cocoa Mass, Sugar, Cocoa Butter, Emulsifier ( Soya…"
click at [539, 86] on span "Customize Label" at bounding box center [509, 87] width 136 height 27
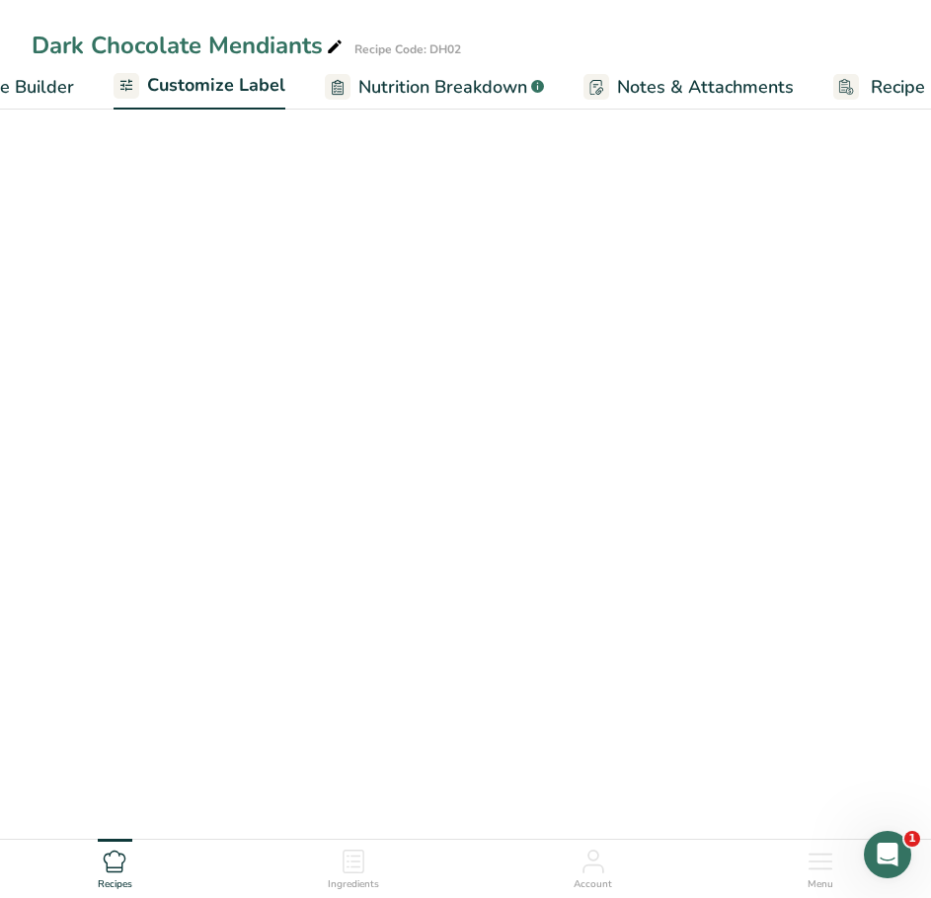
scroll to position [0, 385]
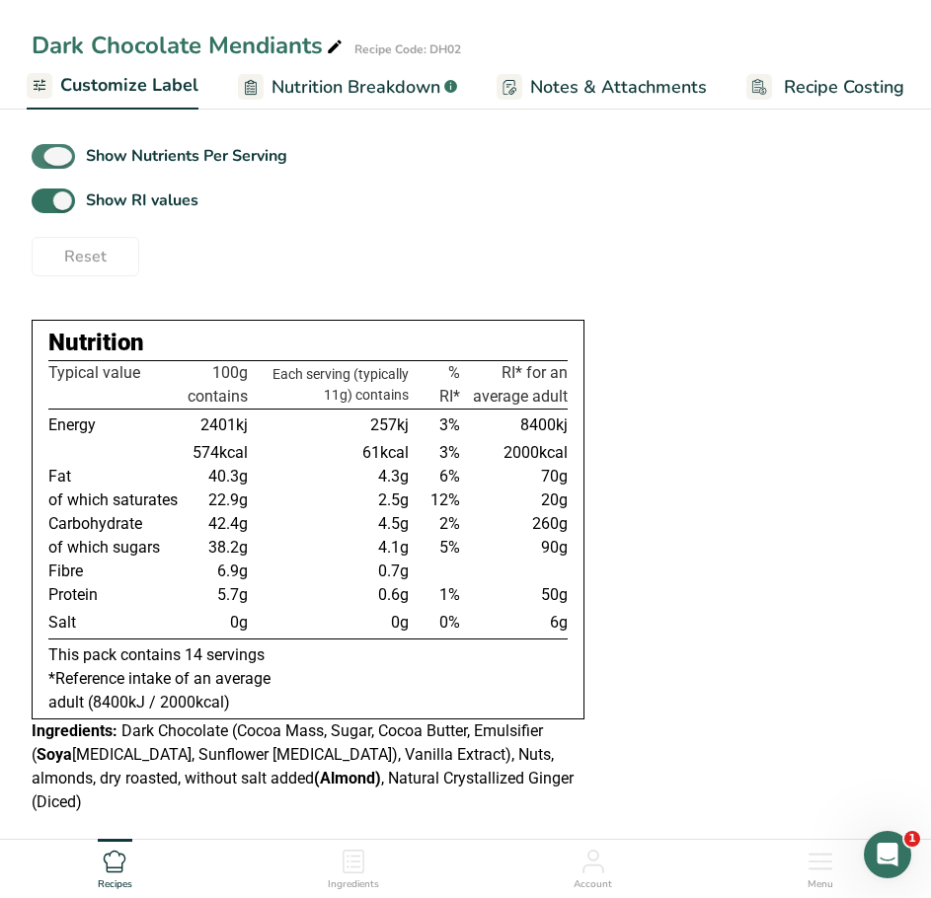
click at [60, 158] on span at bounding box center [53, 156] width 43 height 25
click at [44, 158] on input "Show Nutrients Per Serving" at bounding box center [38, 156] width 13 height 13
checkbox input "false"
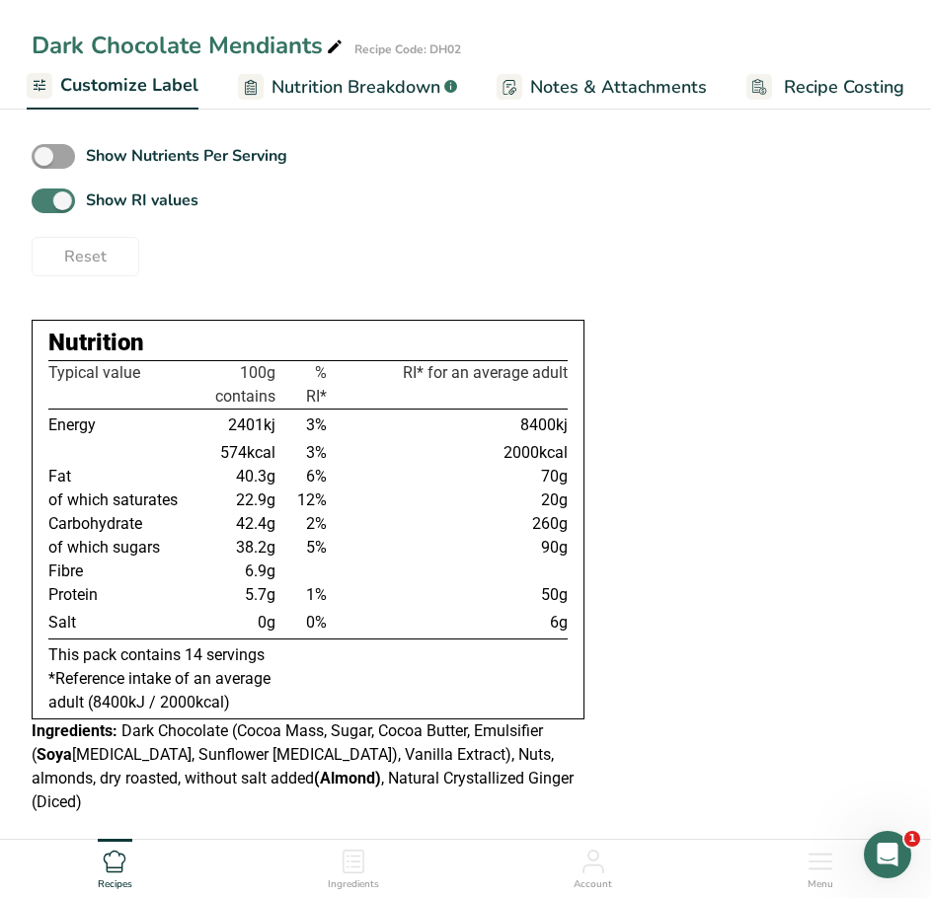
click at [55, 201] on span at bounding box center [53, 201] width 43 height 25
click at [44, 201] on input "Show RI values" at bounding box center [38, 200] width 13 height 13
checkbox input "false"
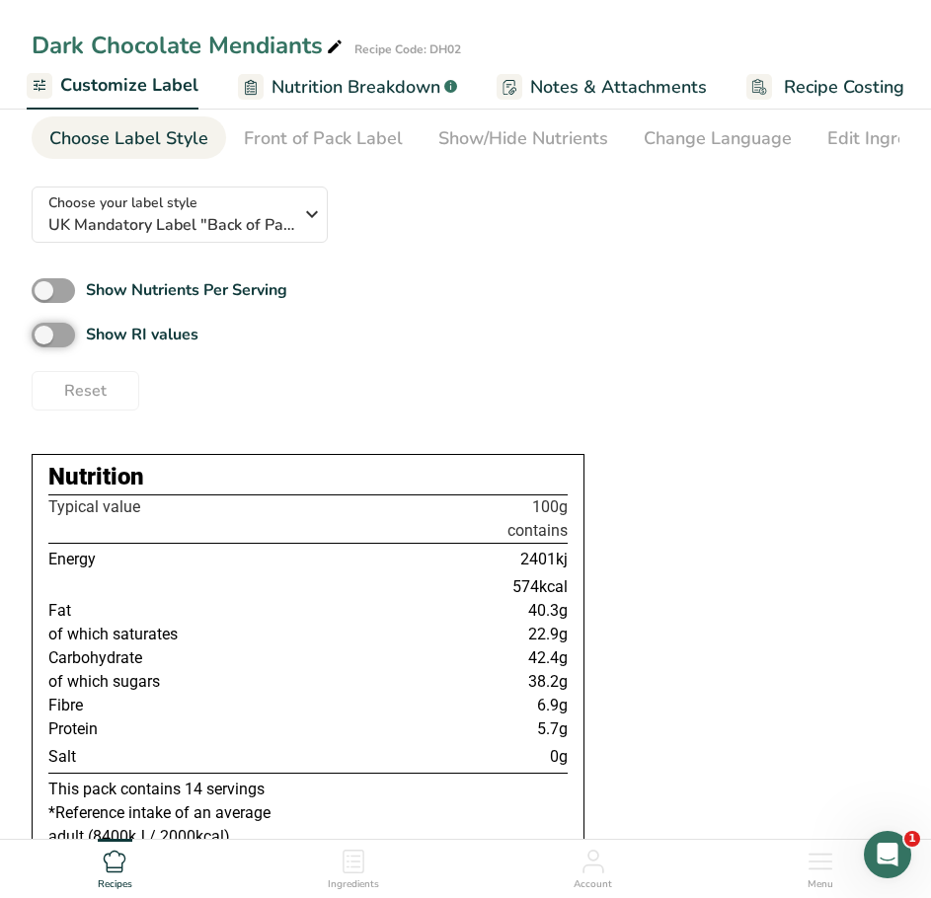
scroll to position [0, 0]
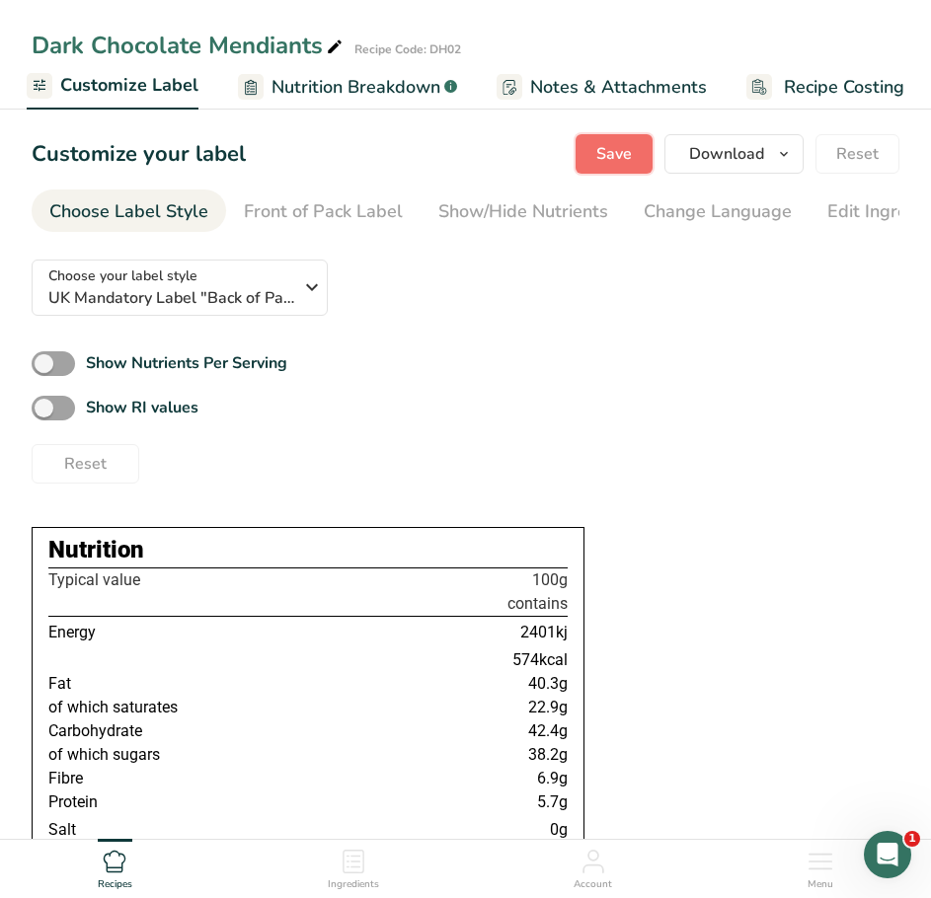
click at [603, 154] on span "Save" at bounding box center [614, 154] width 36 height 24
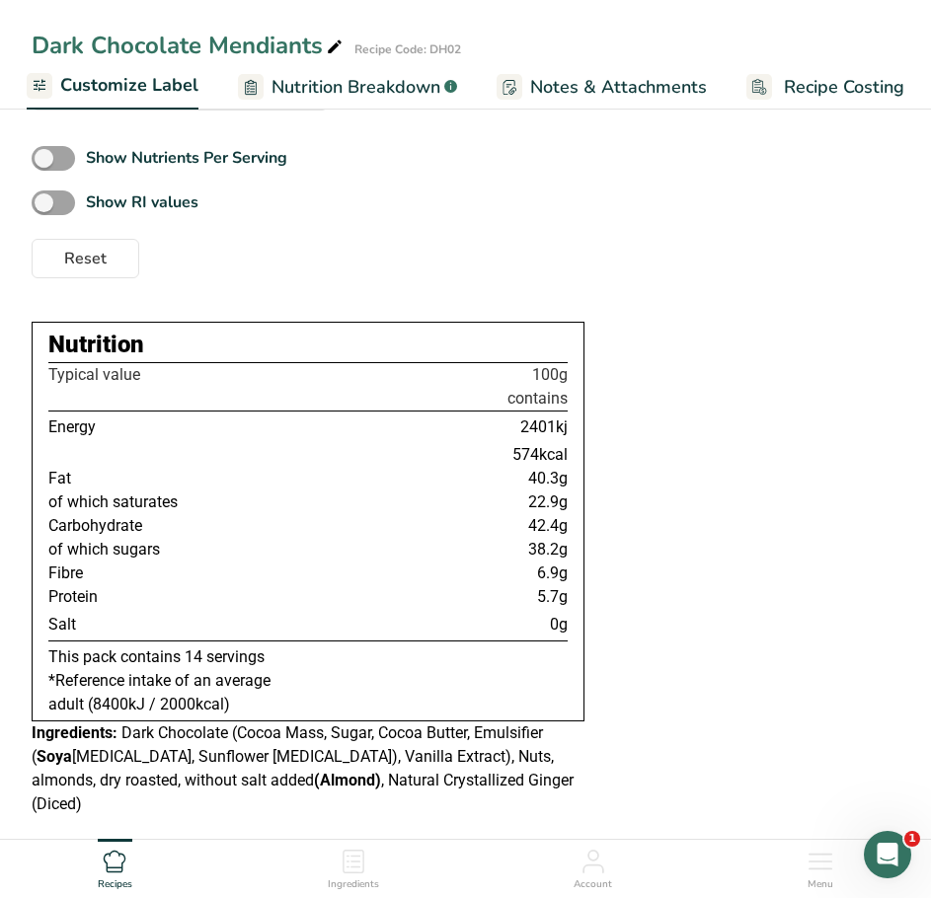
scroll to position [207, 0]
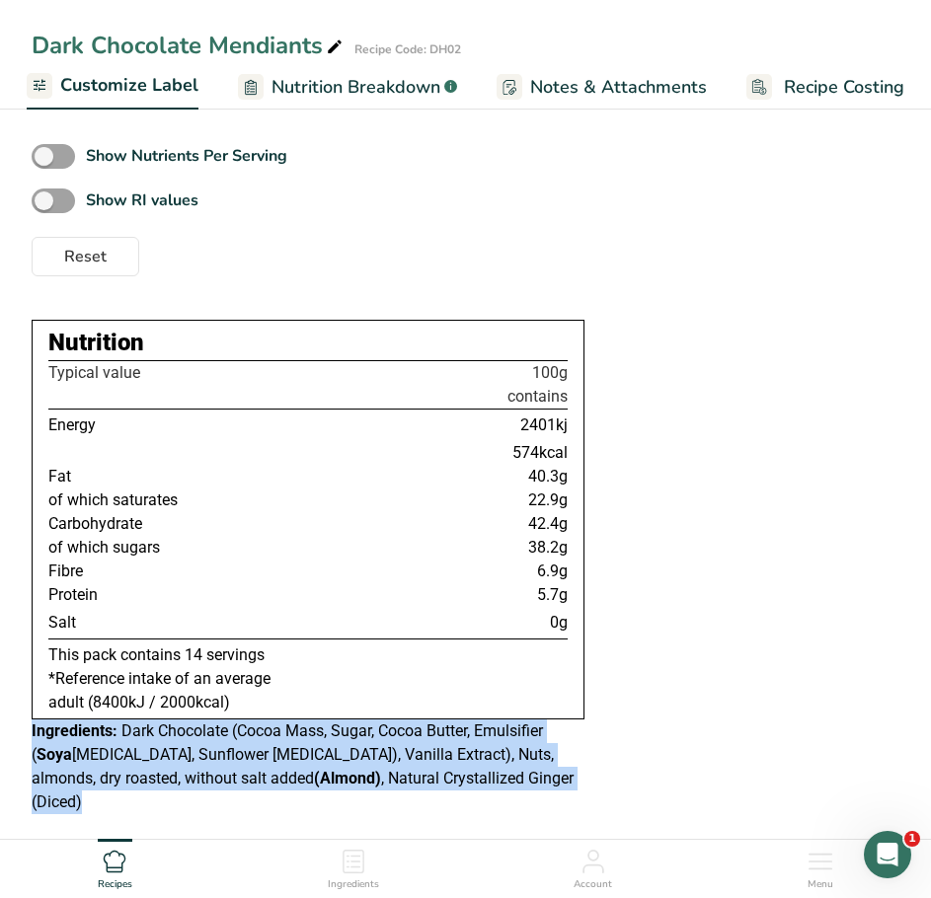
drag, startPoint x: 498, startPoint y: 786, endPoint x: 31, endPoint y: 725, distance: 470.9
click at [31, 725] on section "Customize your label Save Download Choose what to show on your downloaded label…" at bounding box center [465, 376] width 931 height 962
copy div "Ingredients: Dark Chocolate (Cocoa Mass, Sugar, Cocoa Butter, Emulsifier ( Soya…"
click at [619, 93] on span "Notes & Attachments" at bounding box center [618, 87] width 177 height 27
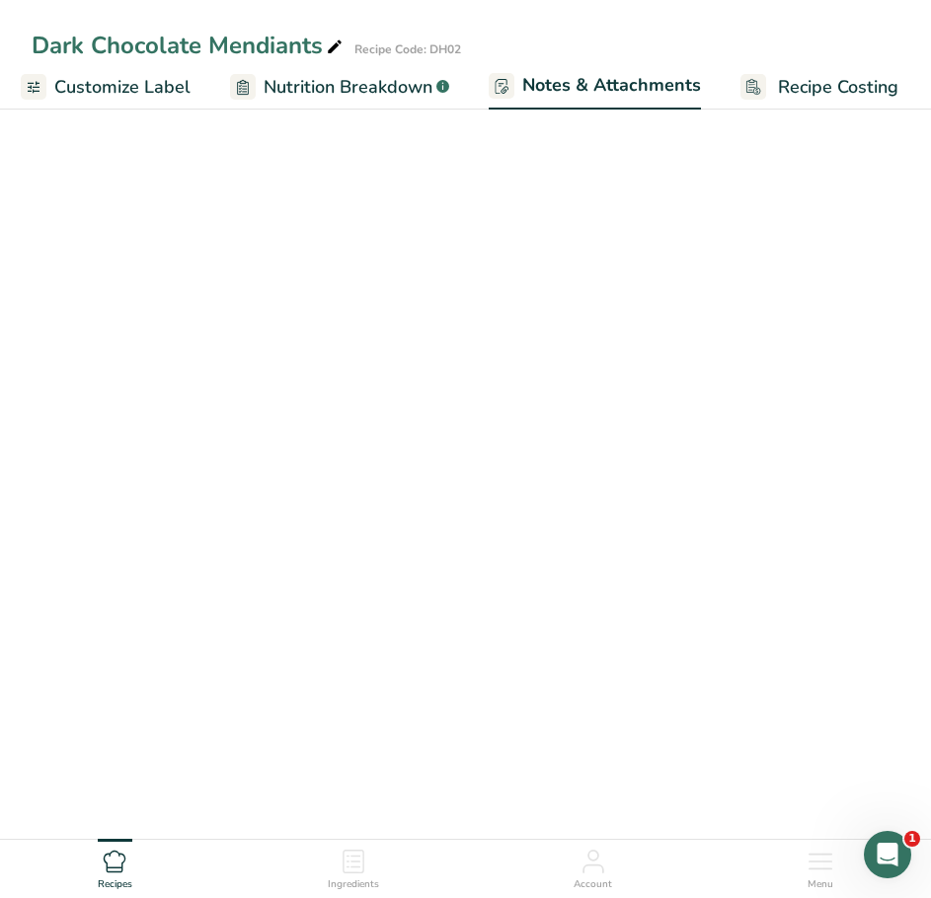
scroll to position [59, 0]
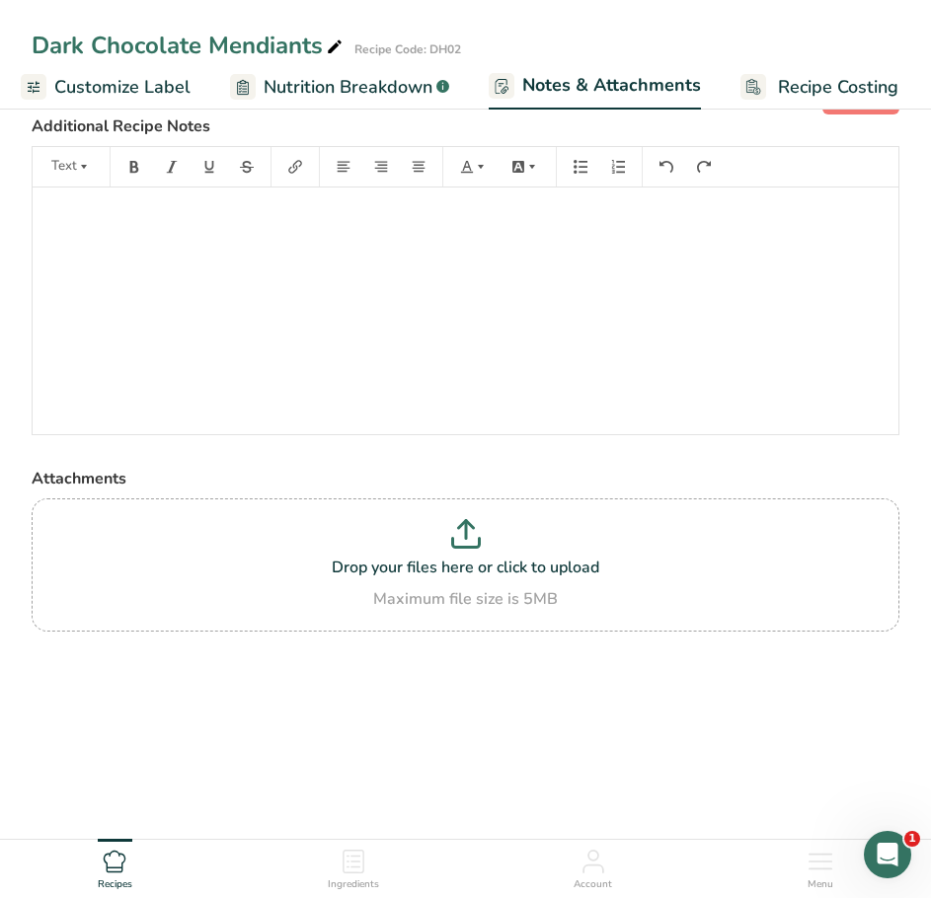
click at [96, 210] on p "﻿" at bounding box center [465, 215] width 846 height 24
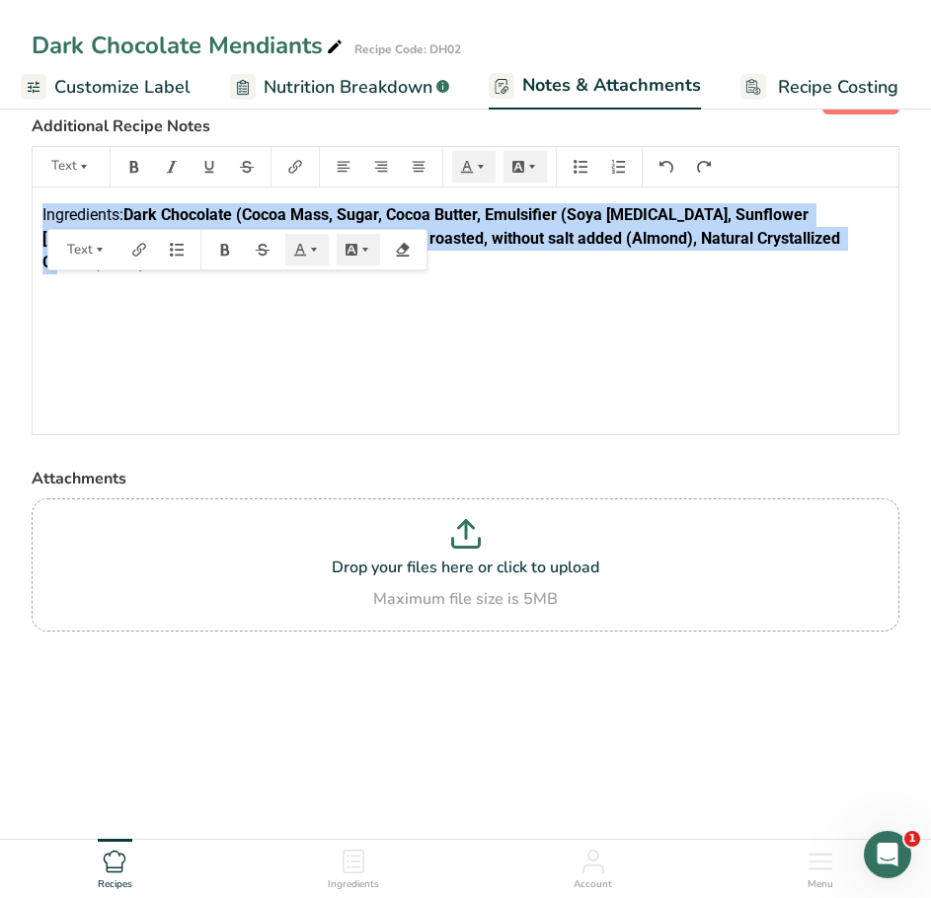
drag, startPoint x: 672, startPoint y: 245, endPoint x: 27, endPoint y: 208, distance: 646.6
click at [27, 208] on div "Save Additional Recipe Notes Text Ingredients: Dark Chocolate (Cocoa Mass, Suga…" at bounding box center [465, 378] width 931 height 671
click at [130, 164] on icon "button" at bounding box center [134, 167] width 9 height 12
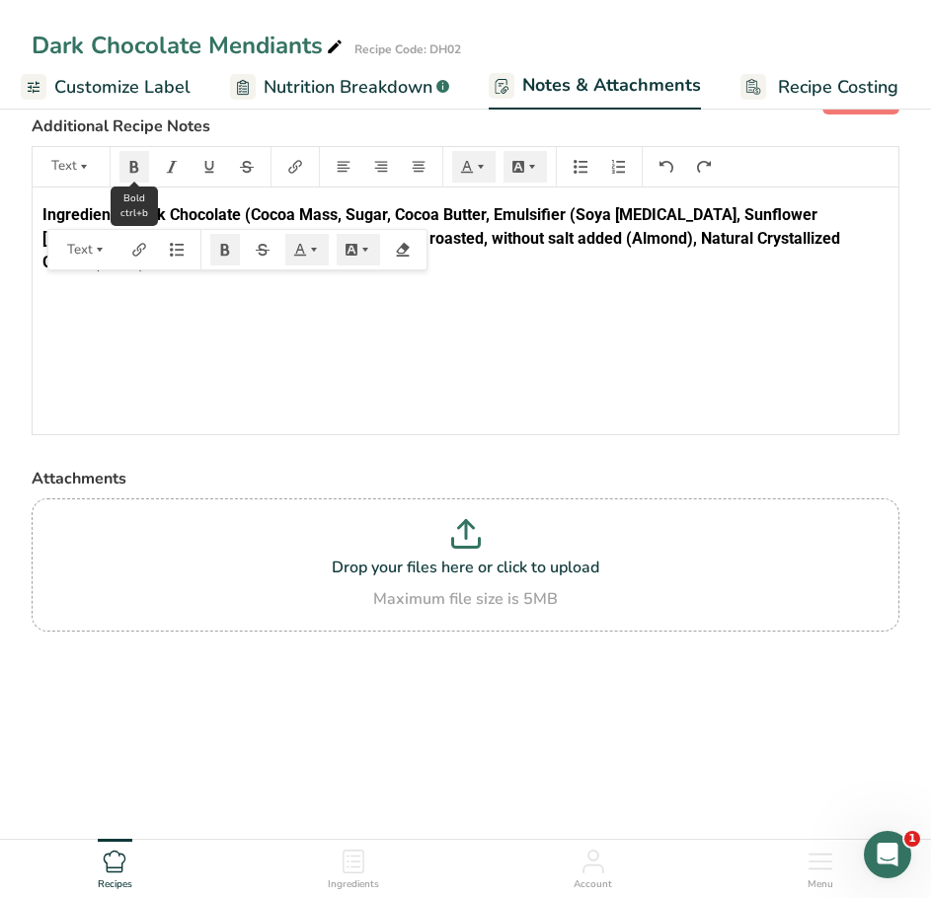
click at [129, 167] on icon "button" at bounding box center [134, 167] width 14 height 14
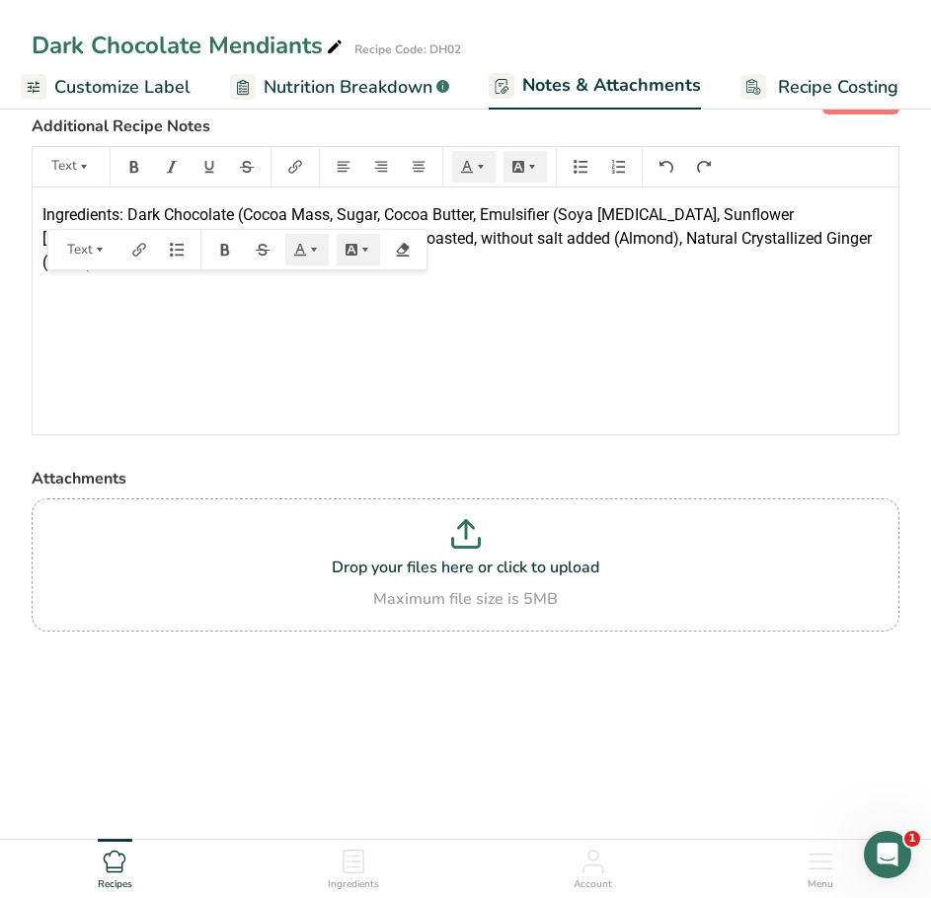
click at [180, 295] on div "Ingredients: Dark Chocolate (Cocoa Mass, Sugar, Cocoa Butter, Emulsifier (Soya …" at bounding box center [466, 311] width 866 height 247
click at [240, 213] on span "Ingredients: Dark Chocolate (Cocoa Mass, Sugar, Cocoa Butter, Emulsifier (Soya …" at bounding box center [458, 238] width 833 height 66
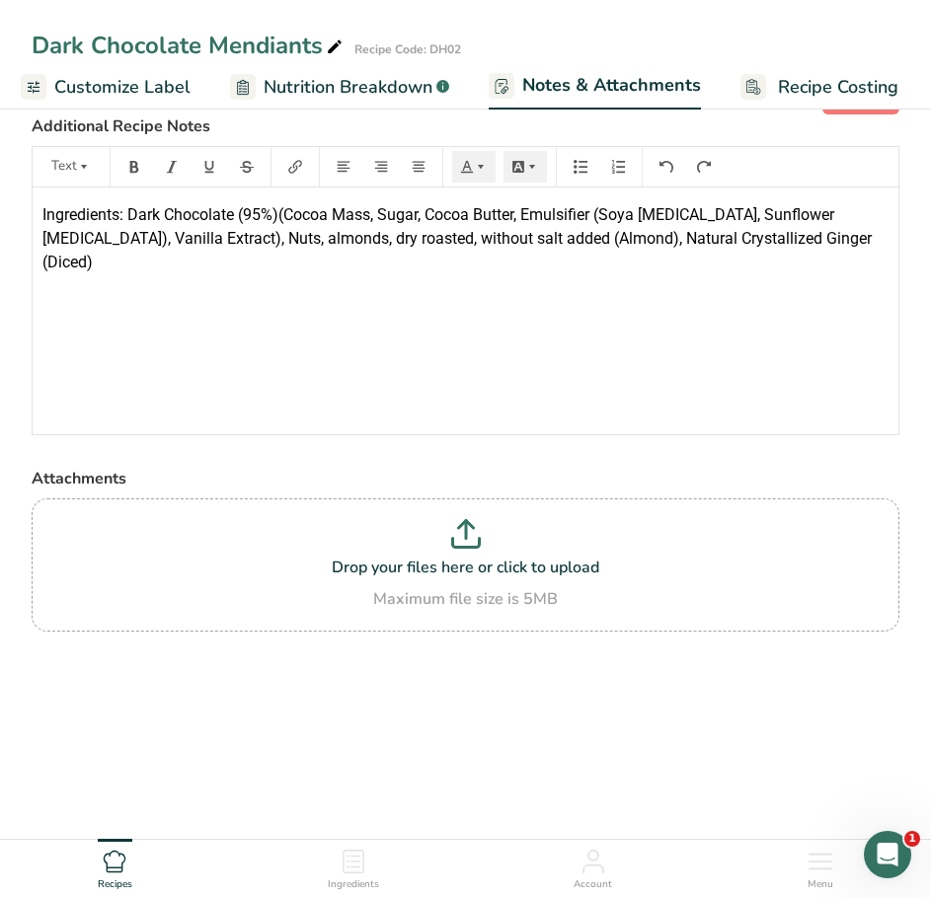
click at [629, 215] on span "Ingredients: Dark Chocolate (95%)(Cocoa Mass, Sugar, Cocoa Butter, Emulsifier (…" at bounding box center [458, 238] width 833 height 66
click at [753, 300] on div "Ingredients: Dark Chocolate (95%)(Cocoa Mass, Sugar, Cocoa Butter, Emulsifier (…" at bounding box center [466, 311] width 866 height 247
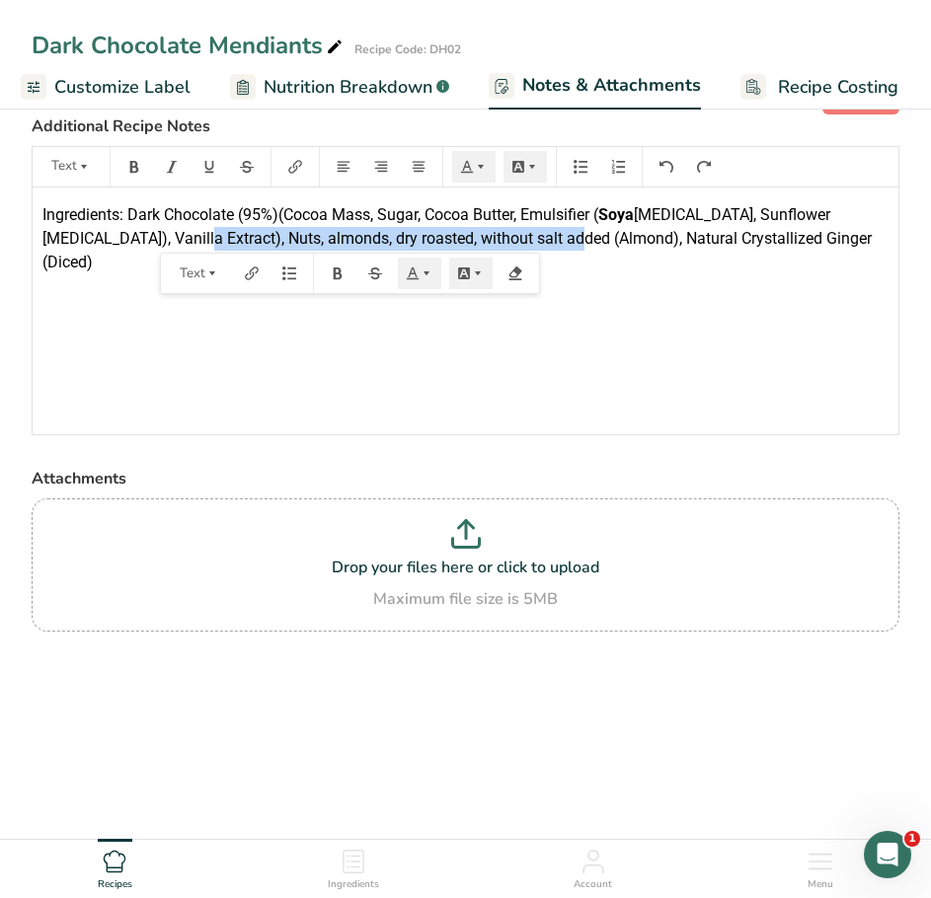
drag, startPoint x: 547, startPoint y: 238, endPoint x: 157, endPoint y: 235, distance: 389.9
click at [157, 235] on span "[MEDICAL_DATA], Sunflower [MEDICAL_DATA]), Vanilla Extract), Nuts, almonds, dry…" at bounding box center [458, 238] width 833 height 66
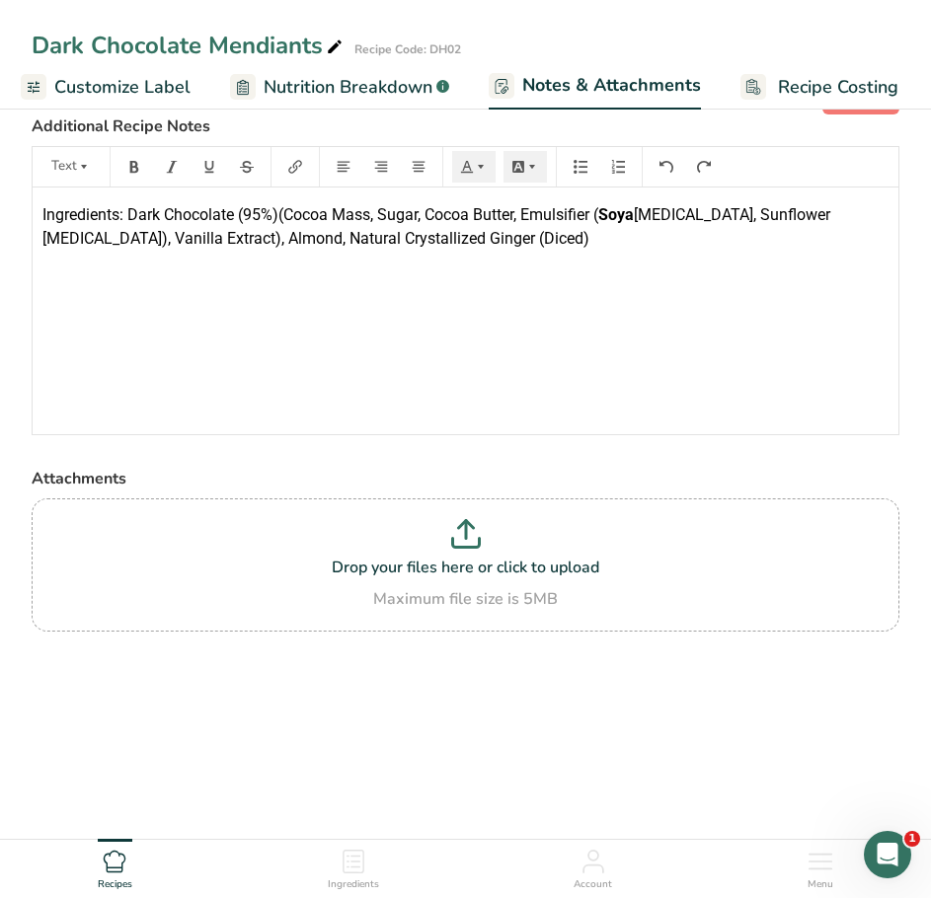
click at [173, 239] on span "[MEDICAL_DATA], Sunflower [MEDICAL_DATA]), Vanilla Extract), Almond, Natural Cr…" at bounding box center [438, 226] width 792 height 42
click at [292, 338] on div "Ingredients: Dark Chocolate (95%)(Cocoa Mass, Sugar, Cocoa Butter, Emulsifier (…" at bounding box center [466, 311] width 866 height 247
click at [340, 241] on span ", Natural Crystallized Ginger (Diced)" at bounding box center [463, 238] width 247 height 19
drag, startPoint x: 506, startPoint y: 239, endPoint x: 457, endPoint y: 234, distance: 49.6
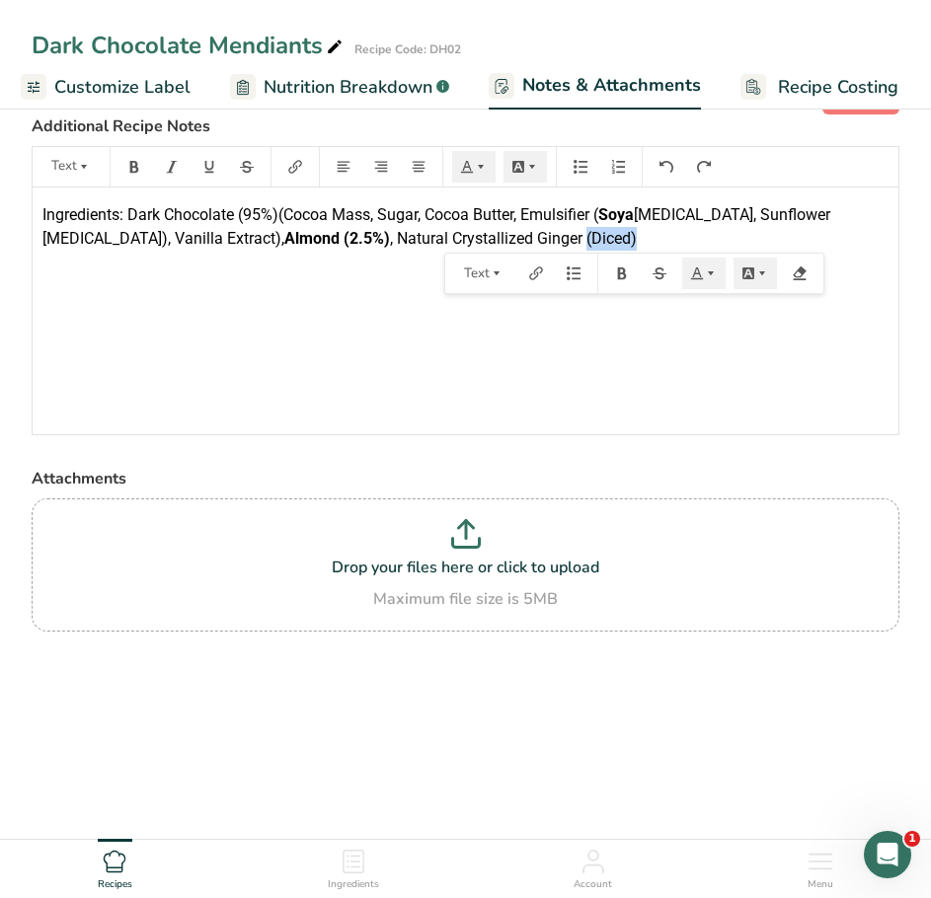
click at [457, 234] on span ", Natural Crystallized Ginger (Diced)" at bounding box center [513, 238] width 247 height 19
click at [476, 233] on span ", Natural Crystallized Ginger (Diced)" at bounding box center [513, 238] width 247 height 19
click at [509, 235] on p "Ingredients: Dark Chocolate (95%)(Cocoa Mass, Sugar, Cocoa Butter, Emulsifier (…" at bounding box center [465, 226] width 846 height 47
click at [537, 234] on p "Ingredients: Dark Chocolate (95%)(Cocoa Mass, Sugar, Cocoa Butter, Emulsifier (…" at bounding box center [465, 226] width 846 height 47
click at [369, 281] on div "Ingredients: Dark Chocolate (95%)(Cocoa Mass, Sugar, Cocoa Butter, Emulsifier (…" at bounding box center [466, 311] width 866 height 247
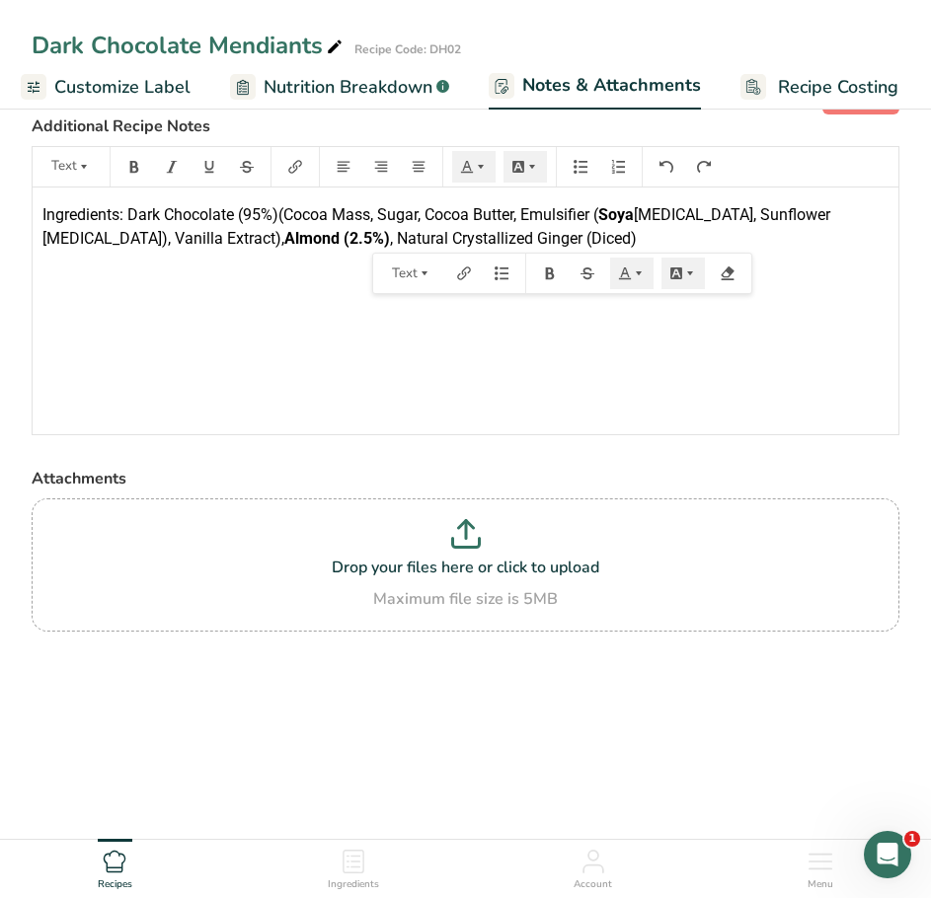
click at [489, 236] on span ", Natural Crystallized Ginger (Diced)" at bounding box center [513, 238] width 247 height 19
click at [488, 236] on span ", Natural Crystallized Ginger (Diced)" at bounding box center [513, 238] width 247 height 19
click at [489, 237] on span ", Natural Crystallized Ginger (Diced)" at bounding box center [513, 238] width 247 height 19
click at [522, 240] on p "Ingredients: Dark Chocolate (95%)(Cocoa Mass, Sugar, Cocoa Butter, Emulsifier (…" at bounding box center [465, 226] width 846 height 47
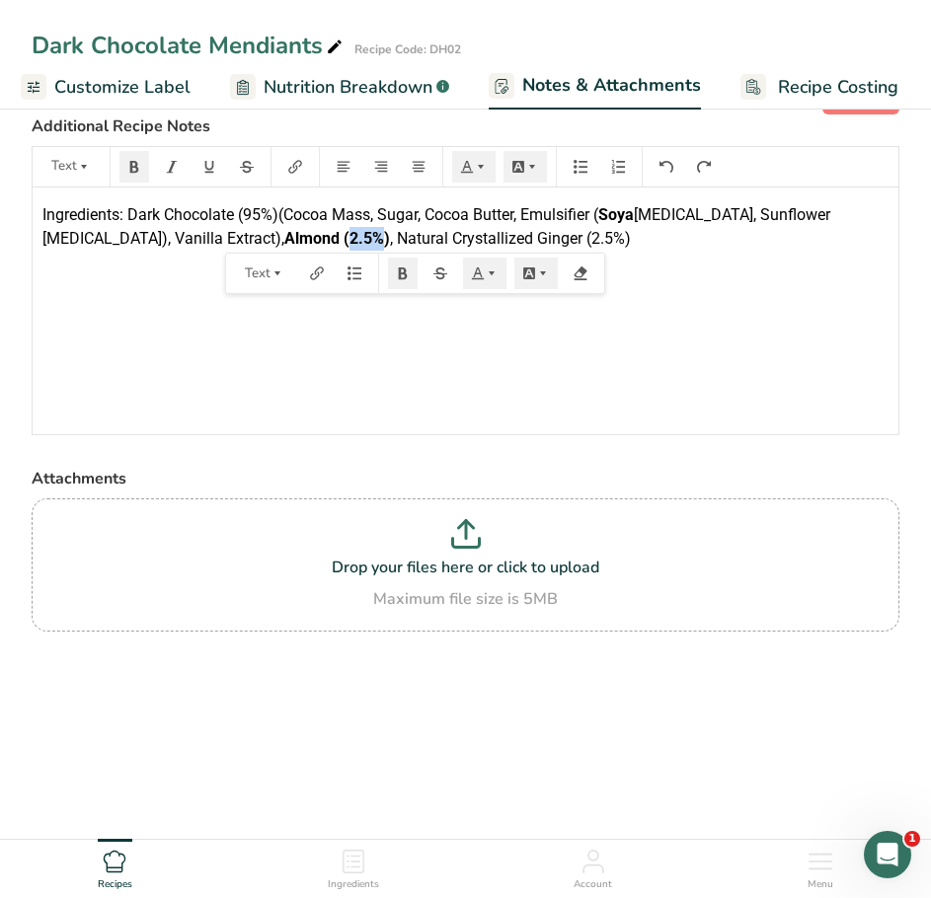
drag, startPoint x: 251, startPoint y: 241, endPoint x: 224, endPoint y: 237, distance: 26.9
click at [284, 237] on span "Almond (2.5%)" at bounding box center [337, 238] width 106 height 19
click at [130, 156] on button "button" at bounding box center [134, 167] width 30 height 32
click at [222, 311] on div "Ingredients: Dark Chocolate (95%)(Cocoa Mass, Sugar, Cocoa Butter, Emulsifier (…" at bounding box center [466, 311] width 866 height 247
click at [762, 288] on div "Ingredients: Dark Chocolate (95%)(Cocoa Mass, Sugar, Cocoa Butter, Emulsifier (…" at bounding box center [466, 311] width 866 height 247
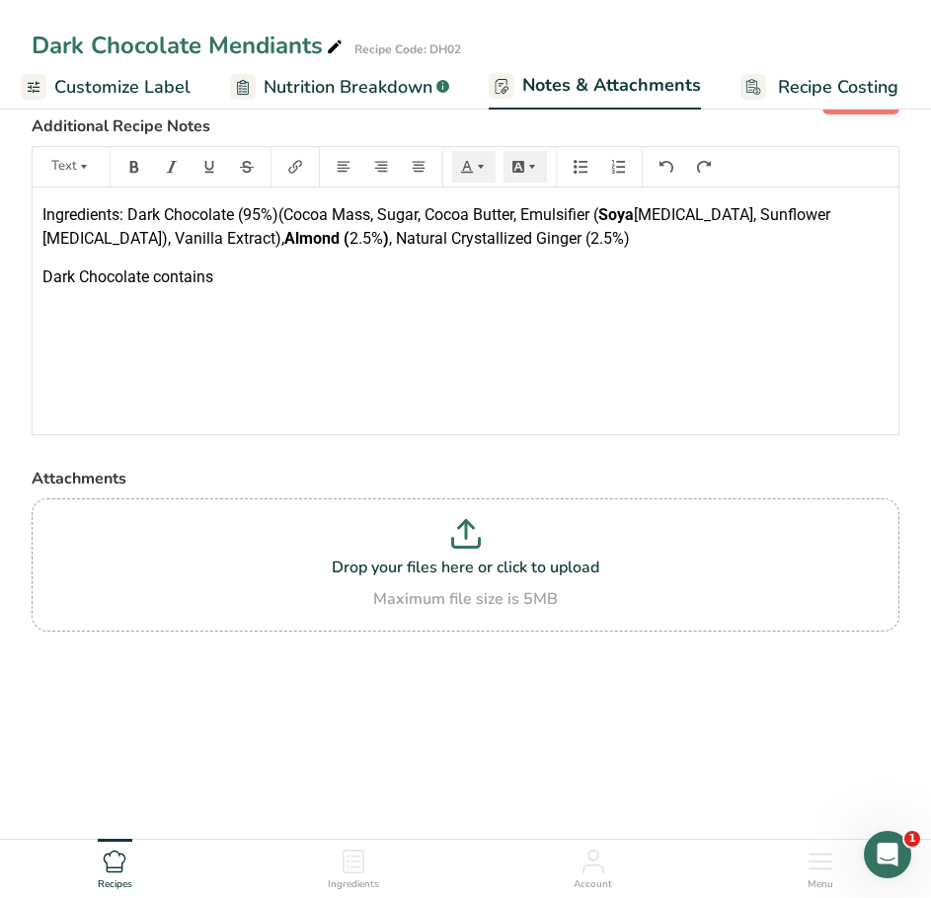
click at [244, 278] on p "Dark Chocolate contains" at bounding box center [465, 278] width 846 height 24
drag, startPoint x: 174, startPoint y: 316, endPoint x: 44, endPoint y: 314, distance: 129.3
click at [44, 314] on p "For allergens see" at bounding box center [465, 316] width 846 height 24
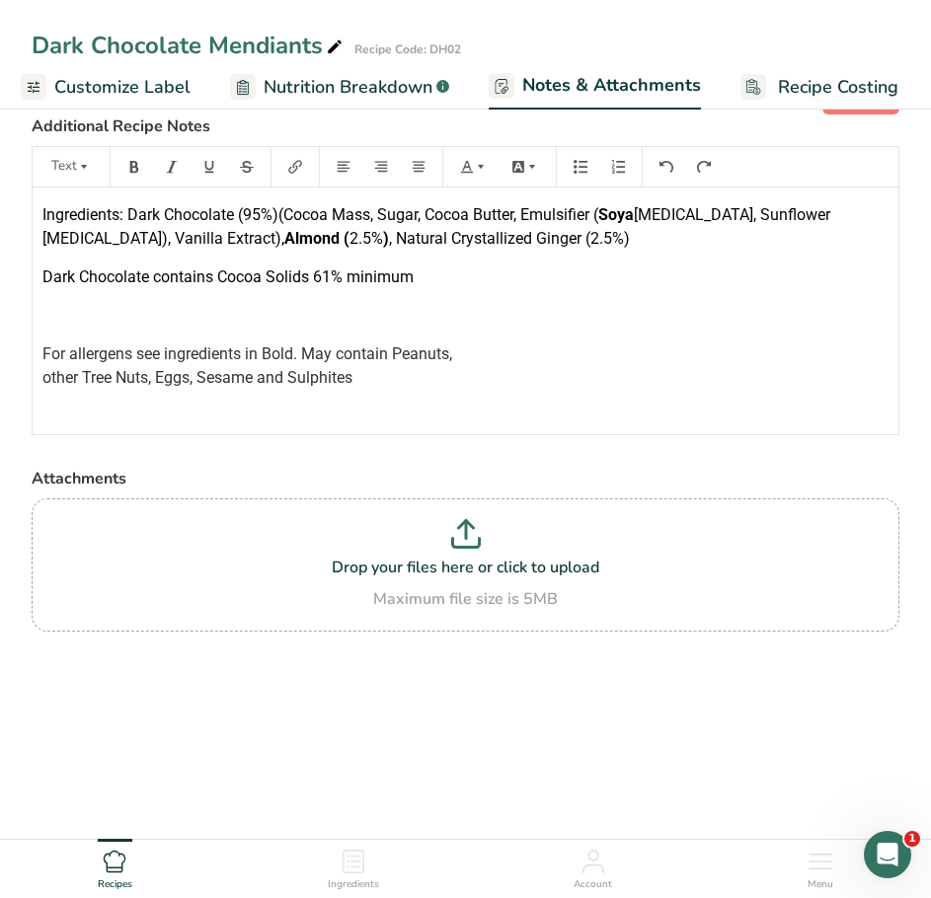
click at [156, 324] on p "﻿" at bounding box center [465, 316] width 846 height 24
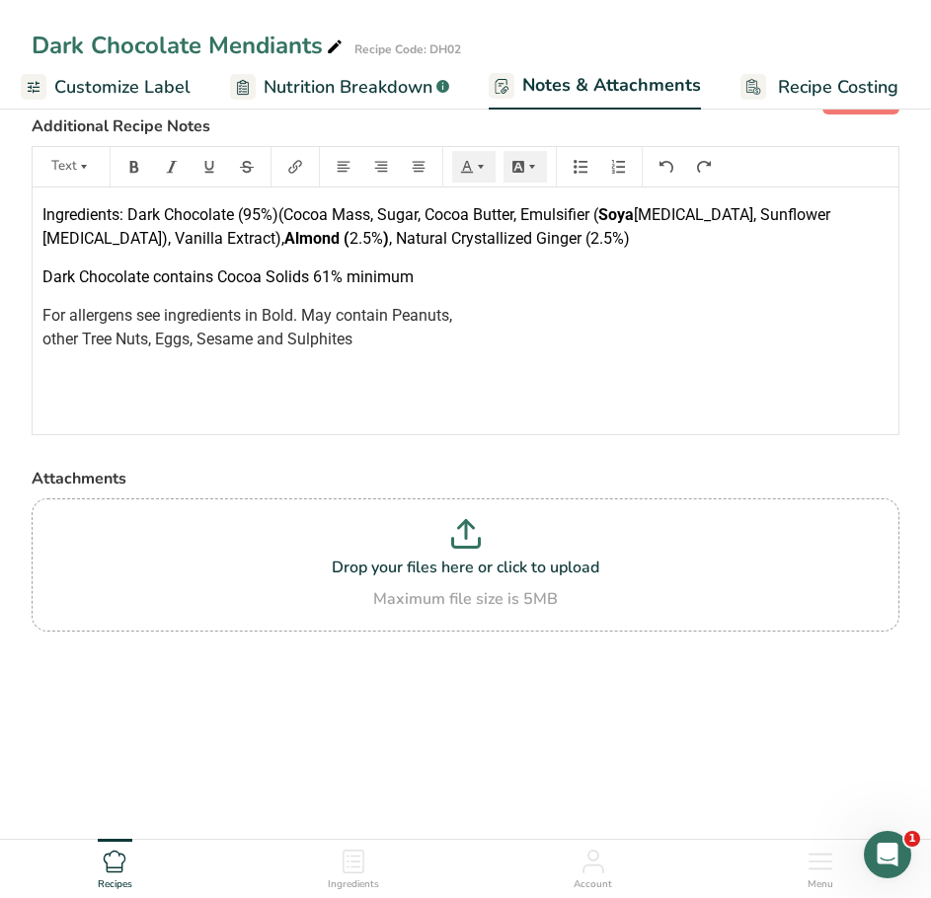
click at [465, 317] on p "For allergens see ingredients in Bold. May contain Peanuts, other Tree Nuts, Eg…" at bounding box center [465, 327] width 846 height 47
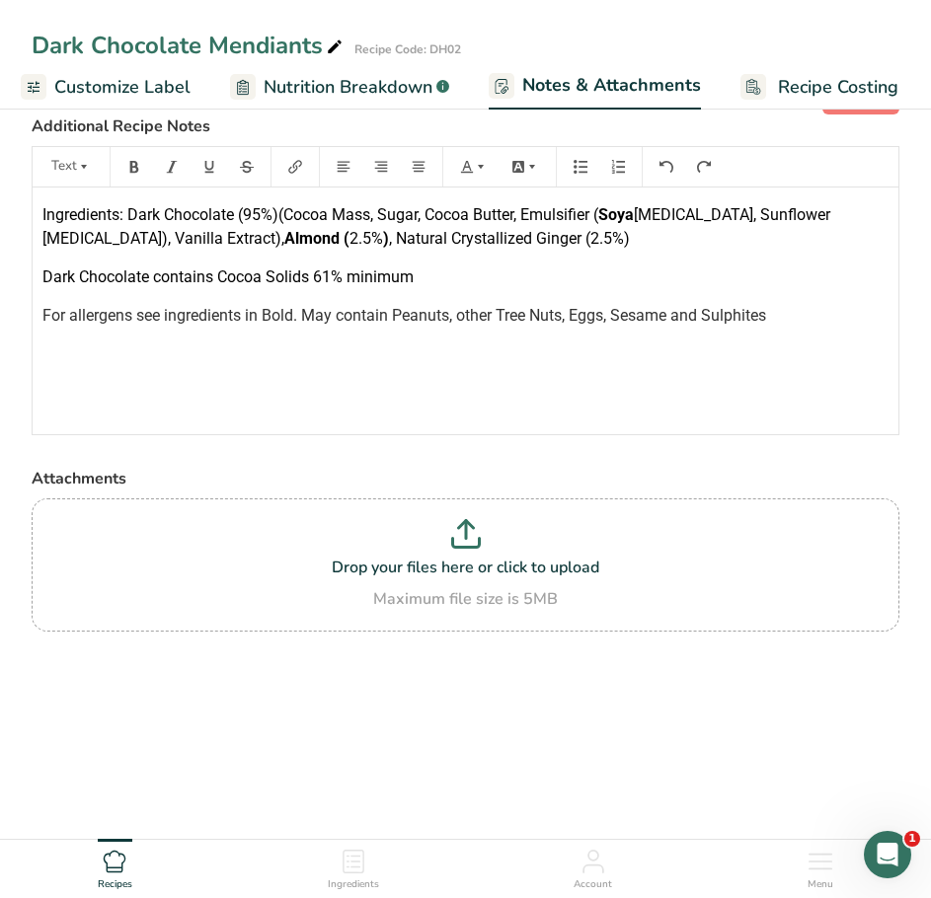
click at [671, 314] on span "For allergens see ingredients in Bold. May contain Peanuts, other Tree Nuts, Eg…" at bounding box center [404, 315] width 724 height 19
drag, startPoint x: 668, startPoint y: 319, endPoint x: 620, endPoint y: 318, distance: 48.4
click at [620, 320] on span "For allergens see ingredients in Bold. May contain Peanuts, other Tree Nuts, Eg…" at bounding box center [460, 327] width 836 height 42
click at [783, 313] on span "For allergens see ingredients in Bold. May contain Peanuts, other Tree Nuts, Eg…" at bounding box center [461, 315] width 838 height 19
click at [787, 315] on span "For allergens see ingredients in Bold. May contain Peanuts, other Tree Nuts, Eg…" at bounding box center [461, 315] width 838 height 19
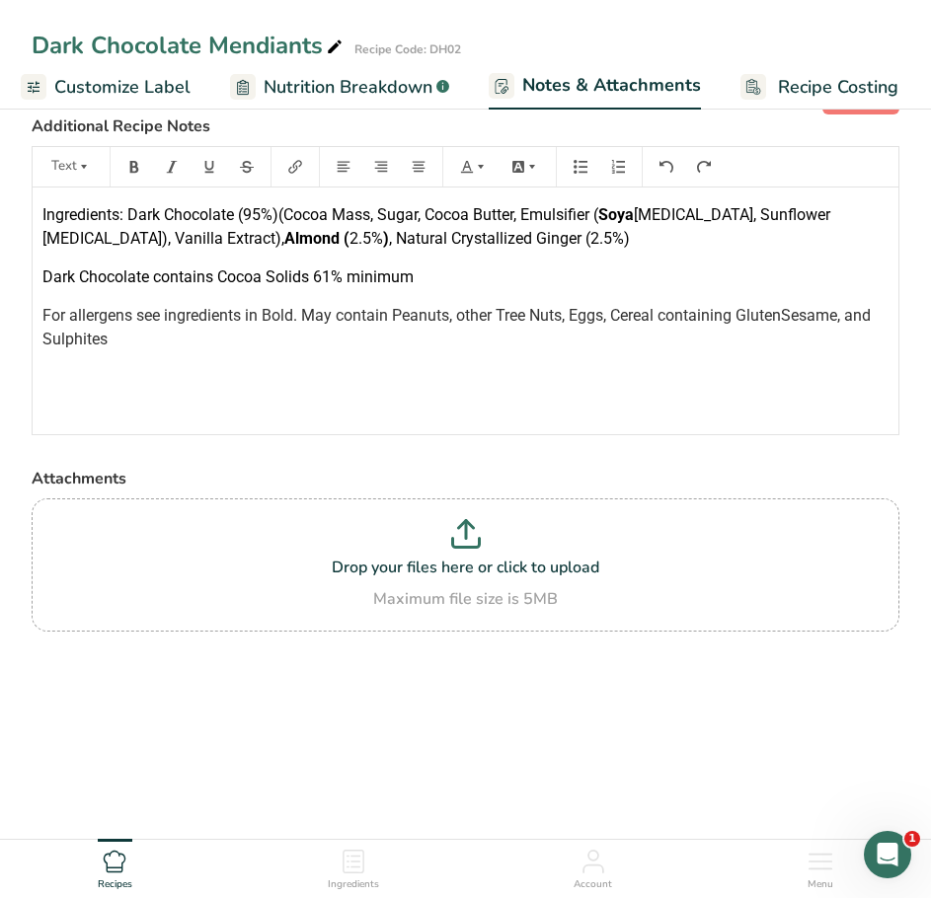
click at [782, 320] on span "For allergens see ingredients in Bold. May contain Peanuts, other Tree Nuts, Eg…" at bounding box center [458, 327] width 832 height 42
click at [789, 317] on span "For allergens see ingredients in Bold. May contain Peanuts, other Tree Nuts, Eg…" at bounding box center [458, 327] width 832 height 42
click at [136, 342] on p "For allergens see ingredients in Bold. May contain Peanuts, other Tree Nuts, Eg…" at bounding box center [465, 327] width 846 height 47
click at [76, 369] on div "Ingredients: Dark Chocolate (95%)(Cocoa Mass, Sugar, Cocoa Butter, Emulsifier (…" at bounding box center [466, 311] width 866 height 247
click at [134, 351] on div "Ingredients: Dark Chocolate (95%)(Cocoa Mass, Sugar, Cocoa Butter, Emulsifier (…" at bounding box center [466, 311] width 866 height 247
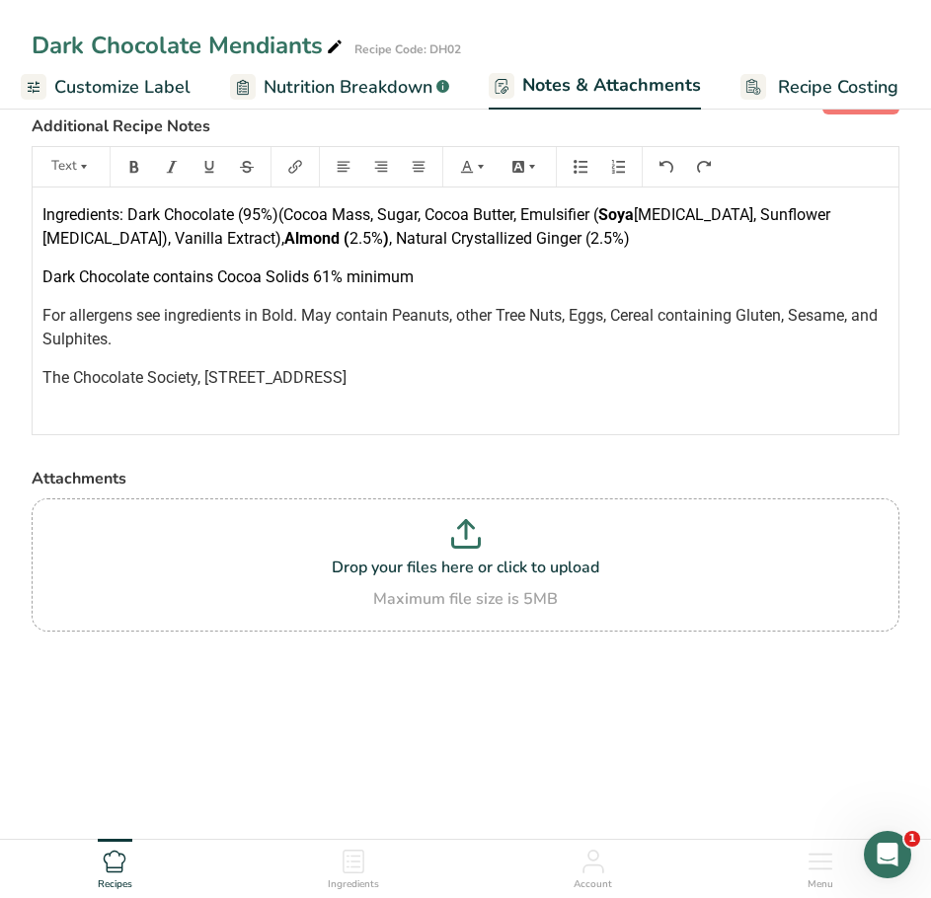
click at [481, 383] on p "The Chocolate Society, [STREET_ADDRESS]" at bounding box center [465, 378] width 846 height 24
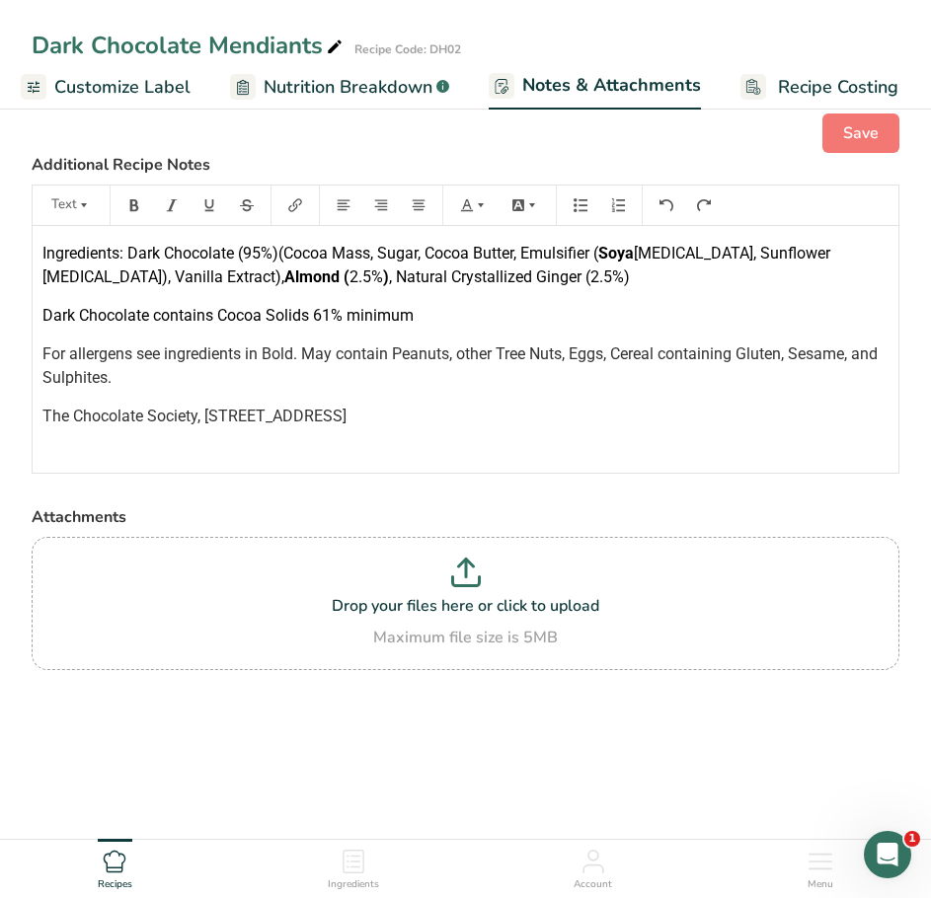
scroll to position [0, 0]
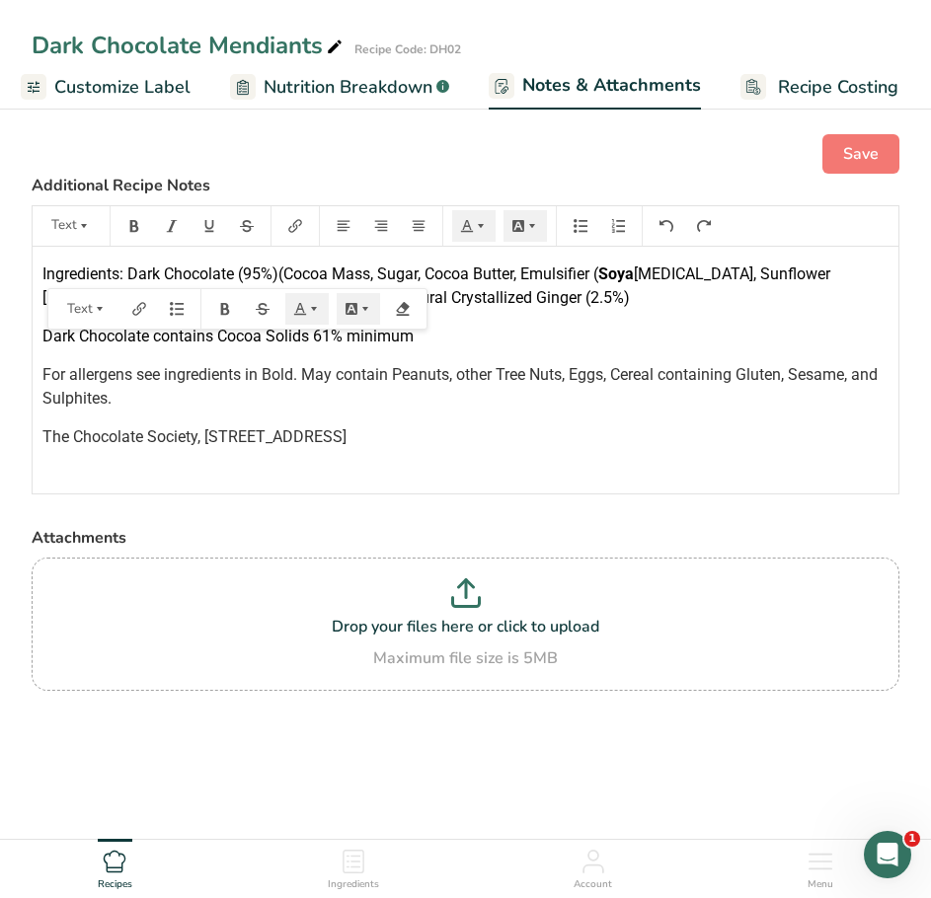
drag, startPoint x: 631, startPoint y: 434, endPoint x: 41, endPoint y: 271, distance: 611.4
click at [41, 271] on div "Ingredients: Dark Chocolate (95%)(Cocoa Mass, Sugar, Cocoa Butter, Emulsifier (…" at bounding box center [466, 370] width 866 height 247
copy div "Ingredients: Dark Chocolate (95%)(Cocoa Mass, Sugar, Cocoa Butter, Emulsifier (…"
click at [851, 162] on span "Save" at bounding box center [861, 154] width 36 height 24
drag, startPoint x: 617, startPoint y: 441, endPoint x: 1, endPoint y: 259, distance: 642.5
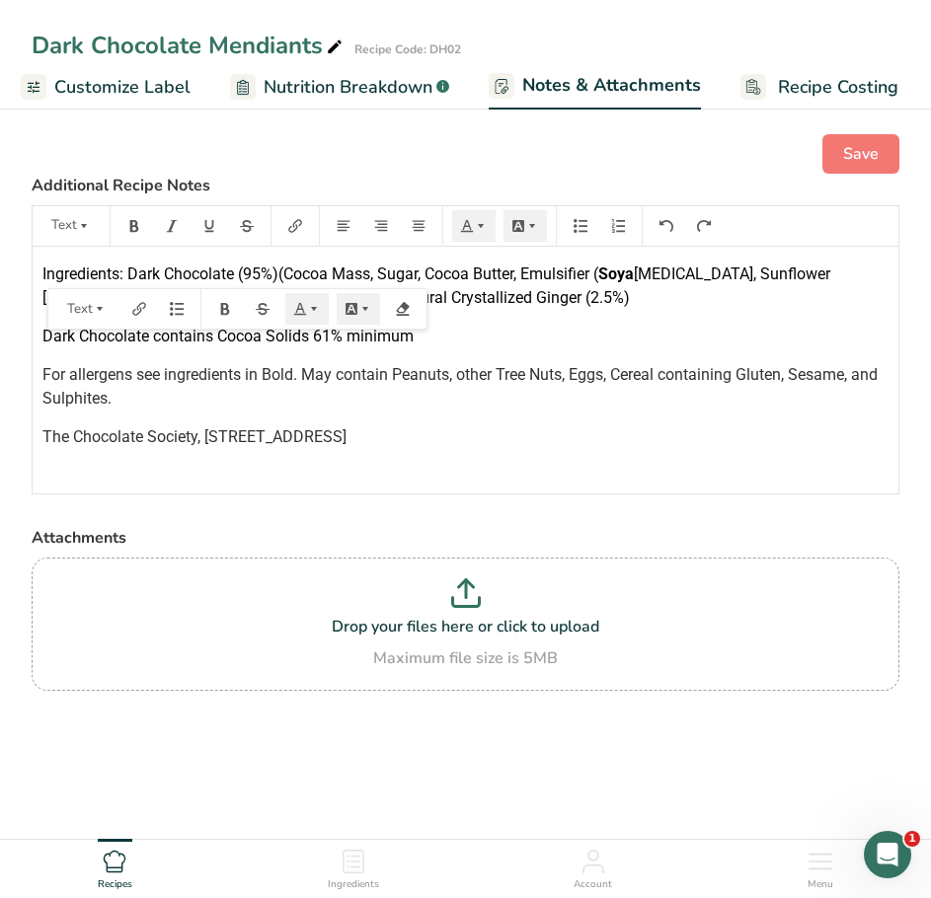
click at [0, 259] on html "Dark Chocolate Mendiants Recipe Code: DH02 Recipe Setup Recipe Builder Customiz…" at bounding box center [465, 479] width 931 height 958
click at [343, 90] on span "Nutrition Breakdown" at bounding box center [348, 87] width 169 height 27
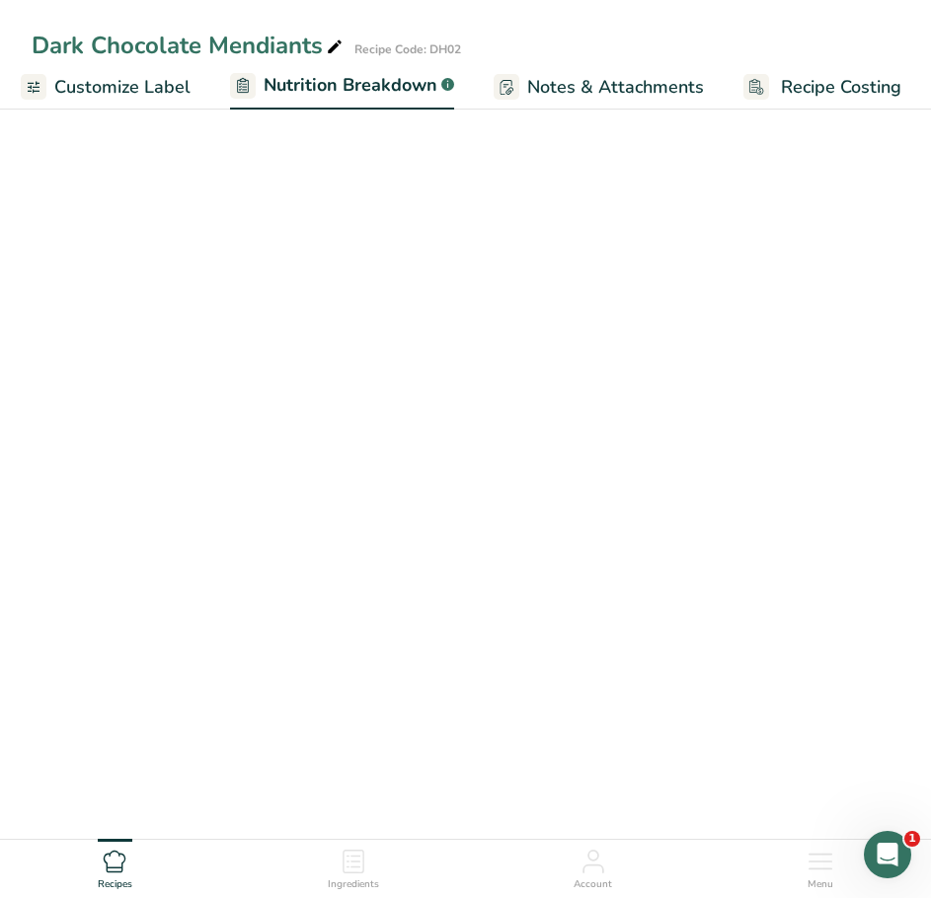
scroll to position [0, 392]
select select "Calories"
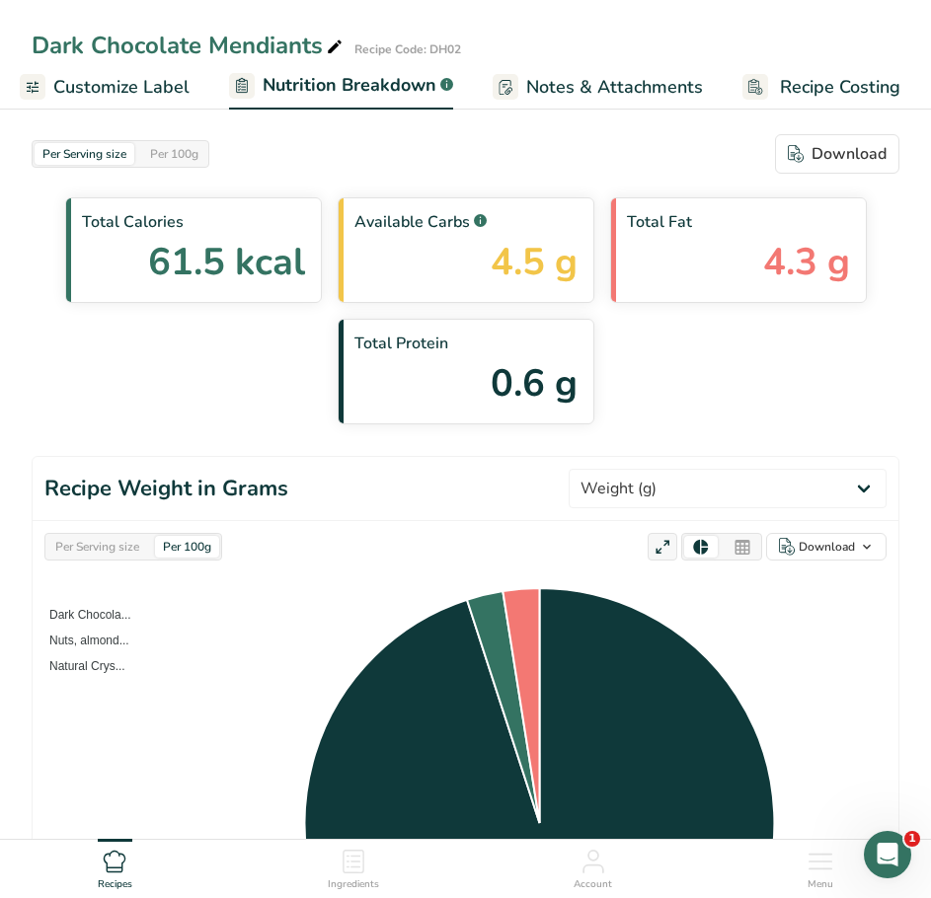
click at [115, 87] on span "Customize Label" at bounding box center [121, 87] width 136 height 27
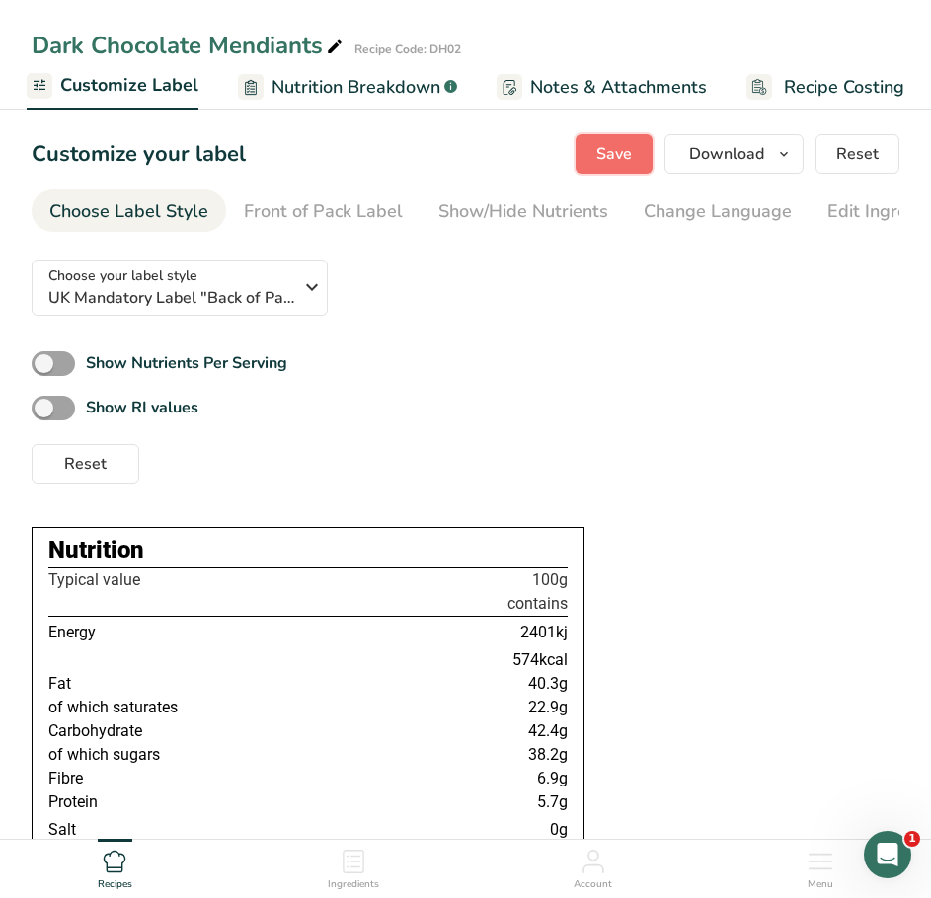
click at [613, 148] on span "Save" at bounding box center [614, 154] width 36 height 24
